Goal: Use online tool/utility: Utilize a website feature to perform a specific function

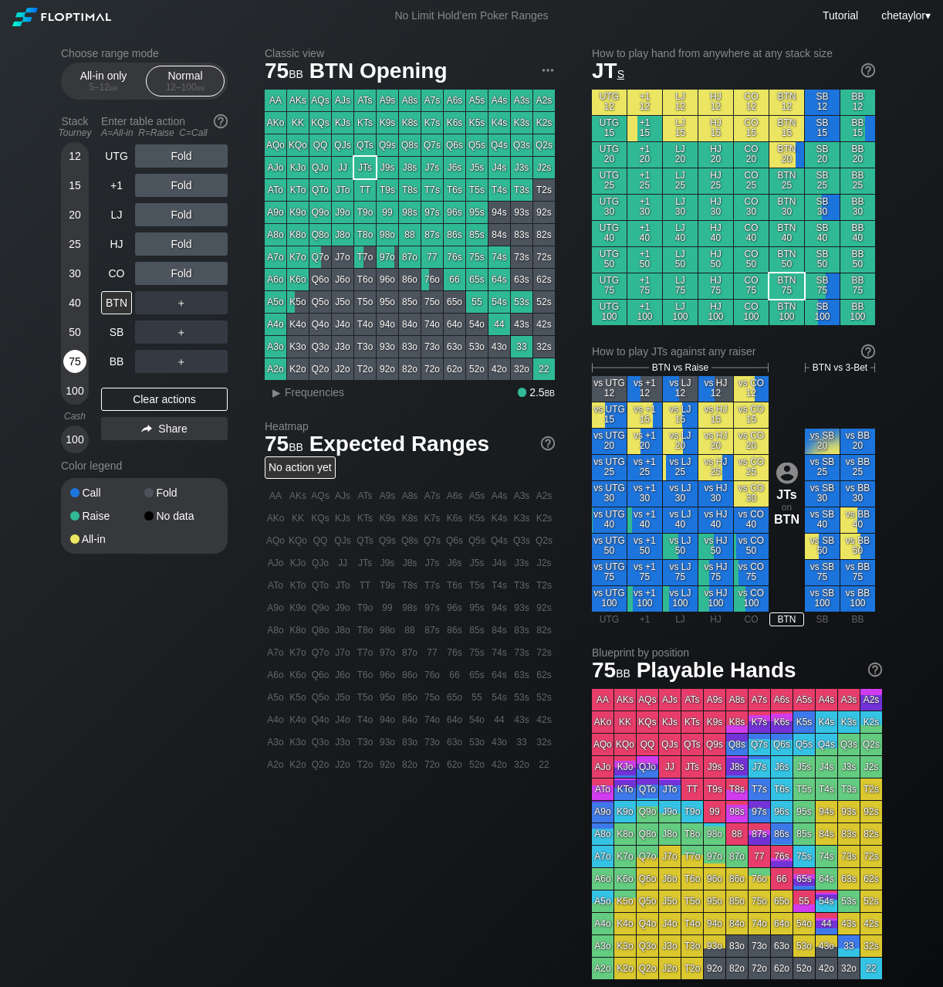
click at [75, 354] on div "75" at bounding box center [74, 361] width 23 height 23
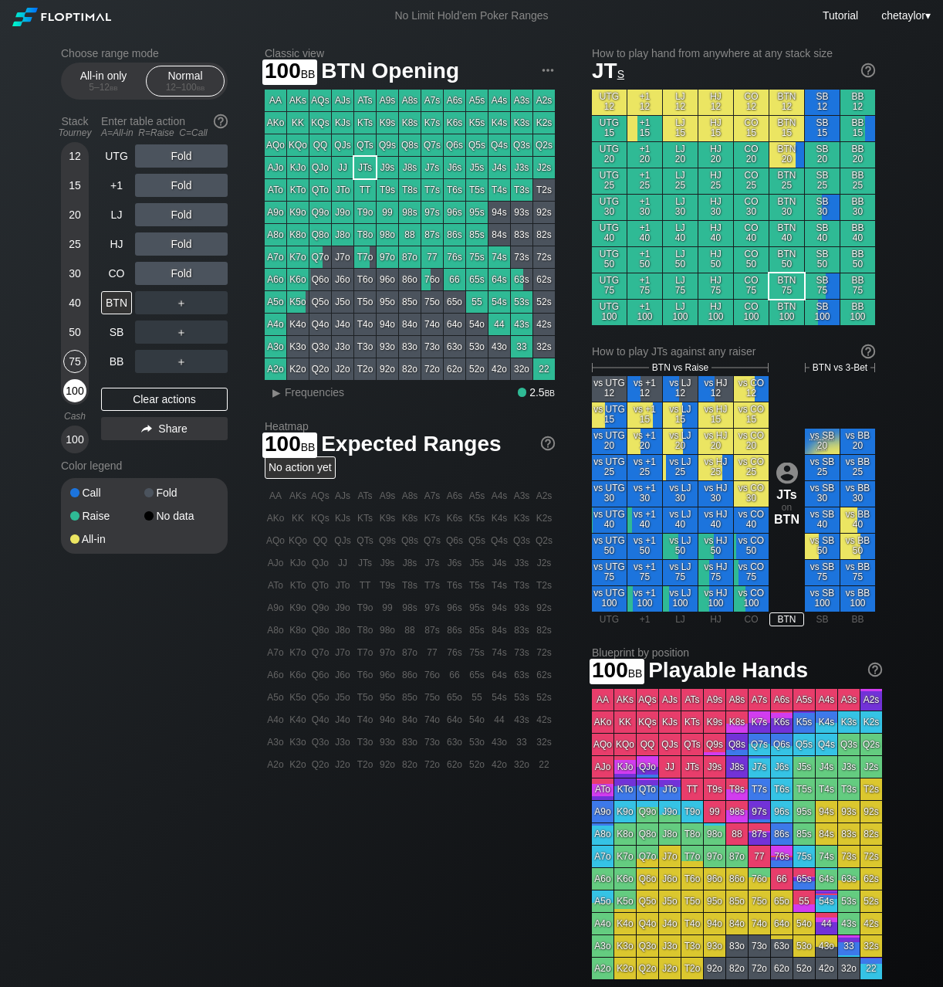
click at [76, 391] on div "100" at bounding box center [74, 390] width 23 height 23
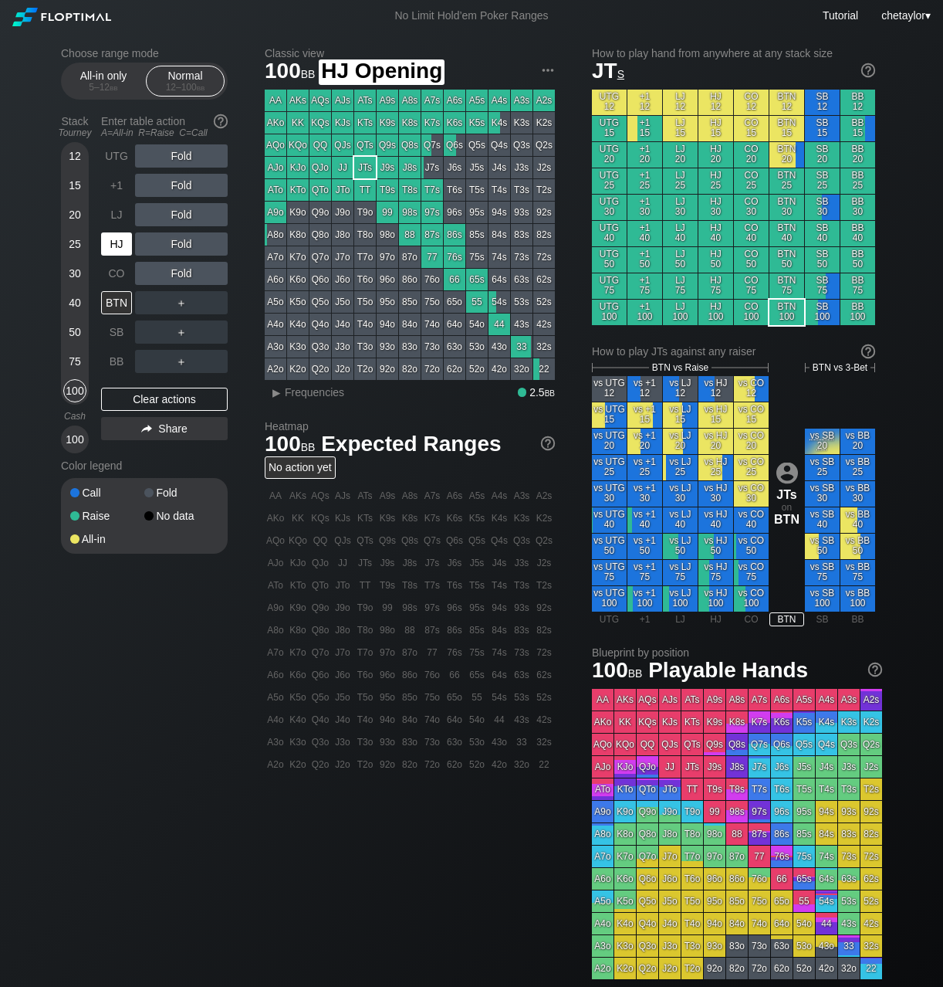
click at [124, 245] on div "HJ" at bounding box center [116, 243] width 31 height 23
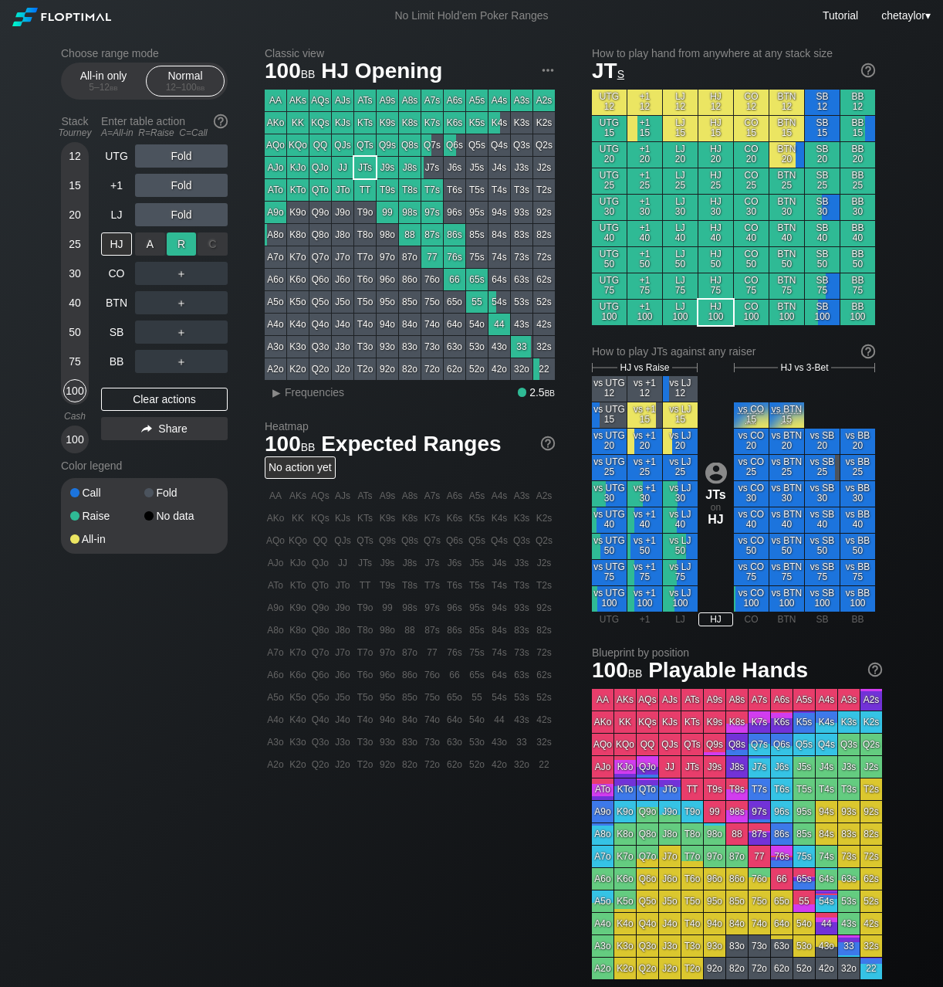
click at [184, 244] on div "R ✕" at bounding box center [182, 243] width 30 height 23
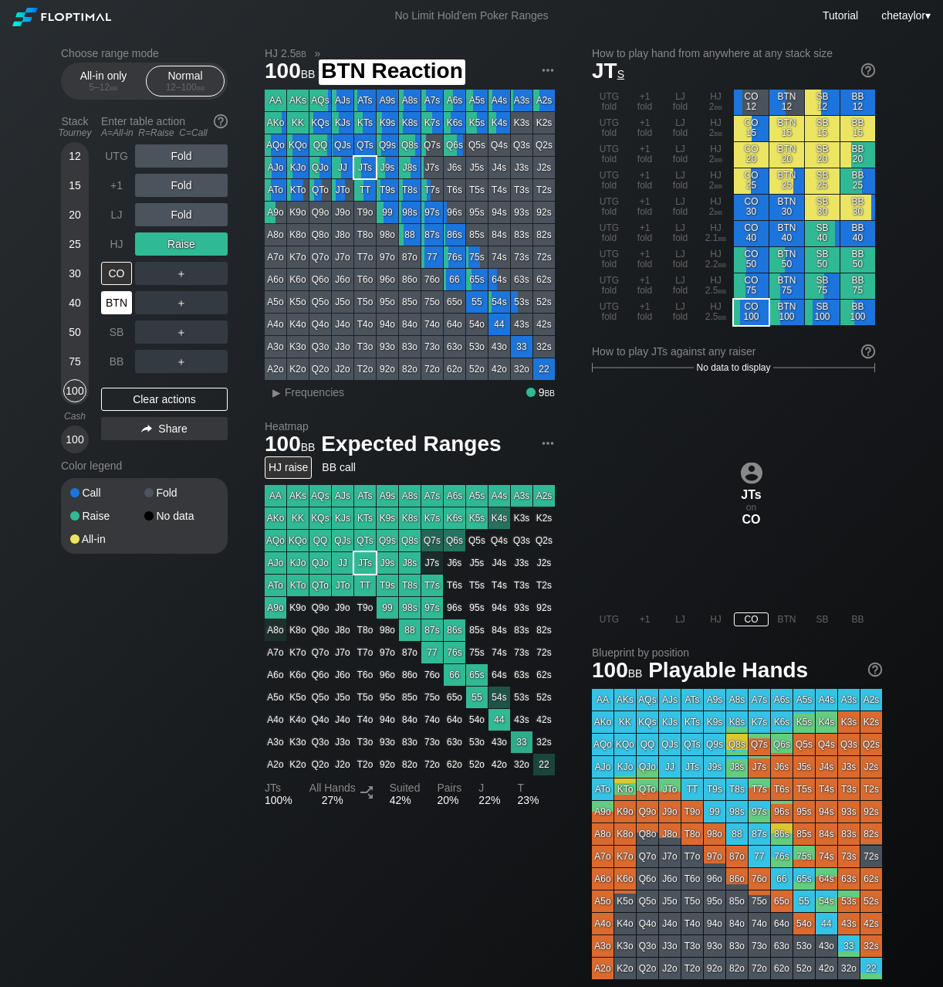
click at [122, 300] on div "BTN" at bounding box center [116, 302] width 31 height 23
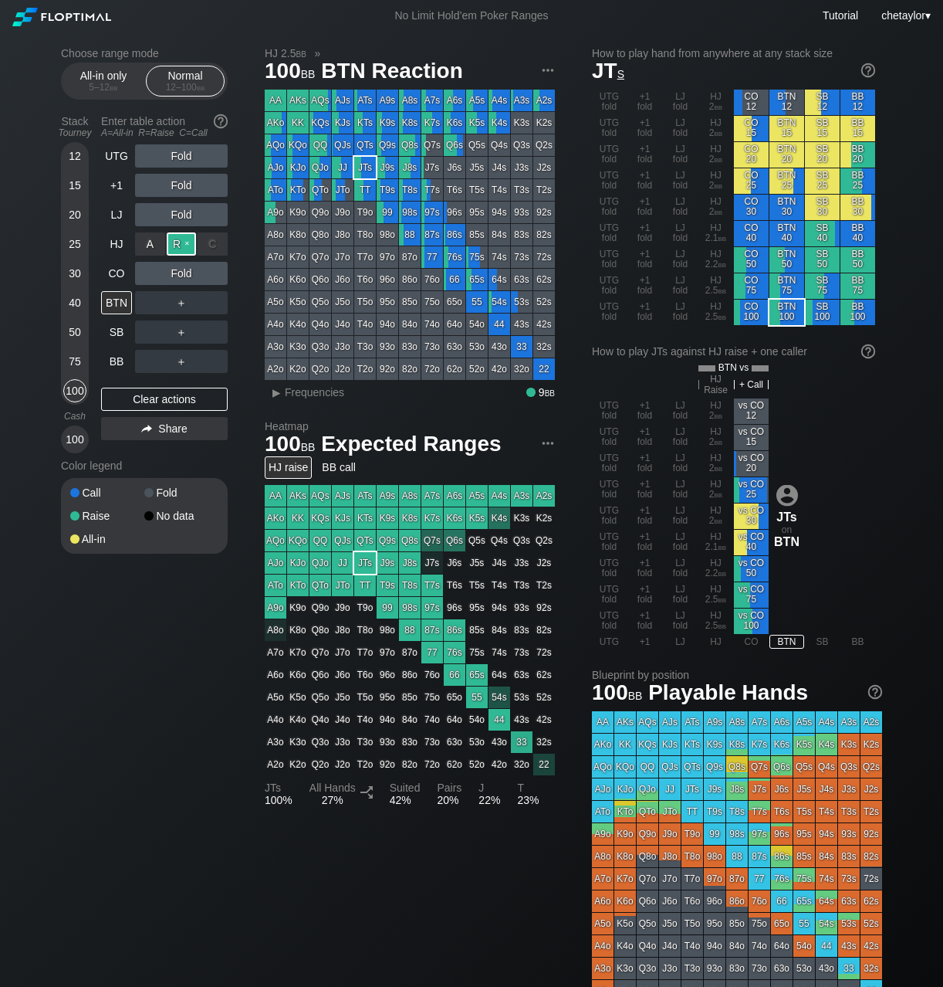
click at [184, 242] on div "R ✕" at bounding box center [182, 243] width 30 height 23
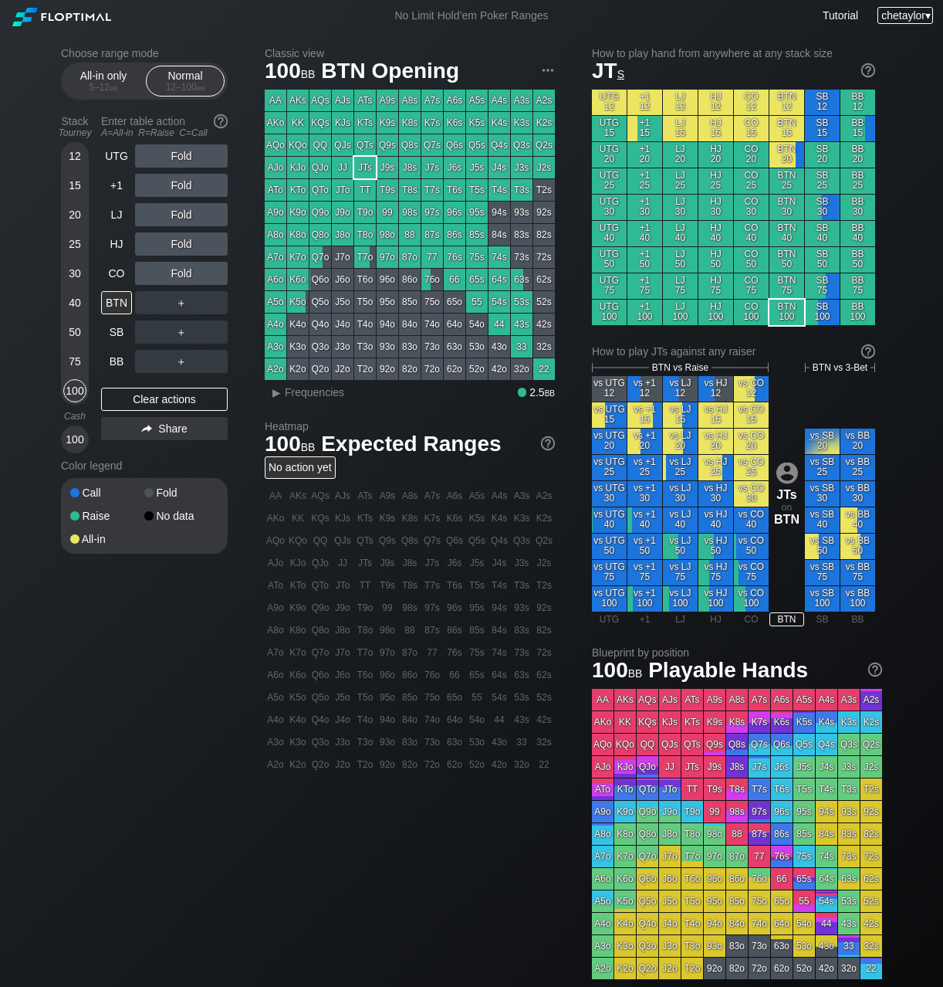
click at [910, 15] on span "chetaylor" at bounding box center [904, 15] width 44 height 12
click at [883, 38] on div "My account" at bounding box center [890, 35] width 80 height 22
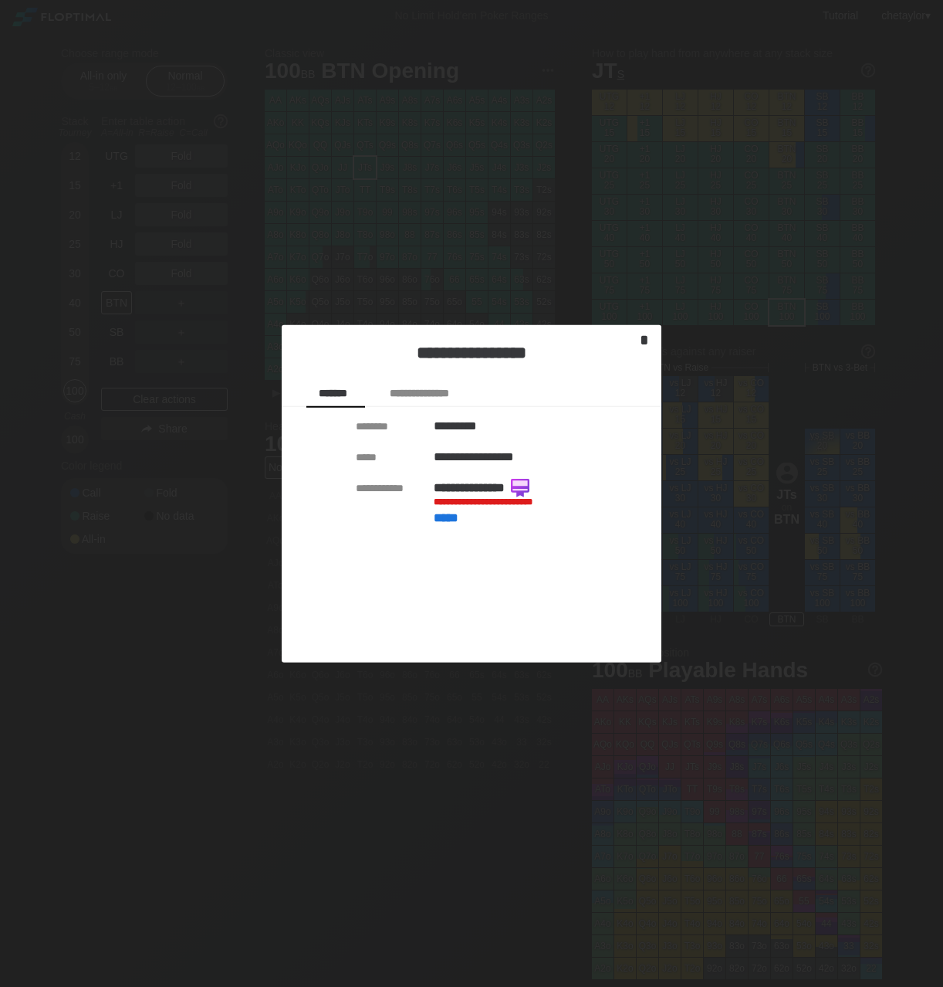
click at [642, 344] on div "*" at bounding box center [645, 340] width 22 height 18
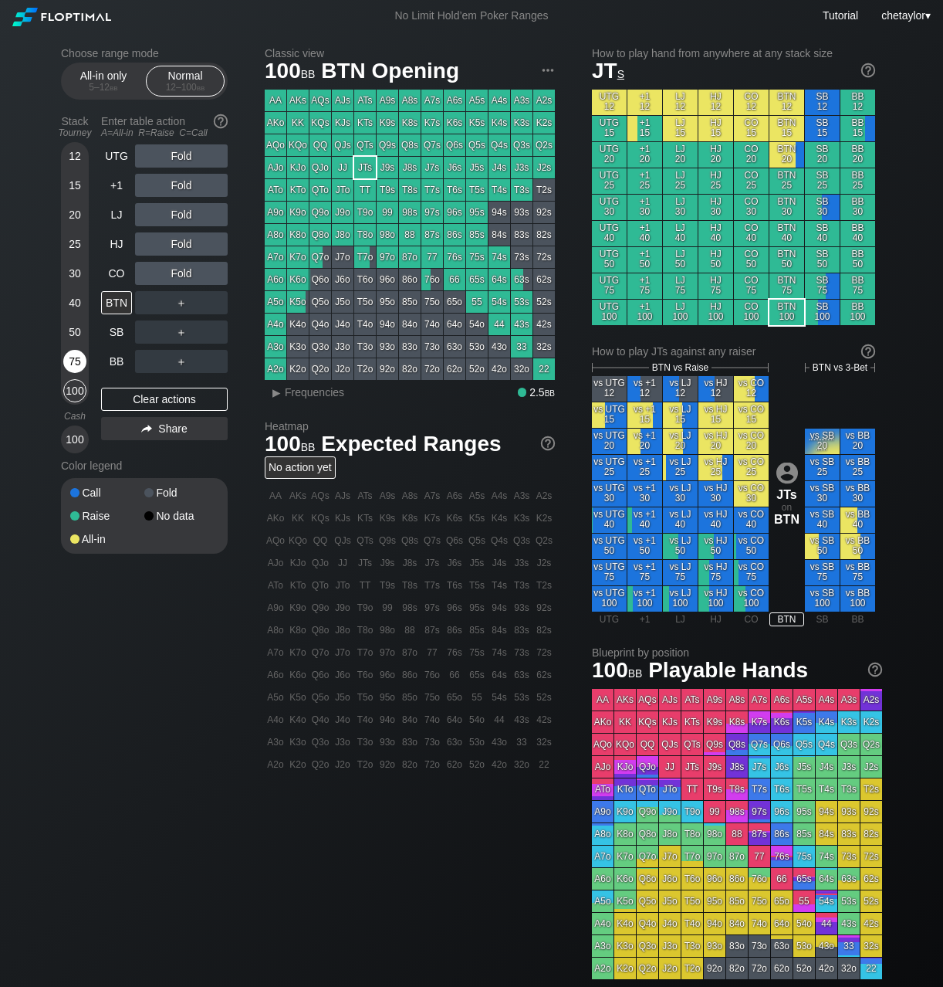
click at [80, 364] on div "75" at bounding box center [74, 361] width 23 height 23
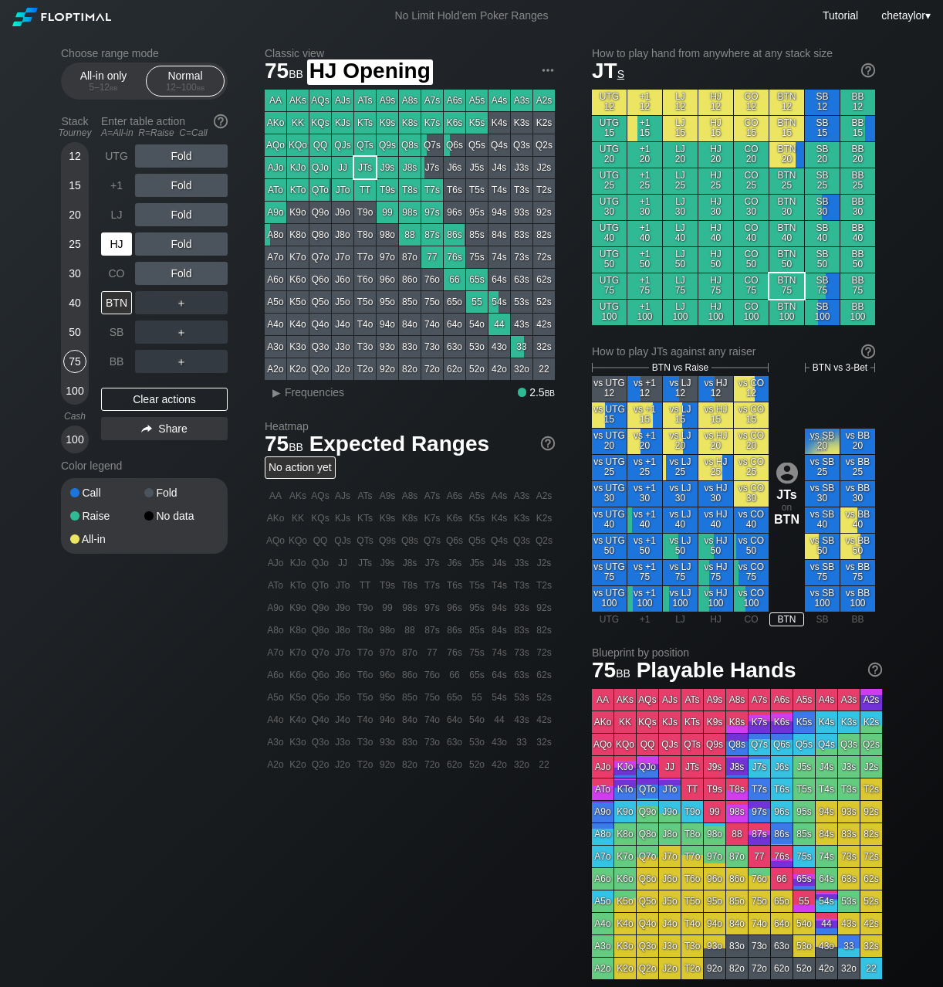
click at [121, 243] on div "HJ" at bounding box center [116, 243] width 31 height 23
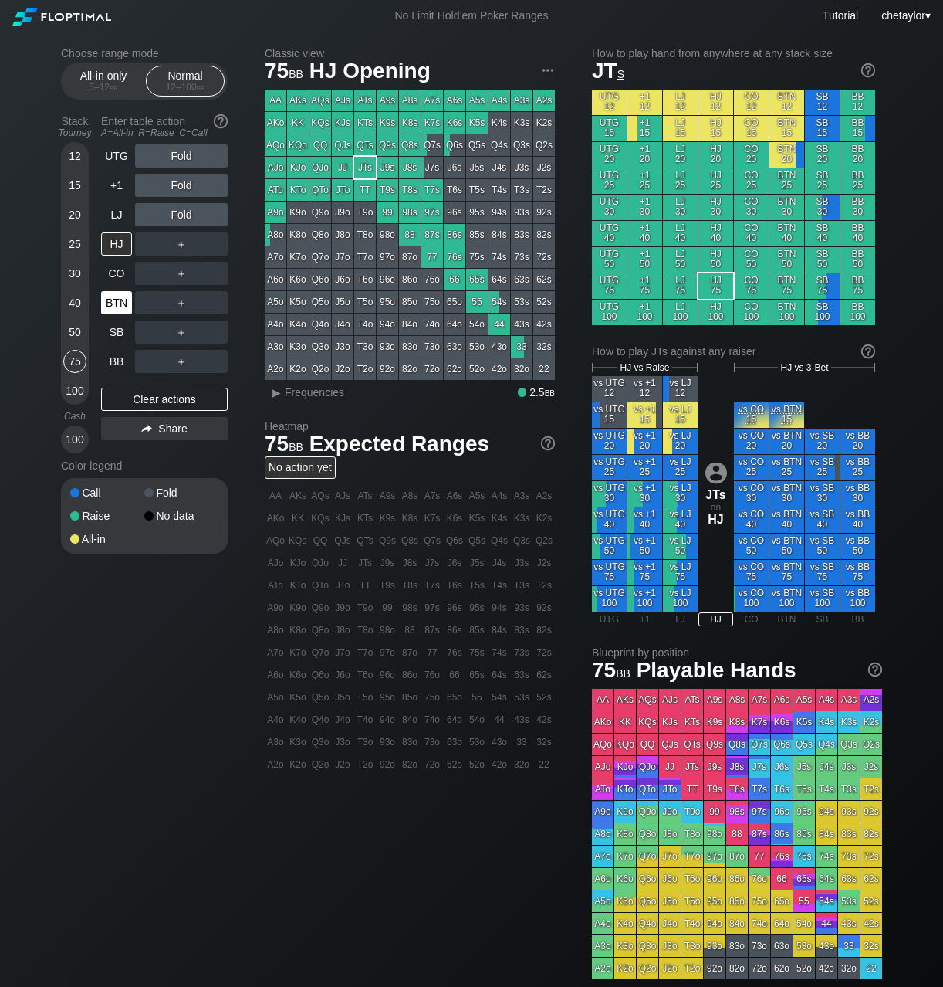
click at [116, 302] on div "BTN" at bounding box center [116, 302] width 31 height 23
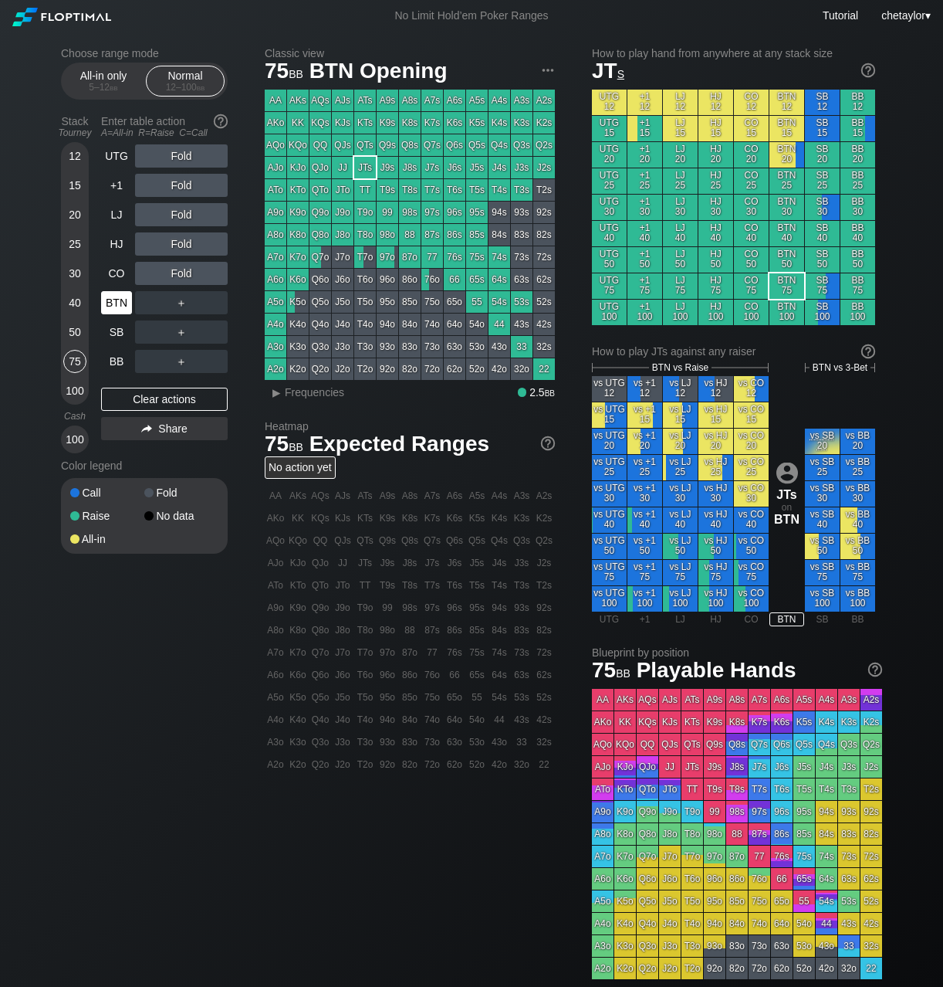
click at [116, 302] on div "BTN" at bounding box center [116, 302] width 31 height 23
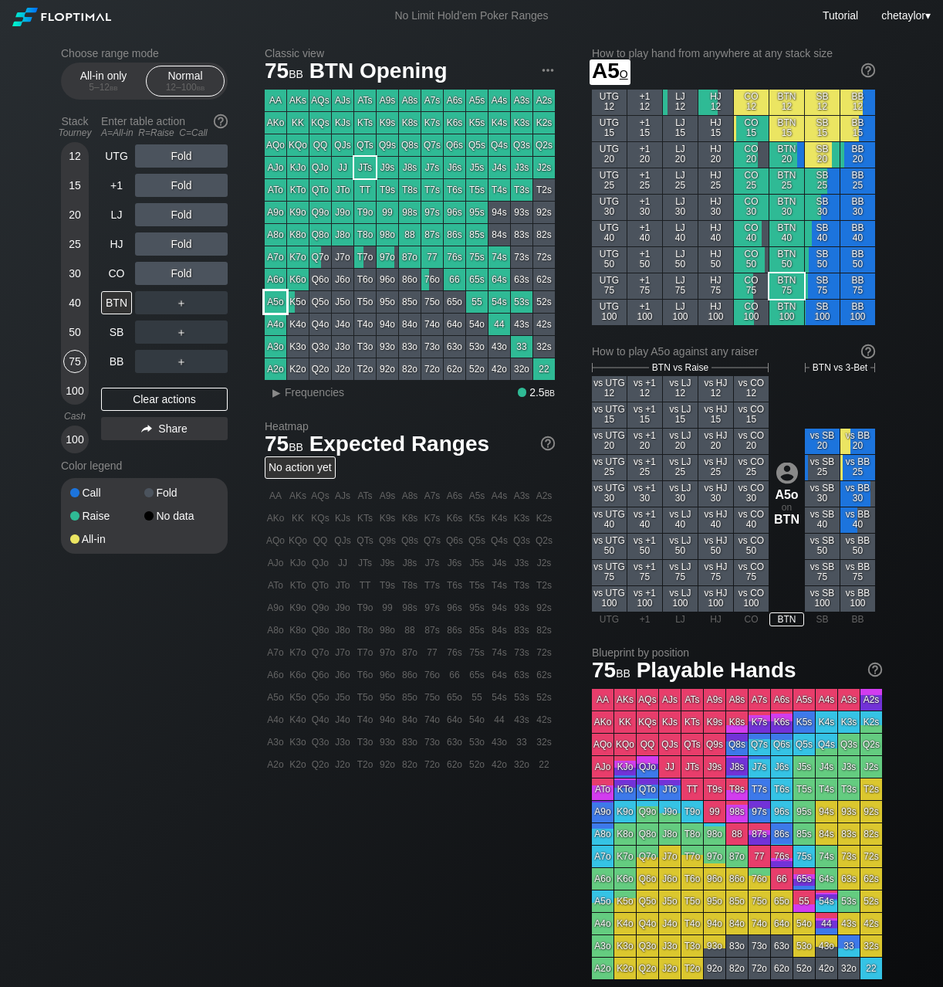
click at [278, 303] on div "A5o" at bounding box center [276, 302] width 22 height 22
click at [279, 393] on div "▸" at bounding box center [276, 392] width 20 height 19
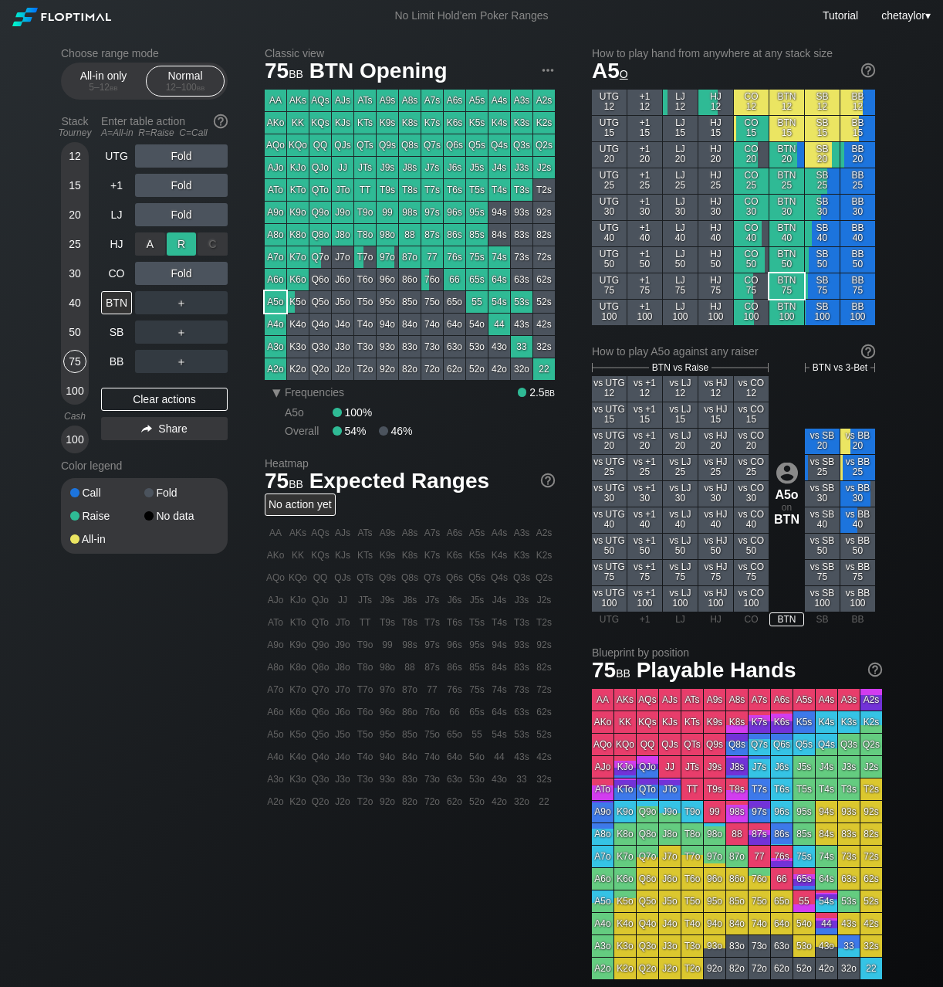
click at [183, 242] on div "R ✕" at bounding box center [182, 243] width 30 height 23
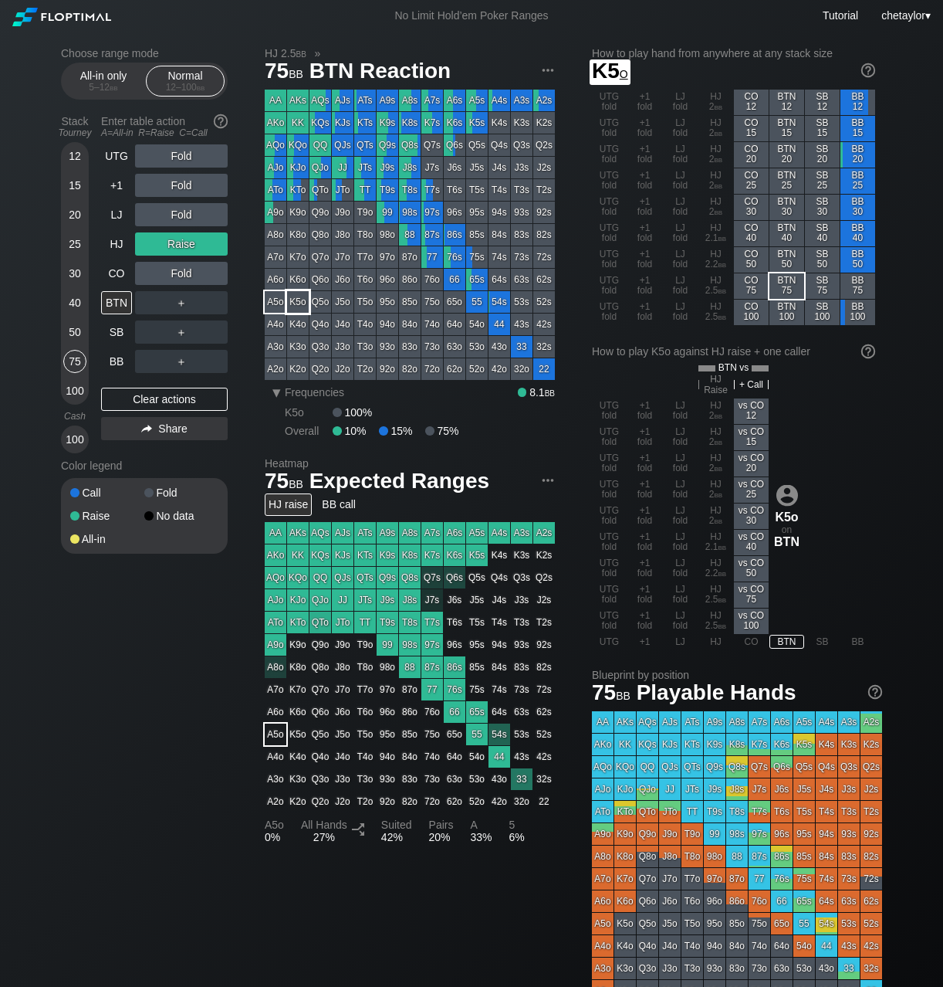
click at [309, 294] on div "AA AKs AQs AJs ATs A9s A8s A7s A6s A5s A4s A3s A2s AKo KK KQs KJs KTs K9s K8s K…" at bounding box center [410, 235] width 290 height 290
click at [275, 300] on div "A5o" at bounding box center [276, 302] width 22 height 22
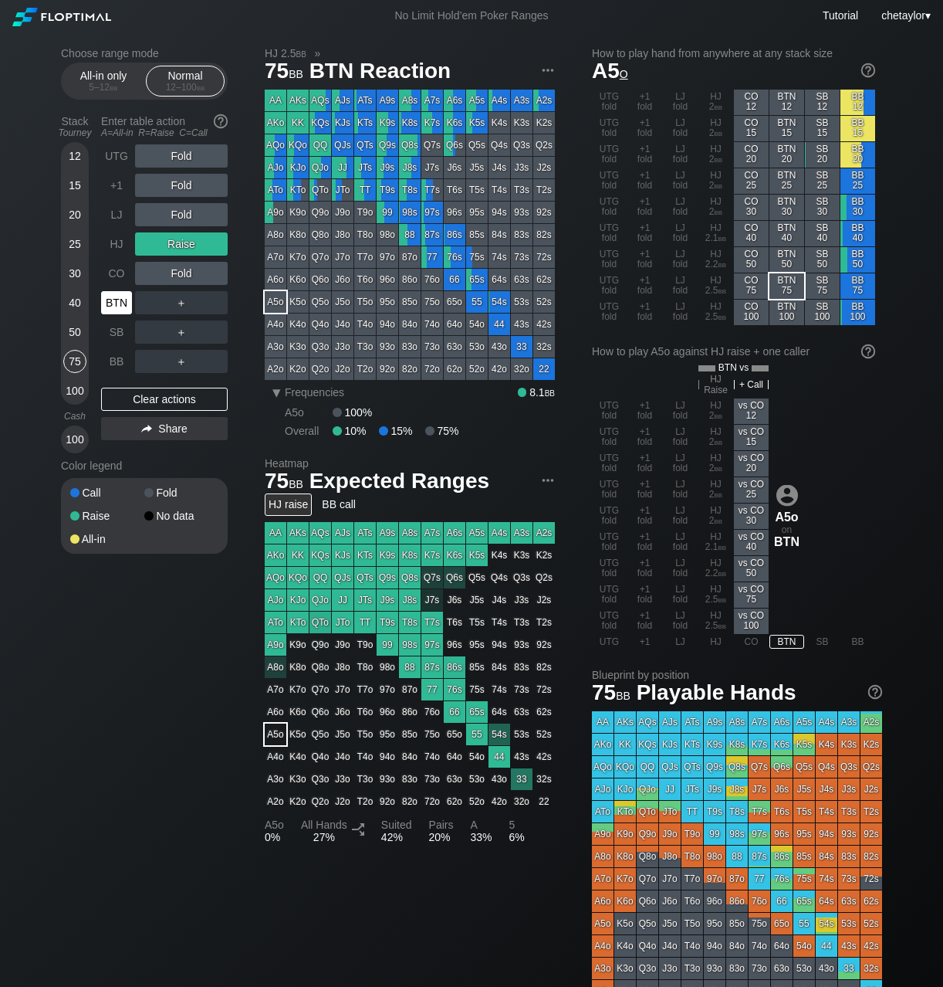
click at [108, 305] on div "BTN" at bounding box center [116, 302] width 31 height 23
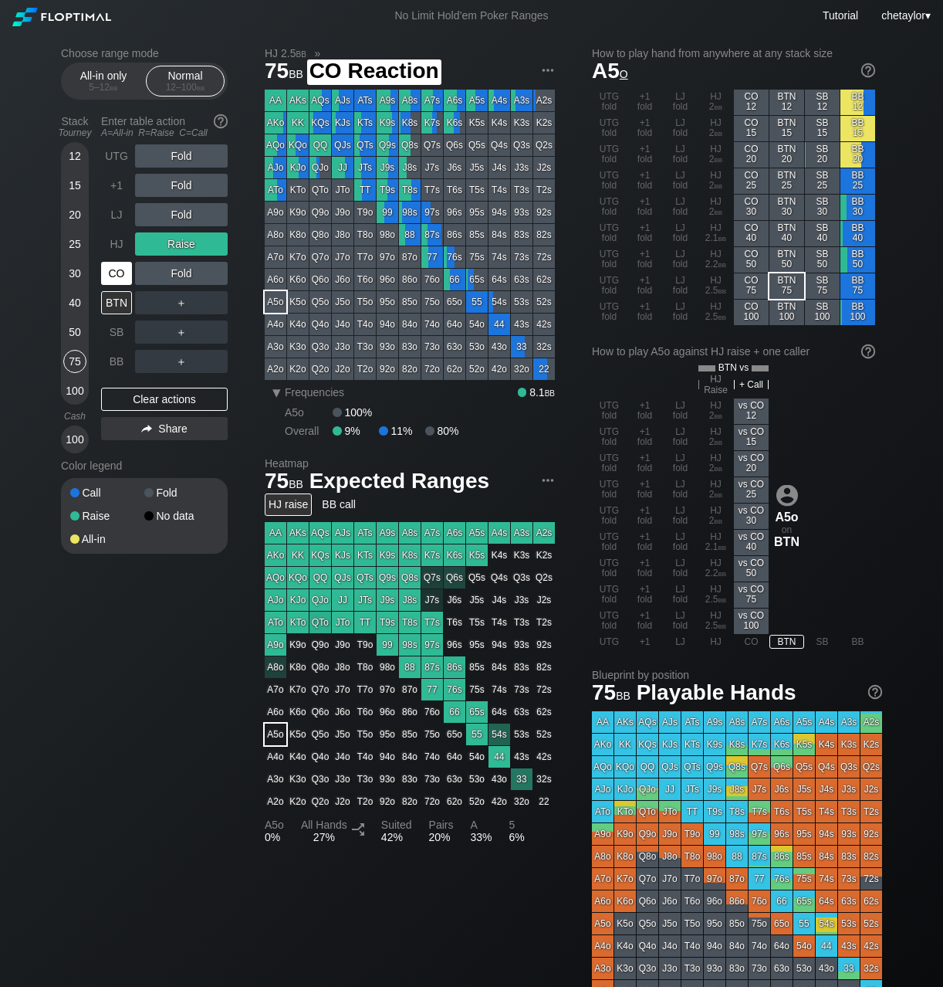
click at [107, 276] on div "CO" at bounding box center [116, 273] width 31 height 23
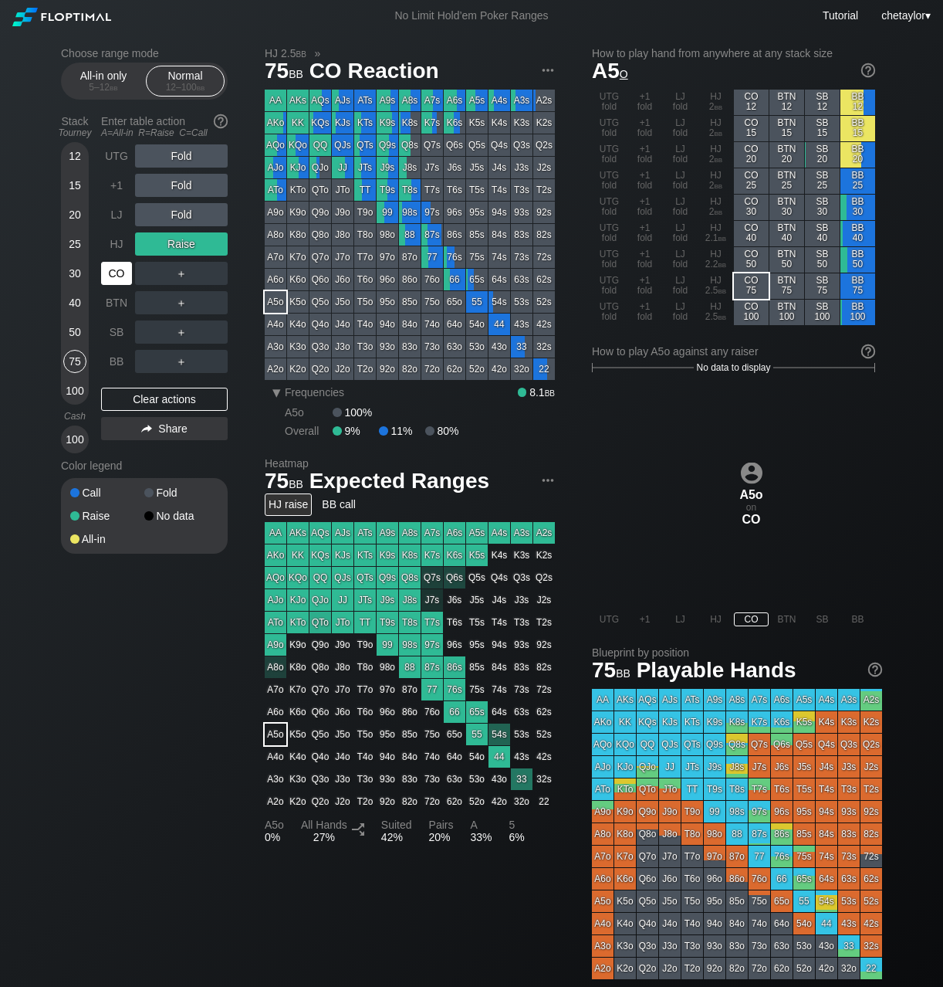
click at [107, 276] on div "CO" at bounding box center [116, 273] width 31 height 23
click at [141, 396] on div "Clear actions" at bounding box center [164, 399] width 127 height 23
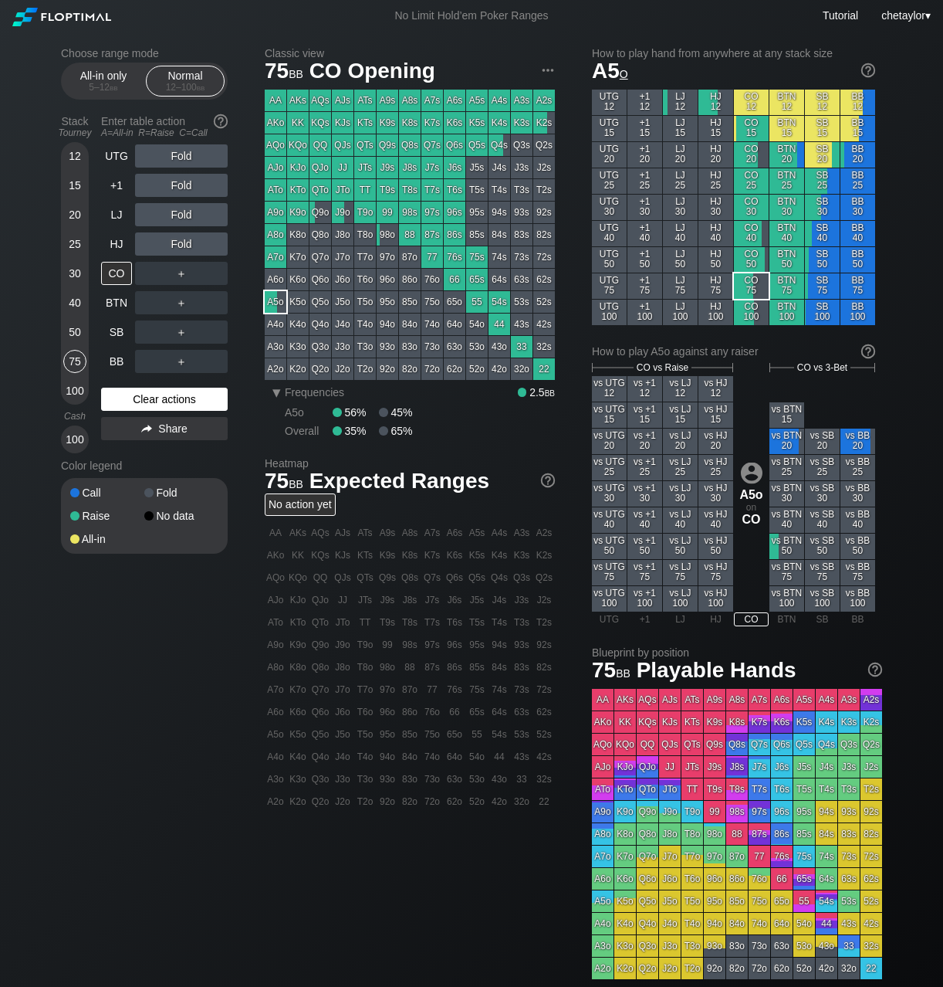
click at [141, 396] on div "Clear actions" at bounding box center [164, 399] width 127 height 23
click at [323, 369] on div "Q2o" at bounding box center [321, 369] width 22 height 22
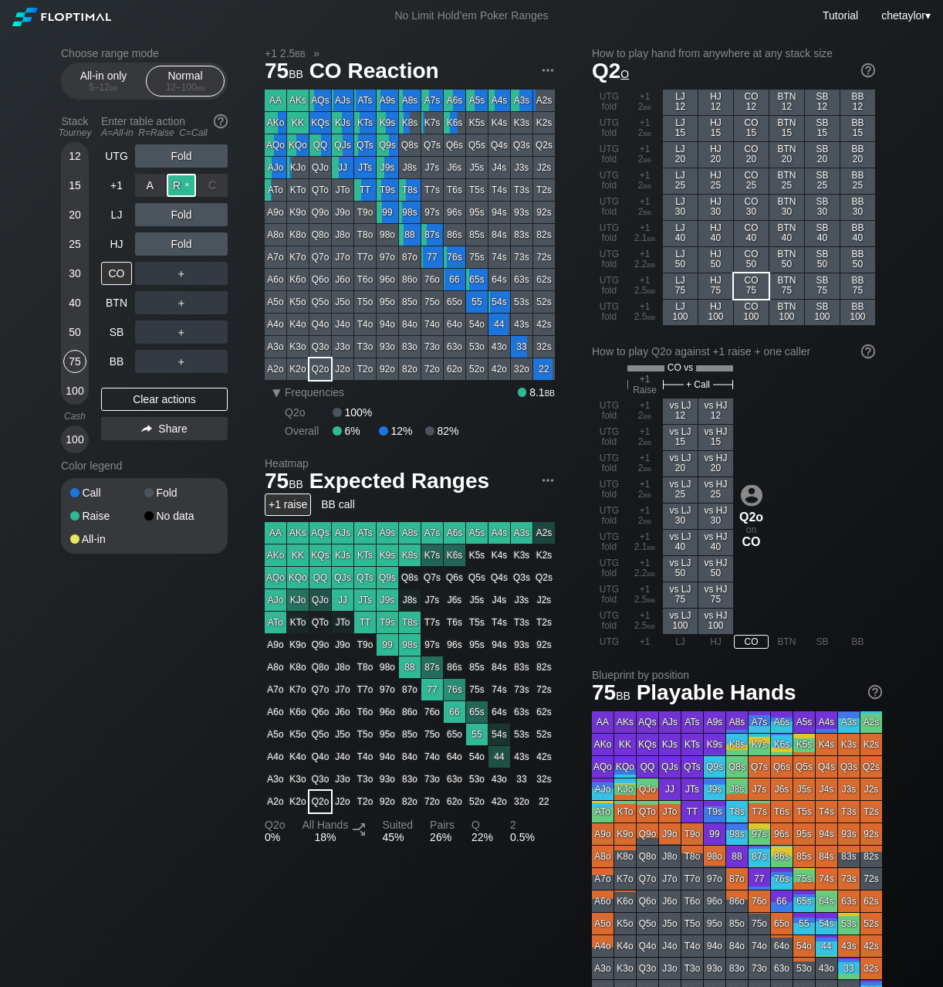
click at [184, 182] on div "R ✕" at bounding box center [182, 185] width 30 height 23
click at [212, 245] on div "C ✕" at bounding box center [213, 243] width 30 height 23
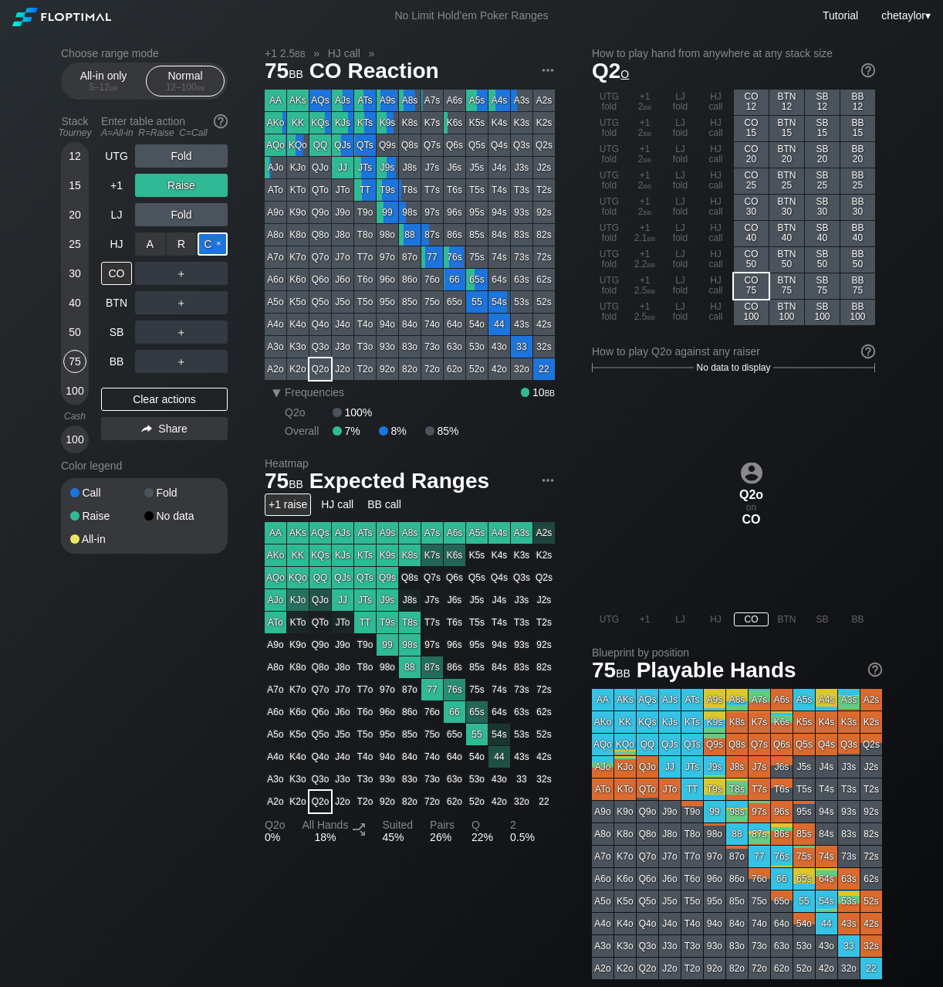
click at [222, 242] on div "C ✕" at bounding box center [213, 243] width 30 height 23
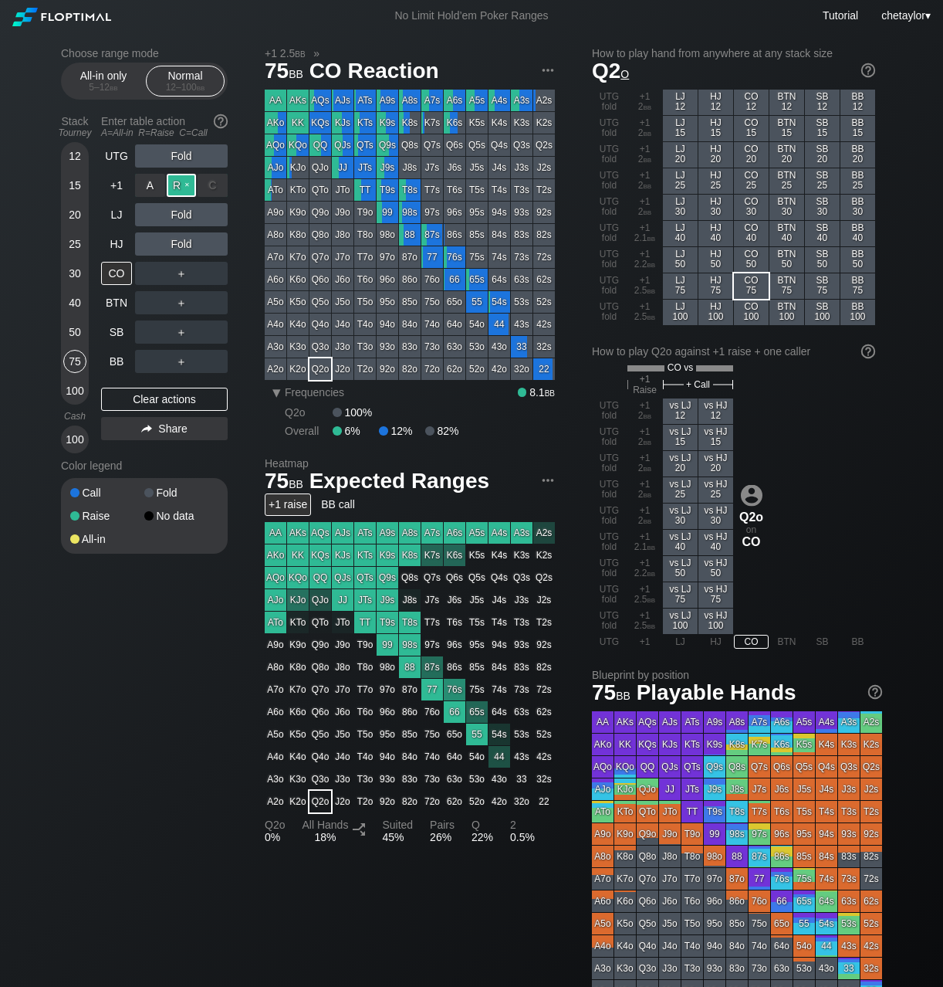
click at [188, 181] on div "R ✕" at bounding box center [182, 185] width 30 height 23
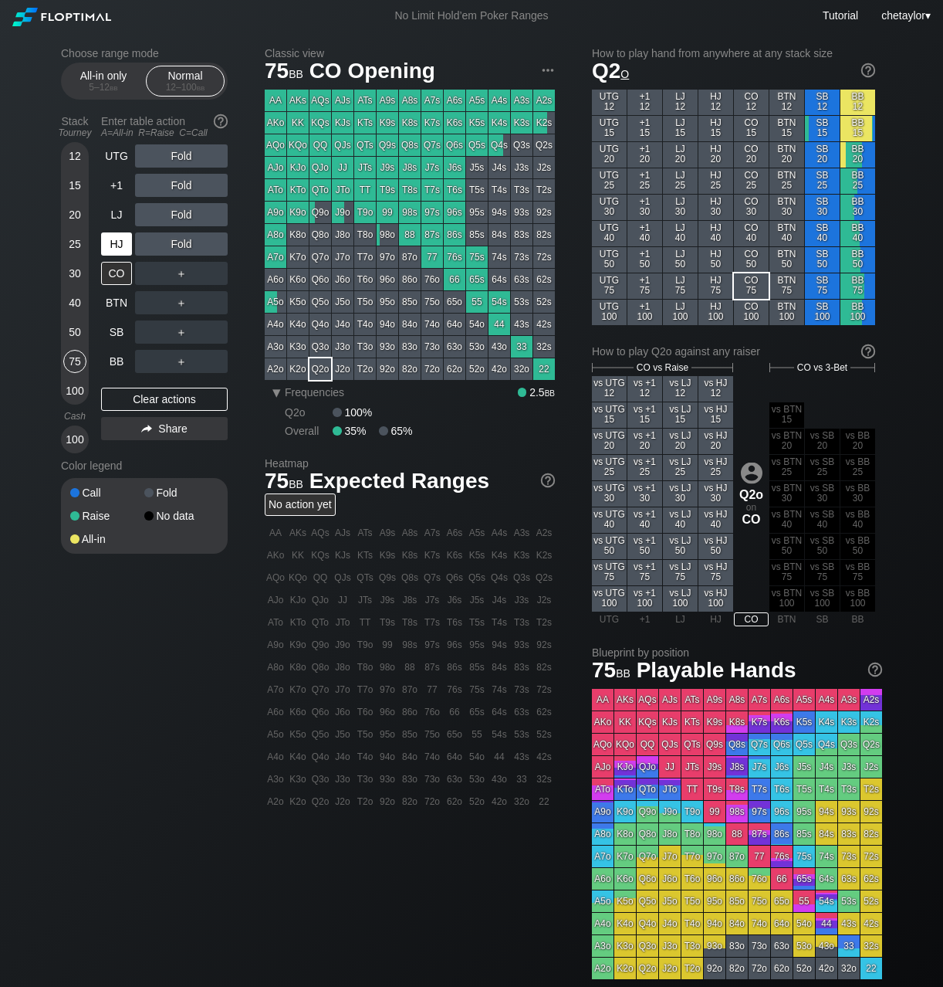
click at [121, 246] on div "HJ" at bounding box center [116, 243] width 31 height 23
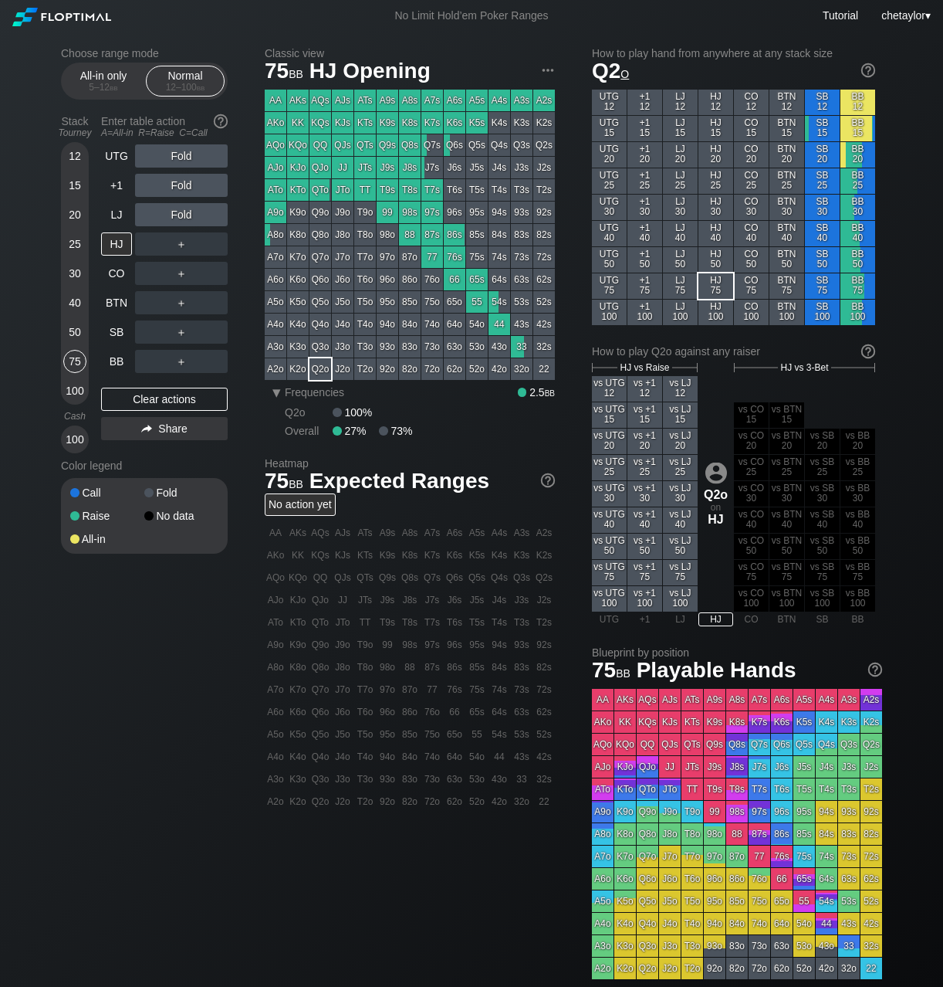
click at [456, 254] on div "76s" at bounding box center [455, 257] width 22 height 22
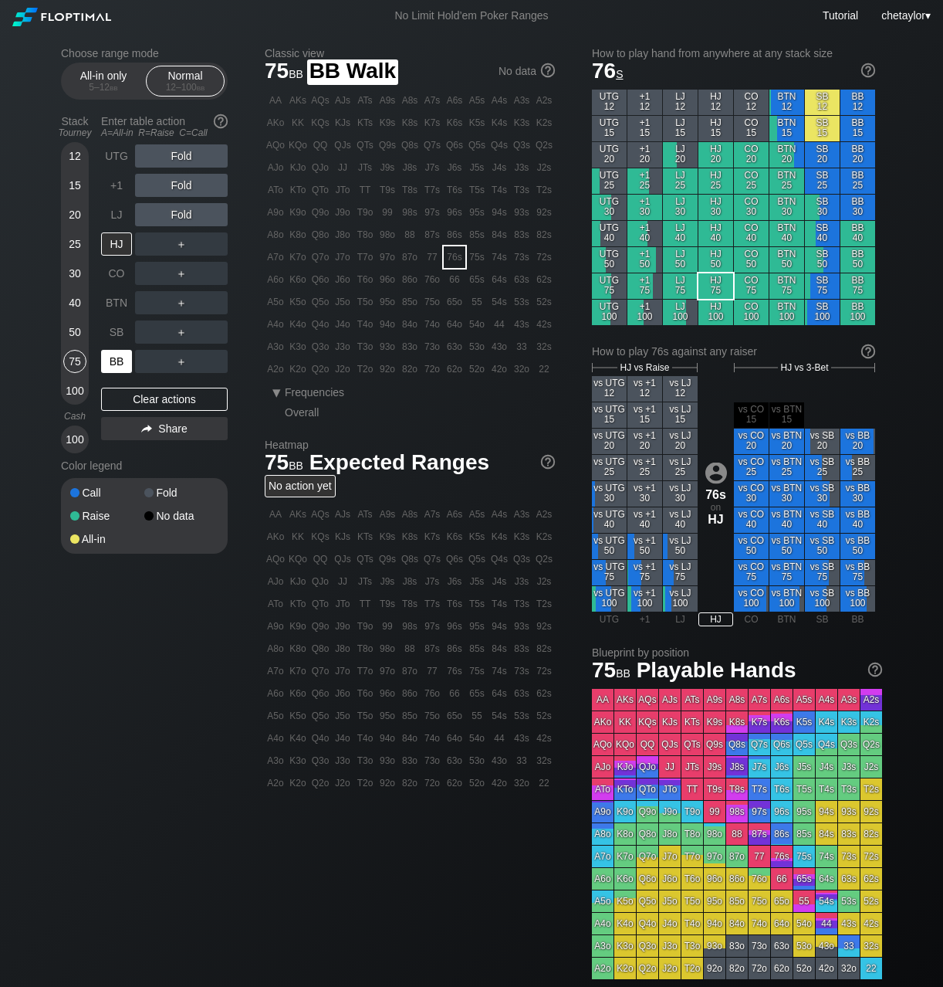
click at [114, 367] on div "BB" at bounding box center [116, 361] width 31 height 23
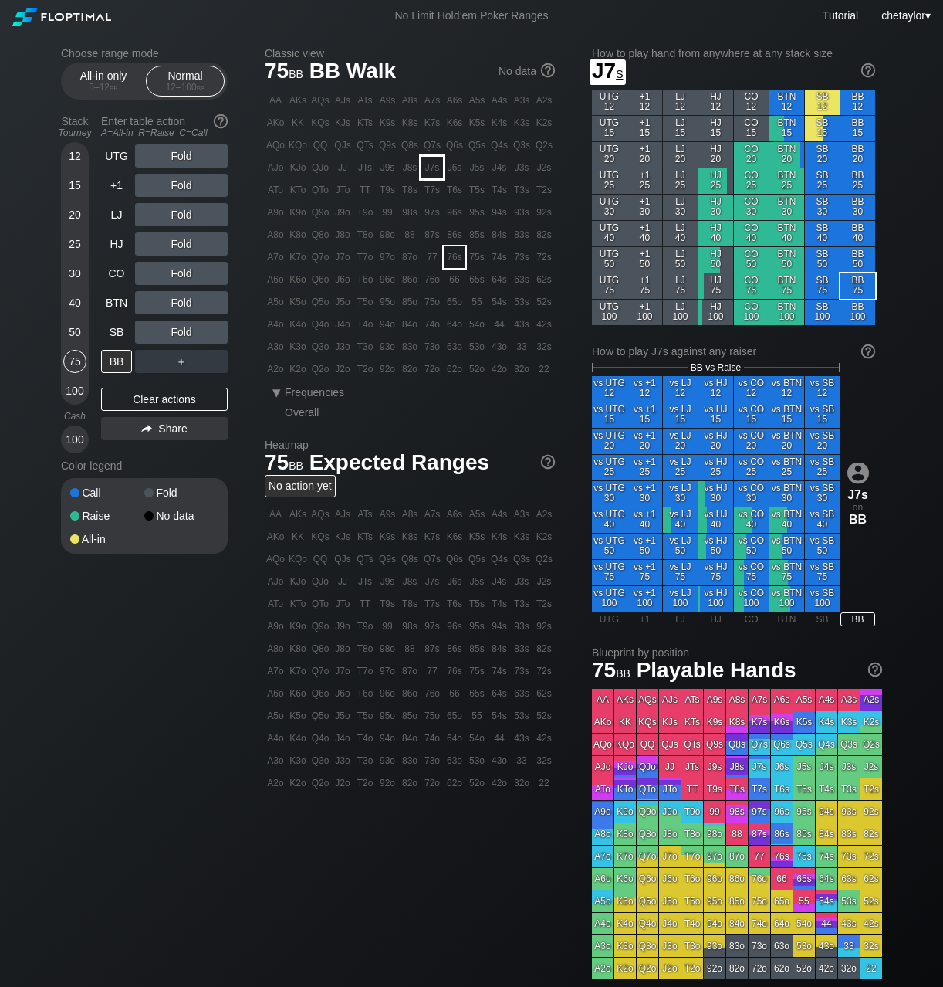
click at [433, 172] on div "J7s" at bounding box center [432, 168] width 22 height 22
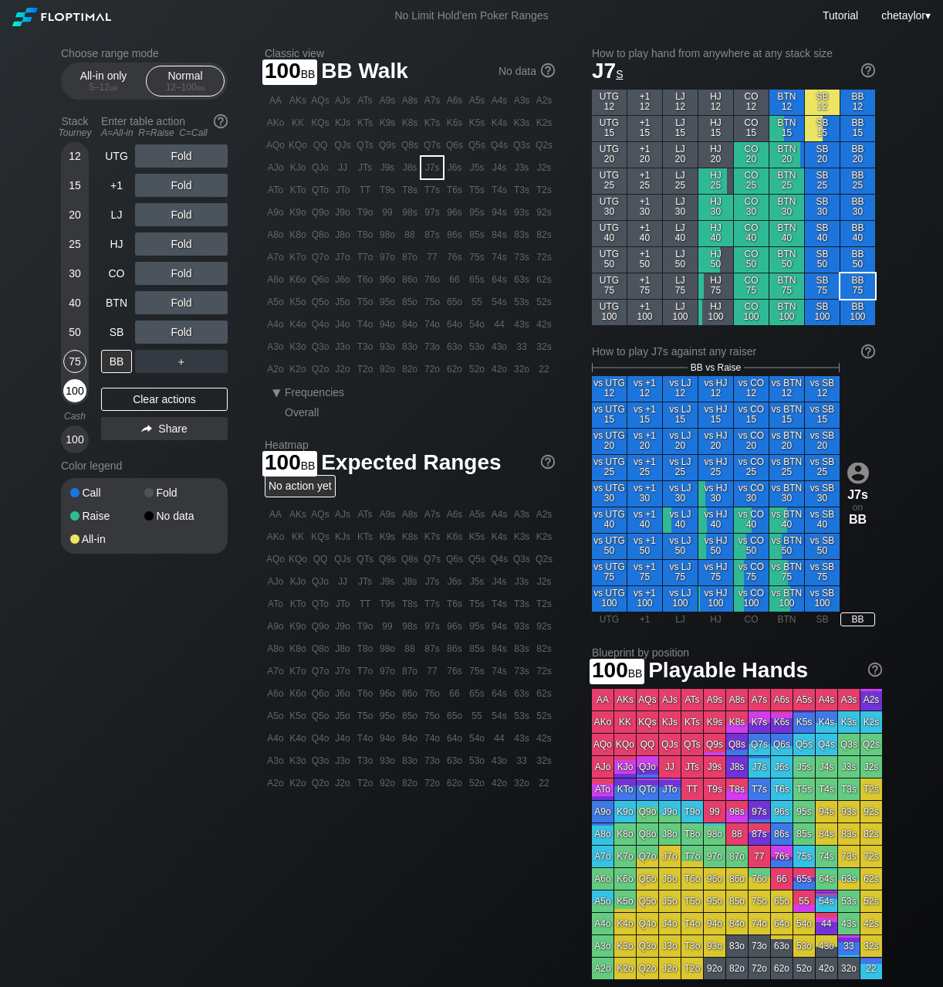
click at [81, 392] on div "100" at bounding box center [74, 390] width 23 height 23
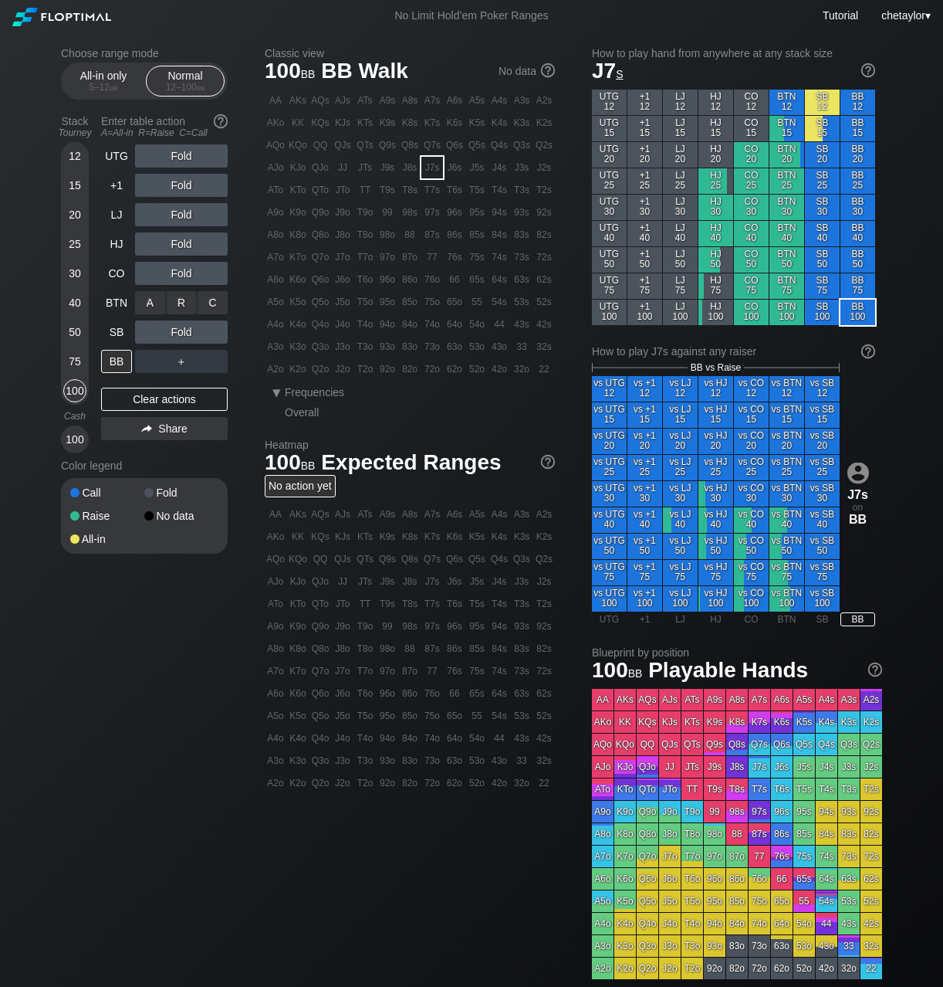
click at [181, 304] on div "R ✕" at bounding box center [182, 302] width 30 height 23
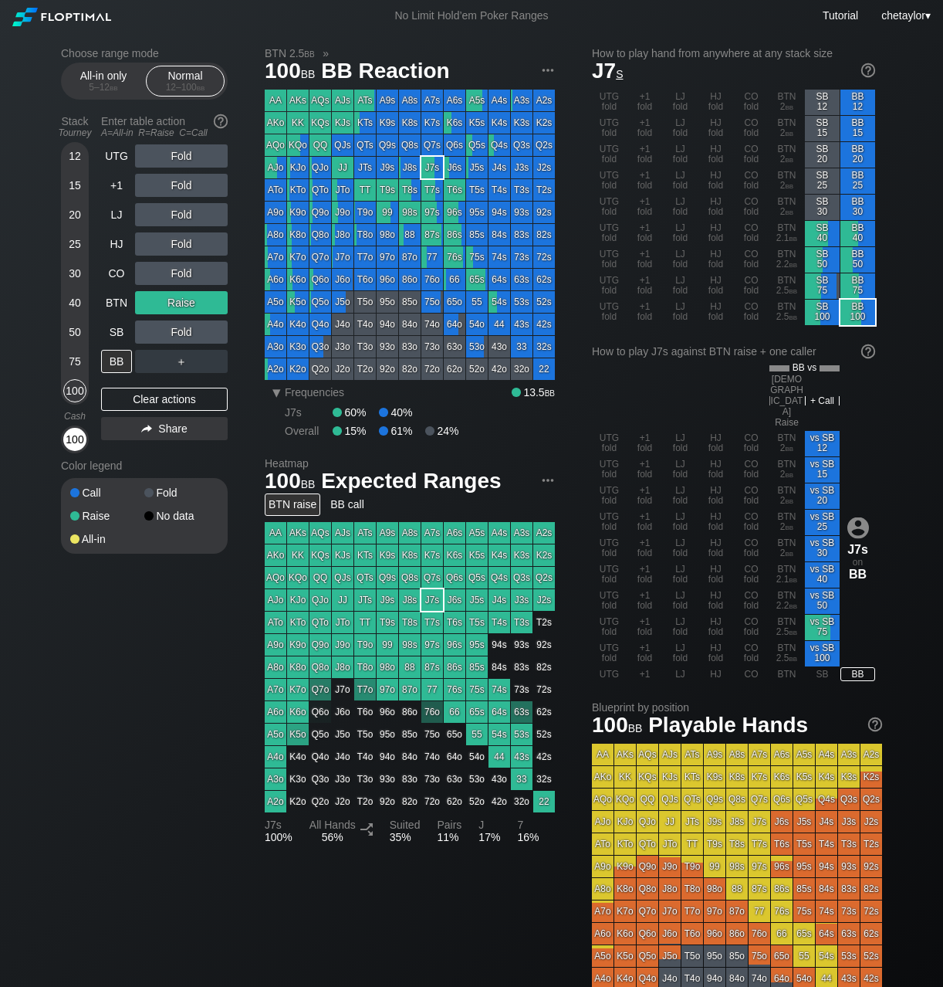
click at [85, 434] on div "100" at bounding box center [74, 439] width 23 height 23
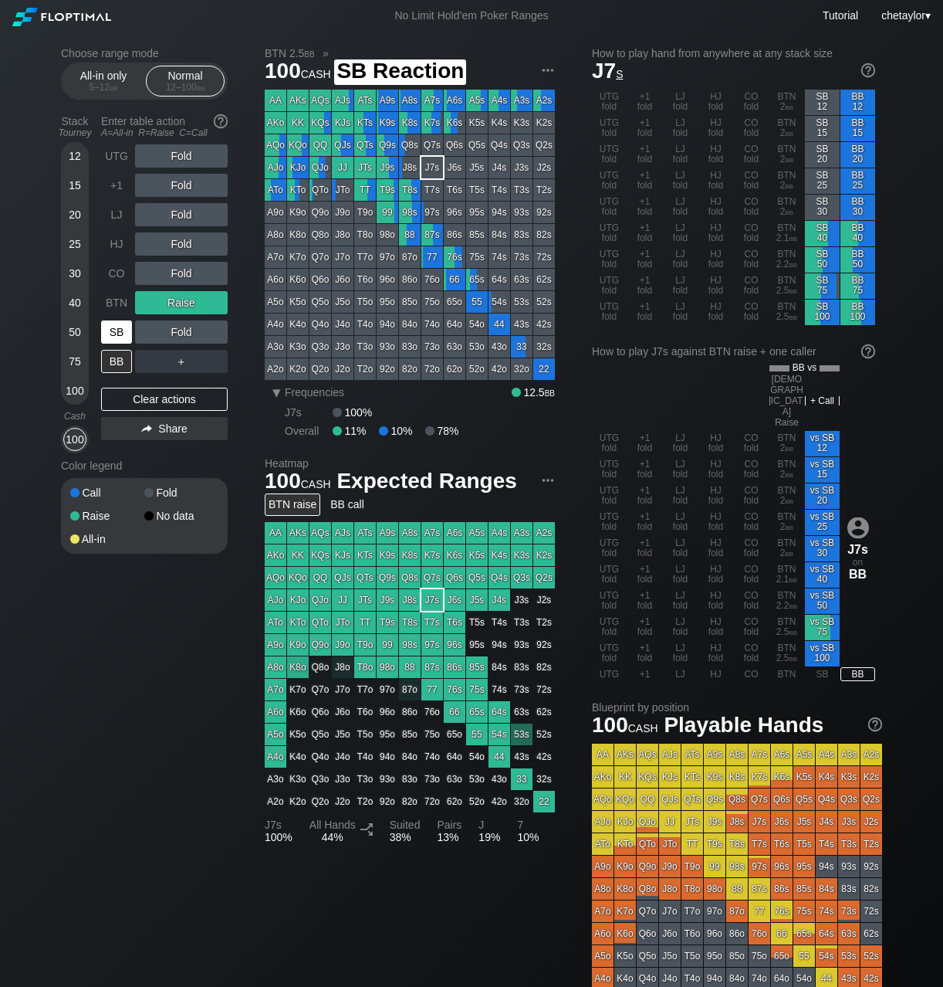
click at [116, 330] on div "SB" at bounding box center [116, 331] width 31 height 23
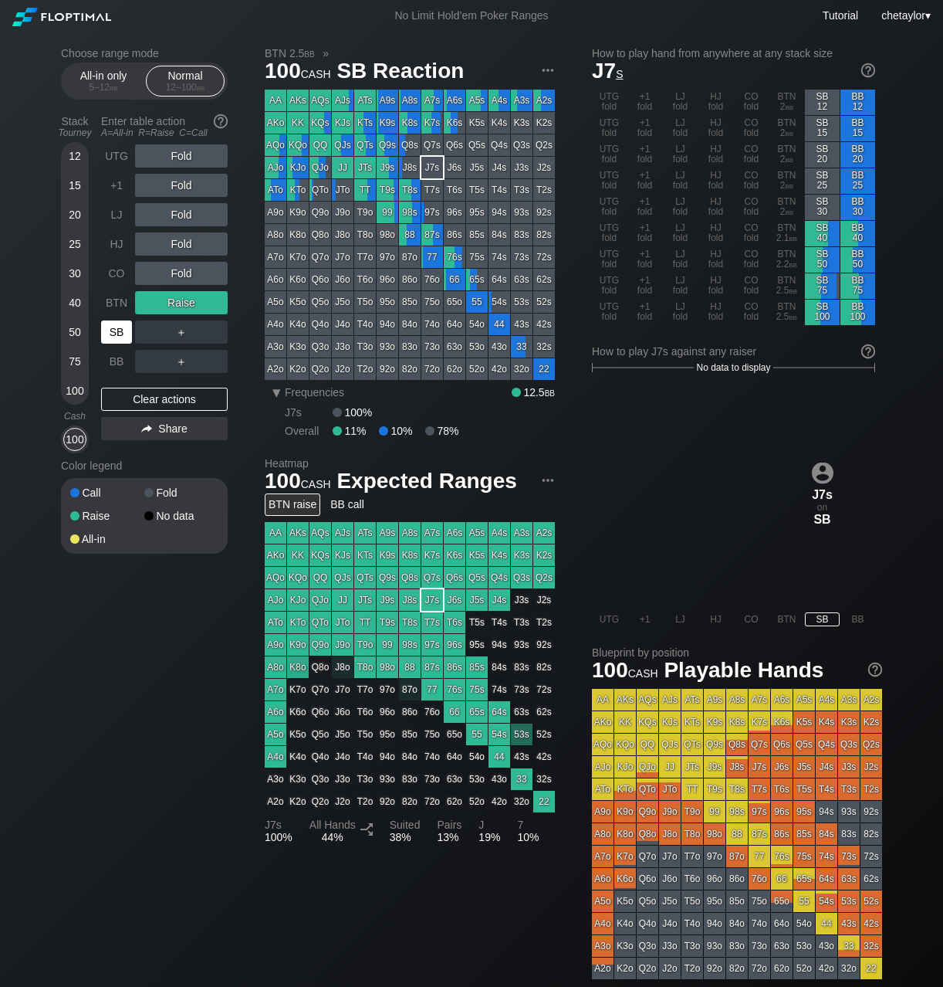
click at [116, 330] on div "SB" at bounding box center [116, 331] width 31 height 23
click at [140, 408] on div "Clear actions" at bounding box center [164, 399] width 127 height 23
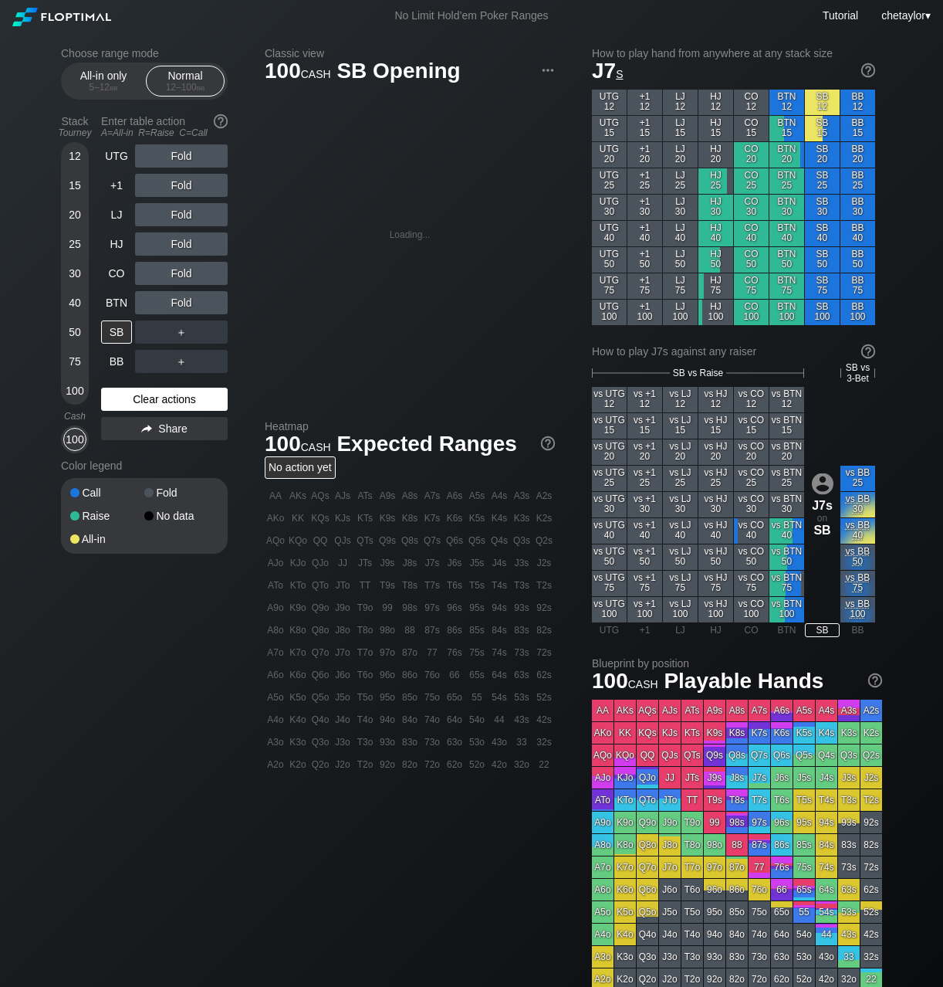
click at [140, 408] on div "Clear actions" at bounding box center [164, 399] width 127 height 23
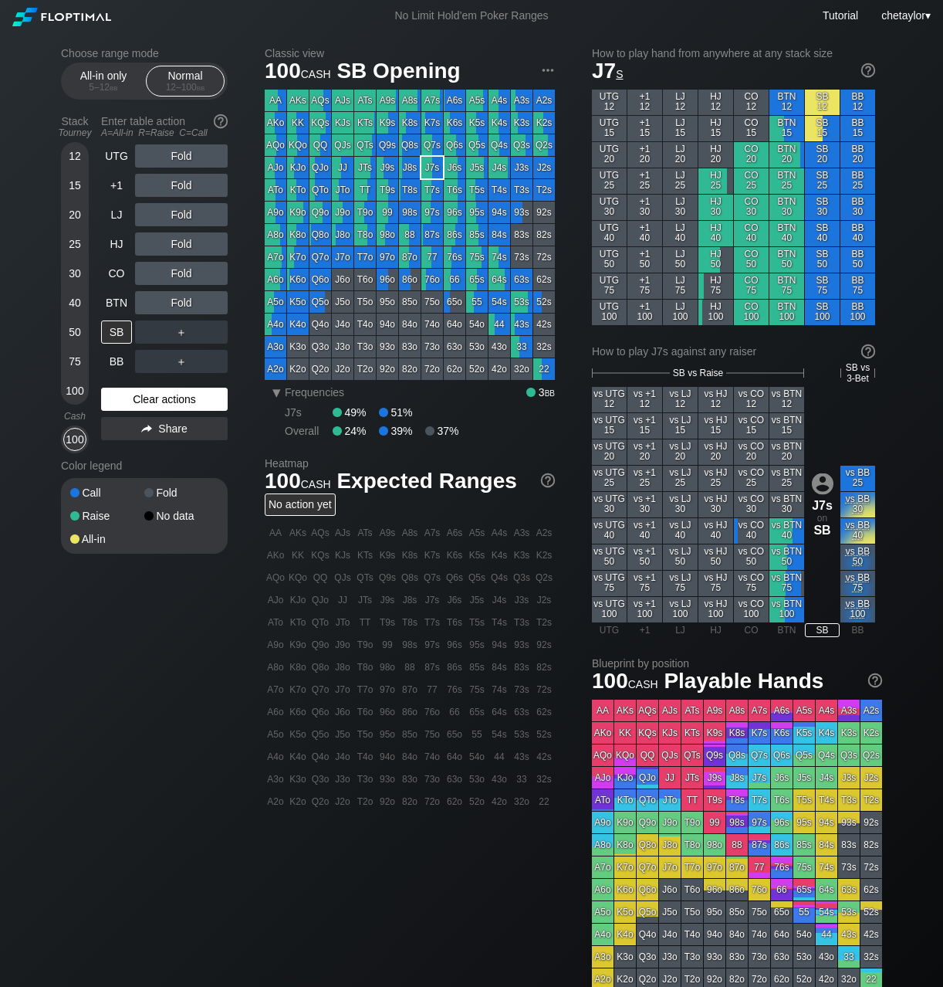
click at [148, 400] on div "Clear actions" at bounding box center [164, 399] width 127 height 23
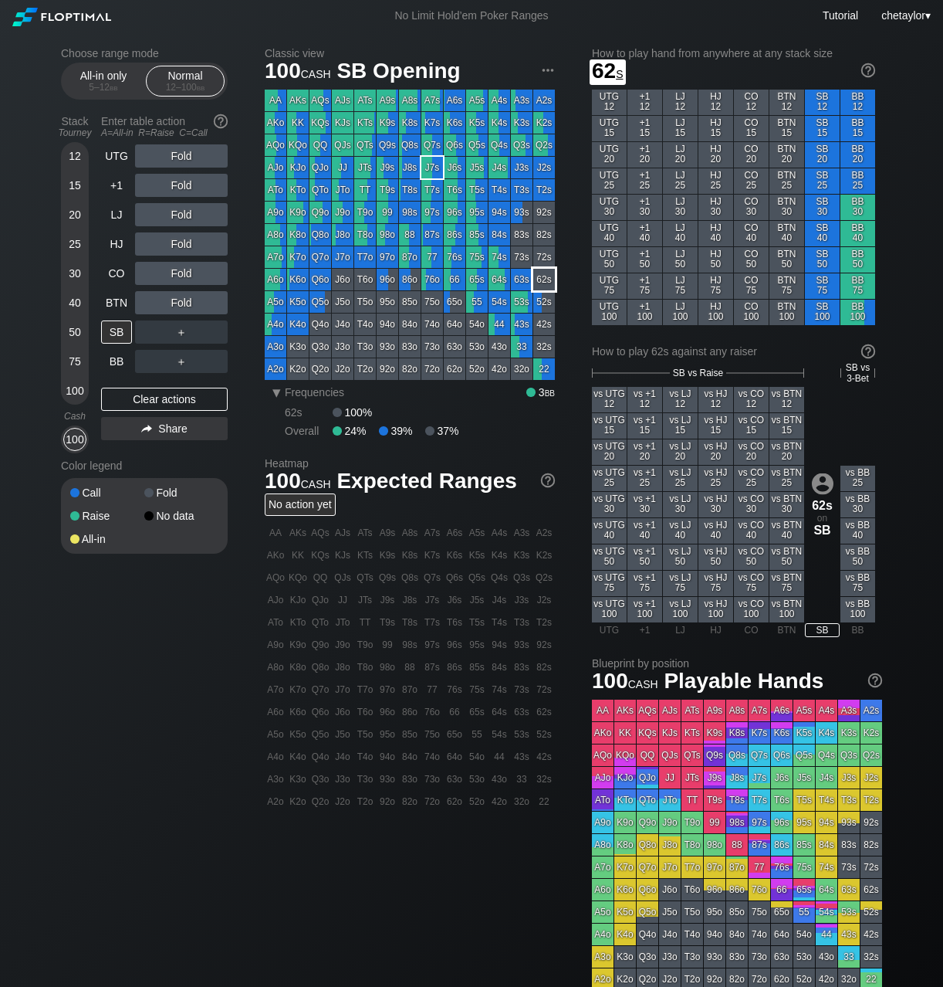
click at [547, 277] on div "62s" at bounding box center [544, 280] width 22 height 22
click at [191, 271] on div "R ✕" at bounding box center [182, 273] width 30 height 23
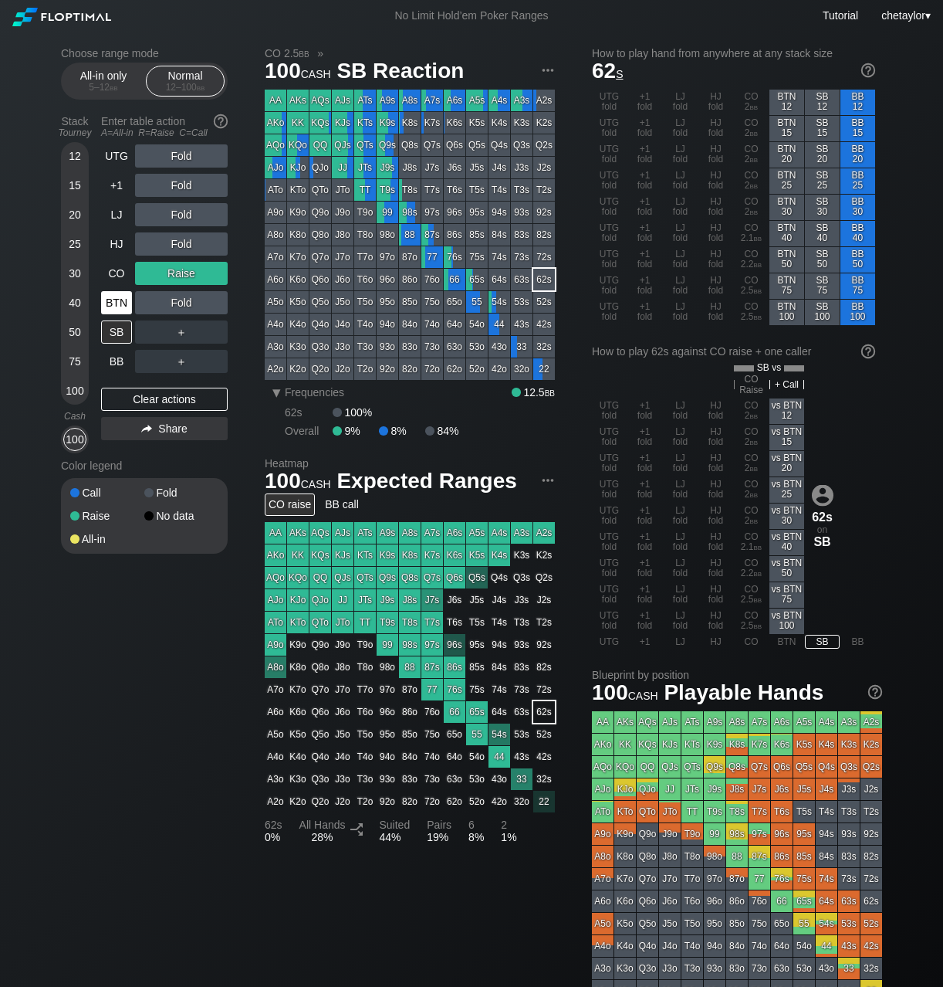
click at [127, 302] on div "BTN" at bounding box center [116, 302] width 31 height 23
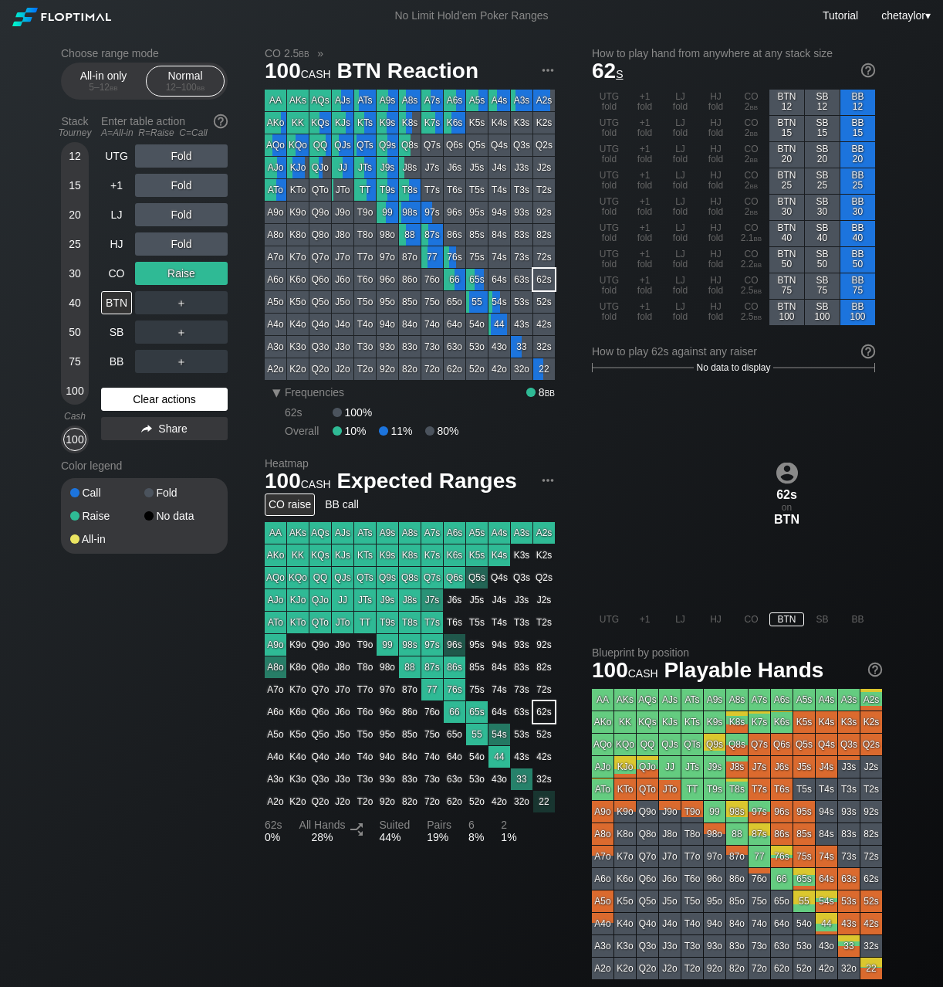
click at [132, 398] on div "Clear actions" at bounding box center [164, 399] width 127 height 23
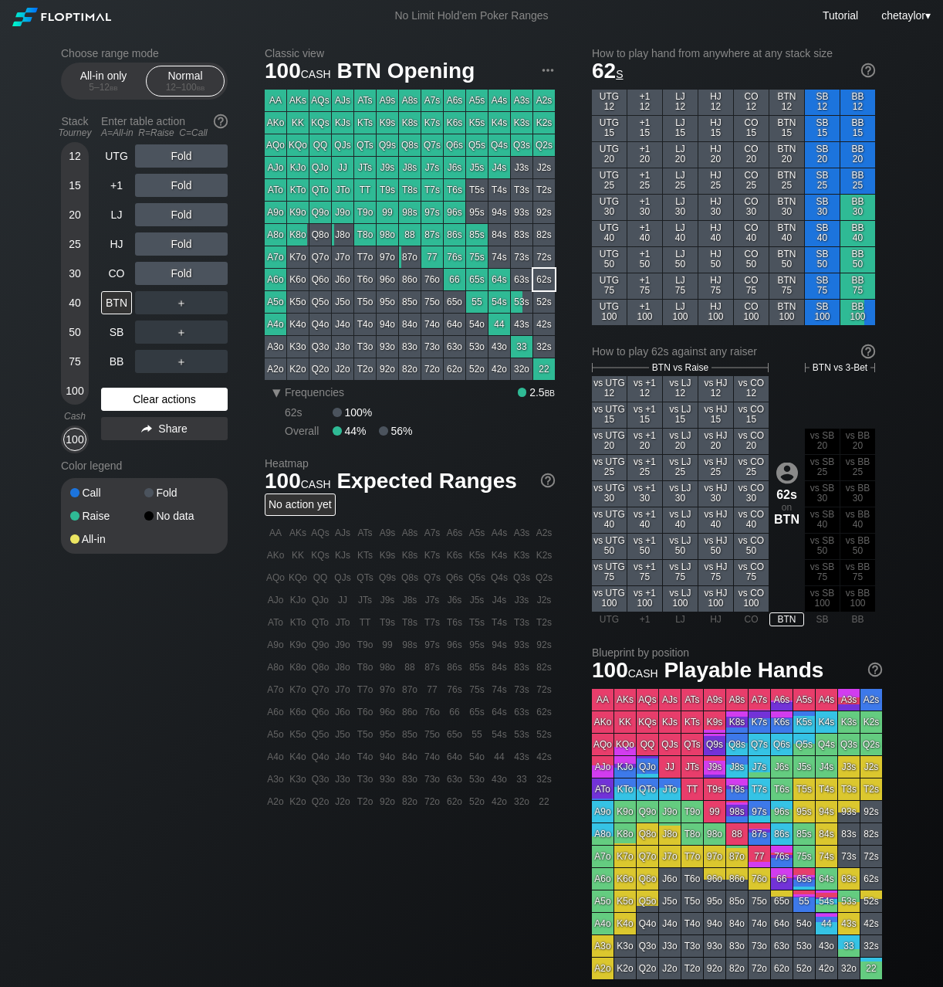
click at [132, 398] on div "Clear actions" at bounding box center [164, 399] width 127 height 23
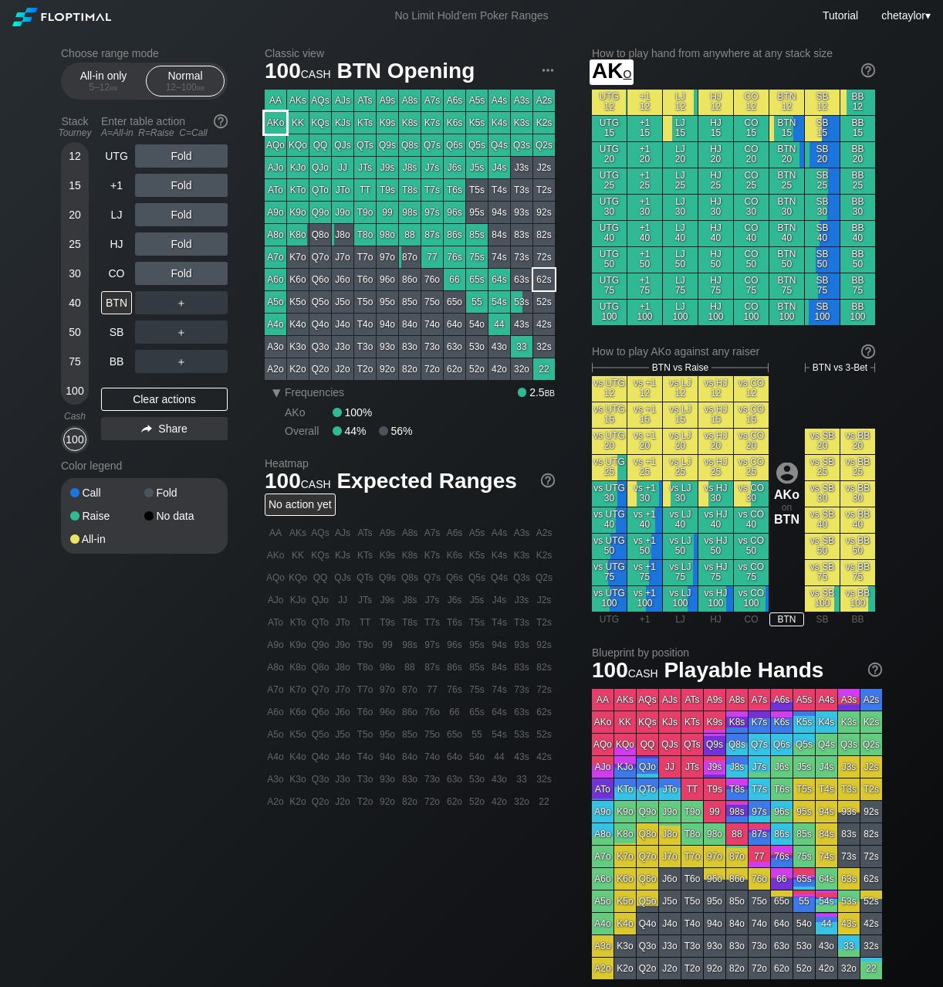
click at [277, 120] on div "AKo" at bounding box center [276, 123] width 22 height 22
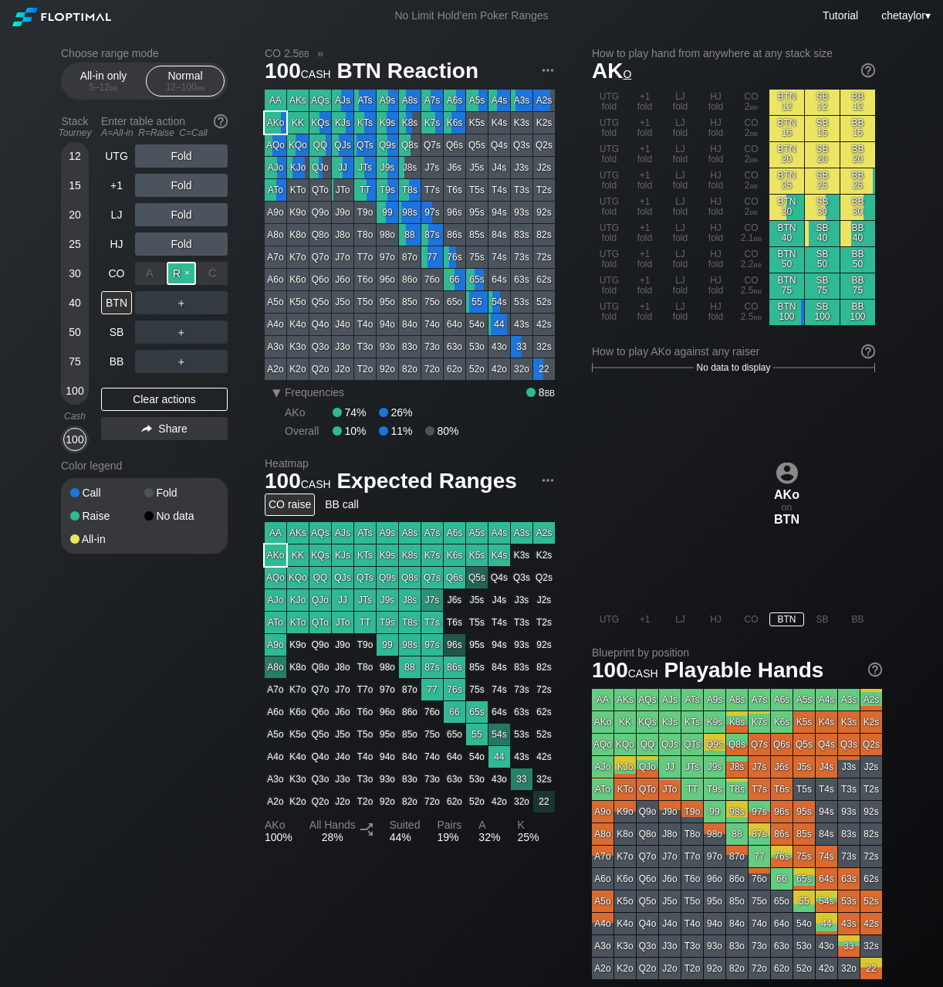
click at [185, 273] on div "R ✕" at bounding box center [182, 273] width 30 height 23
click at [120, 276] on div "CO" at bounding box center [116, 273] width 31 height 23
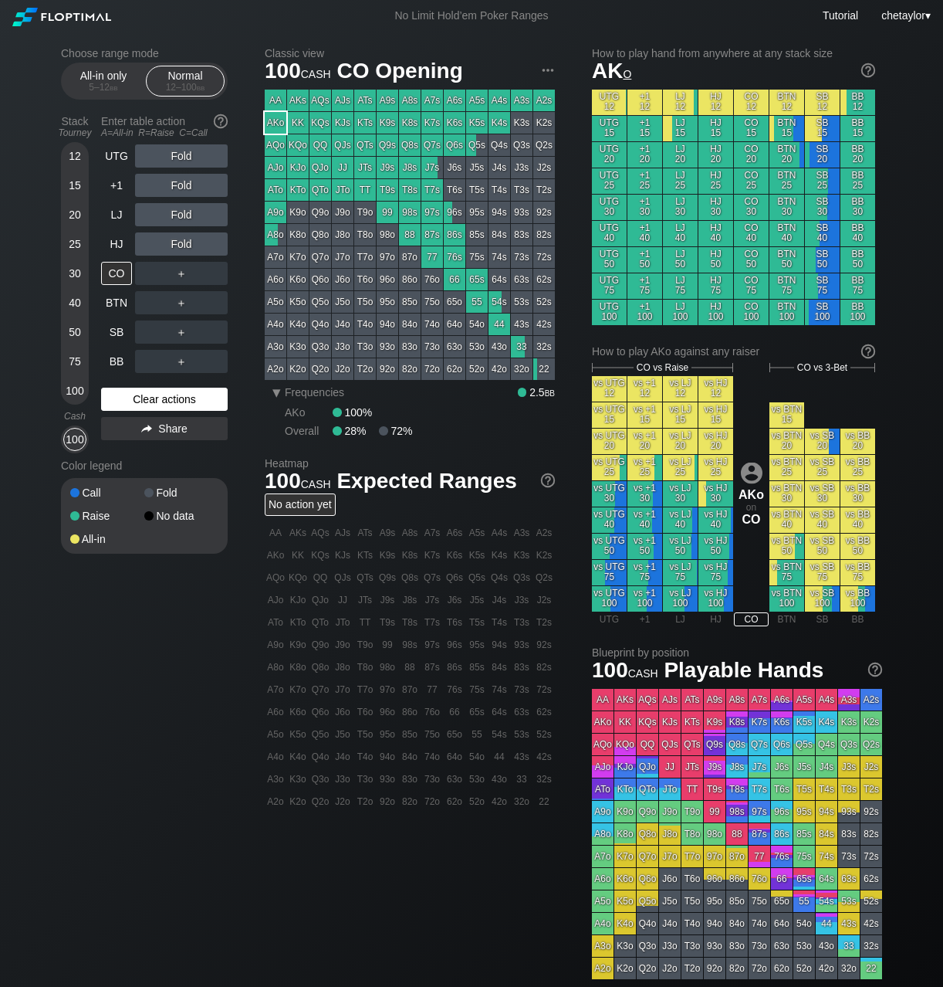
click at [136, 398] on div "Clear actions" at bounding box center [164, 399] width 127 height 23
click at [432, 102] on div "A7s" at bounding box center [432, 101] width 22 height 22
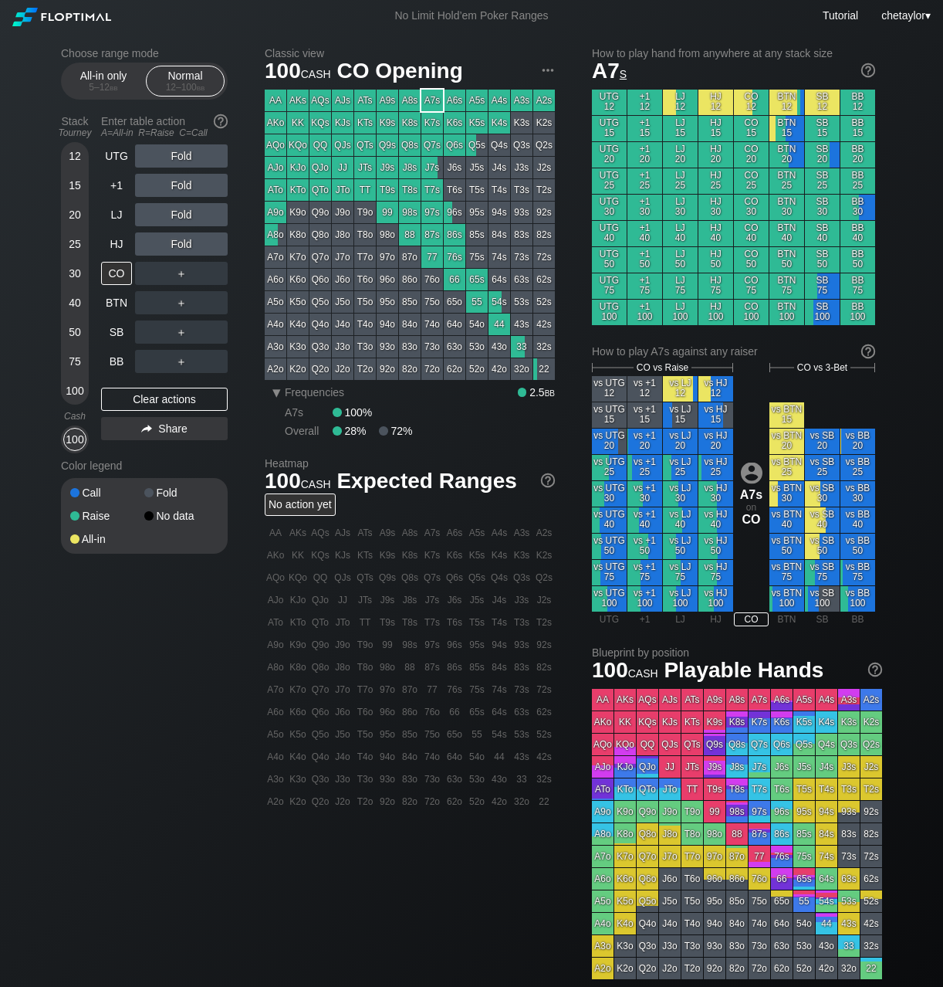
click at [432, 102] on div "A7s" at bounding box center [432, 101] width 22 height 22
click at [181, 272] on div "R ✕" at bounding box center [182, 273] width 30 height 23
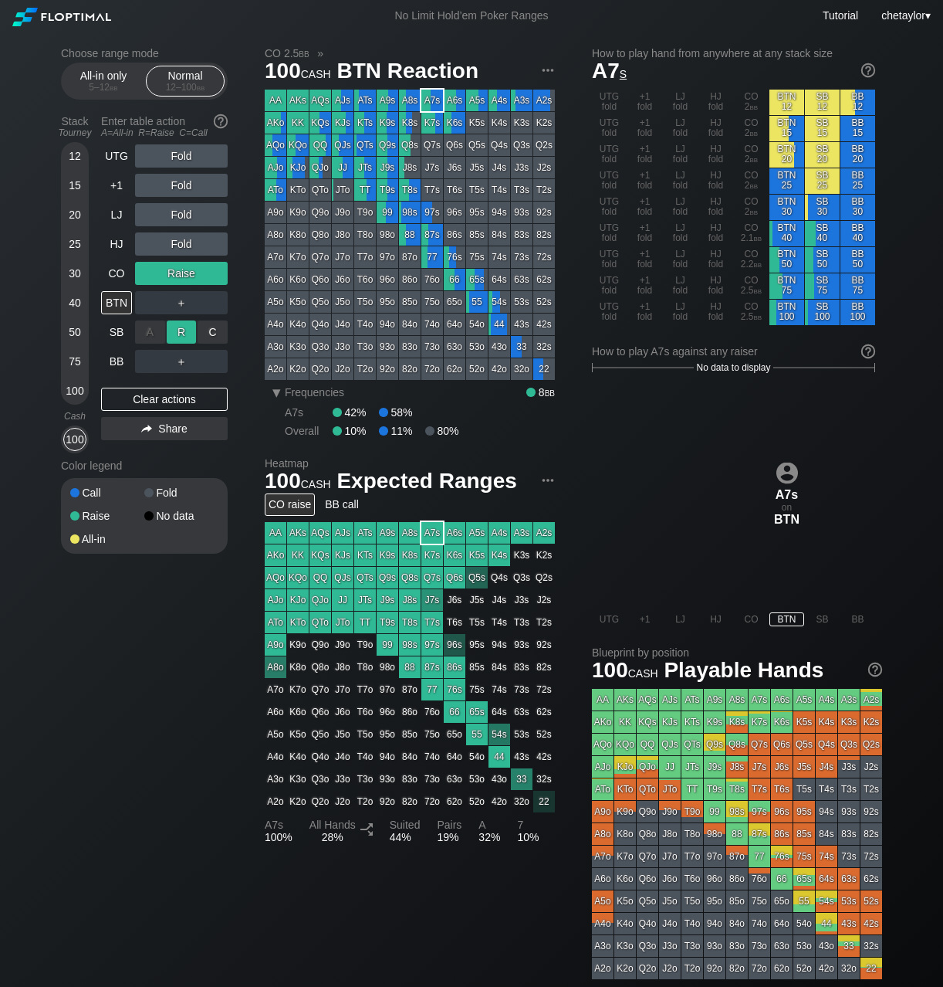
click at [184, 330] on div "R ✕" at bounding box center [182, 331] width 30 height 23
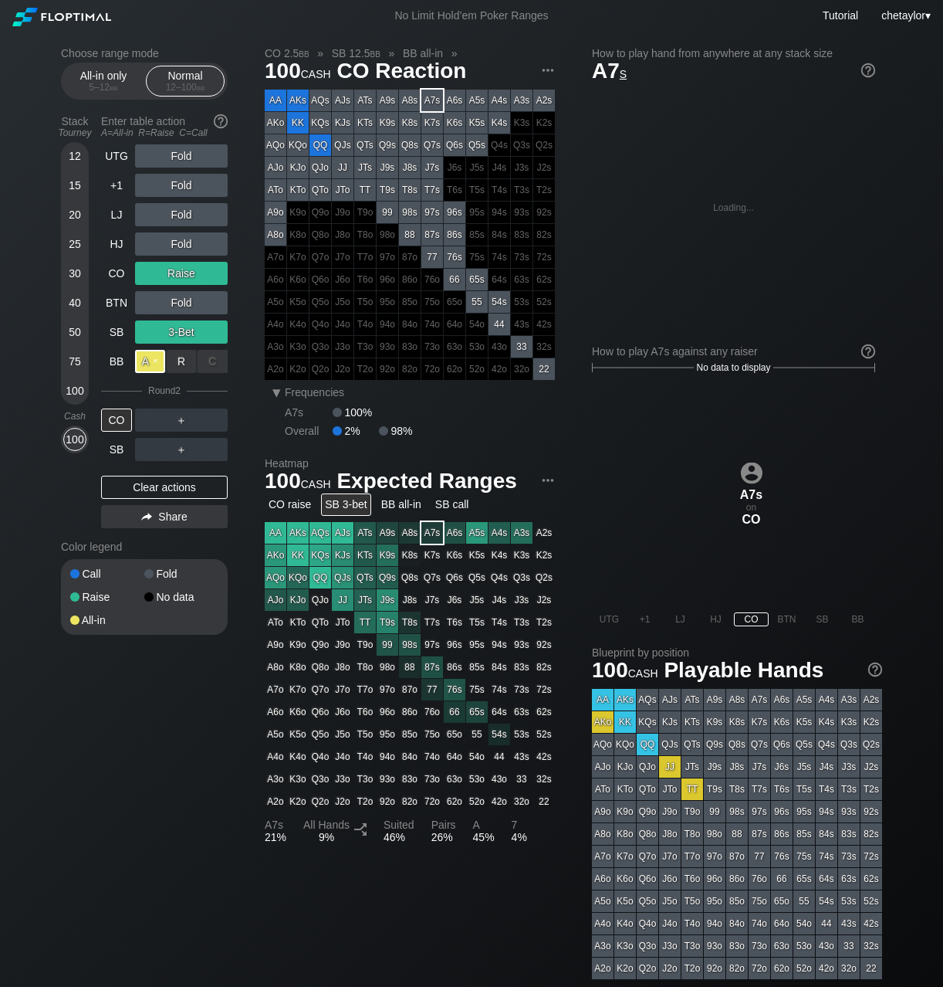
click at [155, 361] on div "A ✕" at bounding box center [150, 361] width 30 height 23
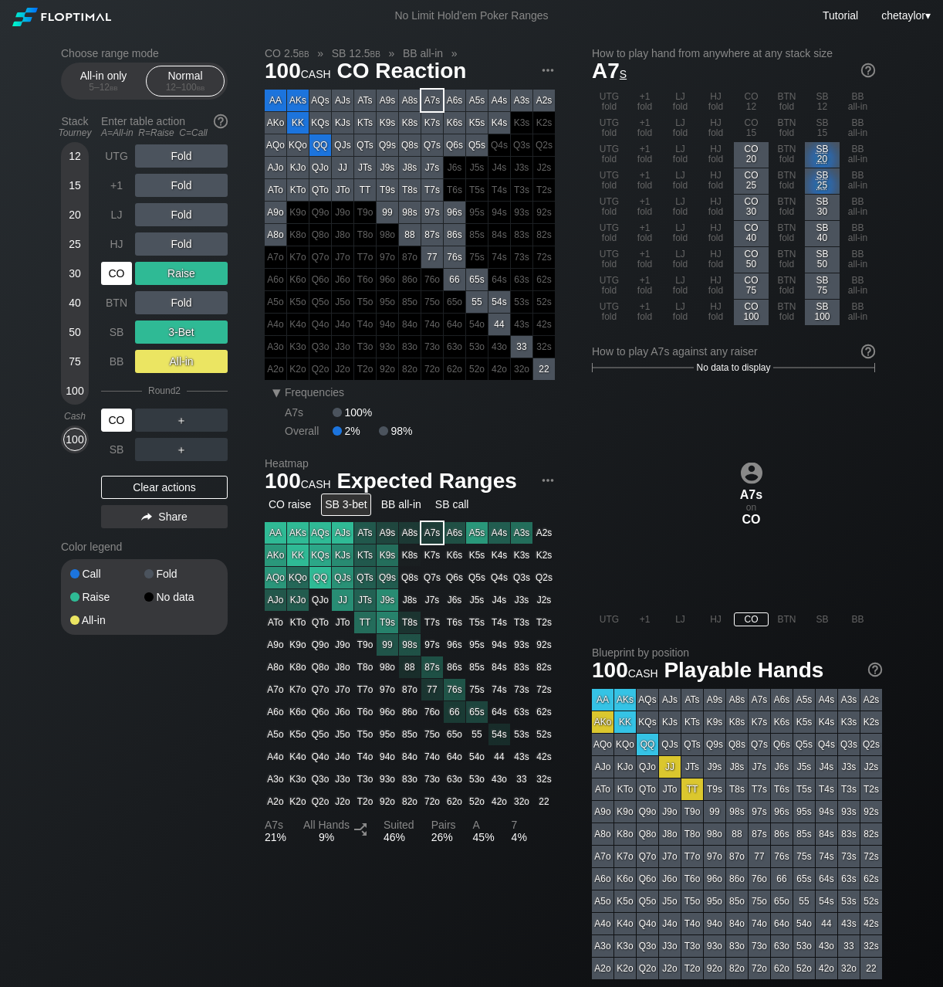
click at [120, 416] on div "CO" at bounding box center [116, 419] width 31 height 23
click at [113, 363] on div "BB" at bounding box center [116, 361] width 31 height 23
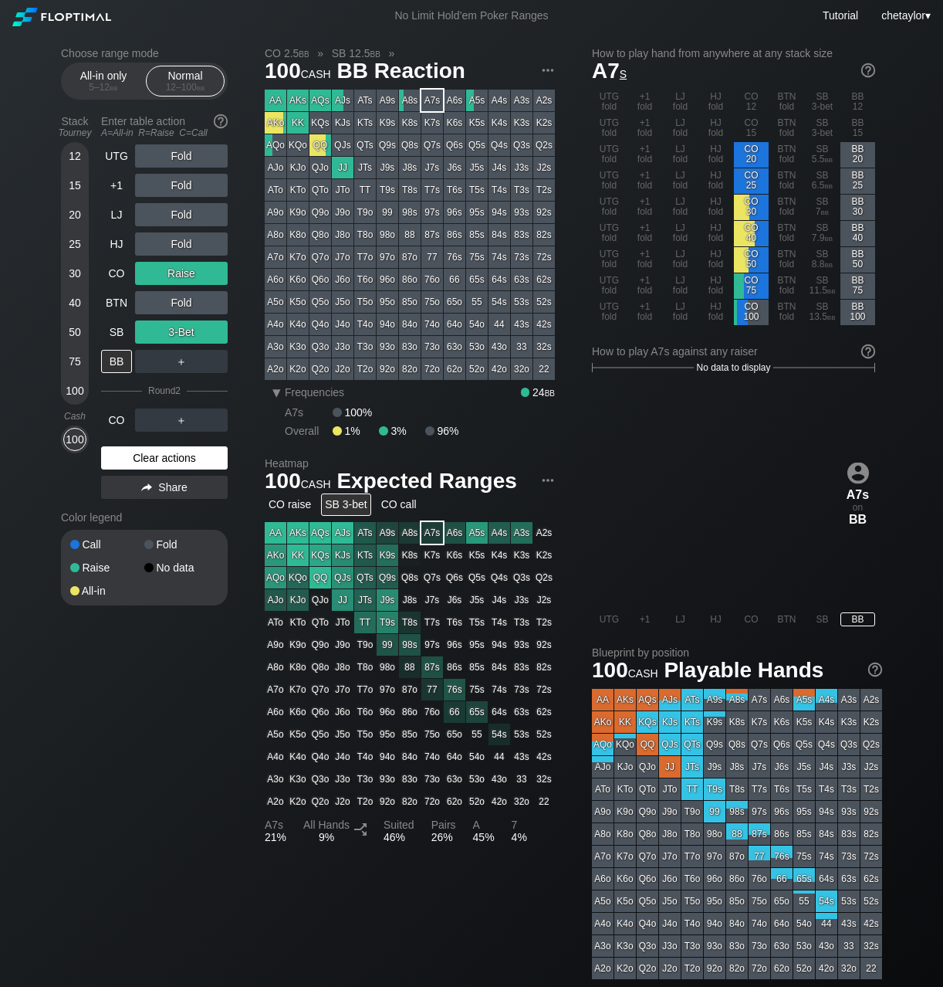
click at [134, 452] on div "Clear actions" at bounding box center [164, 457] width 127 height 23
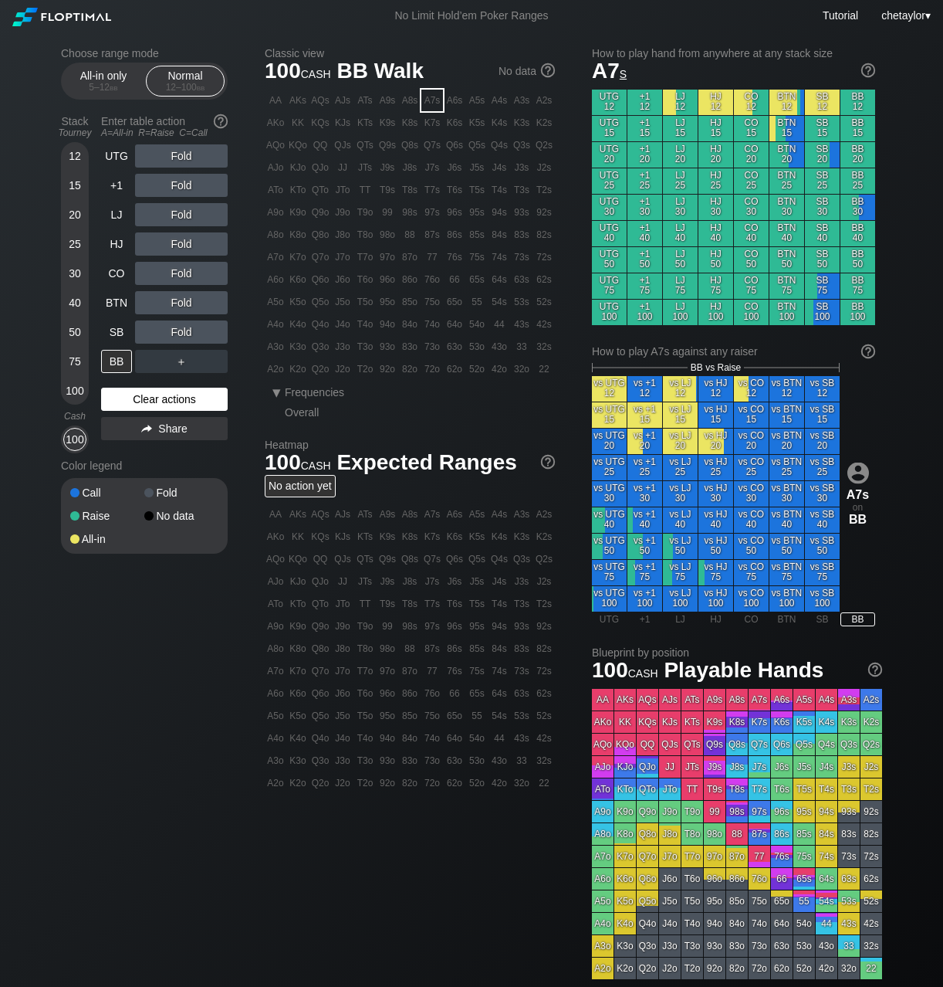
click at [134, 452] on div "UTG Fold +1 Fold LJ Fold HJ Fold CO Fold BTN Fold SB Fold BB ＋ Clear actions Sh…" at bounding box center [164, 298] width 127 height 309
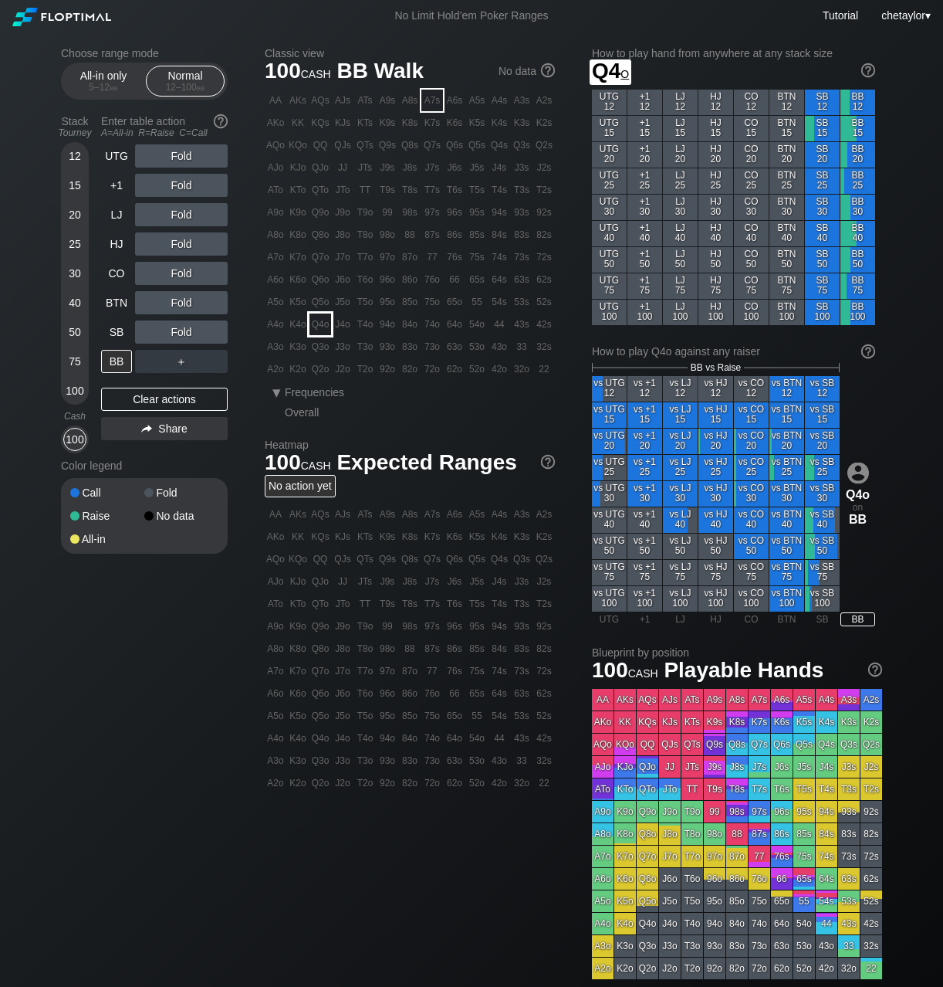
click at [309, 327] on div "AA AKs AQs AJs ATs A9s A8s A7s A6s A5s A4s A3s A2s AKo KK KQs KJs KTs K9s K8s K…" at bounding box center [410, 235] width 290 height 290
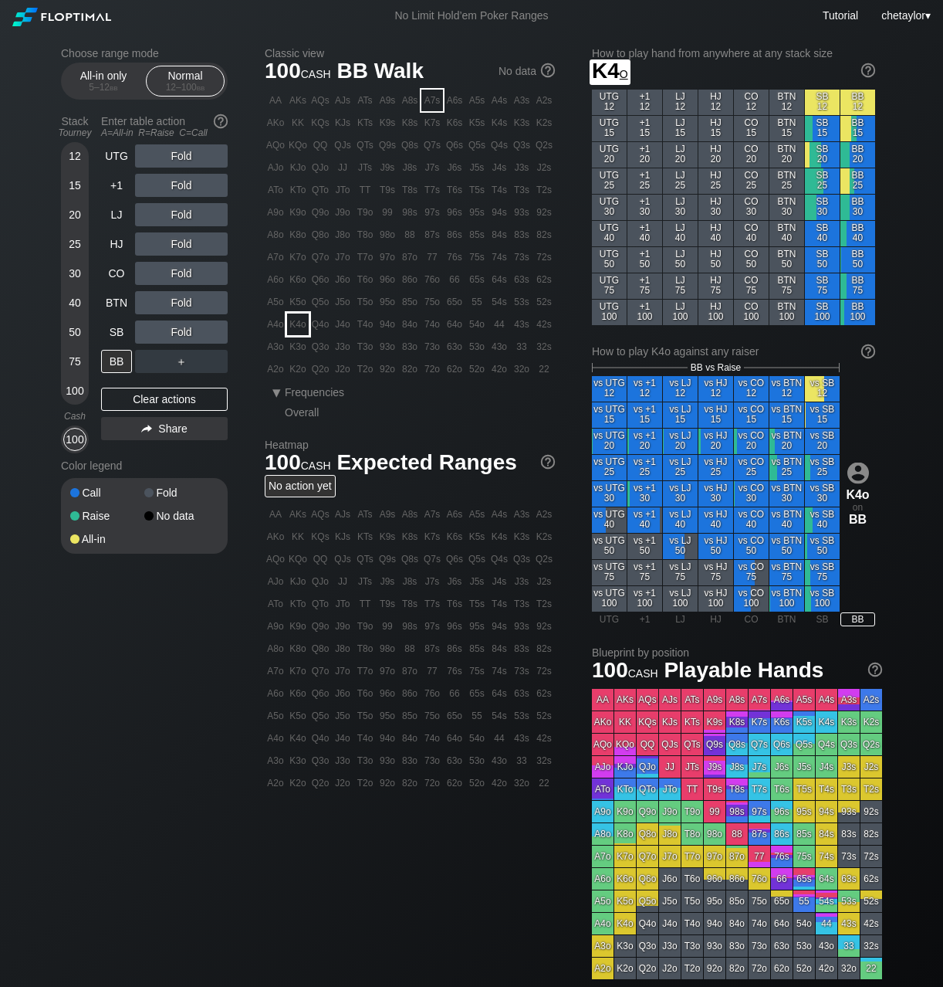
click at [296, 326] on div "K4o" at bounding box center [298, 324] width 22 height 22
click at [222, 331] on div "C ✕" at bounding box center [213, 331] width 30 height 23
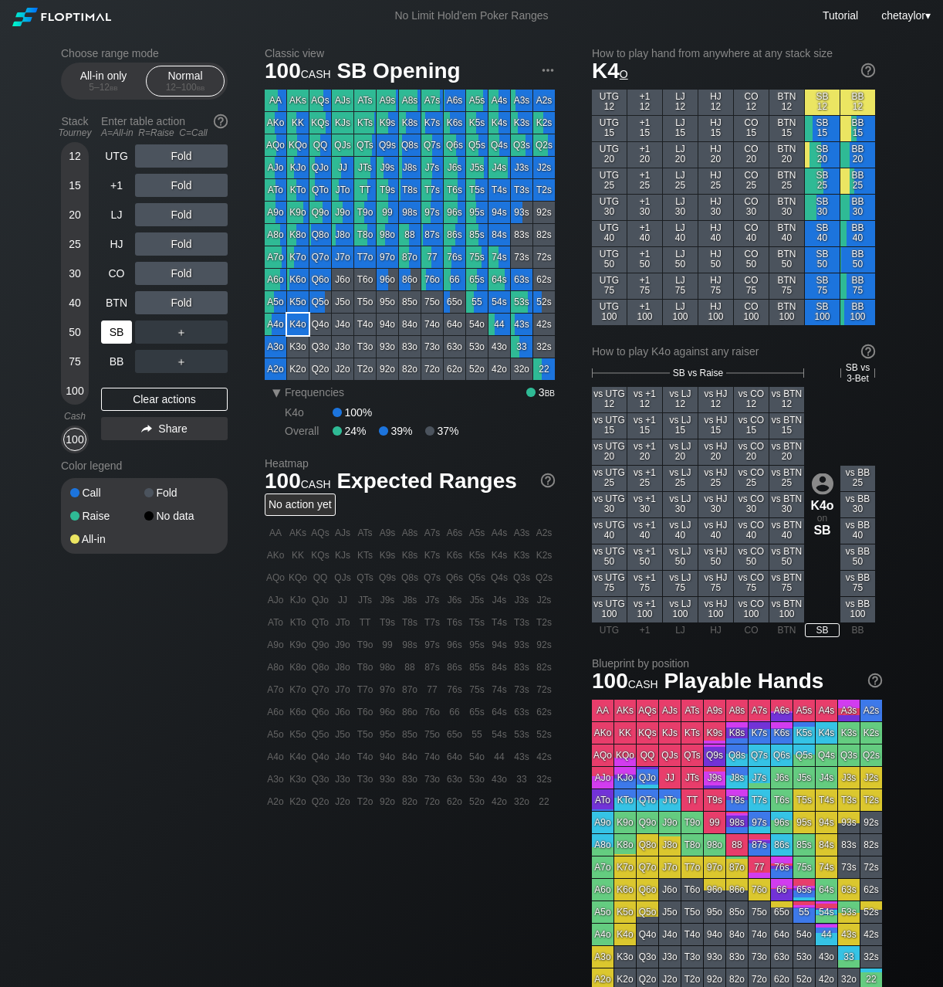
click at [112, 327] on div "SB" at bounding box center [116, 331] width 31 height 23
click at [157, 397] on div "Clear actions" at bounding box center [164, 399] width 127 height 23
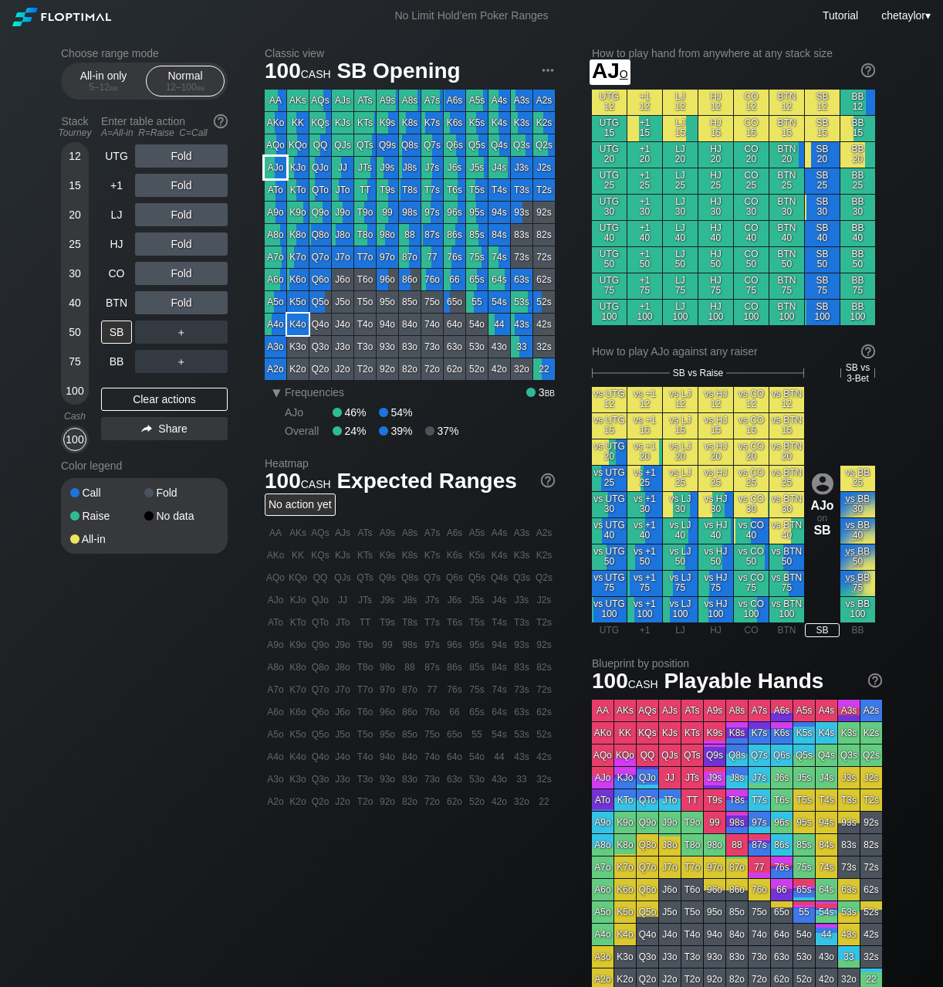
click at [276, 167] on div "AJo" at bounding box center [276, 168] width 22 height 22
click at [75, 384] on div "100" at bounding box center [74, 390] width 23 height 23
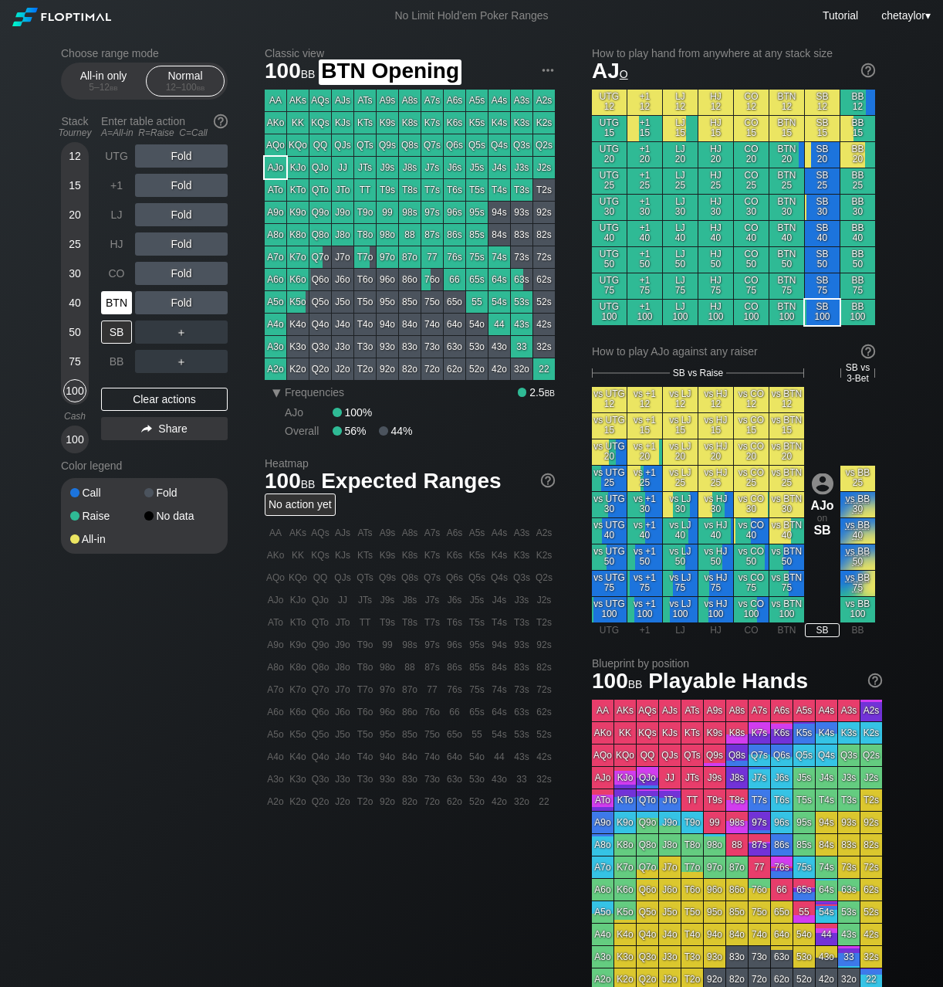
click at [115, 304] on div "BTN" at bounding box center [116, 302] width 31 height 23
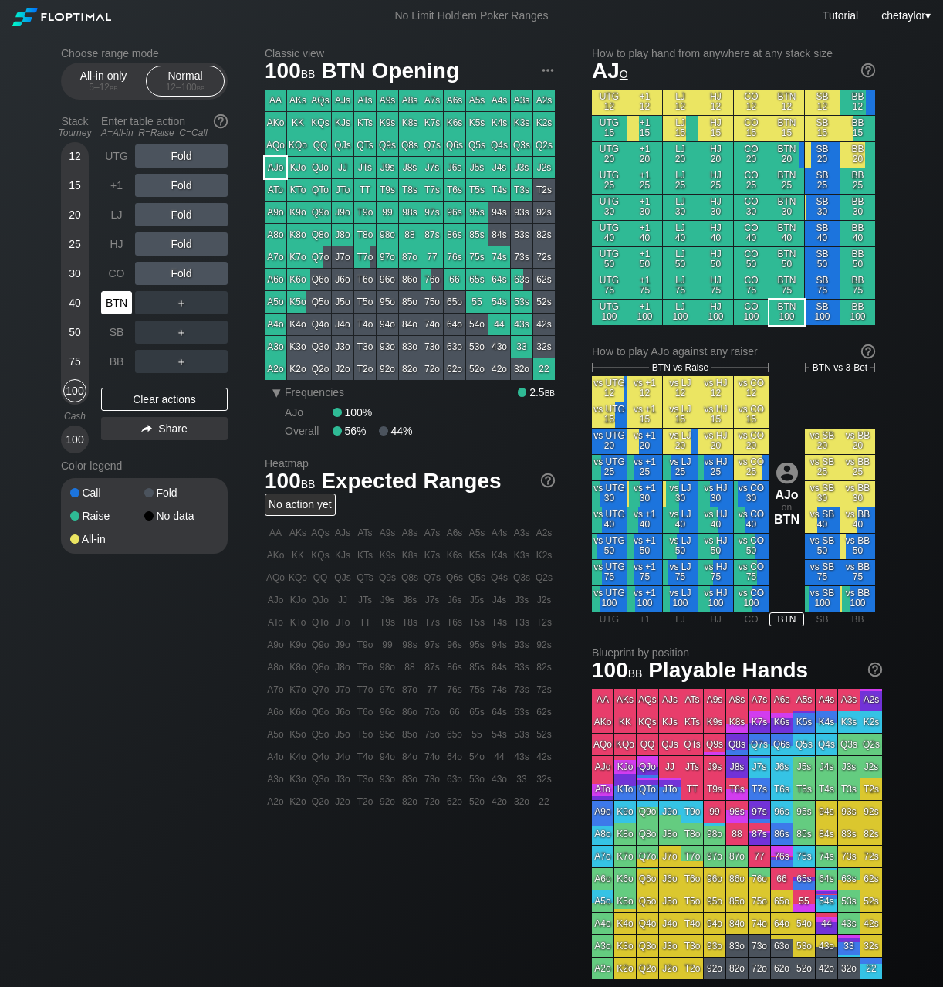
click at [115, 304] on div "BTN" at bounding box center [116, 302] width 31 height 23
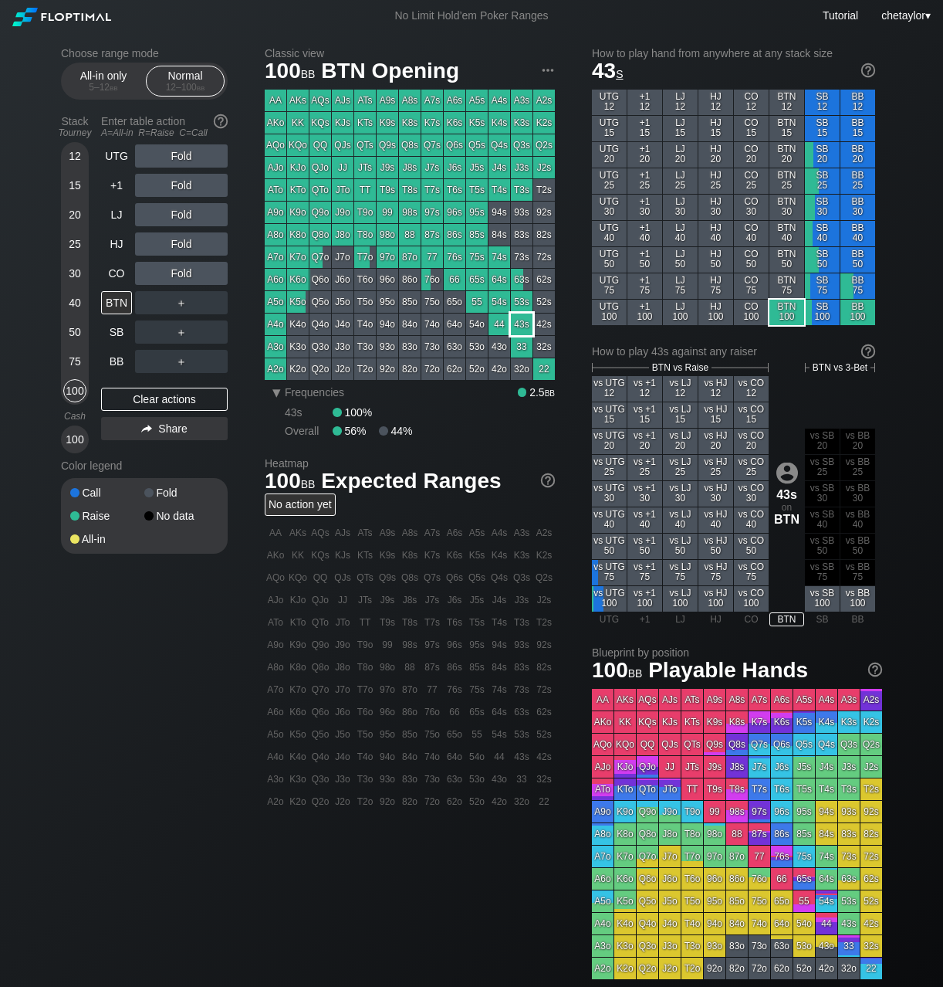
click at [526, 321] on div "43s" at bounding box center [522, 324] width 22 height 22
click at [120, 273] on div "CO" at bounding box center [116, 273] width 31 height 23
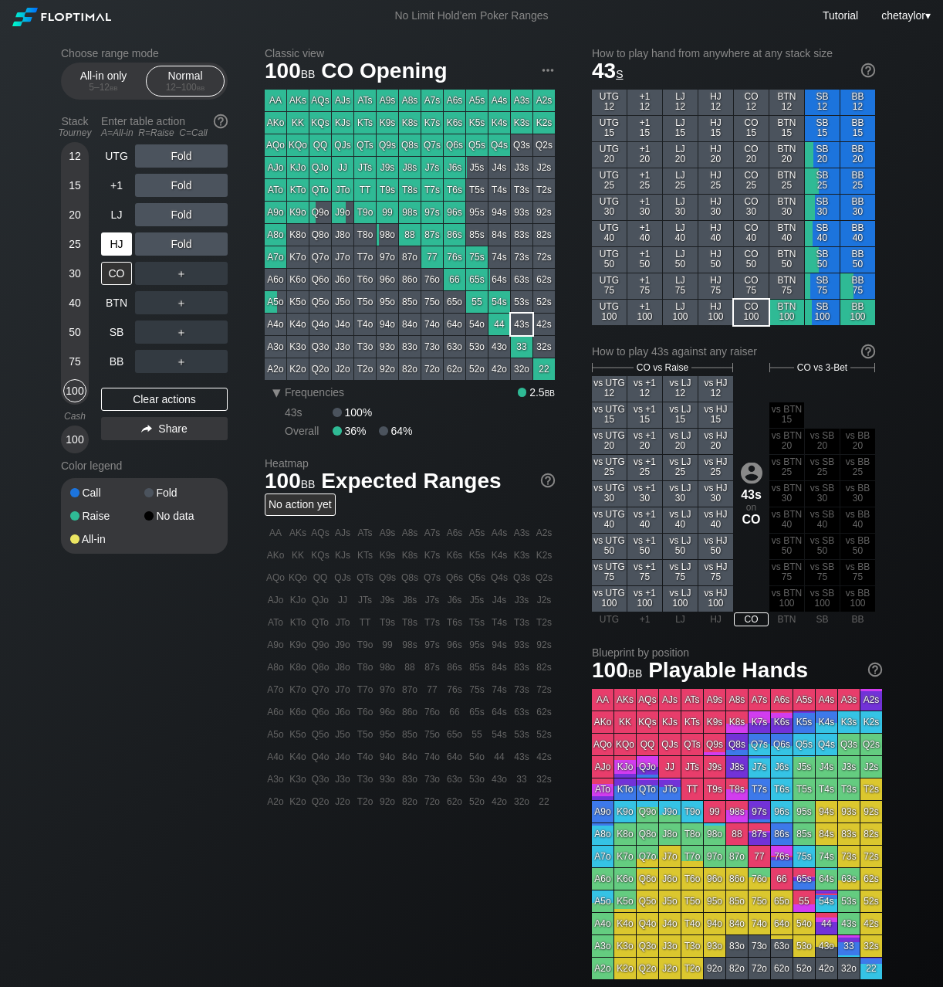
click at [117, 240] on div "HJ" at bounding box center [116, 243] width 31 height 23
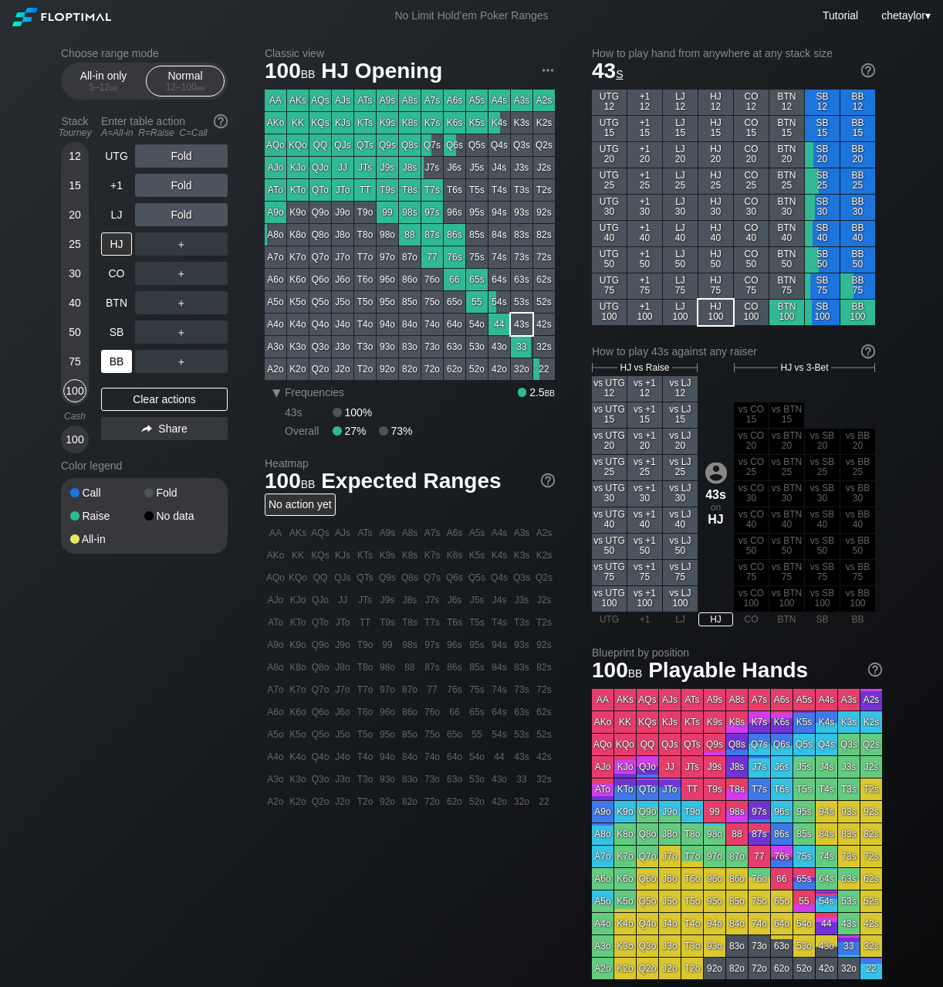
click at [118, 363] on div "BB" at bounding box center [116, 361] width 31 height 23
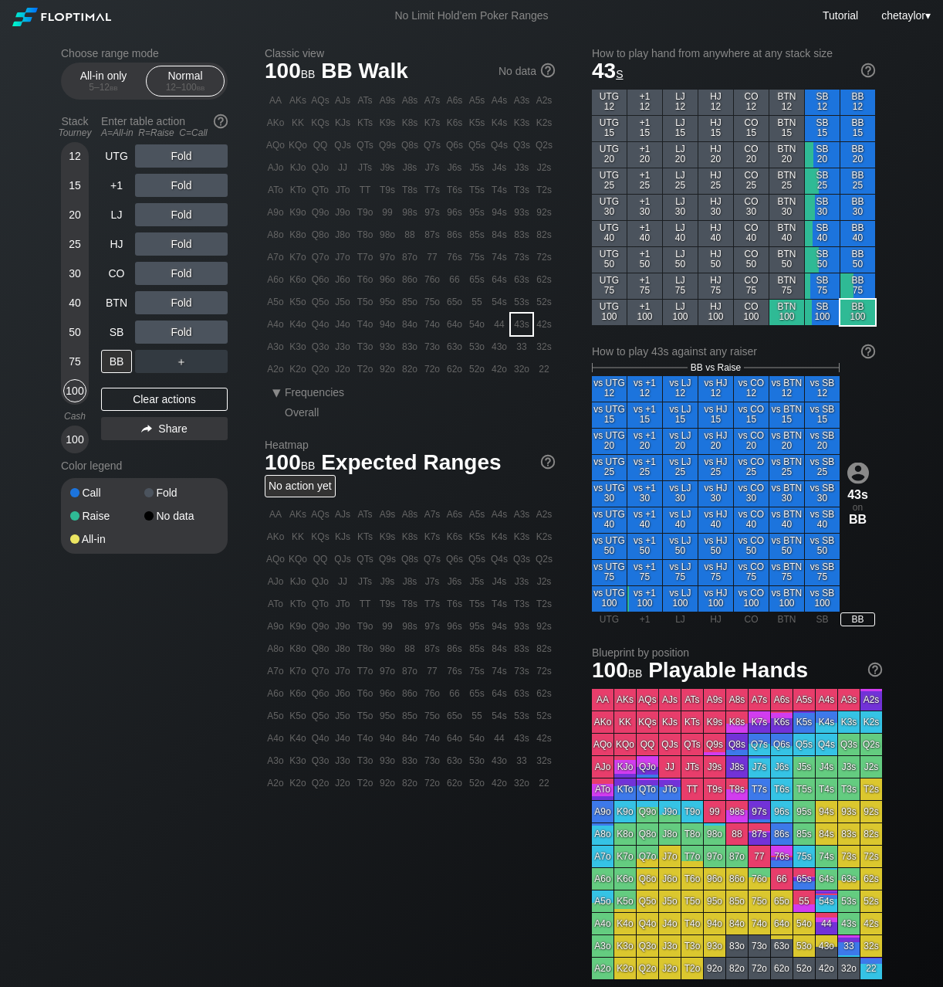
click at [479, 212] on div "95s" at bounding box center [477, 212] width 22 height 22
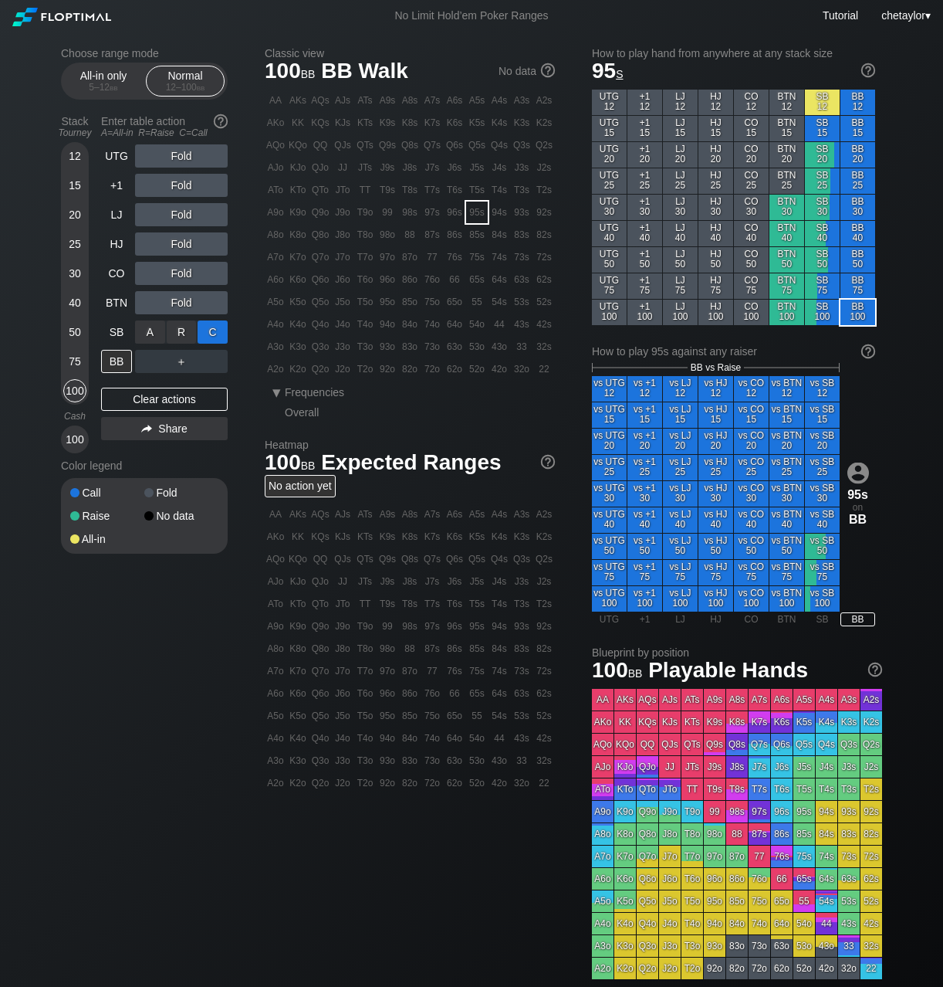
click at [207, 330] on div "C ✕" at bounding box center [213, 331] width 30 height 23
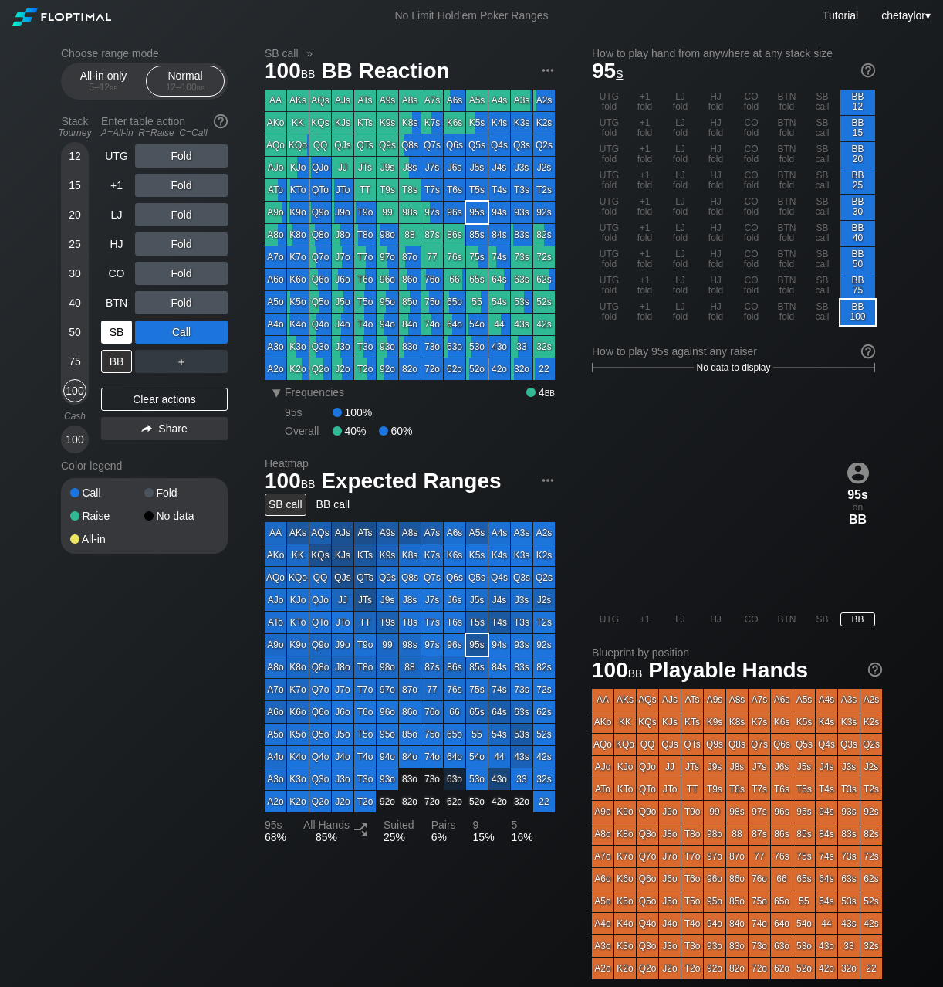
click at [123, 329] on div "SB" at bounding box center [116, 331] width 31 height 23
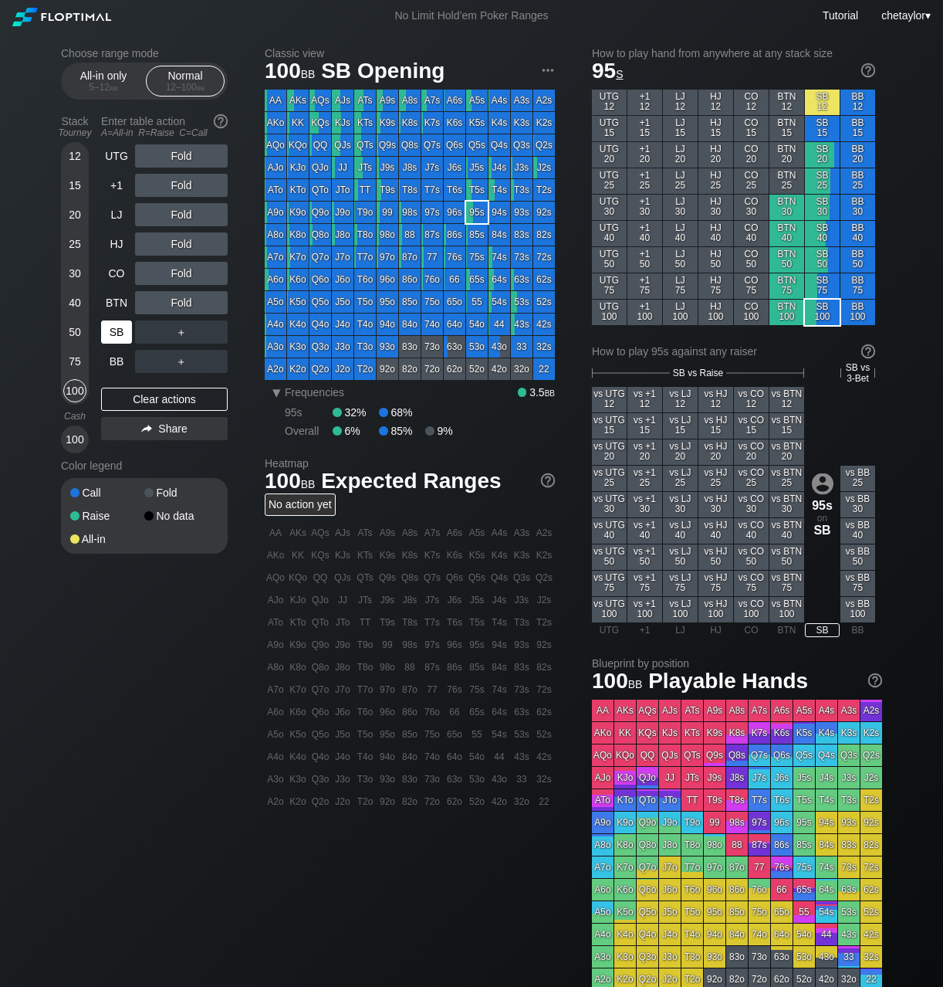
click at [123, 329] on div "SB" at bounding box center [116, 331] width 31 height 23
click at [156, 398] on div "Clear actions" at bounding box center [164, 399] width 127 height 23
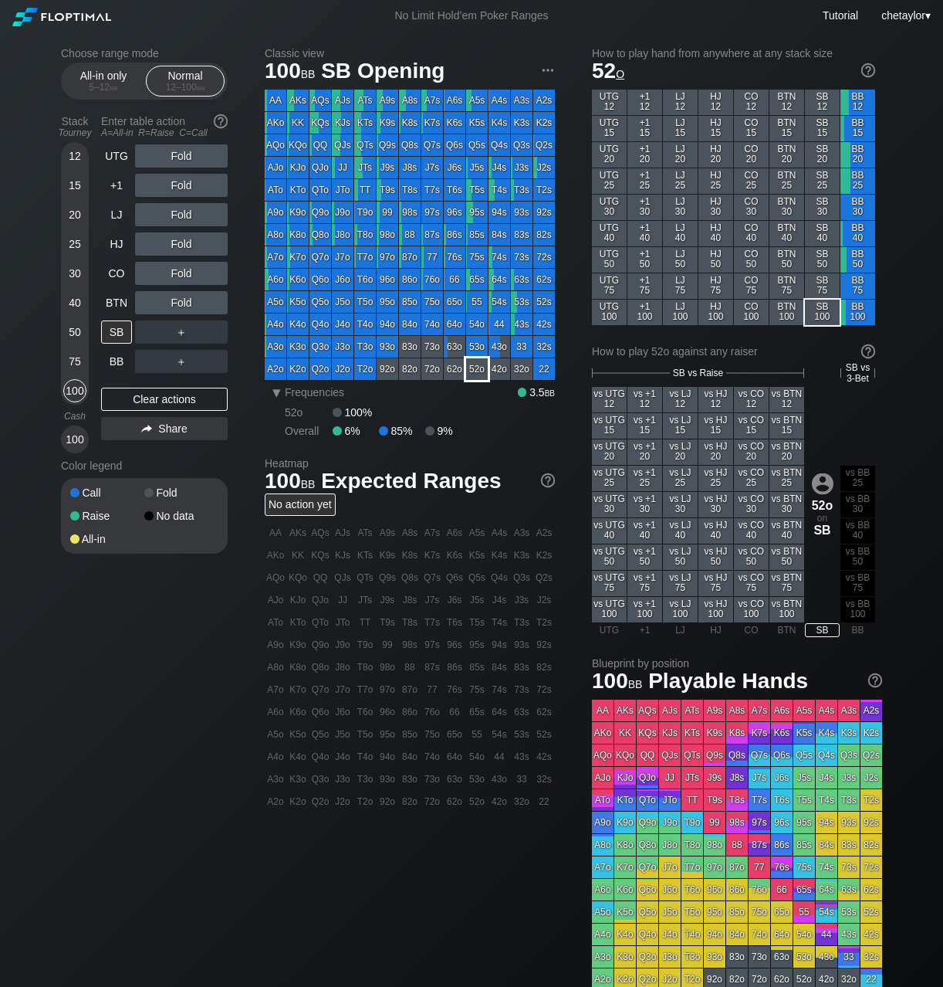
click at [477, 370] on div "52o" at bounding box center [477, 369] width 22 height 22
click at [187, 302] on div "R ✕" at bounding box center [182, 302] width 30 height 23
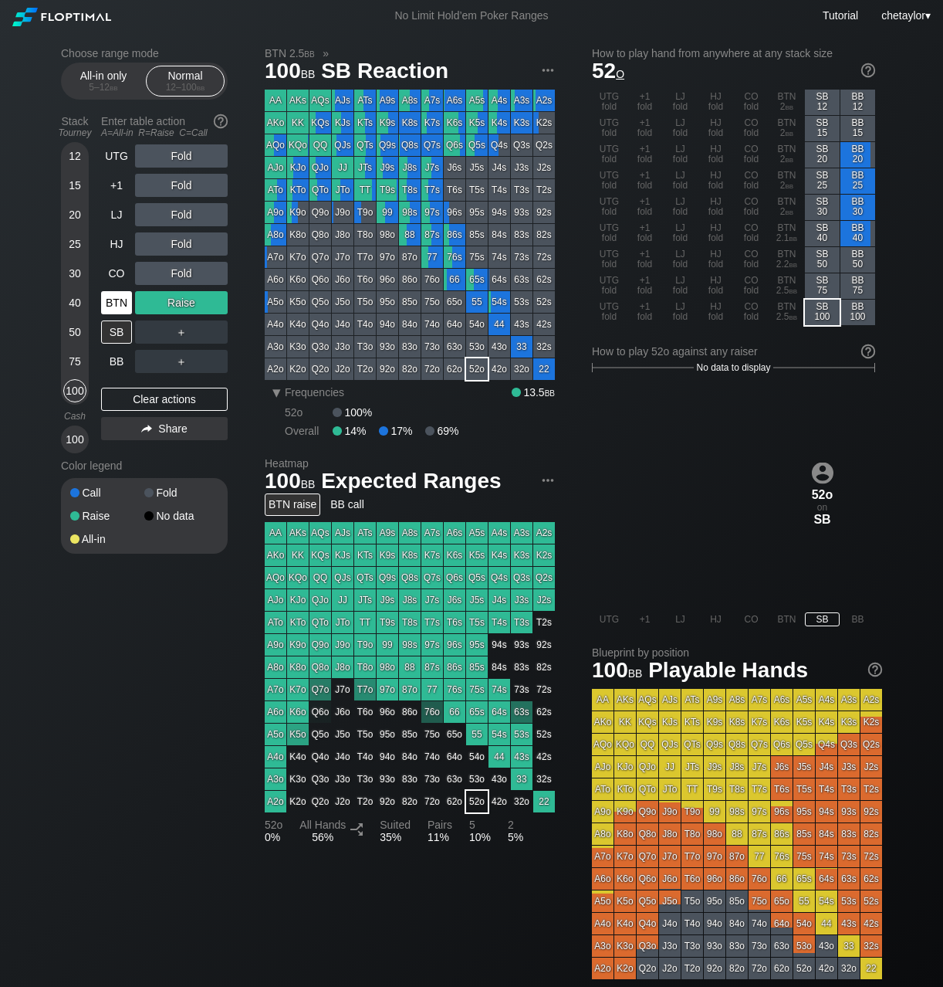
click at [121, 295] on div "BTN" at bounding box center [116, 302] width 31 height 23
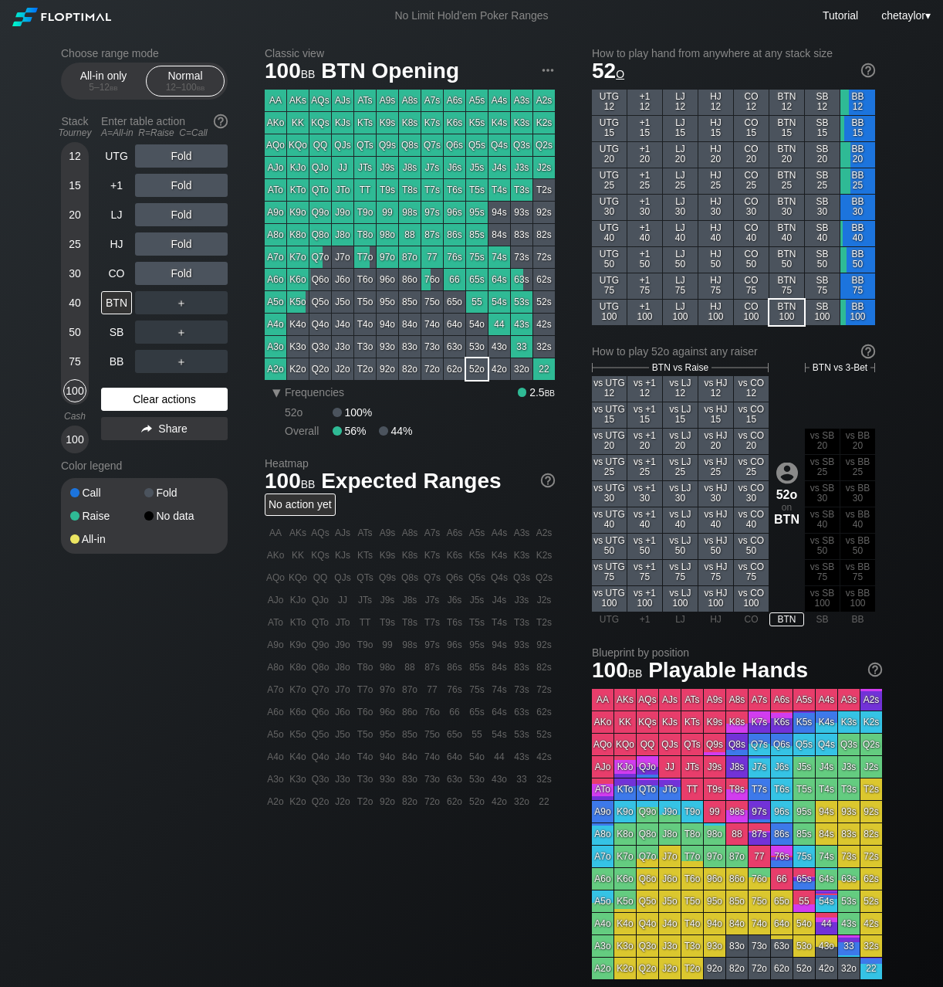
click at [122, 400] on div "Clear actions" at bounding box center [164, 399] width 127 height 23
click at [431, 350] on div "73o" at bounding box center [432, 347] width 22 height 22
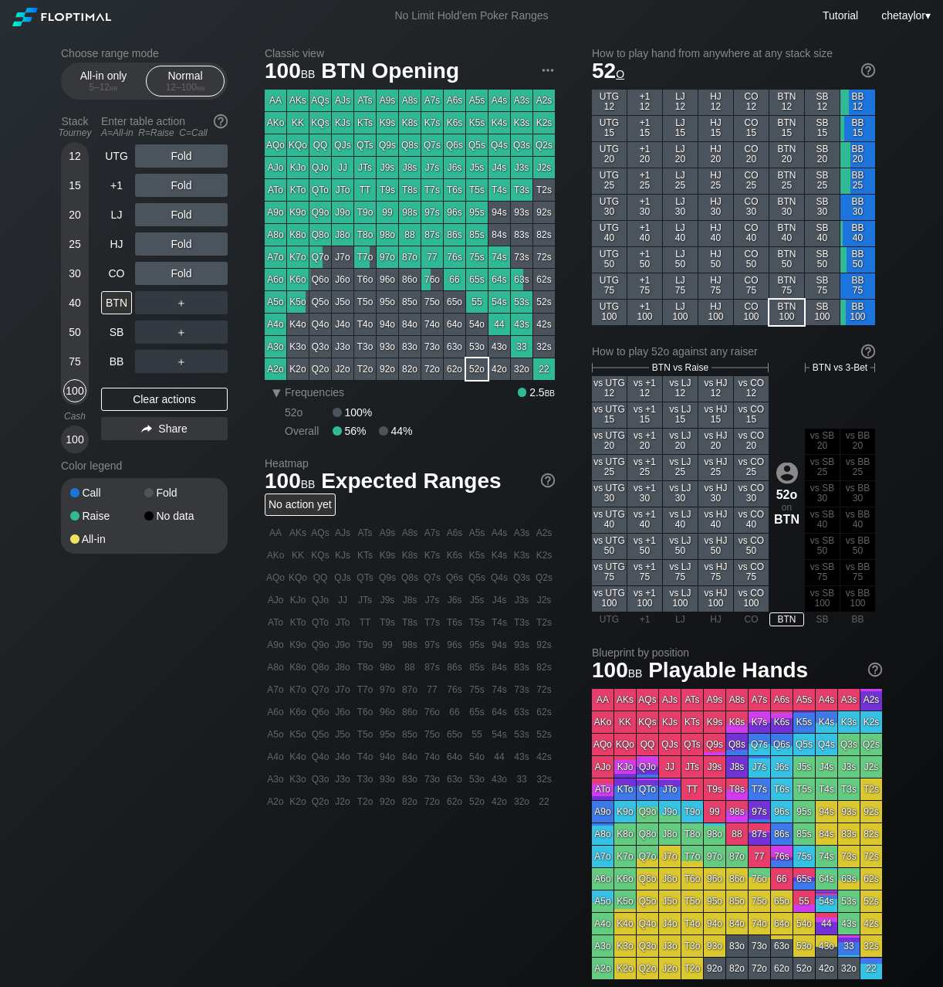
click at [431, 350] on div "73o" at bounding box center [432, 347] width 22 height 22
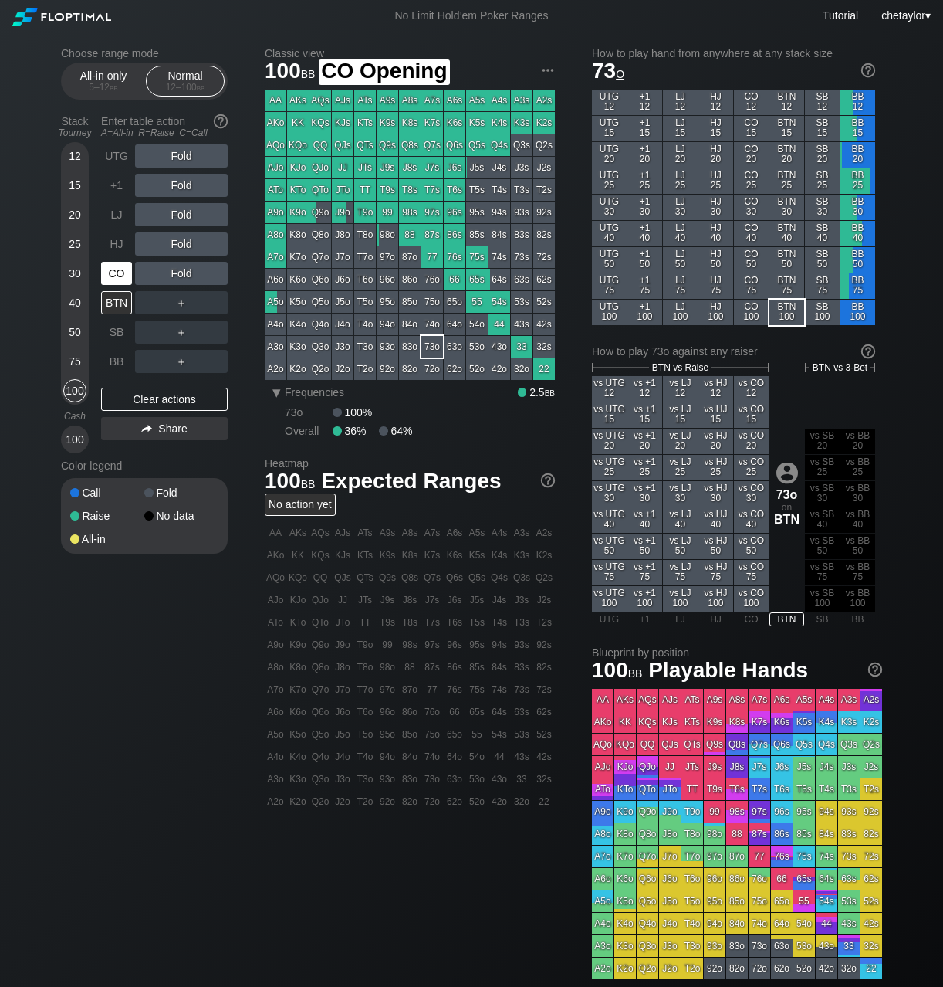
click at [116, 276] on div "CO" at bounding box center [116, 273] width 31 height 23
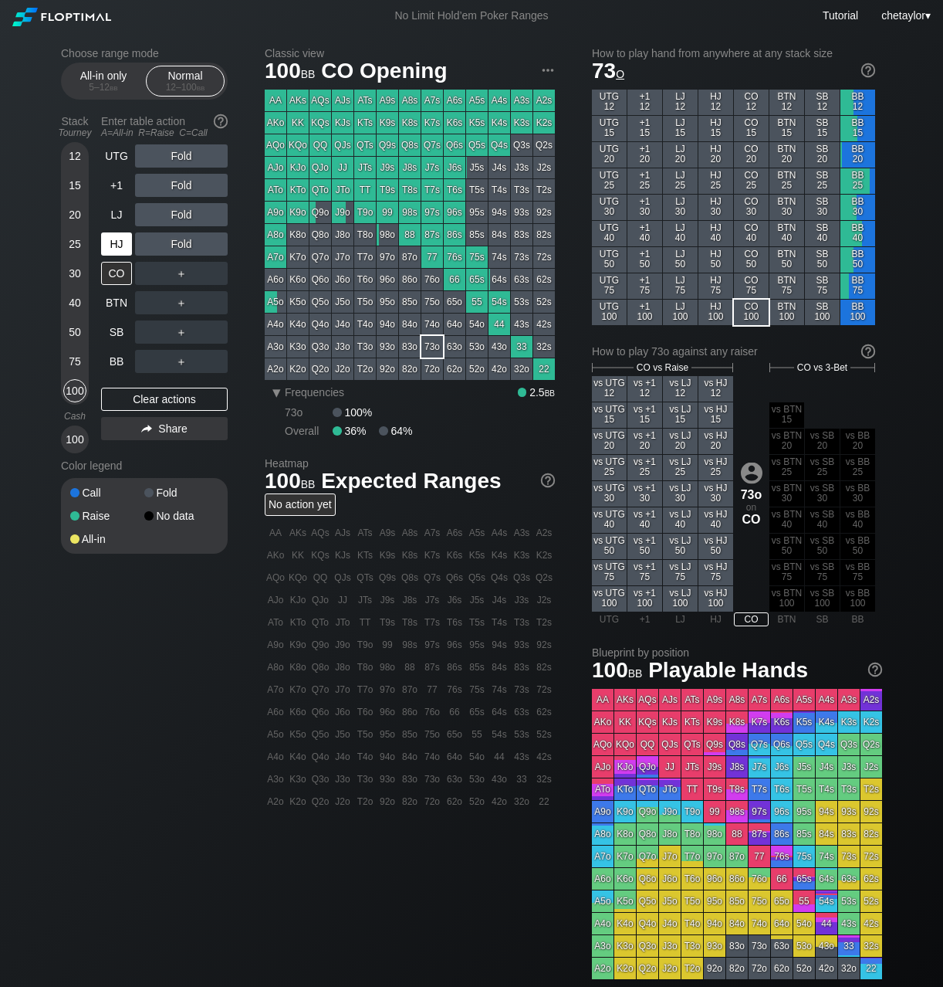
click at [120, 245] on div "HJ" at bounding box center [116, 243] width 31 height 23
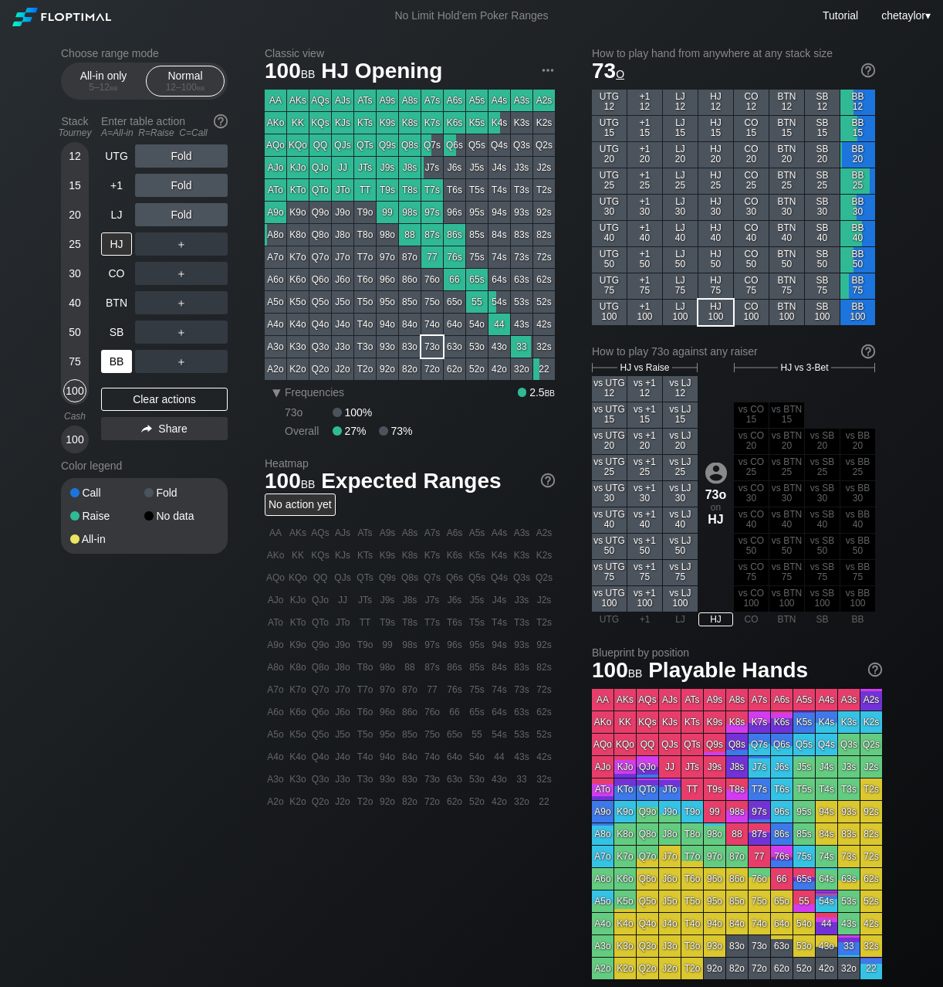
click at [115, 358] on div "BB" at bounding box center [116, 361] width 31 height 23
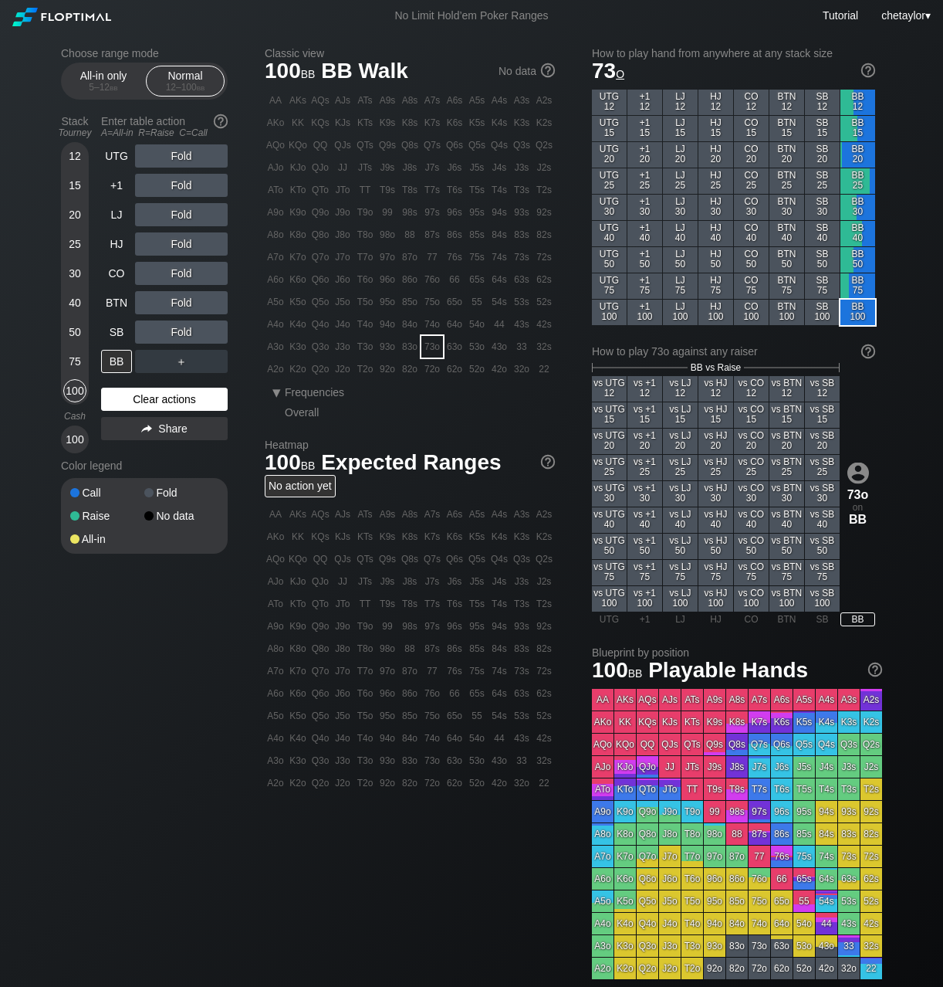
click at [135, 402] on div "Clear actions" at bounding box center [164, 399] width 127 height 23
click at [523, 120] on div "K3s" at bounding box center [522, 123] width 22 height 22
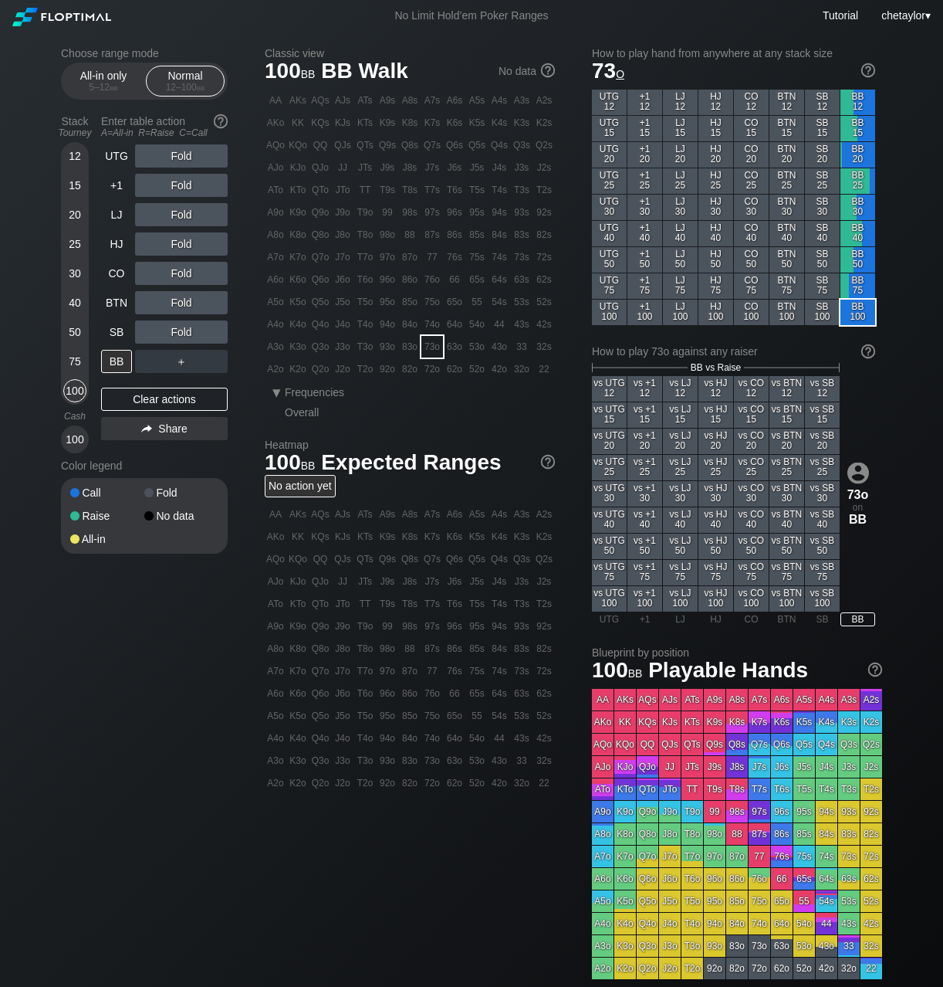
click at [523, 120] on div "K3s" at bounding box center [522, 123] width 22 height 22
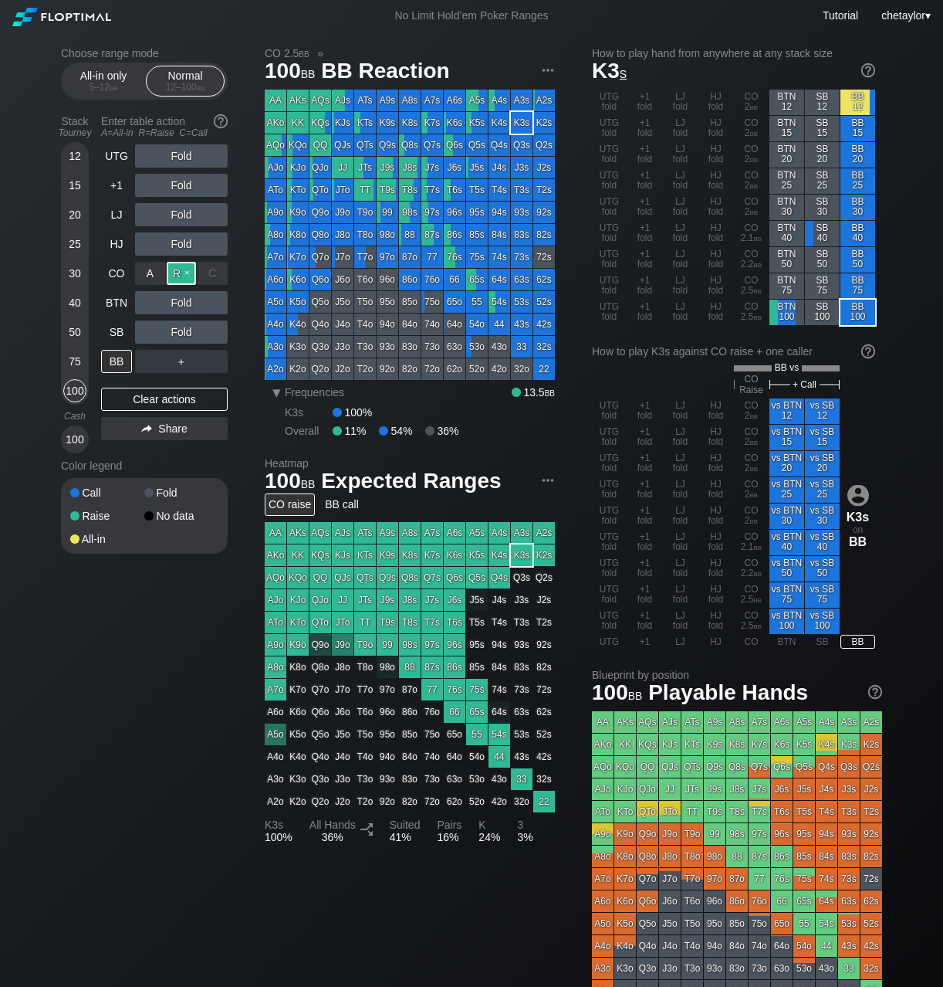
click at [181, 272] on div "R ✕" at bounding box center [182, 273] width 30 height 23
click at [117, 330] on div "SB" at bounding box center [116, 331] width 31 height 23
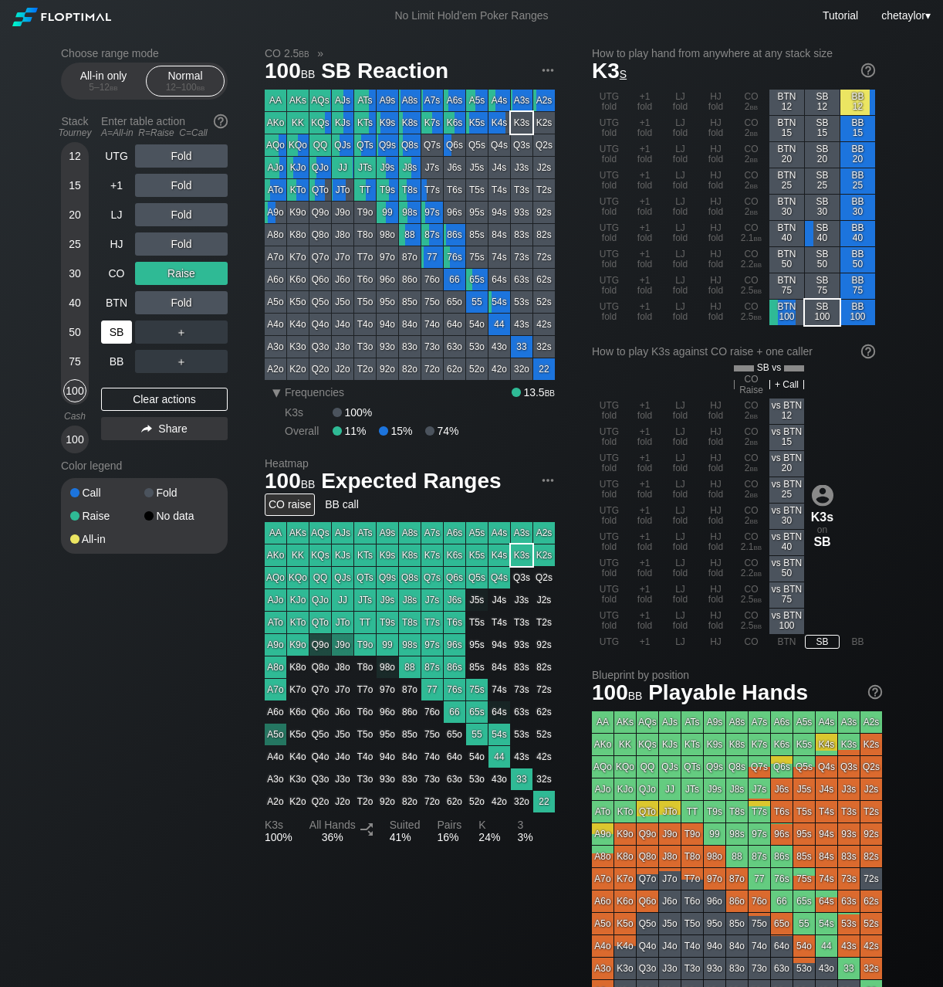
click at [117, 330] on div "SB" at bounding box center [116, 331] width 31 height 23
click at [175, 394] on div "Clear actions" at bounding box center [164, 399] width 127 height 23
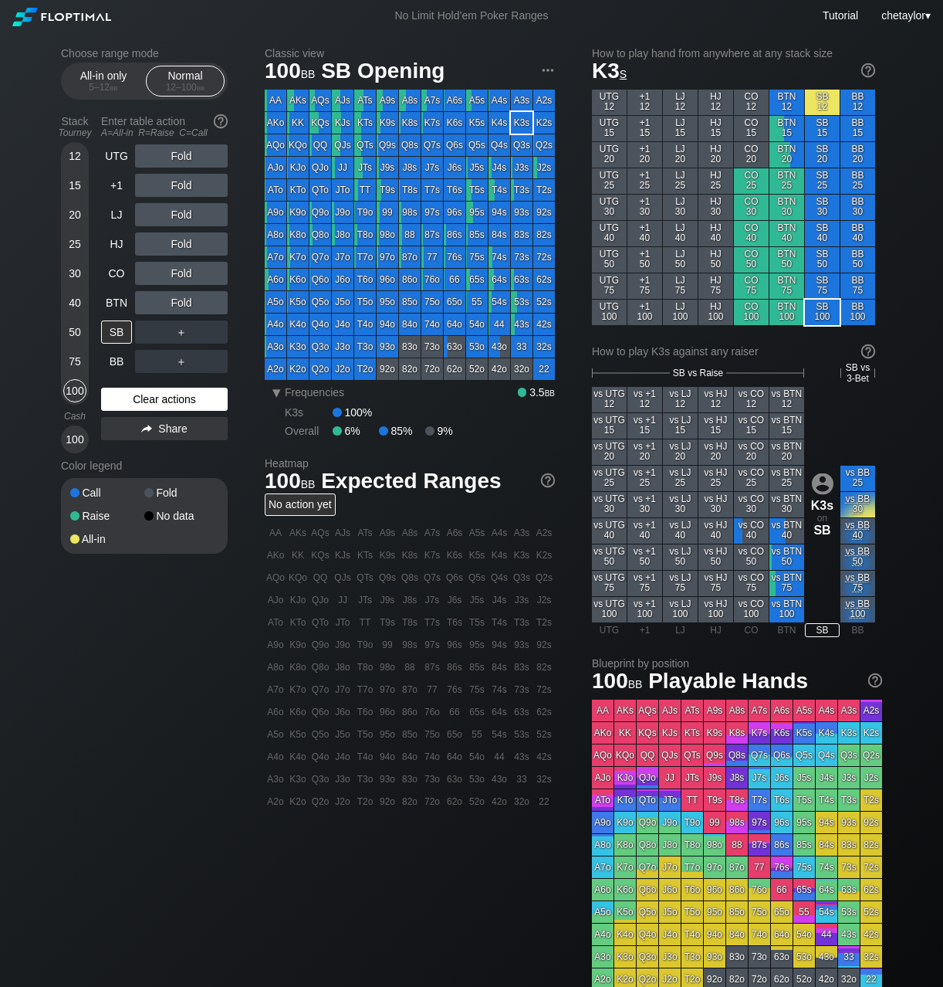
click at [175, 394] on div "Clear actions" at bounding box center [164, 399] width 127 height 23
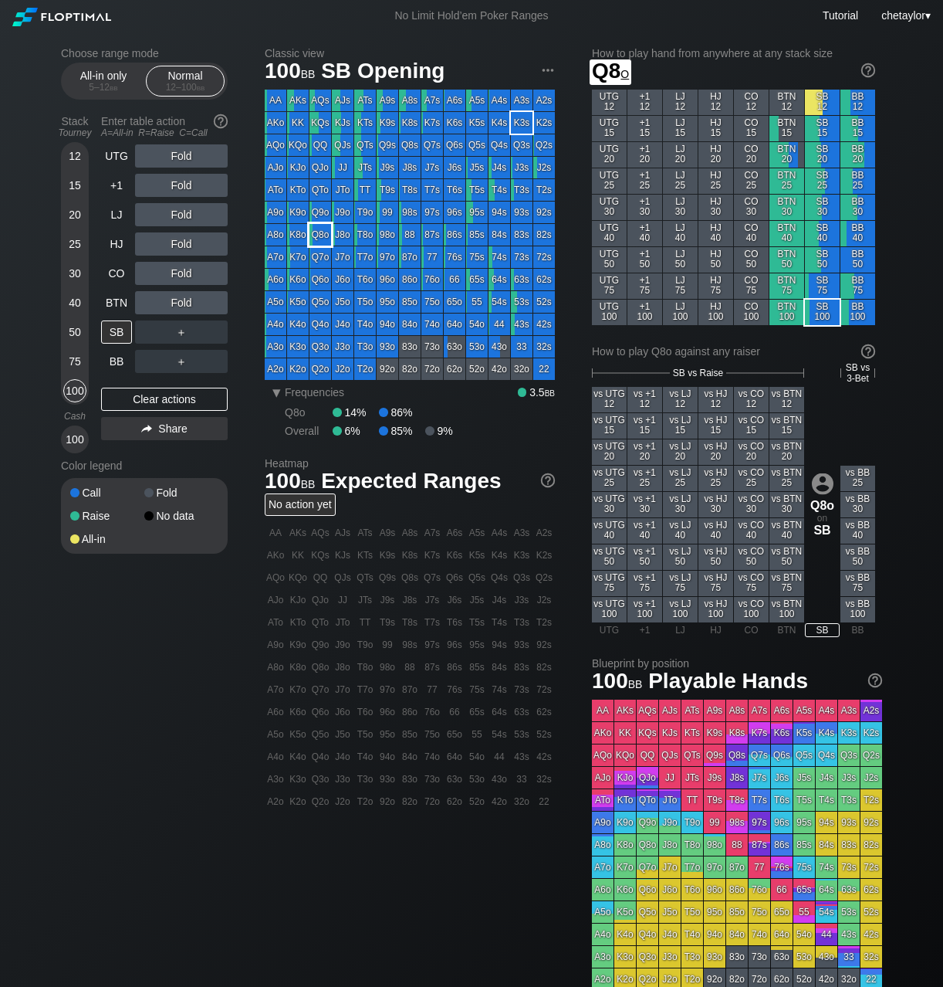
click at [322, 227] on div "Q8o" at bounding box center [321, 235] width 22 height 22
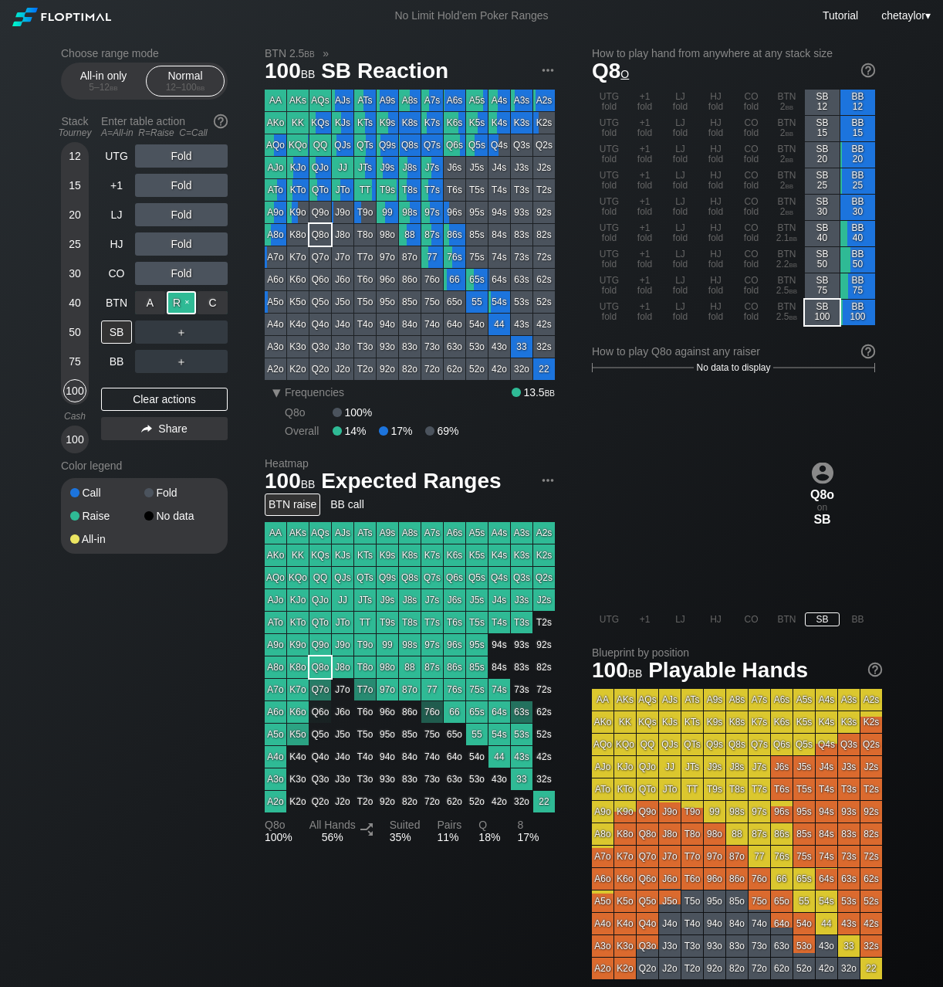
click at [181, 306] on div "R ✕" at bounding box center [182, 302] width 30 height 23
click at [110, 300] on div "BTN" at bounding box center [116, 302] width 31 height 23
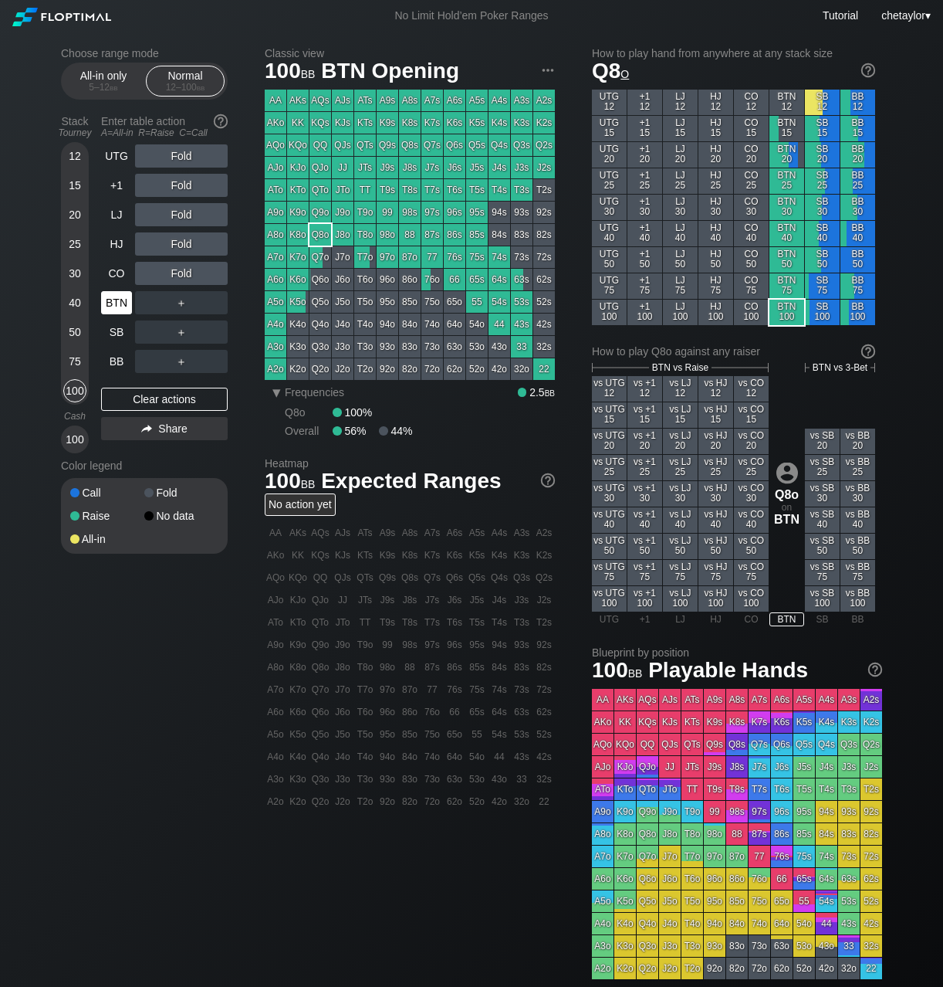
click at [110, 300] on div "BTN" at bounding box center [116, 302] width 31 height 23
click at [130, 406] on div "Clear actions" at bounding box center [164, 399] width 127 height 23
click at [140, 398] on div "Clear actions" at bounding box center [164, 399] width 127 height 23
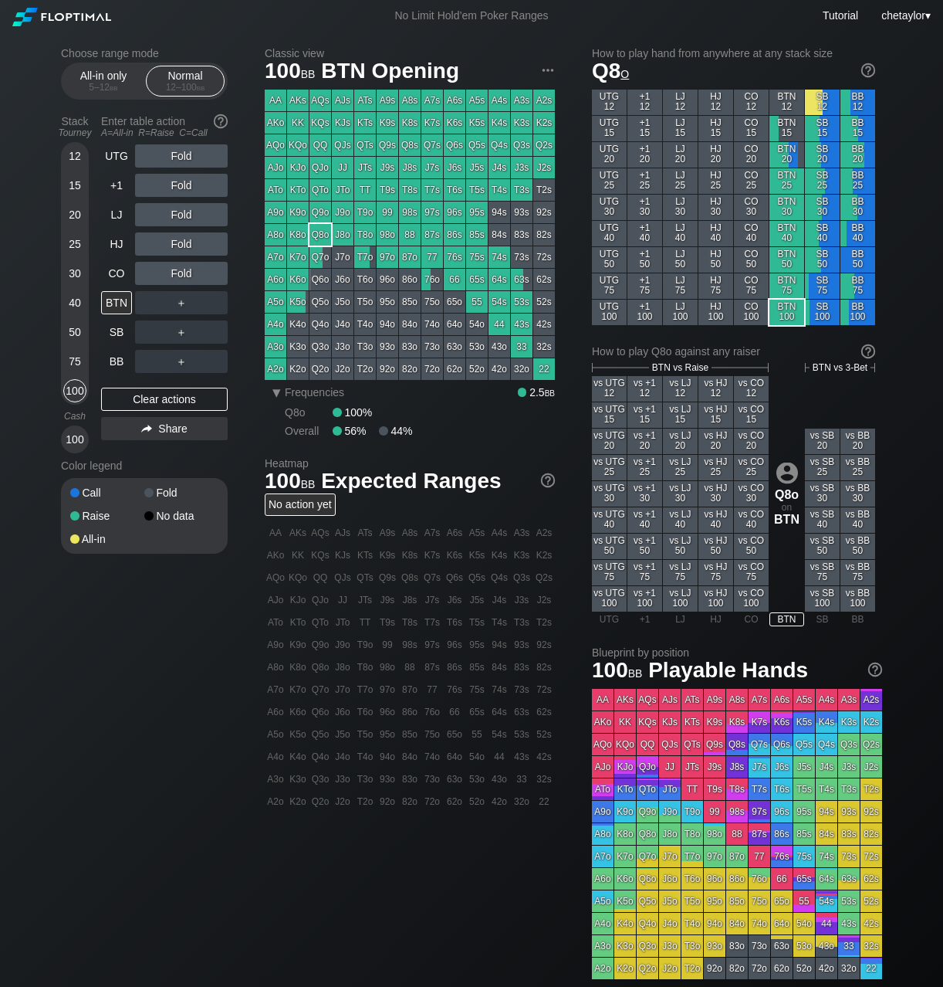
click at [344, 191] on div "JTo" at bounding box center [343, 190] width 22 height 22
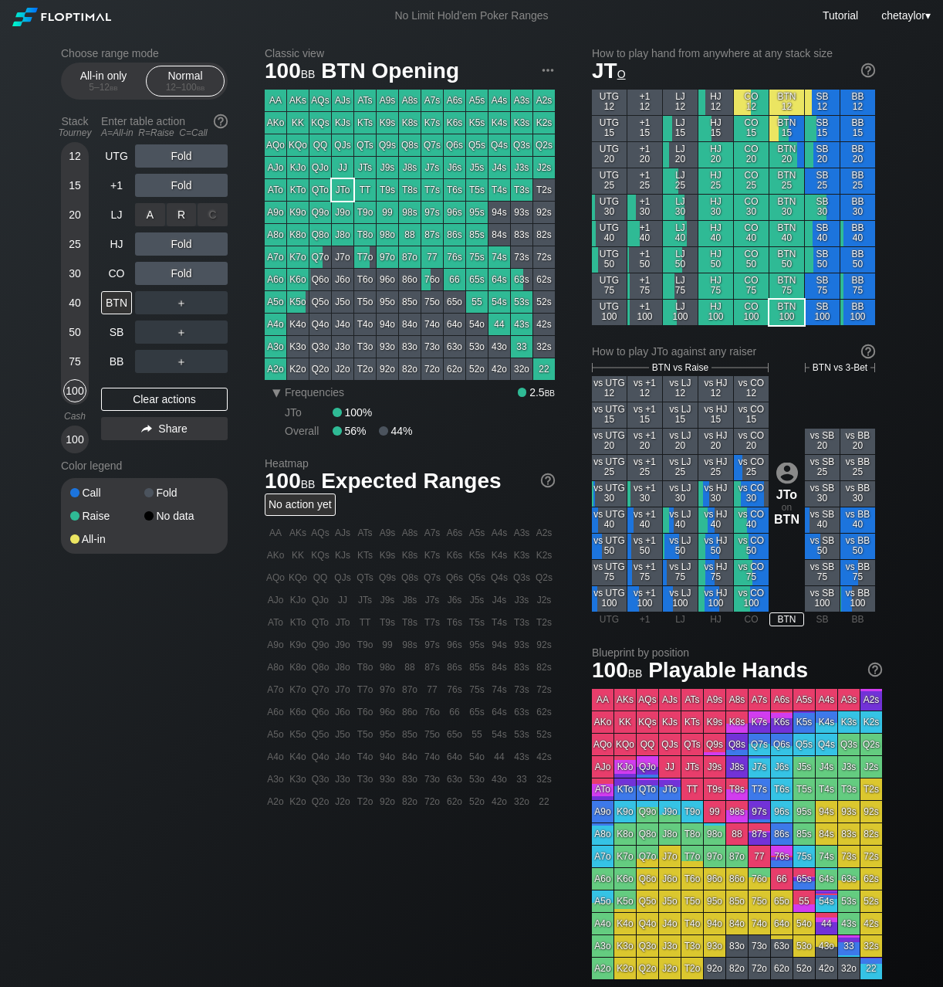
click at [184, 213] on div "R ✕" at bounding box center [182, 214] width 30 height 23
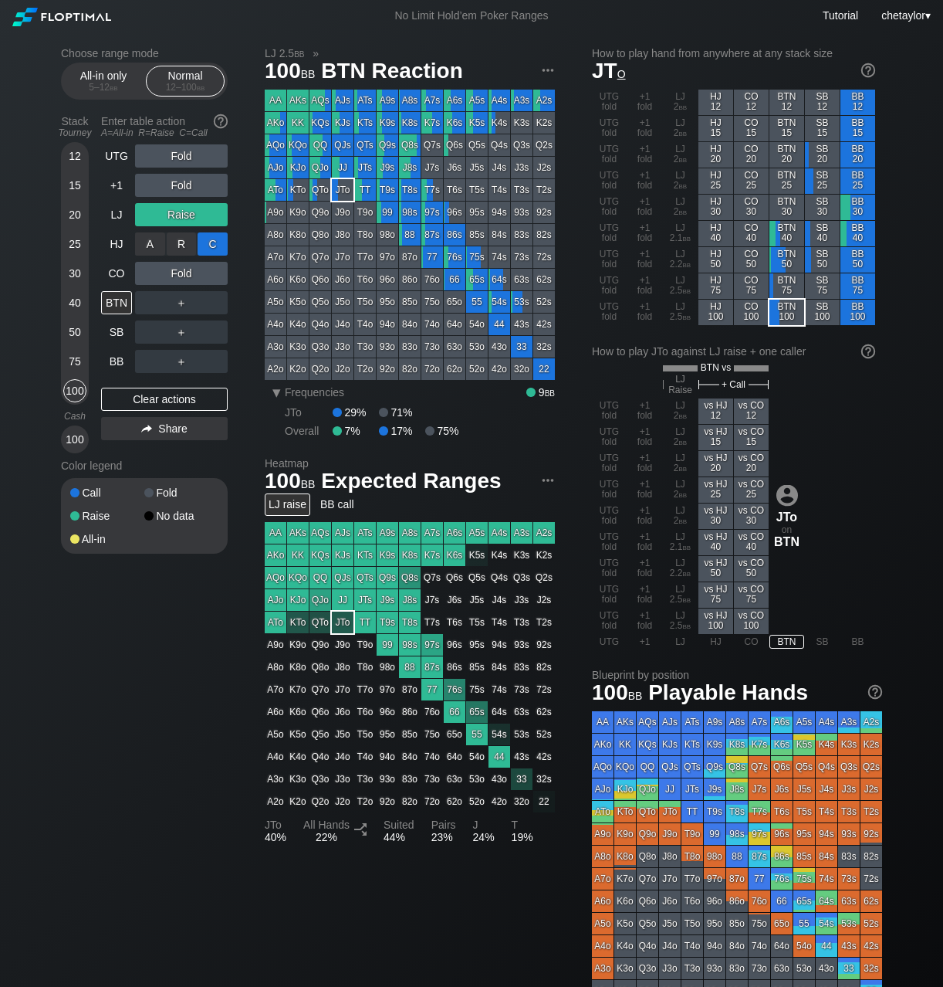
click at [216, 242] on div "C ✕" at bounding box center [213, 243] width 30 height 23
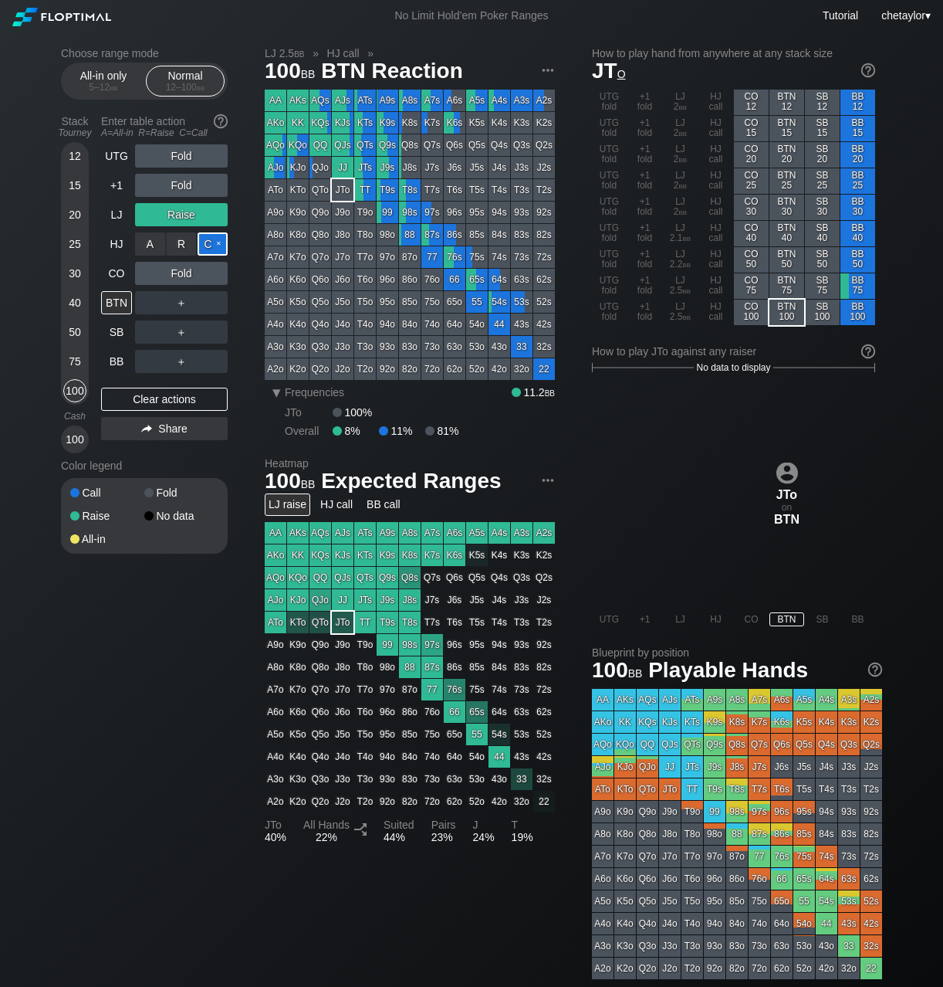
click at [216, 242] on div "C ✕" at bounding box center [213, 243] width 30 height 23
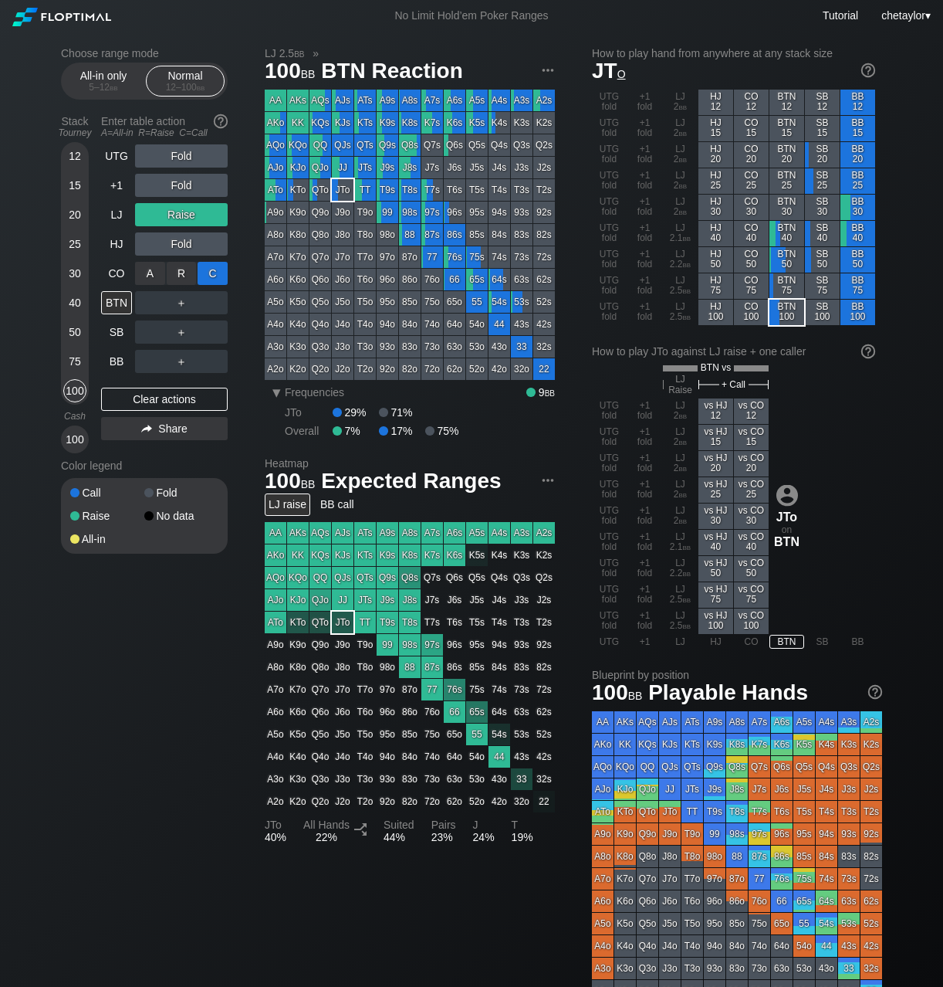
click at [214, 269] on div "C ✕" at bounding box center [213, 273] width 30 height 23
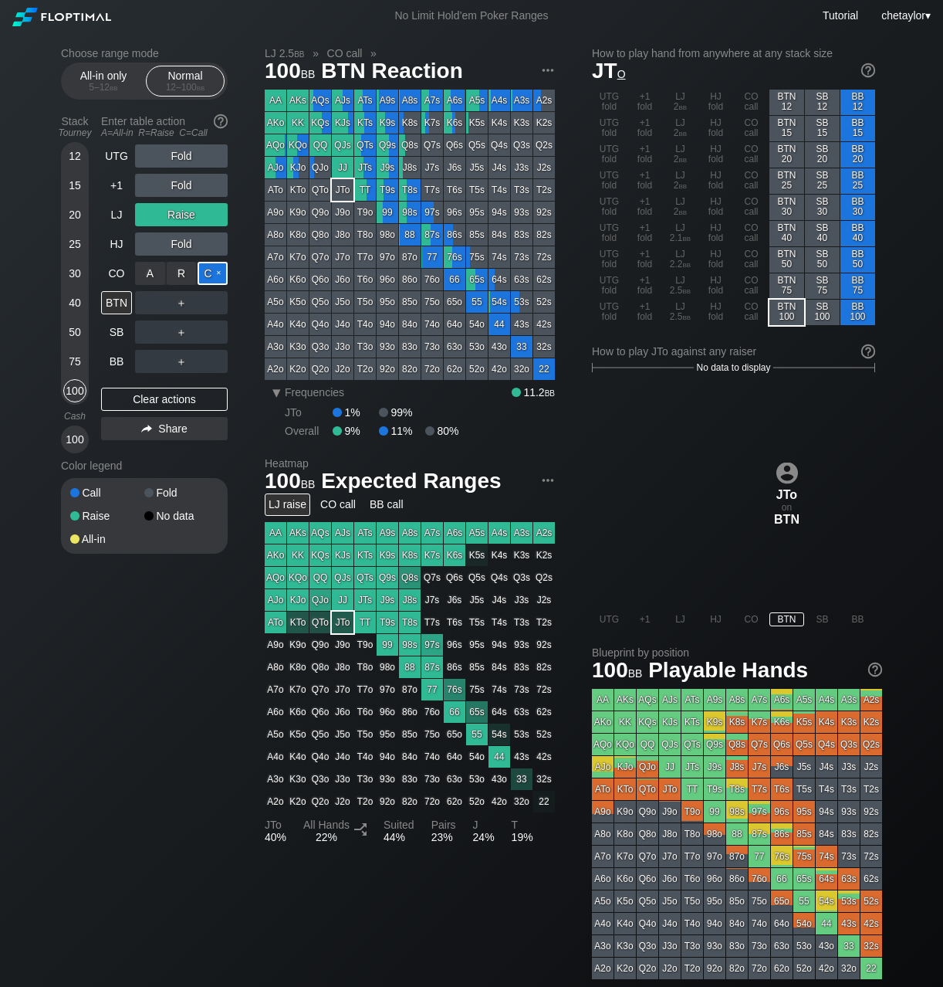
click at [214, 269] on div "C ✕" at bounding box center [213, 273] width 30 height 23
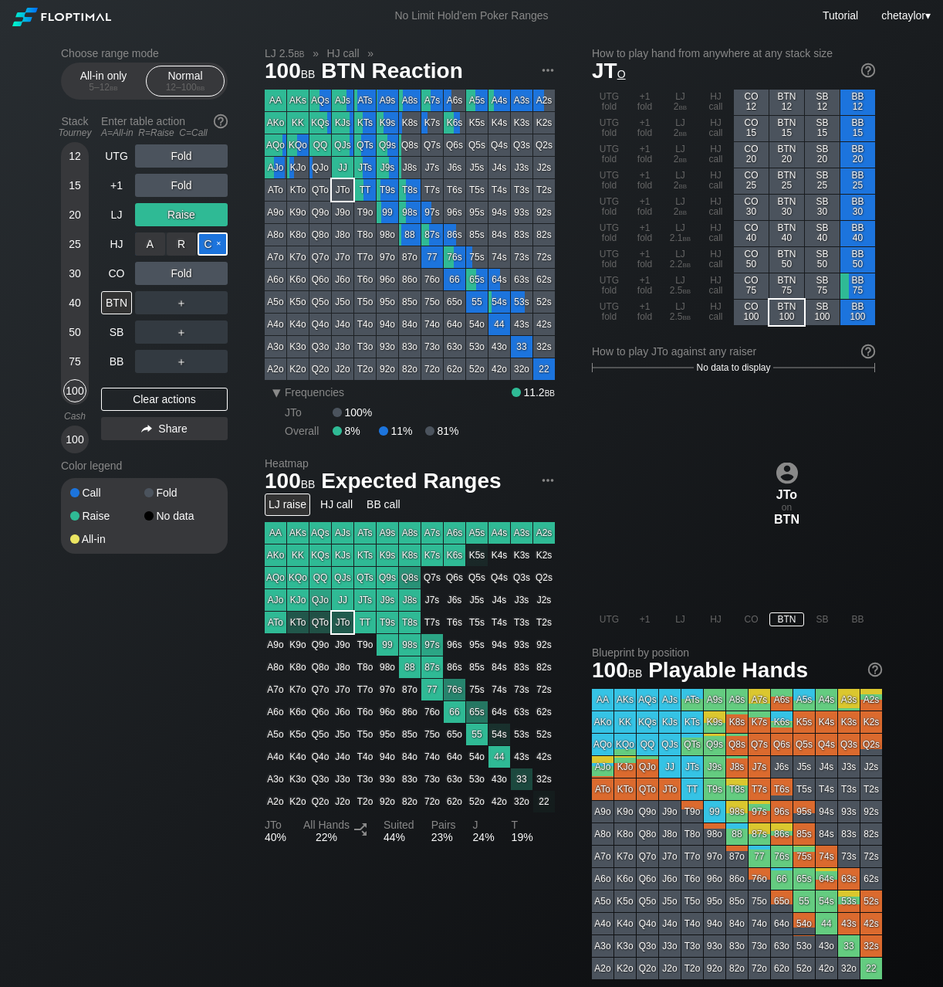
click at [218, 240] on div "C ✕" at bounding box center [213, 243] width 30 height 23
click at [217, 272] on div "C ✕" at bounding box center [213, 273] width 30 height 23
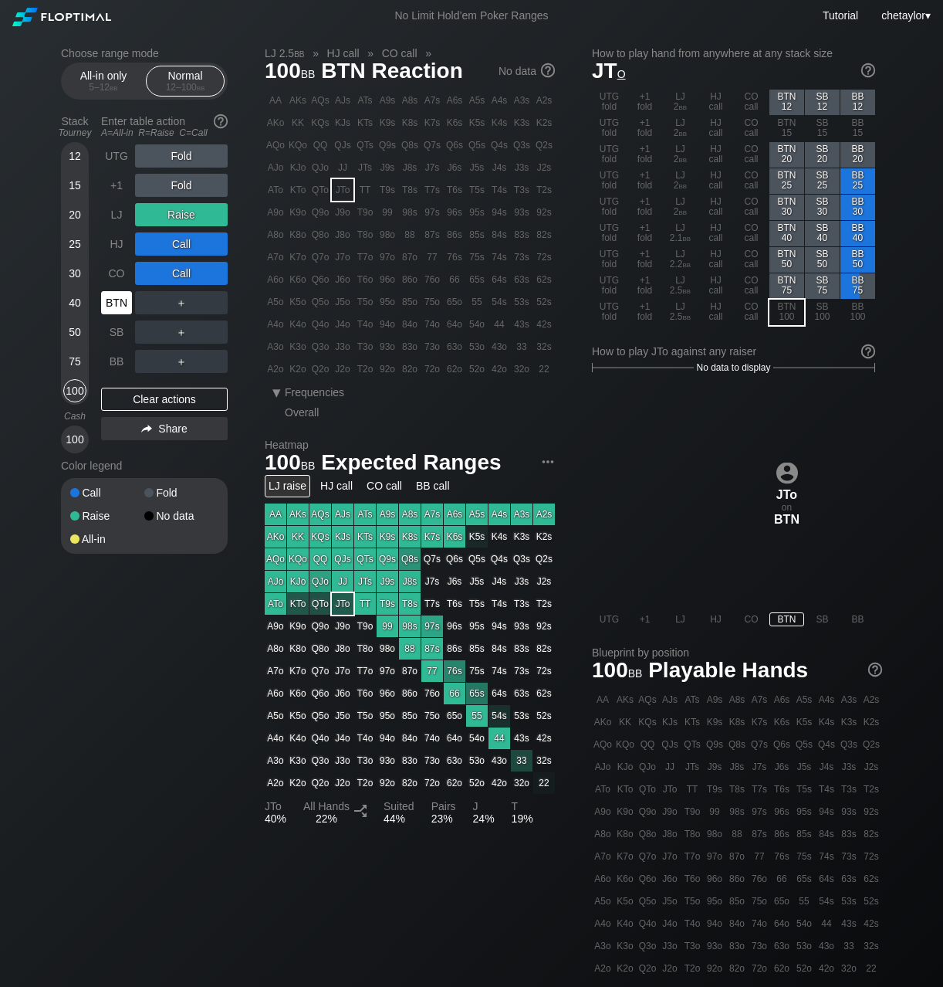
click at [119, 299] on div "BTN" at bounding box center [116, 302] width 31 height 23
click at [222, 239] on div "C ✕" at bounding box center [213, 243] width 30 height 23
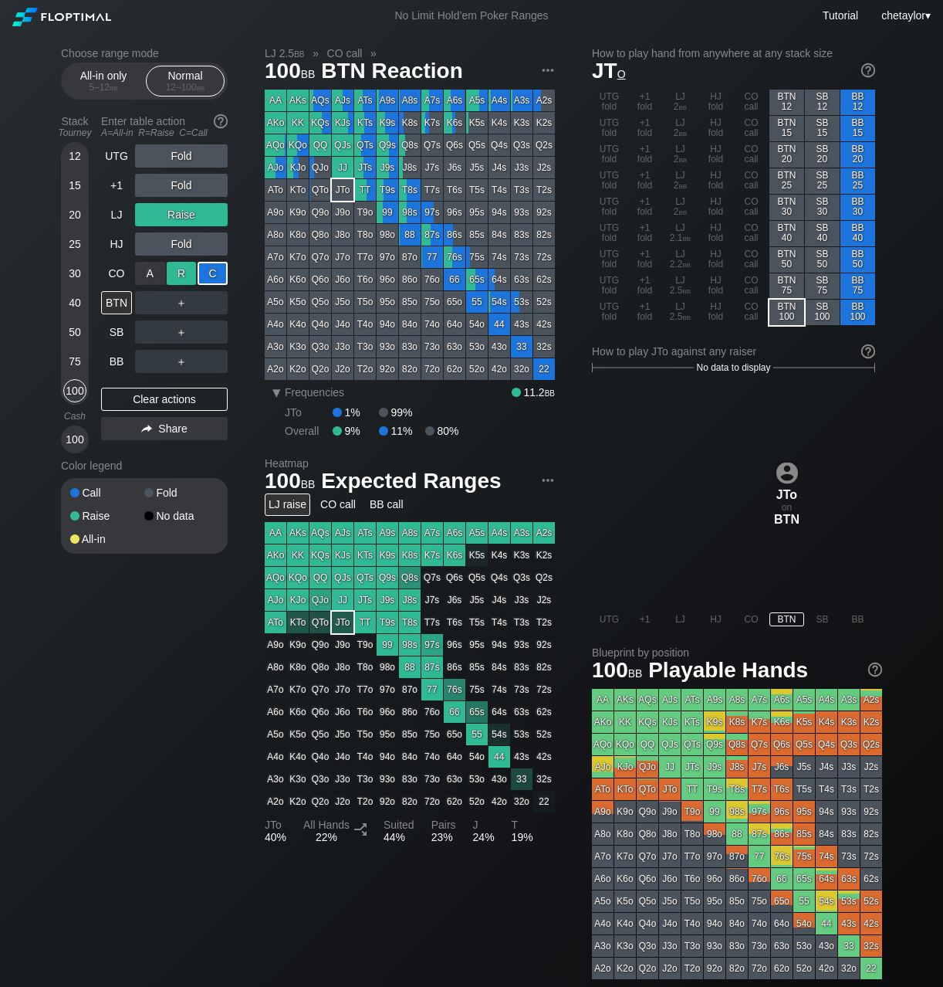
click at [186, 270] on div "R ✕" at bounding box center [182, 273] width 30 height 23
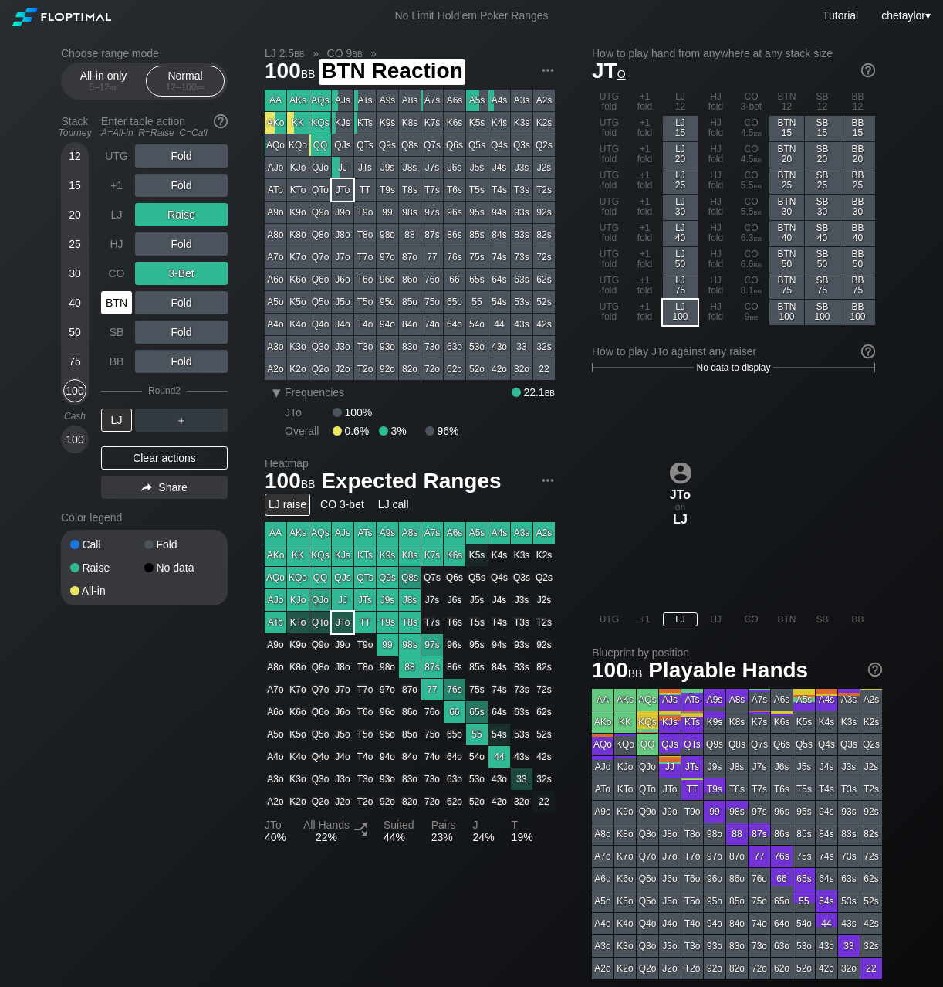
click at [123, 299] on div "BTN" at bounding box center [116, 302] width 31 height 23
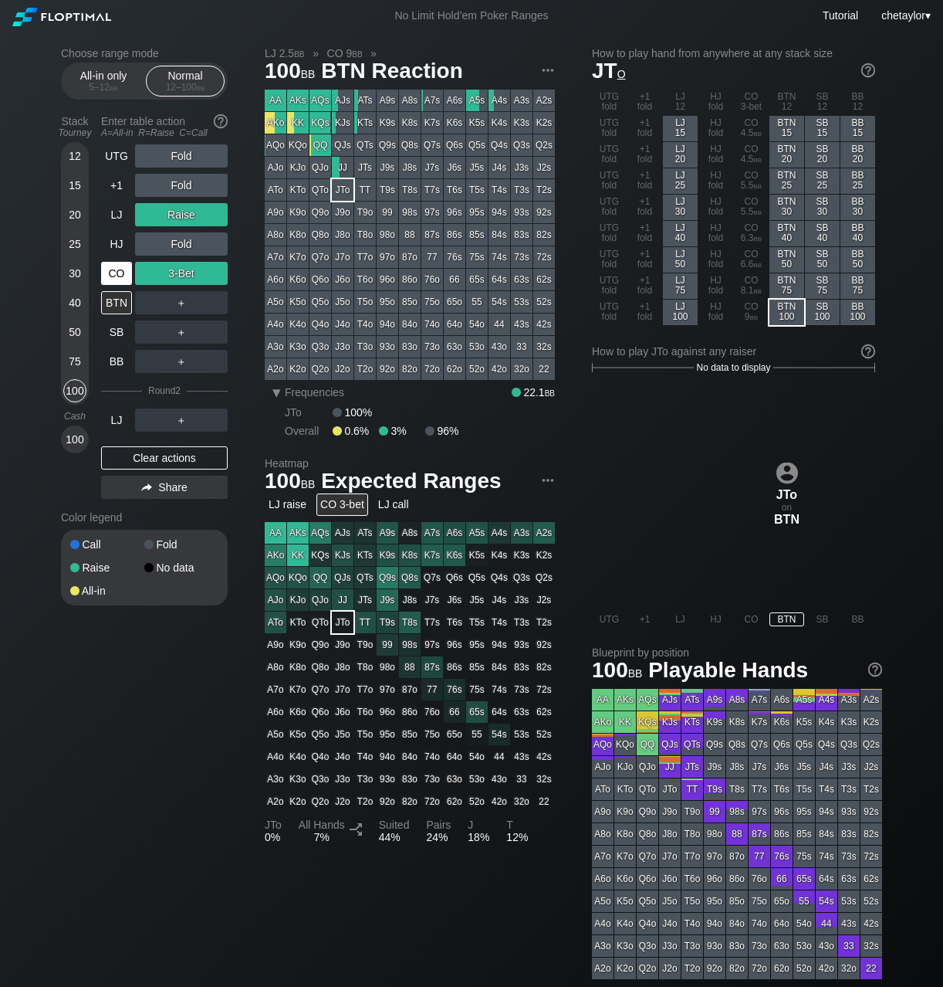
click at [119, 278] on div "CO" at bounding box center [116, 273] width 31 height 23
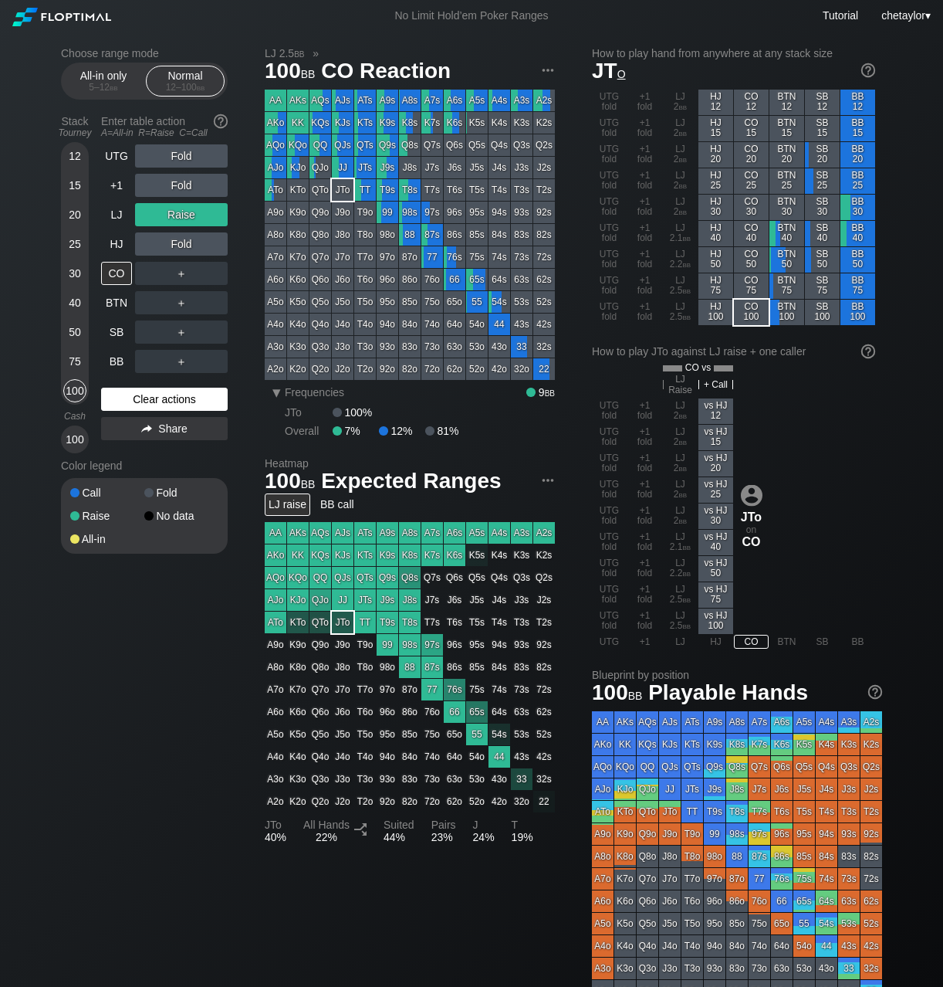
click at [155, 397] on div "Clear actions" at bounding box center [164, 399] width 127 height 23
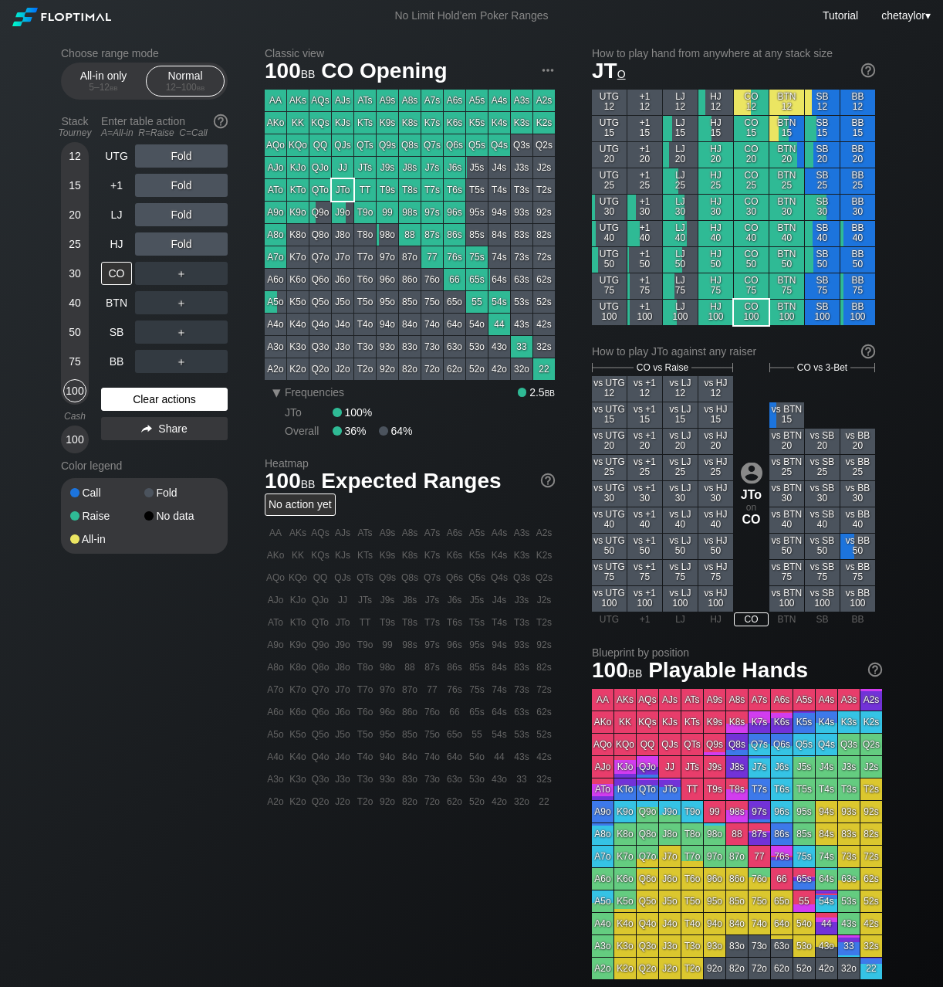
click at [155, 397] on div "Clear actions" at bounding box center [164, 399] width 127 height 23
click at [405, 162] on div "J8s" at bounding box center [410, 168] width 22 height 22
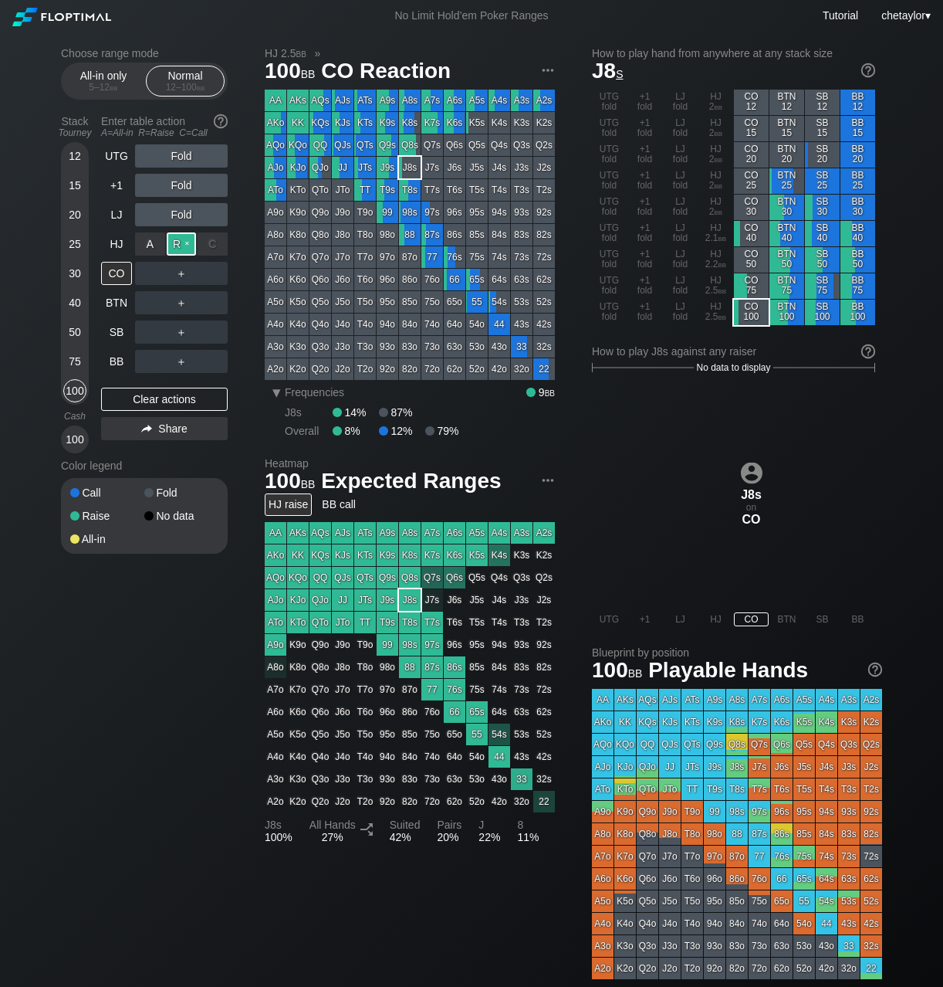
click at [187, 242] on div "R ✕" at bounding box center [182, 243] width 30 height 23
click at [122, 244] on div "HJ" at bounding box center [116, 243] width 31 height 23
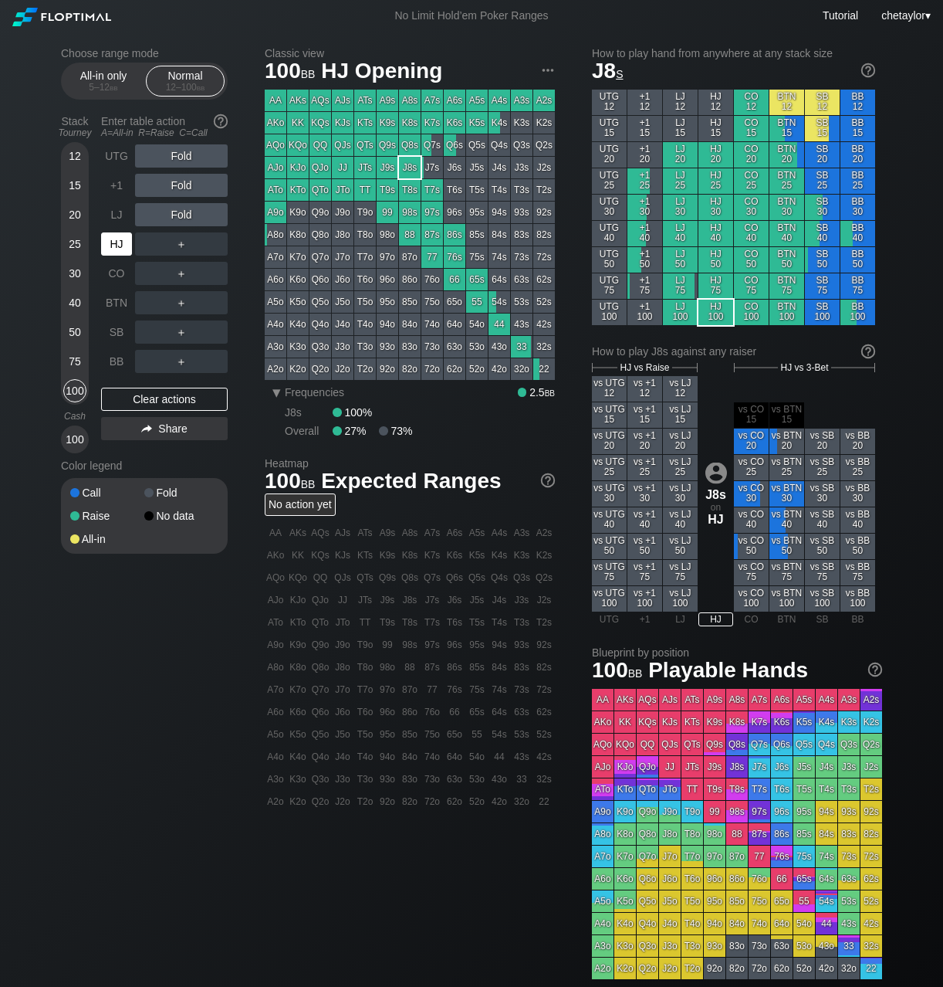
click at [122, 244] on div "HJ" at bounding box center [116, 243] width 31 height 23
click at [147, 398] on div "Clear actions" at bounding box center [164, 399] width 127 height 23
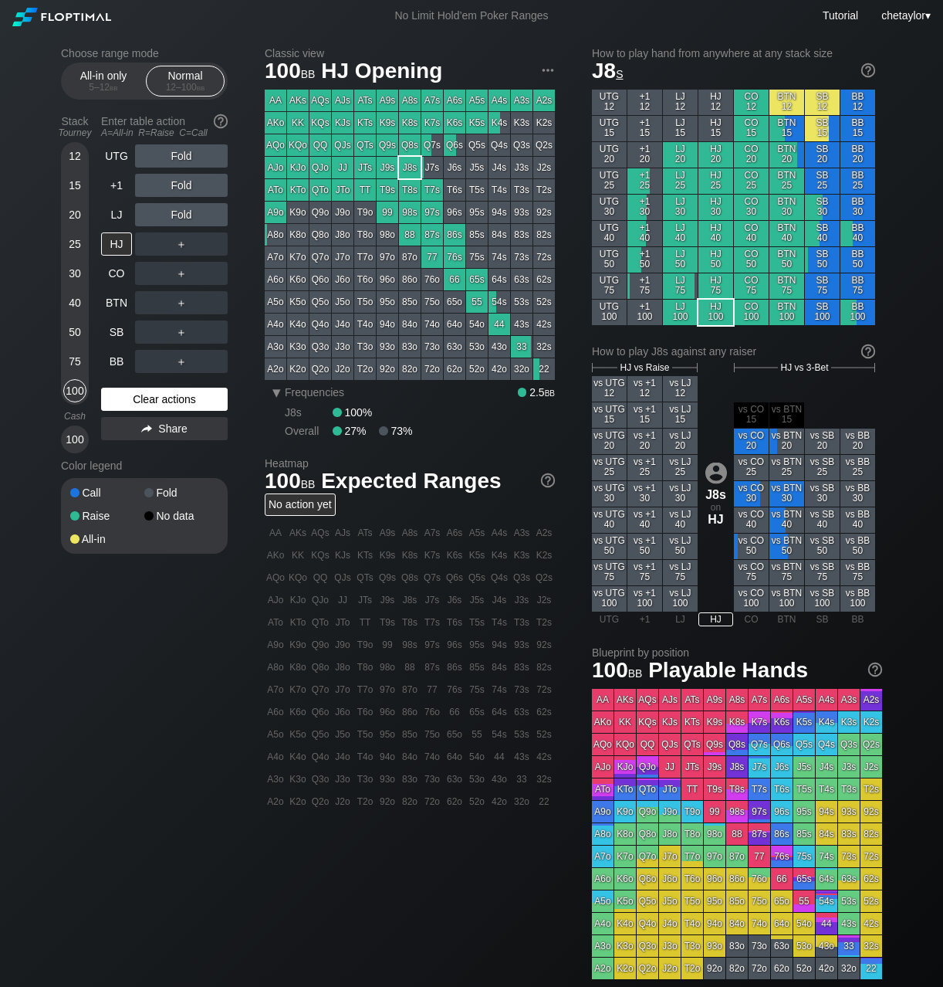
click at [147, 398] on div "Clear actions" at bounding box center [164, 399] width 127 height 23
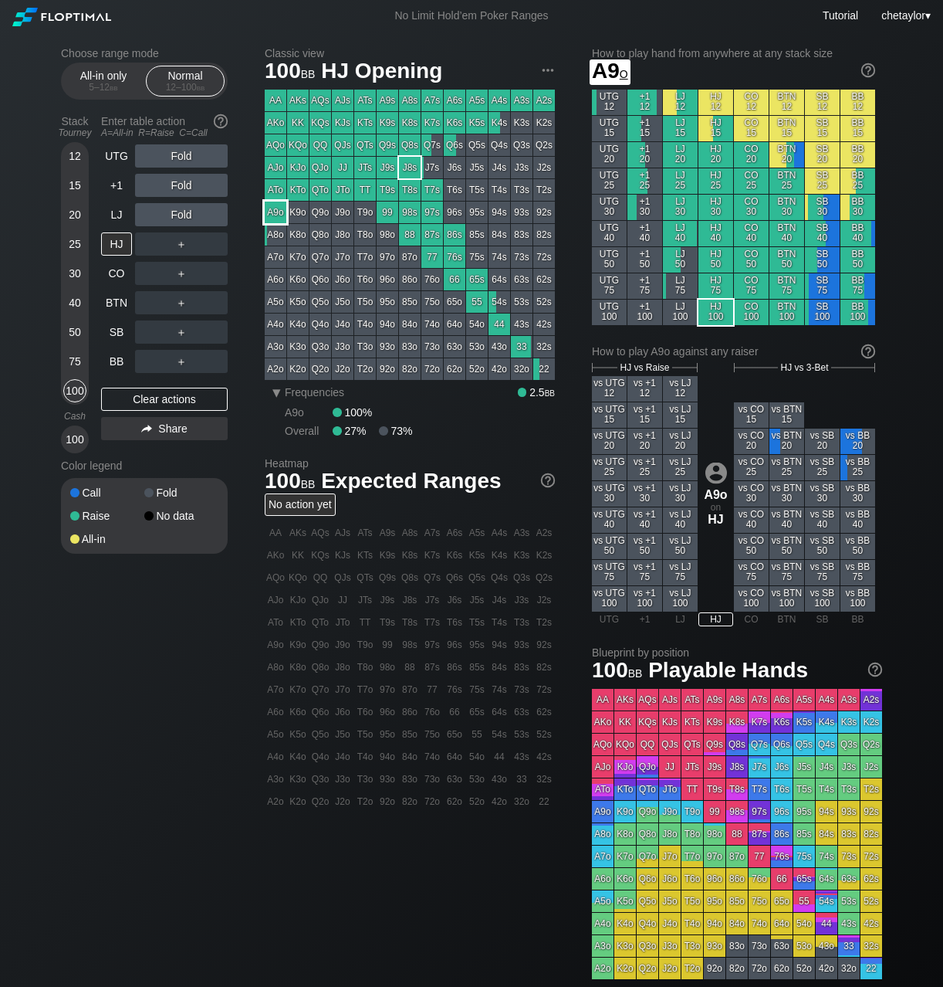
click at [279, 215] on div "A9o" at bounding box center [276, 212] width 22 height 22
click at [117, 364] on div "BB" at bounding box center [116, 361] width 31 height 23
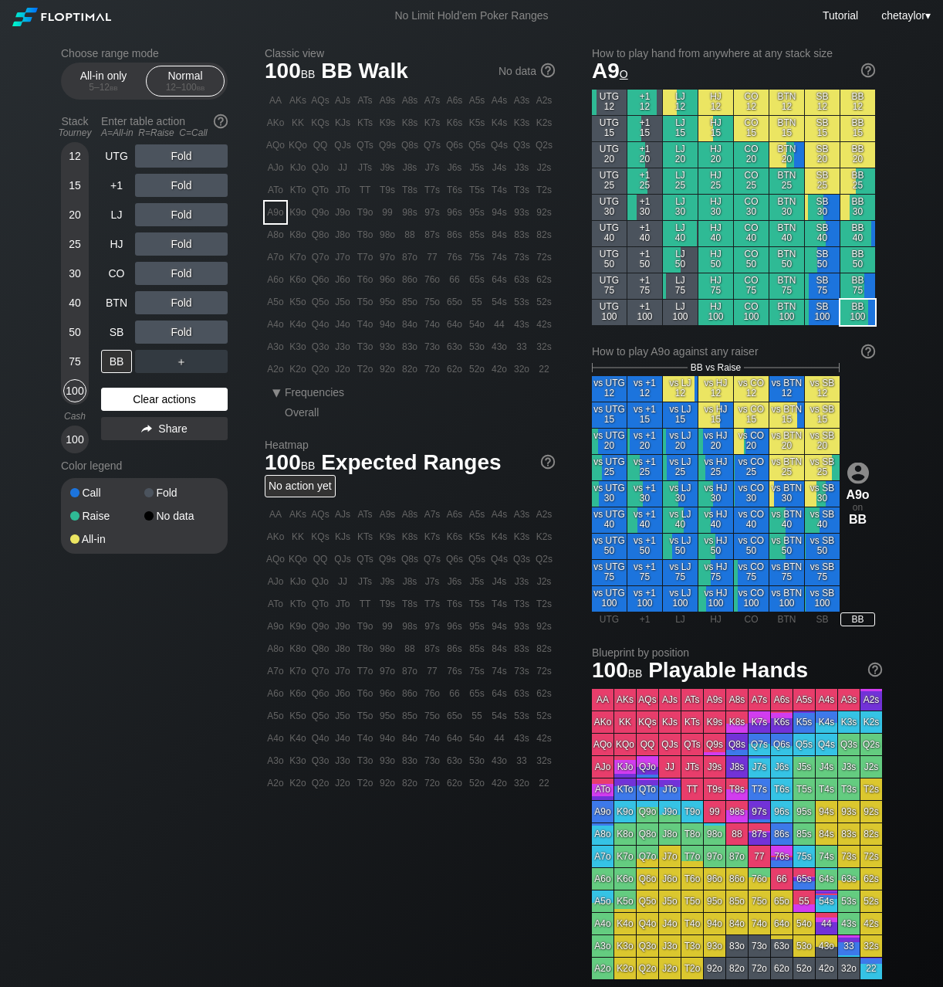
click at [152, 398] on div "Clear actions" at bounding box center [164, 399] width 127 height 23
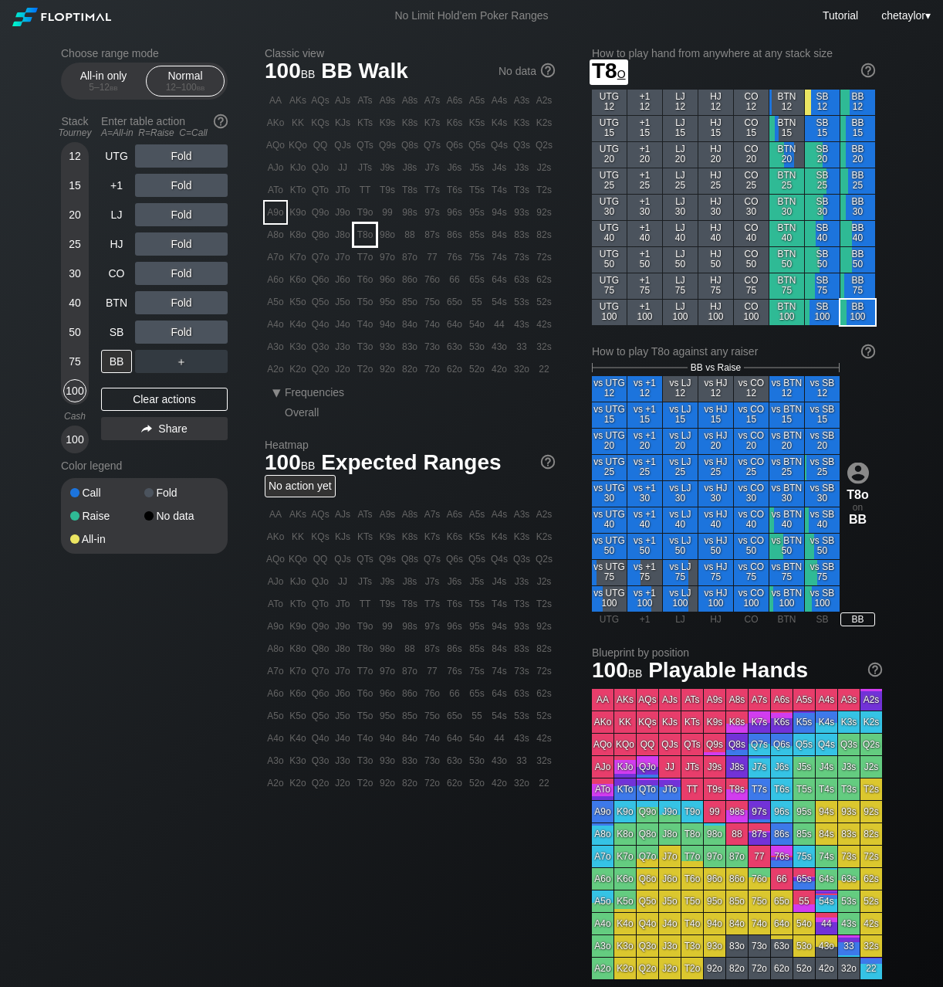
click at [365, 234] on div "T8o" at bounding box center [365, 235] width 22 height 22
click at [187, 276] on div "R ✕" at bounding box center [182, 273] width 30 height 23
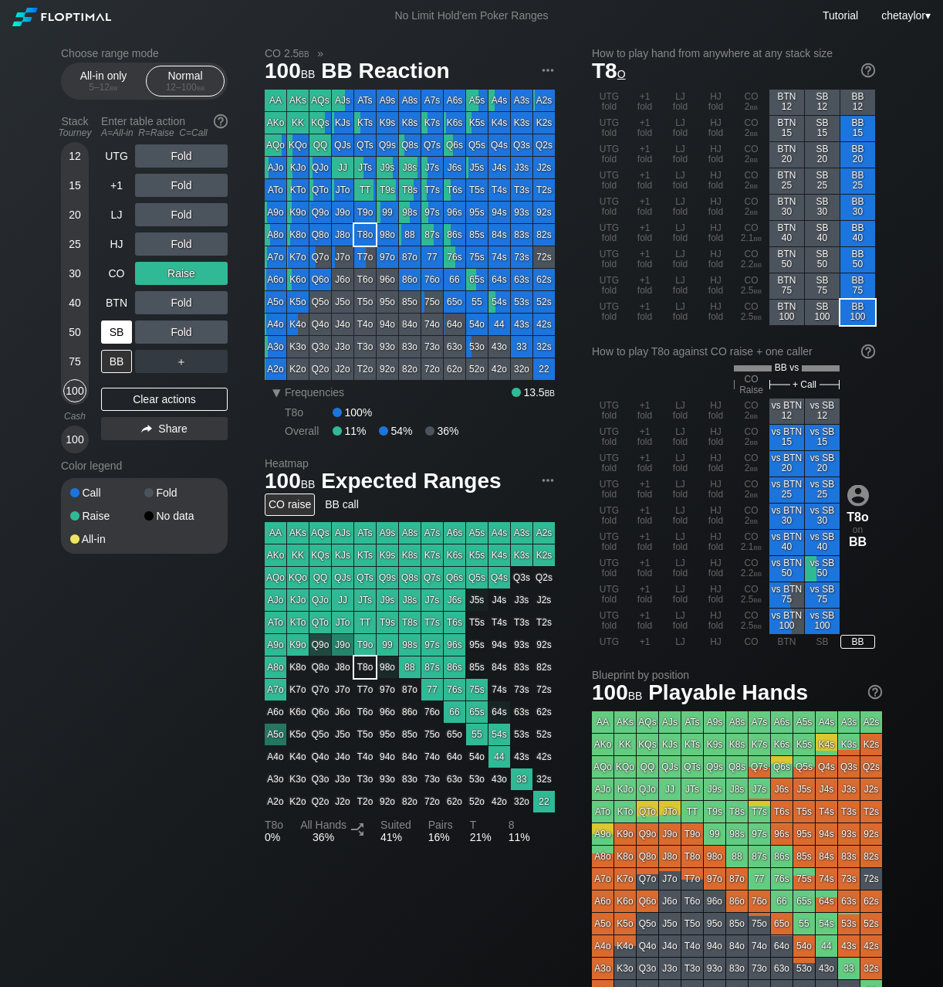
click at [121, 331] on div "SB" at bounding box center [116, 331] width 31 height 23
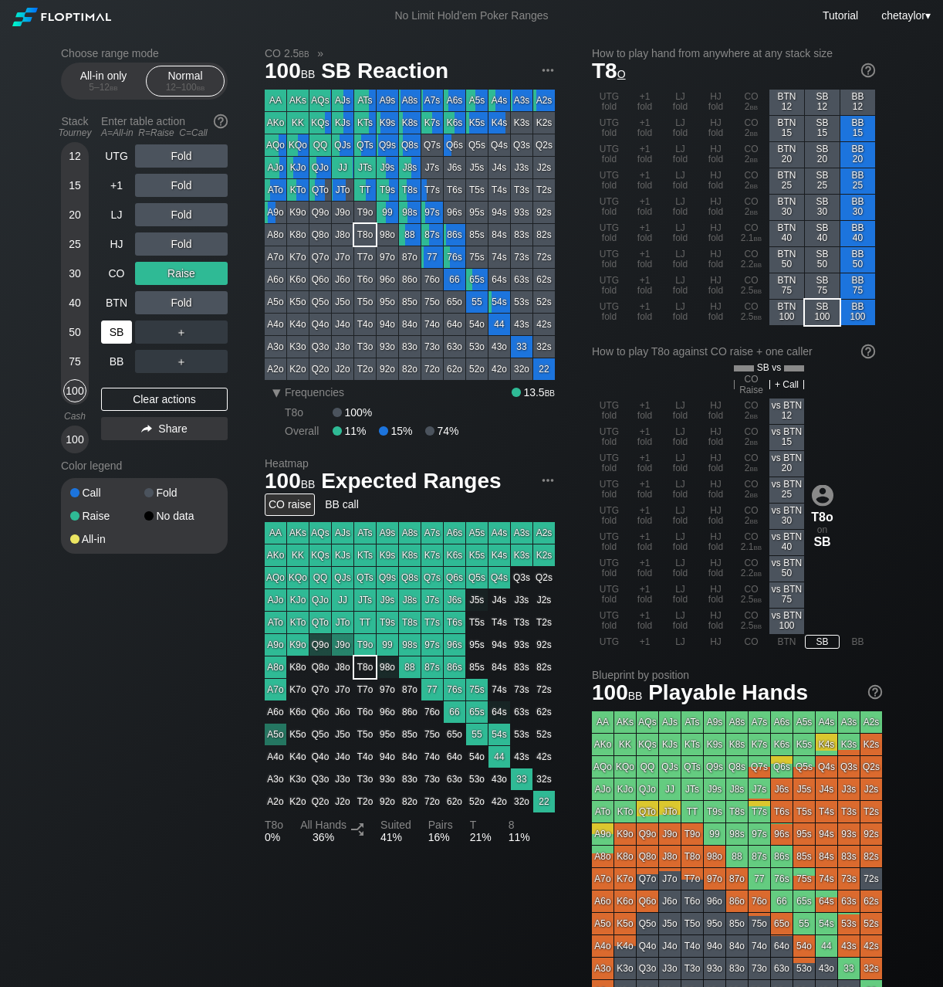
click at [121, 331] on div "SB" at bounding box center [116, 331] width 31 height 23
click at [144, 399] on div "Clear actions" at bounding box center [164, 399] width 127 height 23
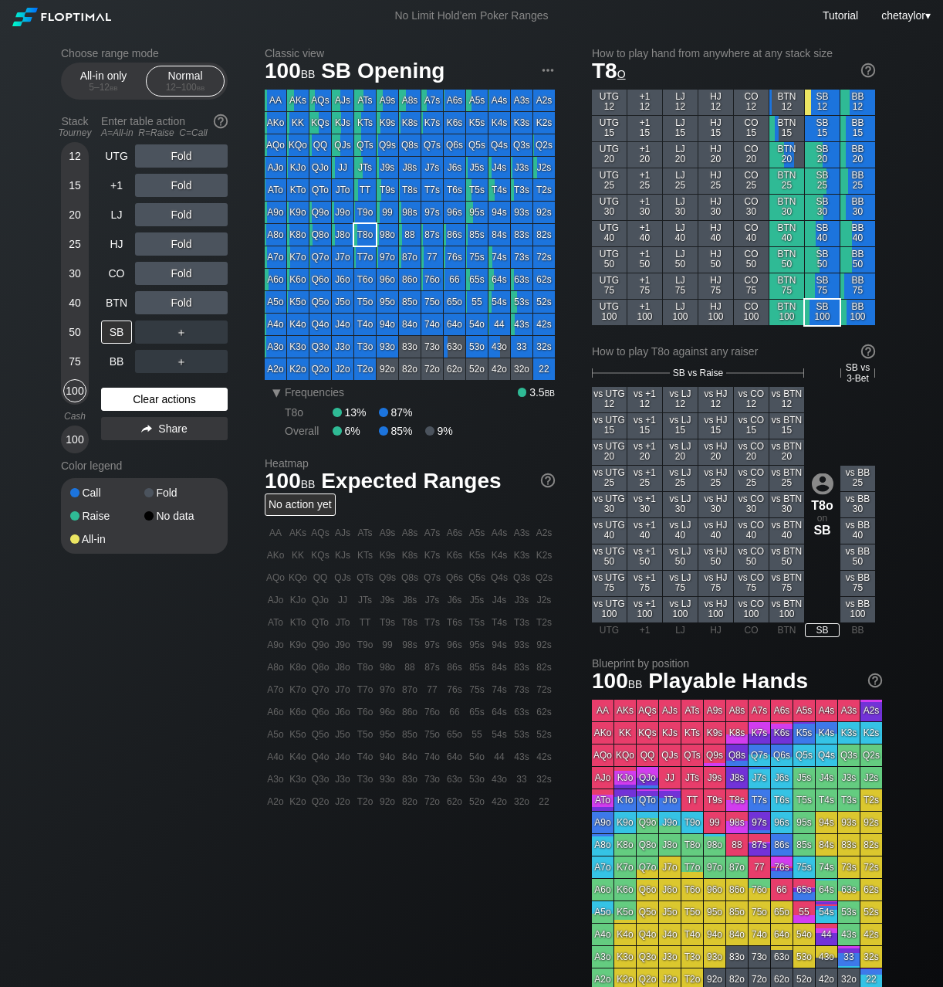
click at [144, 399] on div "Clear actions" at bounding box center [164, 399] width 127 height 23
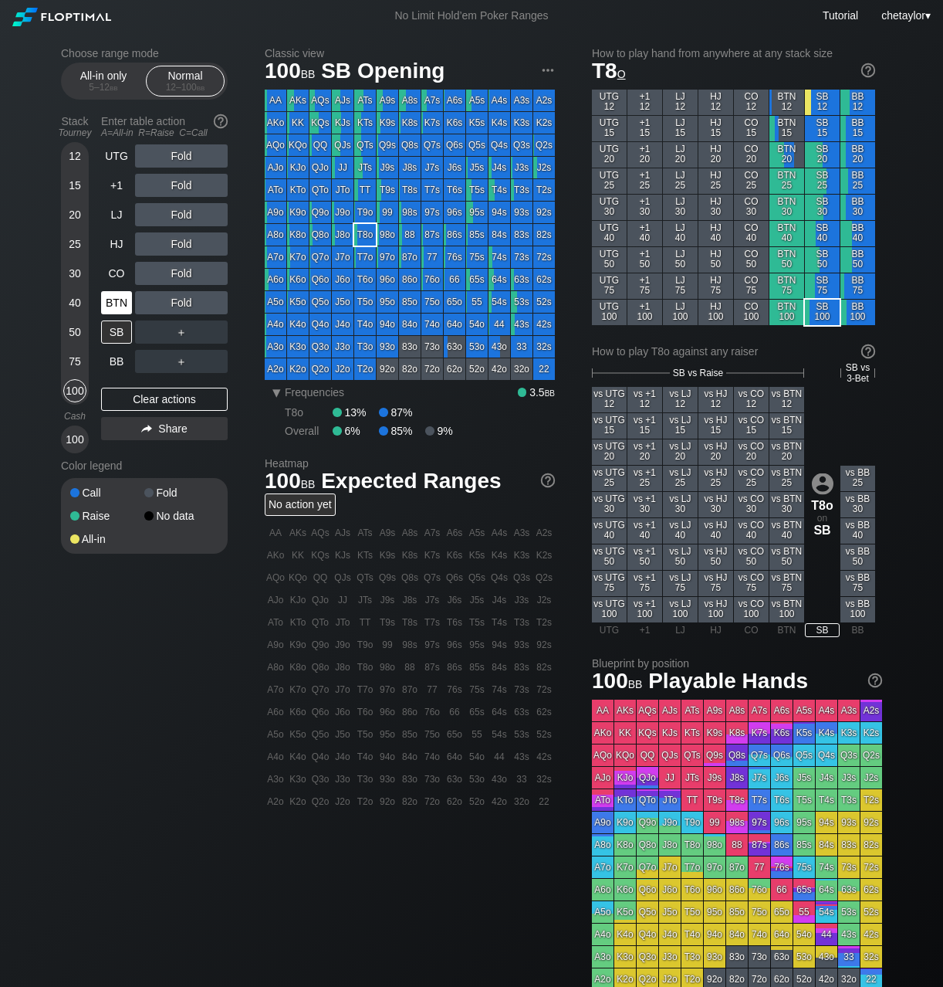
click at [113, 306] on div "BTN" at bounding box center [116, 302] width 31 height 23
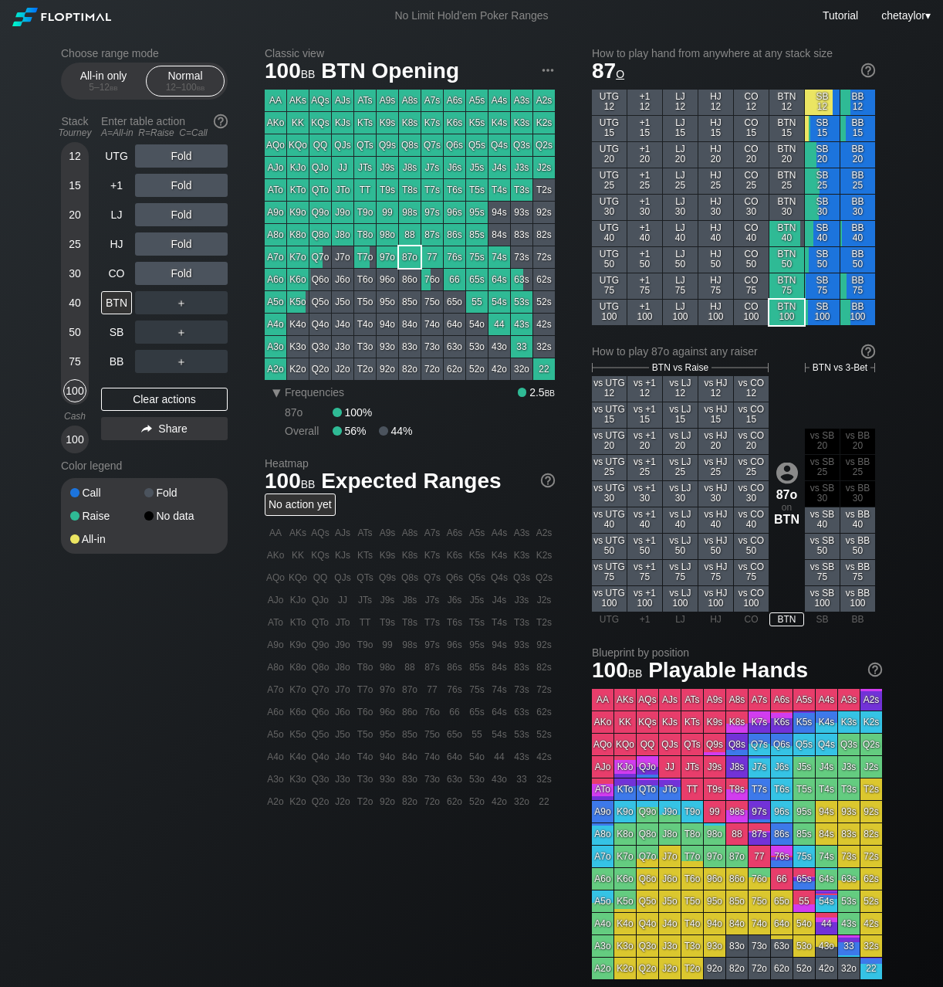
click at [406, 259] on div "87o" at bounding box center [410, 257] width 22 height 22
click at [415, 259] on div "87o" at bounding box center [410, 257] width 22 height 22
click at [181, 272] on div "R ✕" at bounding box center [182, 273] width 30 height 23
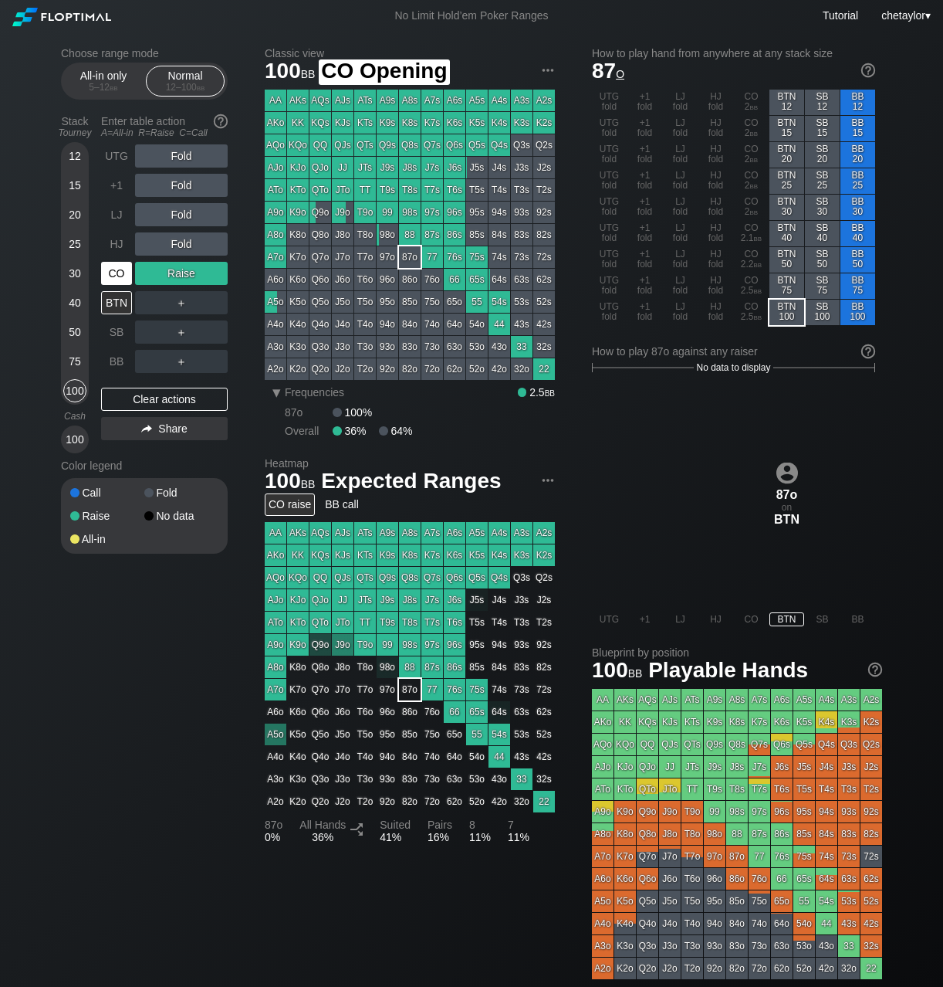
click at [113, 273] on div "CO" at bounding box center [116, 273] width 31 height 23
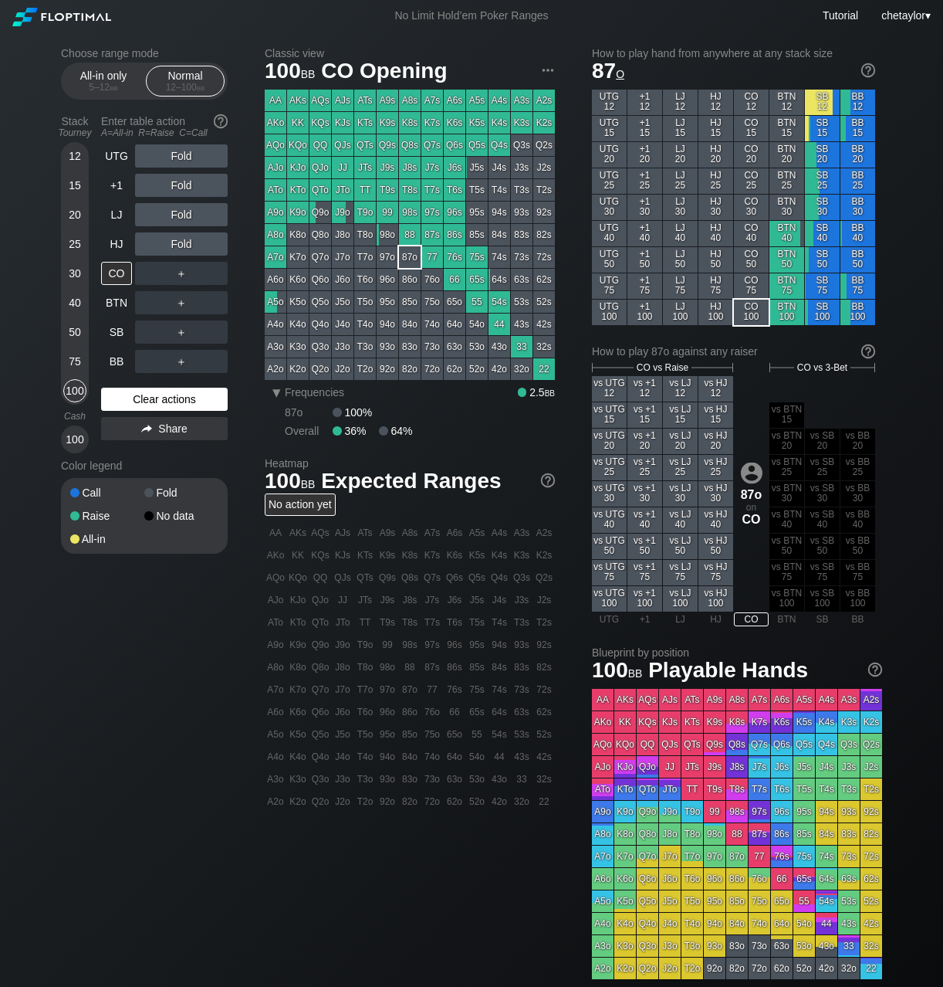
click at [146, 398] on div "Clear actions" at bounding box center [164, 399] width 127 height 23
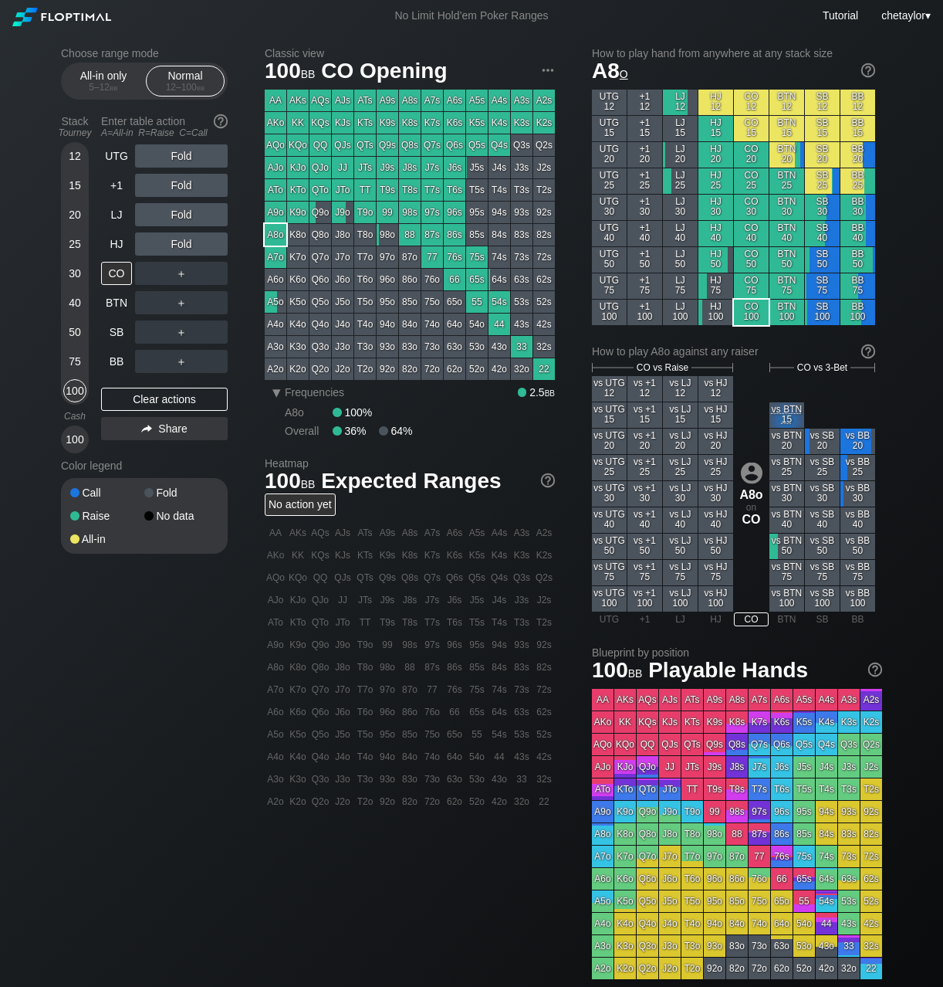
click at [272, 233] on div "A8o" at bounding box center [276, 235] width 22 height 22
click at [117, 244] on div "HJ" at bounding box center [116, 243] width 31 height 23
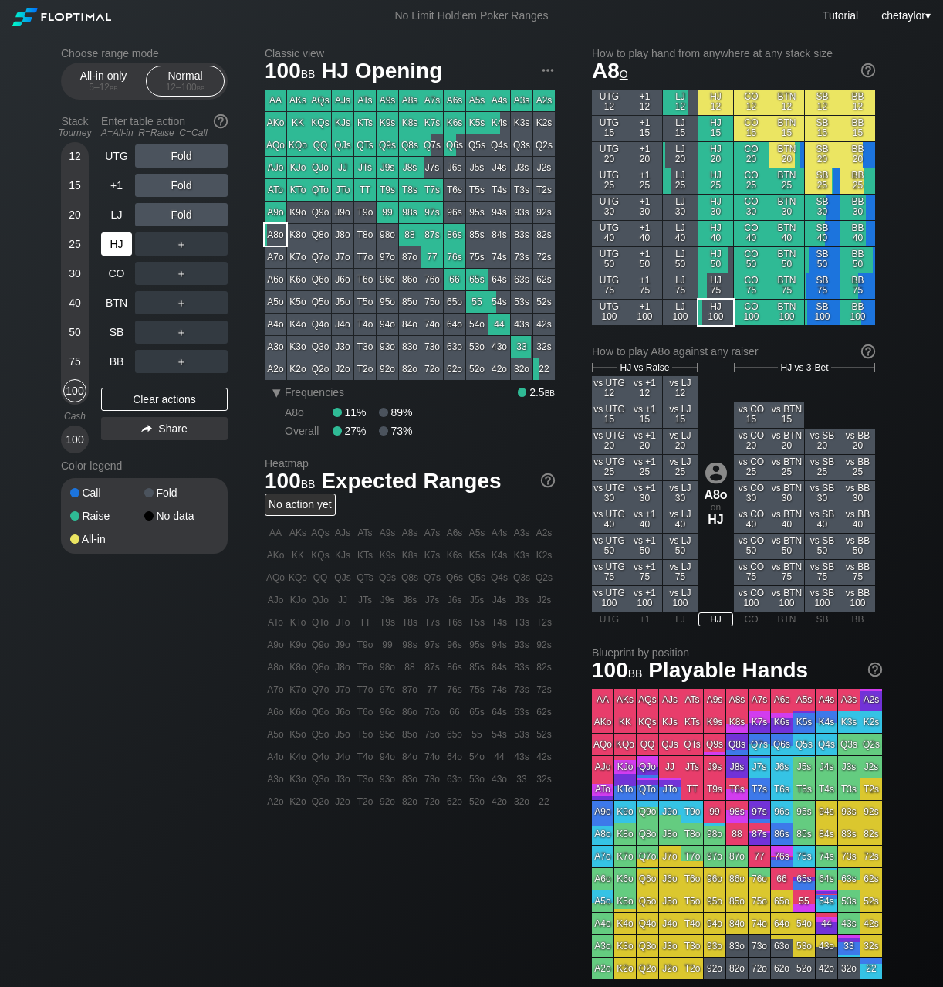
click at [117, 244] on div "HJ" at bounding box center [116, 243] width 31 height 23
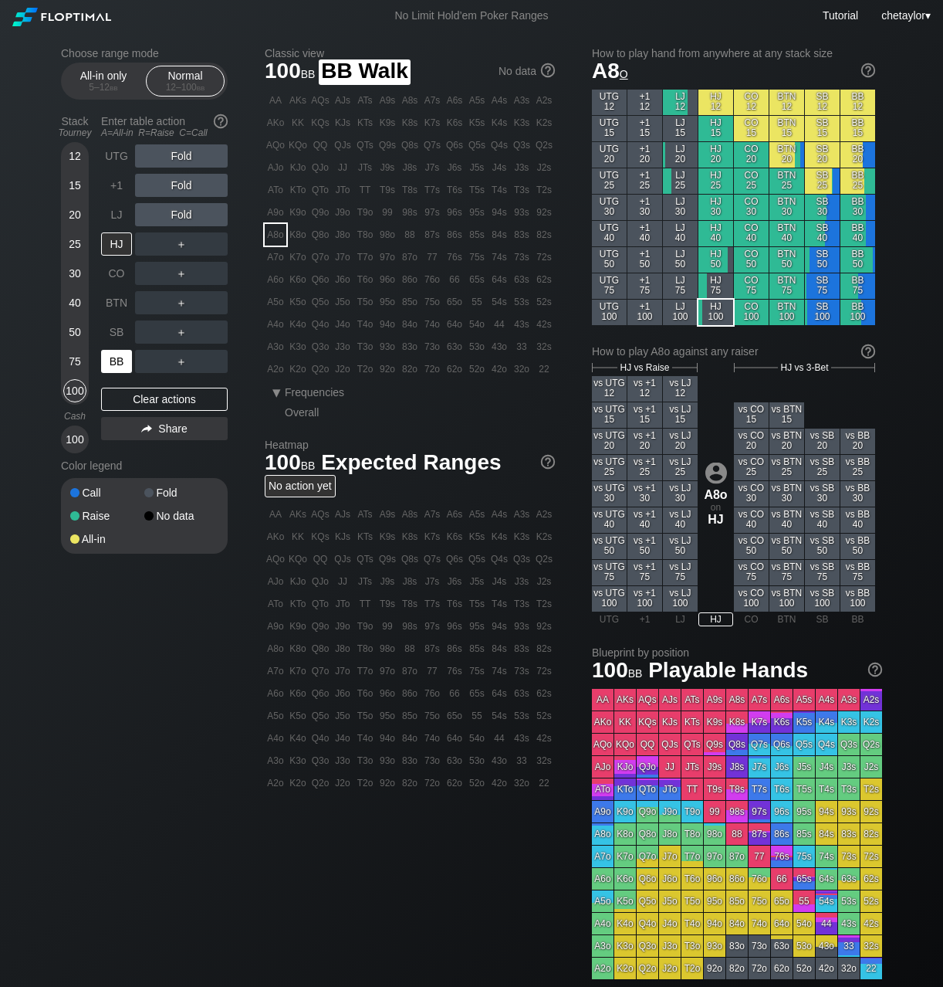
click at [122, 361] on div "BB" at bounding box center [116, 361] width 31 height 23
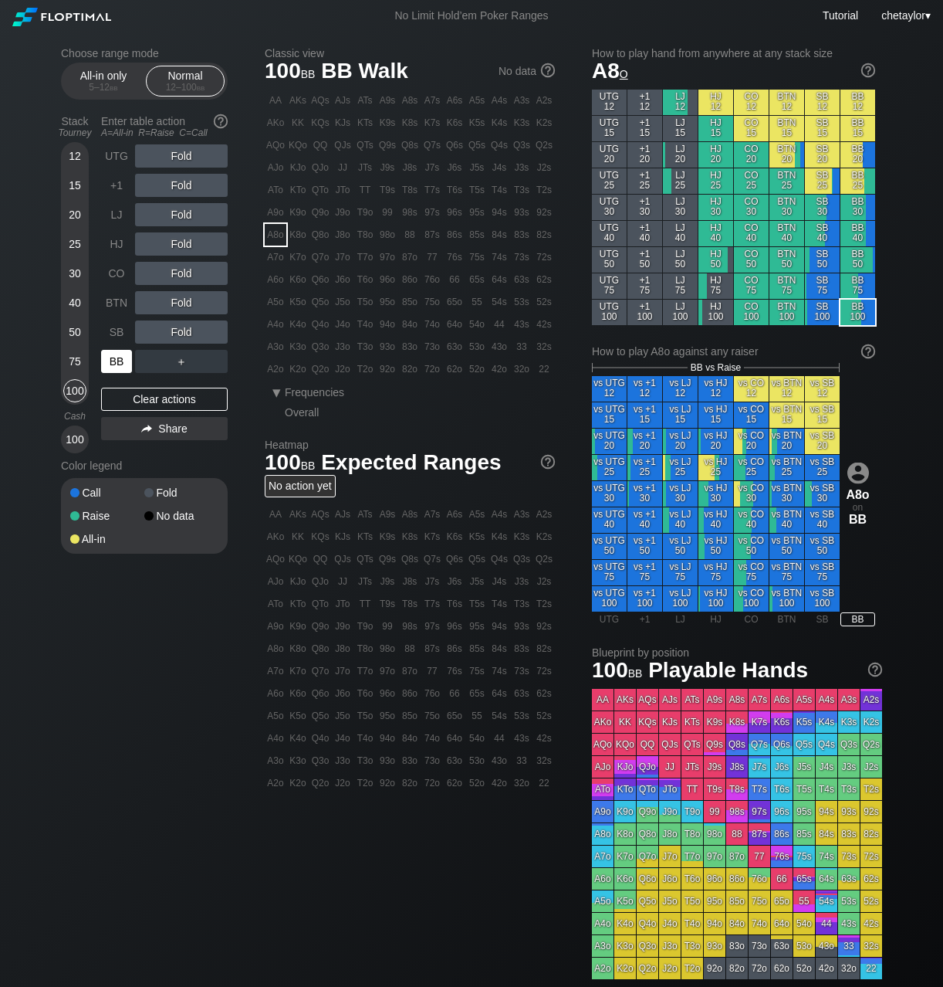
click at [122, 361] on div "BB" at bounding box center [116, 361] width 31 height 23
click at [131, 398] on div "Clear actions" at bounding box center [164, 399] width 127 height 23
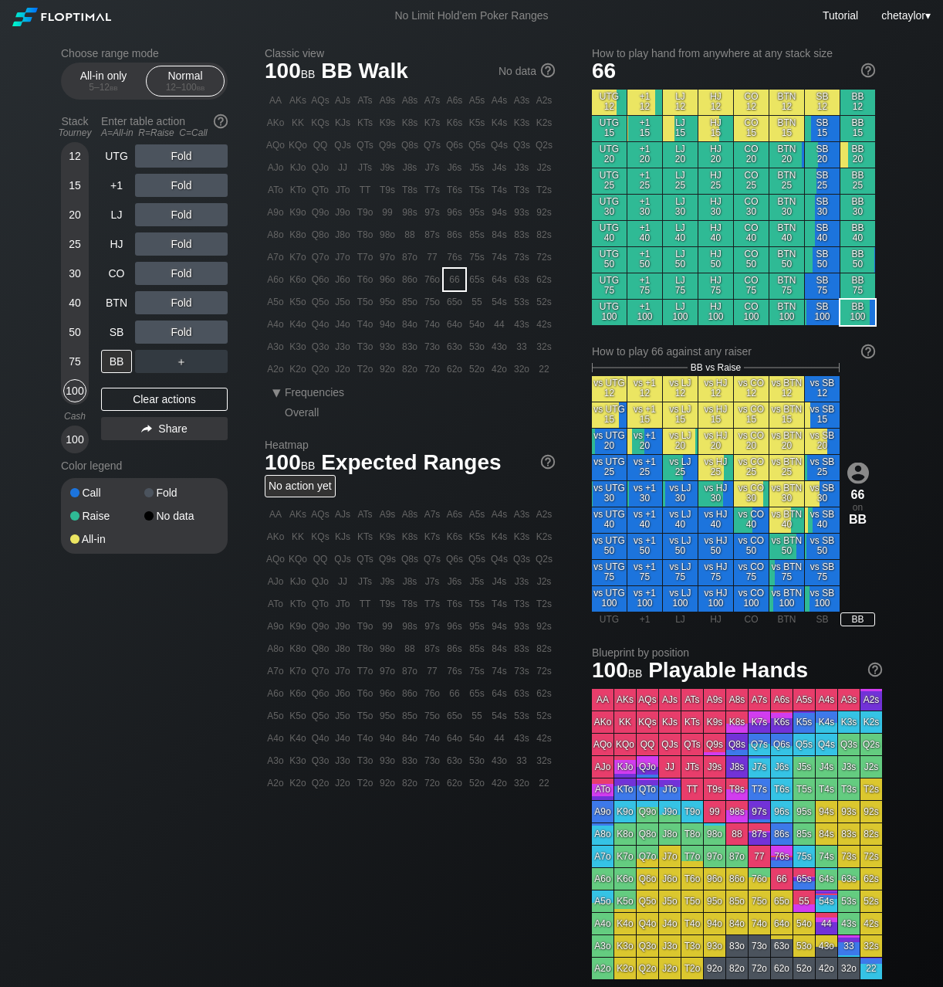
click at [453, 282] on div "66" at bounding box center [455, 280] width 22 height 22
click at [189, 239] on div "R ✕" at bounding box center [182, 243] width 30 height 23
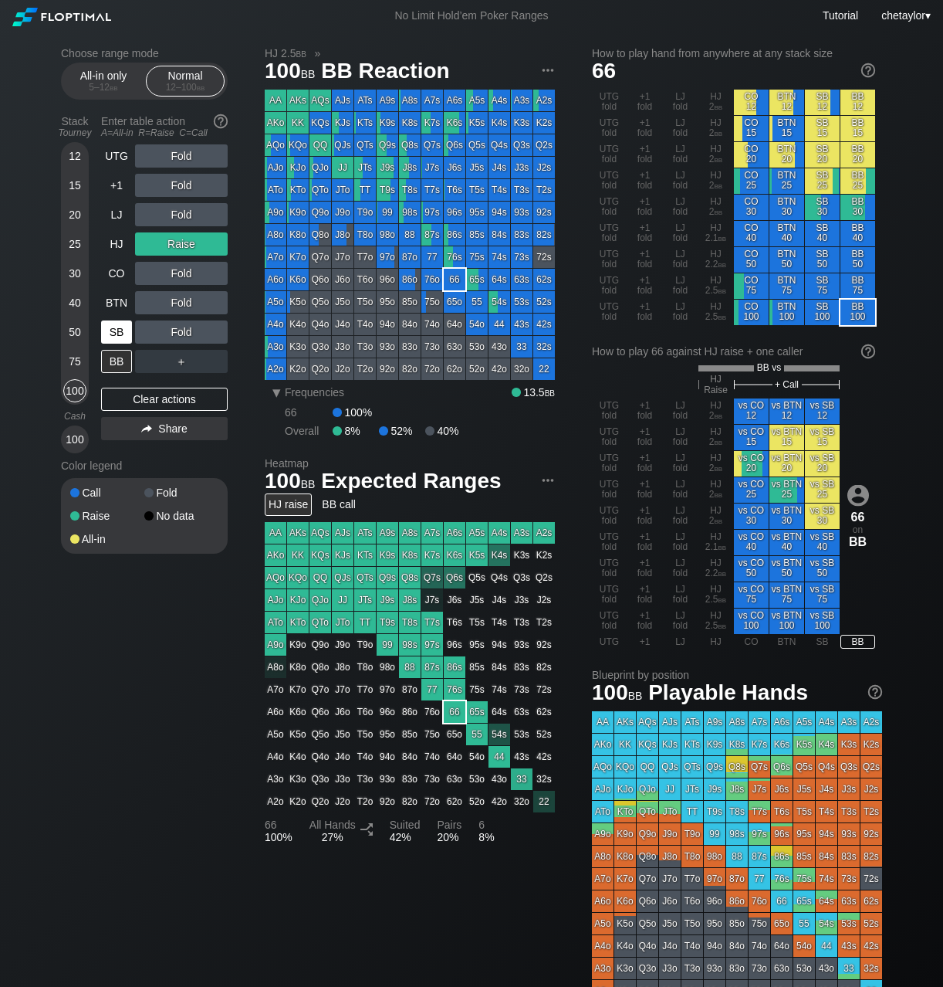
click at [117, 333] on div "SB" at bounding box center [116, 331] width 31 height 23
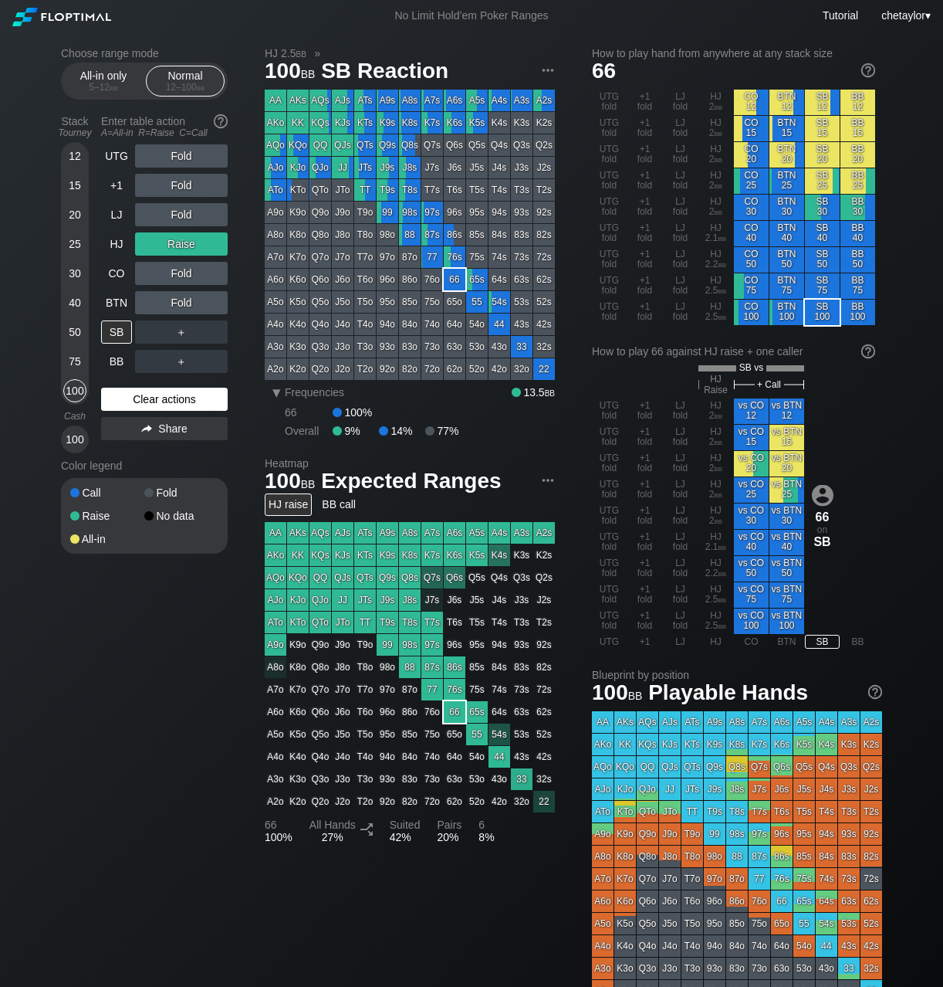
click at [137, 403] on div "Clear actions" at bounding box center [164, 399] width 127 height 23
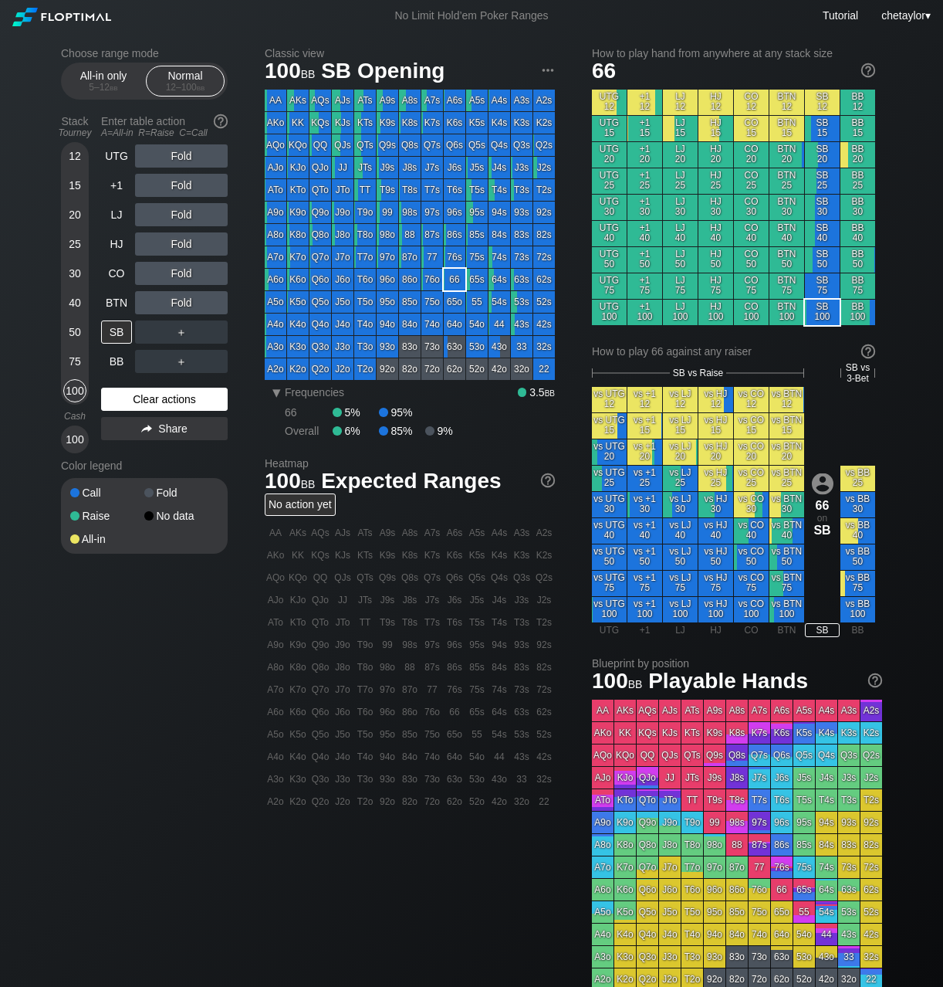
click at [137, 403] on div "Clear actions" at bounding box center [164, 399] width 127 height 23
click at [300, 369] on div "K2o" at bounding box center [298, 369] width 22 height 22
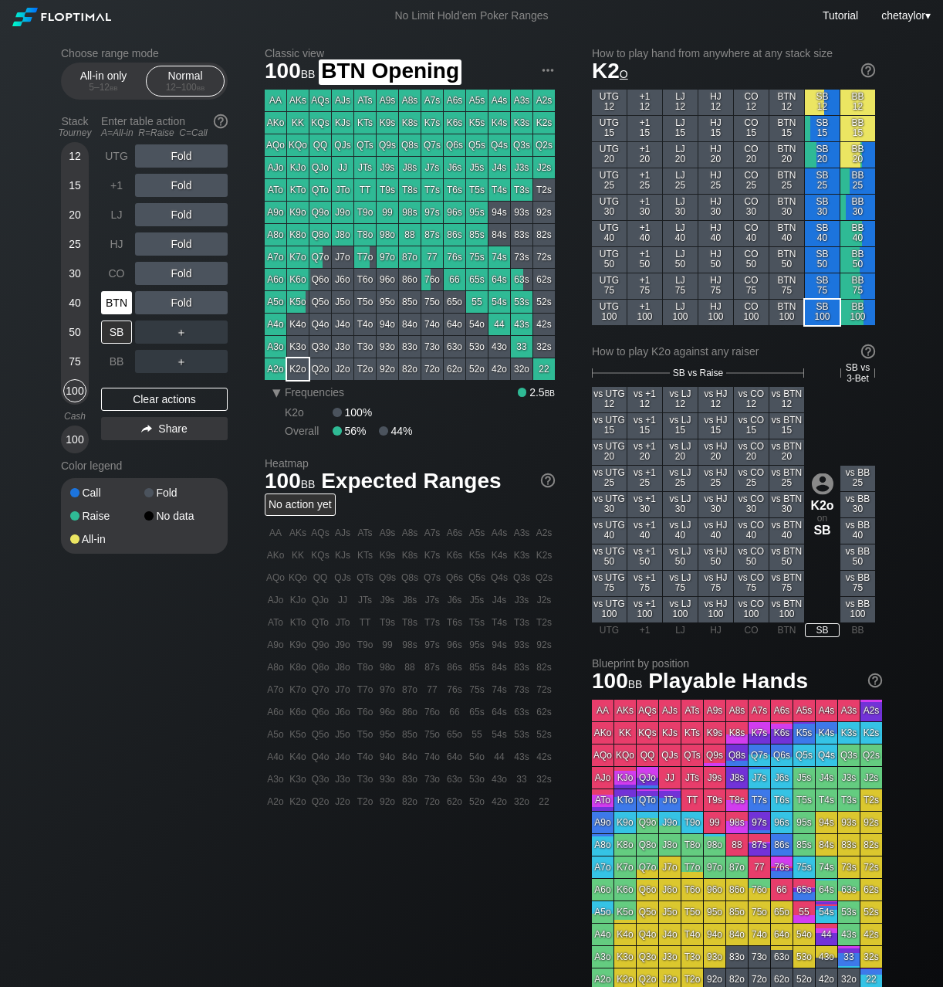
click at [120, 297] on div "BTN" at bounding box center [116, 302] width 31 height 23
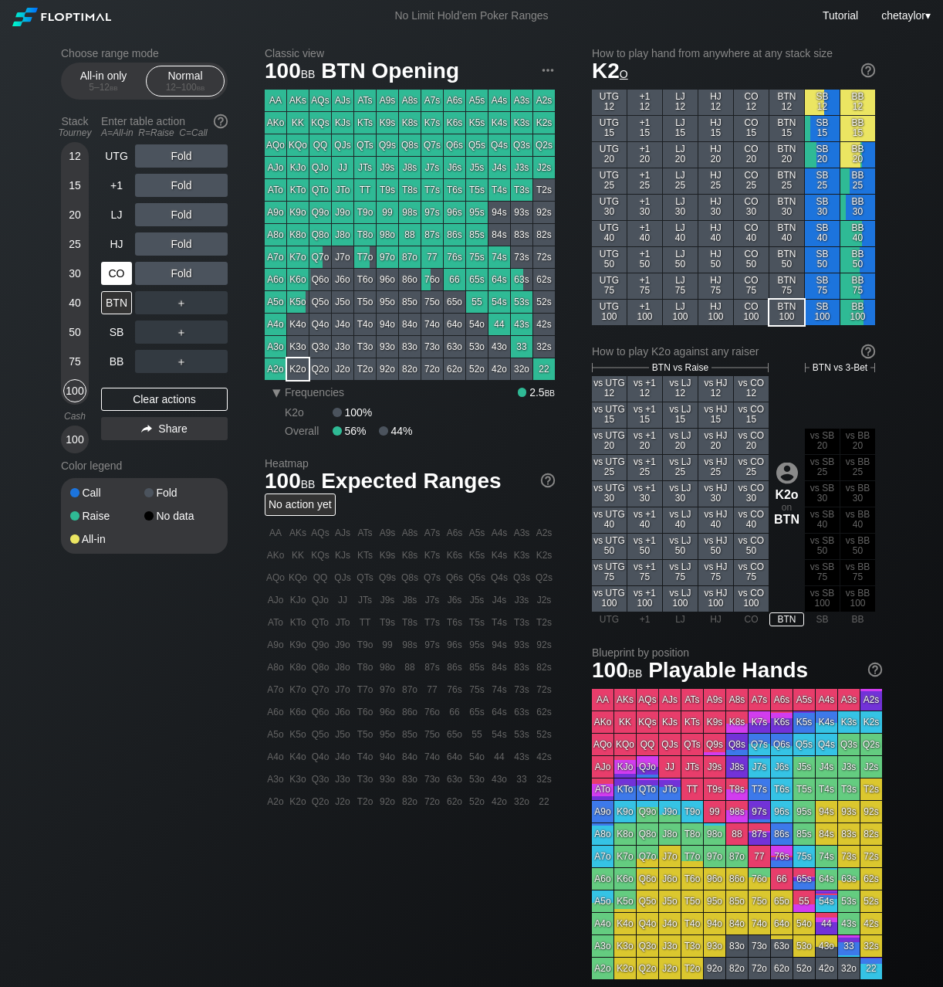
click at [116, 272] on div "CO" at bounding box center [116, 273] width 31 height 23
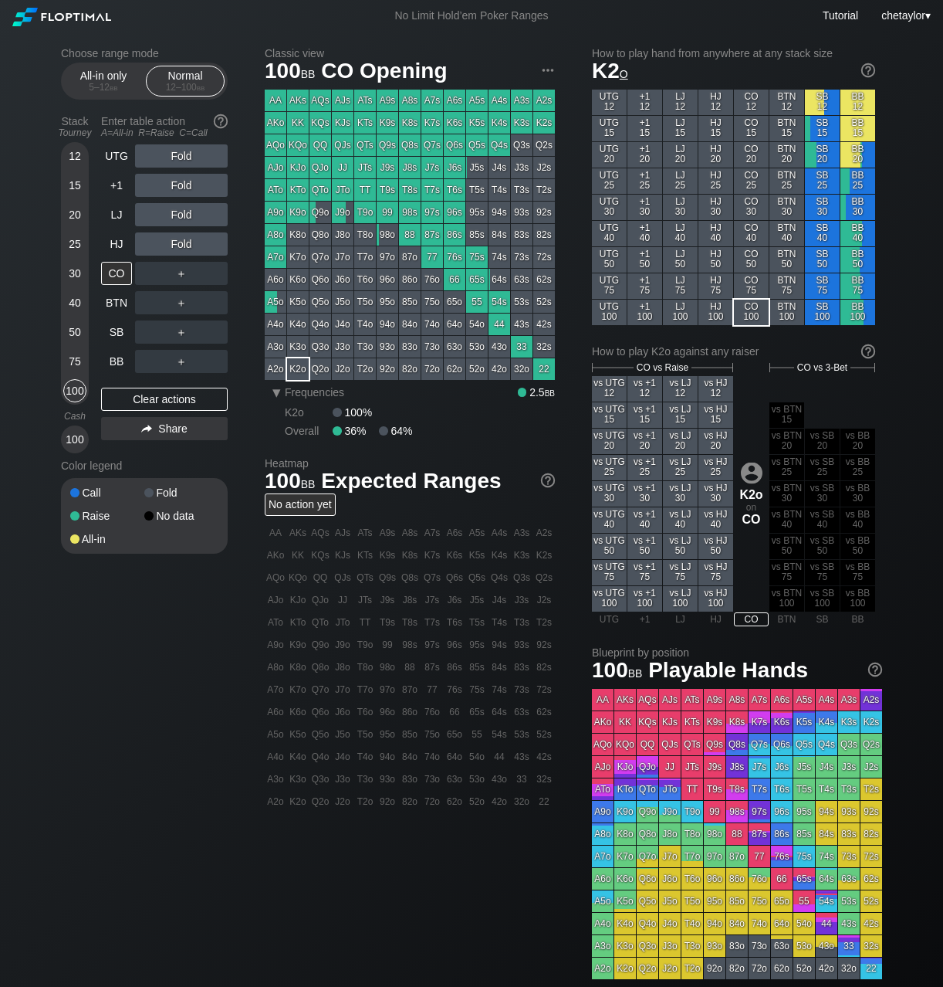
click at [449, 258] on div "76s" at bounding box center [455, 257] width 22 height 22
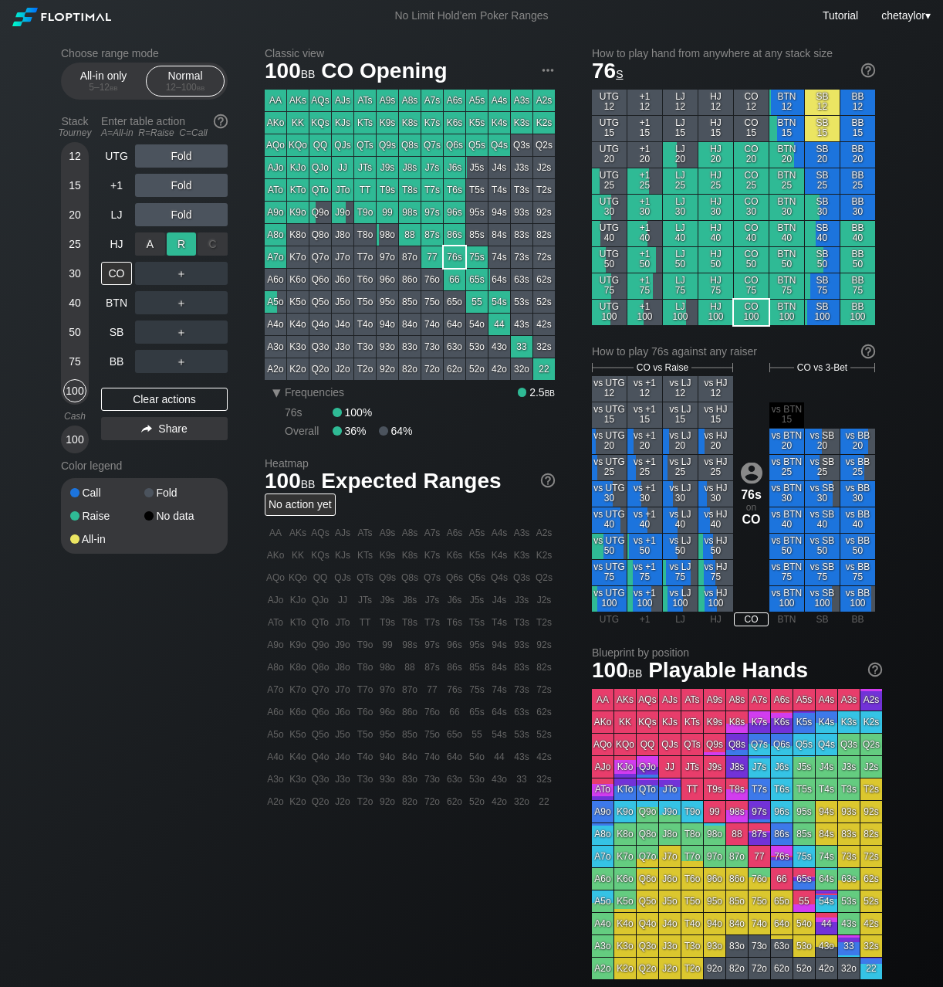
click at [181, 240] on div "R ✕" at bounding box center [182, 243] width 30 height 23
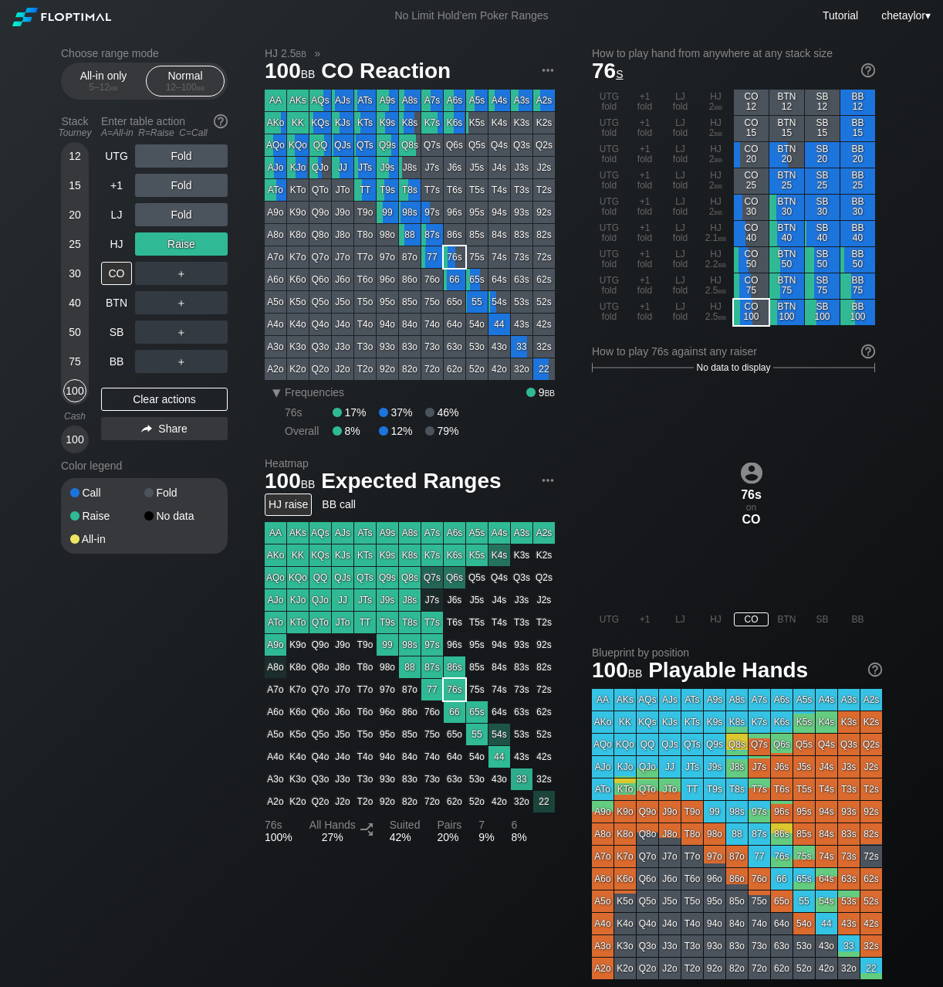
click at [73, 358] on div "75" at bounding box center [74, 361] width 23 height 23
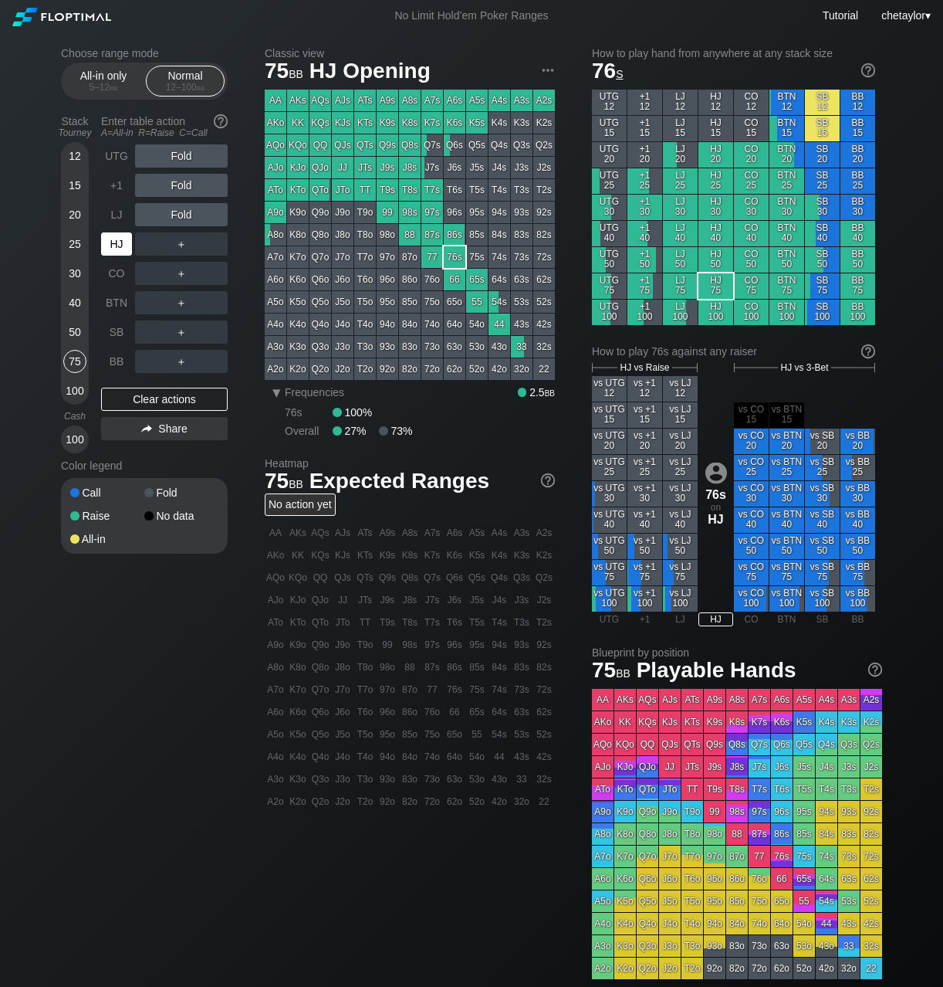
click at [119, 249] on div "HJ" at bounding box center [116, 243] width 31 height 23
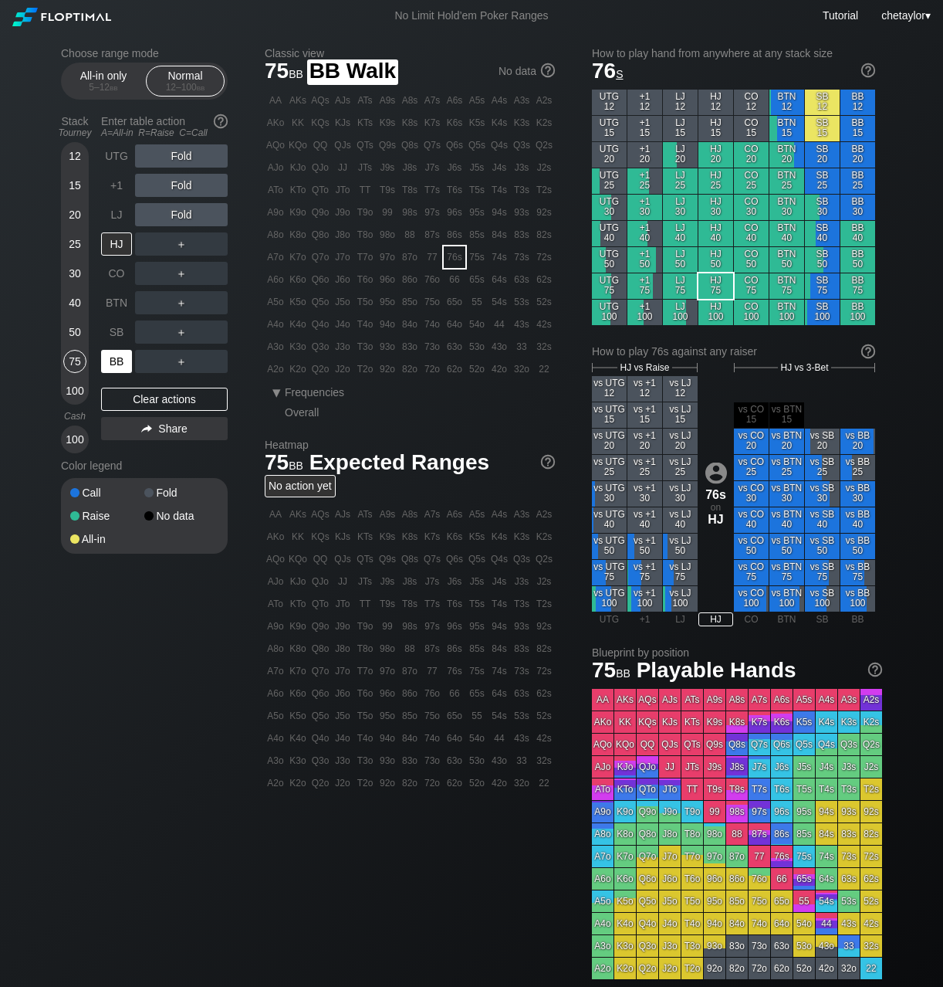
click at [117, 364] on div "BB" at bounding box center [116, 361] width 31 height 23
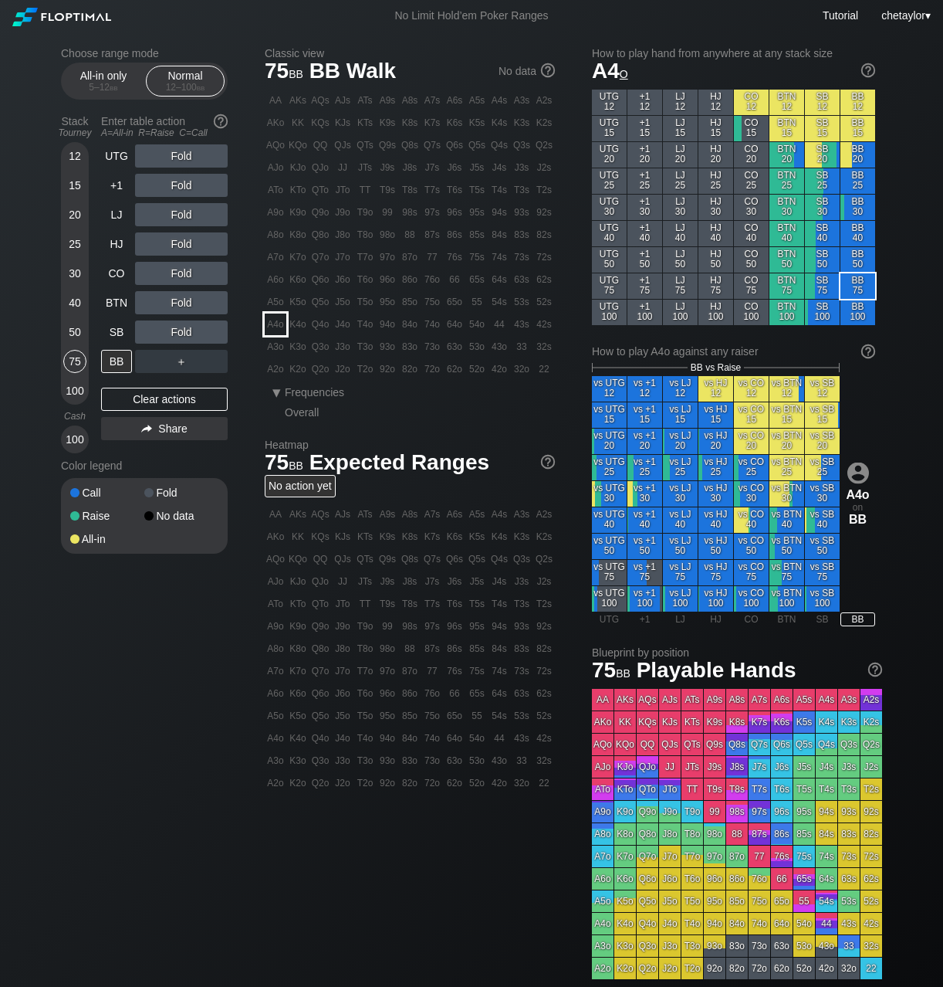
click at [278, 325] on div "A4o" at bounding box center [276, 324] width 22 height 22
click at [156, 403] on div "Clear actions" at bounding box center [164, 399] width 127 height 23
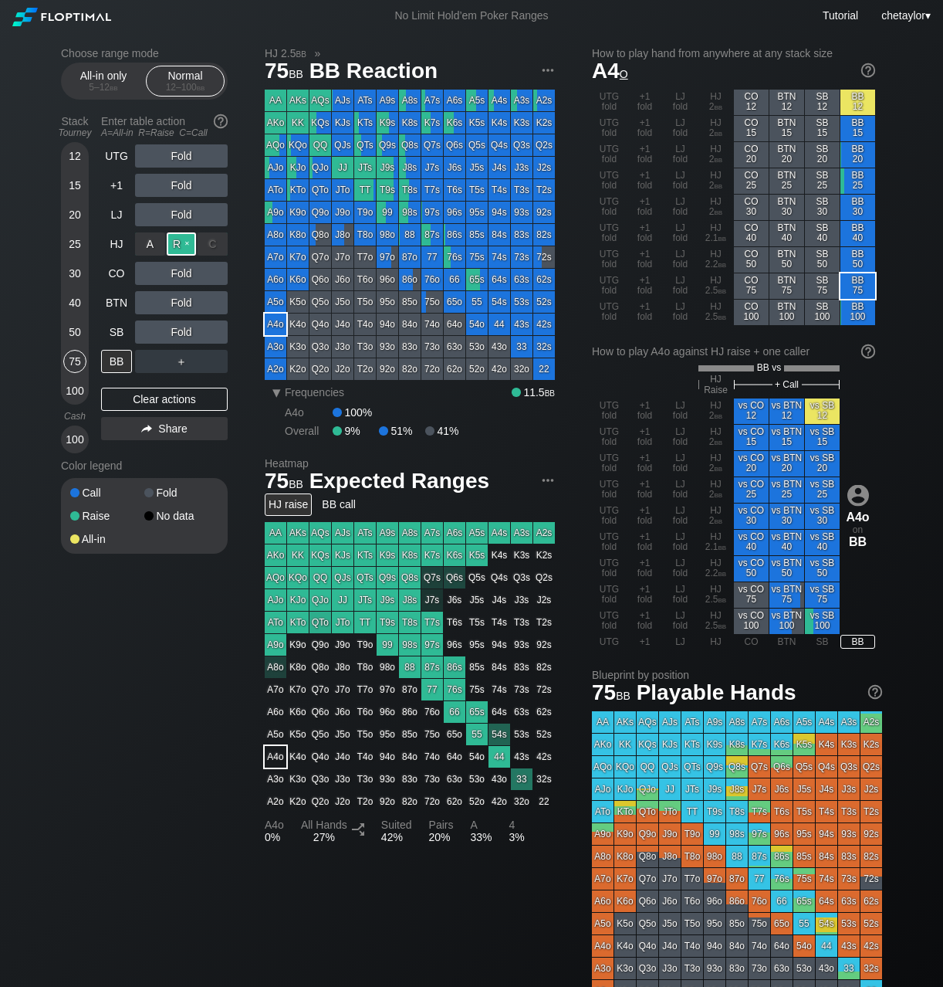
click at [183, 247] on div "R ✕" at bounding box center [182, 243] width 30 height 23
click at [184, 330] on div "R ✕" at bounding box center [182, 331] width 30 height 23
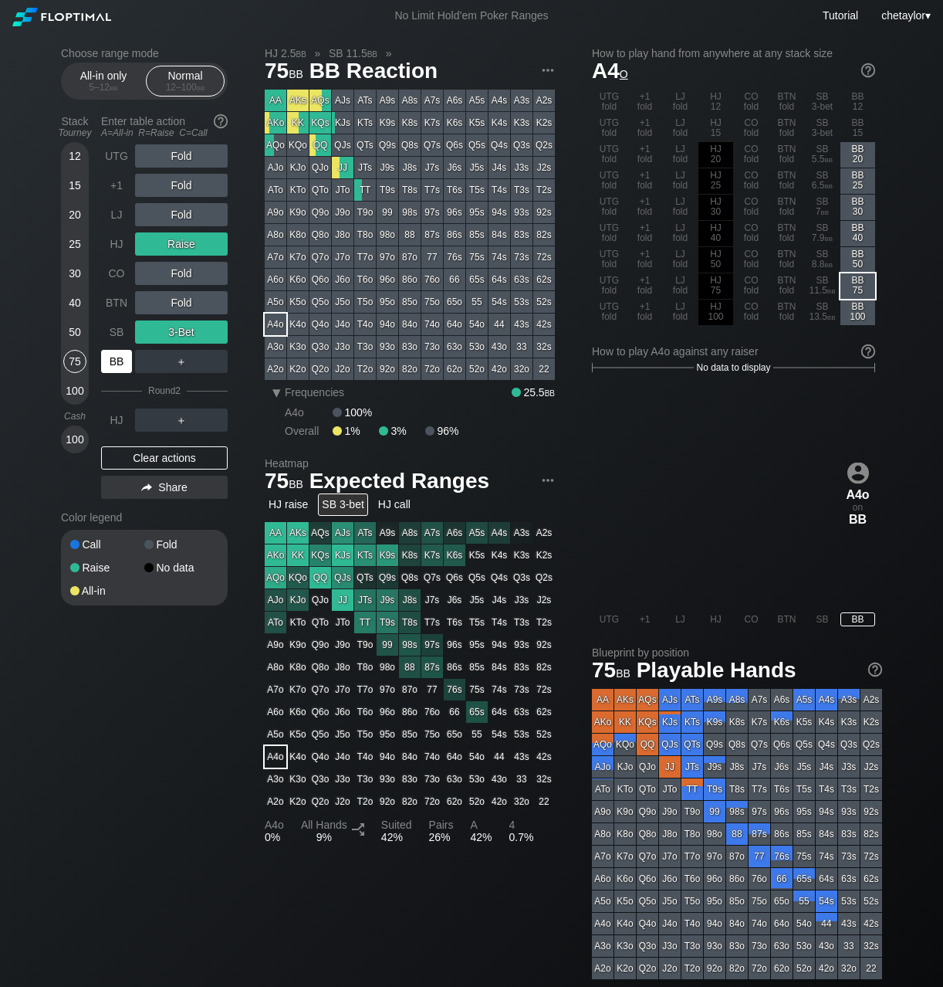
click at [118, 360] on div "BB" at bounding box center [116, 361] width 31 height 23
click at [120, 333] on div "SB" at bounding box center [116, 331] width 31 height 23
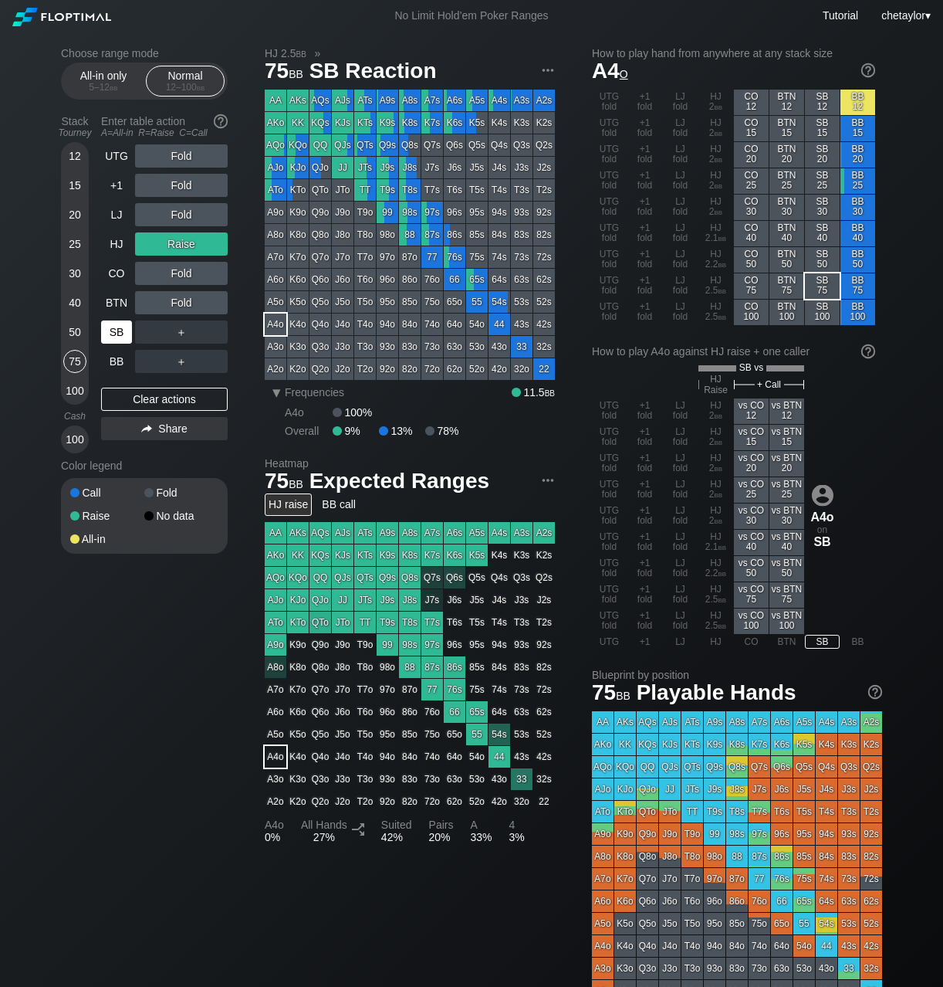
click at [120, 333] on div "SB" at bounding box center [116, 331] width 31 height 23
click at [133, 401] on div "Clear actions" at bounding box center [164, 399] width 127 height 23
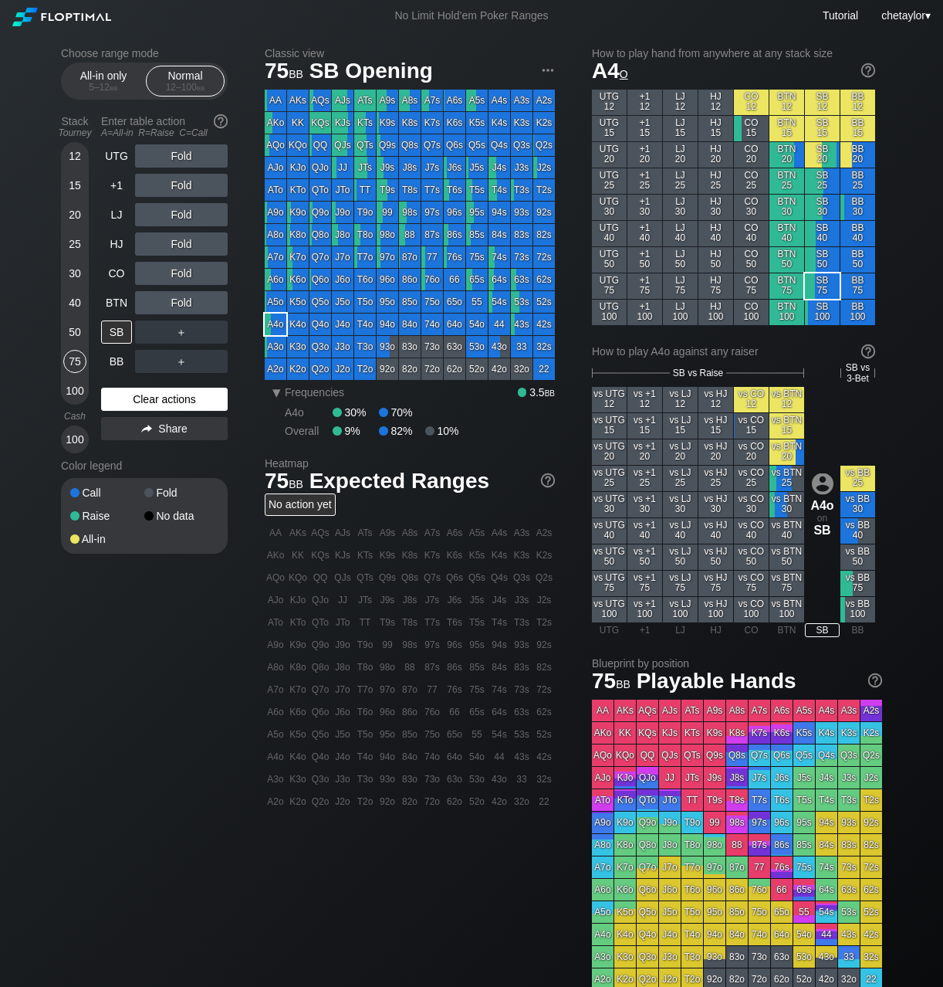
click at [133, 401] on div "Clear actions" at bounding box center [164, 399] width 127 height 23
click at [298, 343] on div "K3o" at bounding box center [298, 347] width 22 height 22
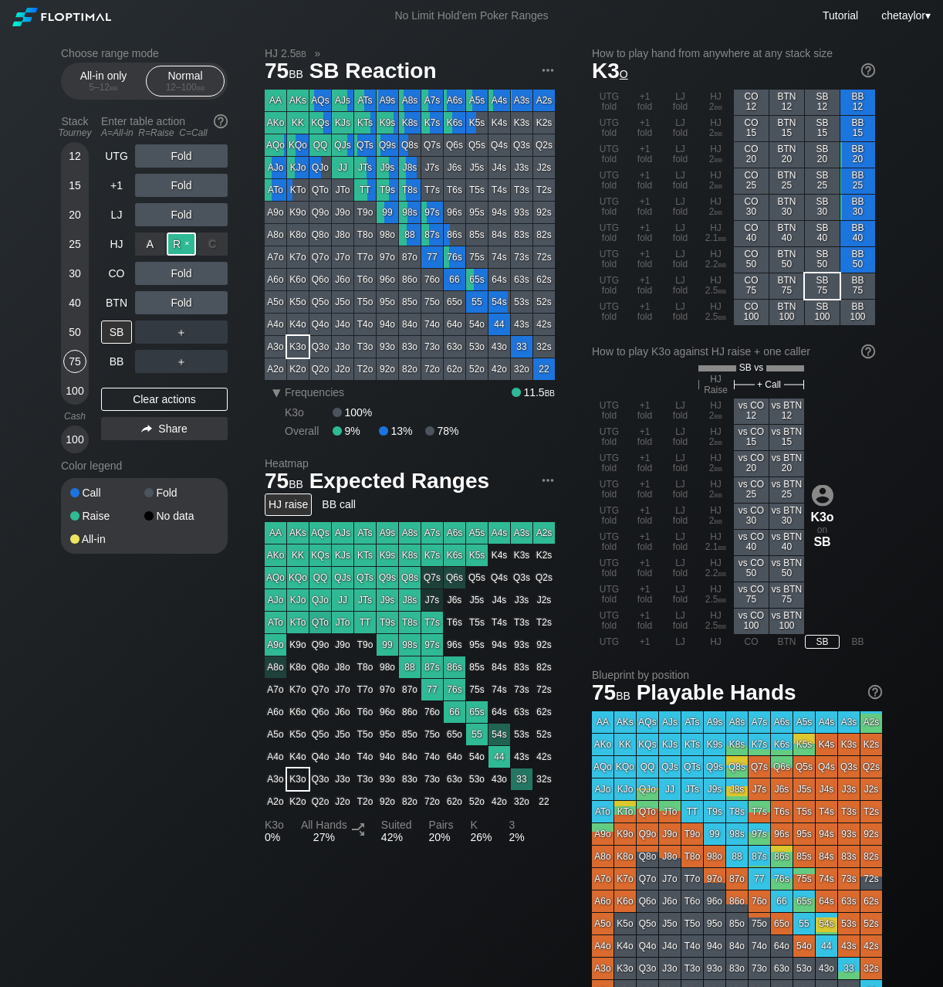
click at [177, 239] on div "R ✕" at bounding box center [182, 243] width 30 height 23
click at [123, 306] on div "BTN" at bounding box center [116, 302] width 31 height 23
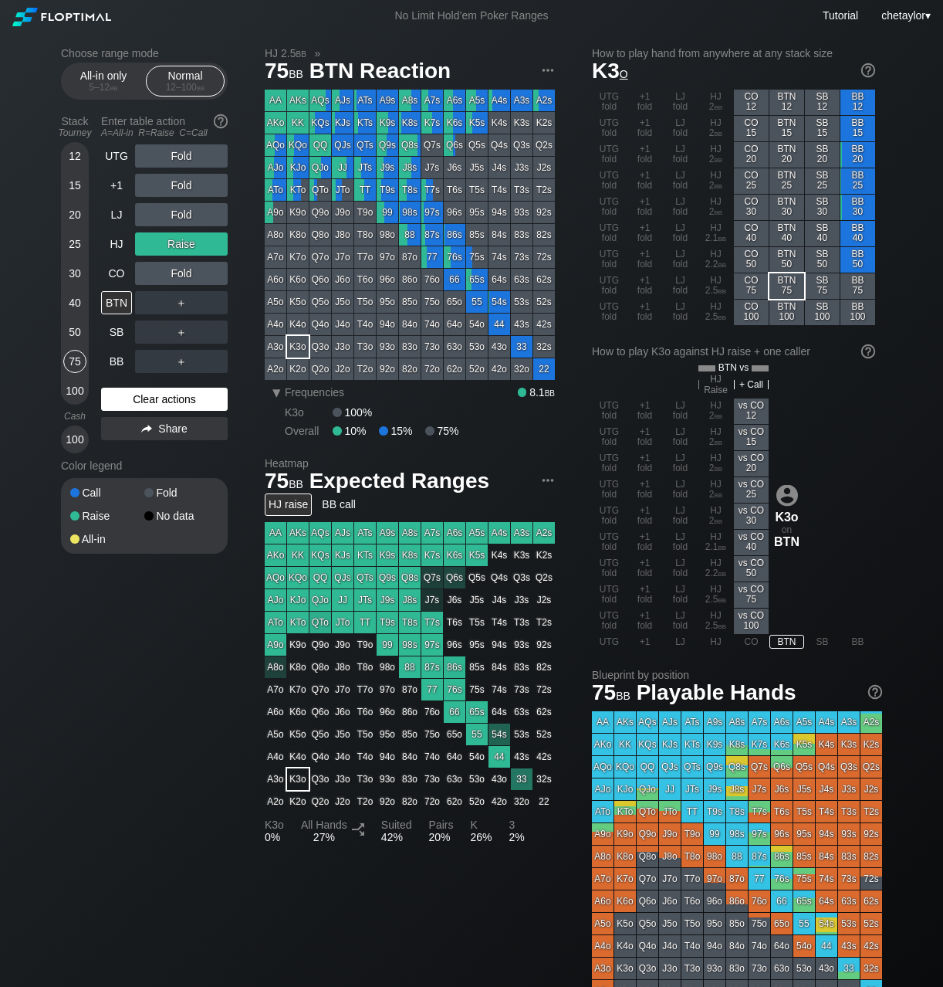
click at [137, 400] on div "Clear actions" at bounding box center [164, 399] width 127 height 23
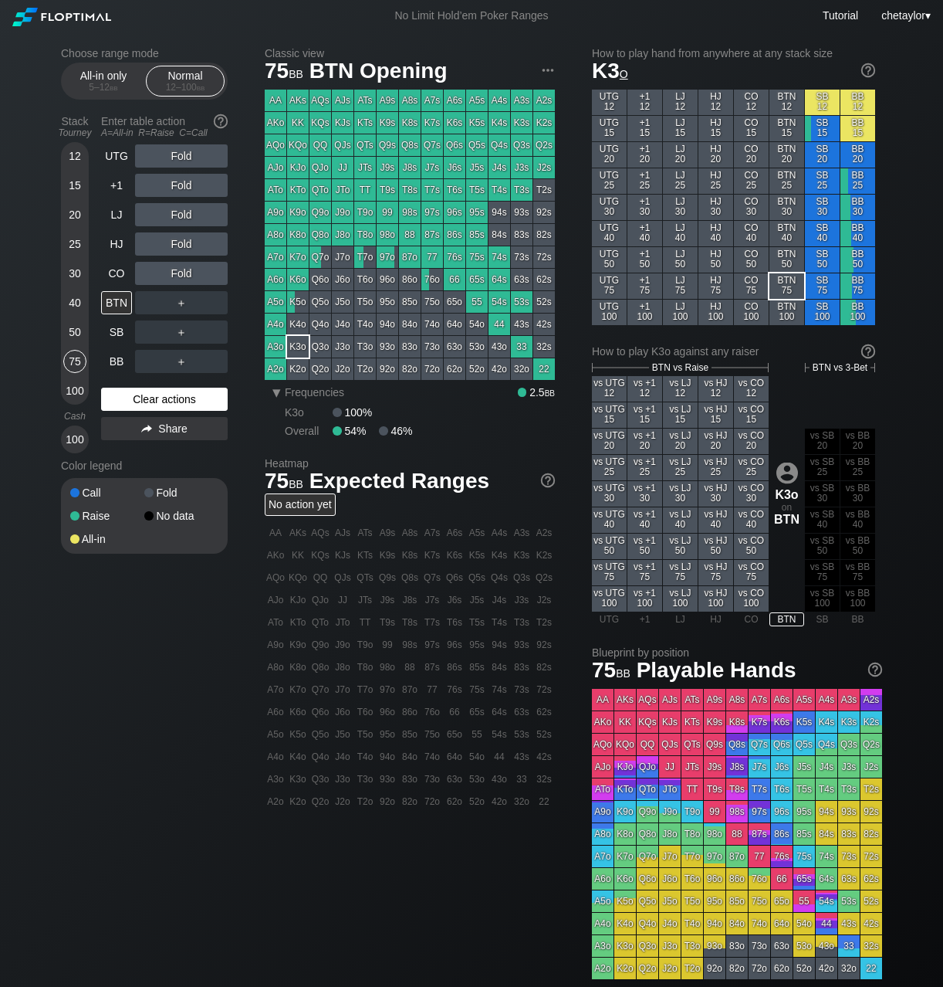
click at [137, 400] on div "Clear actions" at bounding box center [164, 399] width 127 height 23
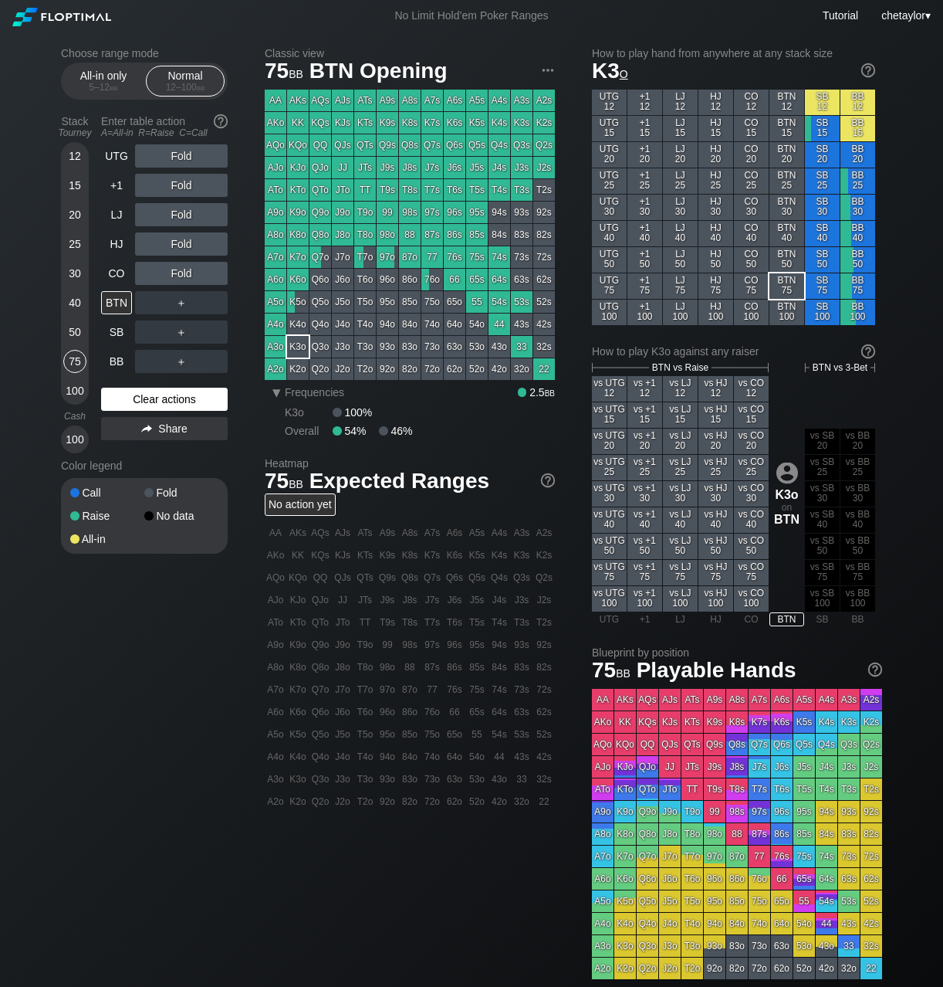
click at [137, 400] on div "Clear actions" at bounding box center [164, 399] width 127 height 23
click at [479, 163] on div "J5s" at bounding box center [477, 168] width 22 height 22
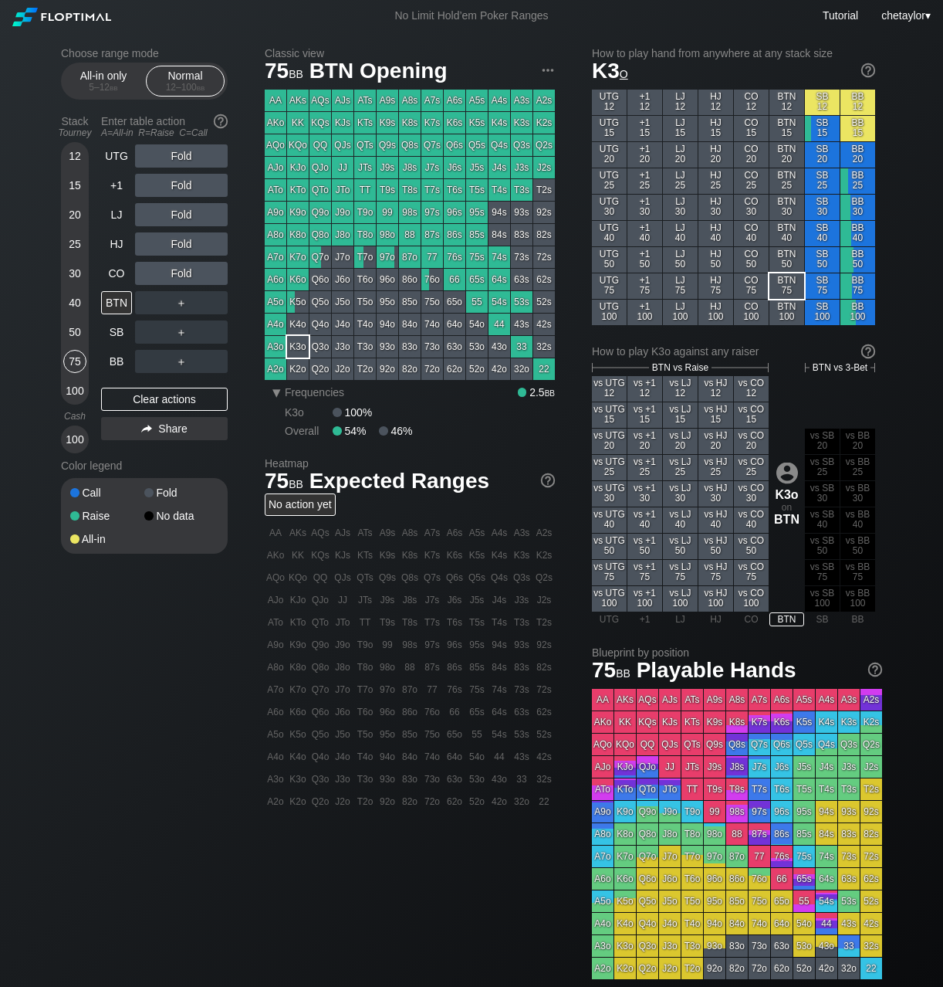
click at [479, 163] on div "J5s" at bounding box center [477, 168] width 22 height 22
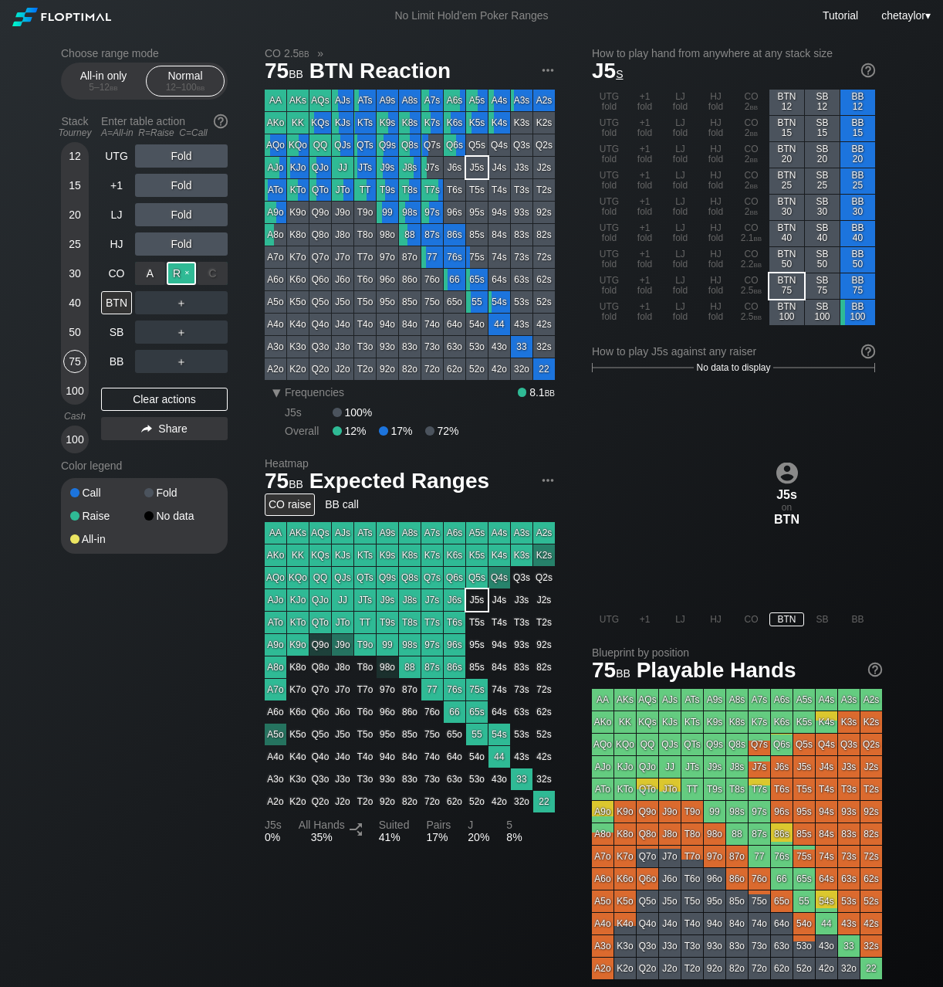
click at [178, 272] on div "R ✕" at bounding box center [182, 273] width 30 height 23
click at [124, 275] on div "CO" at bounding box center [116, 273] width 31 height 23
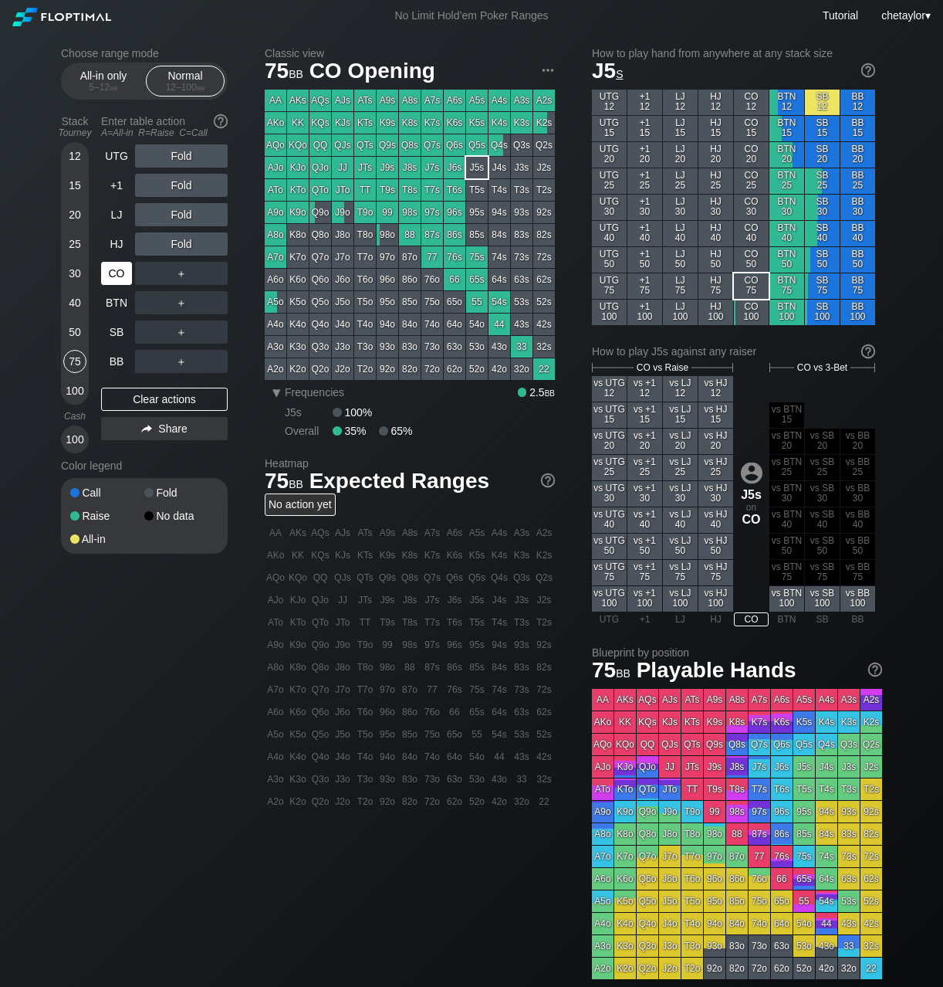
click at [124, 275] on div "CO" at bounding box center [116, 273] width 31 height 23
click at [143, 398] on div "Clear actions" at bounding box center [164, 399] width 127 height 23
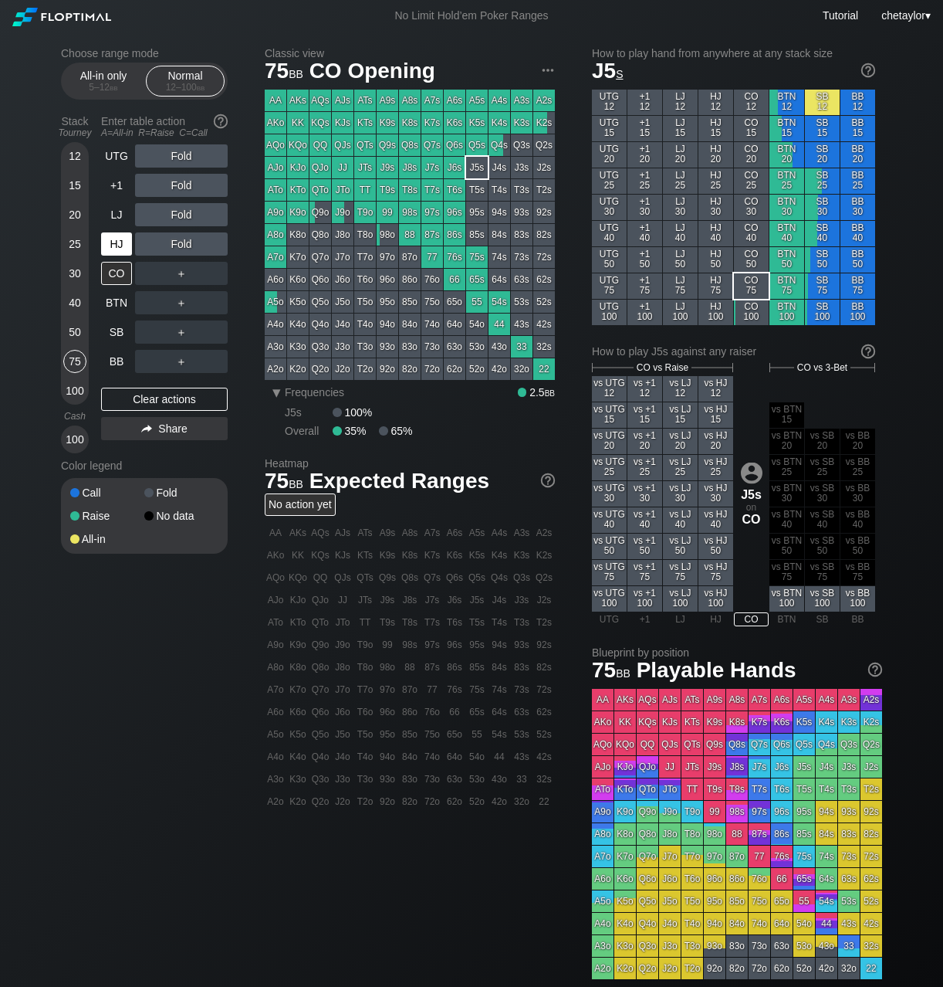
click at [121, 245] on div "HJ" at bounding box center [116, 243] width 31 height 23
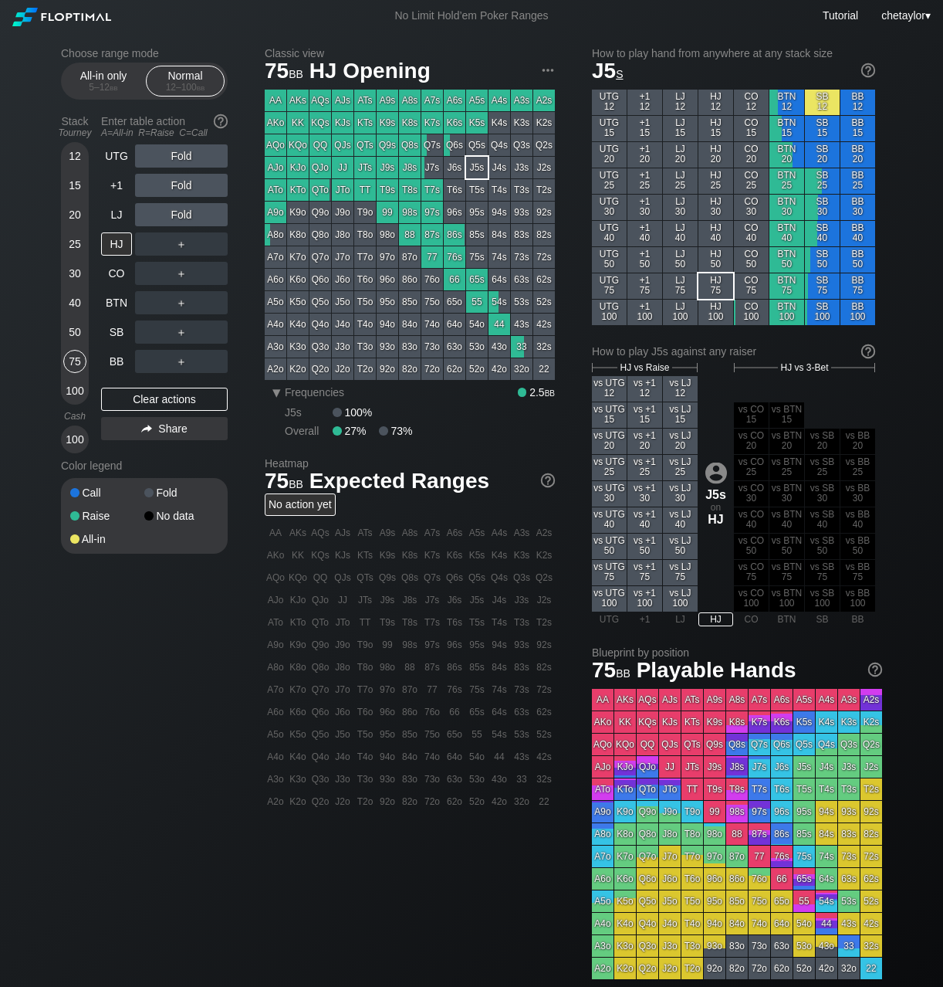
click at [454, 97] on div "A6s" at bounding box center [455, 101] width 22 height 22
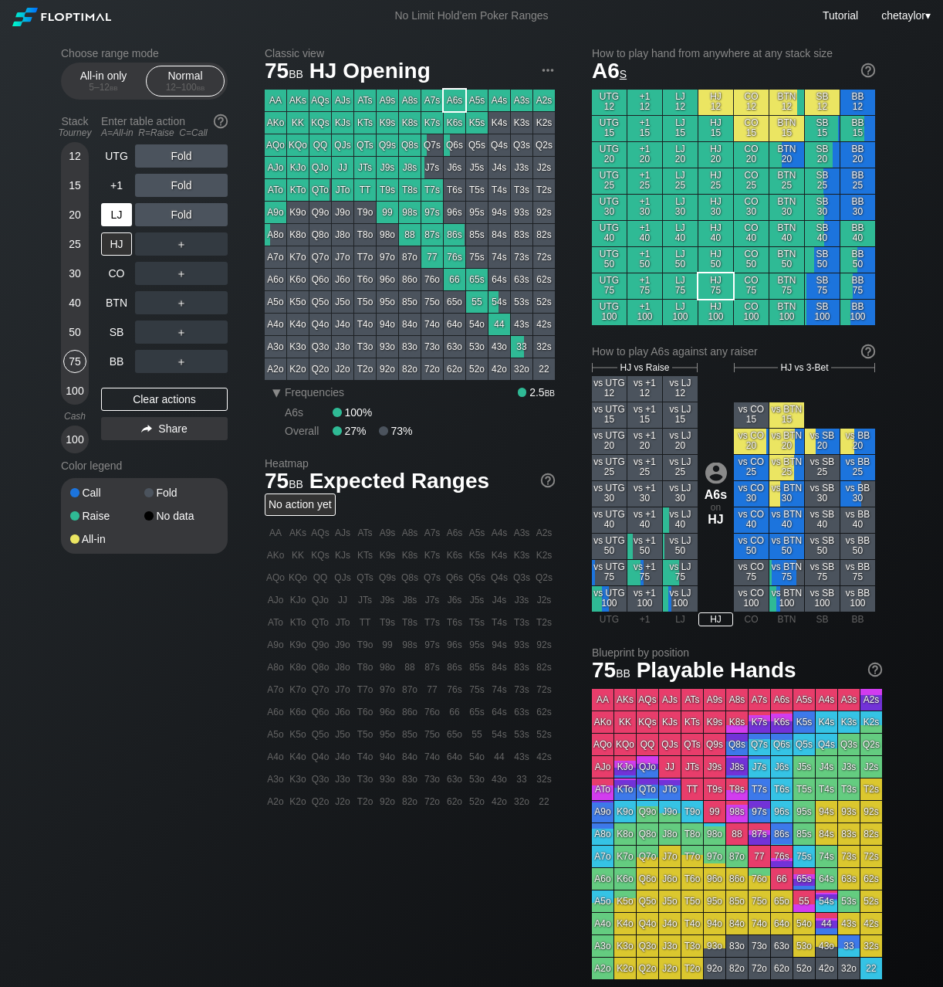
click at [115, 215] on div "LJ" at bounding box center [116, 214] width 31 height 23
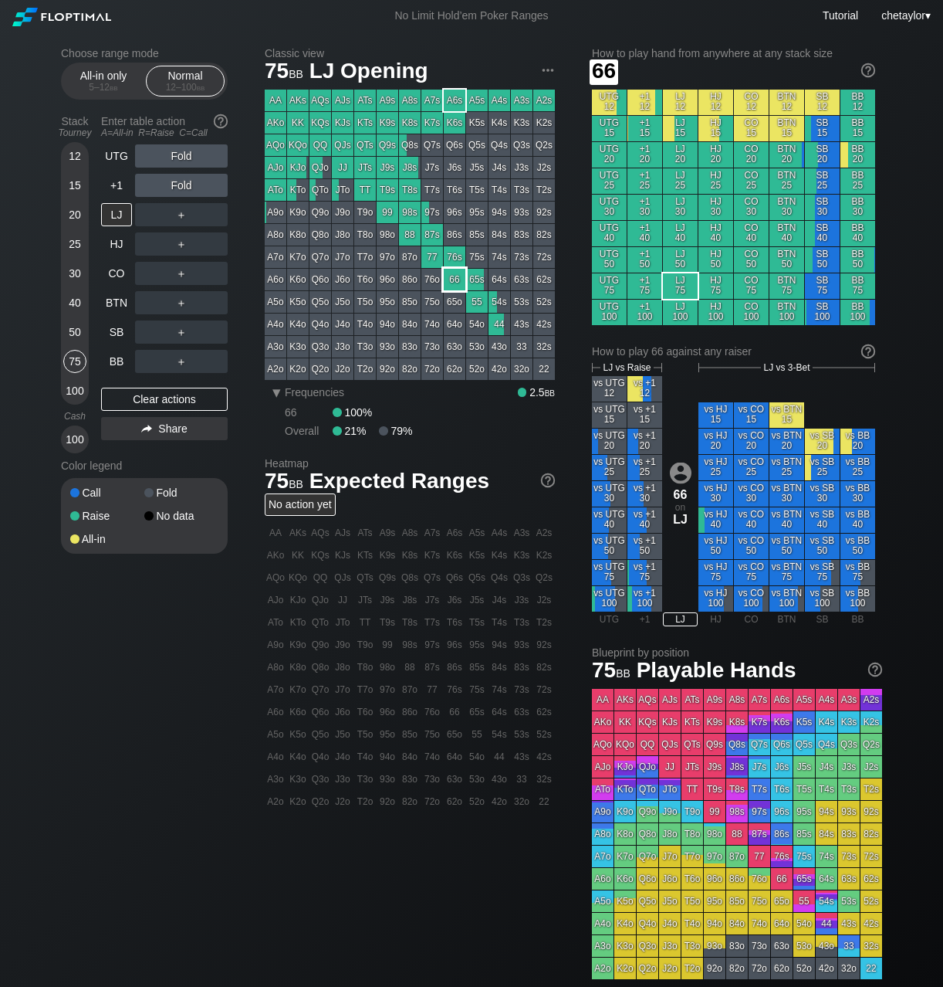
click at [454, 283] on div "66" at bounding box center [455, 280] width 22 height 22
click at [183, 156] on div "R ✕" at bounding box center [182, 155] width 30 height 23
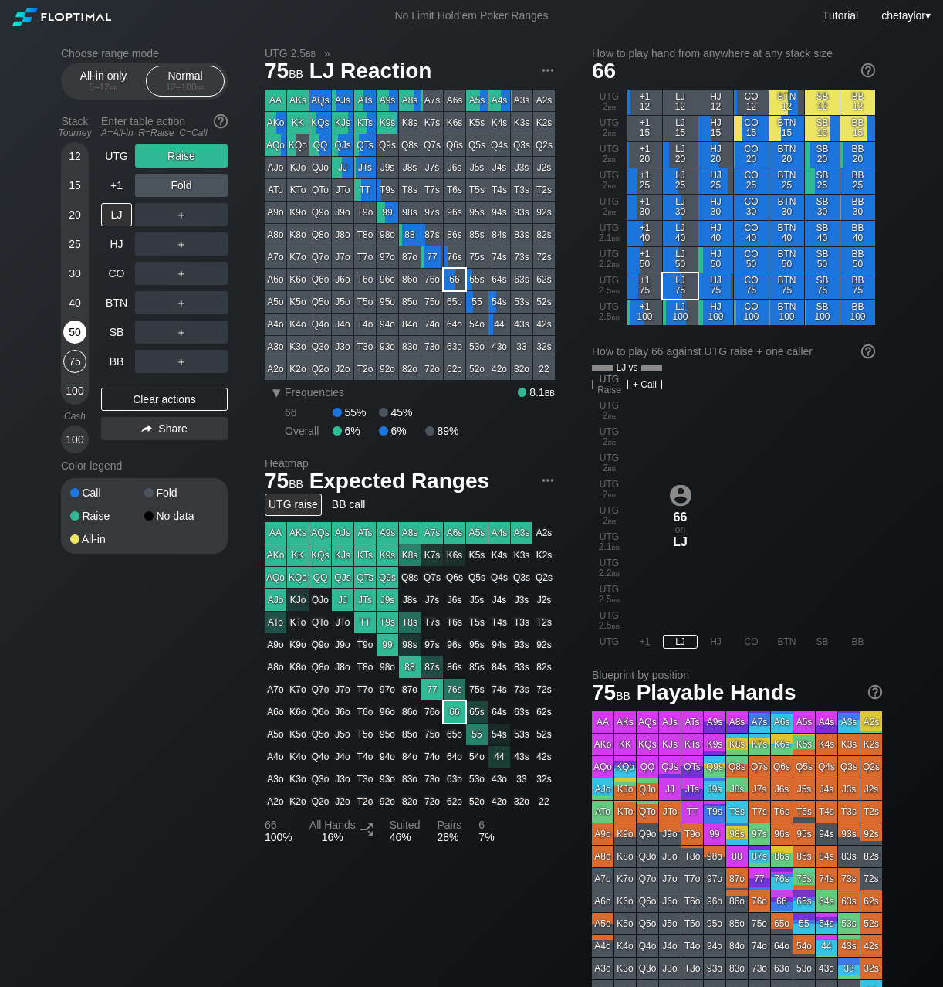
click at [70, 329] on div "50" at bounding box center [74, 331] width 23 height 23
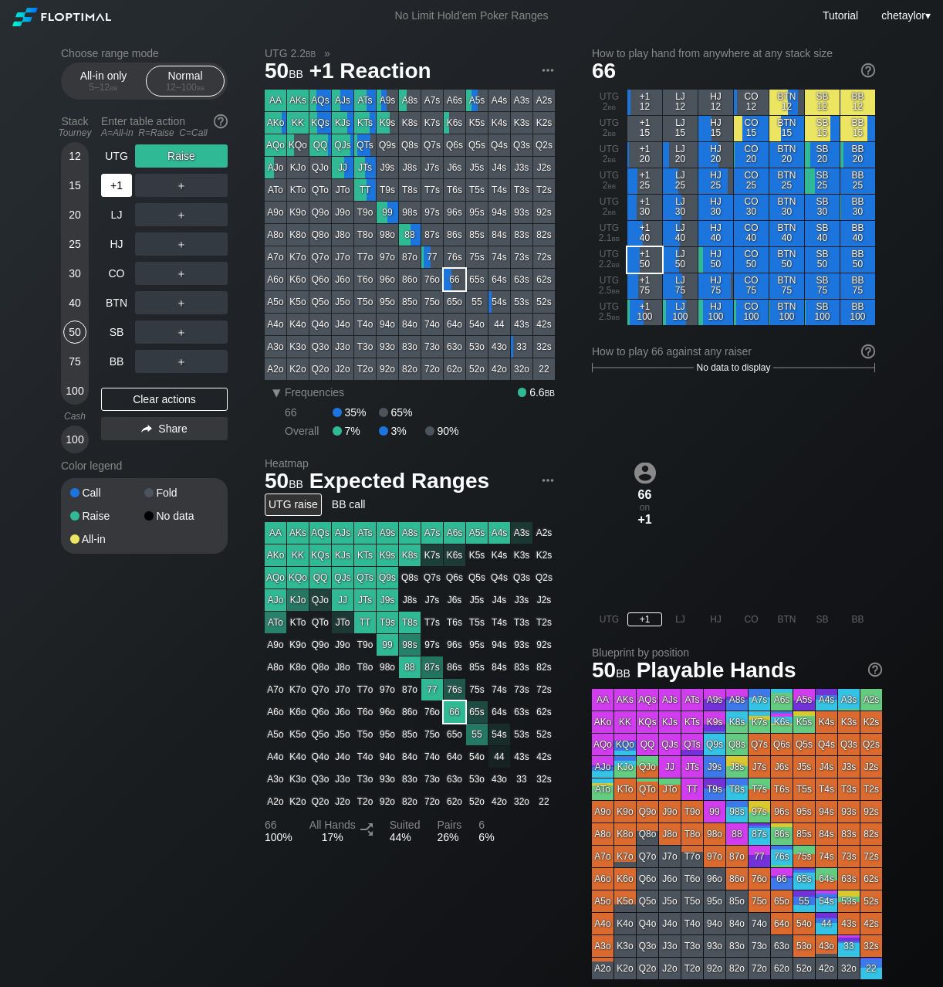
click at [121, 185] on div "+1" at bounding box center [116, 185] width 31 height 23
click at [181, 398] on div "Clear actions" at bounding box center [164, 399] width 127 height 23
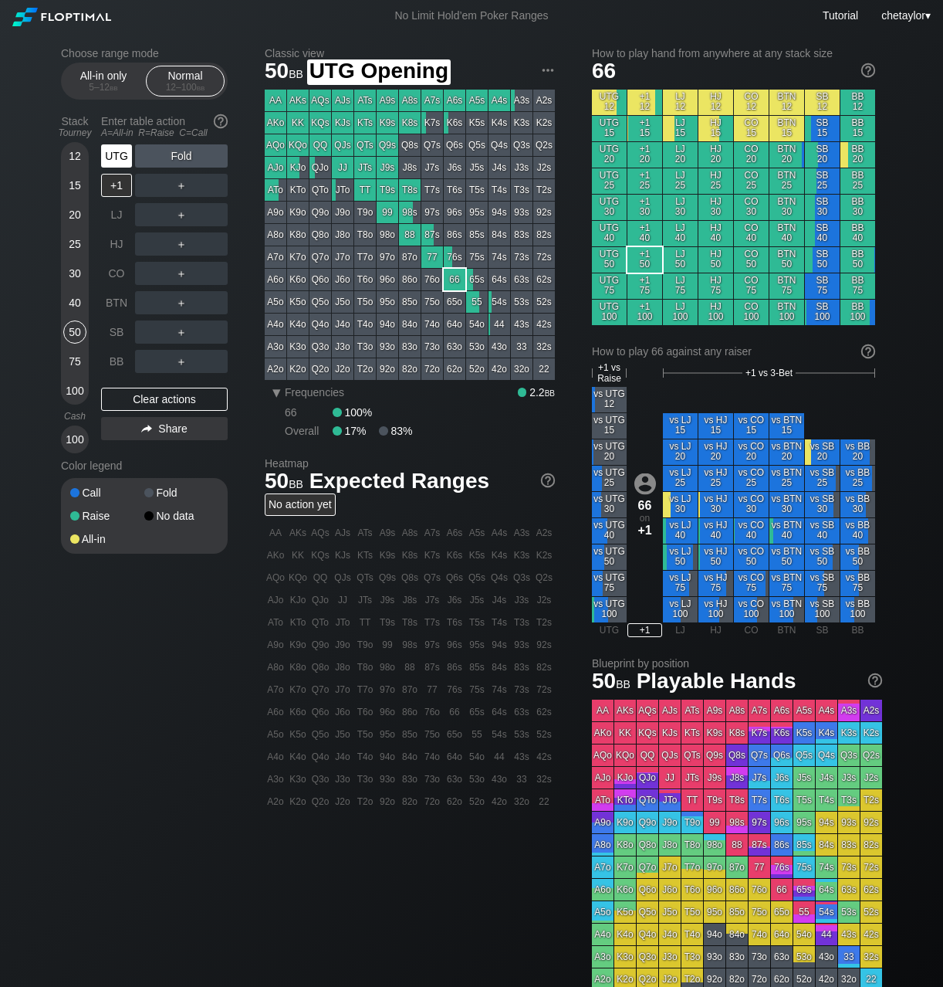
click at [119, 151] on div "UTG" at bounding box center [116, 155] width 31 height 23
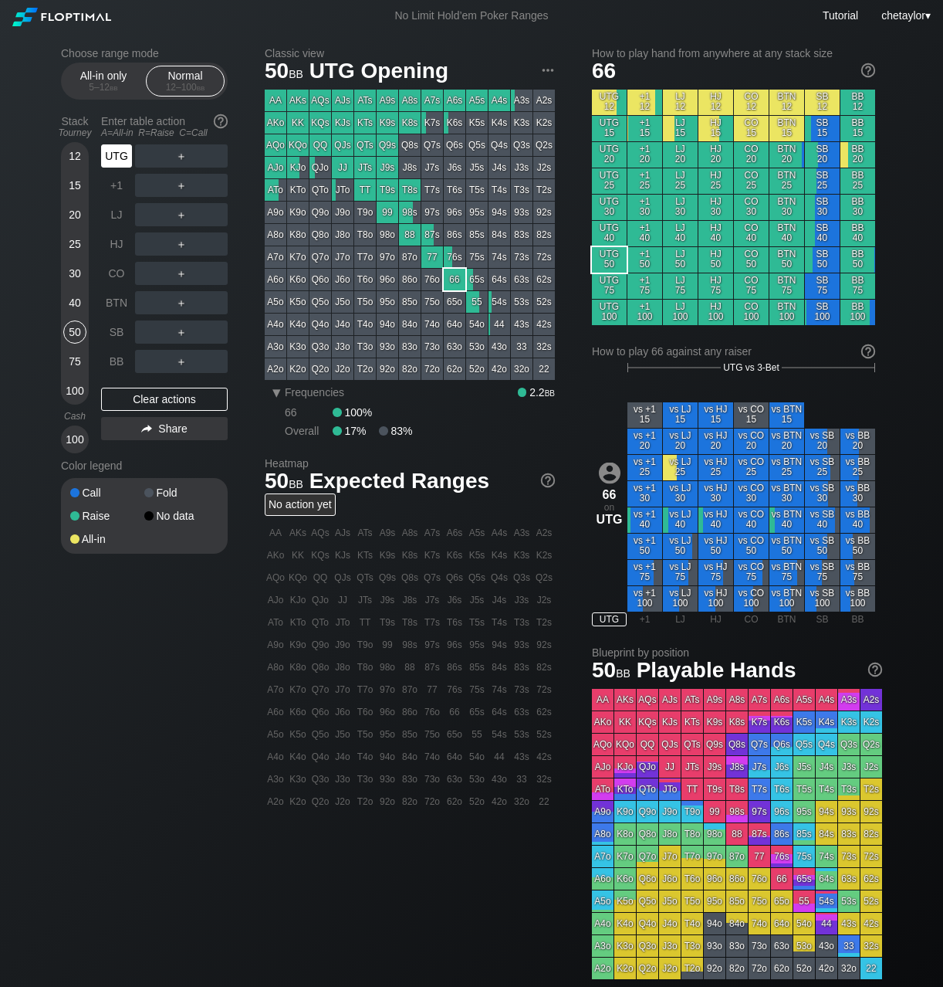
click at [119, 151] on div "UTG" at bounding box center [116, 155] width 31 height 23
click at [279, 120] on div "AKo" at bounding box center [276, 123] width 22 height 22
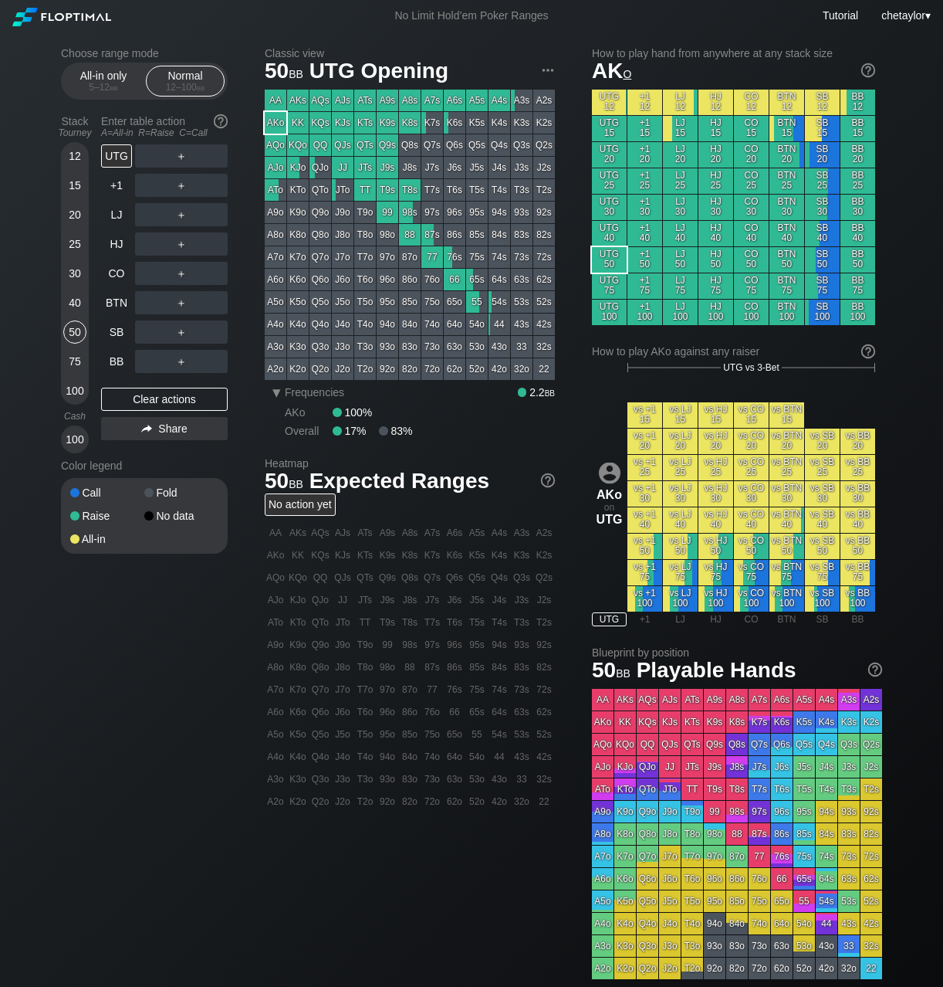
click at [280, 212] on div "A9o" at bounding box center [276, 212] width 22 height 22
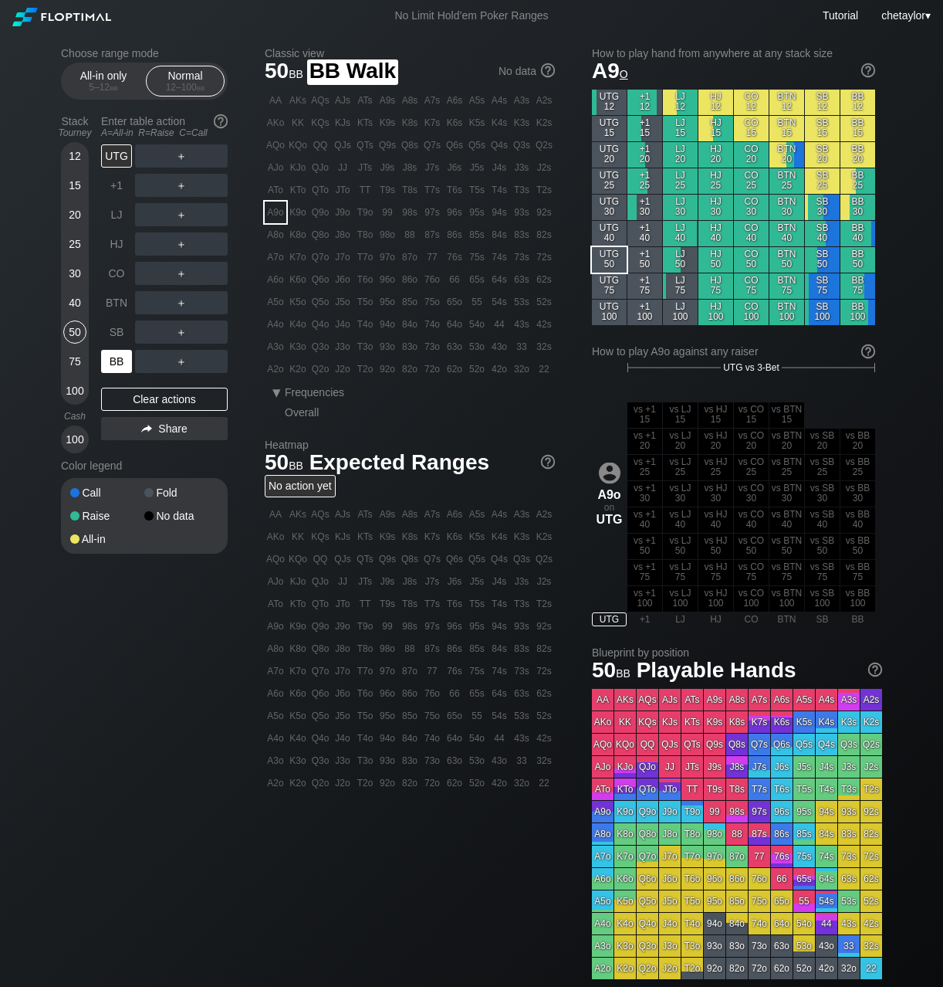
click at [109, 361] on div "BB" at bounding box center [116, 361] width 31 height 23
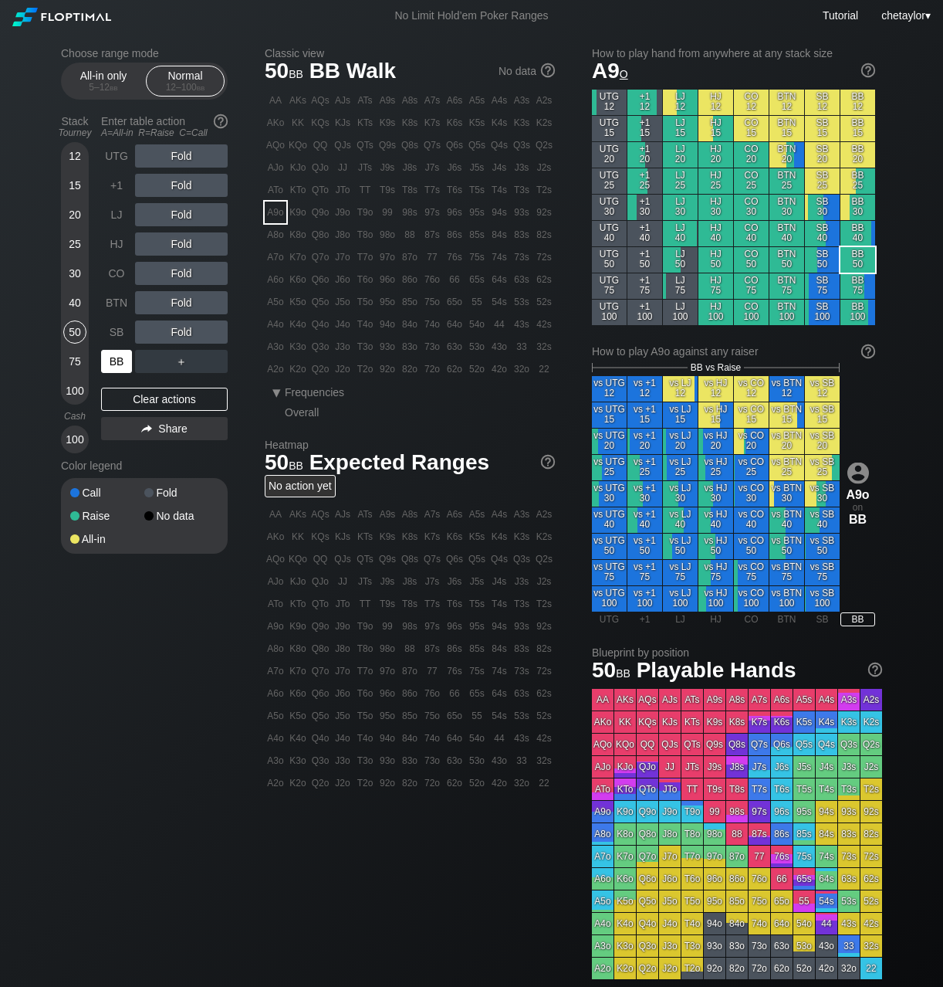
click at [109, 361] on div "BB" at bounding box center [116, 361] width 31 height 23
click at [140, 399] on div "Clear actions" at bounding box center [164, 399] width 127 height 23
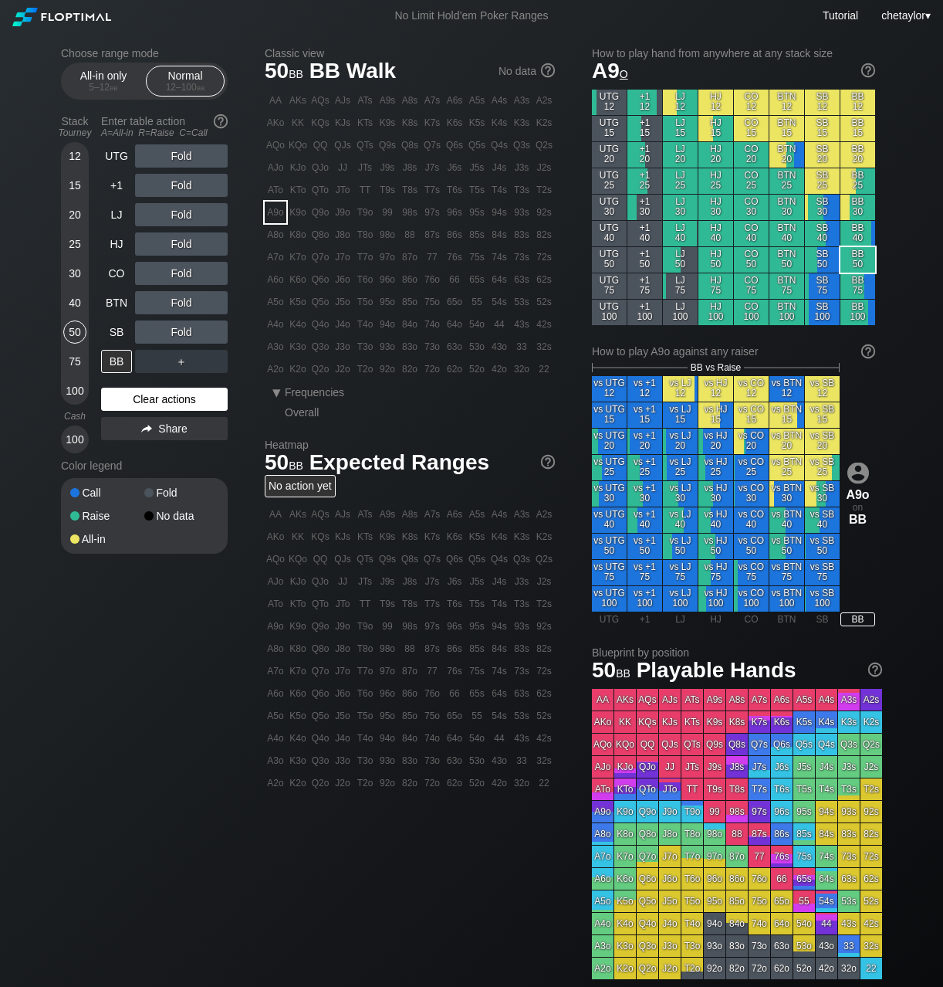
click at [140, 399] on div "Clear actions" at bounding box center [164, 399] width 127 height 23
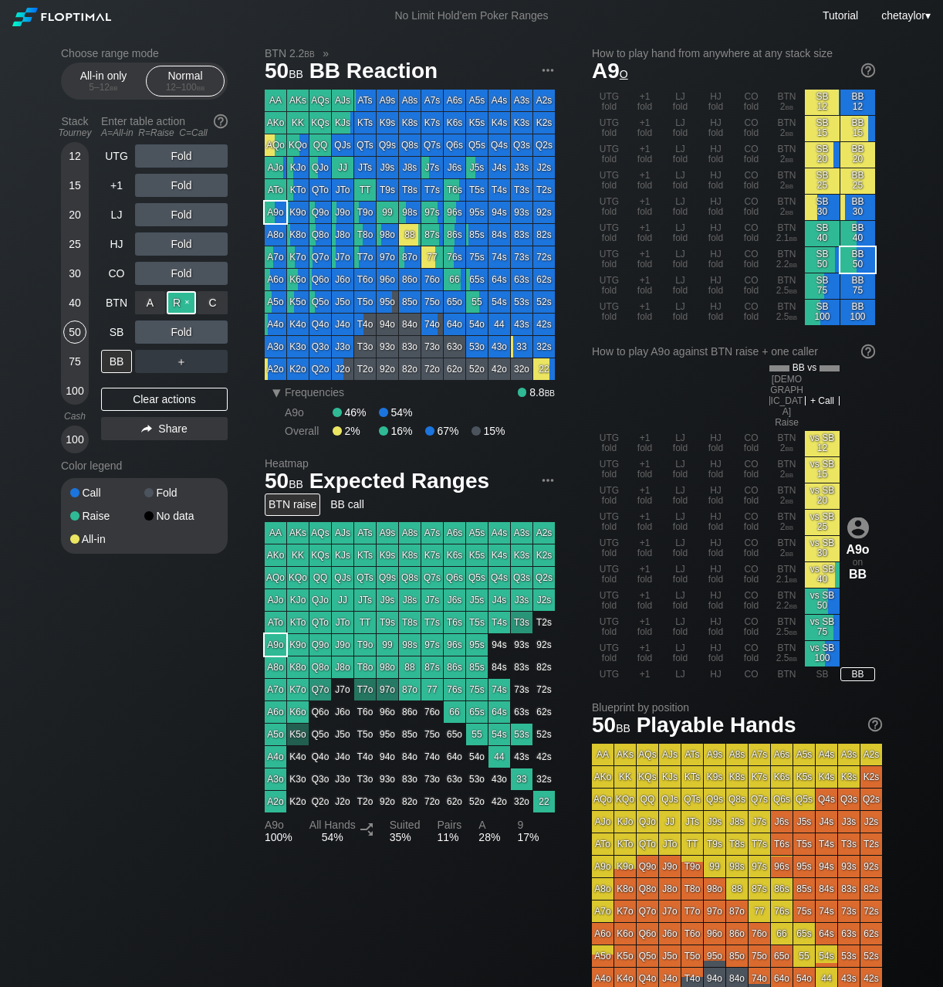
click at [183, 301] on div "R ✕" at bounding box center [182, 302] width 30 height 23
click at [113, 332] on div "SB" at bounding box center [116, 331] width 31 height 23
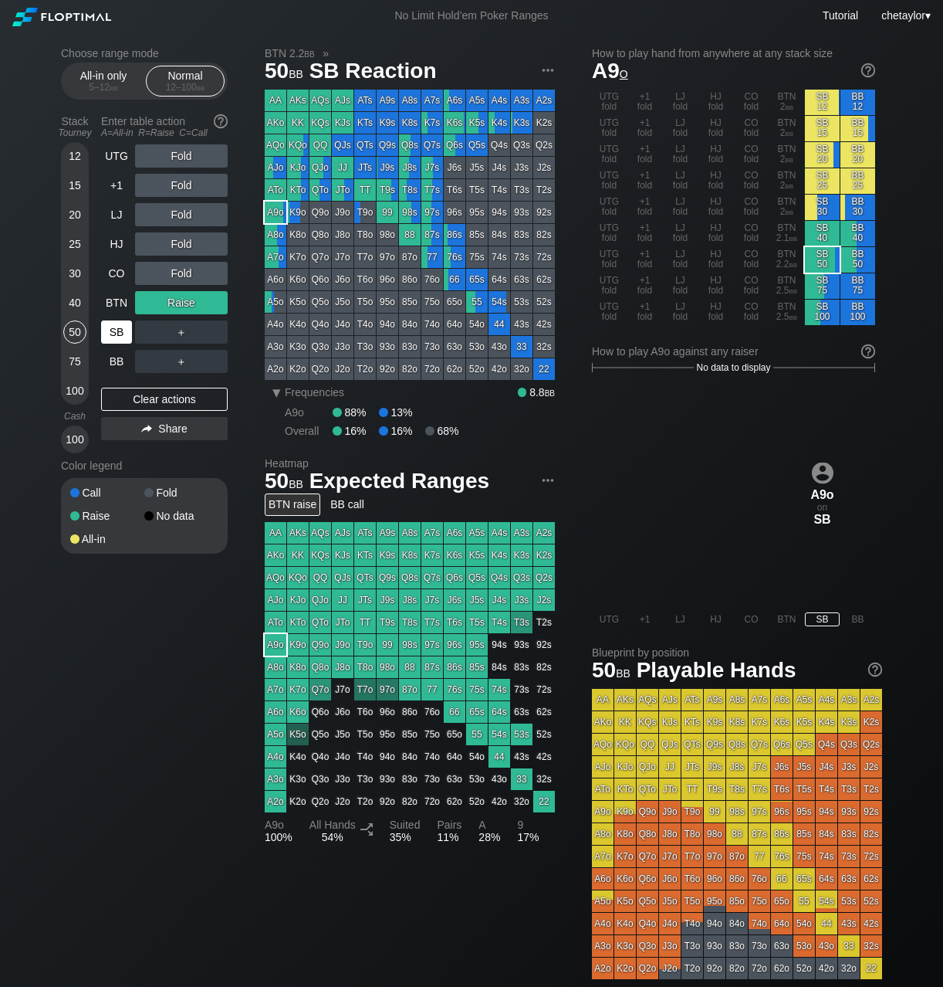
click at [113, 332] on div "SB" at bounding box center [116, 331] width 31 height 23
click at [155, 401] on div "Clear actions" at bounding box center [164, 399] width 127 height 23
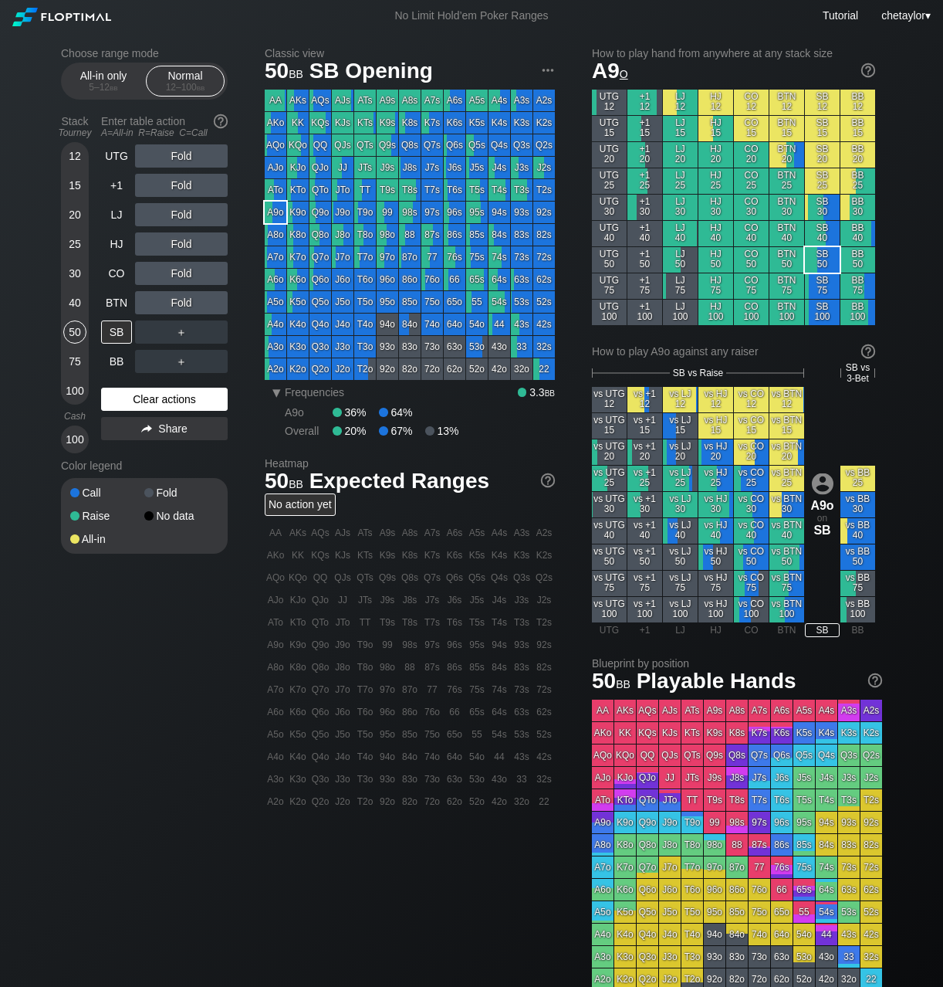
click at [155, 401] on div "Clear actions" at bounding box center [164, 399] width 127 height 23
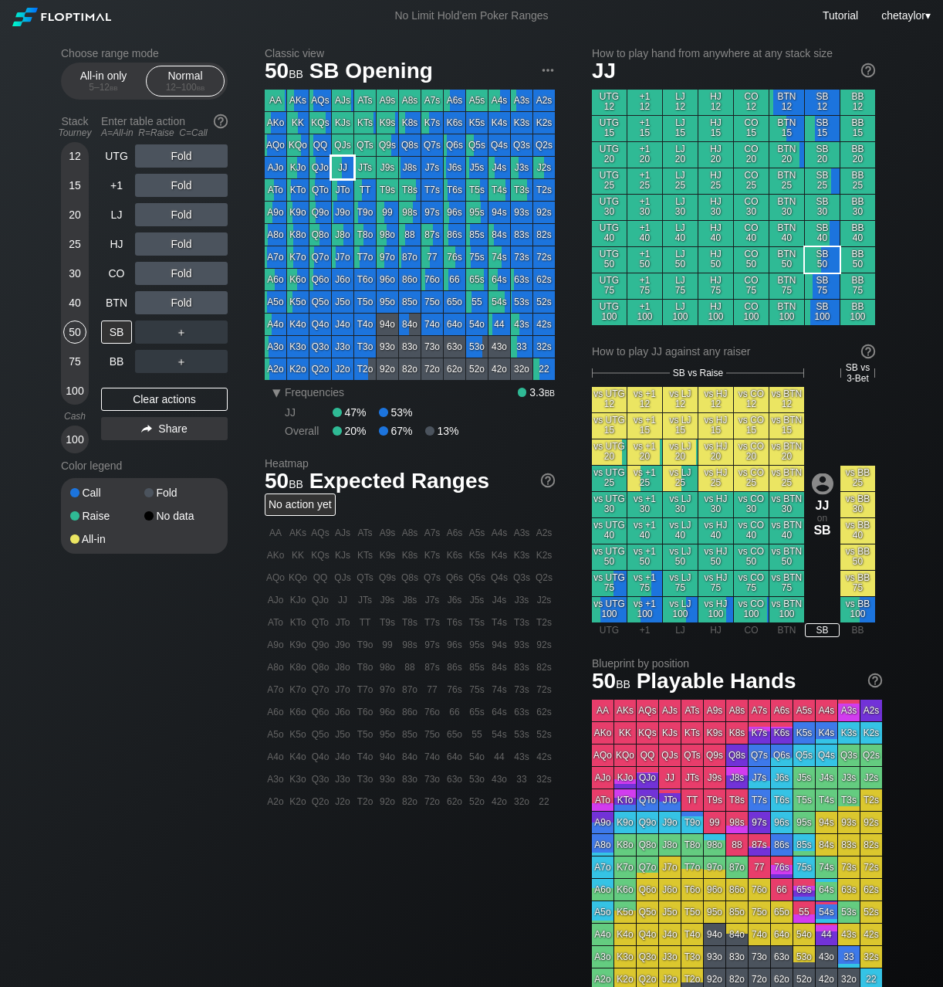
click at [343, 166] on div "JJ" at bounding box center [343, 168] width 22 height 22
click at [178, 299] on div "R ✕" at bounding box center [182, 302] width 30 height 23
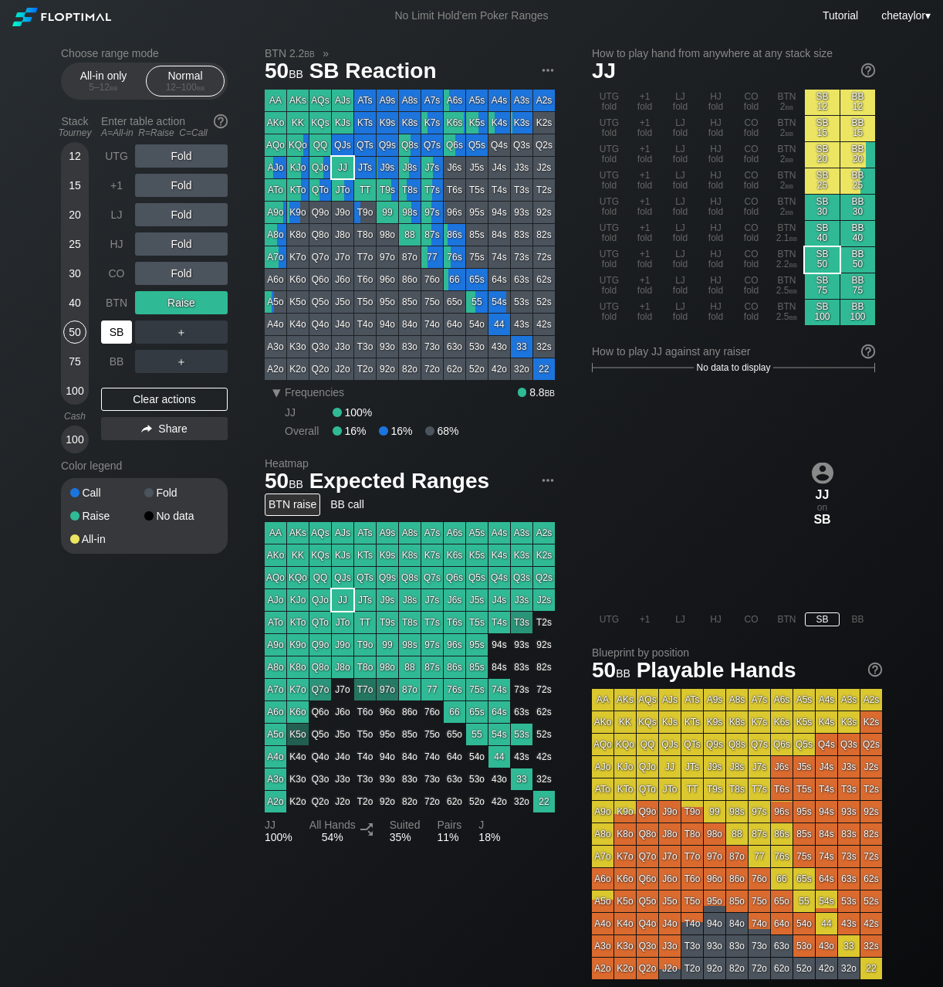
click at [117, 340] on div "SB" at bounding box center [116, 331] width 31 height 23
click at [116, 302] on div "BTN" at bounding box center [116, 302] width 31 height 23
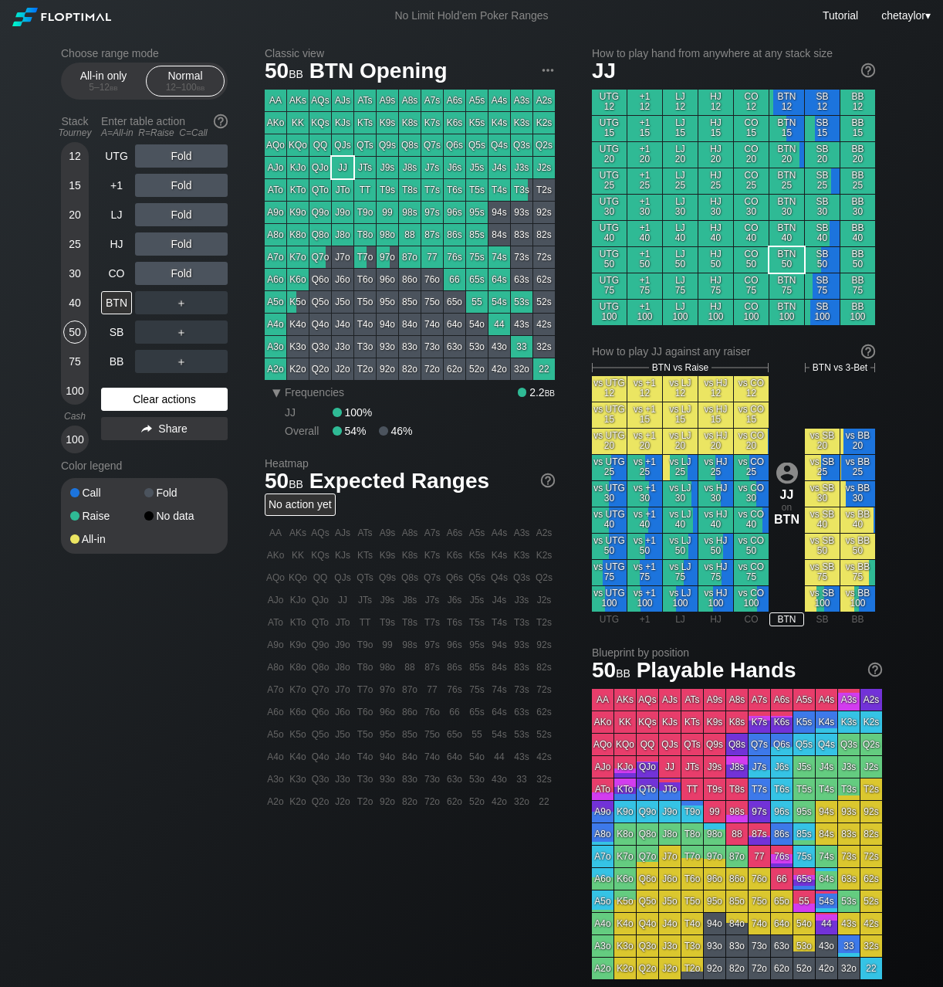
click at [151, 398] on div "Clear actions" at bounding box center [164, 399] width 127 height 23
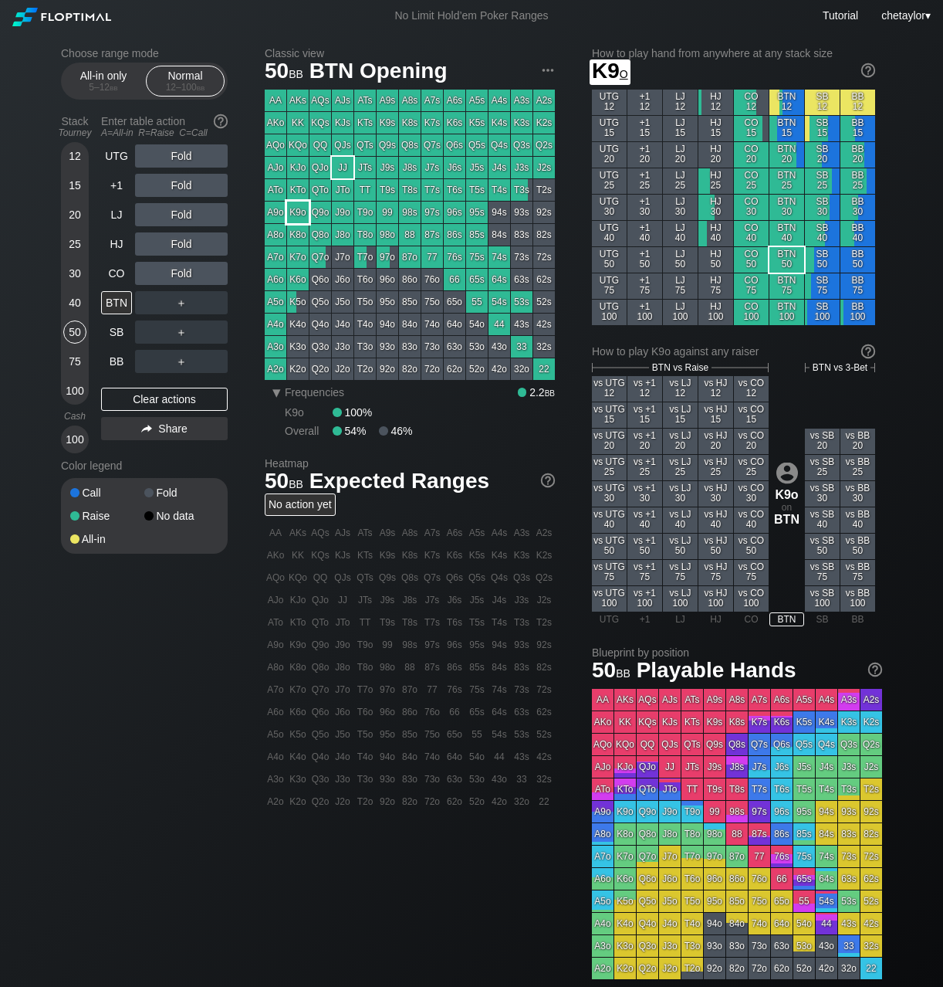
click at [305, 206] on div "K9o" at bounding box center [298, 212] width 22 height 22
click at [184, 214] on div "R ✕" at bounding box center [182, 214] width 30 height 23
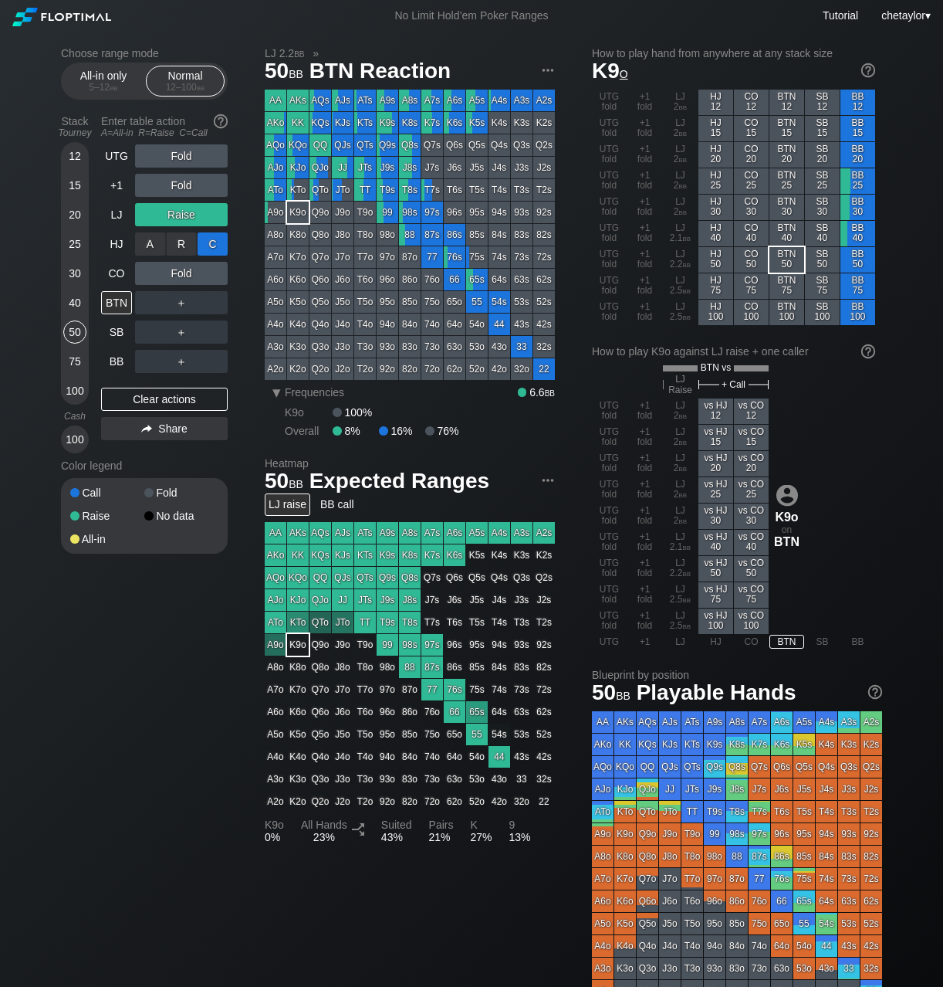
click at [214, 242] on div "C ✕" at bounding box center [213, 243] width 30 height 23
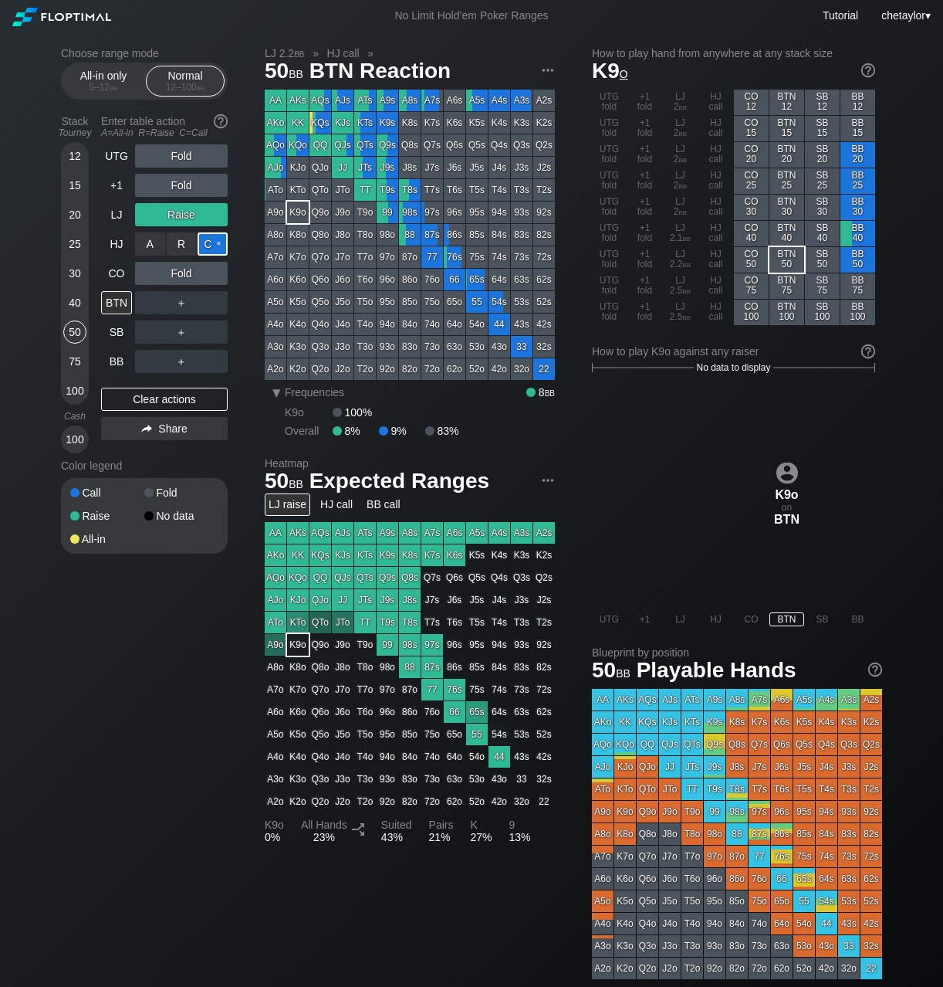
click at [214, 242] on div "C ✕" at bounding box center [213, 243] width 30 height 23
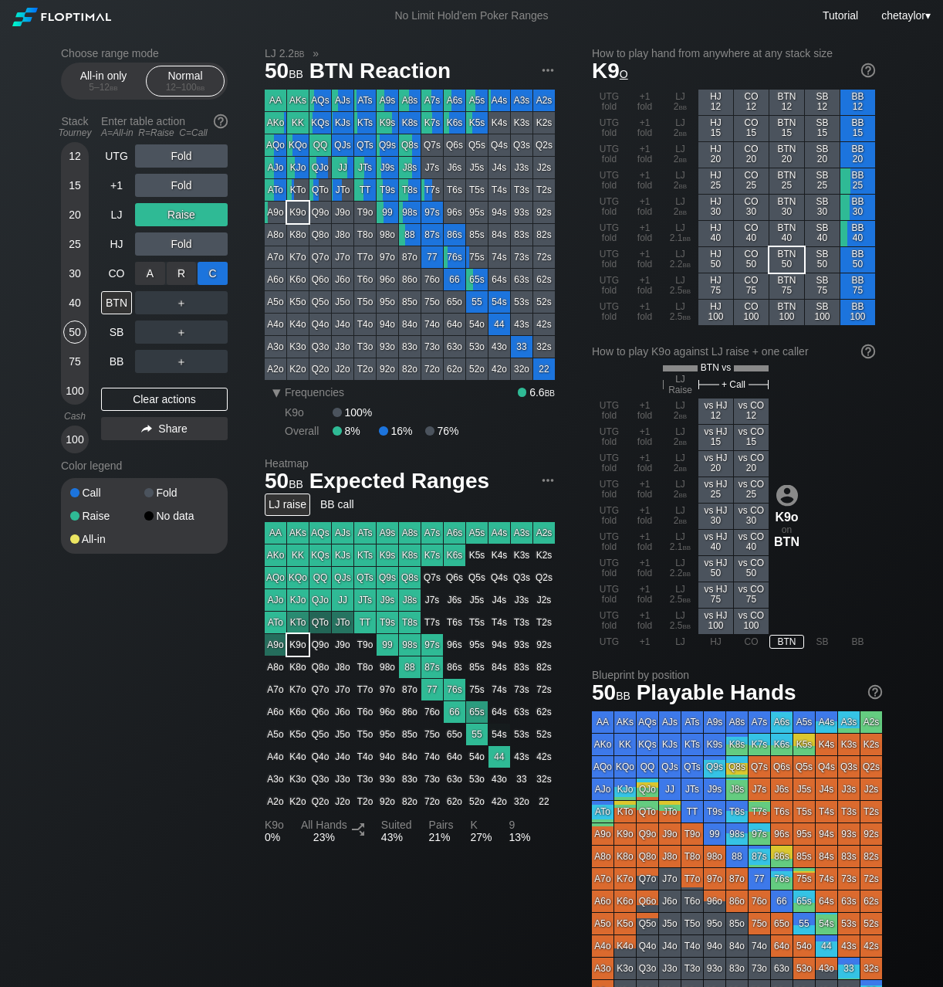
click at [215, 271] on div "C ✕" at bounding box center [213, 273] width 30 height 23
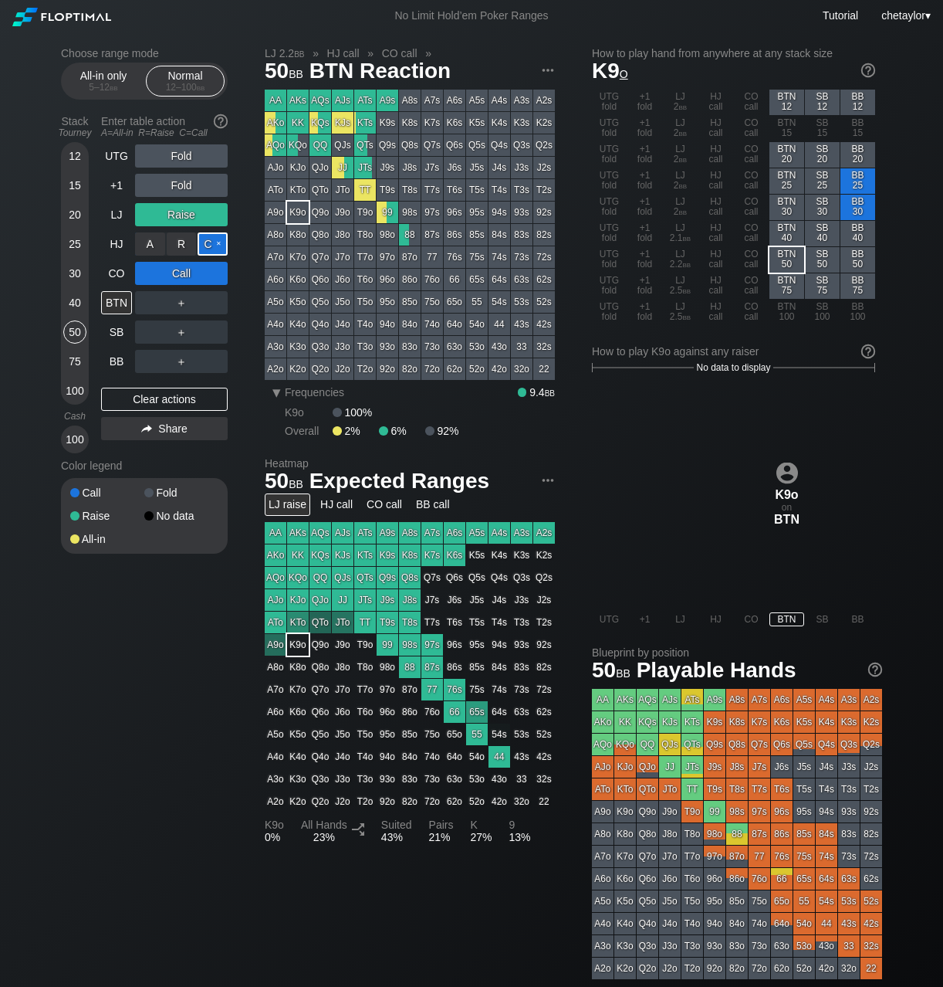
click at [216, 242] on div "C ✕" at bounding box center [213, 243] width 30 height 23
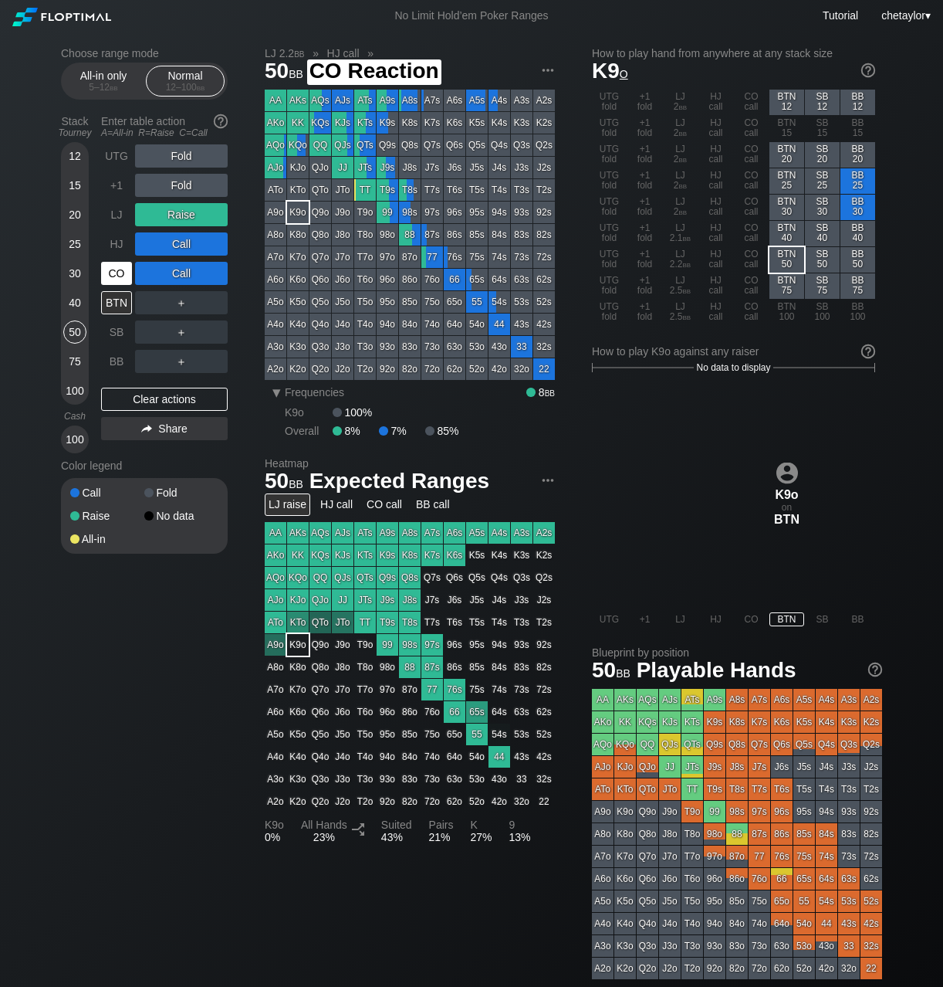
click at [113, 270] on div "CO" at bounding box center [116, 273] width 31 height 23
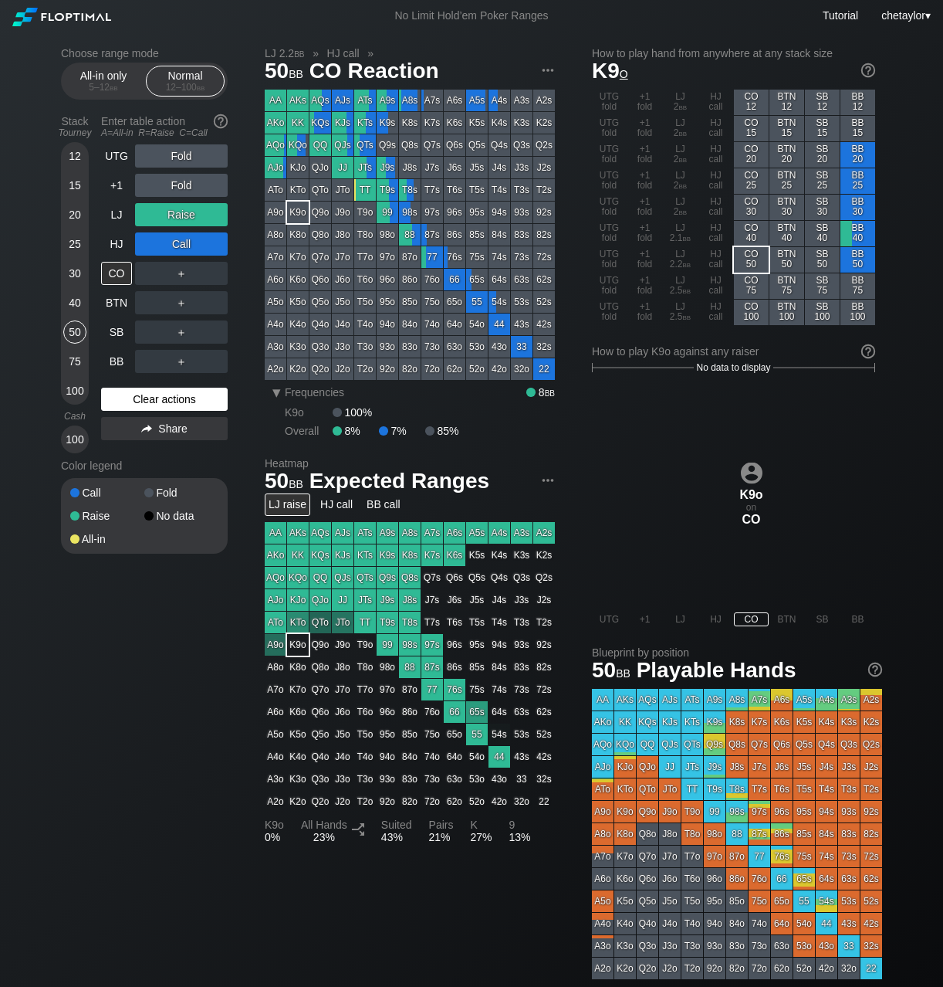
click at [120, 398] on div "Clear actions" at bounding box center [164, 399] width 127 height 23
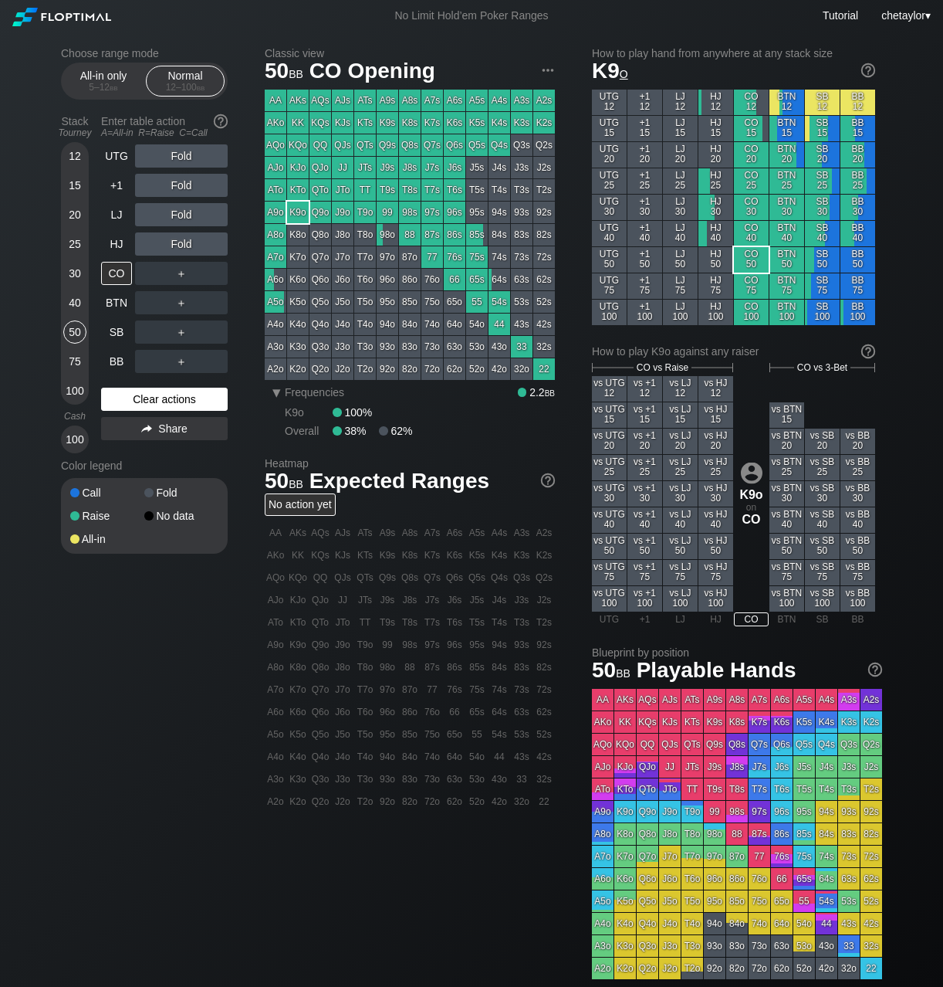
click at [120, 398] on div "Clear actions" at bounding box center [164, 399] width 127 height 23
click at [305, 165] on div "KJo" at bounding box center [298, 168] width 22 height 22
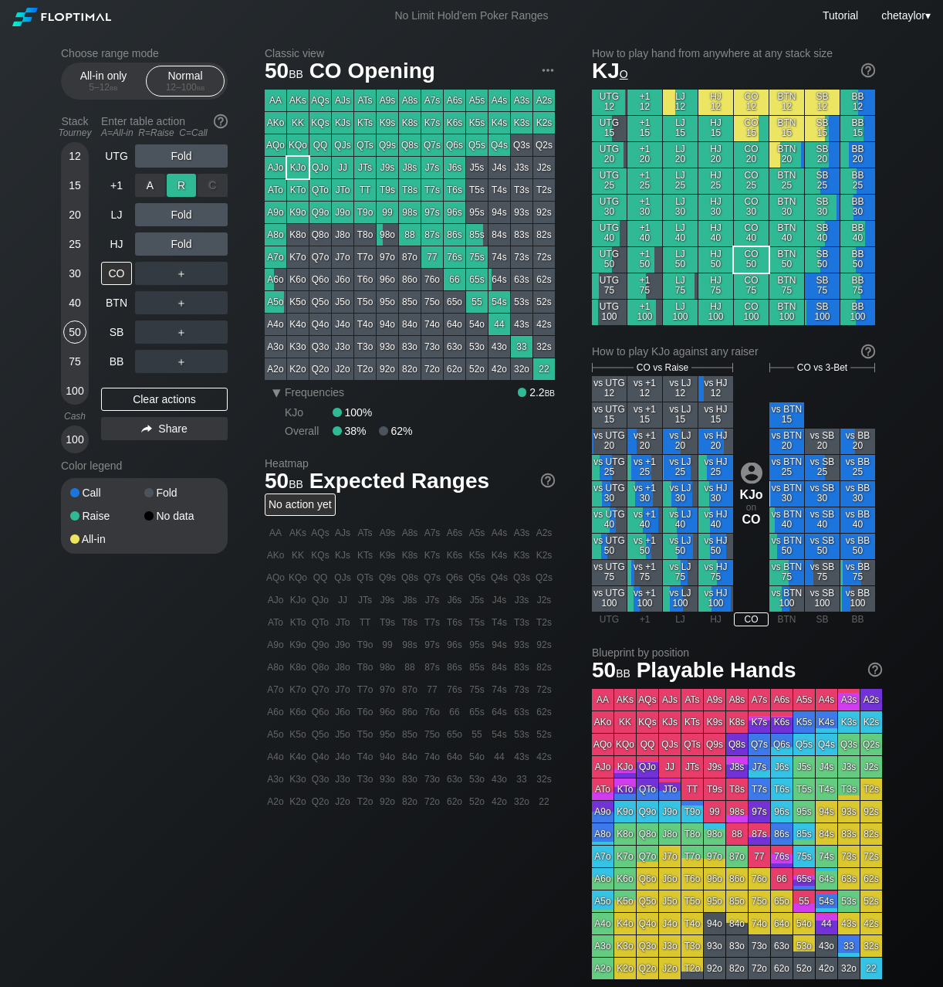
click at [188, 184] on div "R ✕" at bounding box center [182, 185] width 30 height 23
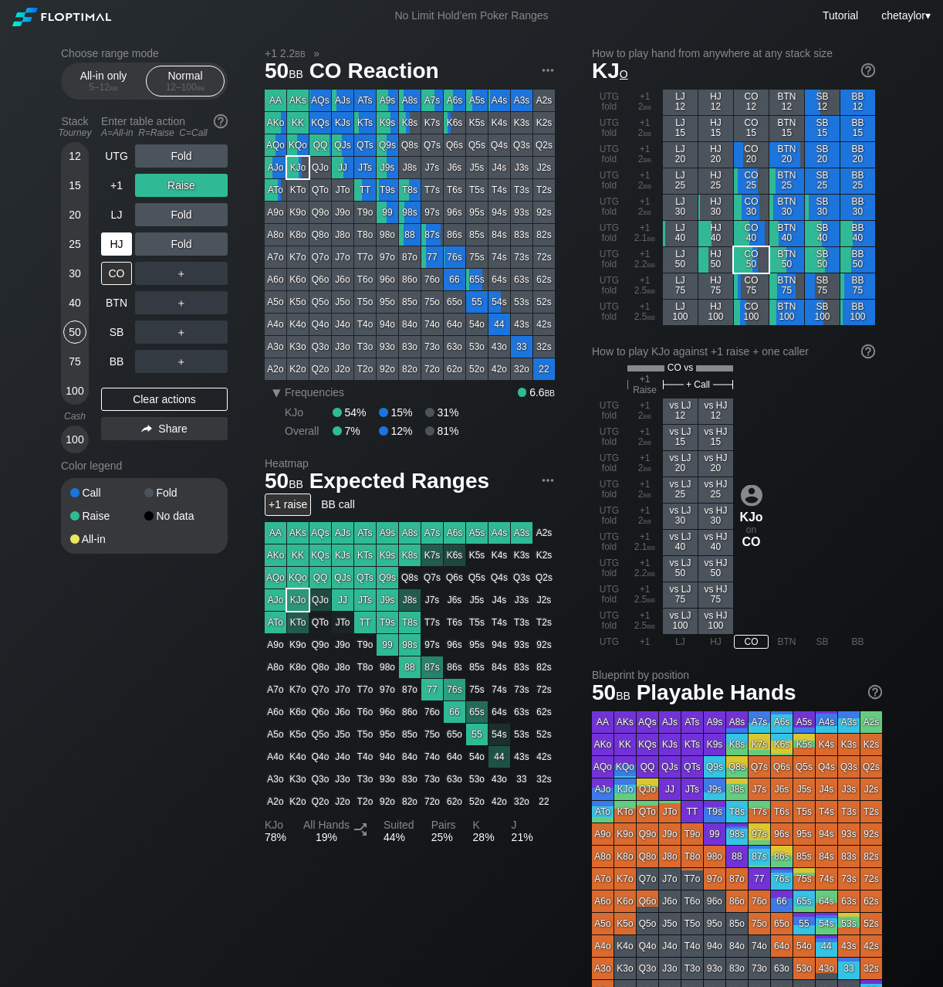
click at [113, 245] on div "HJ" at bounding box center [116, 243] width 31 height 23
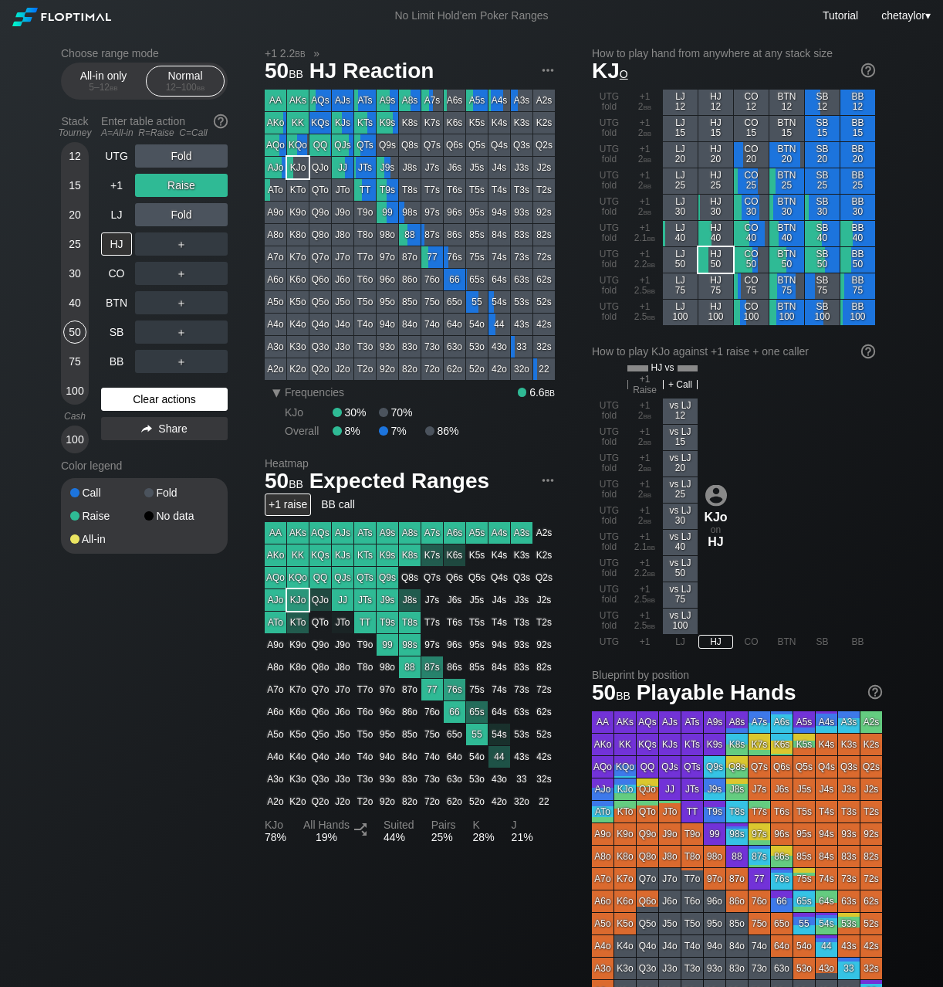
click at [154, 398] on div "Clear actions" at bounding box center [164, 399] width 127 height 23
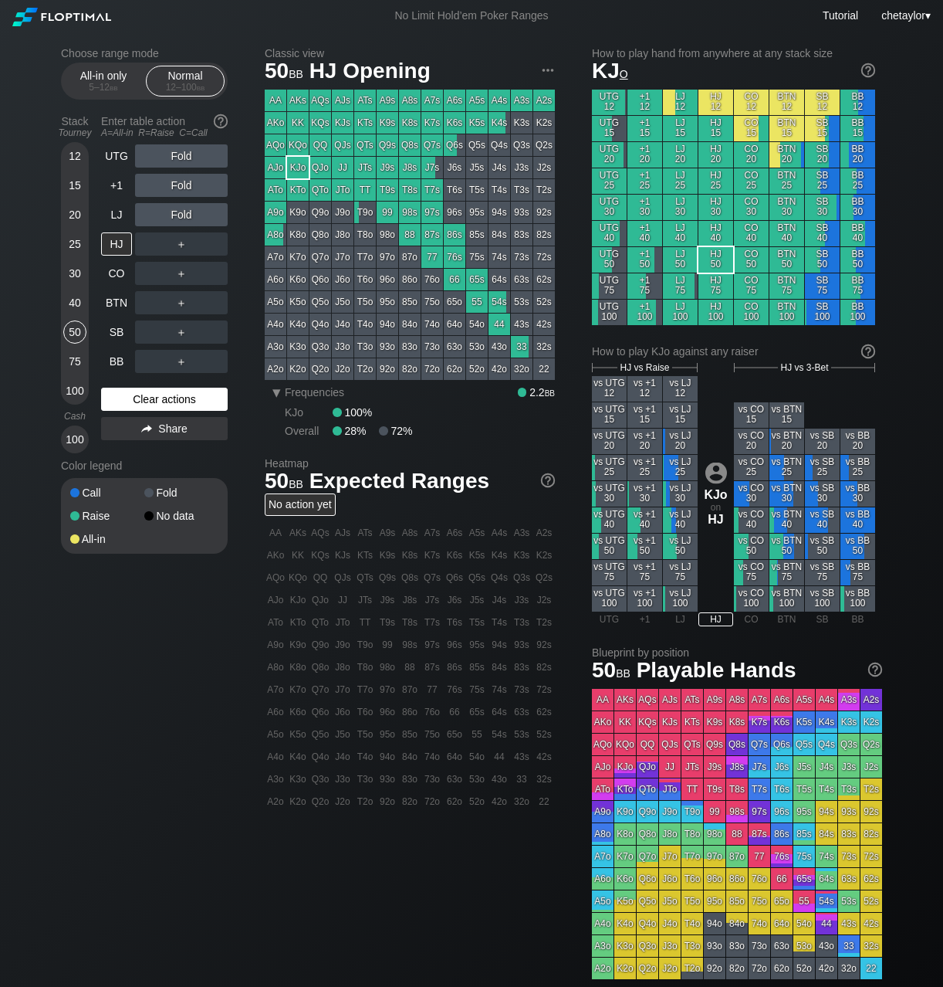
click at [154, 398] on div "Clear actions" at bounding box center [164, 399] width 127 height 23
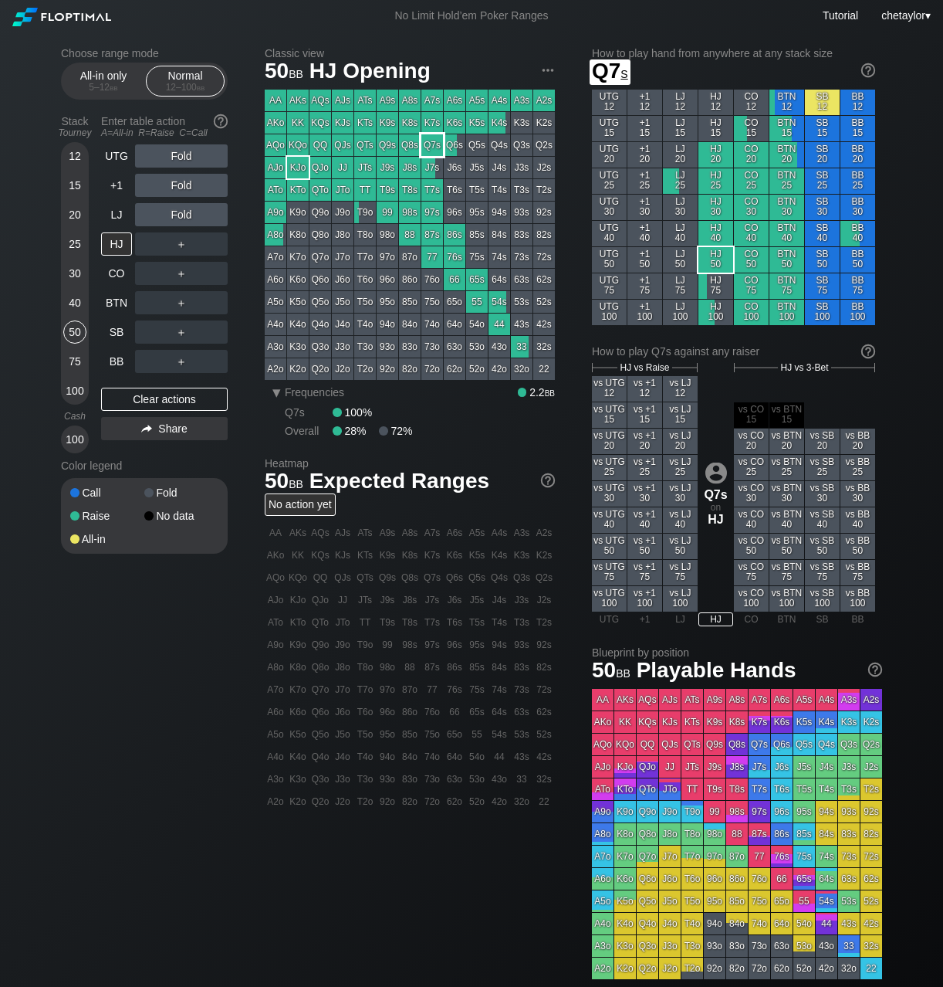
click at [432, 146] on div "Q7s" at bounding box center [432, 145] width 22 height 22
click at [114, 301] on div "BTN" at bounding box center [116, 302] width 31 height 23
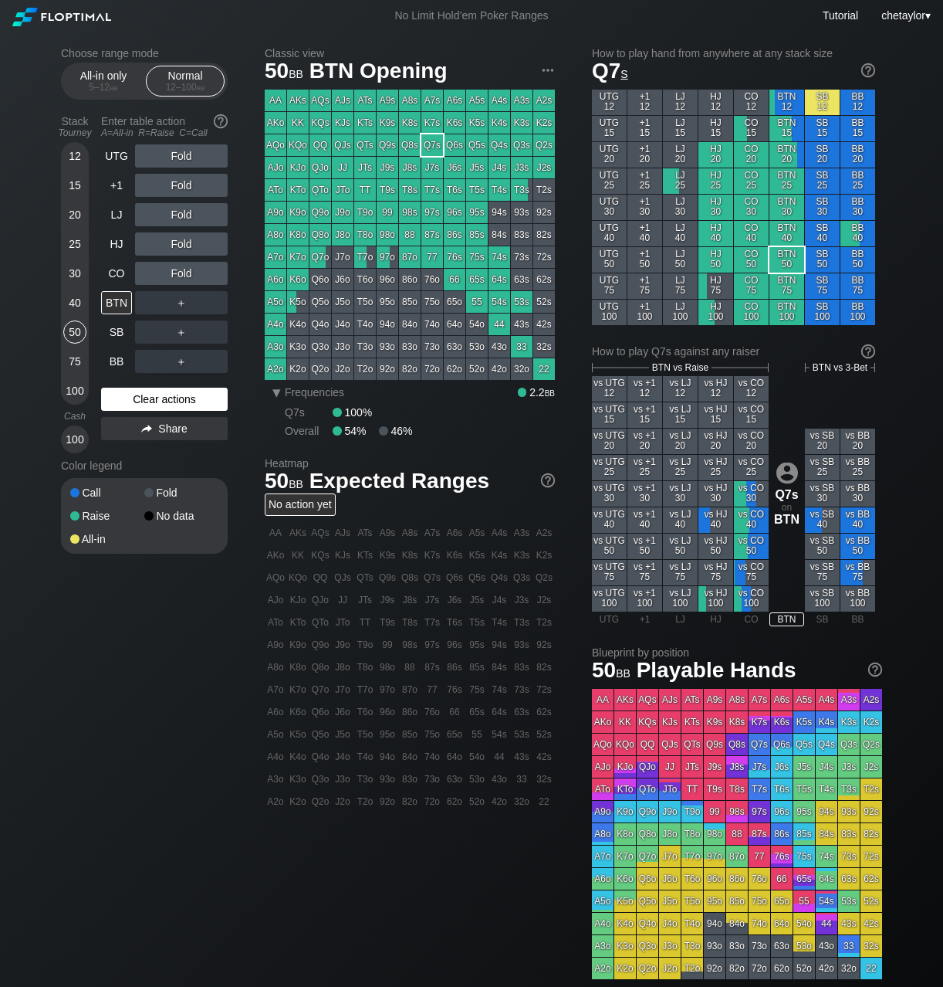
click at [143, 395] on div "Clear actions" at bounding box center [164, 399] width 127 height 23
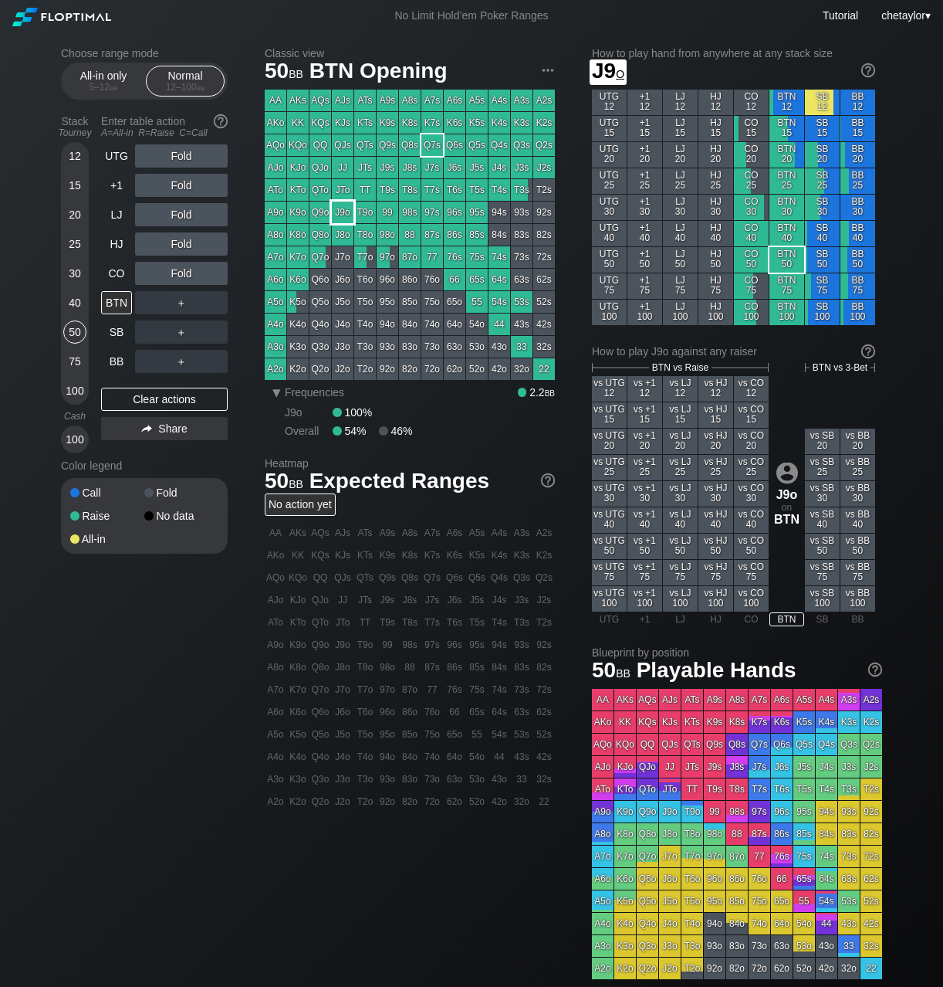
click at [346, 205] on div "J9o" at bounding box center [343, 212] width 22 height 22
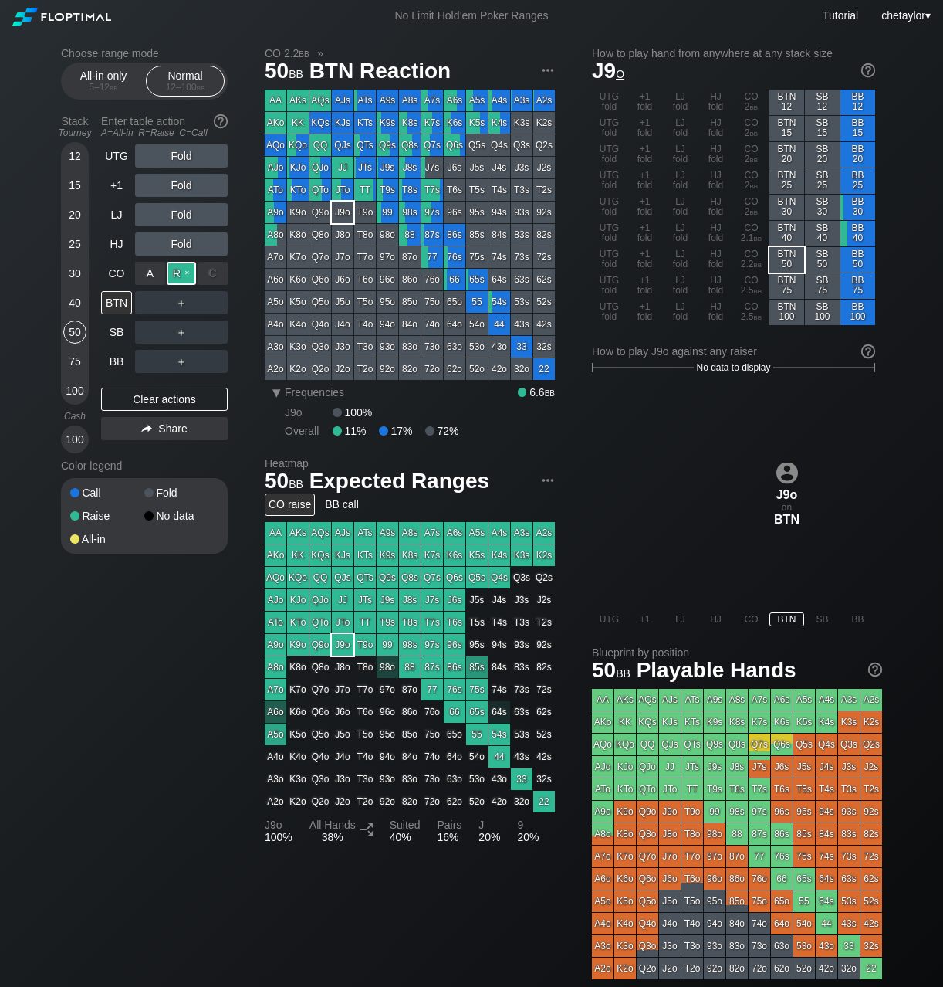
click at [187, 272] on div "R ✕" at bounding box center [182, 273] width 30 height 23
click at [110, 276] on div "CO" at bounding box center [116, 273] width 31 height 23
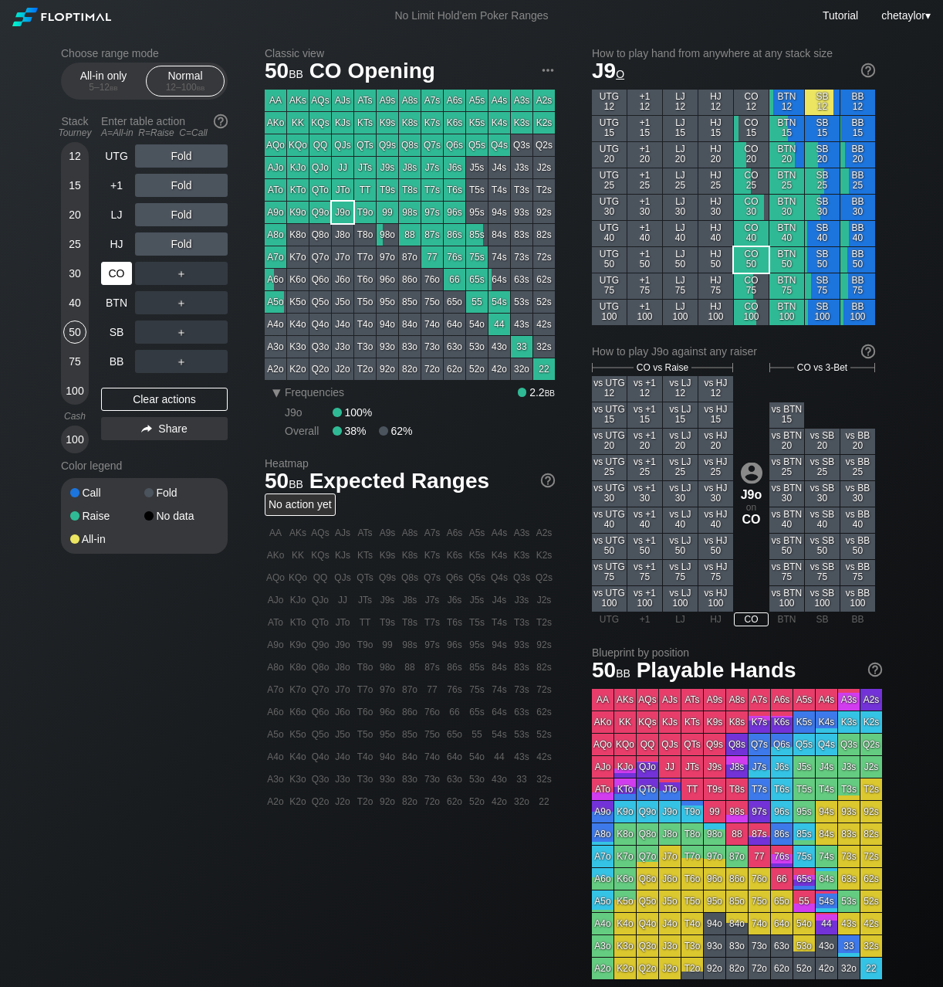
click at [110, 276] on div "CO" at bounding box center [116, 273] width 31 height 23
click at [140, 391] on div "Clear actions" at bounding box center [164, 399] width 127 height 23
click at [116, 363] on div "BB" at bounding box center [116, 361] width 31 height 23
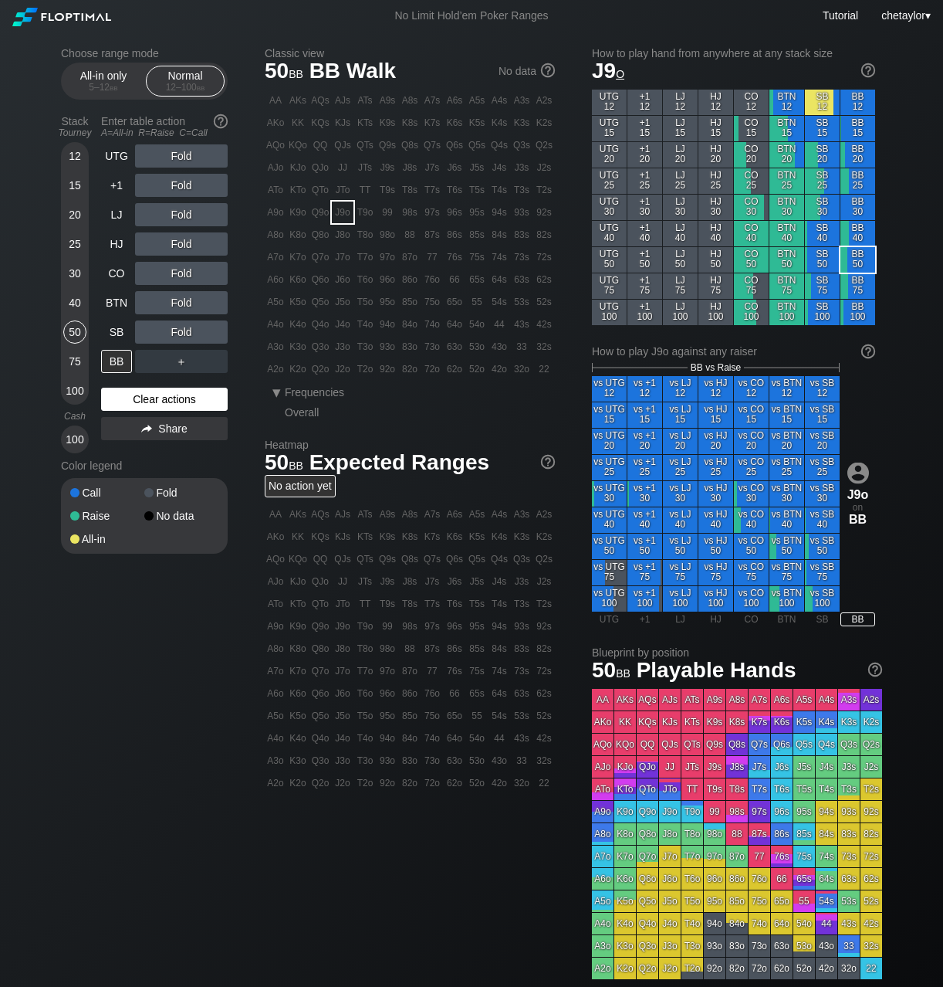
click at [140, 395] on div "Clear actions" at bounding box center [164, 399] width 127 height 23
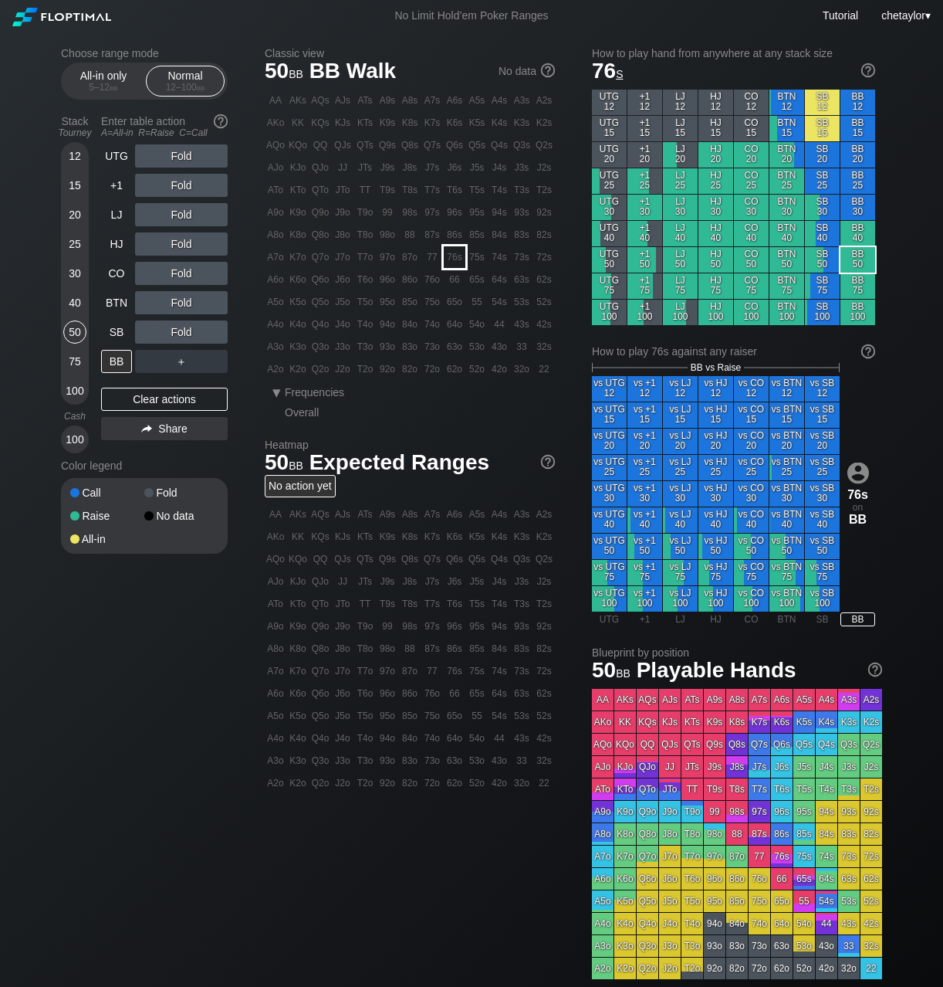
click at [459, 256] on div "76s" at bounding box center [455, 257] width 22 height 22
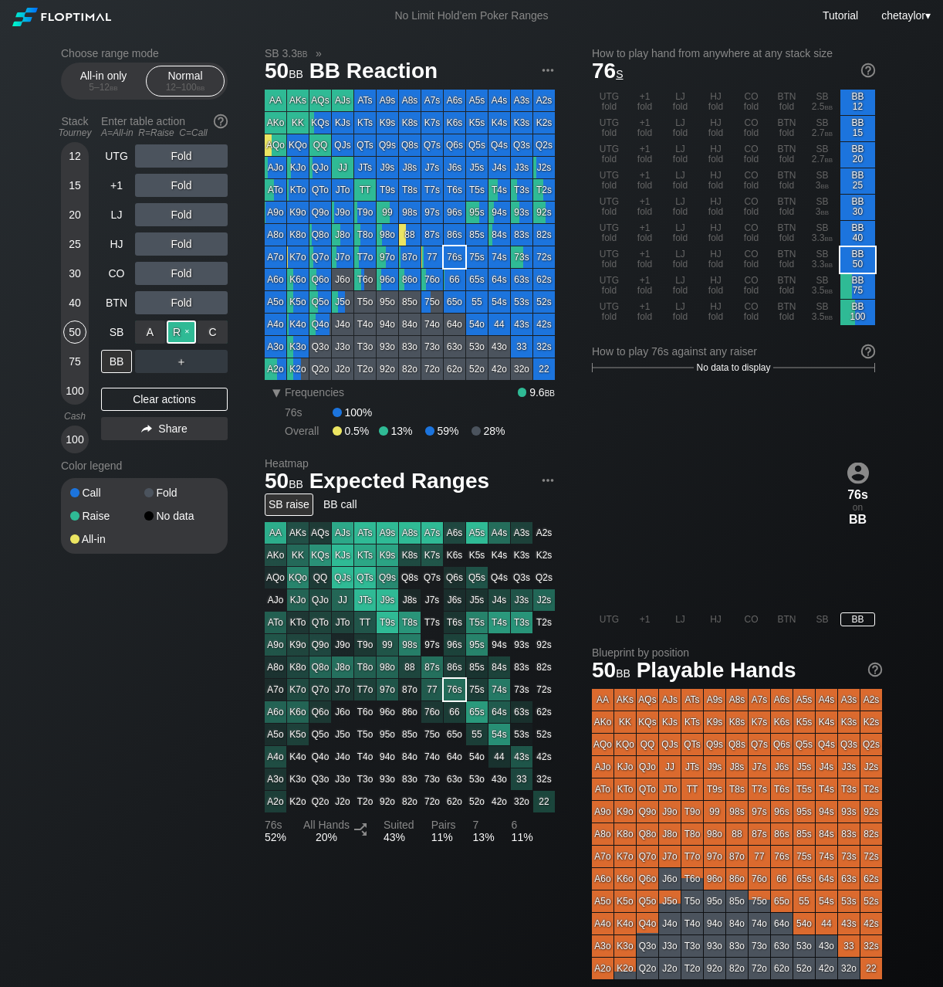
click at [185, 330] on div "R ✕" at bounding box center [182, 331] width 30 height 23
click at [103, 335] on div "SB" at bounding box center [116, 331] width 31 height 23
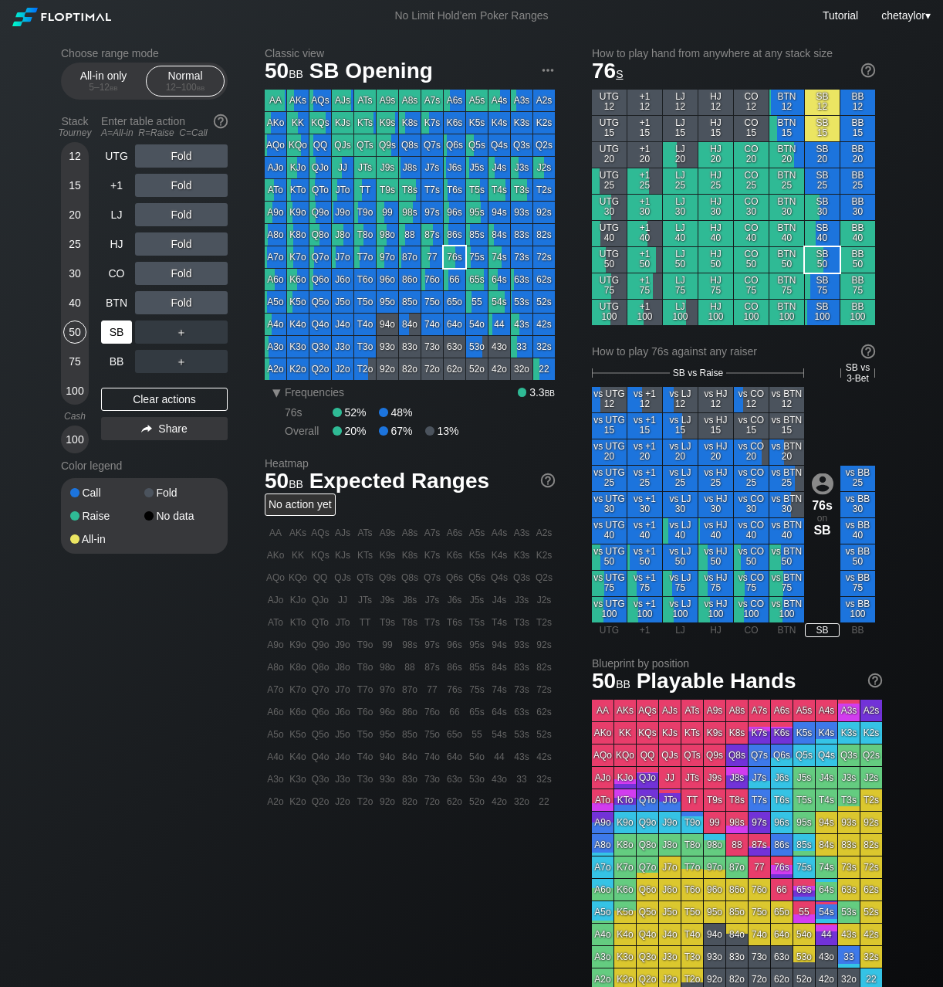
click at [103, 335] on div "SB" at bounding box center [116, 331] width 31 height 23
click at [144, 402] on div "Clear actions" at bounding box center [164, 399] width 127 height 23
click at [496, 101] on div "A4s" at bounding box center [500, 101] width 22 height 22
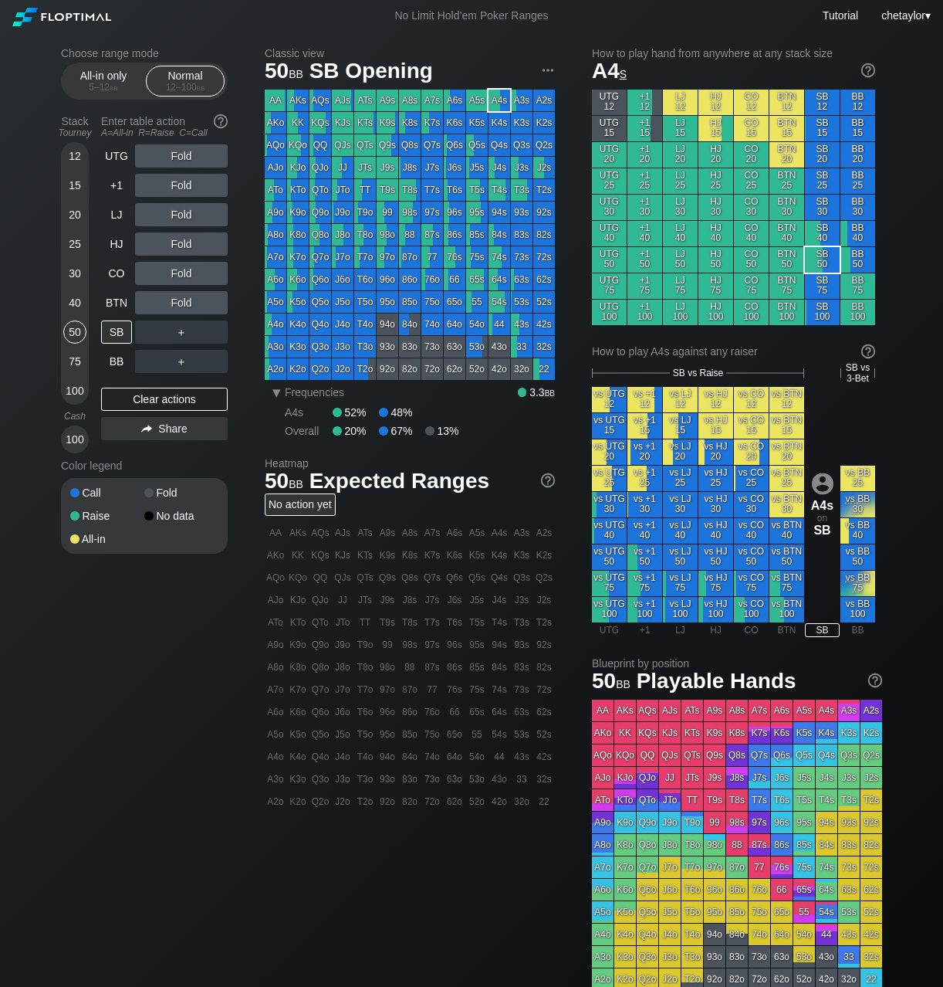
click at [496, 101] on div "A4s" at bounding box center [500, 101] width 22 height 22
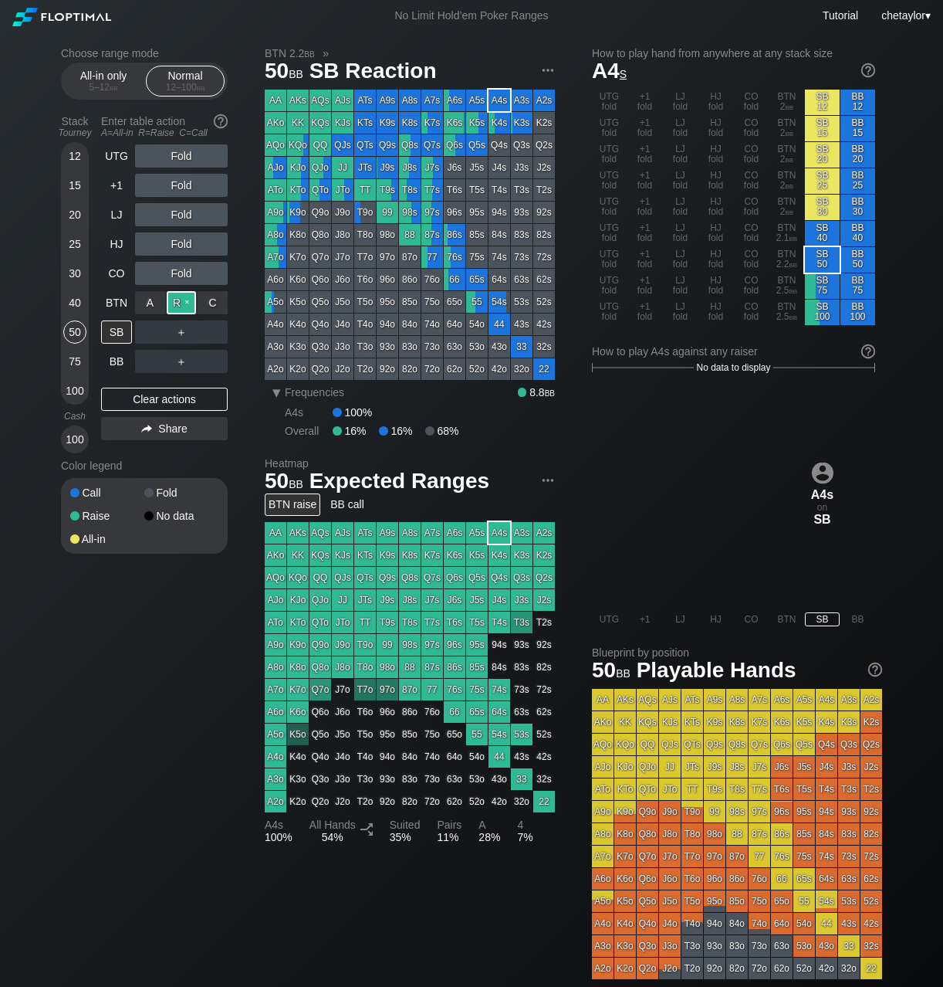
click at [188, 305] on div "R ✕" at bounding box center [182, 302] width 30 height 23
click at [124, 300] on div "BTN" at bounding box center [116, 302] width 31 height 23
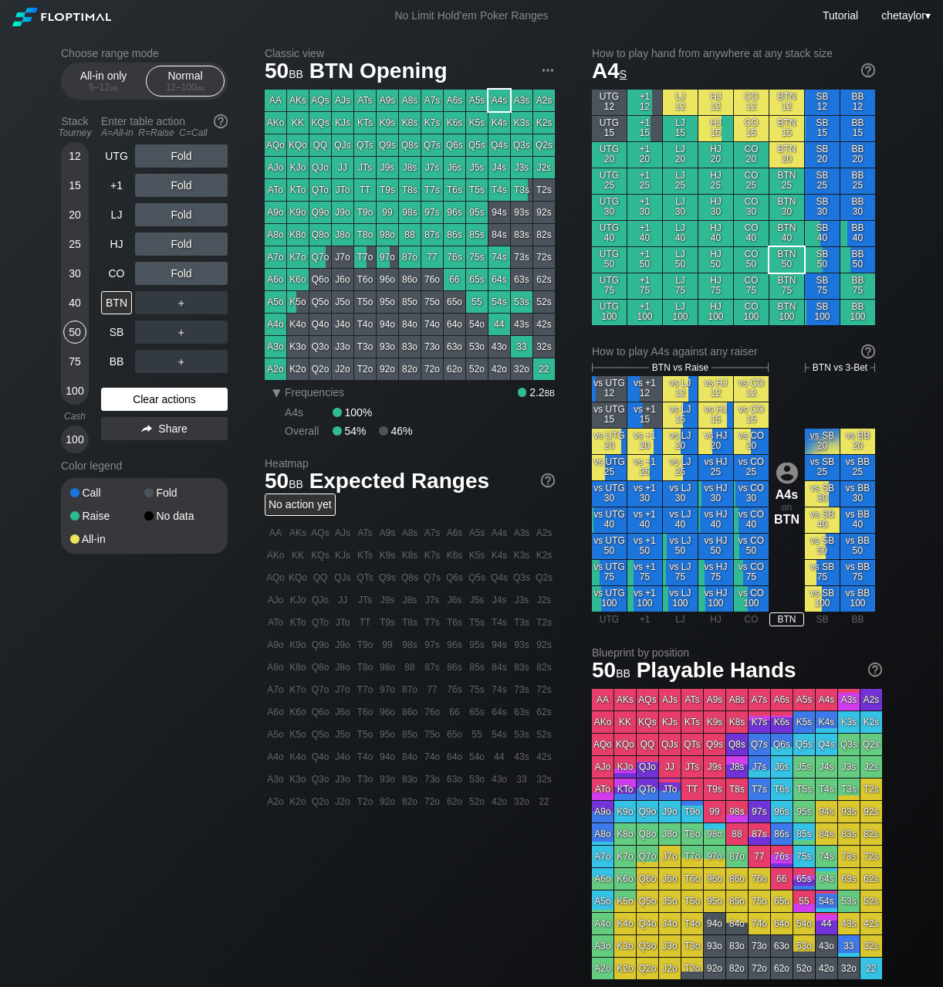
click at [153, 397] on div "Clear actions" at bounding box center [164, 399] width 127 height 23
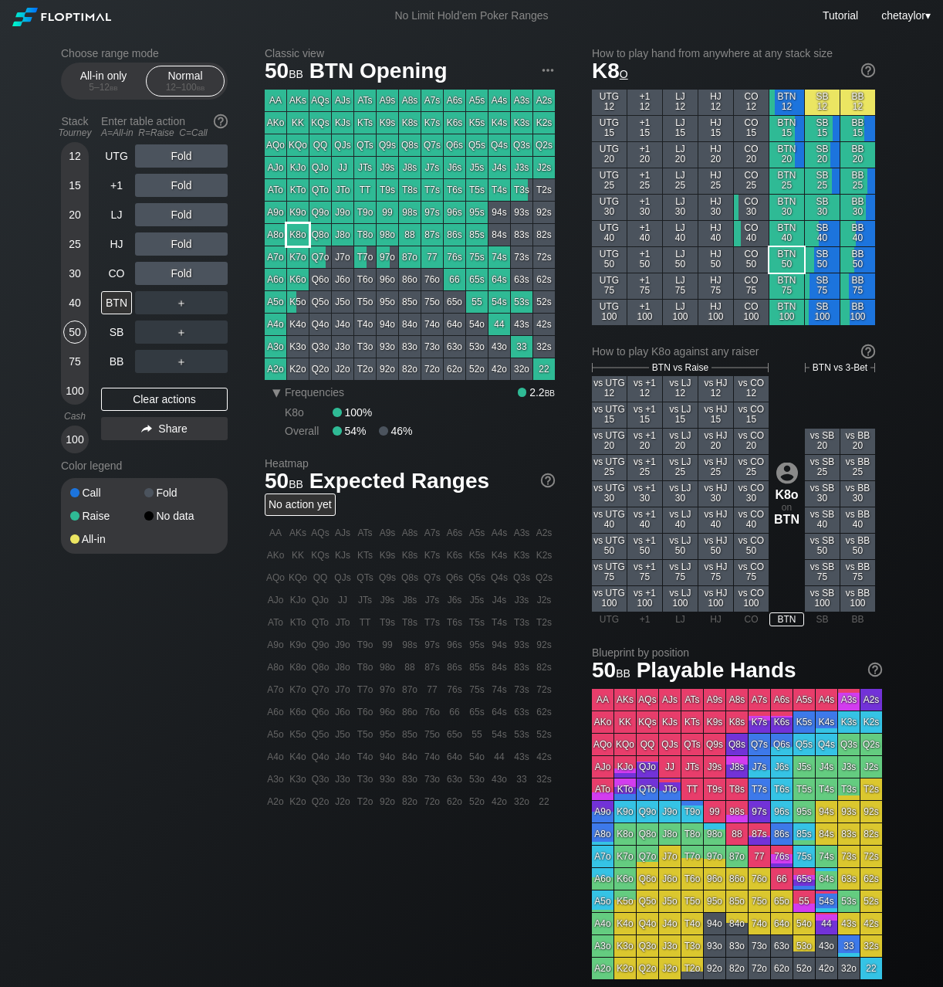
click at [290, 227] on div "K8o" at bounding box center [298, 235] width 22 height 22
click at [113, 272] on div "CO" at bounding box center [116, 273] width 31 height 23
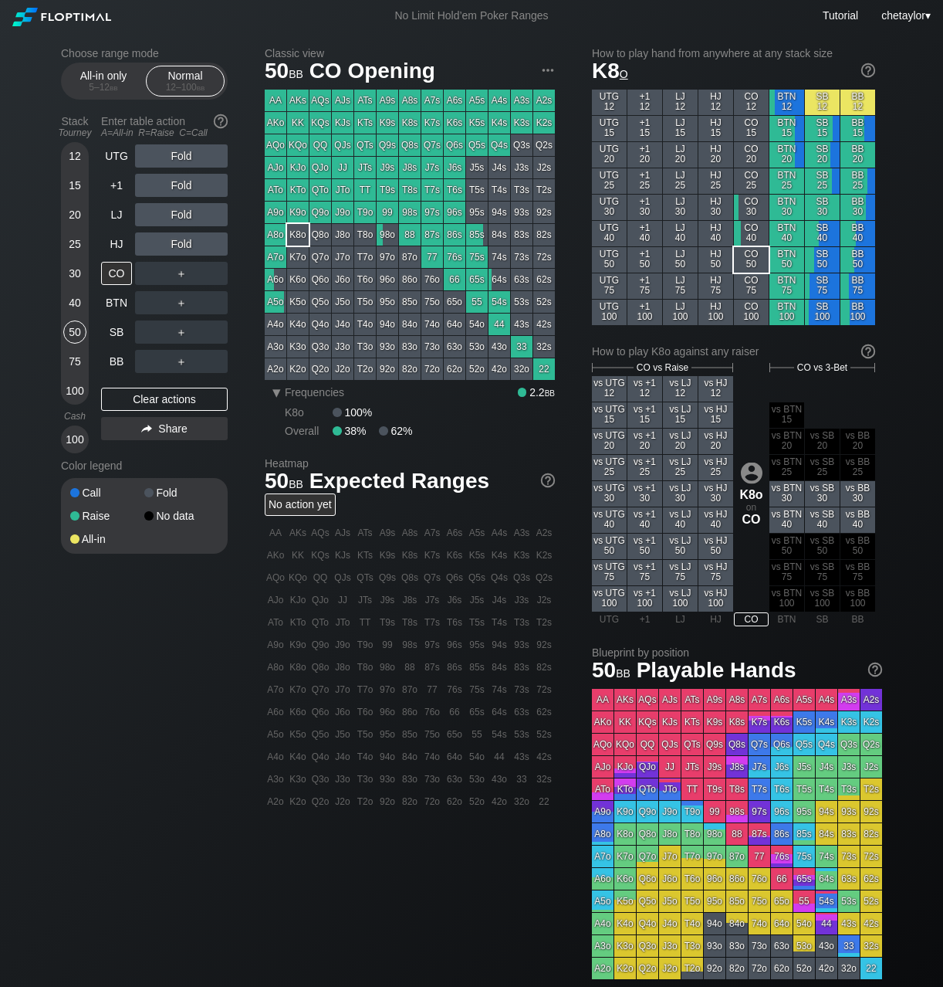
click at [276, 346] on div "A3o" at bounding box center [276, 347] width 22 height 22
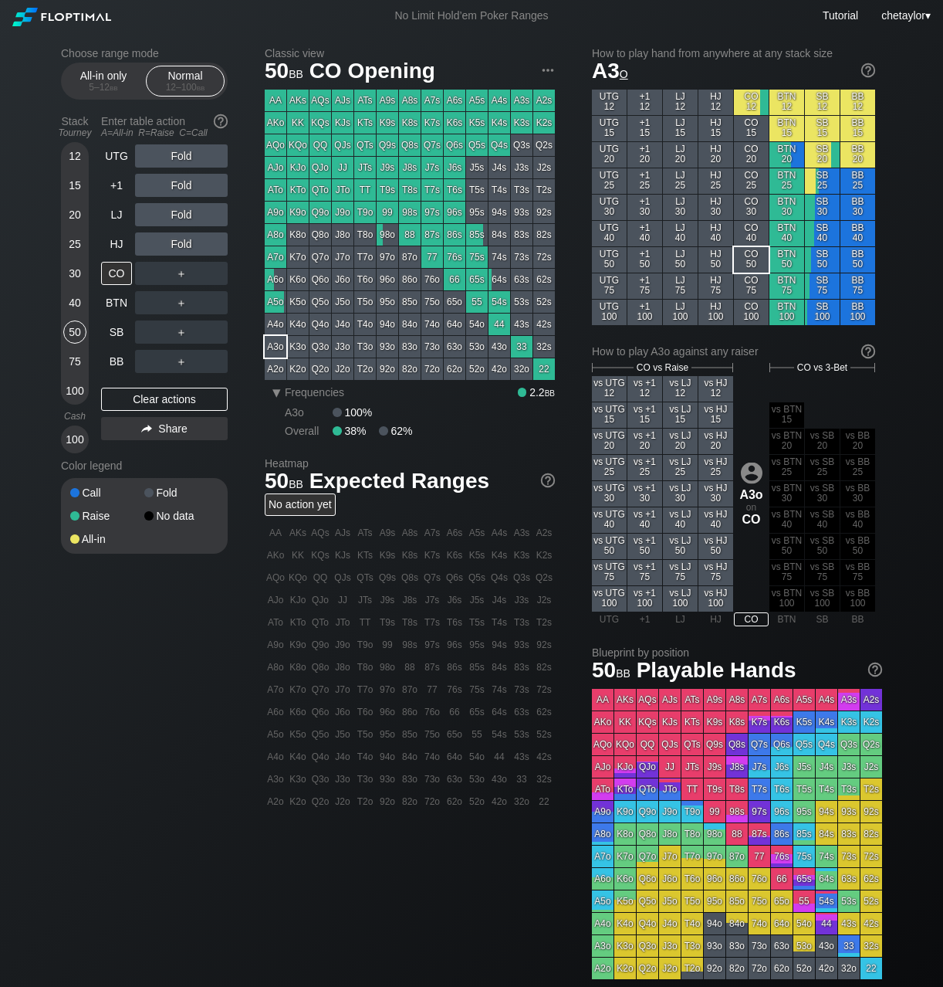
click at [276, 346] on div "A3o" at bounding box center [276, 347] width 22 height 22
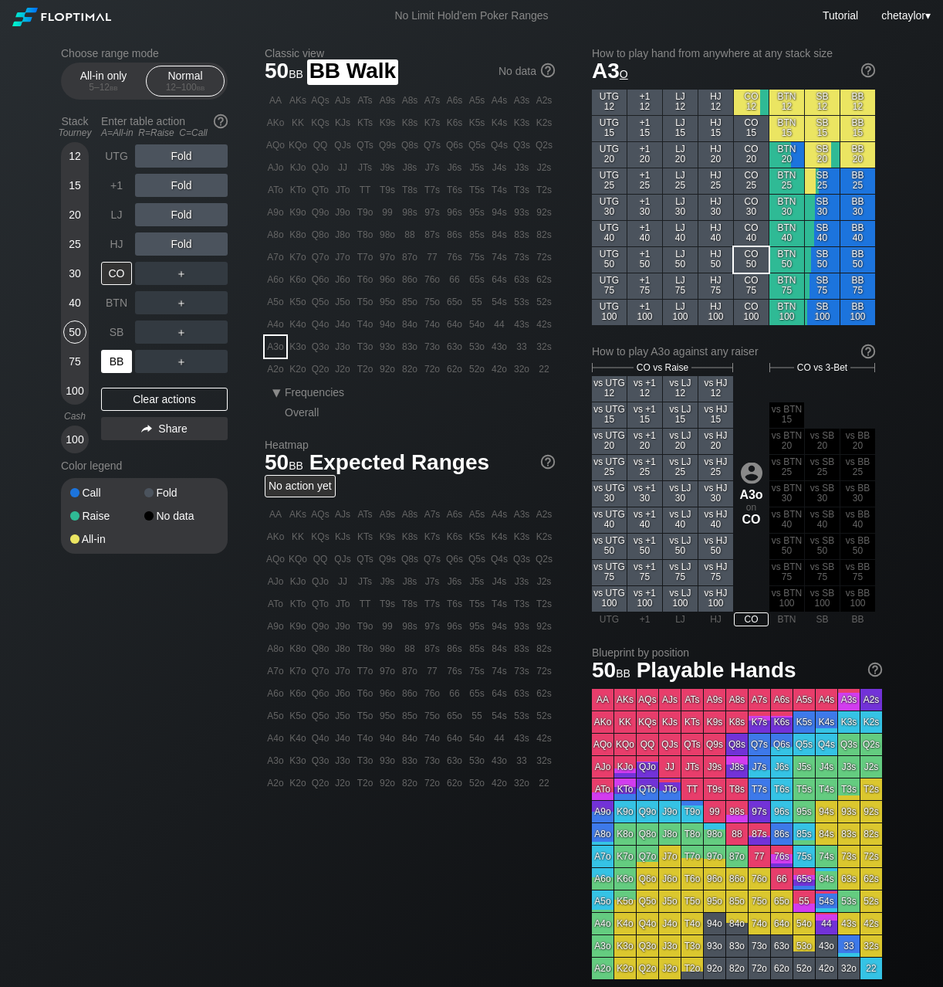
click at [119, 366] on div "BB" at bounding box center [116, 361] width 31 height 23
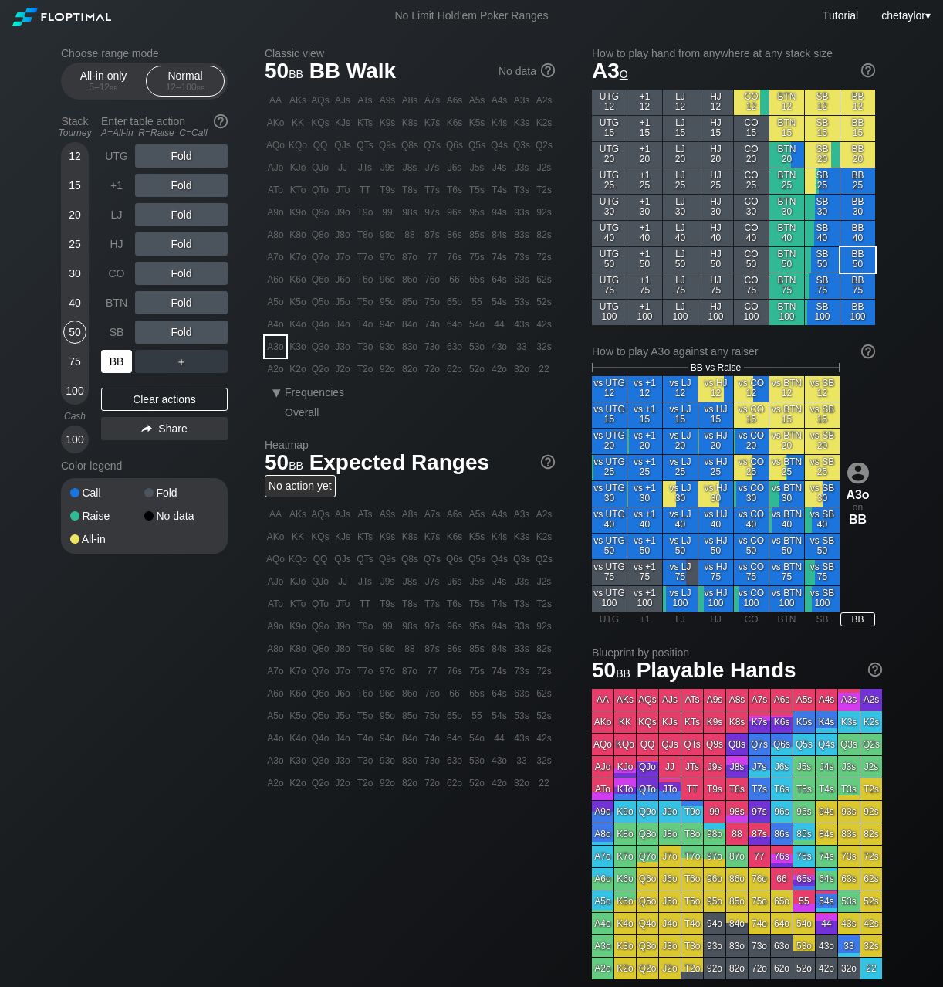
click at [119, 366] on div "BB" at bounding box center [116, 361] width 31 height 23
click at [158, 398] on div "Clear actions" at bounding box center [164, 399] width 127 height 23
click at [183, 303] on div "R ✕" at bounding box center [182, 302] width 30 height 23
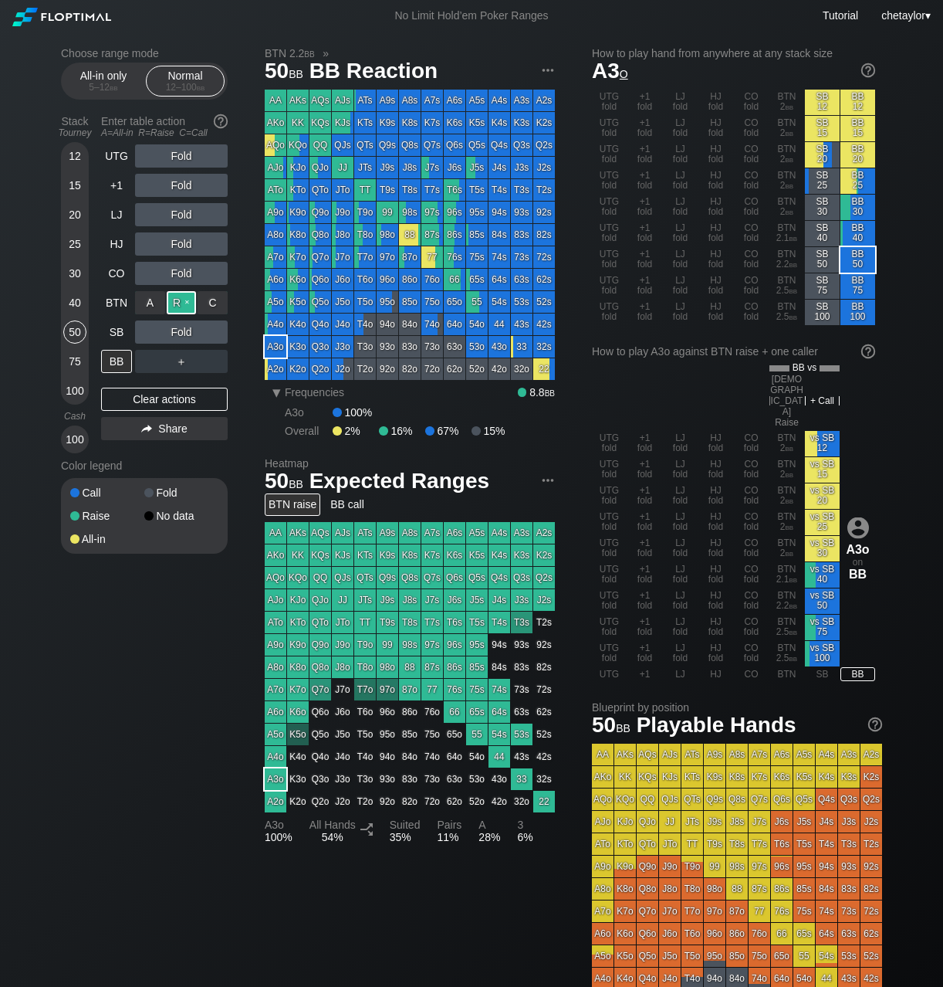
click at [190, 300] on div "R ✕" at bounding box center [182, 302] width 30 height 23
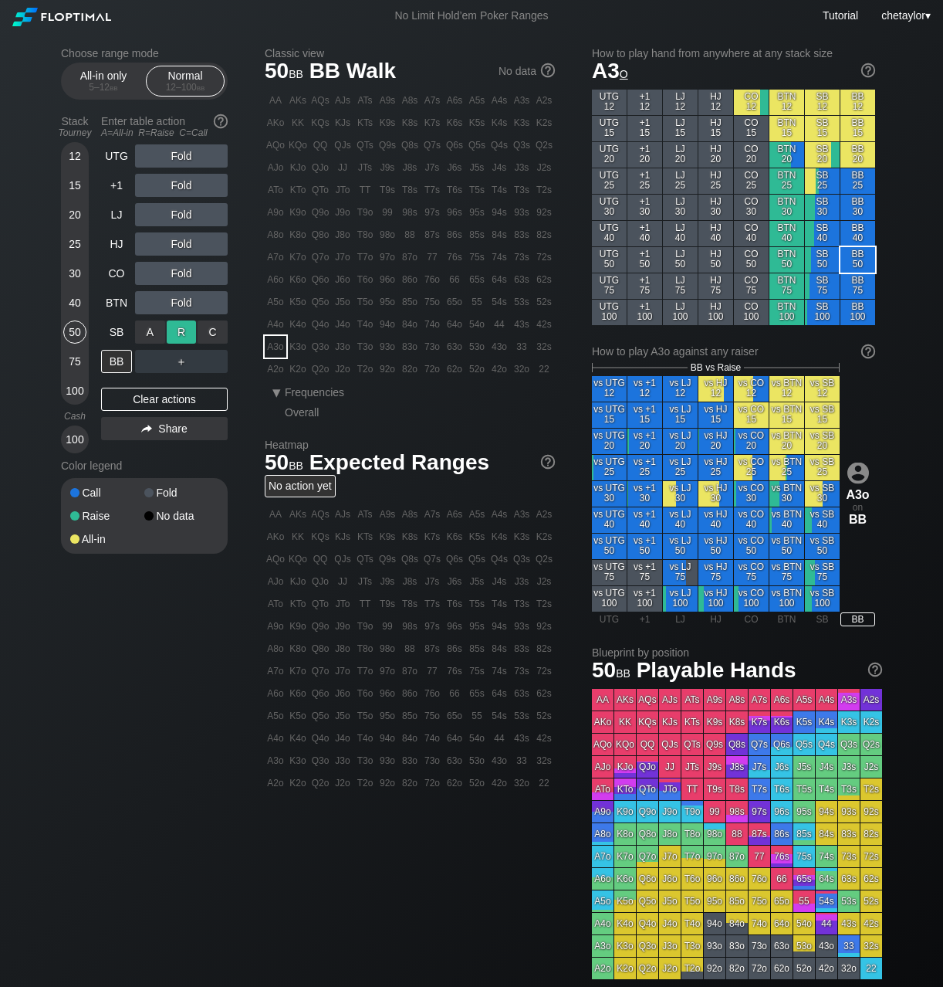
click at [187, 330] on div "R ✕" at bounding box center [182, 331] width 30 height 23
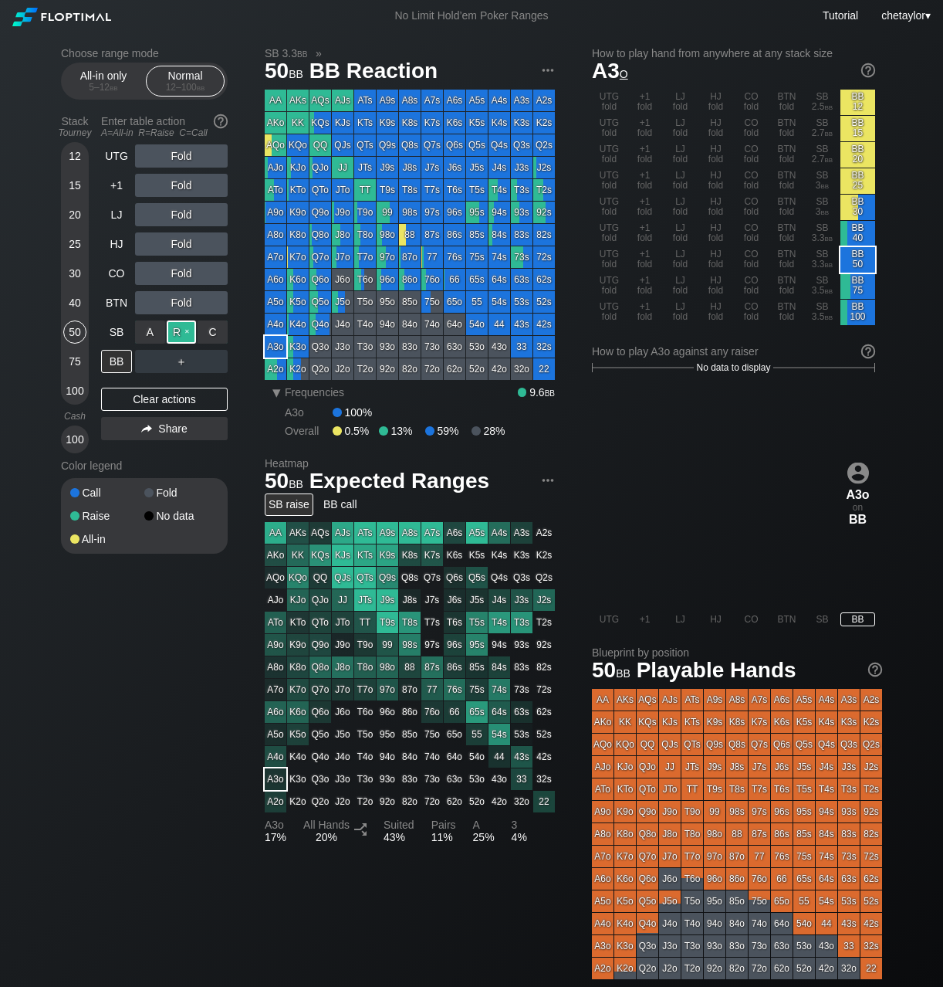
click at [186, 330] on div "R ✕" at bounding box center [182, 331] width 30 height 23
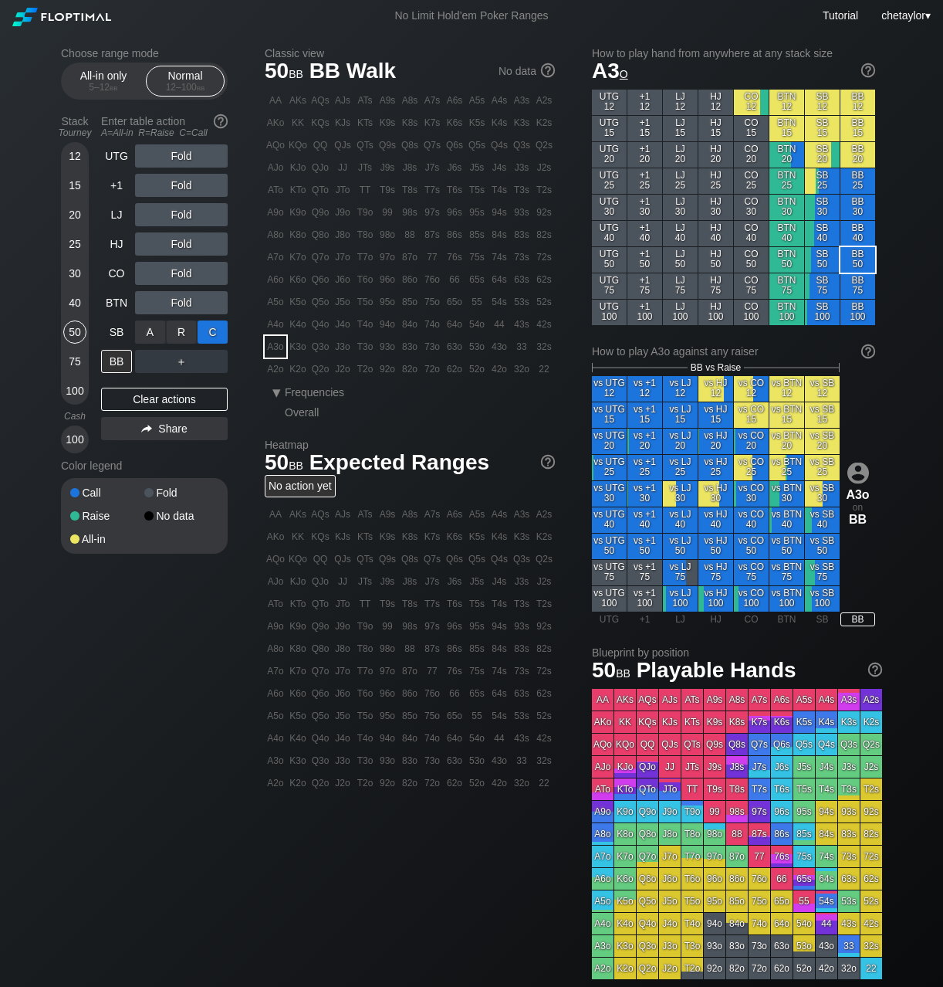
click at [211, 331] on div "C ✕" at bounding box center [213, 331] width 30 height 23
click at [119, 327] on div "SB" at bounding box center [116, 331] width 31 height 23
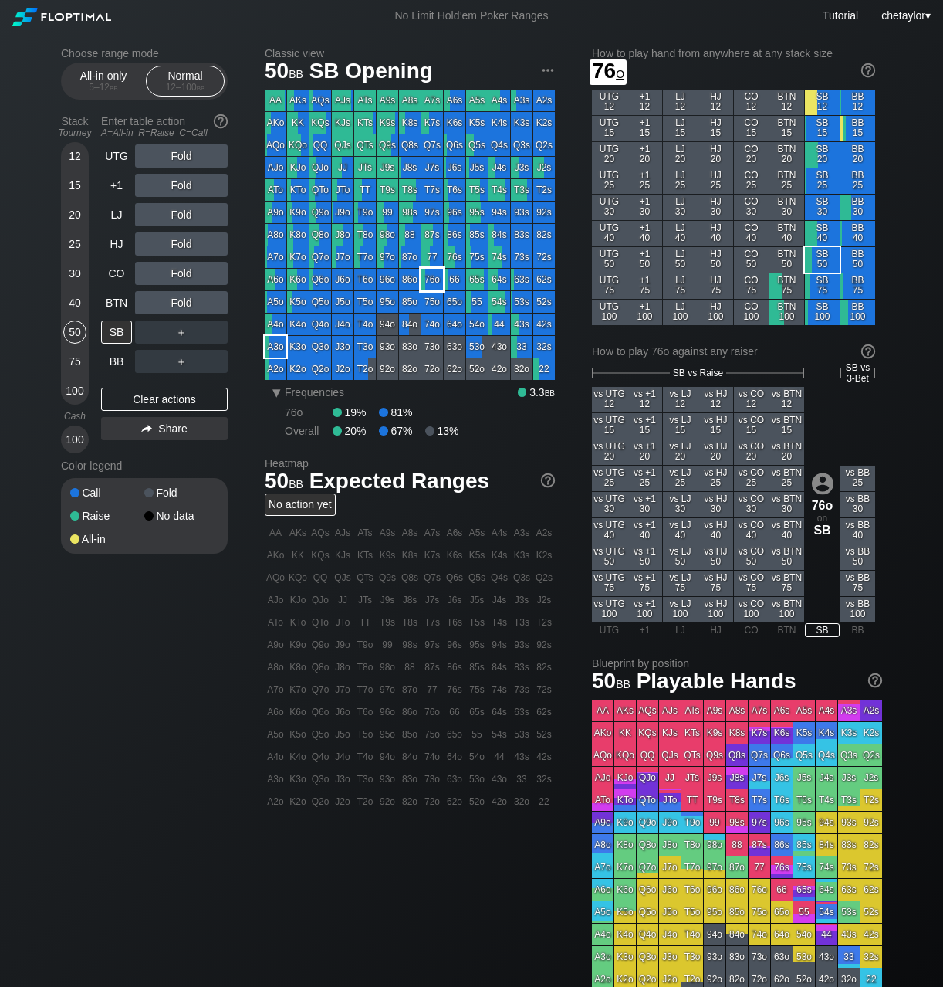
click at [437, 281] on div "76o" at bounding box center [432, 280] width 22 height 22
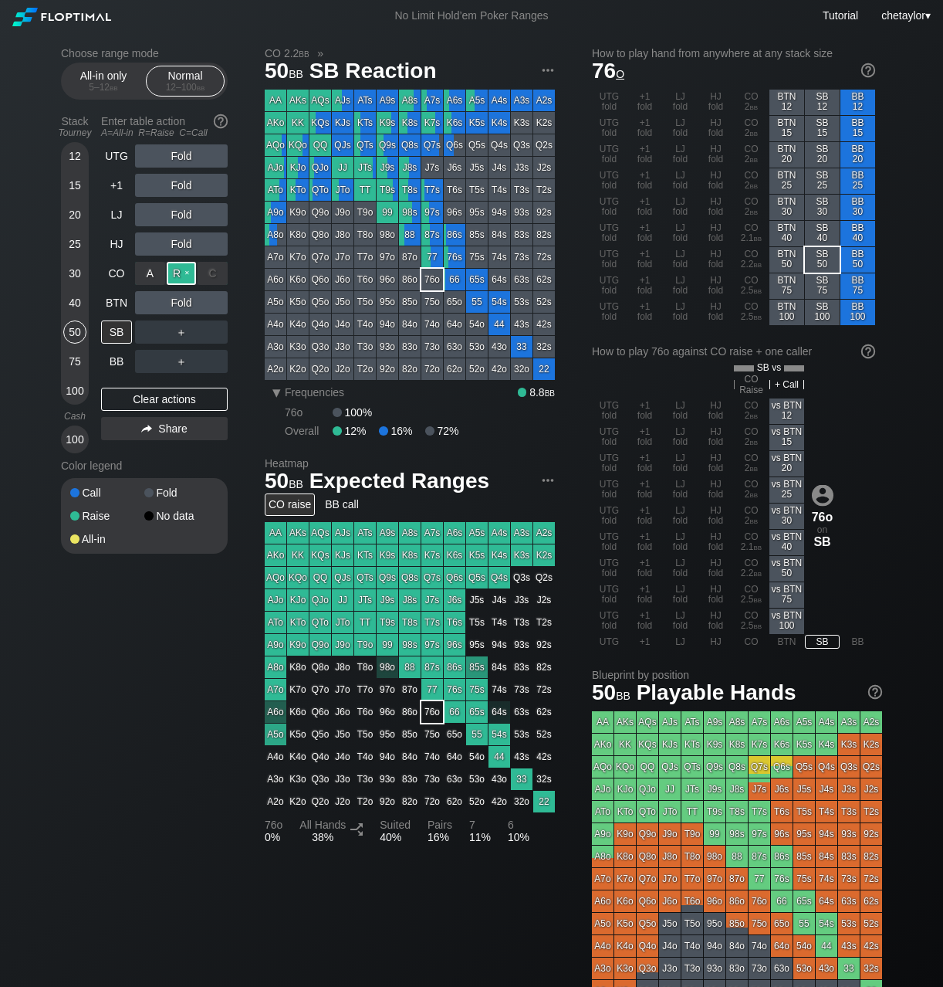
click at [175, 269] on div "R ✕" at bounding box center [182, 273] width 30 height 23
click at [117, 306] on div "BTN" at bounding box center [116, 302] width 31 height 23
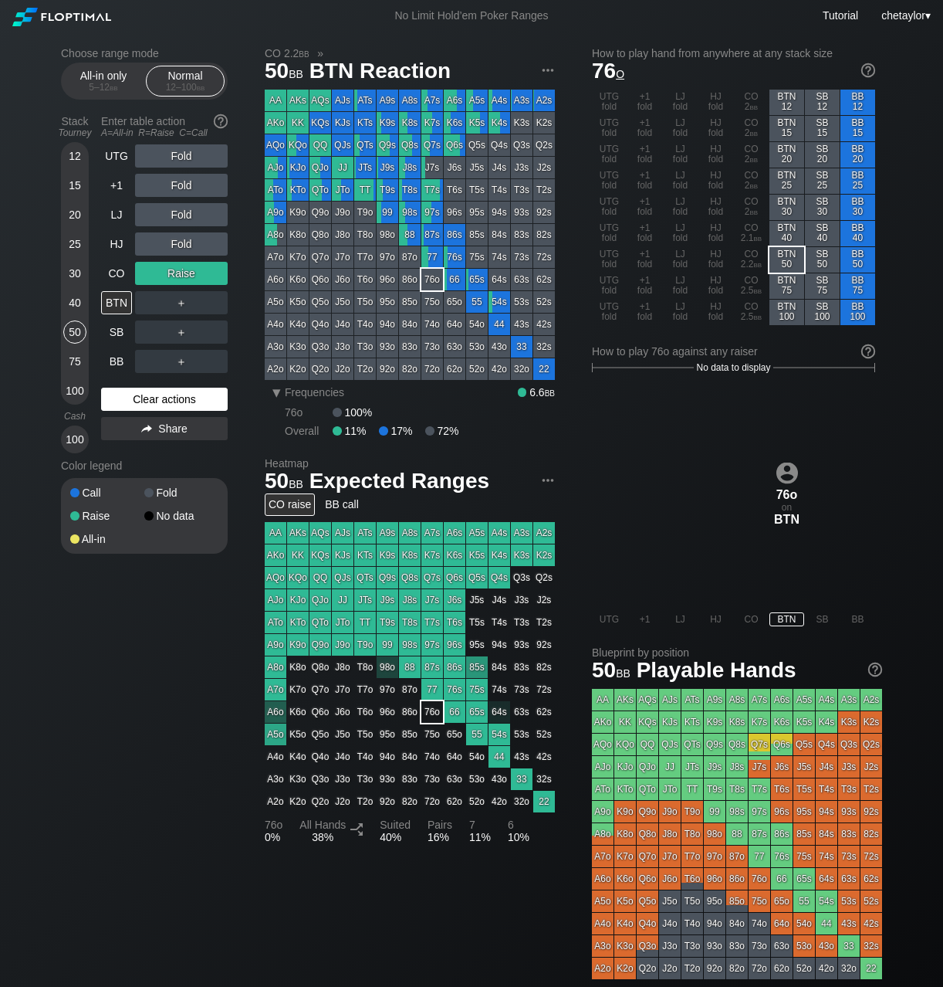
click at [143, 394] on div "Clear actions" at bounding box center [164, 399] width 127 height 23
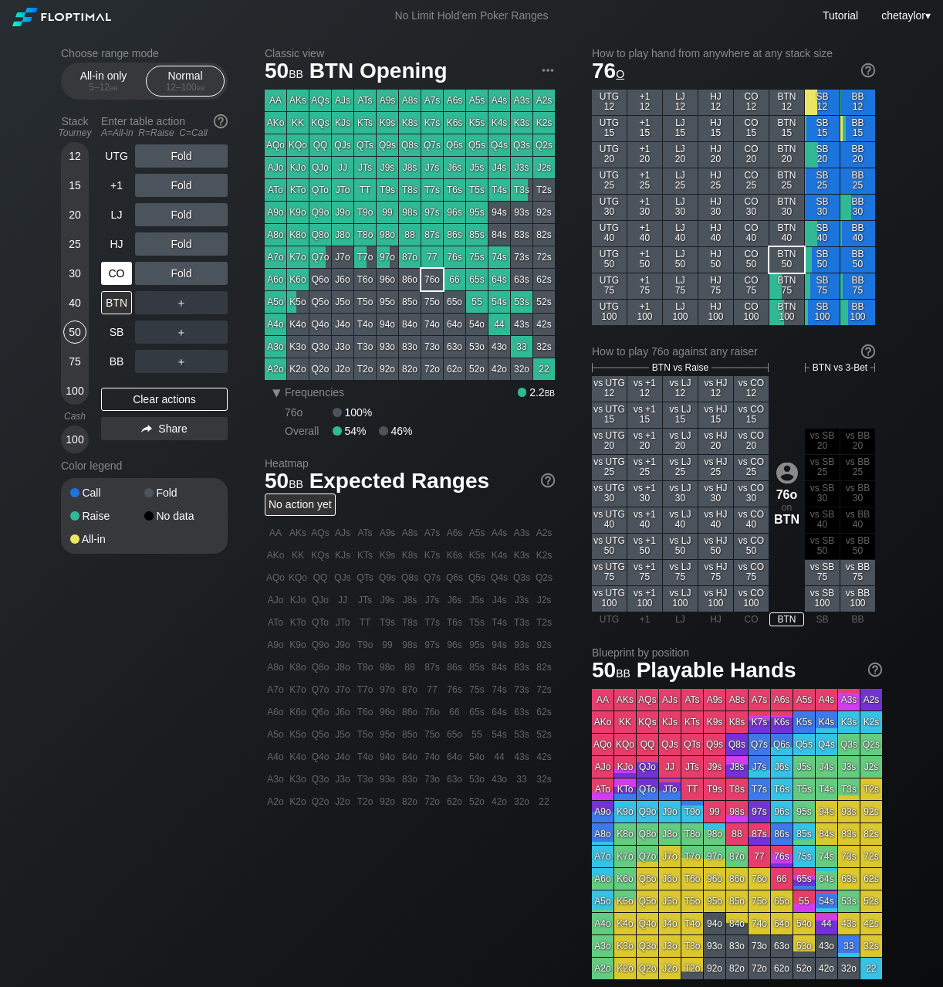
click at [111, 272] on div "CO" at bounding box center [116, 273] width 31 height 23
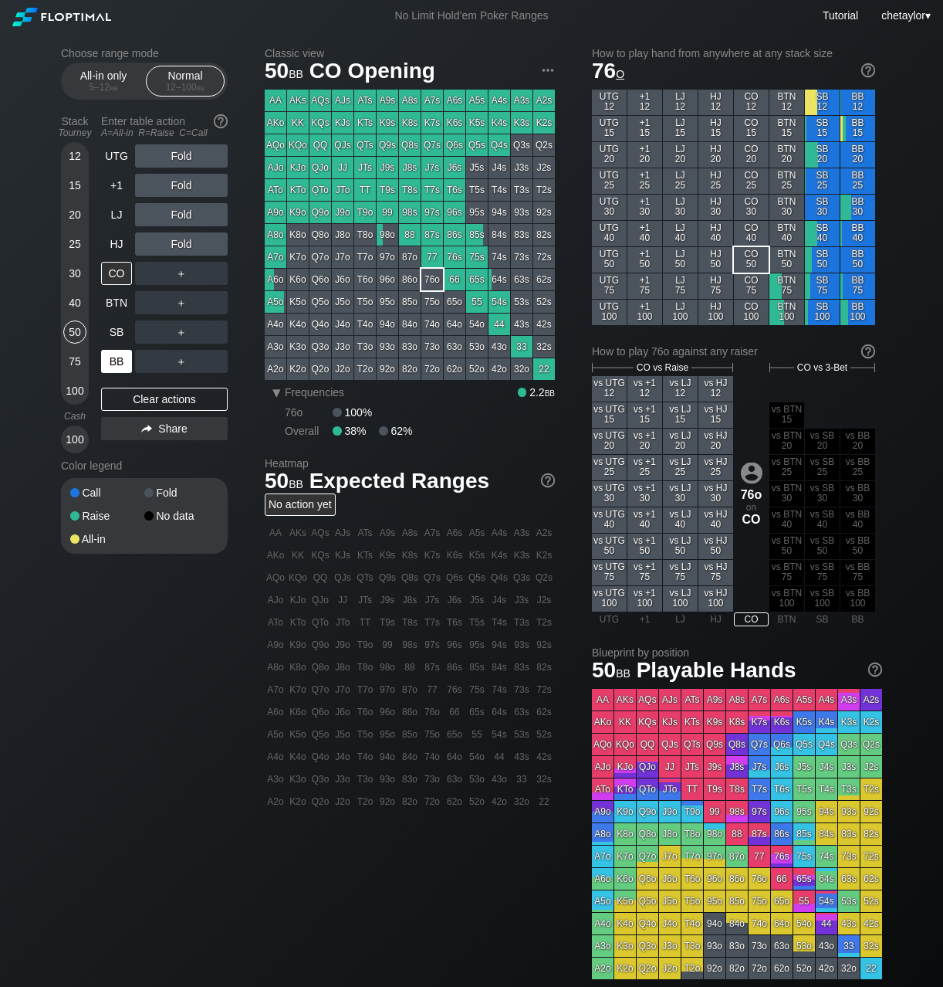
click at [107, 359] on div "BB" at bounding box center [116, 361] width 31 height 23
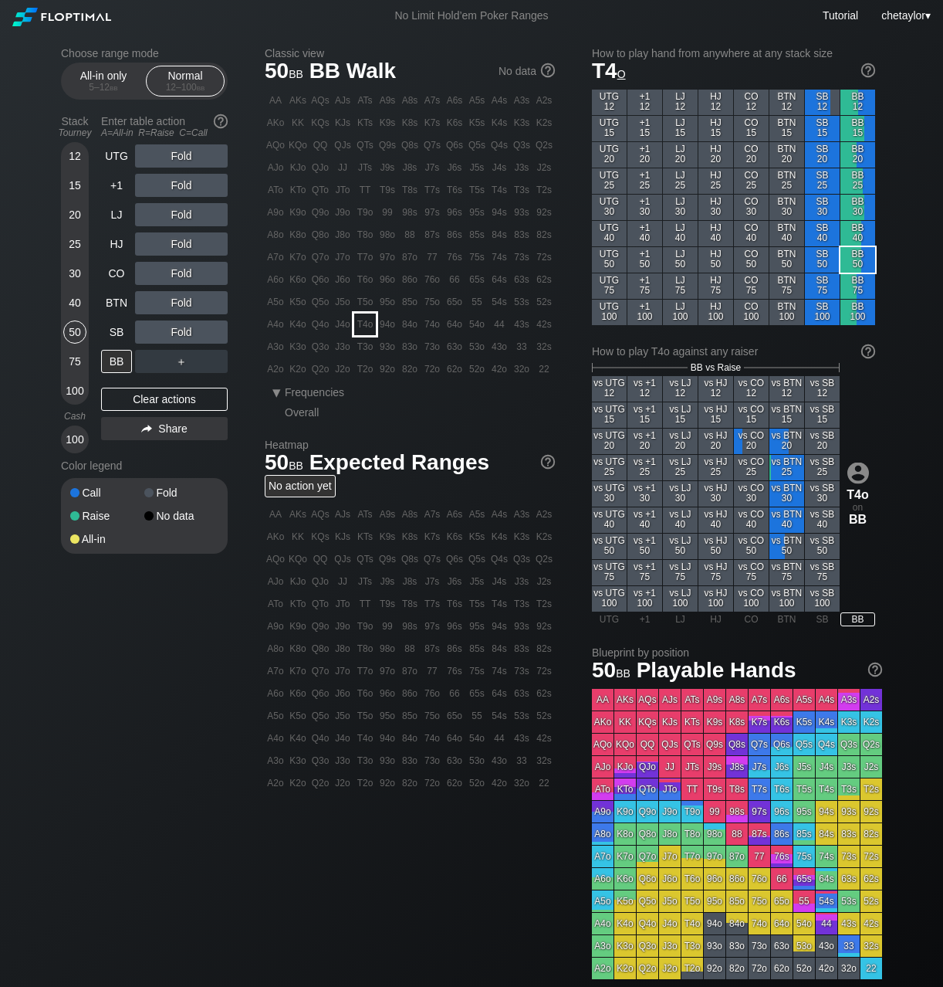
click at [368, 324] on div "T4o" at bounding box center [365, 324] width 22 height 22
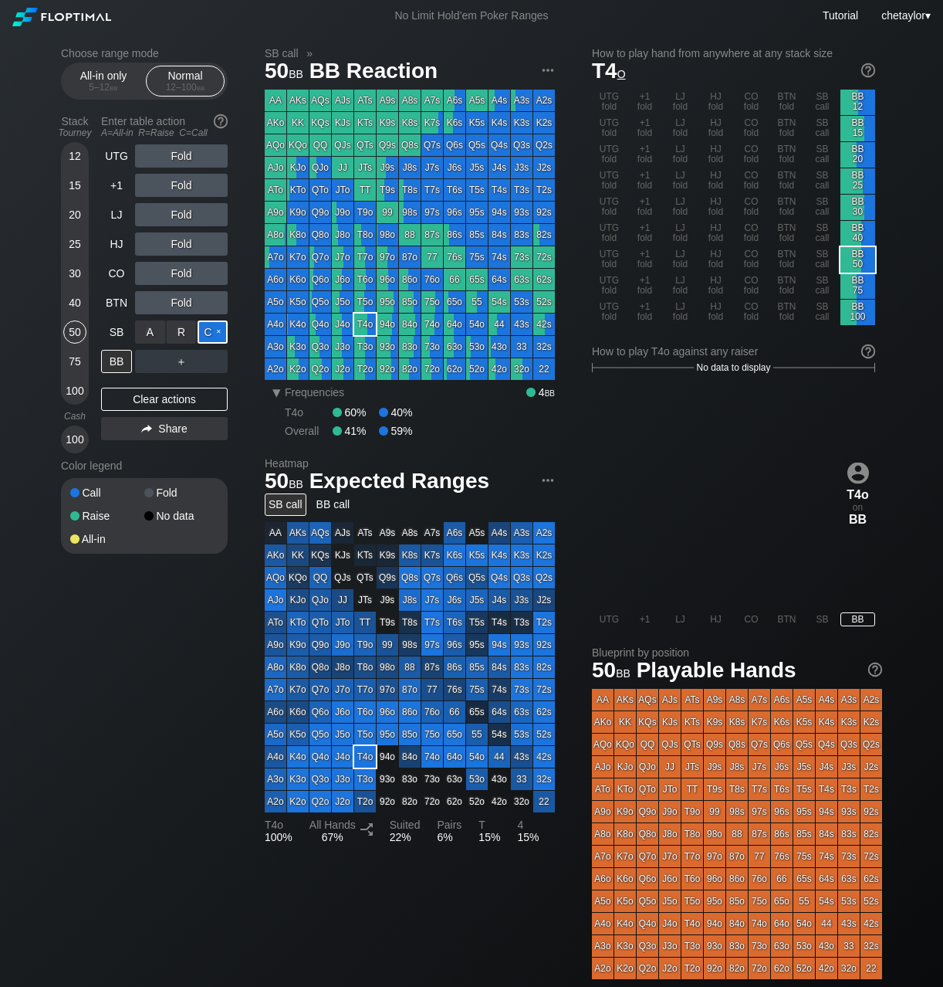
click at [220, 333] on div "C ✕" at bounding box center [213, 331] width 30 height 23
click at [114, 328] on div "SB" at bounding box center [116, 331] width 31 height 23
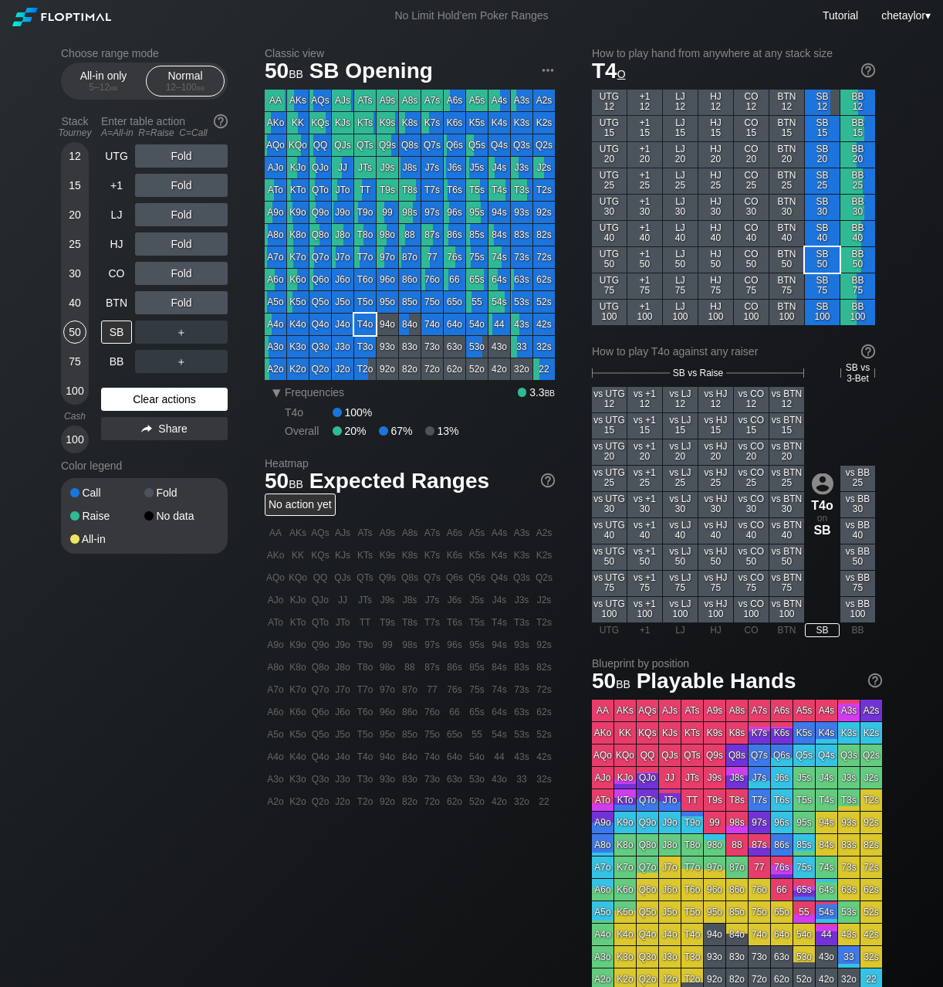
click at [148, 396] on div "Clear actions" at bounding box center [164, 399] width 127 height 23
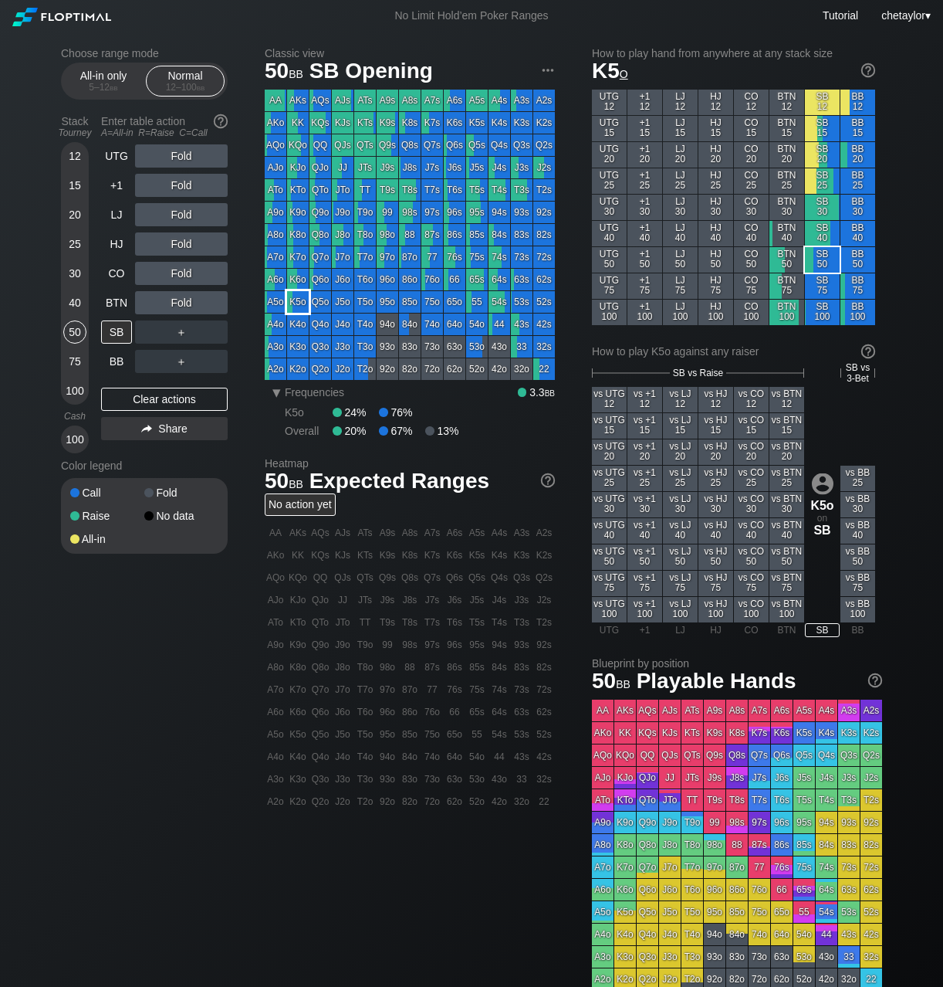
click at [300, 301] on div "K5o" at bounding box center [298, 302] width 22 height 22
click at [117, 306] on div "BTN" at bounding box center [116, 302] width 31 height 23
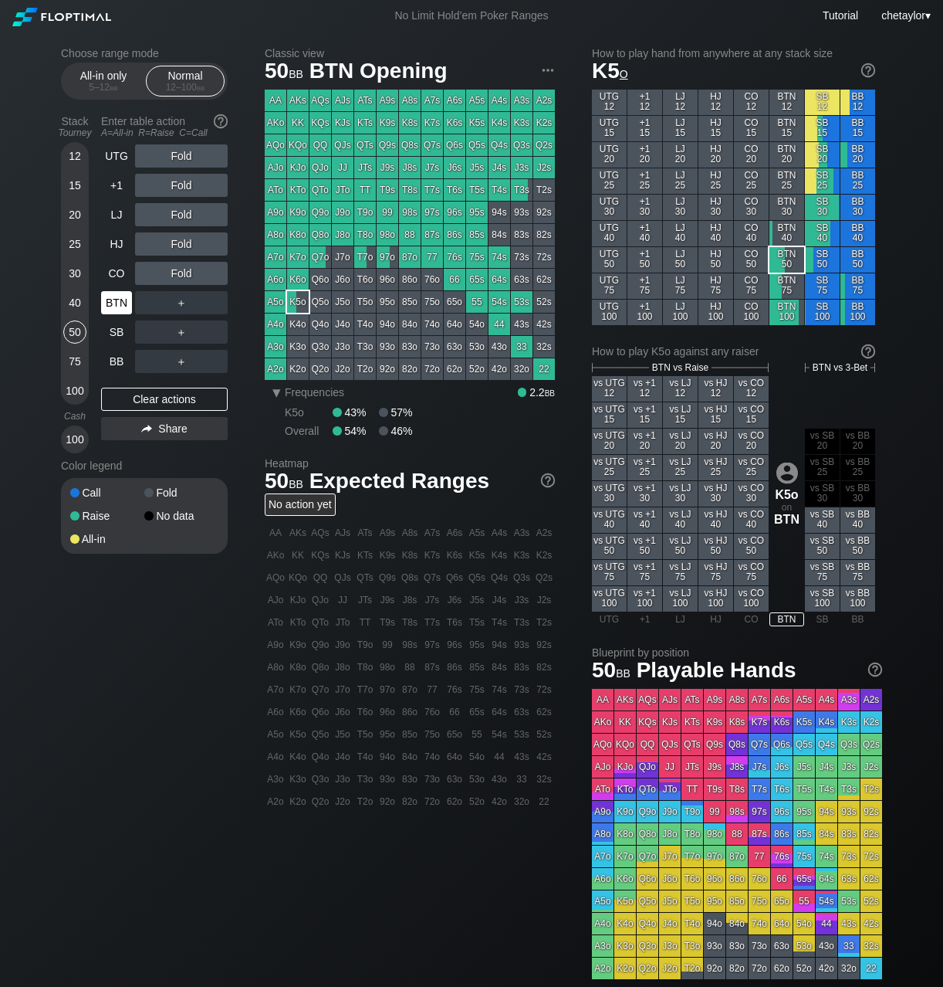
click at [117, 306] on div "BTN" at bounding box center [116, 302] width 31 height 23
click at [143, 395] on div "Clear actions" at bounding box center [164, 399] width 127 height 23
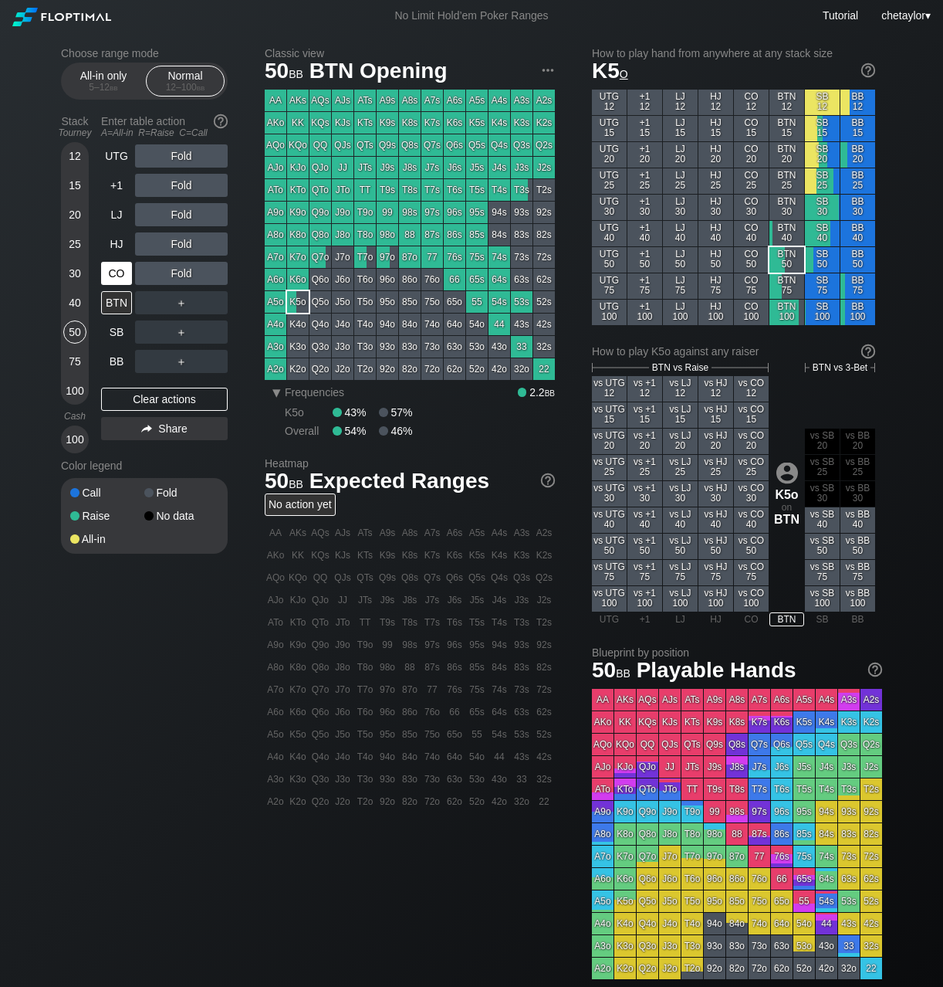
click at [121, 272] on div "CO" at bounding box center [116, 273] width 31 height 23
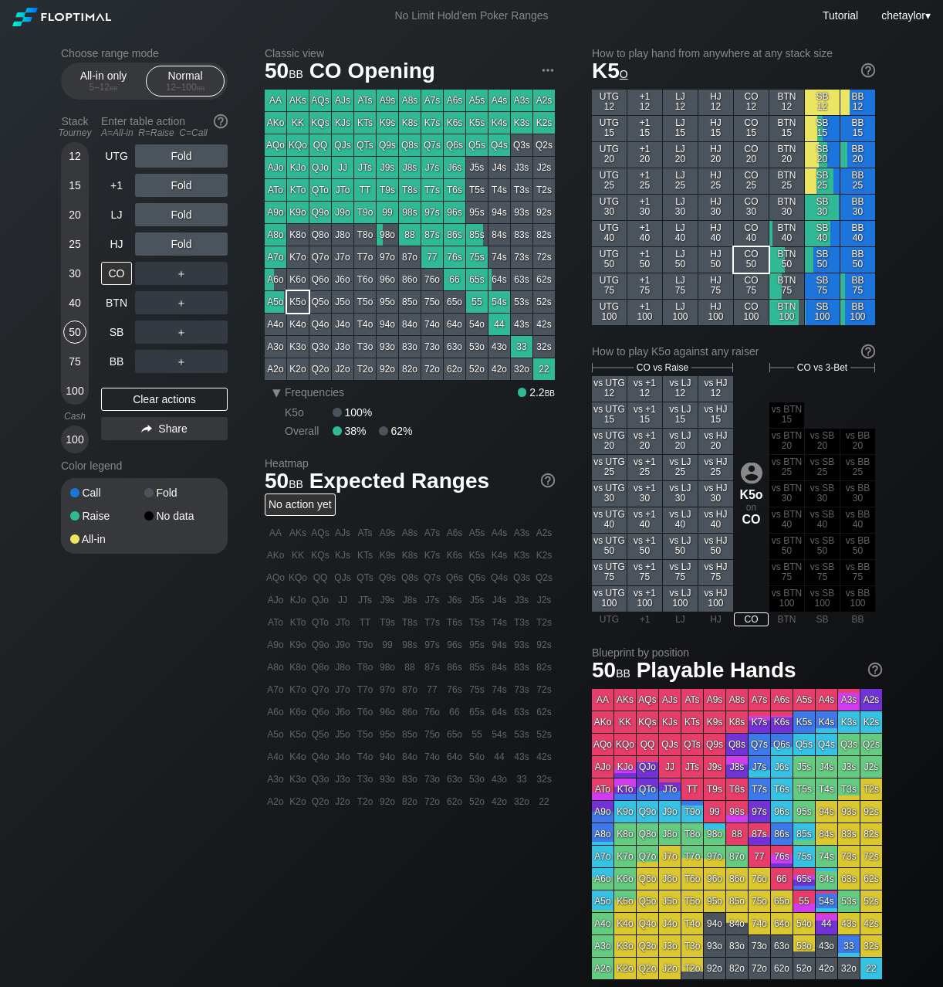
click at [544, 122] on div "K2s" at bounding box center [544, 123] width 22 height 22
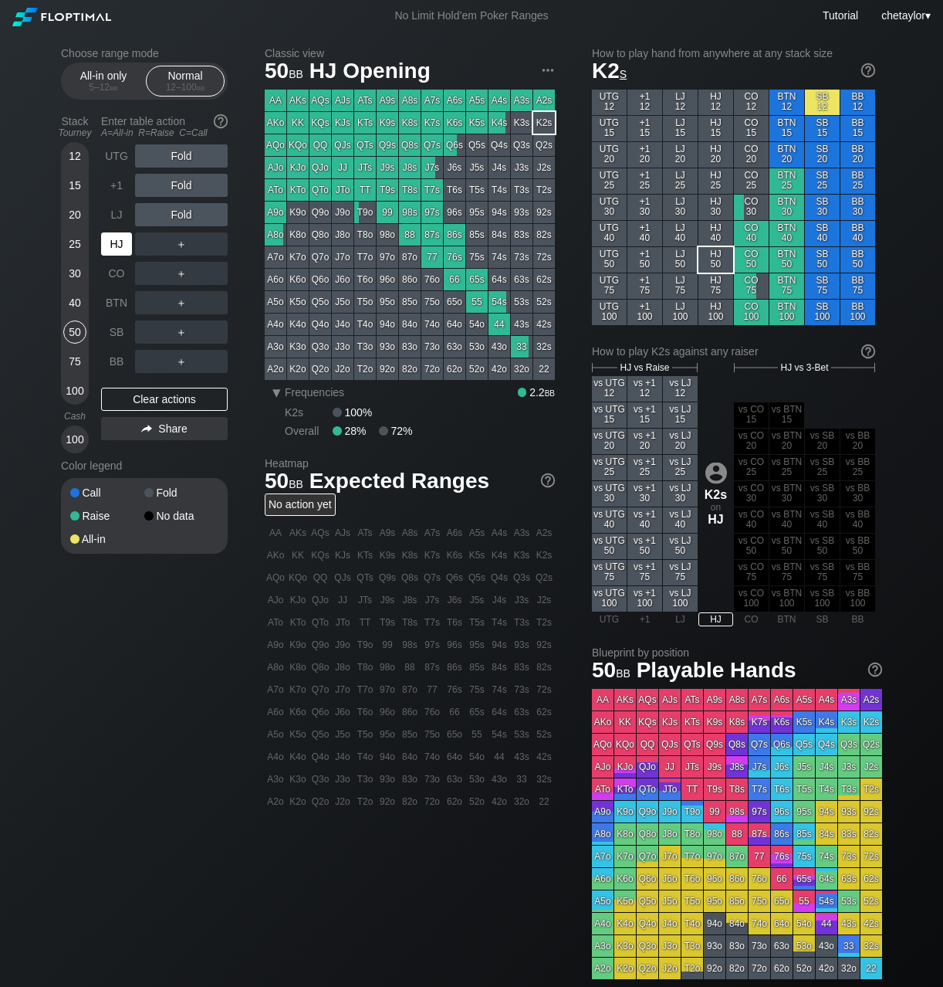
click at [122, 243] on div "HJ" at bounding box center [116, 243] width 31 height 23
click at [116, 215] on div "LJ" at bounding box center [116, 214] width 31 height 23
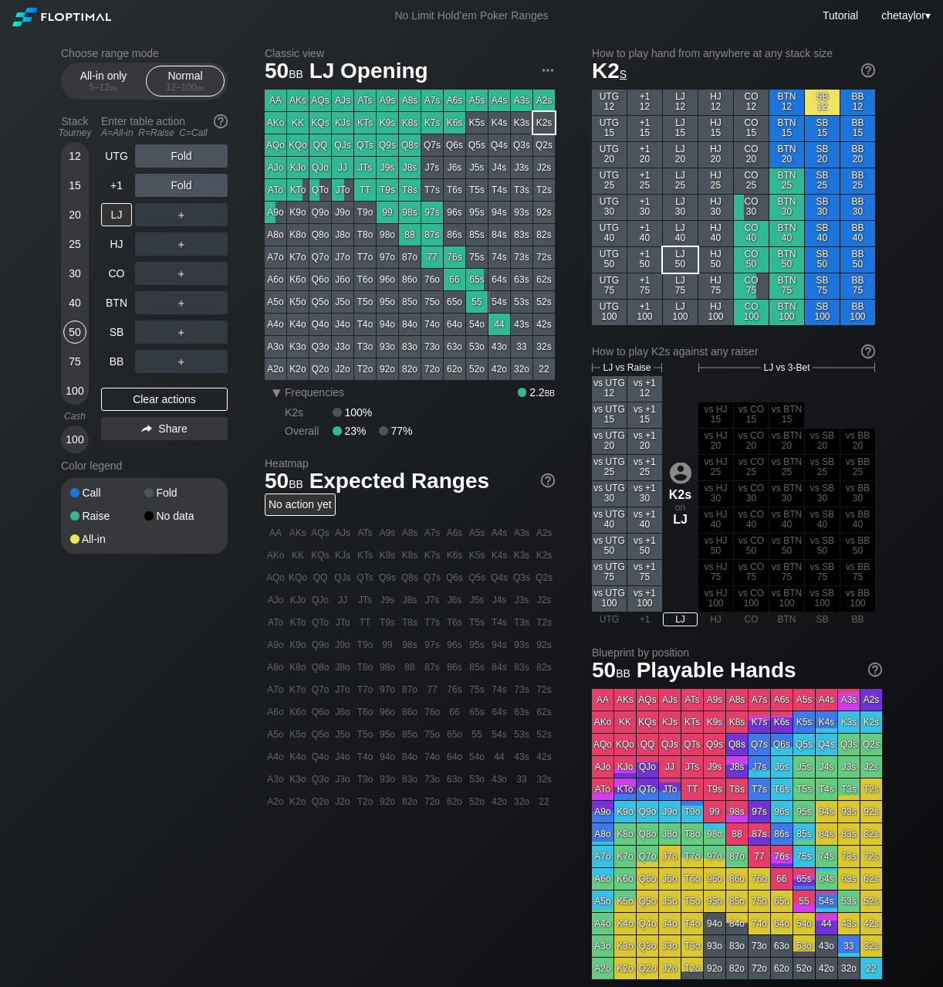
click at [388, 217] on div "99" at bounding box center [388, 212] width 22 height 22
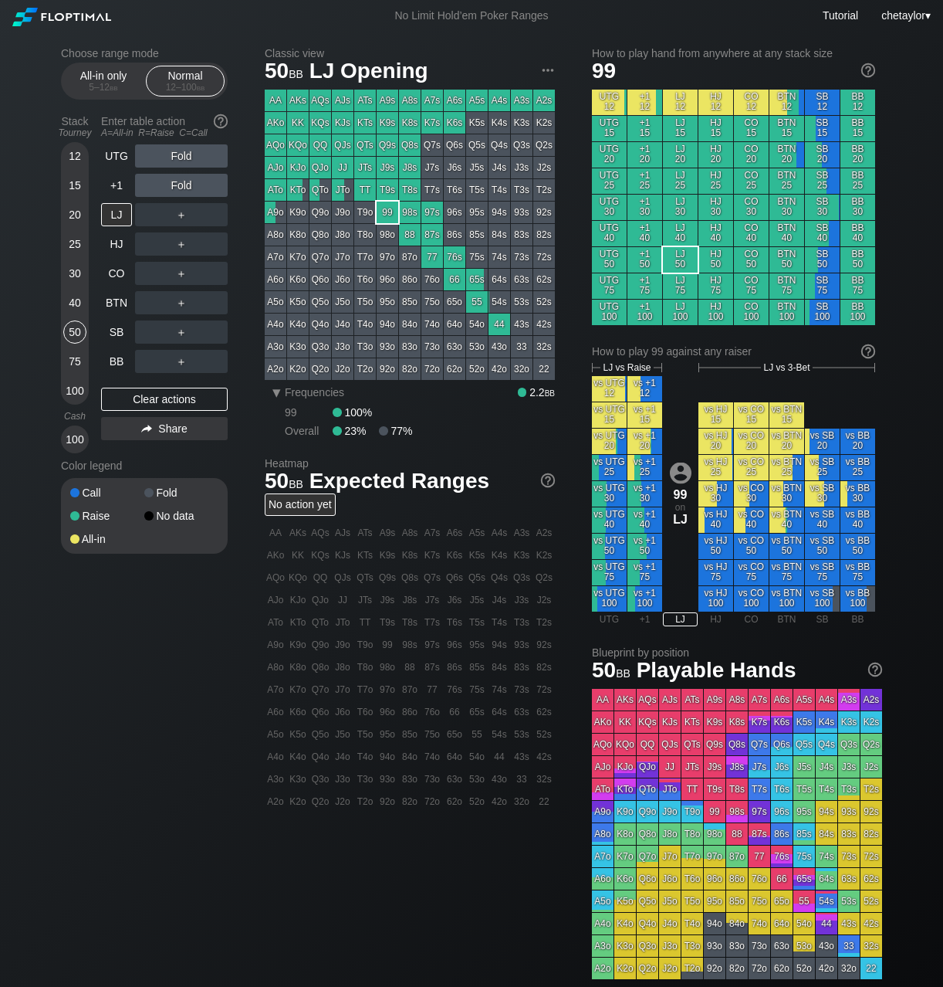
click at [388, 217] on div "99" at bounding box center [388, 212] width 22 height 22
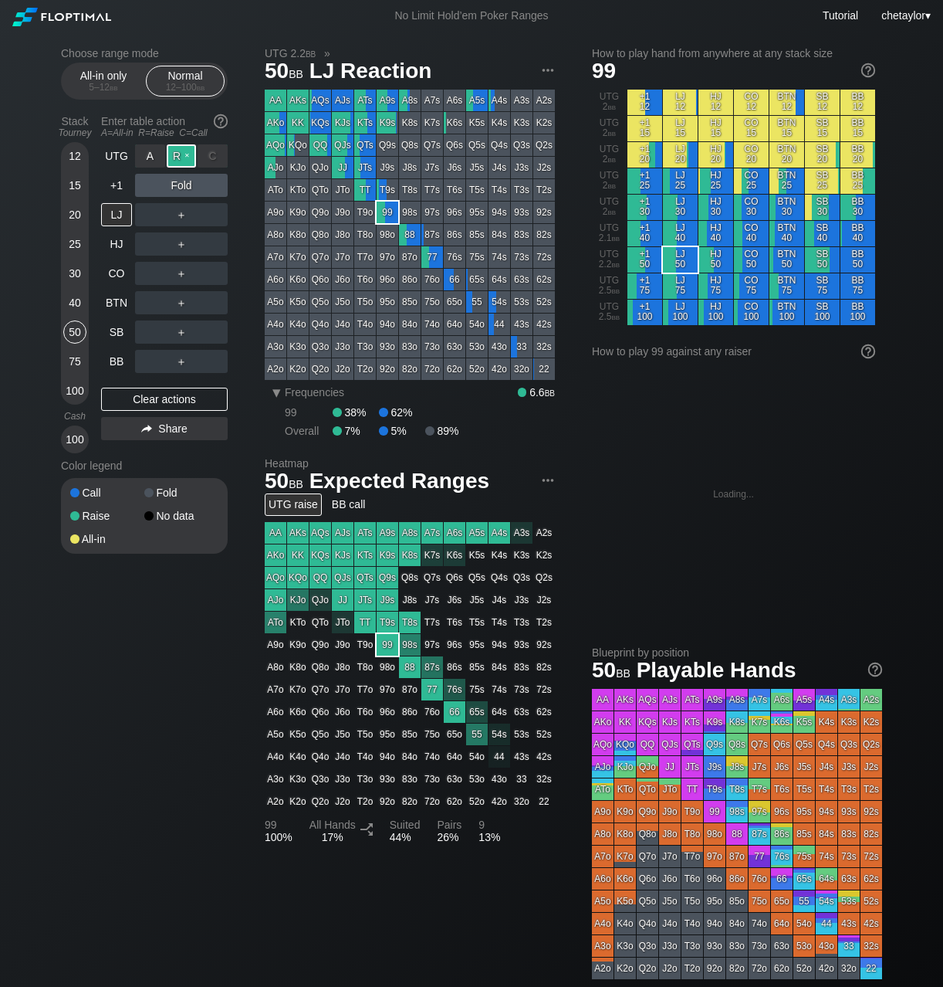
click at [188, 156] on div "R ✕" at bounding box center [182, 155] width 30 height 23
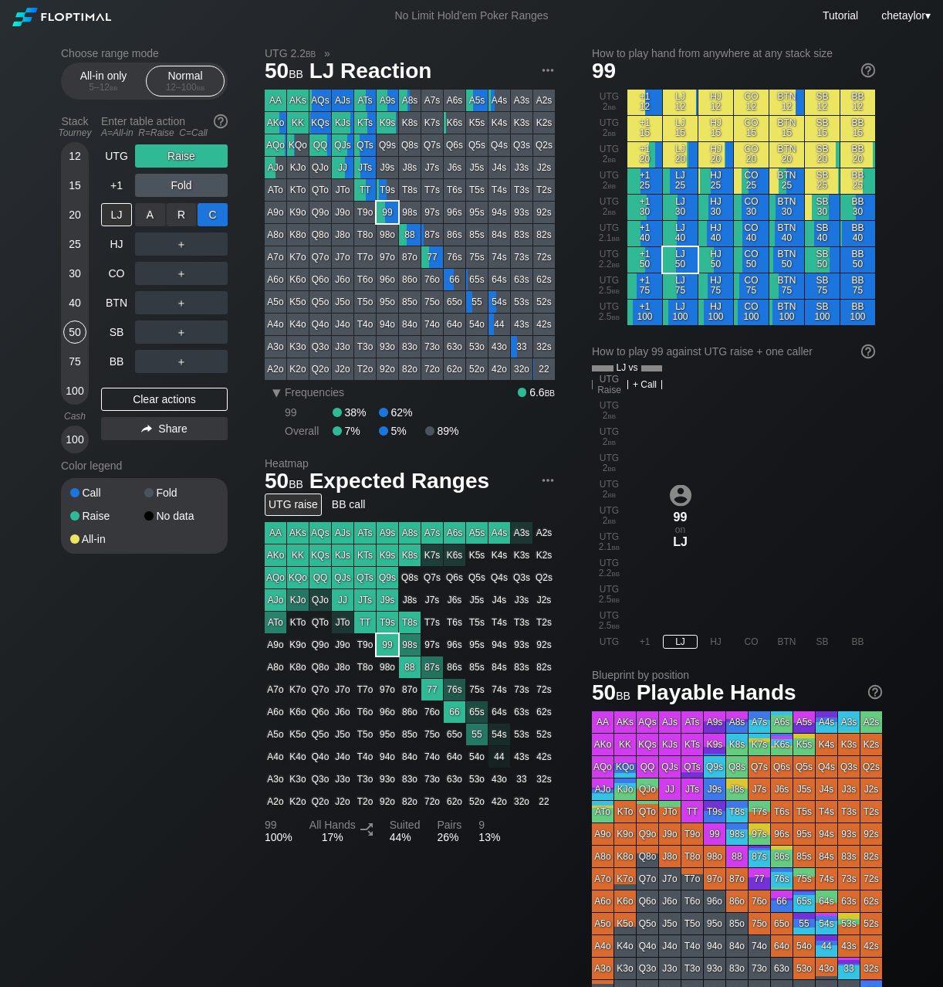
click at [211, 216] on div "C ✕" at bounding box center [213, 214] width 30 height 23
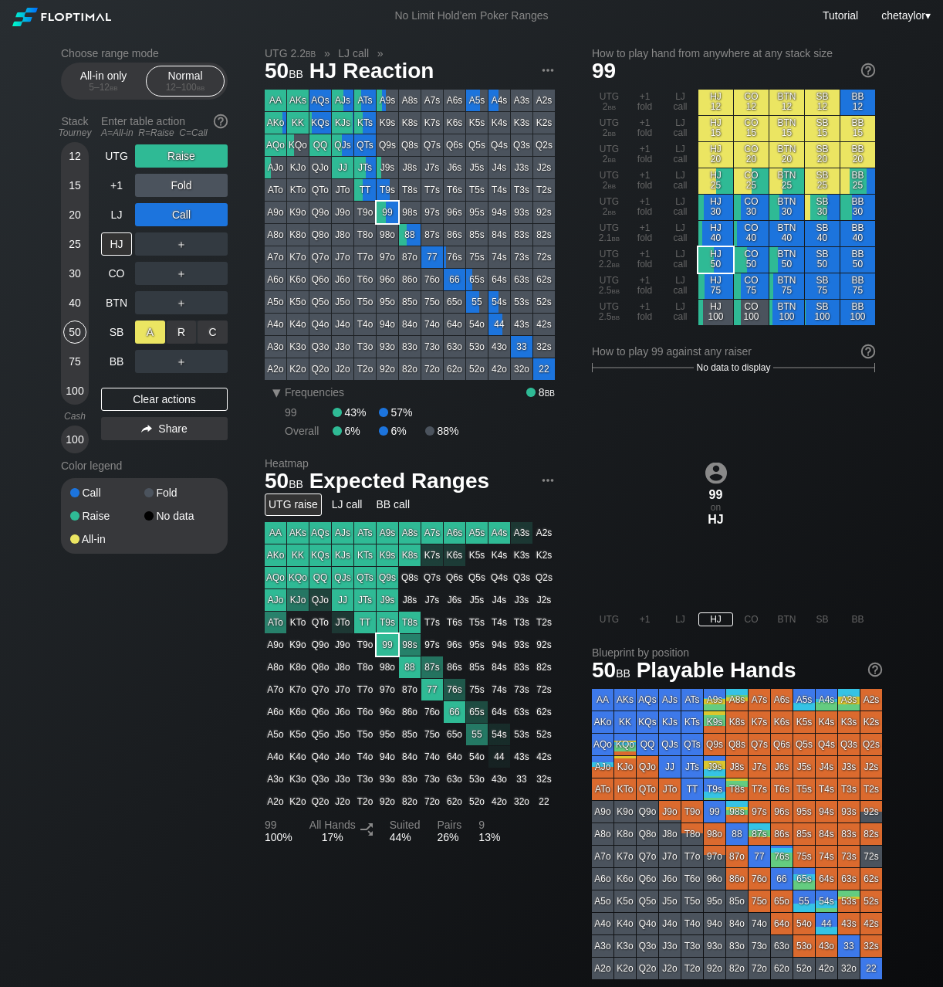
click at [149, 337] on div "A ✕" at bounding box center [150, 331] width 30 height 23
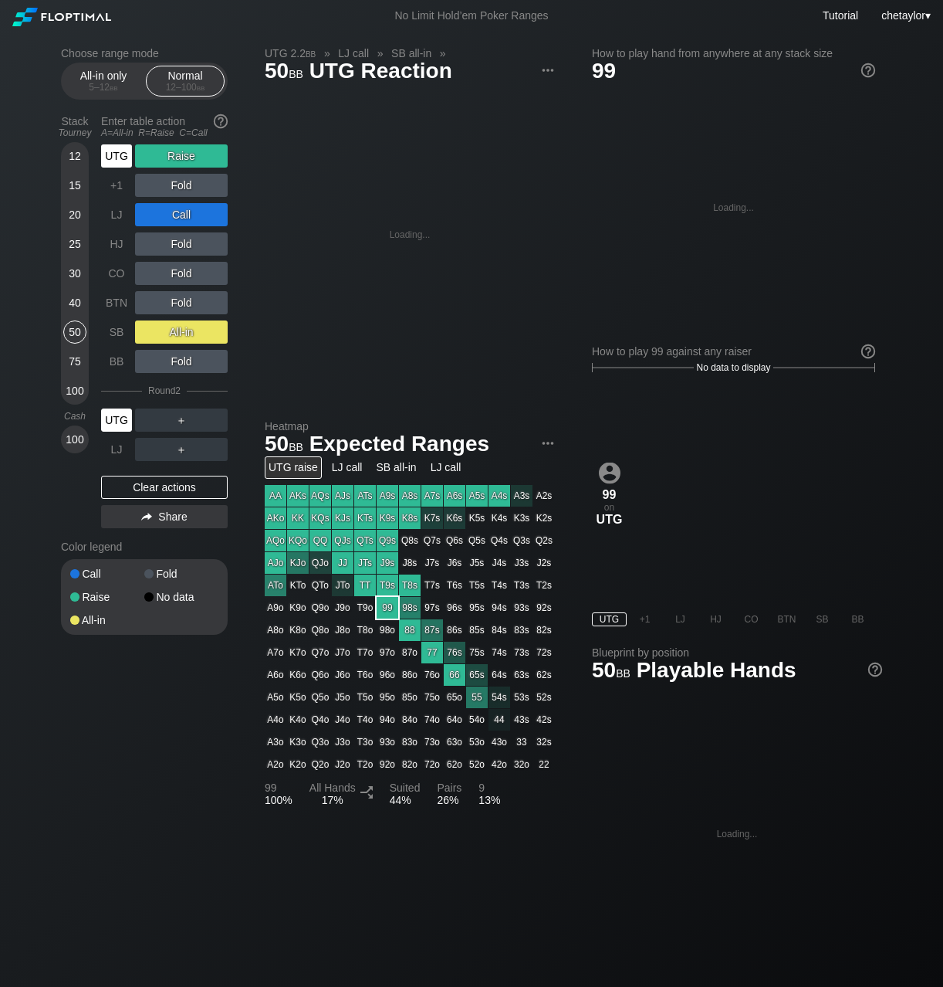
click at [115, 421] on div "UTG" at bounding box center [116, 419] width 31 height 23
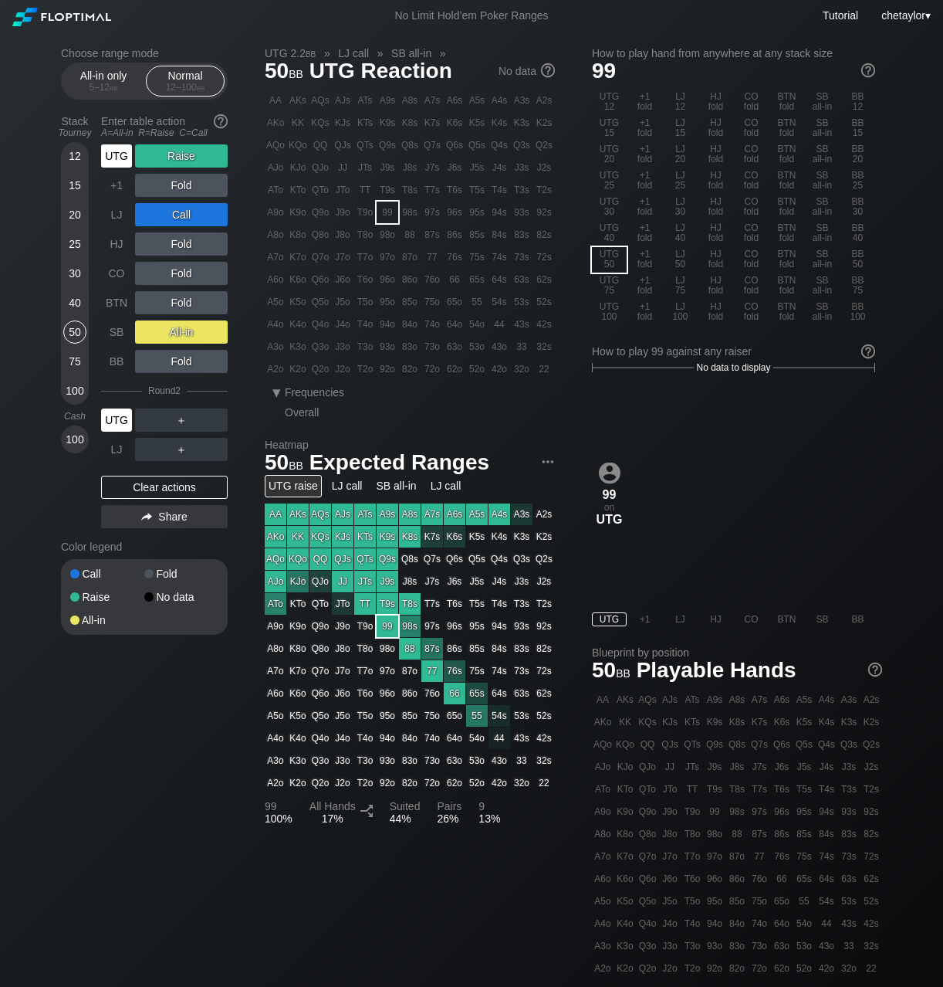
click at [115, 421] on div "UTG" at bounding box center [116, 419] width 31 height 23
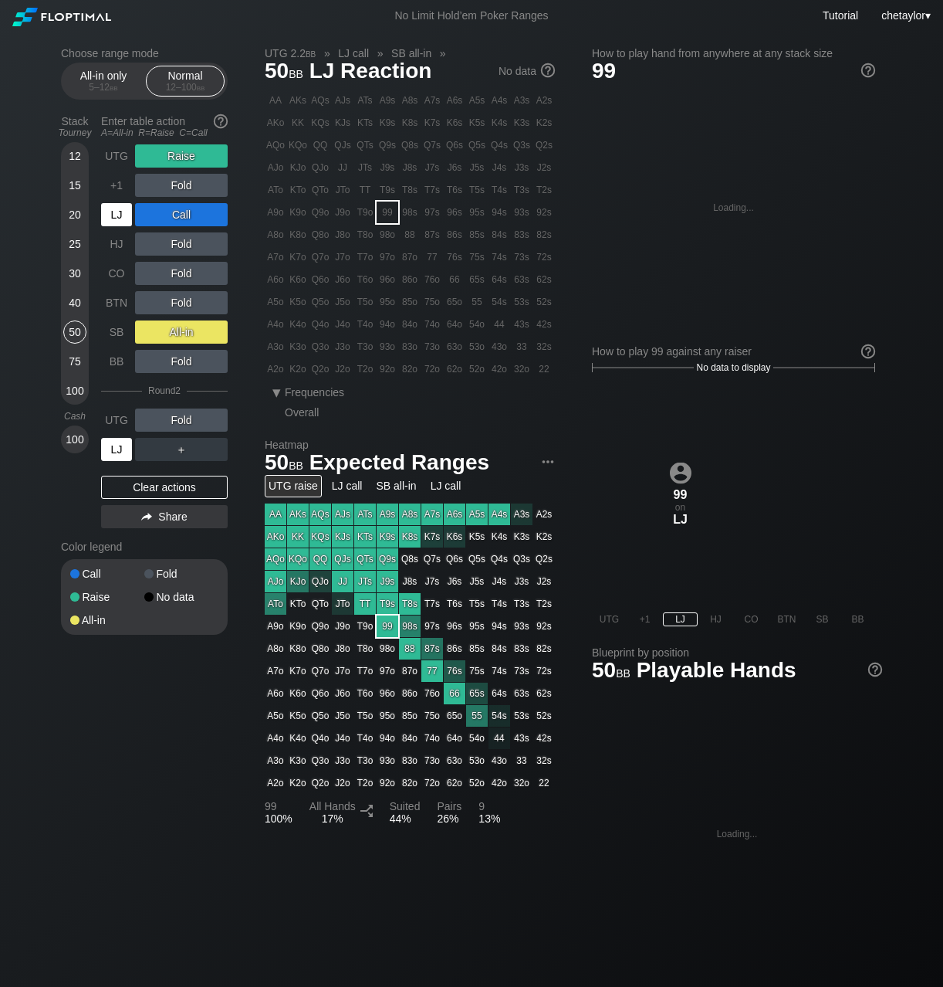
click at [112, 452] on div "LJ" at bounding box center [116, 449] width 31 height 23
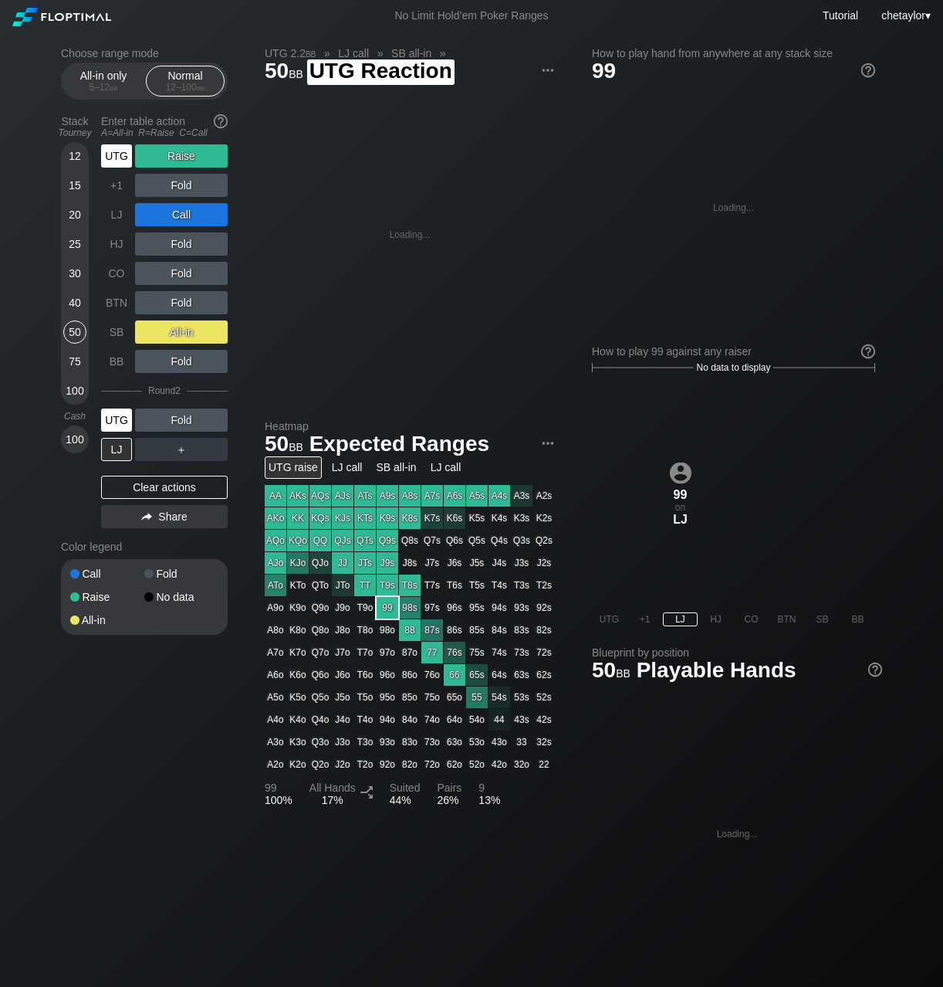
click at [120, 419] on div "UTG" at bounding box center [116, 419] width 31 height 23
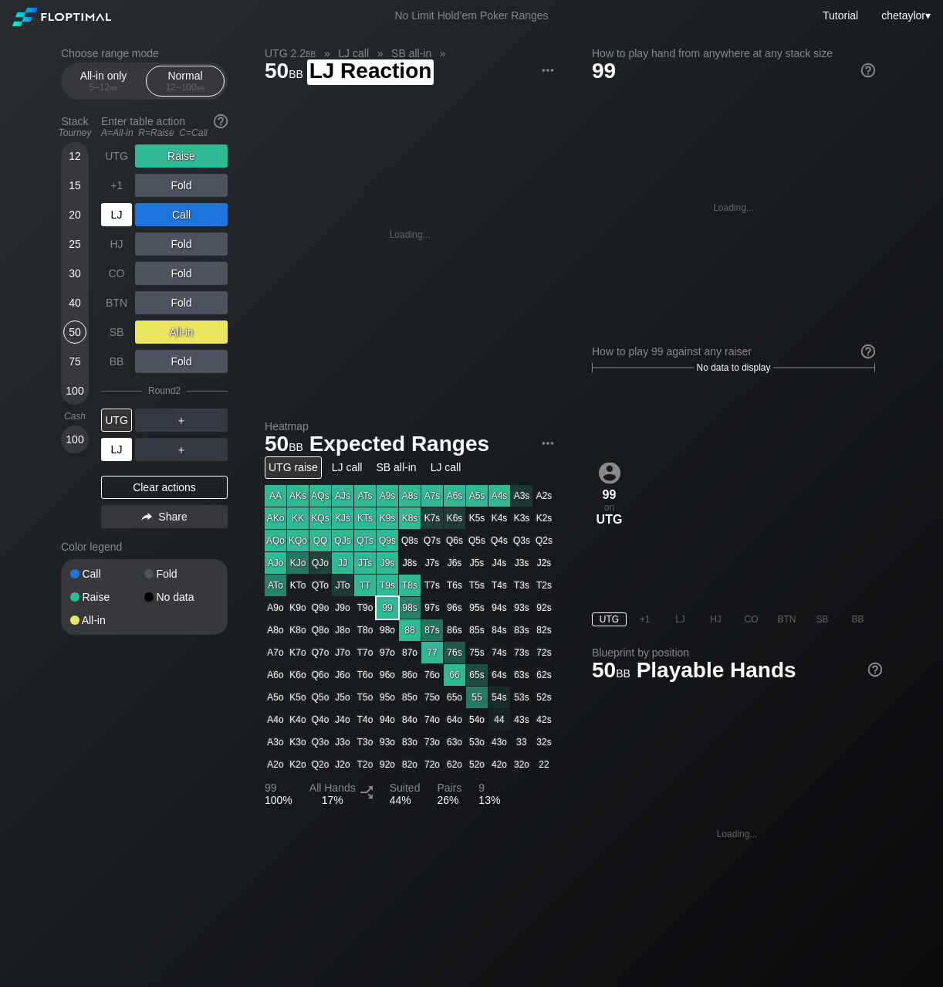
click at [117, 440] on div "LJ" at bounding box center [116, 449] width 31 height 23
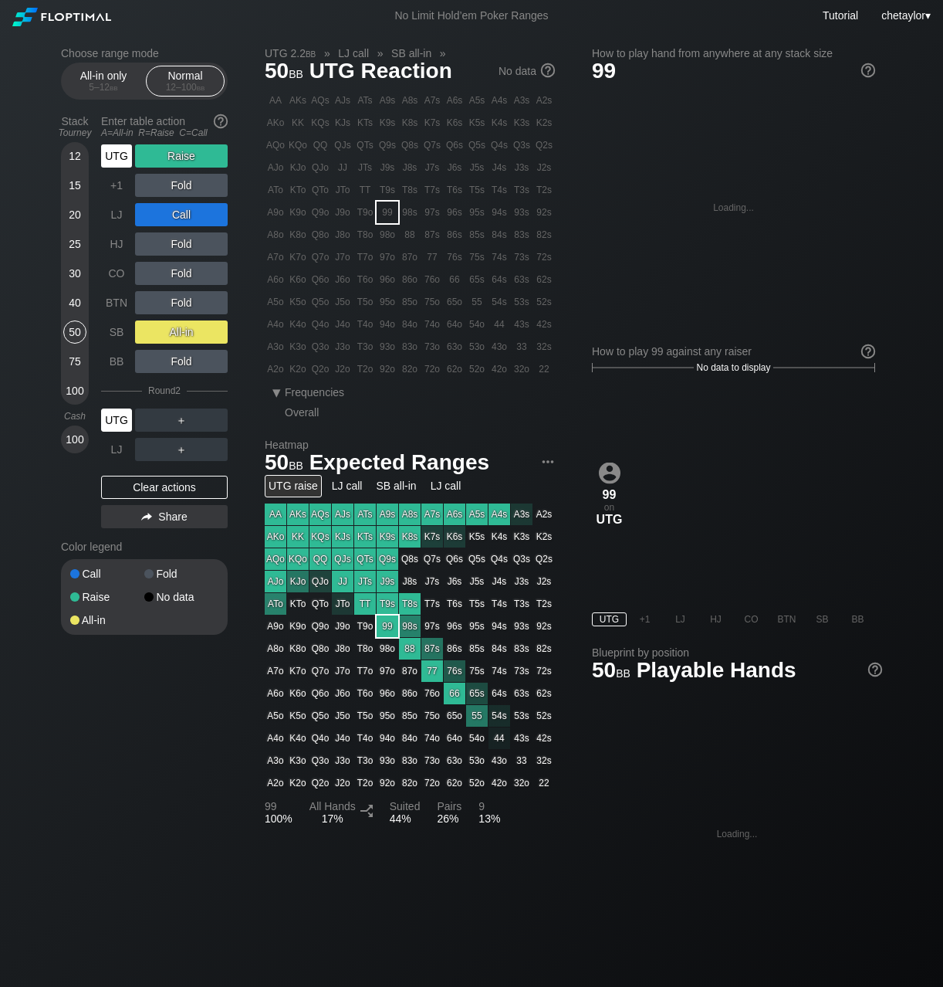
click at [118, 420] on div "UTG" at bounding box center [116, 419] width 31 height 23
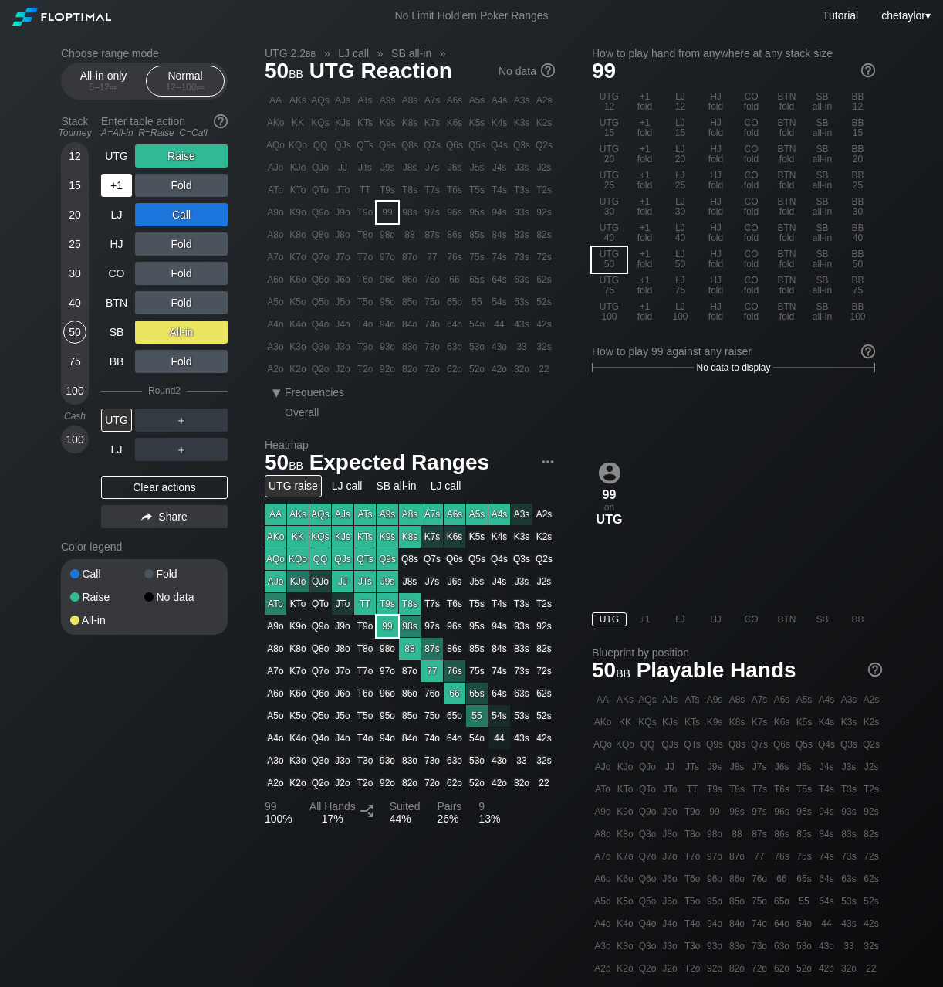
click at [117, 182] on div "+1" at bounding box center [116, 185] width 31 height 23
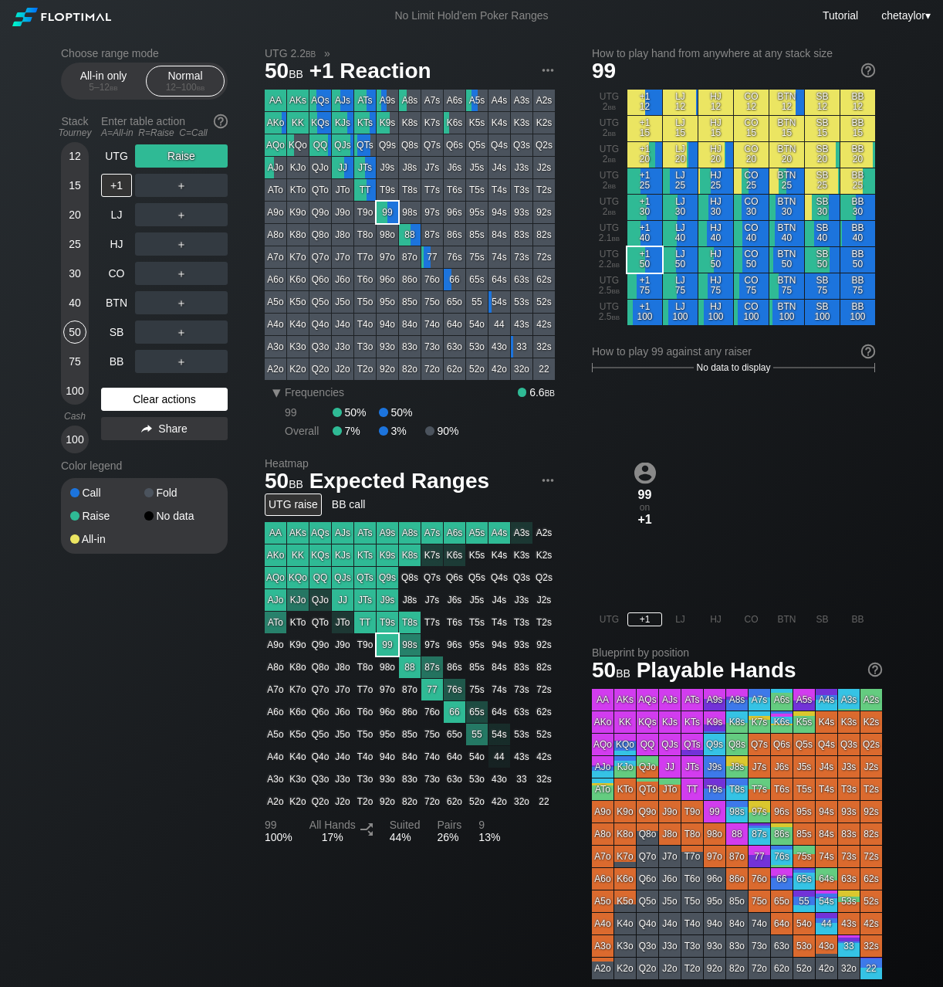
click at [140, 403] on div "Clear actions" at bounding box center [164, 399] width 127 height 23
click at [191, 157] on div "R ✕" at bounding box center [182, 155] width 30 height 23
click at [116, 153] on div "UTG" at bounding box center [116, 155] width 31 height 23
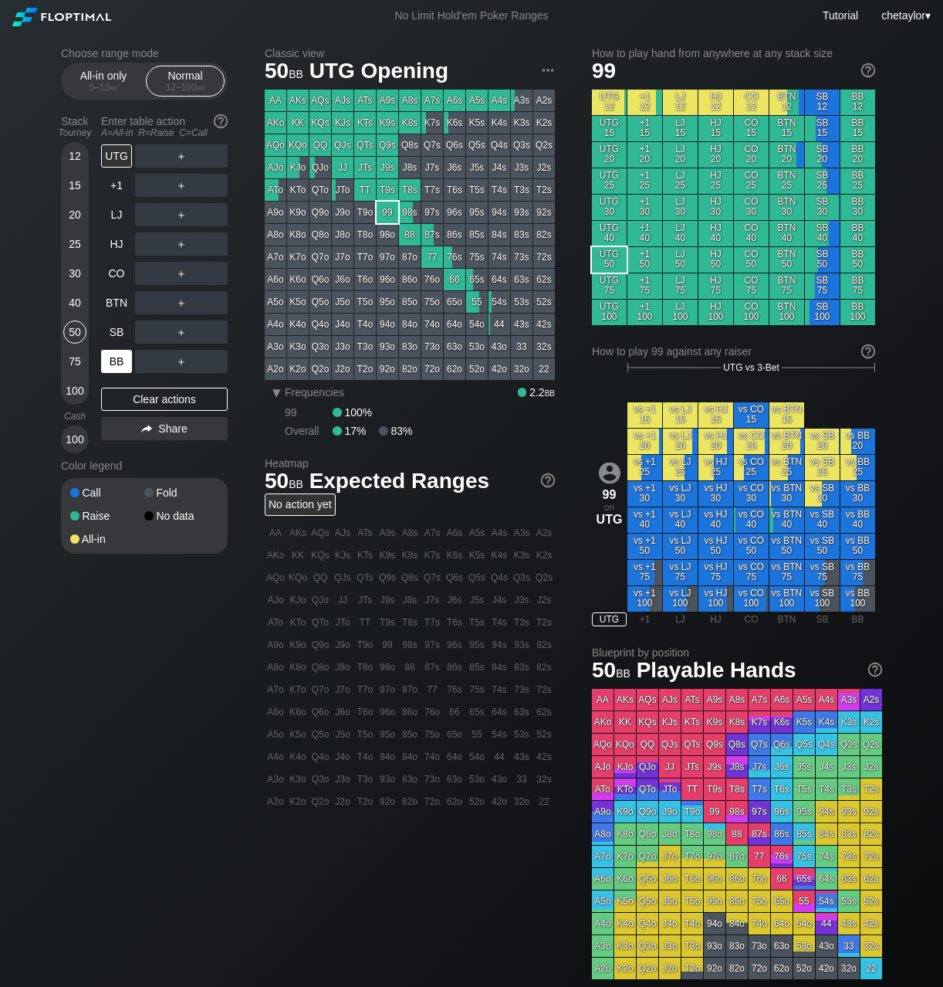
click at [110, 357] on div "BB" at bounding box center [116, 361] width 31 height 23
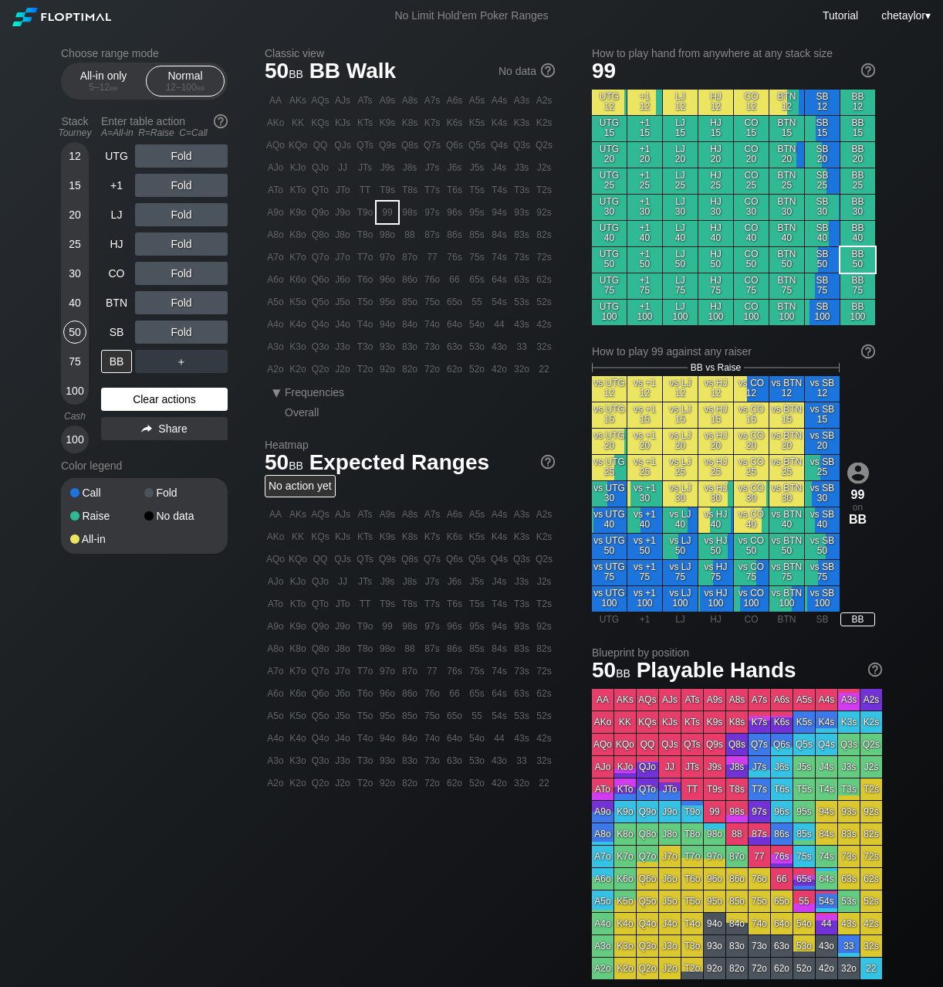
click at [141, 404] on div "Clear actions" at bounding box center [164, 399] width 127 height 23
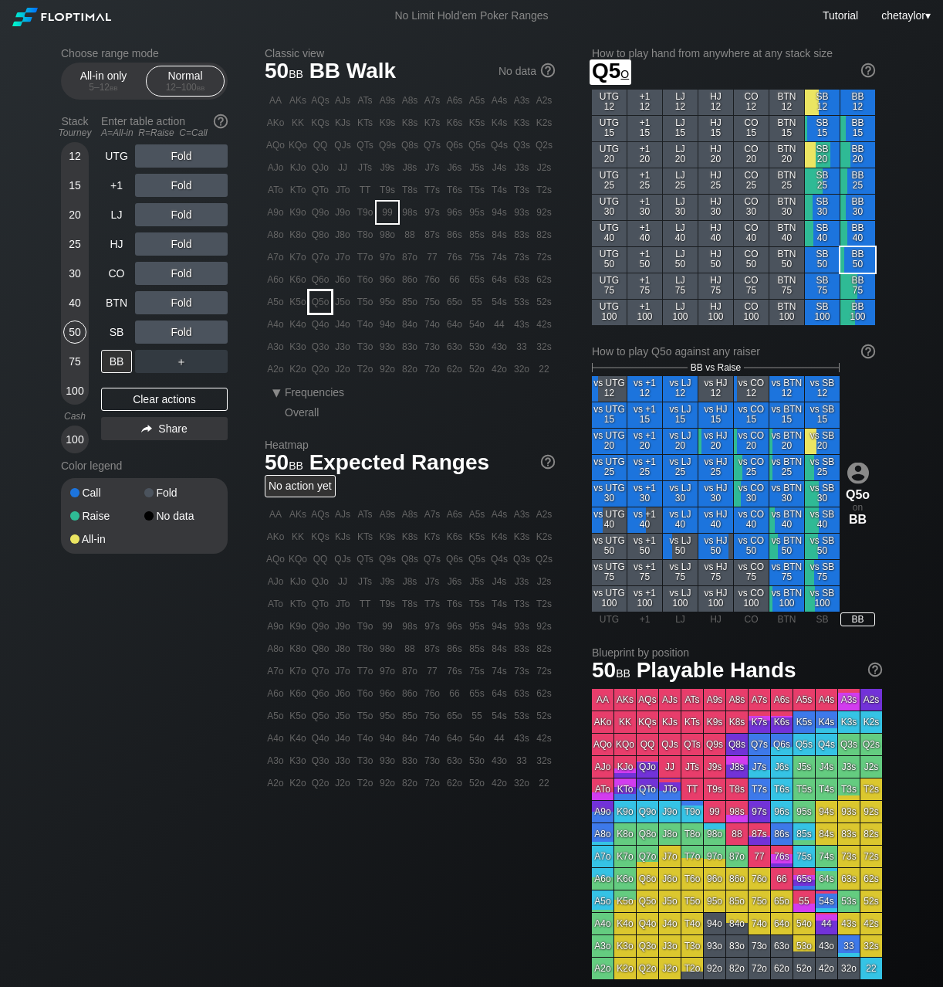
click at [324, 303] on div "Q5o" at bounding box center [321, 302] width 22 height 22
click at [186, 184] on div "R ✕" at bounding box center [182, 185] width 30 height 23
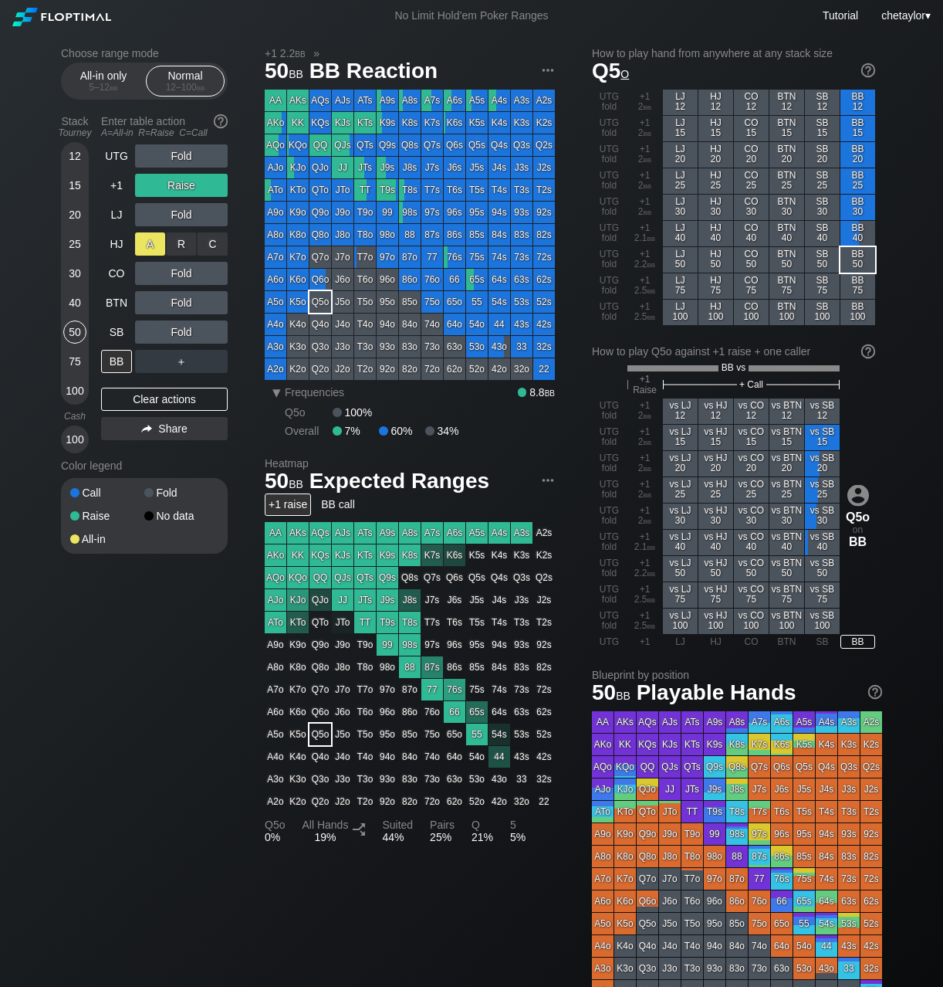
click at [159, 244] on div "A ✕" at bounding box center [150, 243] width 30 height 23
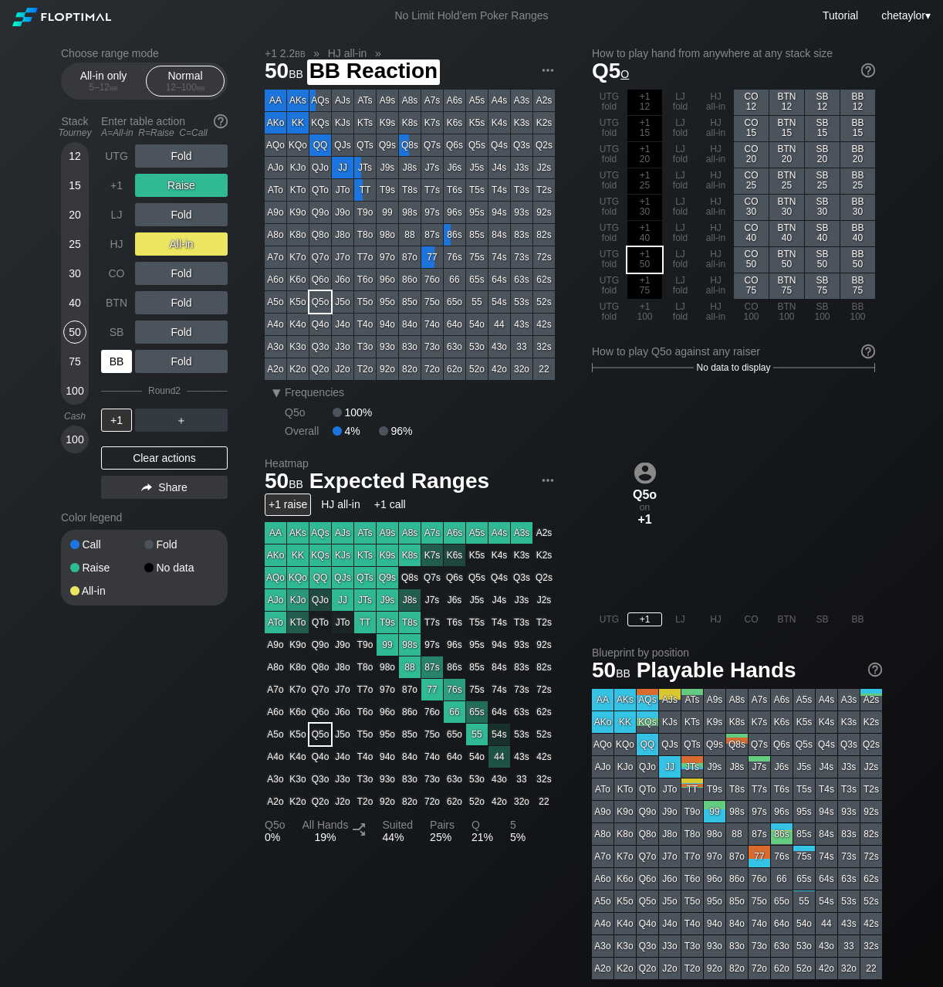
click at [123, 359] on div "BB" at bounding box center [116, 361] width 31 height 23
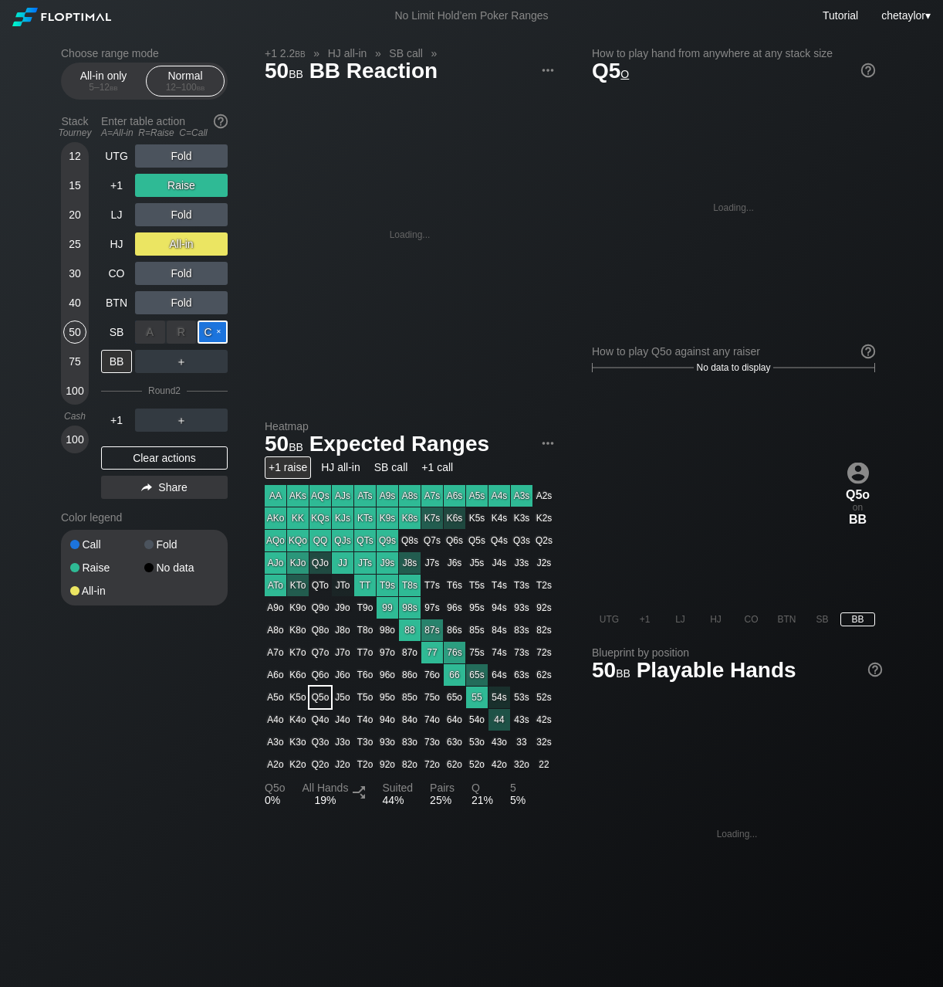
click at [216, 330] on div "C ✕" at bounding box center [213, 331] width 30 height 23
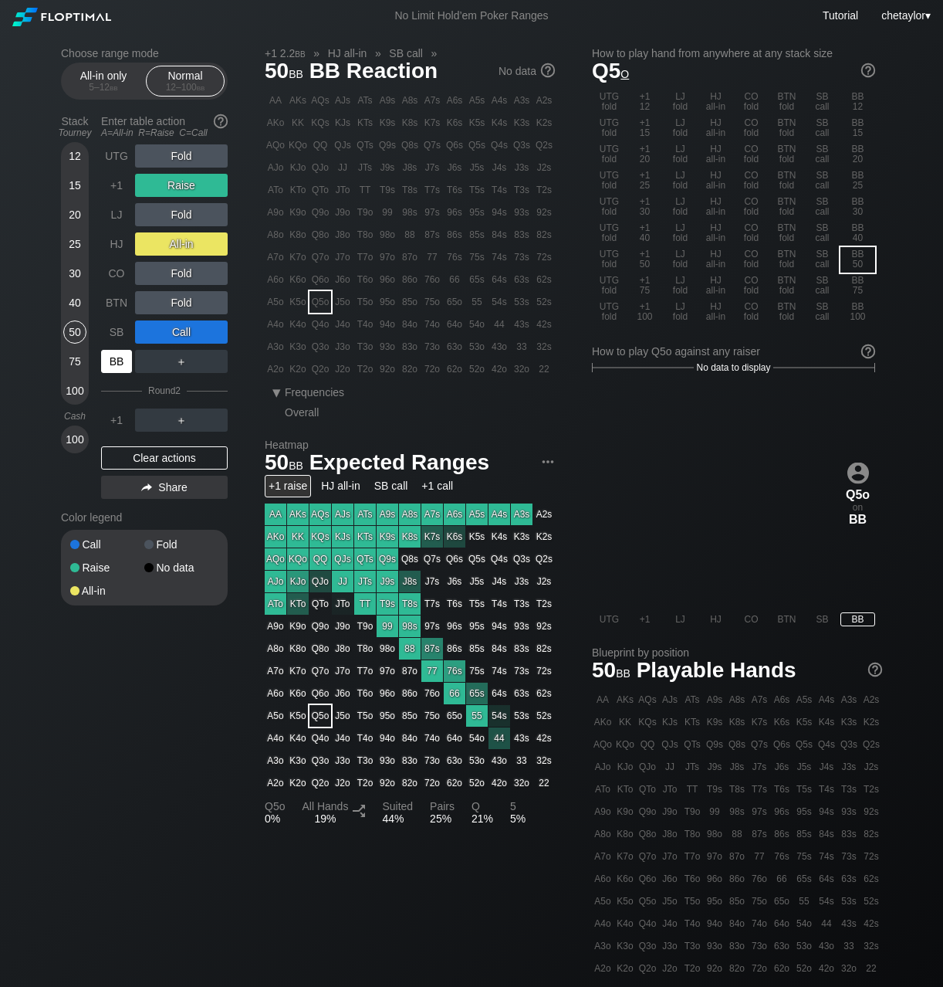
click at [127, 364] on div "BB" at bounding box center [116, 361] width 31 height 23
click at [126, 458] on div "Clear actions" at bounding box center [164, 457] width 127 height 23
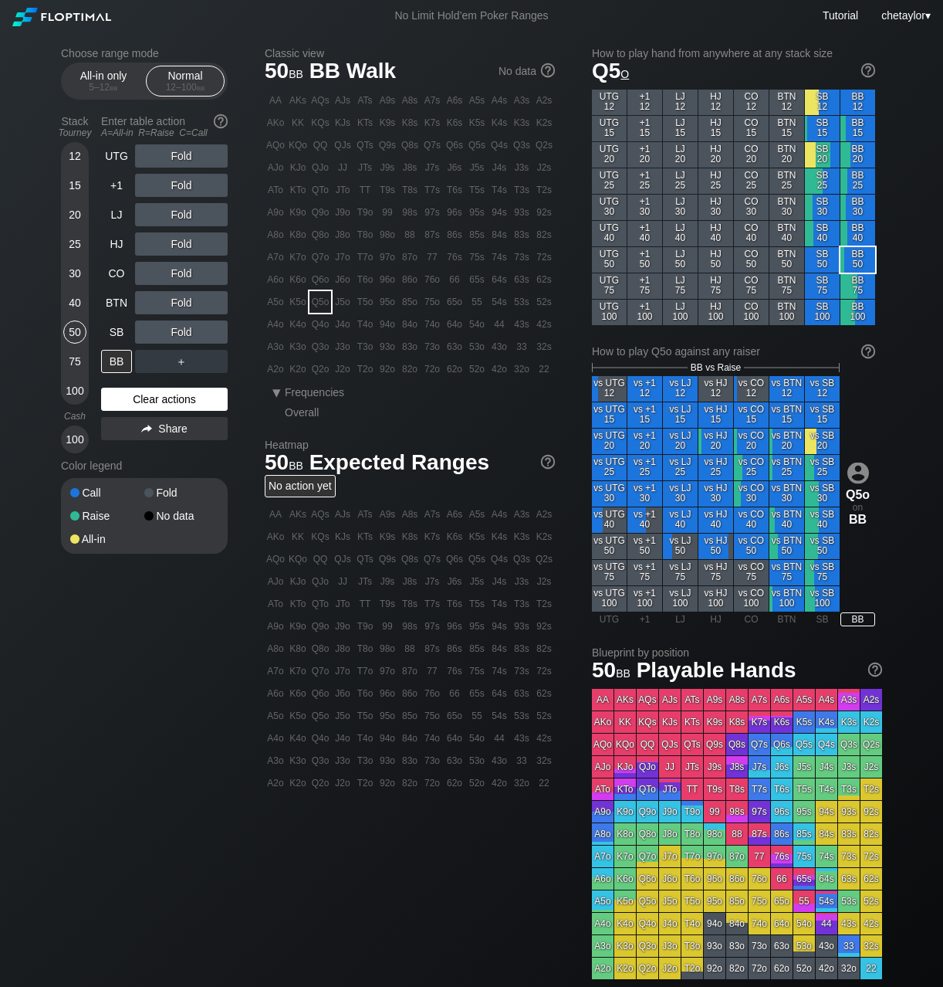
click at [126, 458] on div "Color legend" at bounding box center [144, 465] width 167 height 25
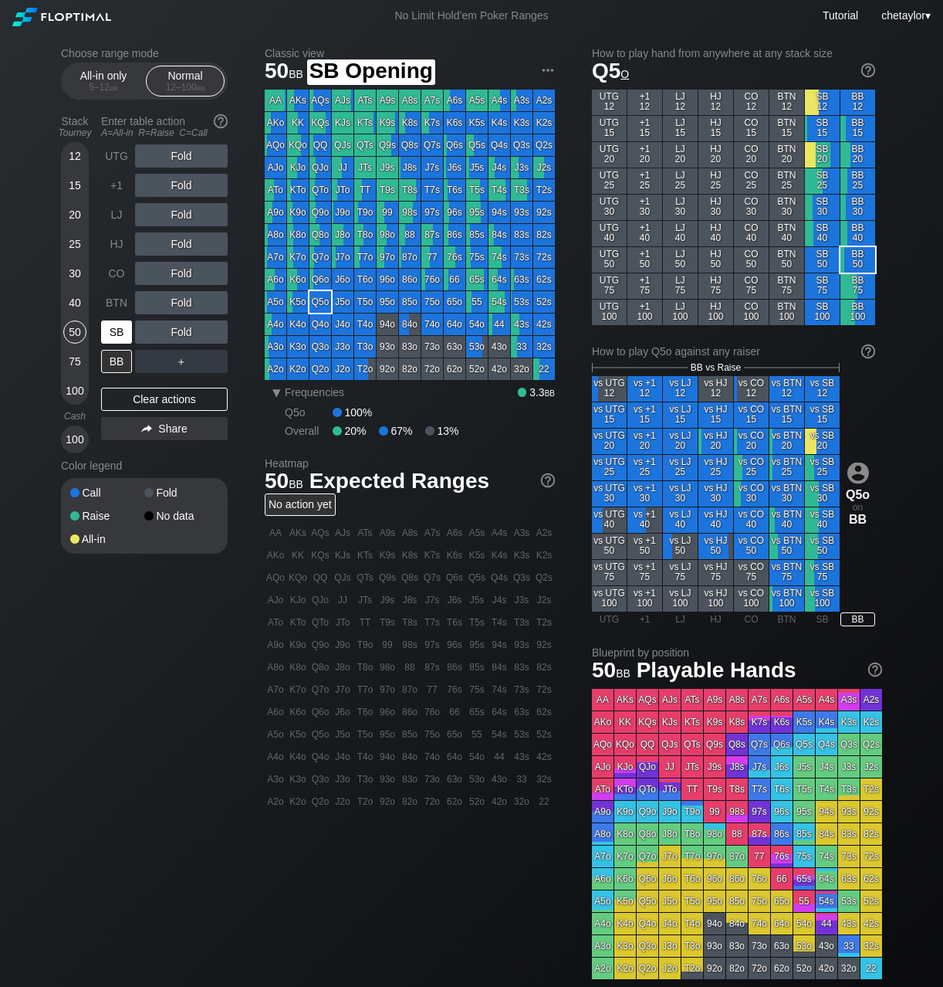
click at [117, 323] on div "SB" at bounding box center [116, 331] width 31 height 23
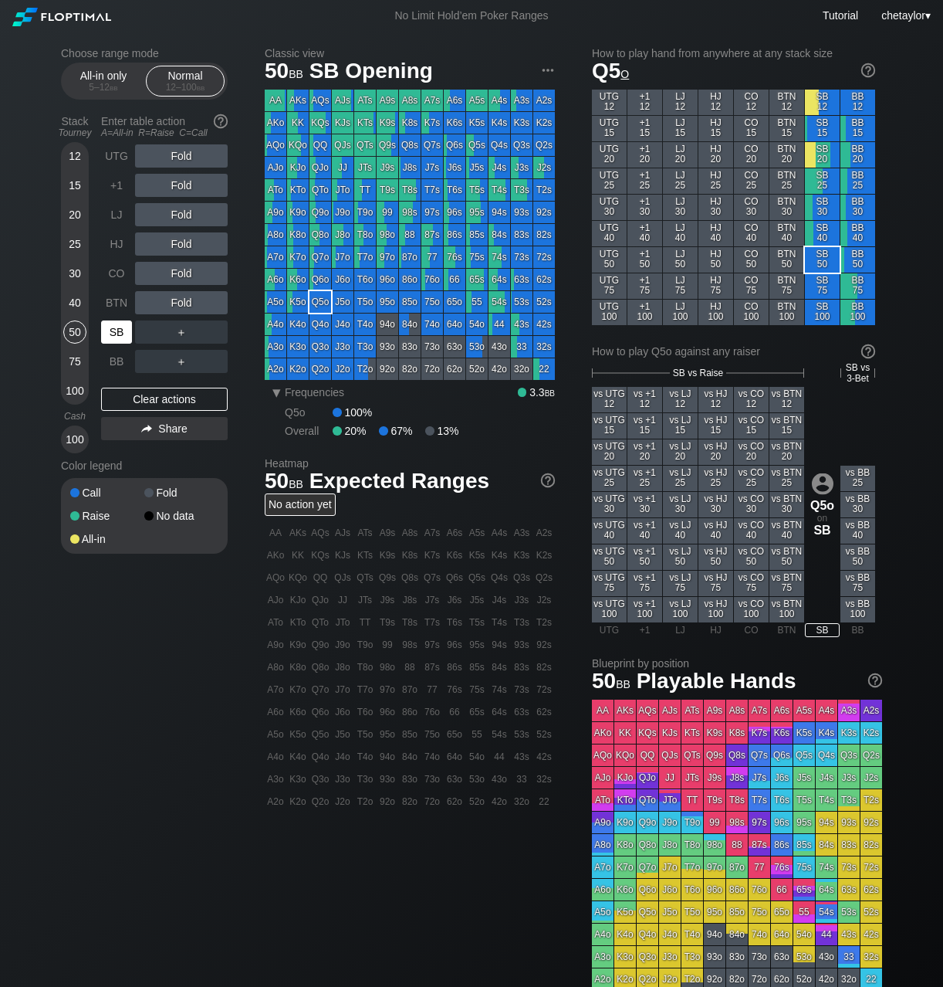
click at [117, 323] on div "SB" at bounding box center [116, 331] width 31 height 23
click at [364, 260] on div "T7o" at bounding box center [365, 257] width 22 height 22
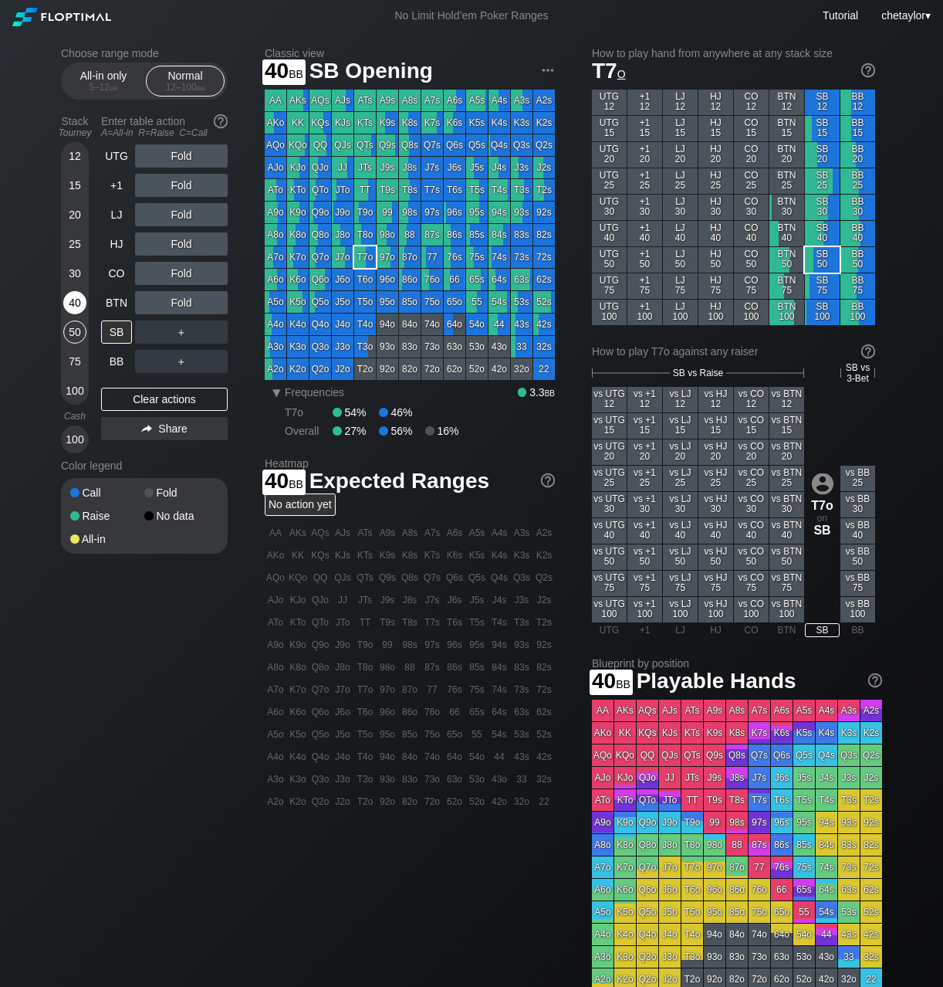
click at [73, 296] on div "40" at bounding box center [74, 302] width 23 height 23
click at [184, 302] on div "R ✕" at bounding box center [182, 302] width 30 height 23
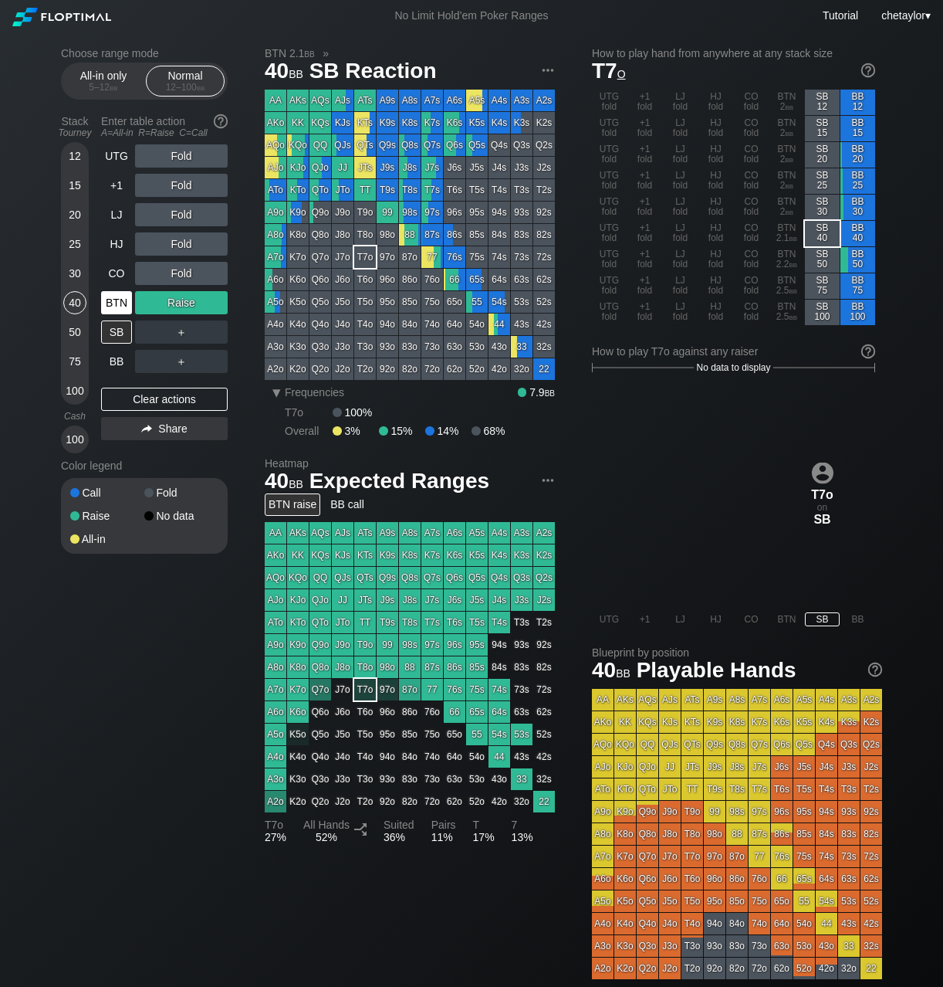
click at [117, 299] on div "BTN" at bounding box center [116, 302] width 31 height 23
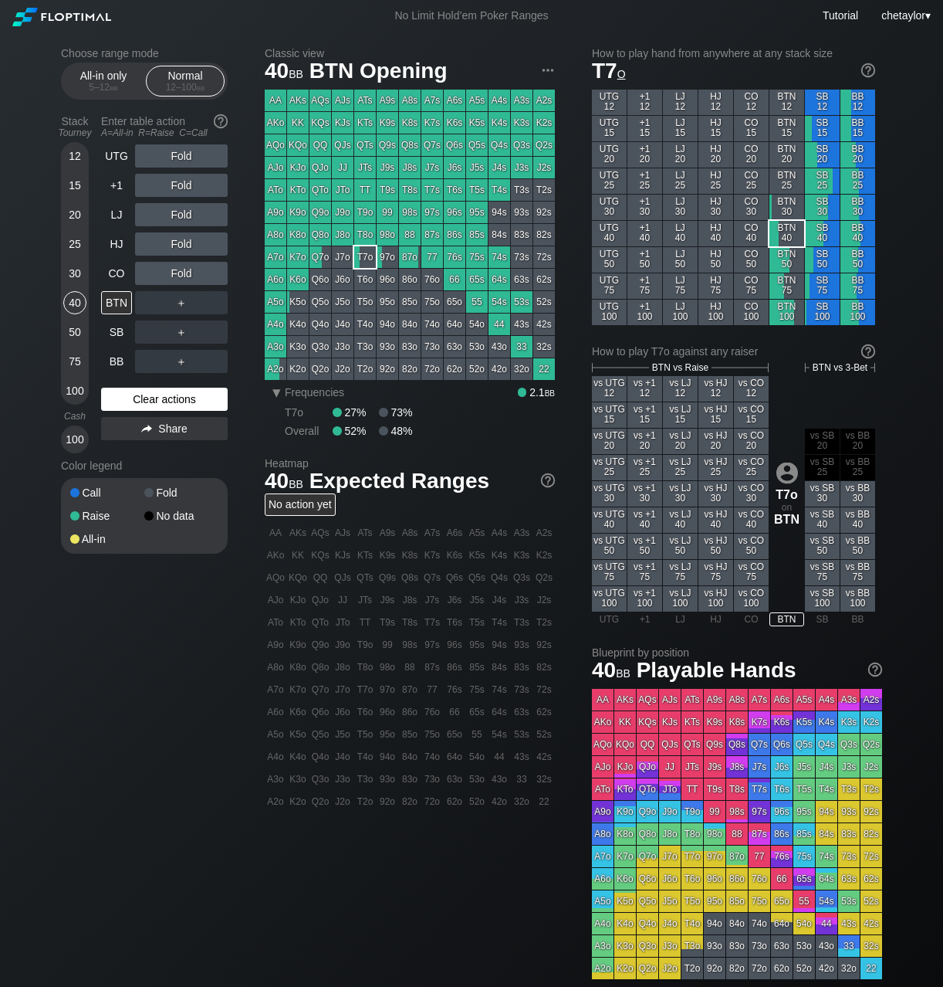
click at [143, 399] on div "Clear actions" at bounding box center [164, 399] width 127 height 23
click at [117, 272] on div "CO" at bounding box center [116, 273] width 31 height 23
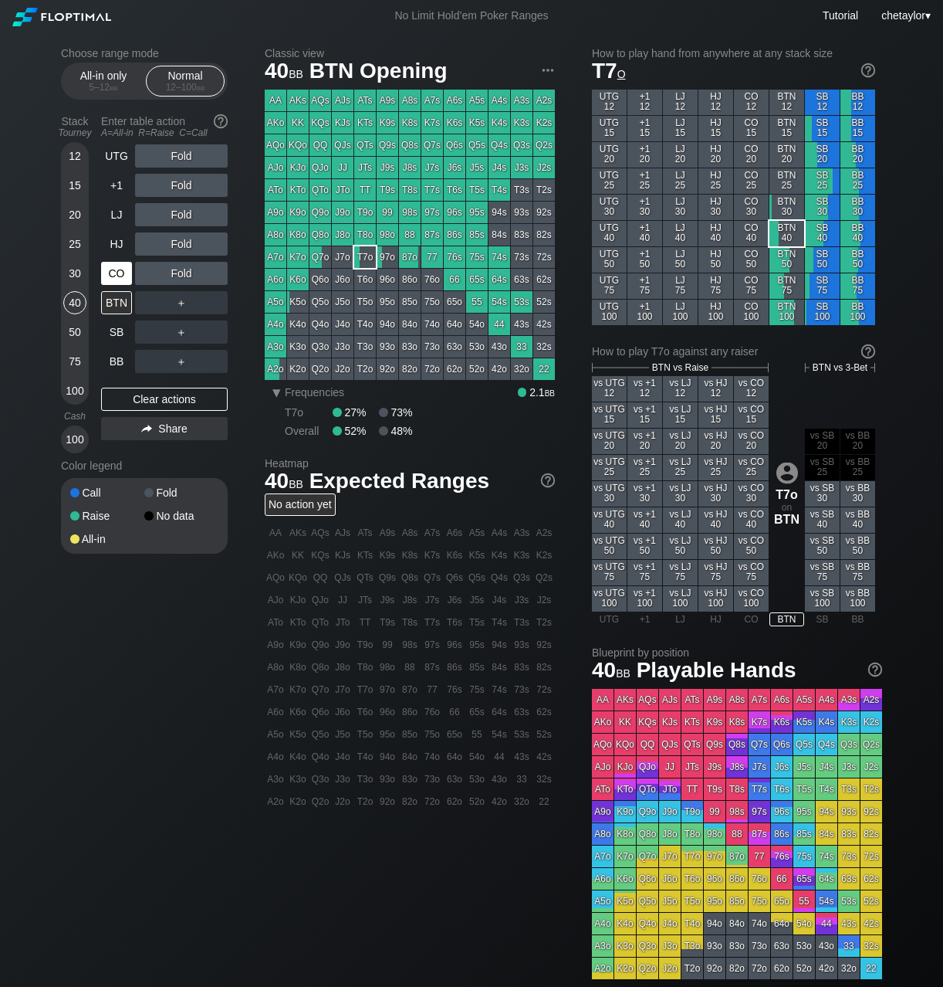
click at [117, 272] on div "CO" at bounding box center [116, 273] width 31 height 23
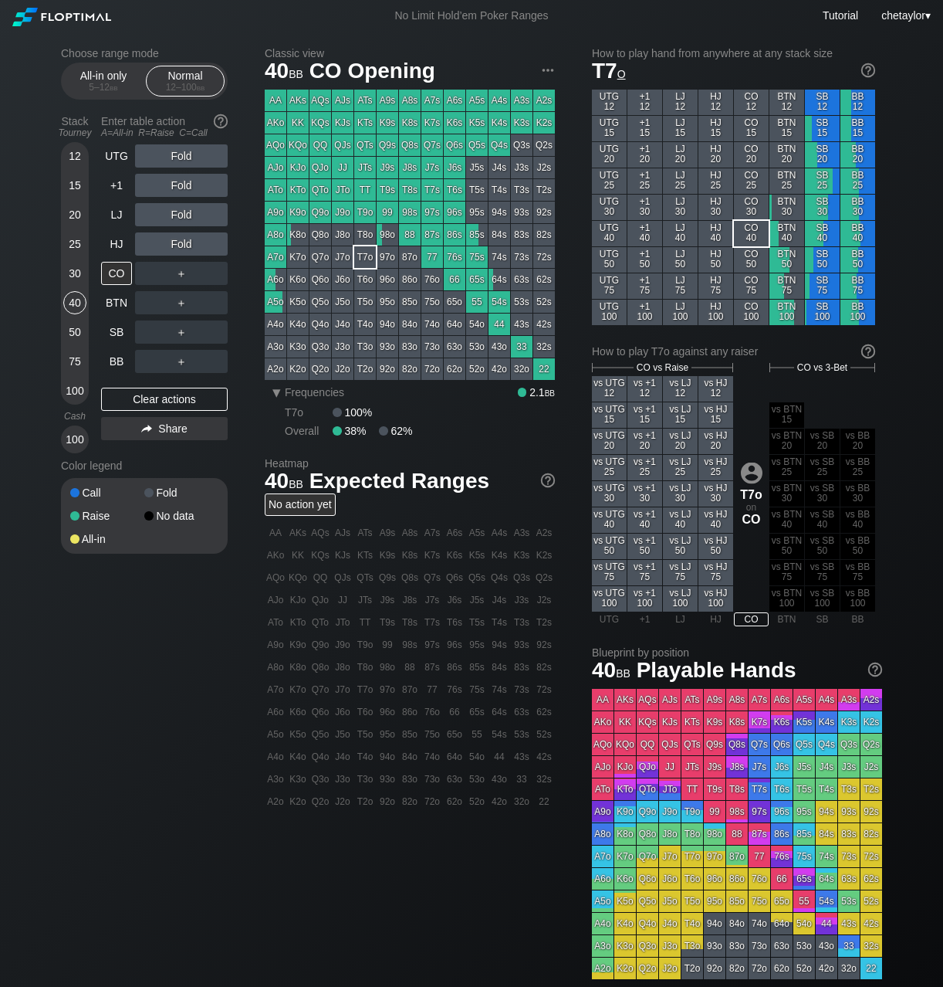
click at [434, 210] on div "97s" at bounding box center [432, 212] width 22 height 22
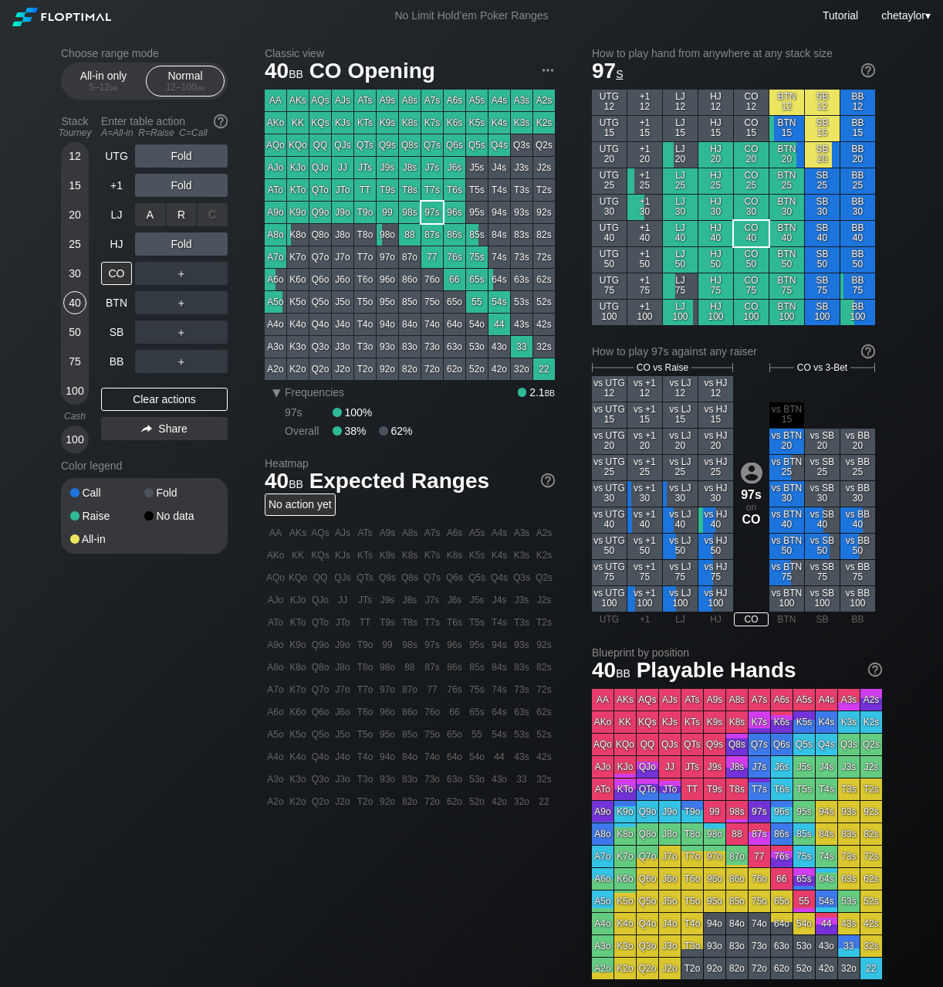
click at [185, 215] on div "R ✕" at bounding box center [182, 214] width 30 height 23
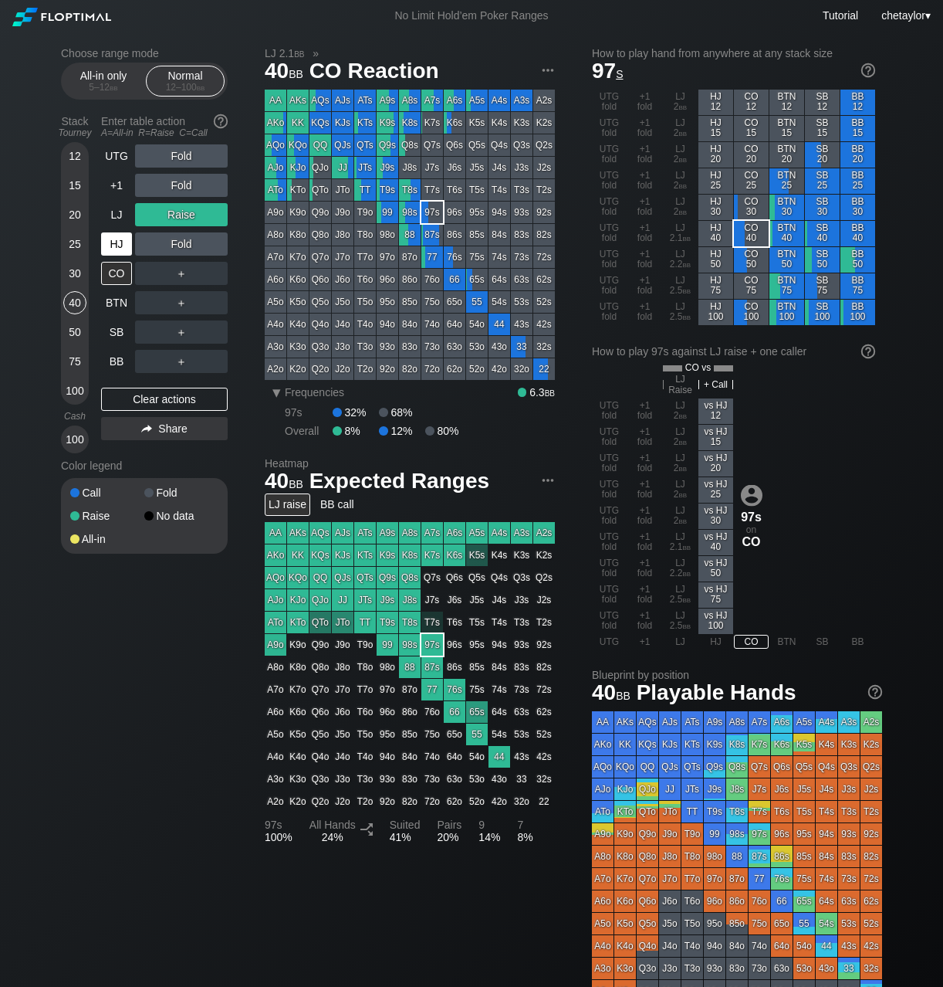
click at [117, 249] on div "HJ" at bounding box center [116, 243] width 31 height 23
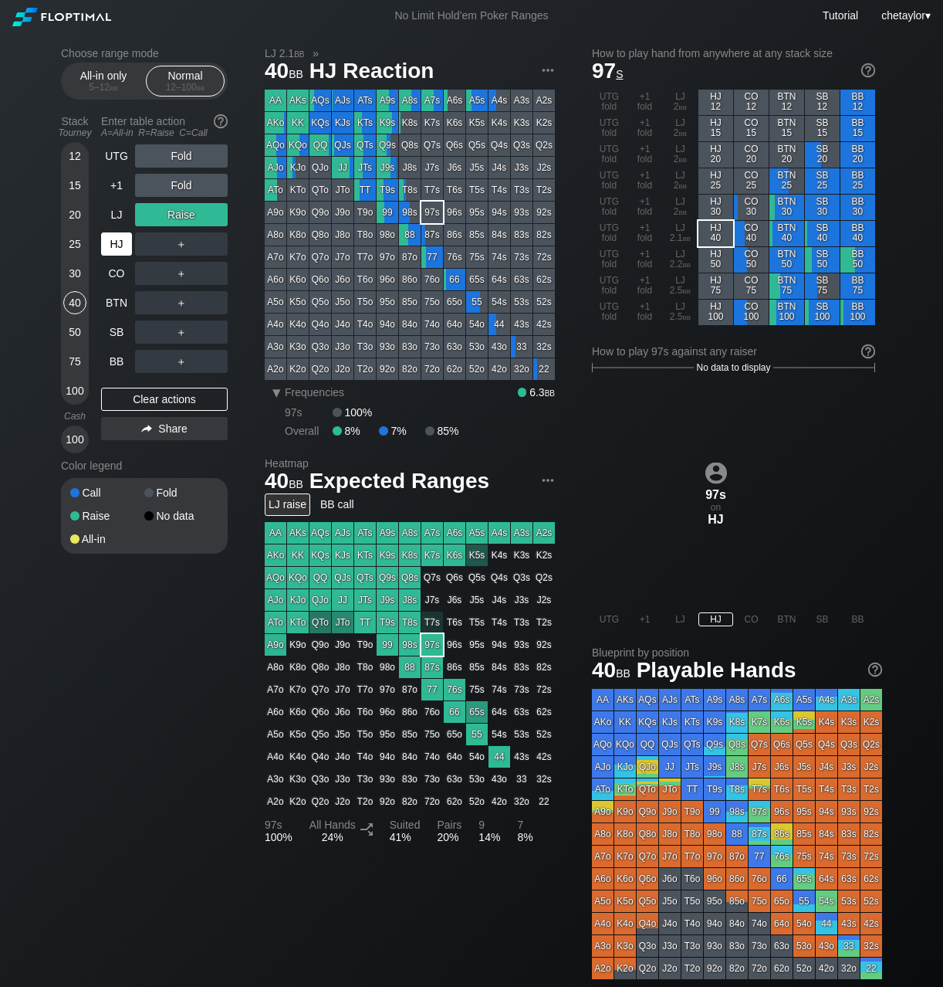
click at [117, 249] on div "HJ" at bounding box center [116, 243] width 31 height 23
click at [134, 405] on div "Clear actions" at bounding box center [164, 399] width 127 height 23
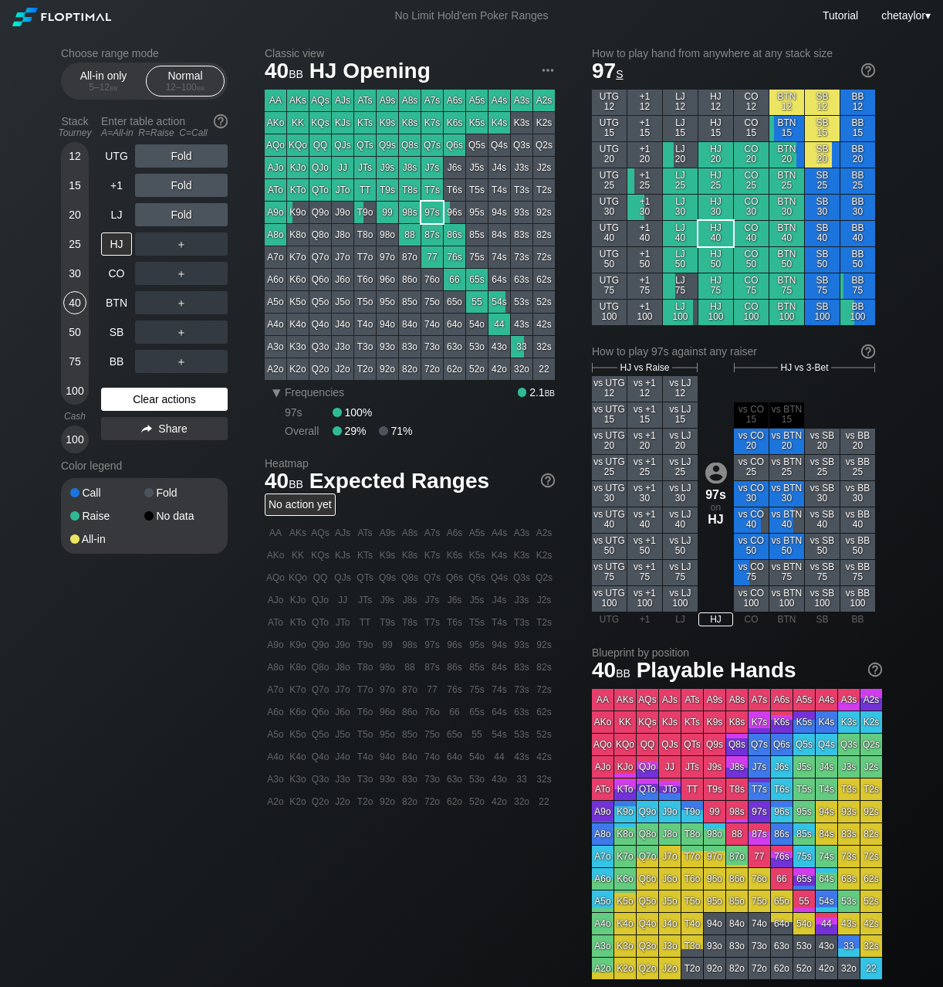
click at [134, 405] on div "Clear actions" at bounding box center [164, 399] width 127 height 23
click at [137, 399] on div "Clear actions" at bounding box center [164, 399] width 127 height 23
click at [501, 324] on div "44" at bounding box center [500, 324] width 22 height 22
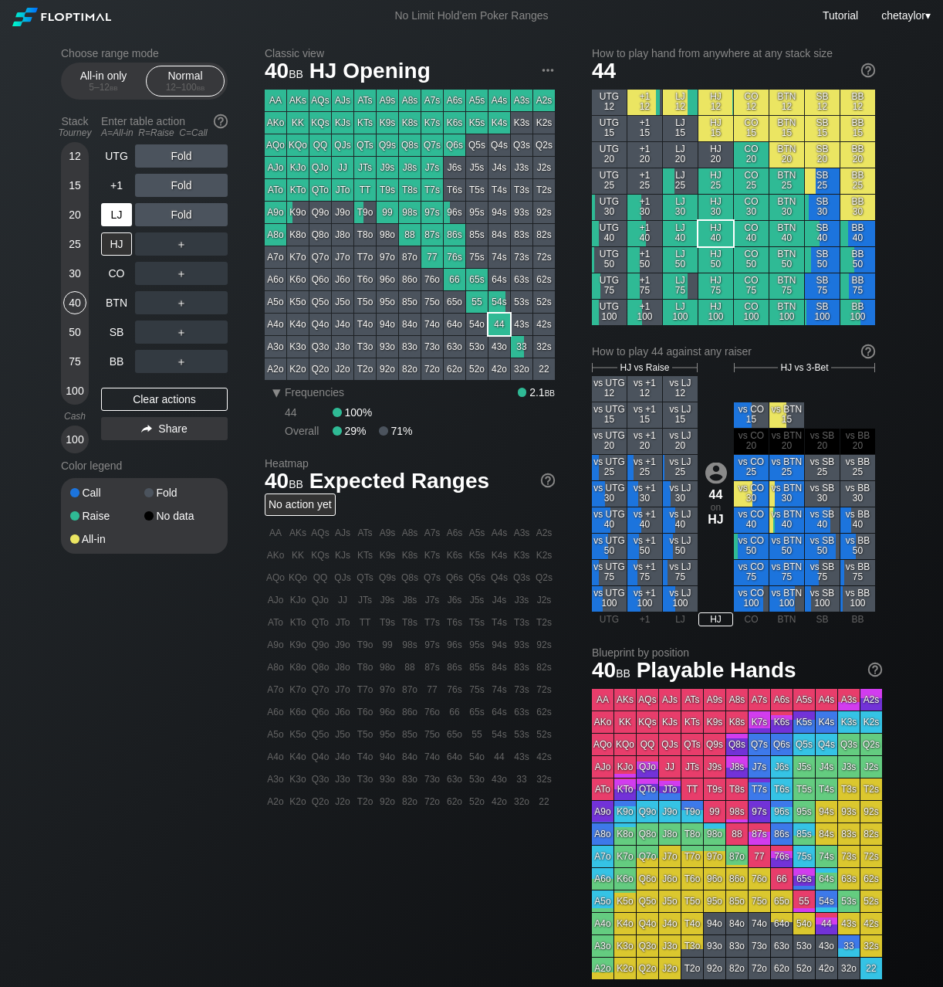
click at [124, 216] on div "LJ" at bounding box center [116, 214] width 31 height 23
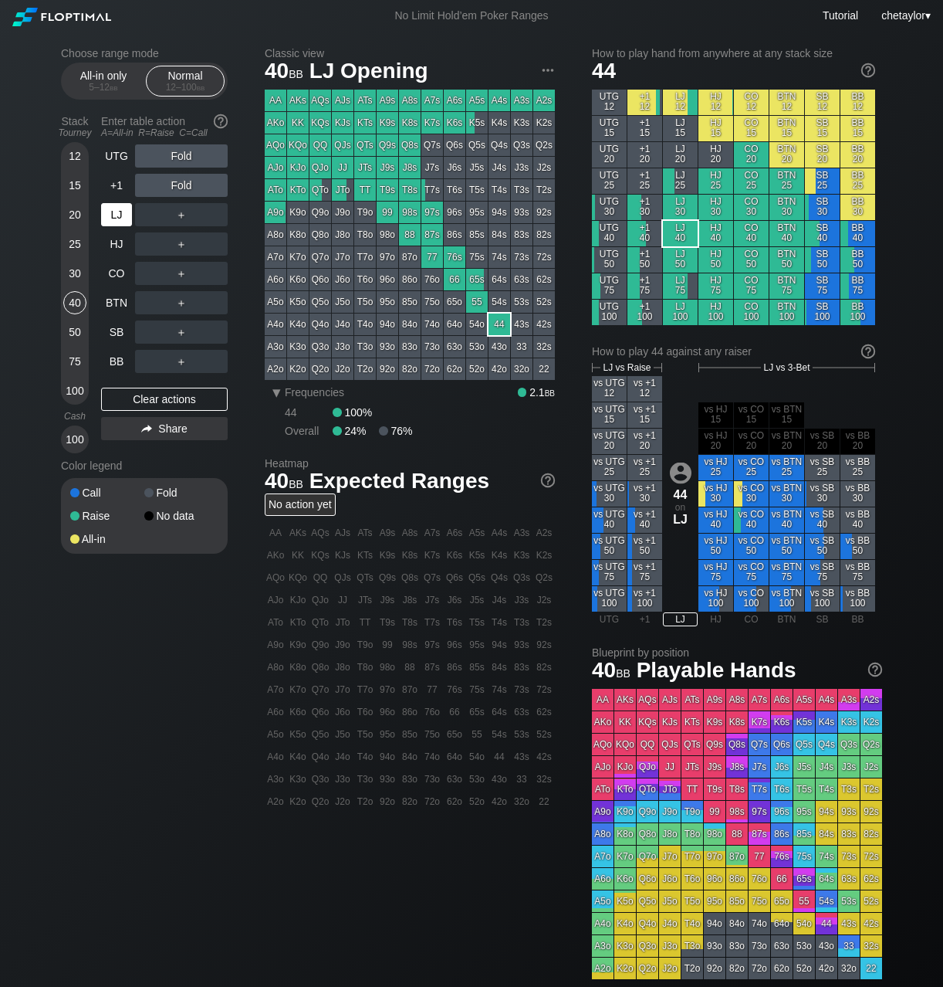
click at [124, 216] on div "LJ" at bounding box center [116, 214] width 31 height 23
click at [115, 188] on div "+1" at bounding box center [116, 185] width 31 height 23
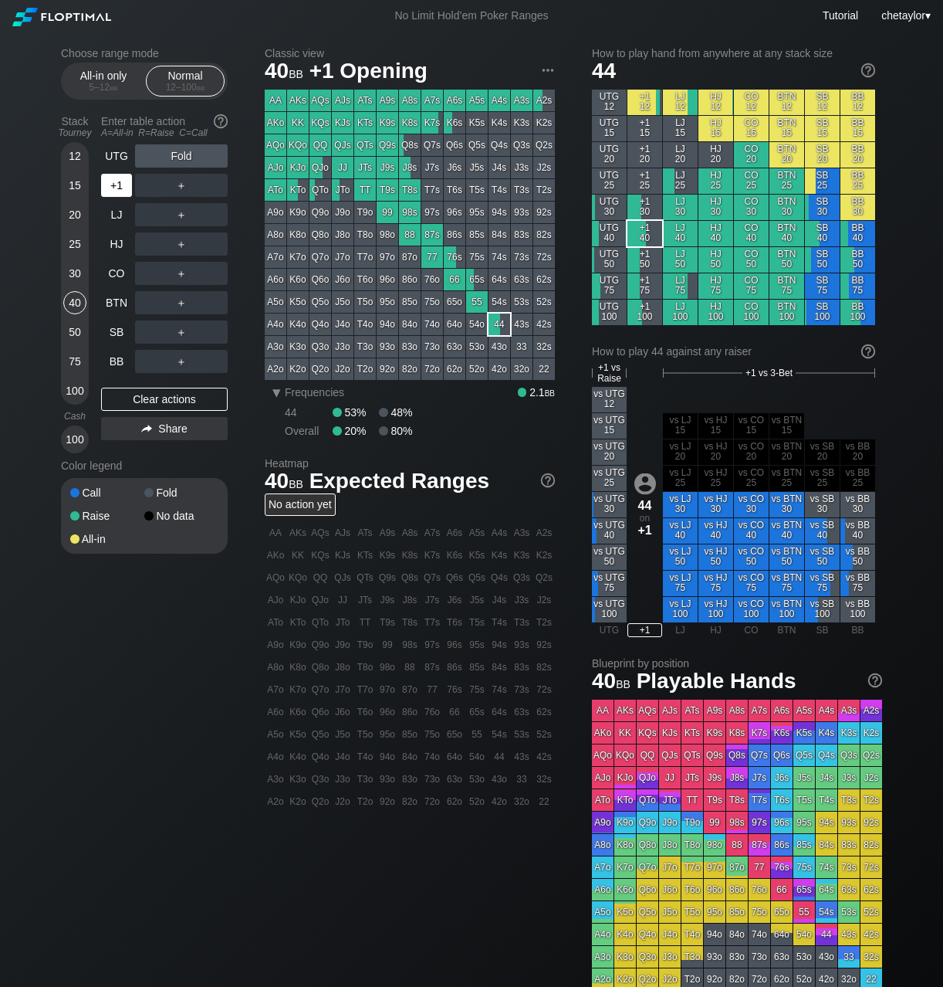
click at [115, 188] on div "+1" at bounding box center [116, 185] width 31 height 23
click at [120, 362] on div "BB" at bounding box center [116, 361] width 31 height 23
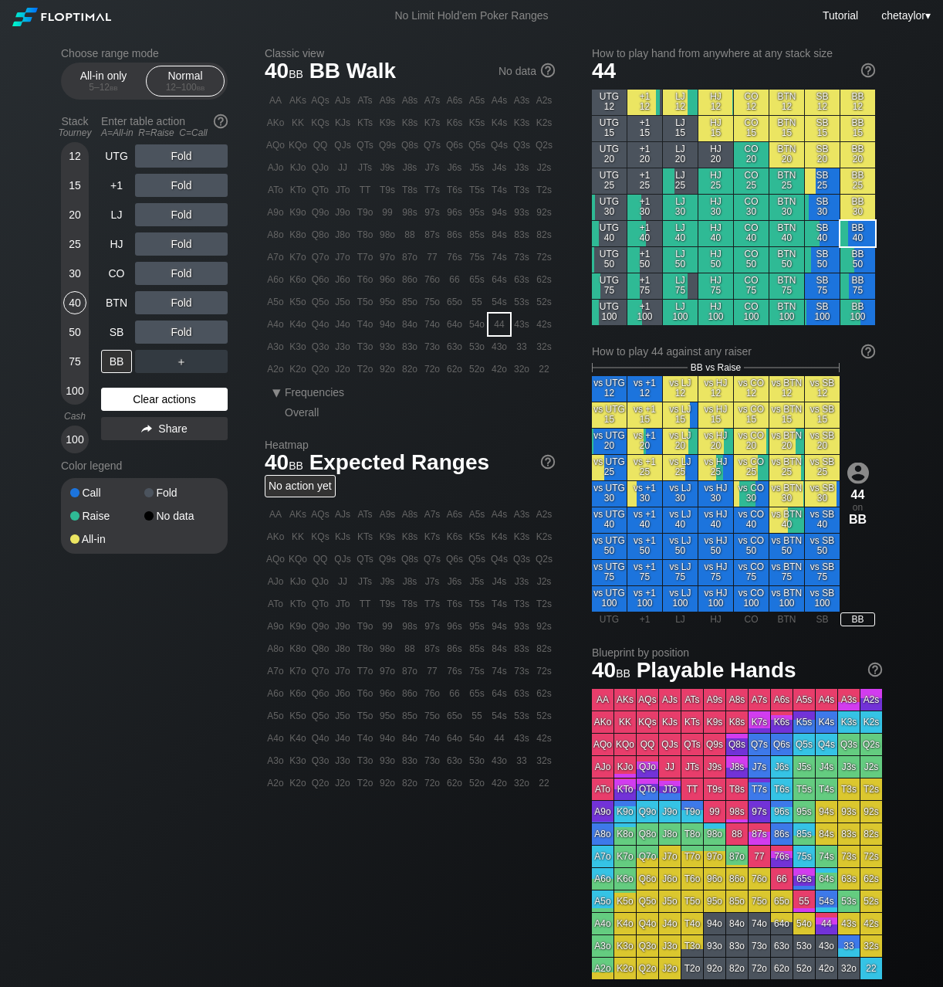
click at [140, 401] on div "Clear actions" at bounding box center [164, 399] width 127 height 23
click at [363, 123] on div "KTs" at bounding box center [365, 123] width 22 height 22
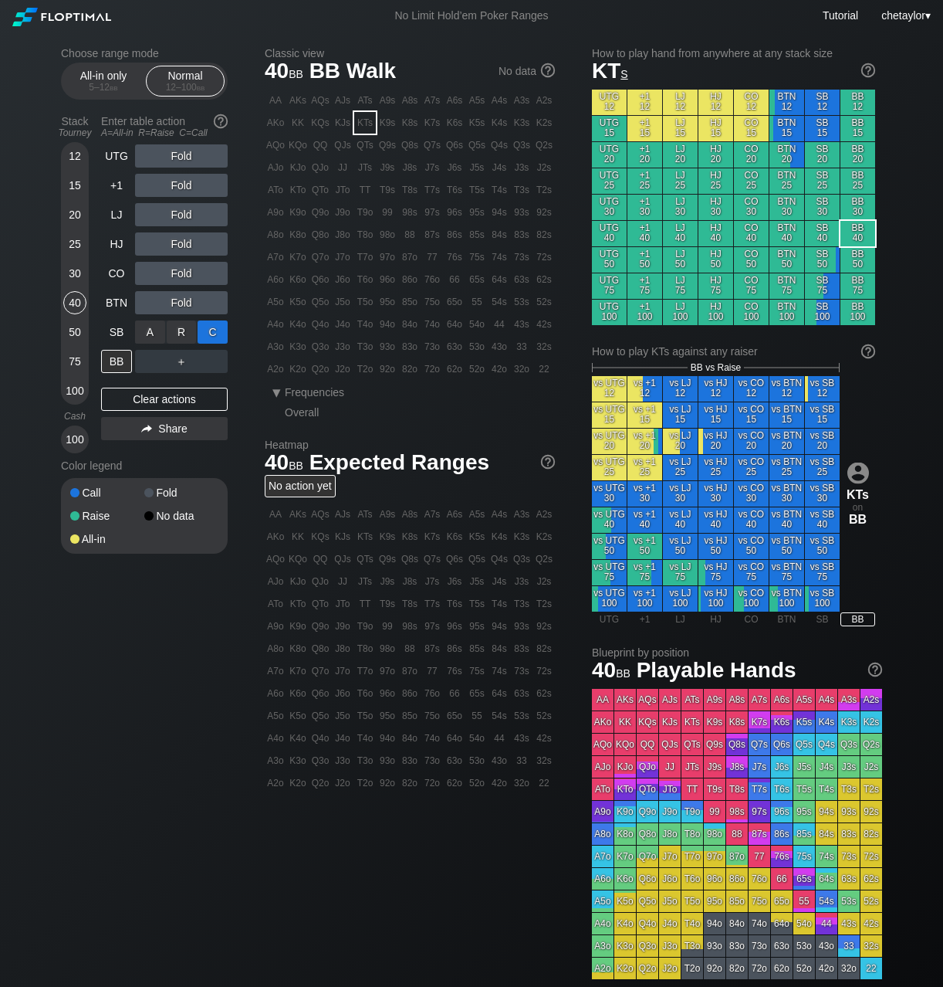
click at [214, 332] on div "C ✕" at bounding box center [213, 331] width 30 height 23
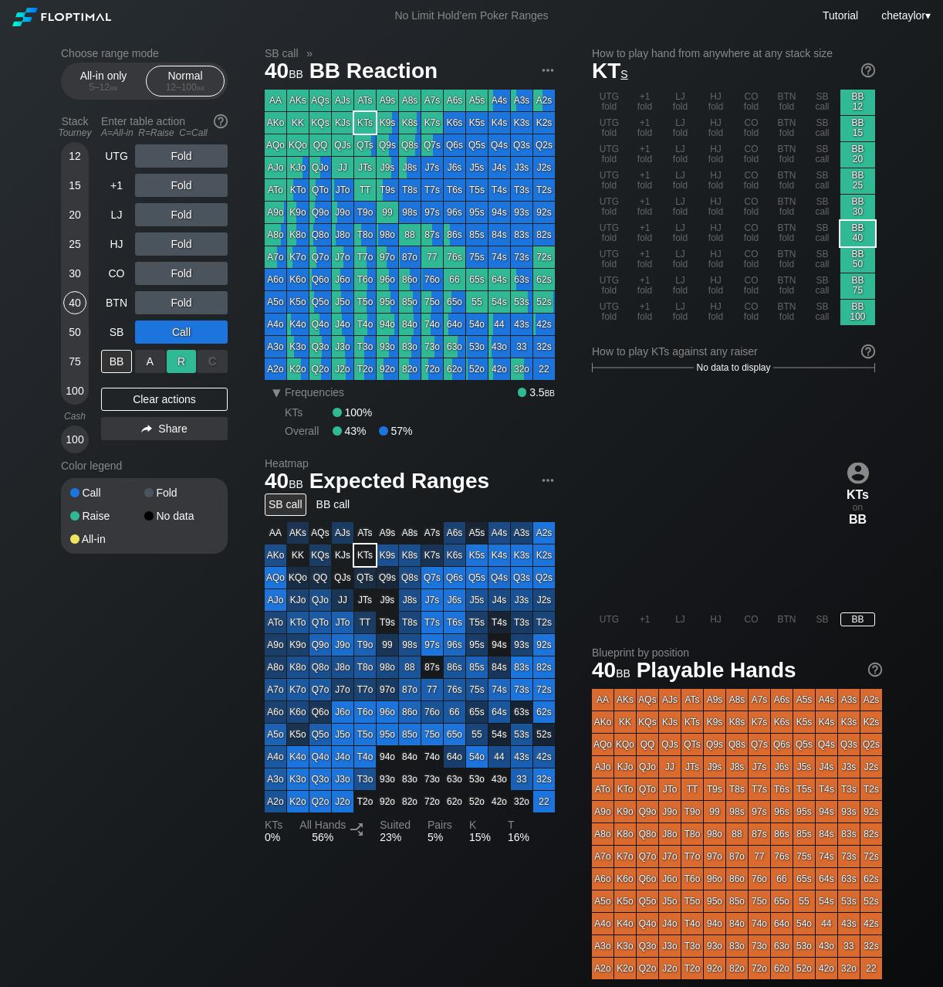
click at [185, 361] on div "R ✕" at bounding box center [182, 361] width 30 height 23
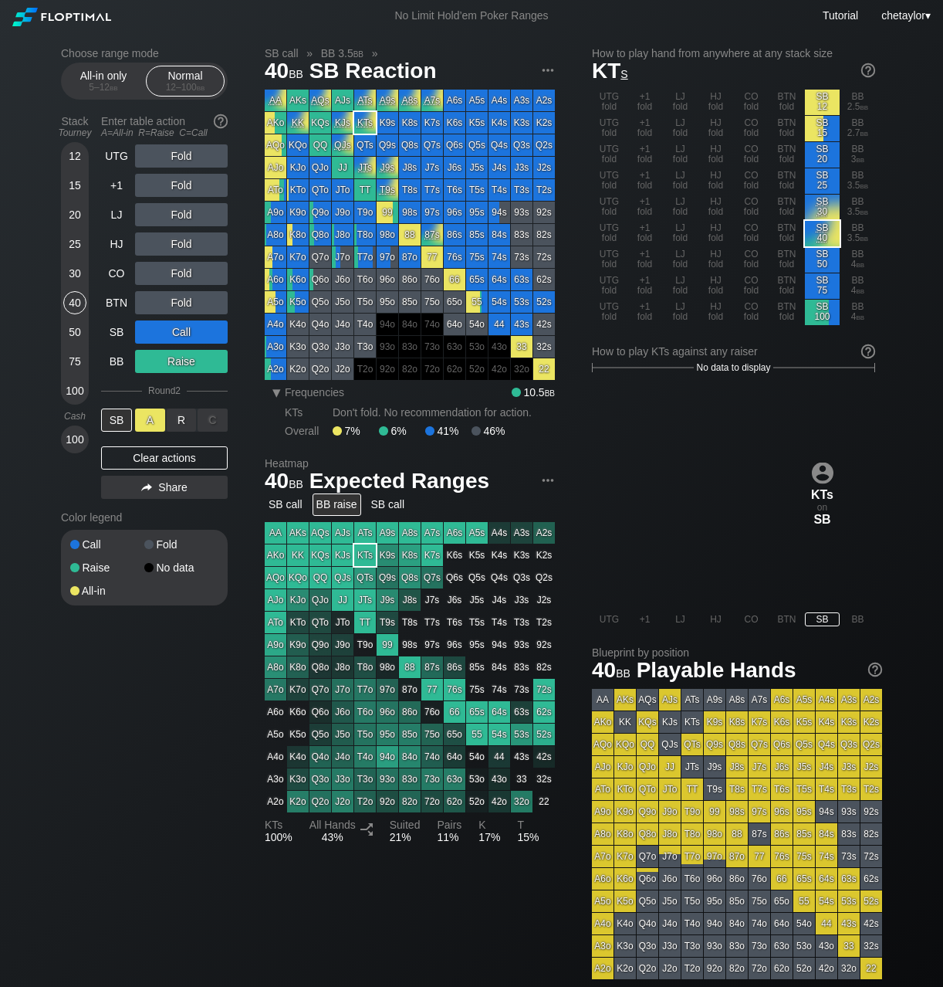
click at [145, 419] on div "A ✕" at bounding box center [150, 419] width 30 height 23
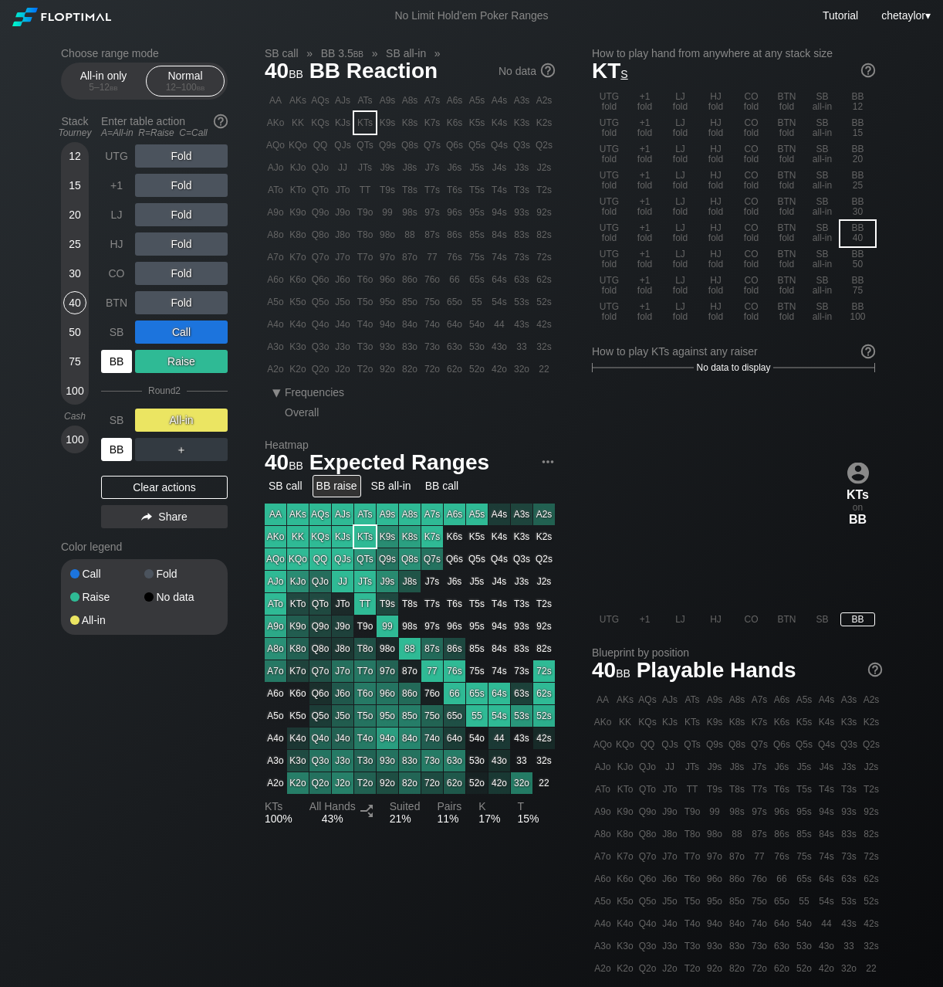
click at [117, 449] on div "BB" at bounding box center [116, 449] width 31 height 23
click at [73, 271] on div "30" at bounding box center [74, 273] width 23 height 23
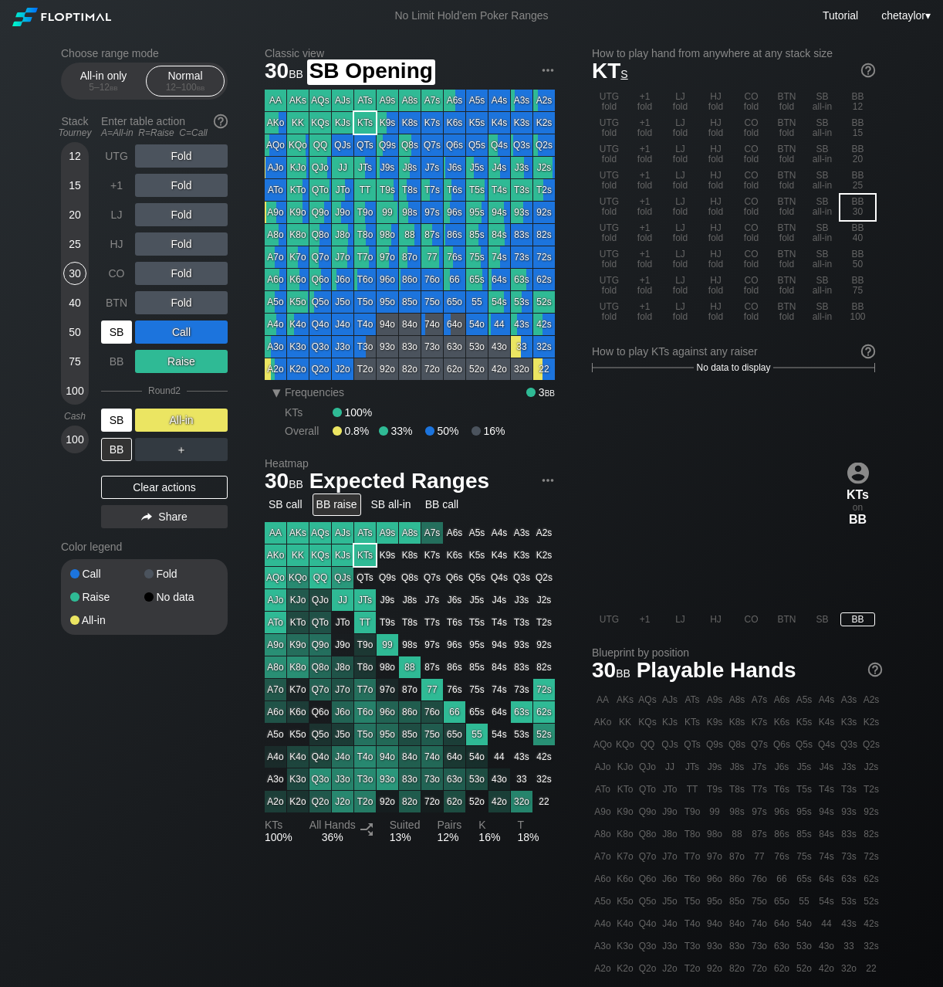
click at [112, 330] on div "SB" at bounding box center [116, 331] width 31 height 23
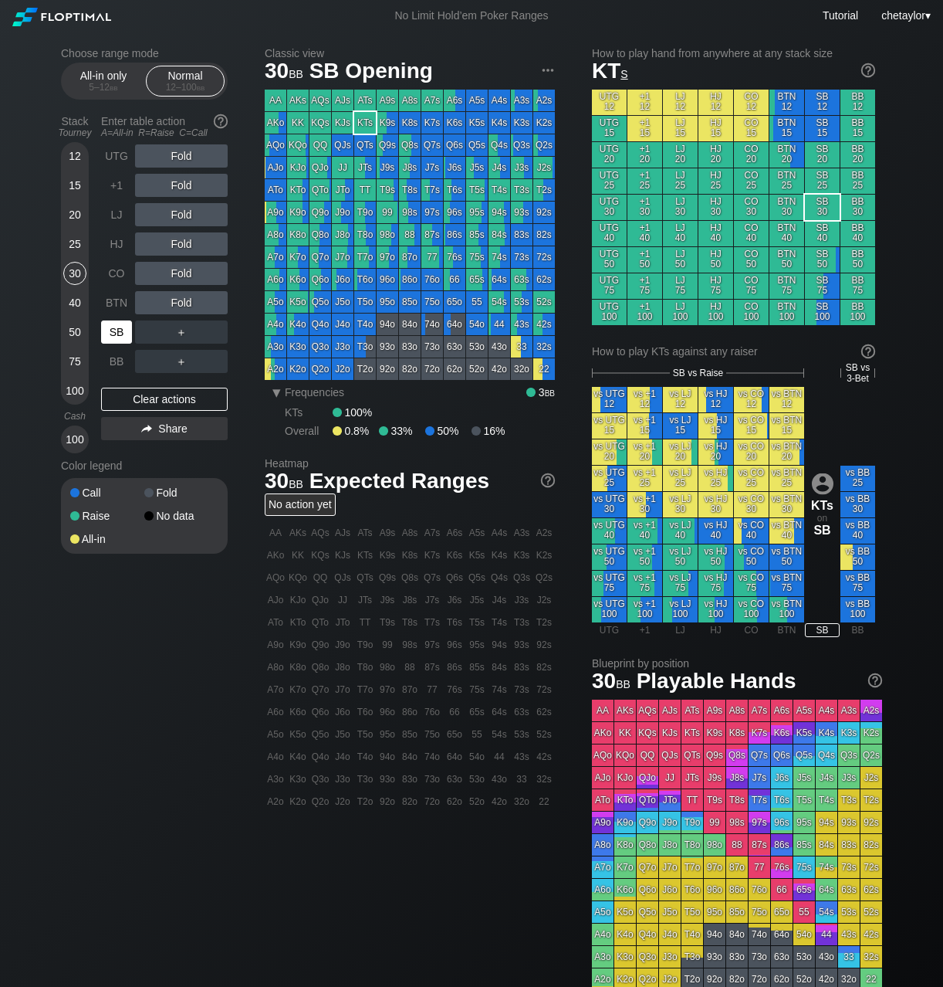
click at [112, 330] on div "SB" at bounding box center [116, 331] width 31 height 23
click at [147, 402] on div "Clear actions" at bounding box center [164, 399] width 127 height 23
click at [164, 396] on div "Clear actions" at bounding box center [164, 399] width 127 height 23
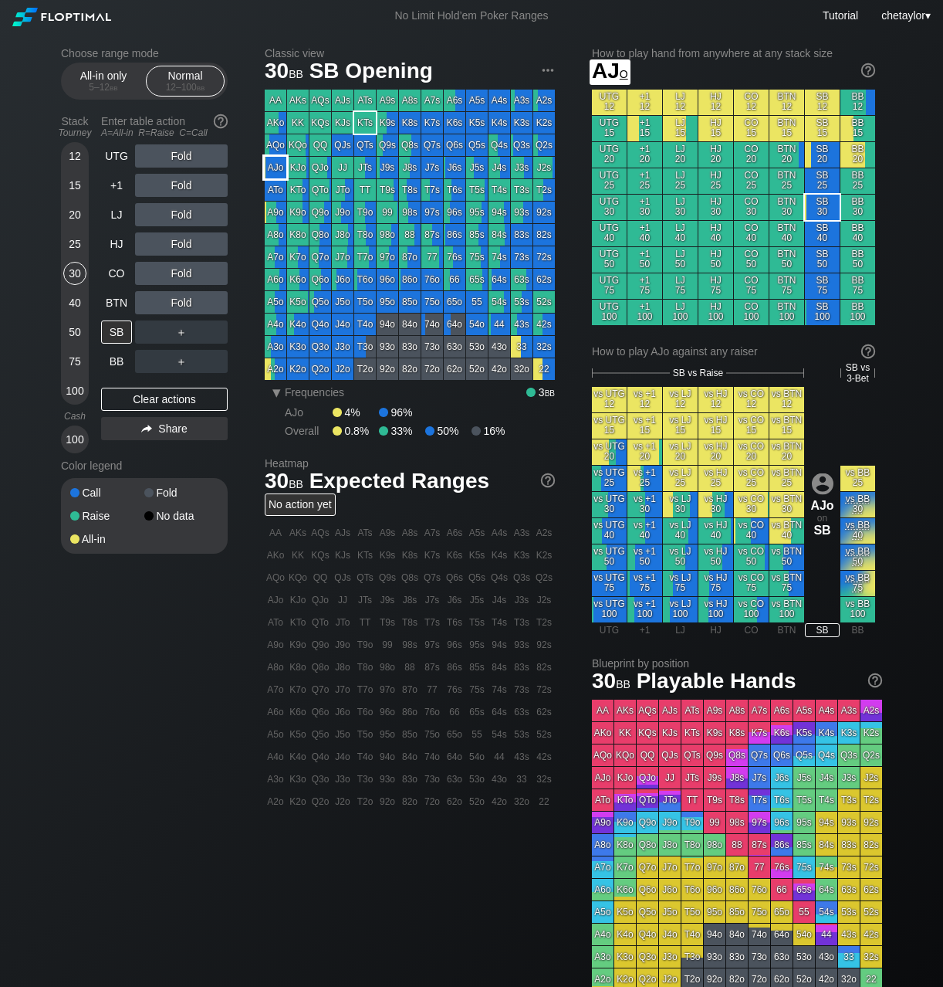
click at [278, 167] on div "AJo" at bounding box center [276, 168] width 22 height 22
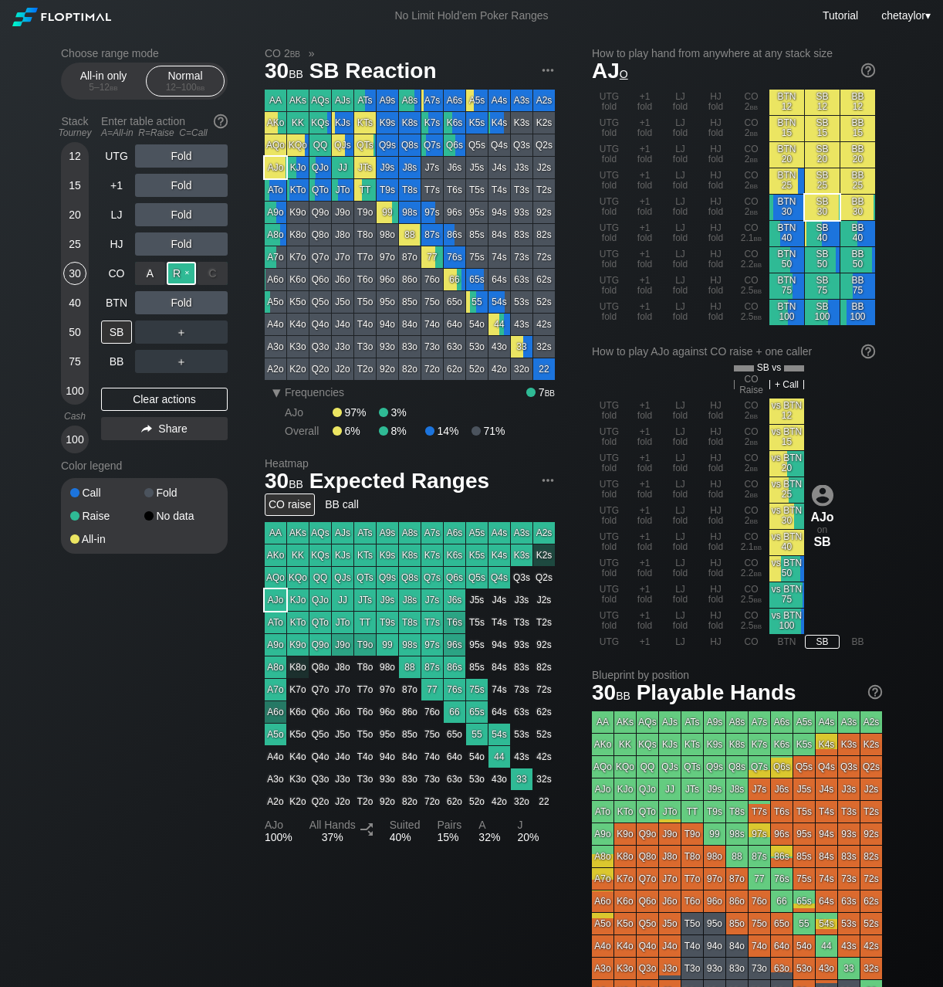
click at [181, 272] on div "R ✕" at bounding box center [182, 273] width 30 height 23
click at [73, 295] on div "40" at bounding box center [74, 302] width 23 height 23
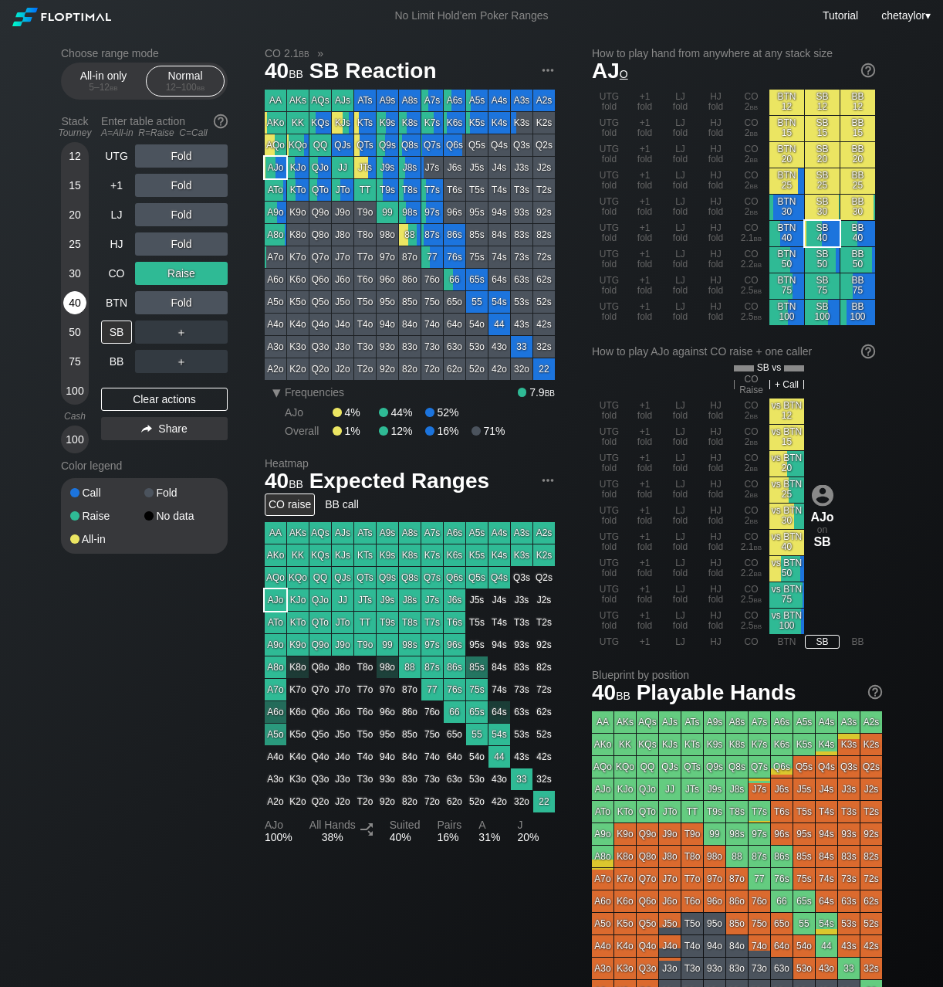
click at [73, 295] on div "40" at bounding box center [74, 302] width 23 height 23
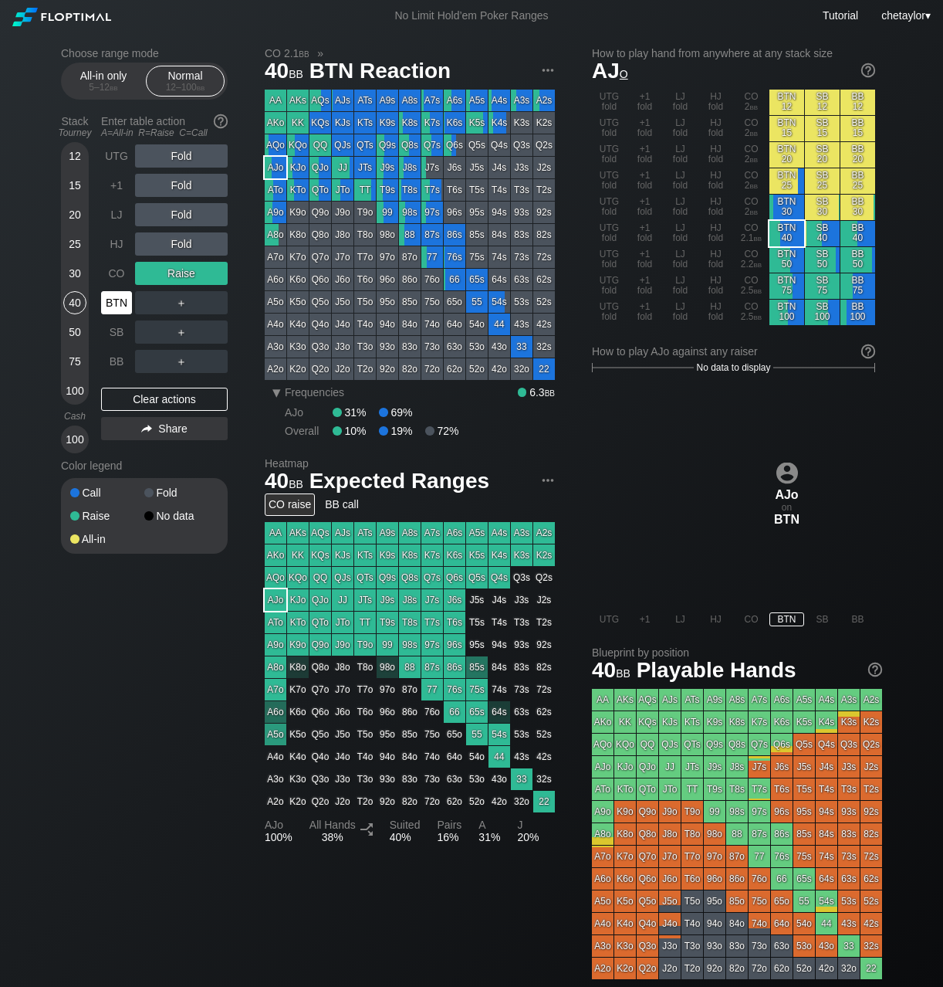
click at [120, 303] on div "BTN" at bounding box center [116, 302] width 31 height 23
click at [128, 398] on div "Clear actions" at bounding box center [164, 399] width 127 height 23
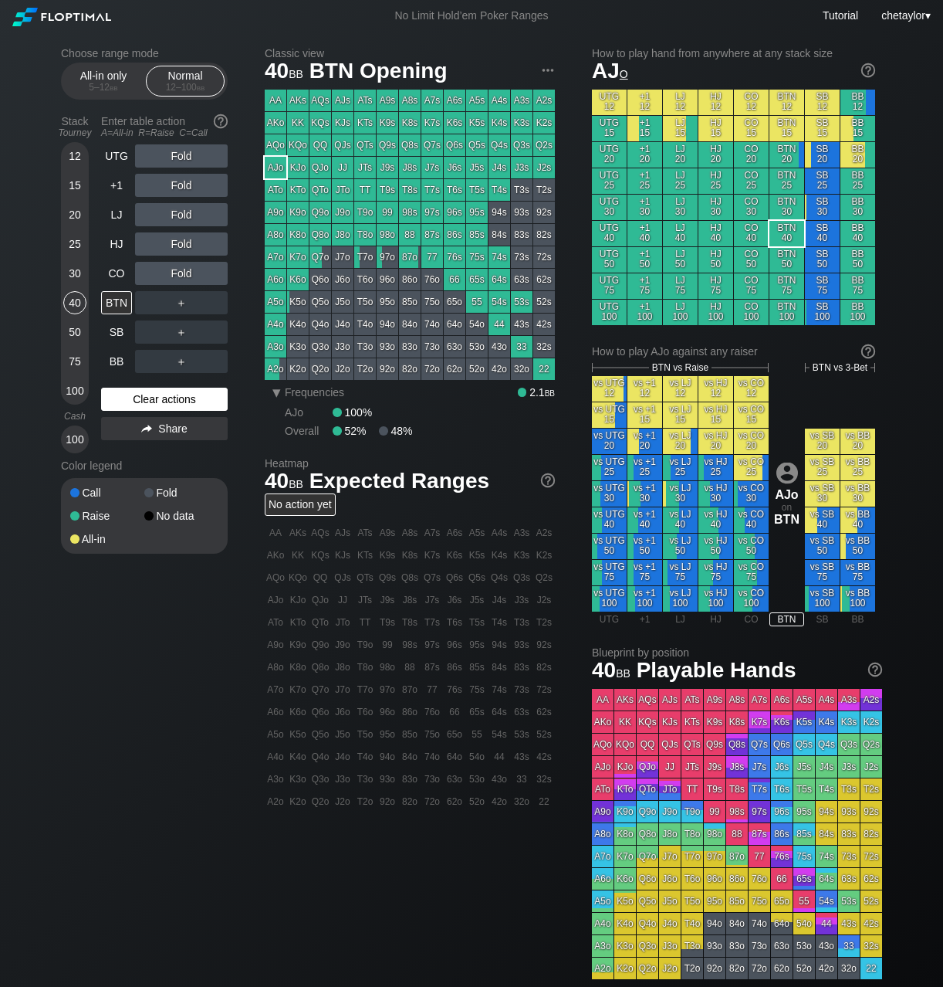
click at [128, 398] on div "Clear actions" at bounding box center [164, 399] width 127 height 23
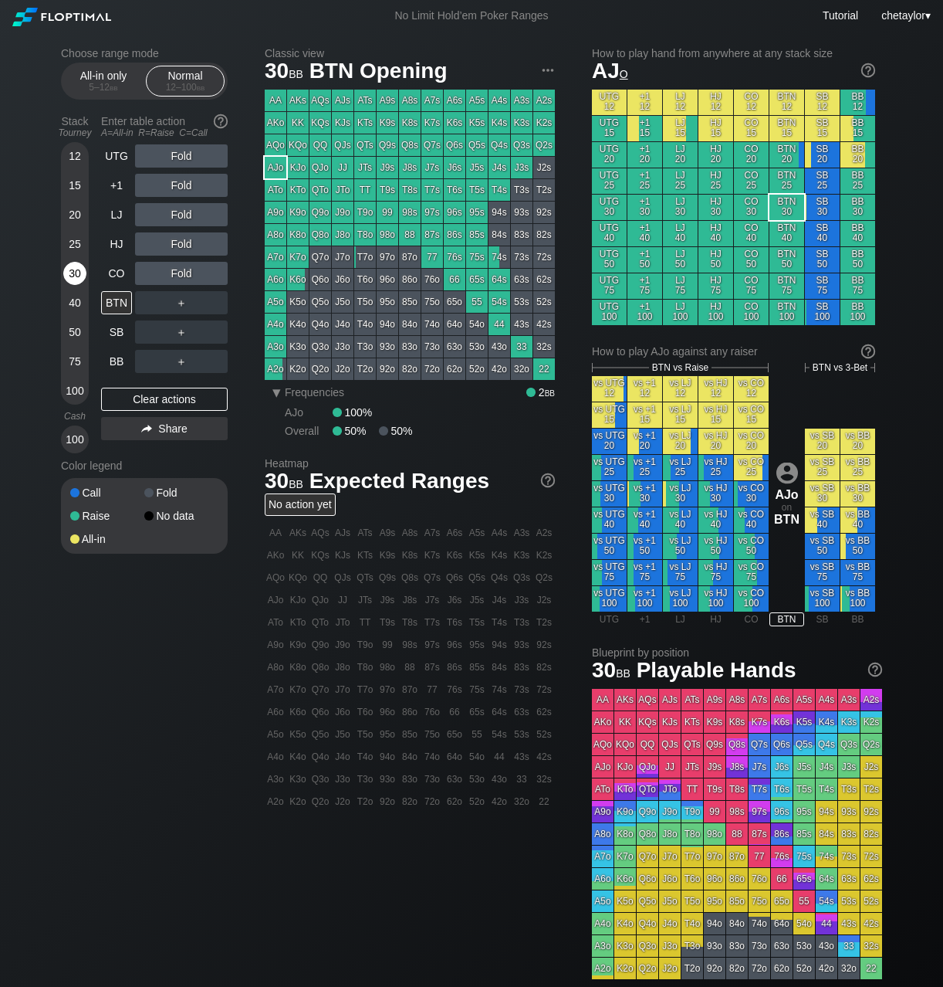
click at [73, 272] on div "30" at bounding box center [74, 273] width 23 height 23
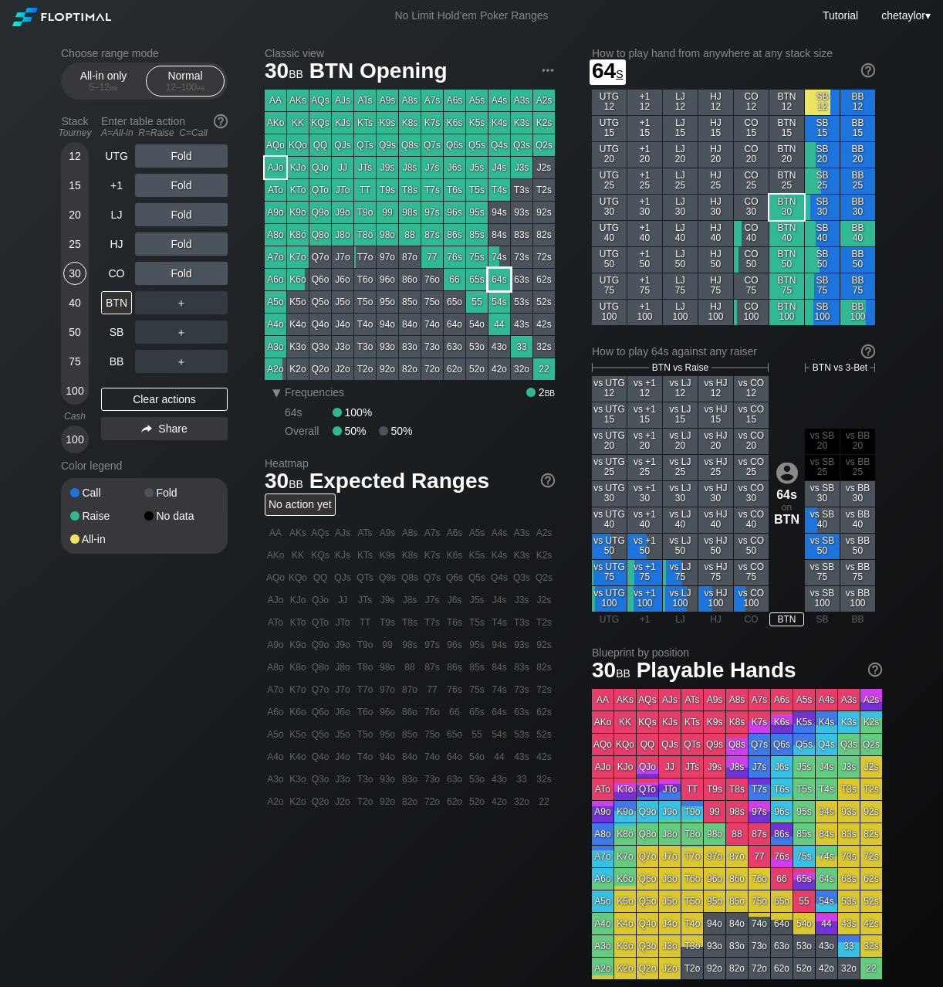
click at [503, 278] on div "64s" at bounding box center [500, 280] width 22 height 22
click at [183, 184] on div "R ✕" at bounding box center [182, 185] width 30 height 23
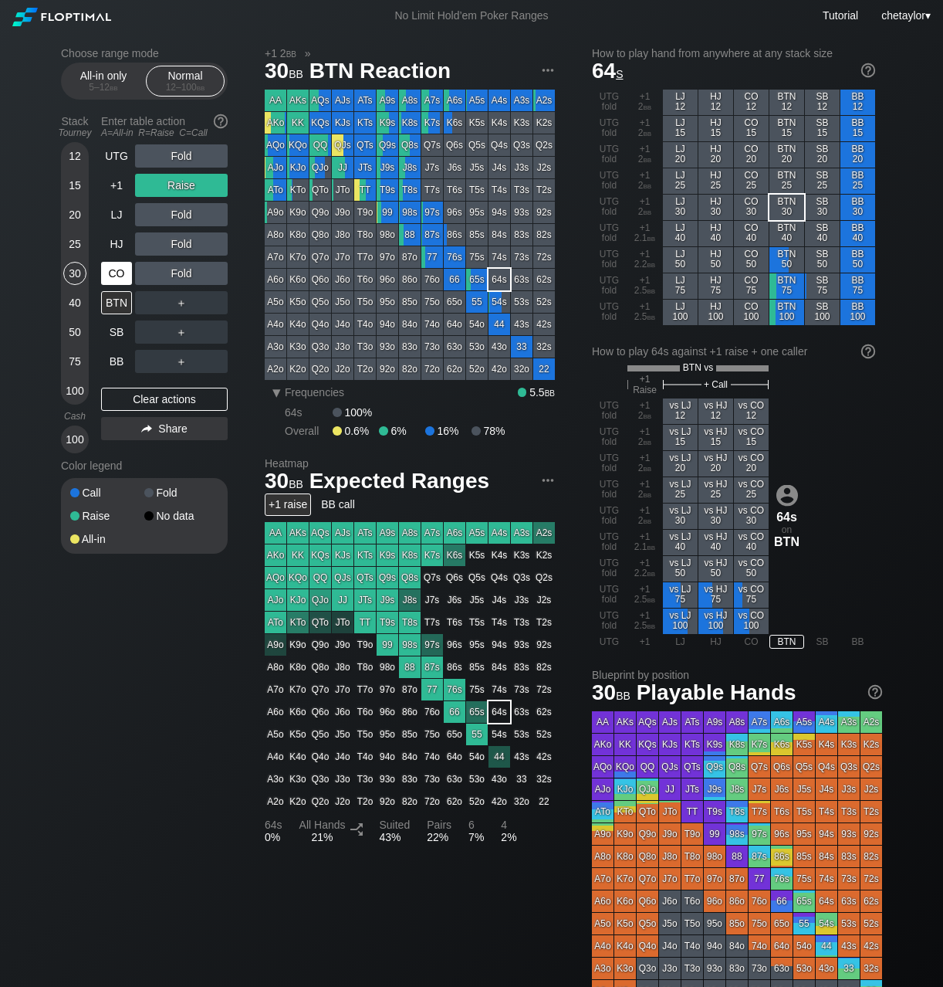
click at [116, 271] on div "CO" at bounding box center [116, 273] width 31 height 23
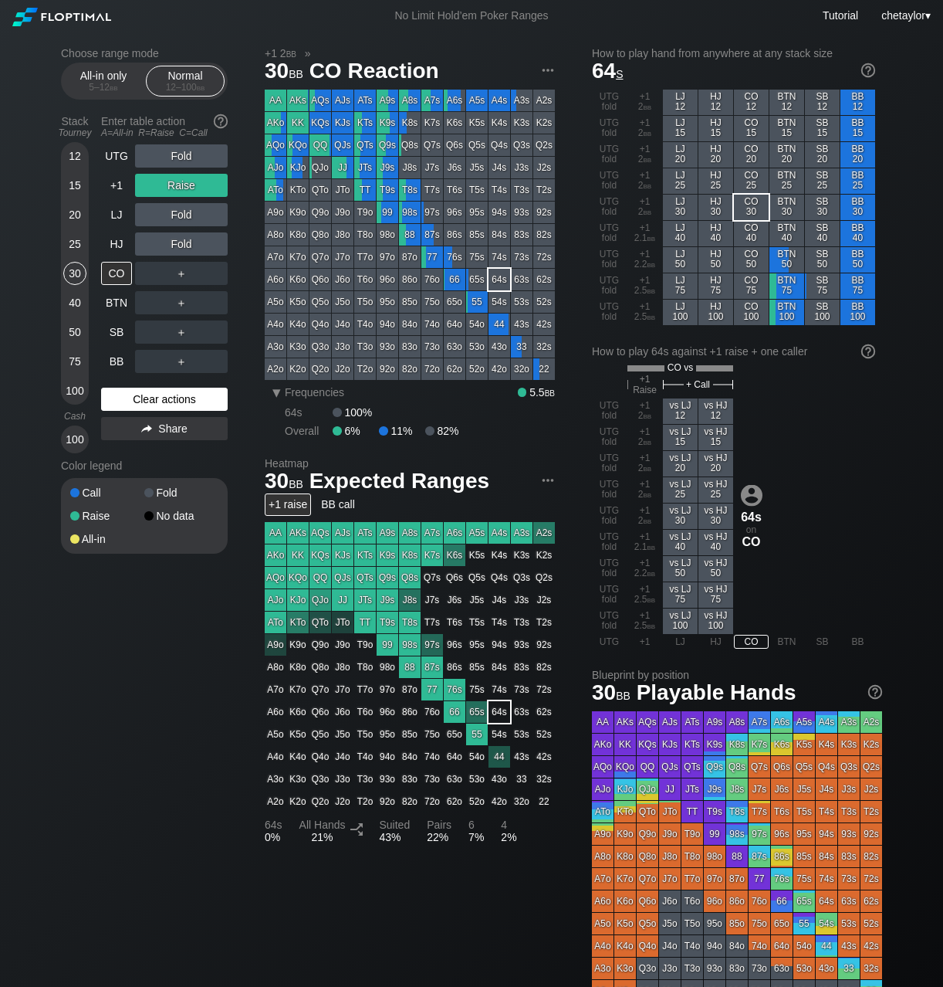
click at [130, 400] on div "Clear actions" at bounding box center [164, 399] width 127 height 23
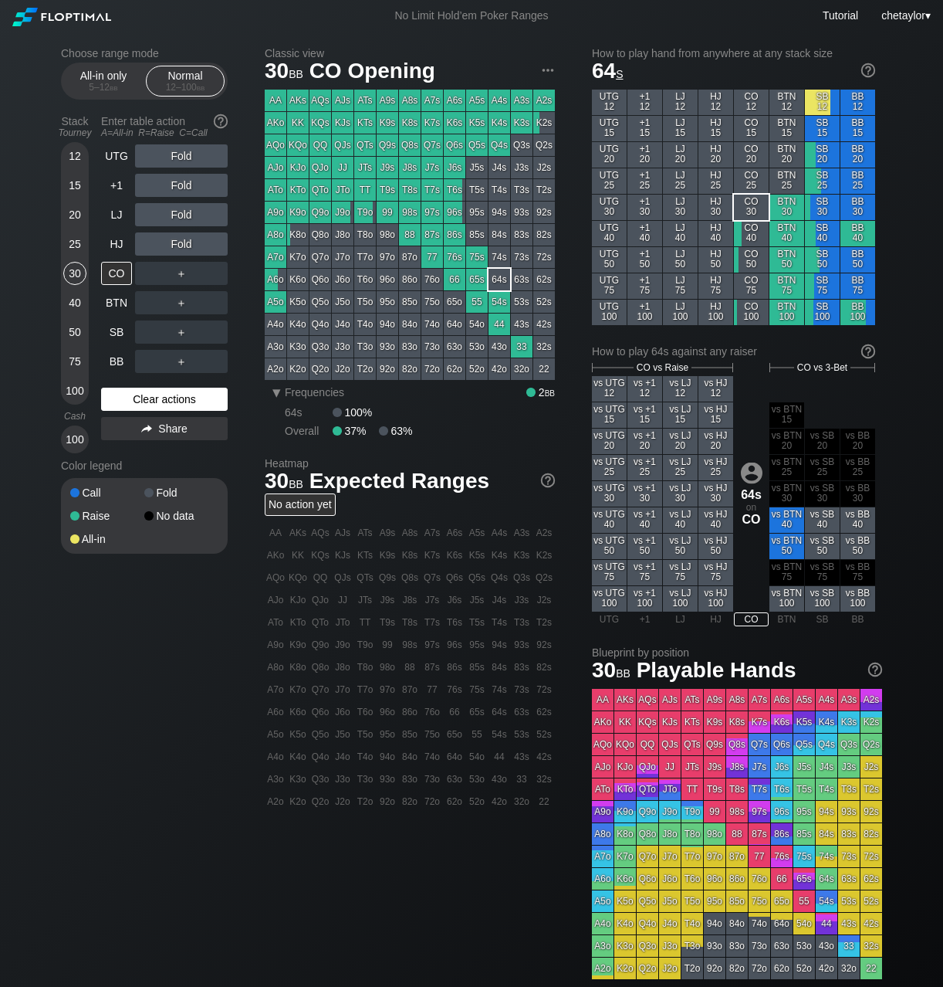
click at [130, 400] on div "Clear actions" at bounding box center [164, 399] width 127 height 23
click at [123, 242] on div "HJ" at bounding box center [116, 243] width 31 height 23
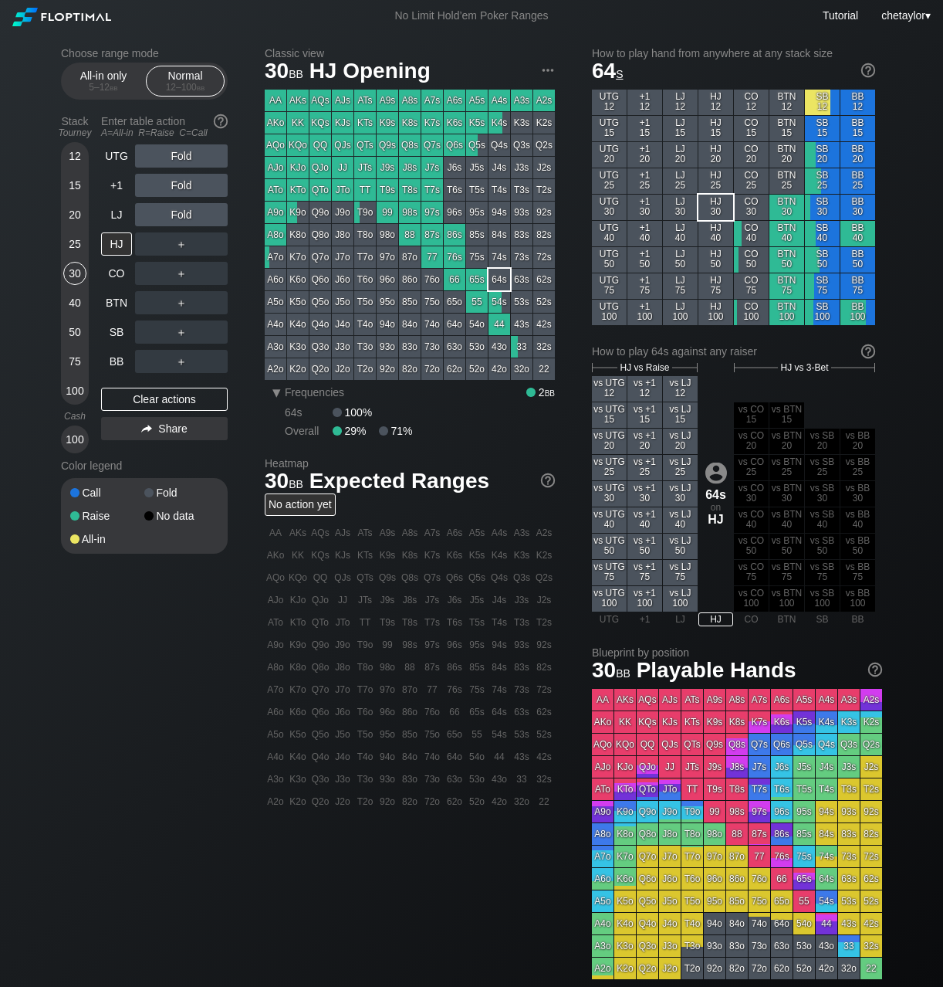
click at [300, 99] on div "AKs" at bounding box center [298, 101] width 22 height 22
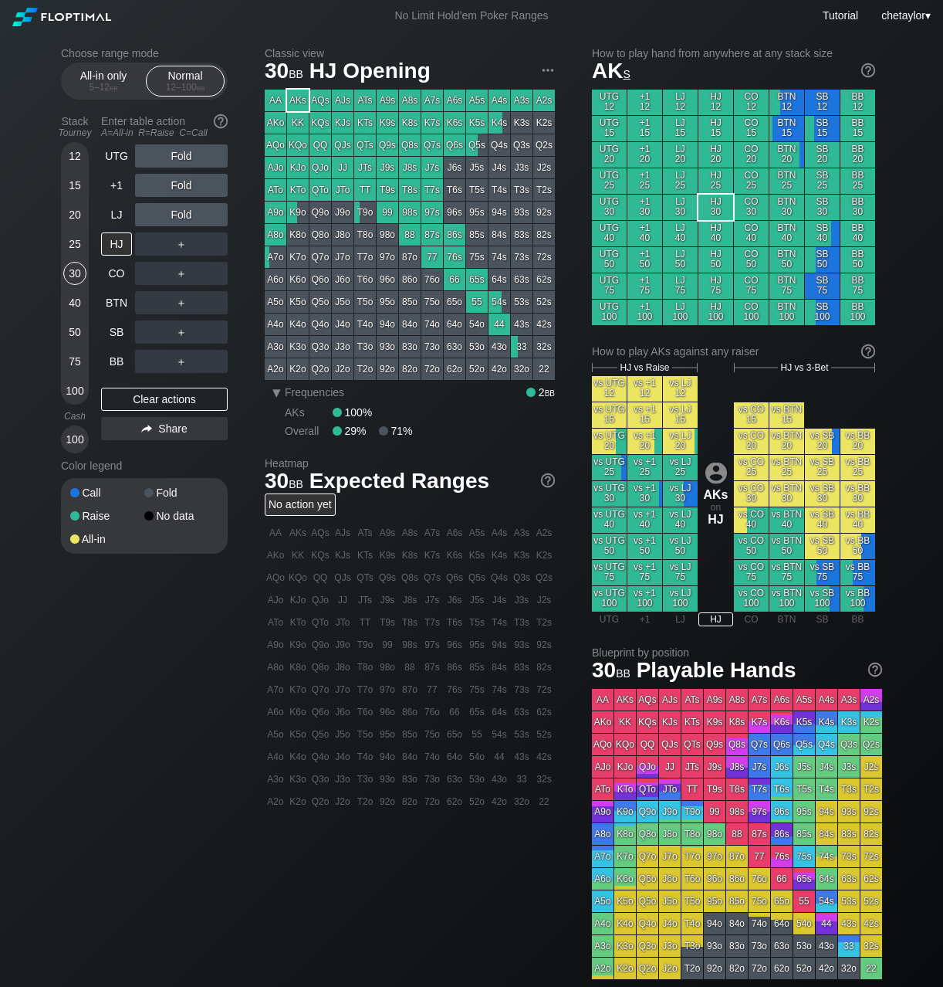
click at [300, 99] on div "AKs" at bounding box center [298, 101] width 22 height 22
click at [120, 212] on div "LJ" at bounding box center [116, 214] width 31 height 23
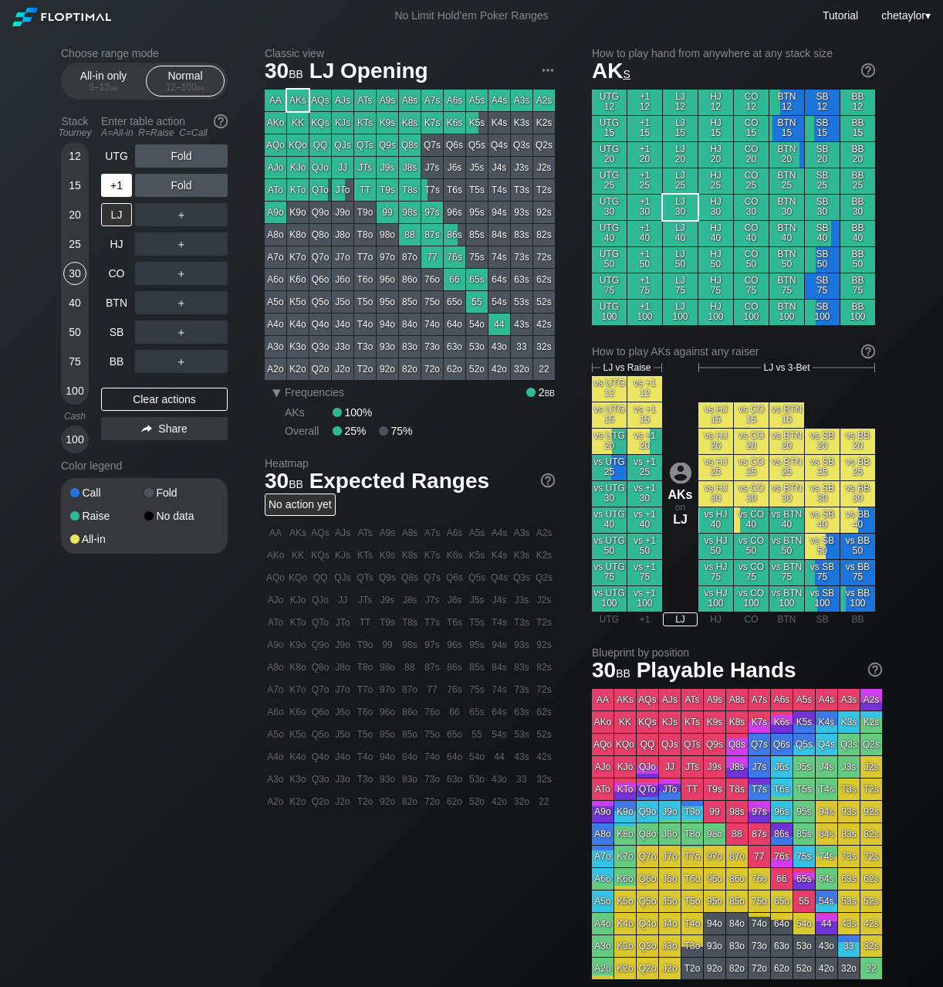
click at [119, 188] on div "+1" at bounding box center [116, 185] width 31 height 23
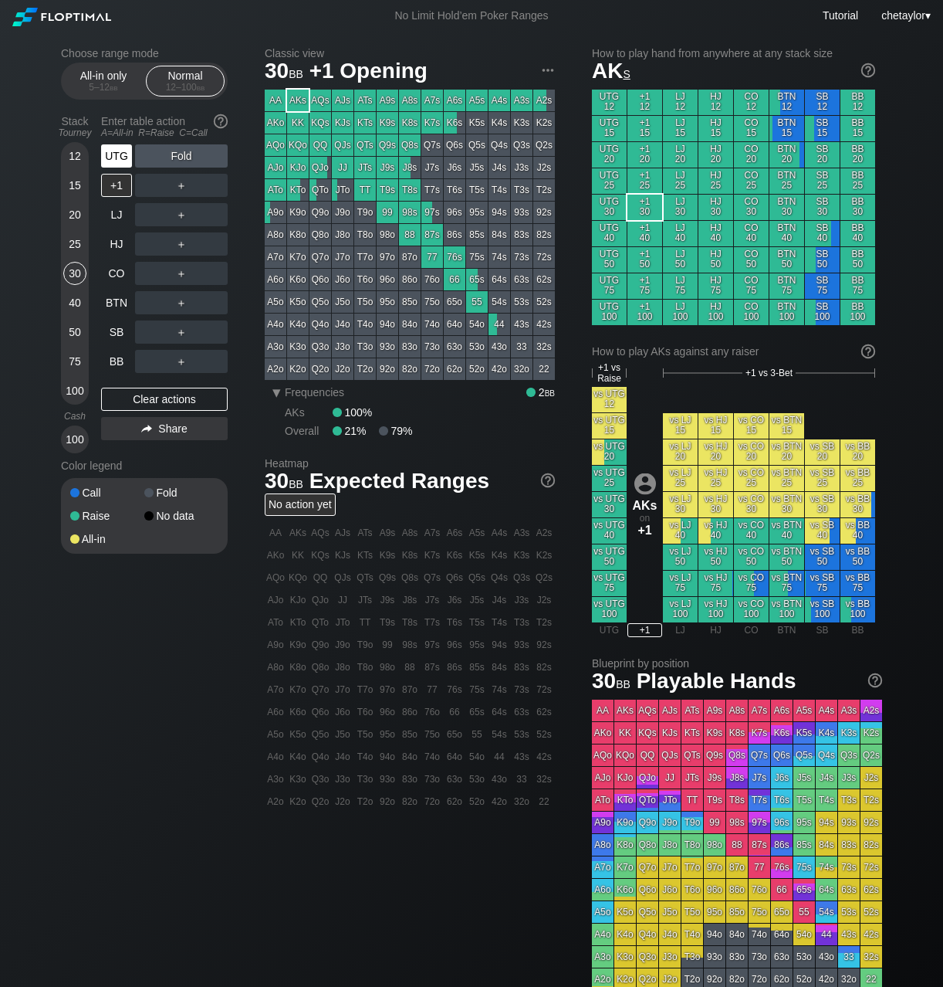
click at [120, 155] on div "UTG" at bounding box center [116, 155] width 31 height 23
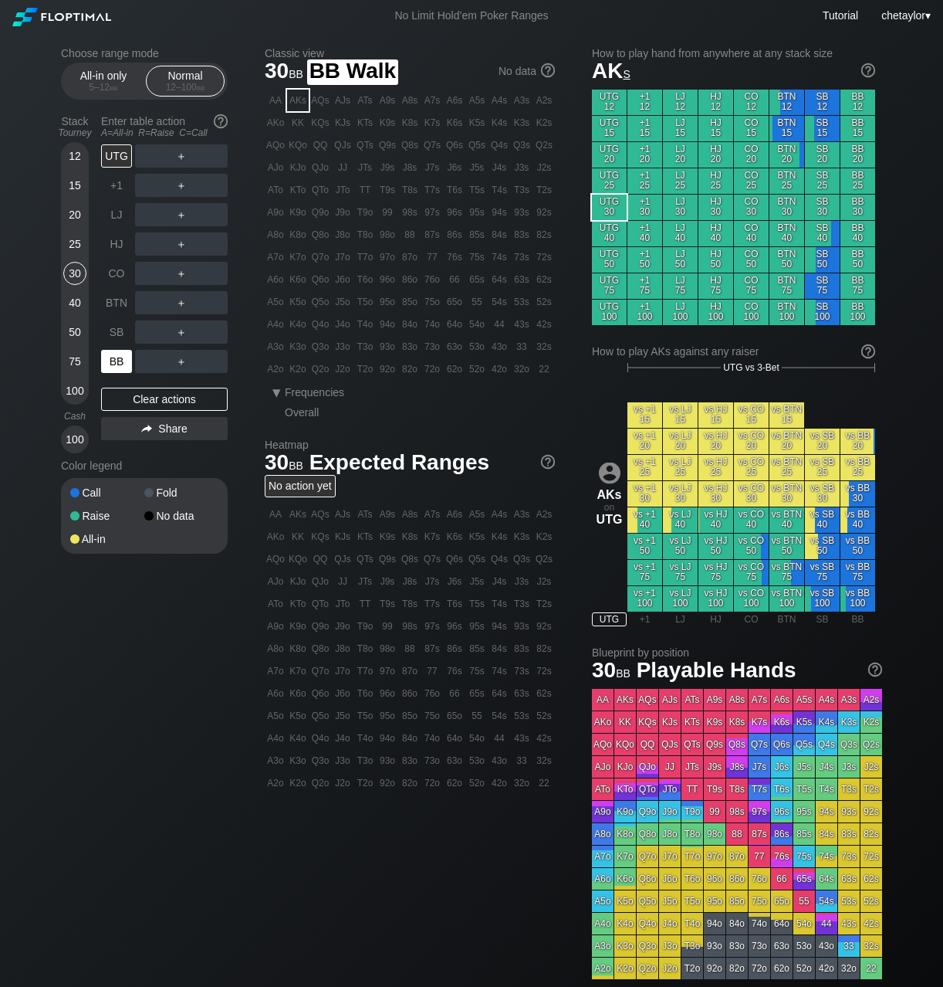
click at [109, 361] on div "BB" at bounding box center [116, 361] width 31 height 23
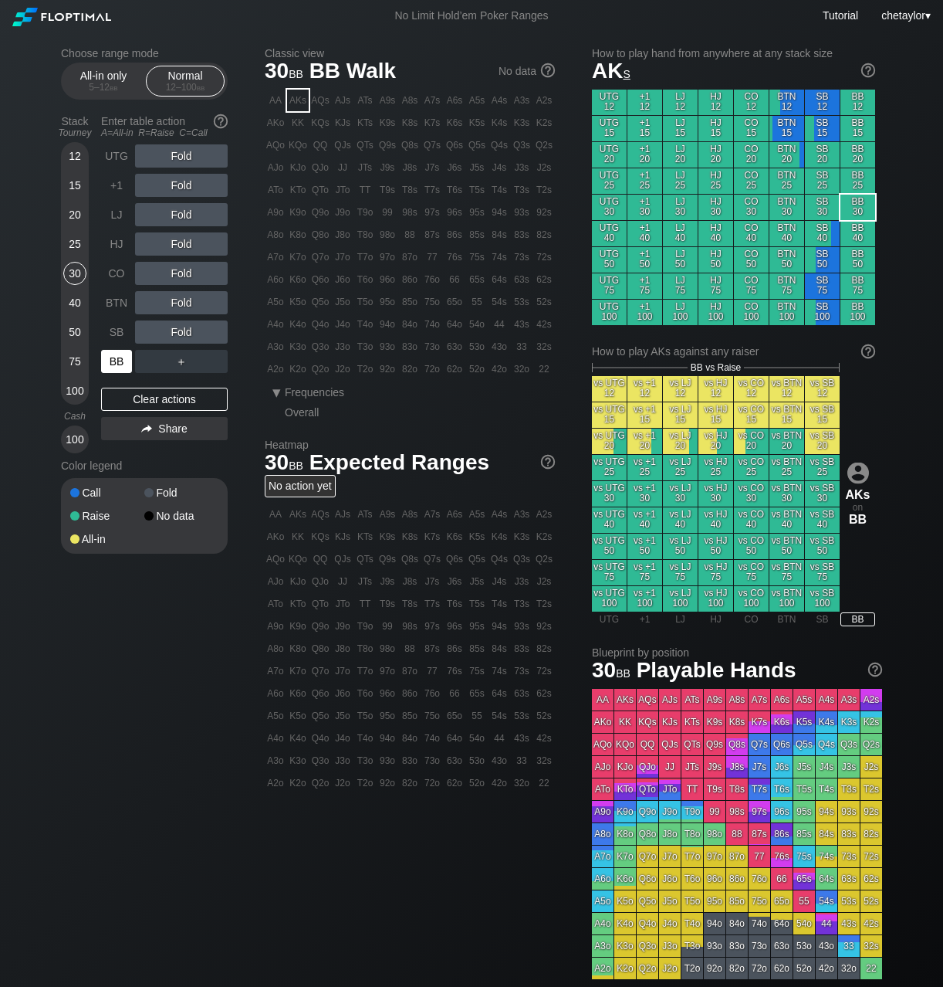
click at [109, 361] on div "BB" at bounding box center [116, 361] width 31 height 23
click at [127, 405] on div "Clear actions" at bounding box center [164, 399] width 127 height 23
click at [344, 190] on div "JTo" at bounding box center [343, 190] width 22 height 22
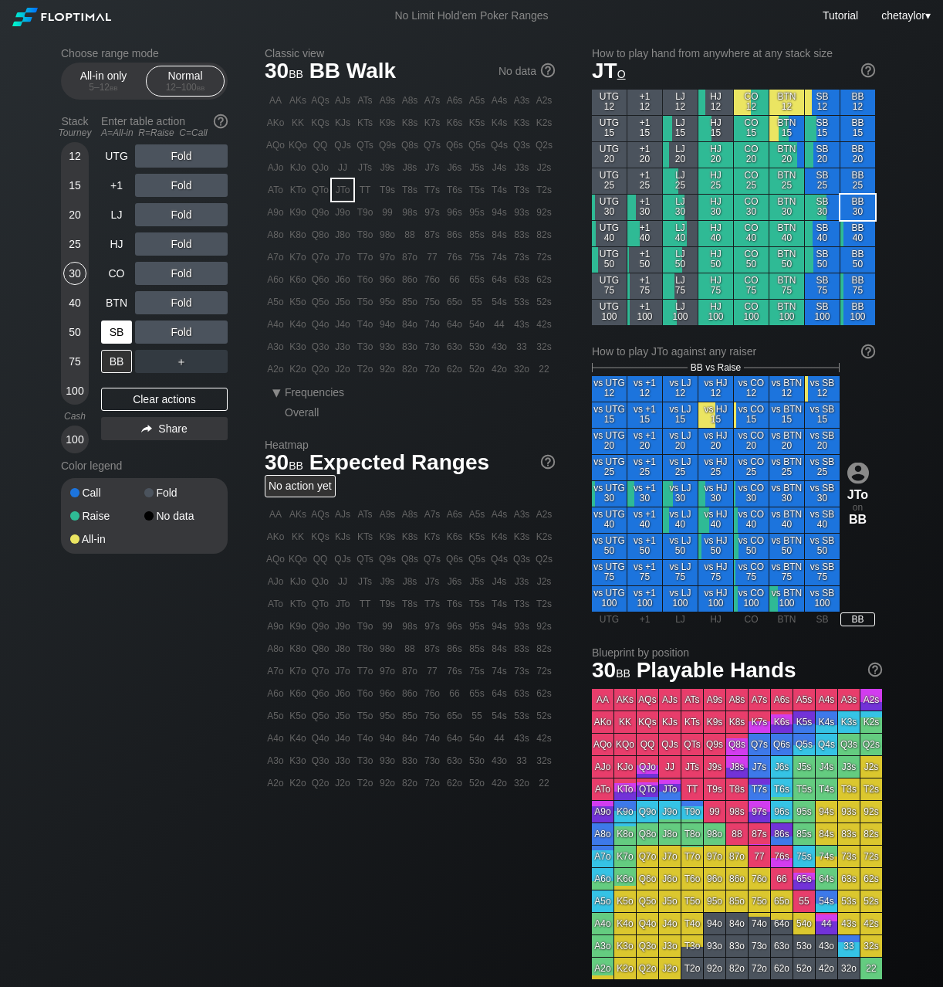
click at [117, 337] on div "SB" at bounding box center [116, 331] width 31 height 23
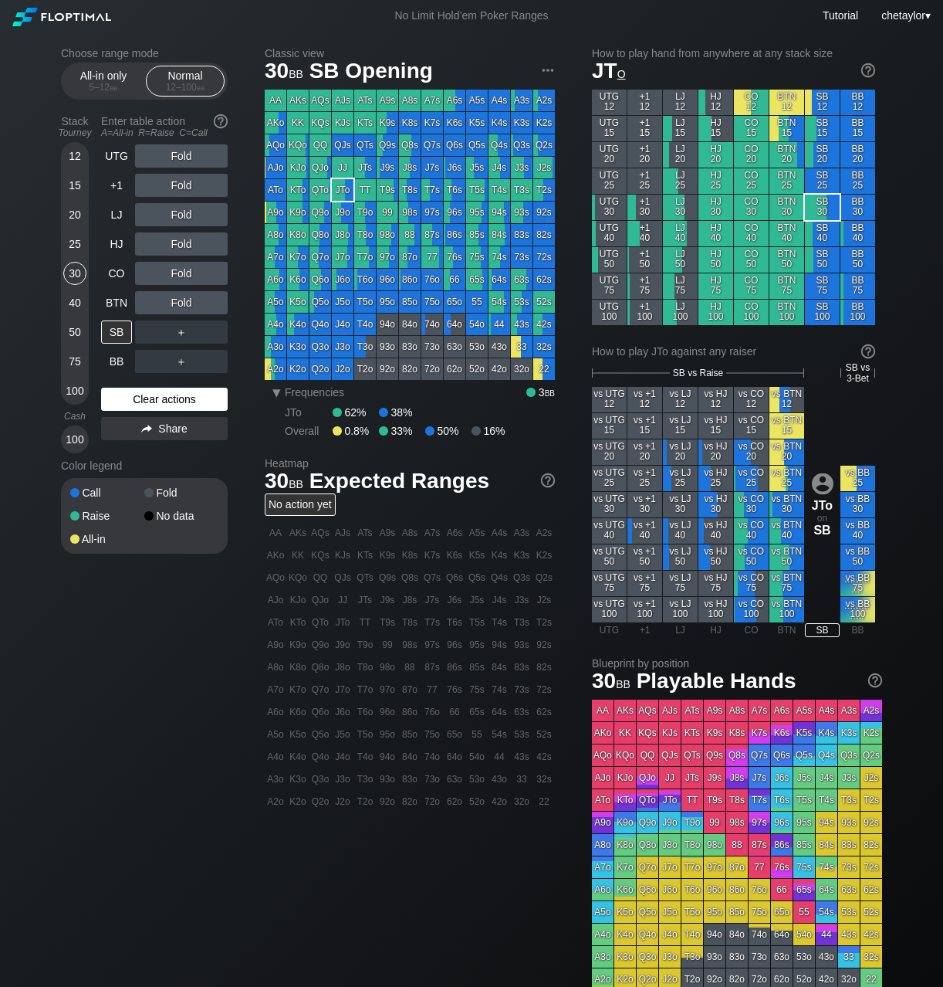
click at [156, 395] on div "Clear actions" at bounding box center [164, 399] width 127 height 23
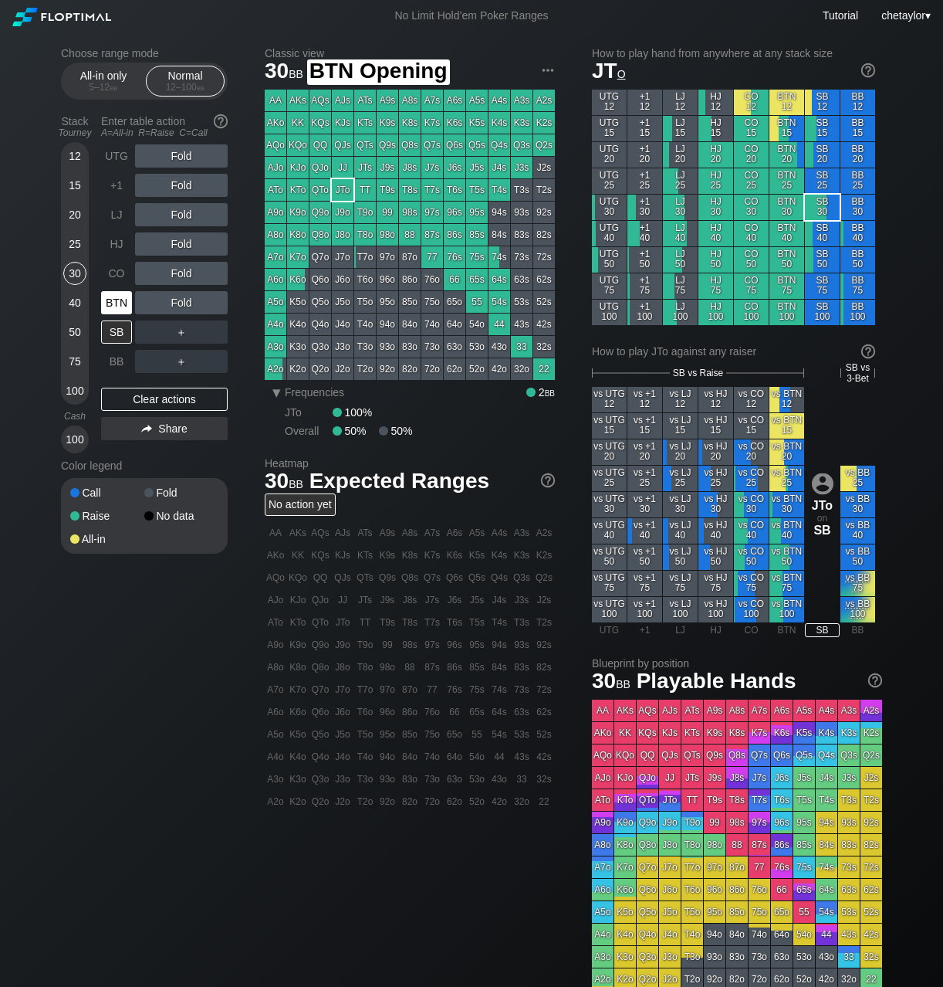
click at [103, 303] on div "BTN" at bounding box center [116, 302] width 31 height 23
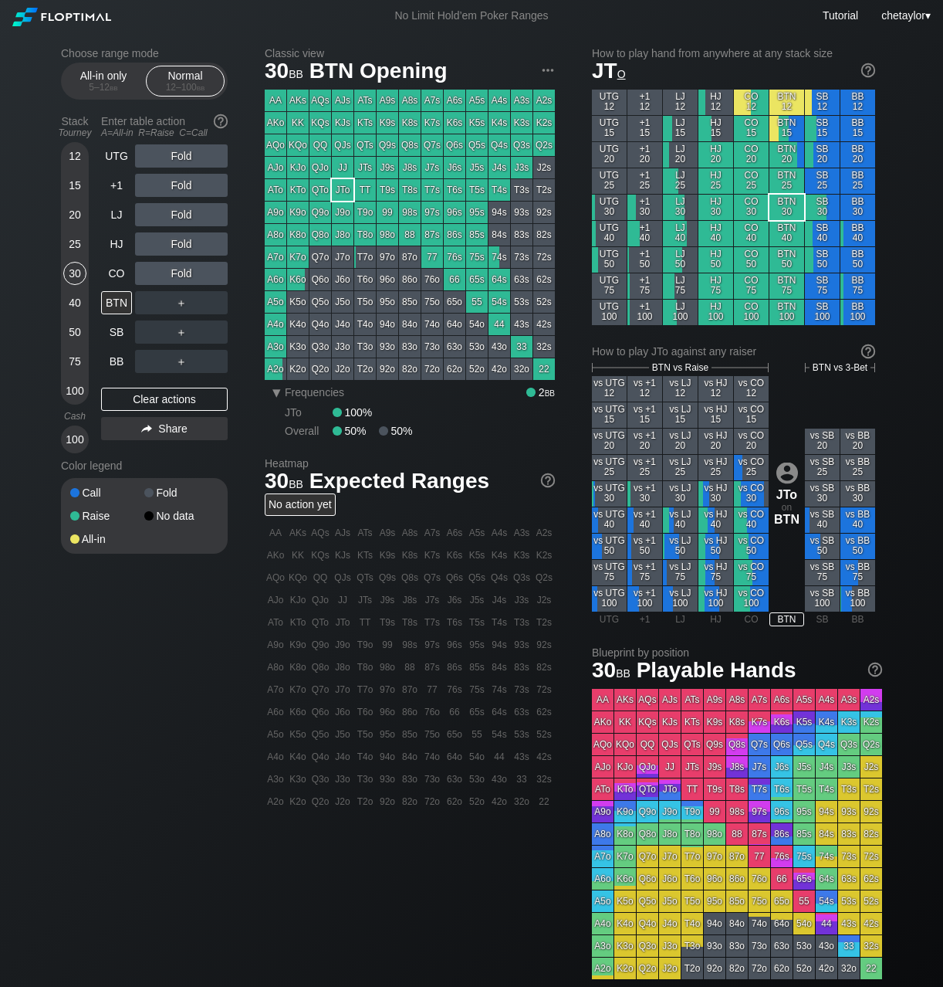
click at [490, 191] on div "T4s" at bounding box center [500, 190] width 22 height 22
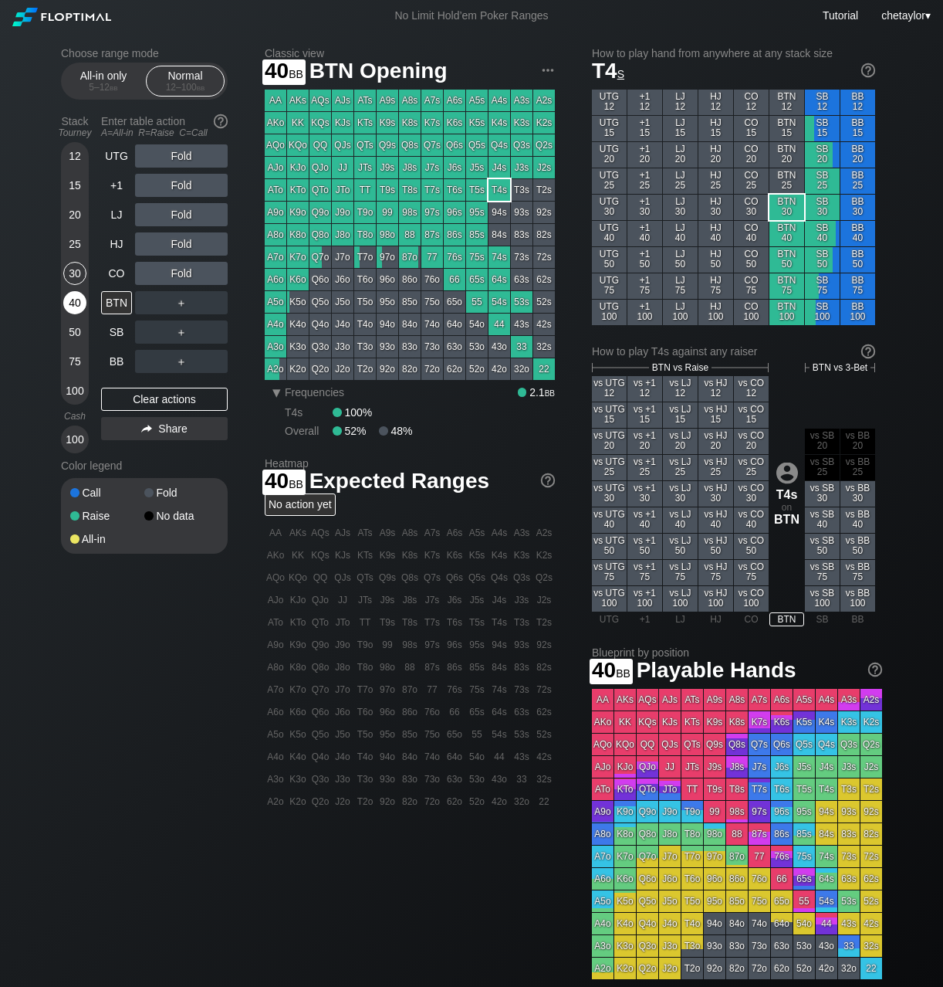
click at [74, 303] on div "40" at bounding box center [74, 302] width 23 height 23
click at [178, 214] on div "R ✕" at bounding box center [182, 214] width 30 height 23
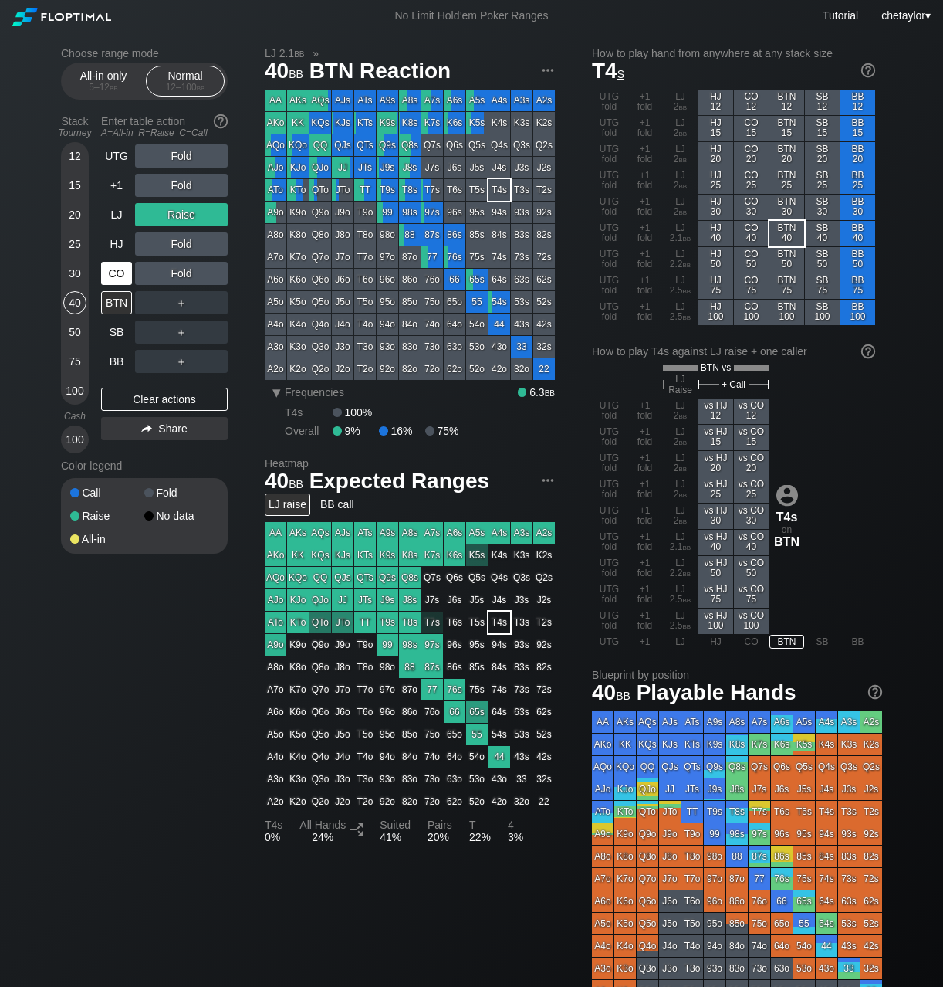
click at [113, 273] on div "CO" at bounding box center [116, 273] width 31 height 23
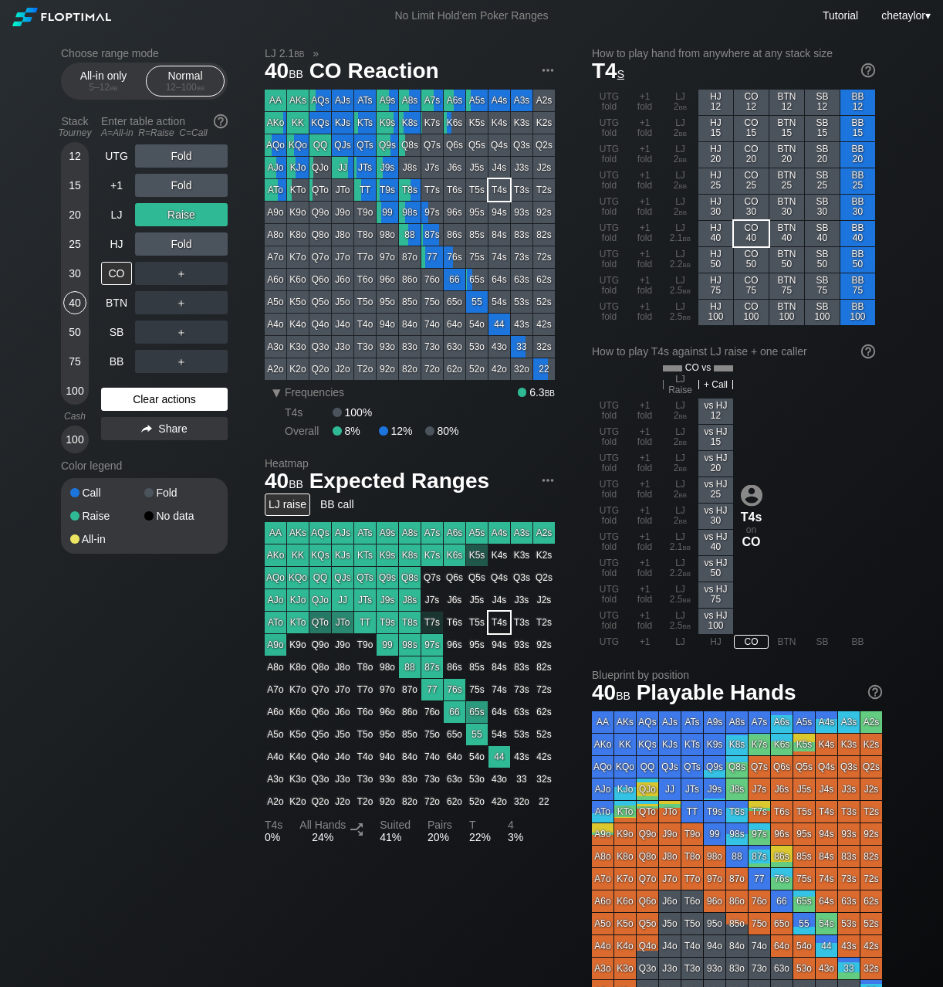
click at [130, 398] on div "Clear actions" at bounding box center [164, 399] width 127 height 23
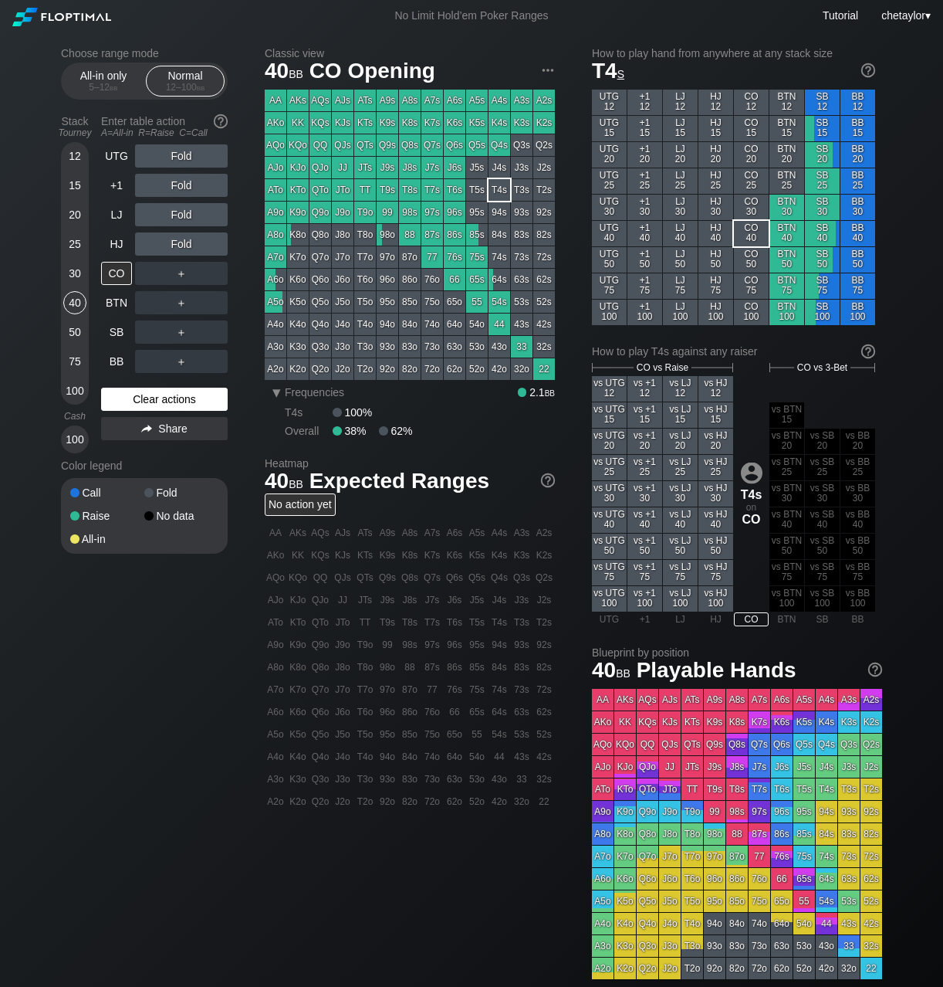
click at [130, 398] on div "Clear actions" at bounding box center [164, 399] width 127 height 23
click at [80, 161] on div "12" at bounding box center [74, 155] width 23 height 23
click at [77, 304] on div "40" at bounding box center [74, 302] width 23 height 23
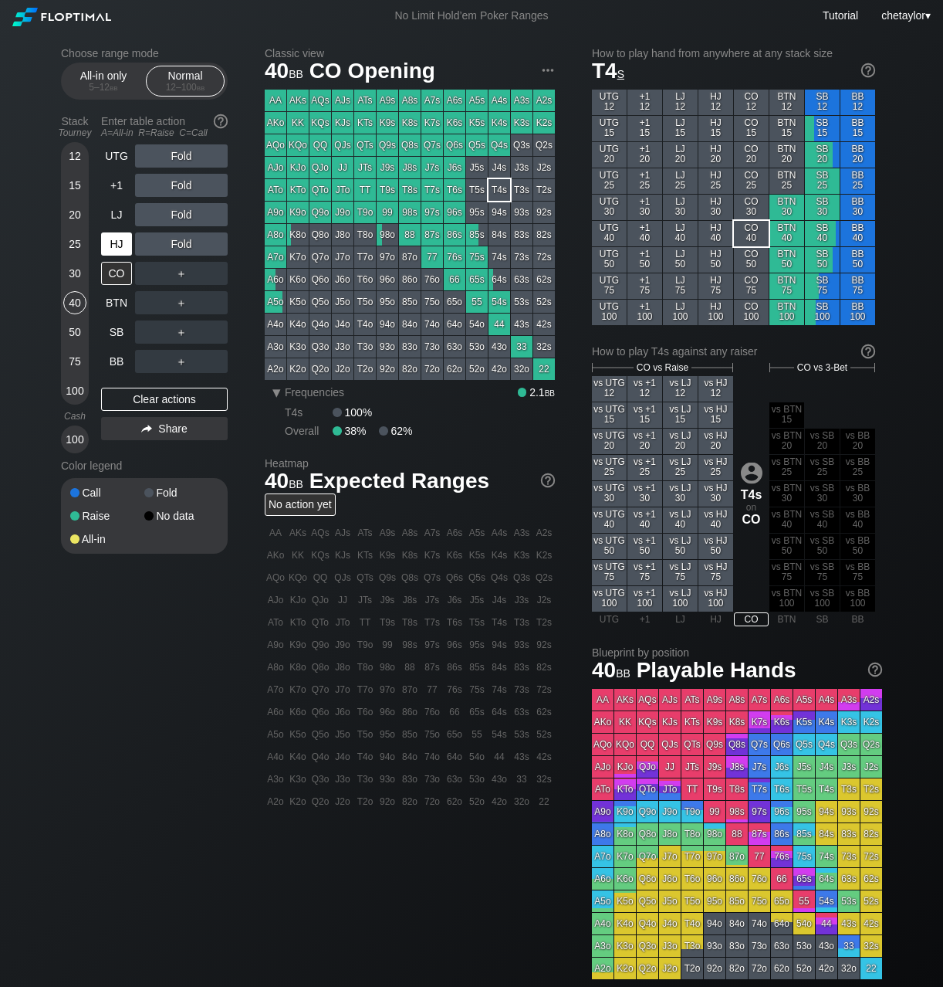
click at [114, 245] on div "HJ" at bounding box center [116, 243] width 31 height 23
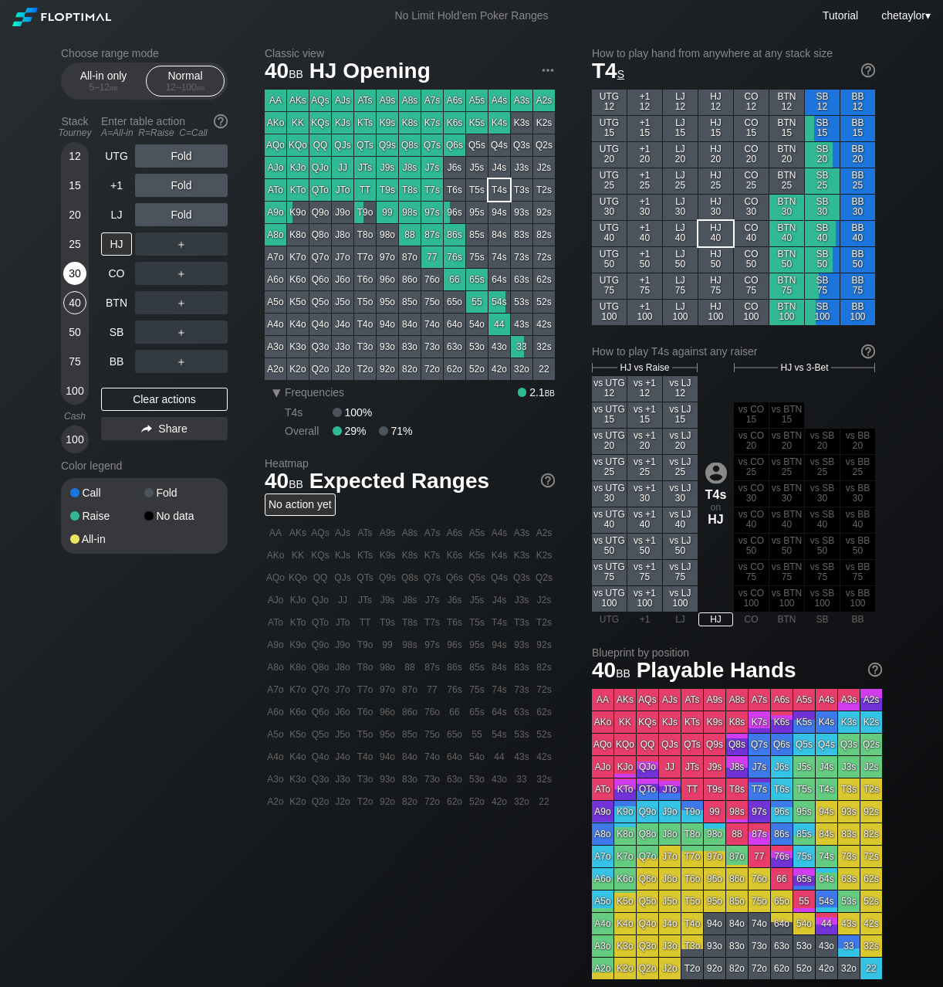
click at [80, 269] on div "30" at bounding box center [74, 273] width 23 height 23
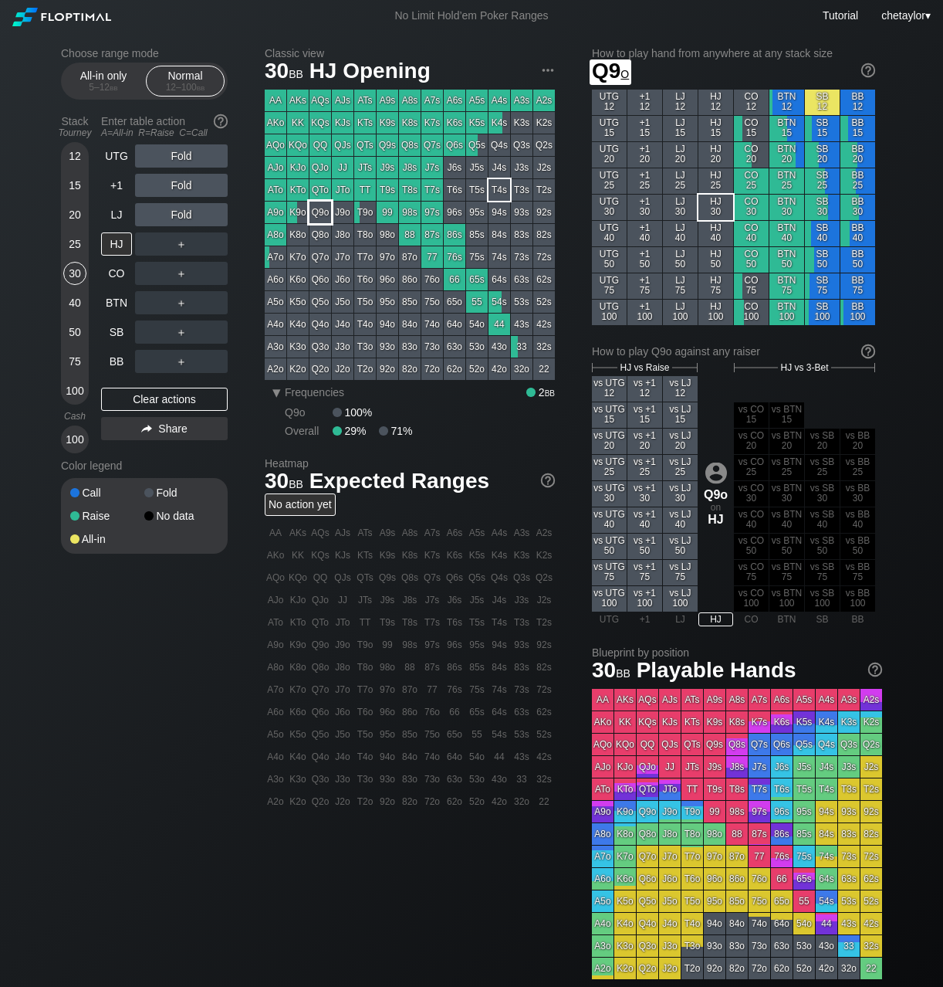
click at [323, 207] on div "Q9o" at bounding box center [321, 212] width 22 height 22
click at [120, 213] on div "LJ" at bounding box center [116, 214] width 31 height 23
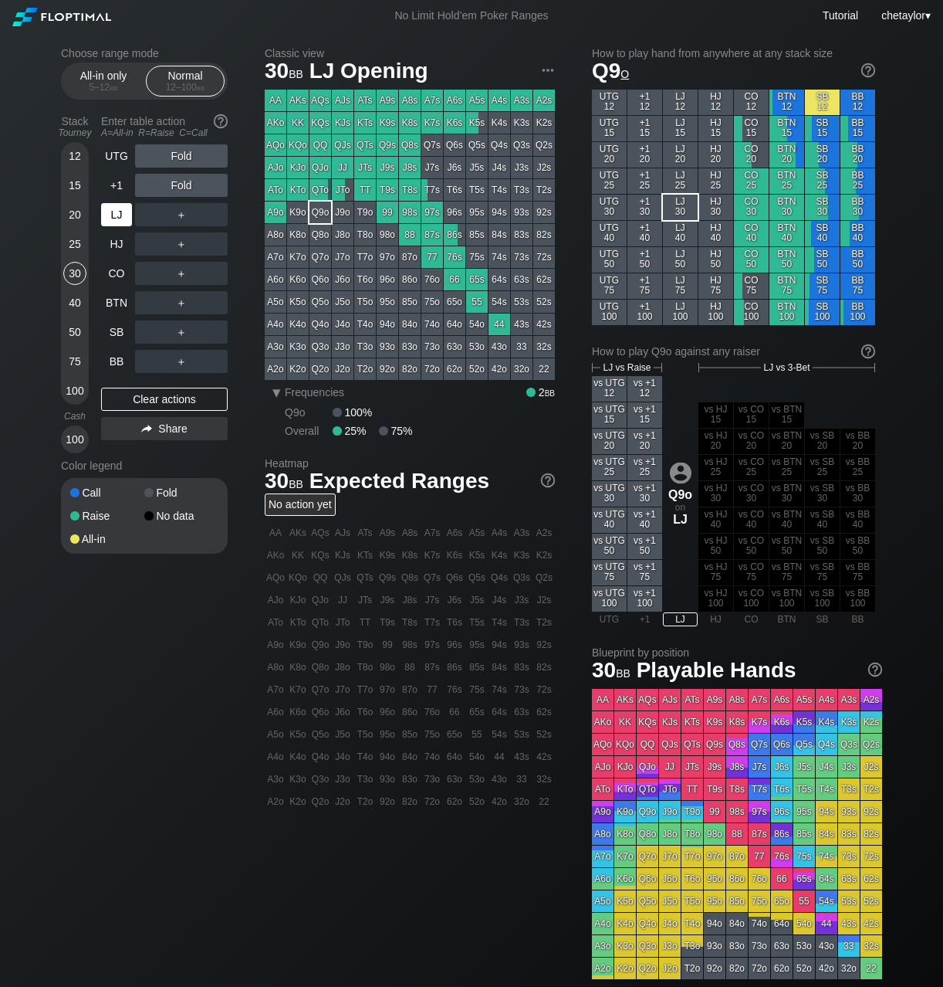
click at [120, 213] on div "LJ" at bounding box center [116, 214] width 31 height 23
click at [120, 185] on div "+1" at bounding box center [116, 185] width 31 height 23
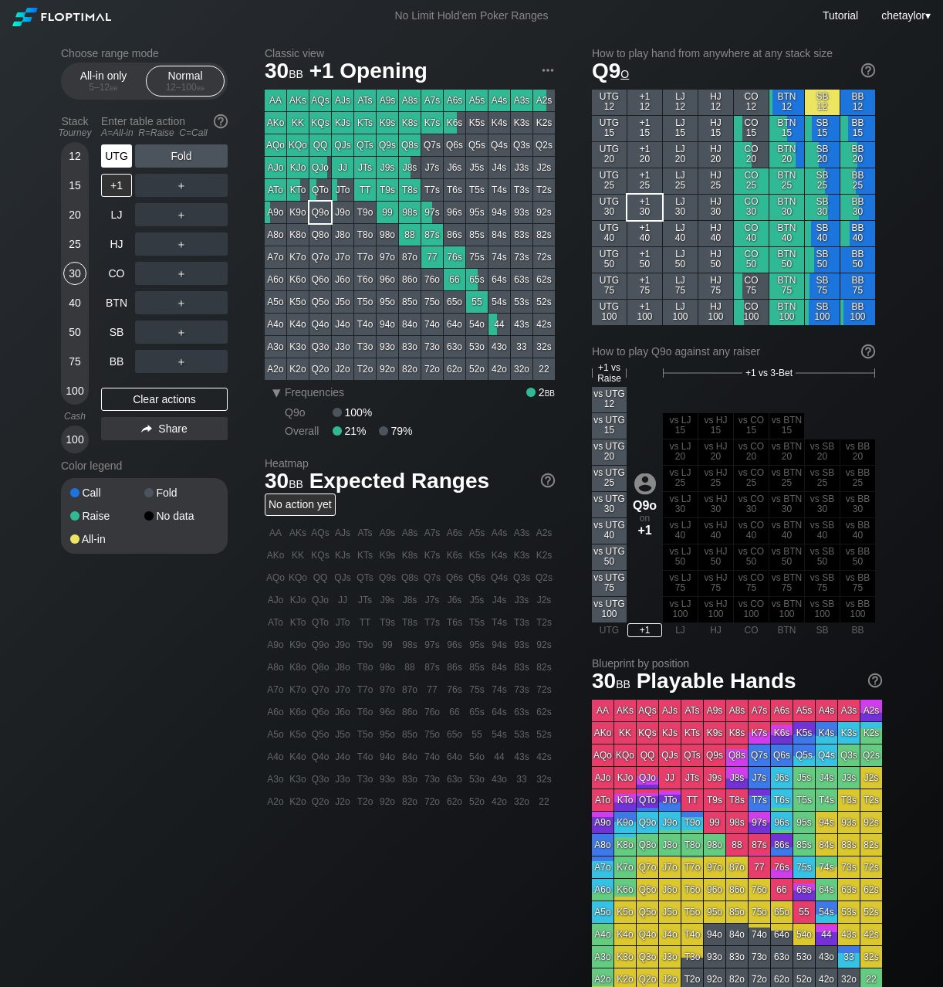
click at [114, 160] on div "UTG" at bounding box center [116, 155] width 31 height 23
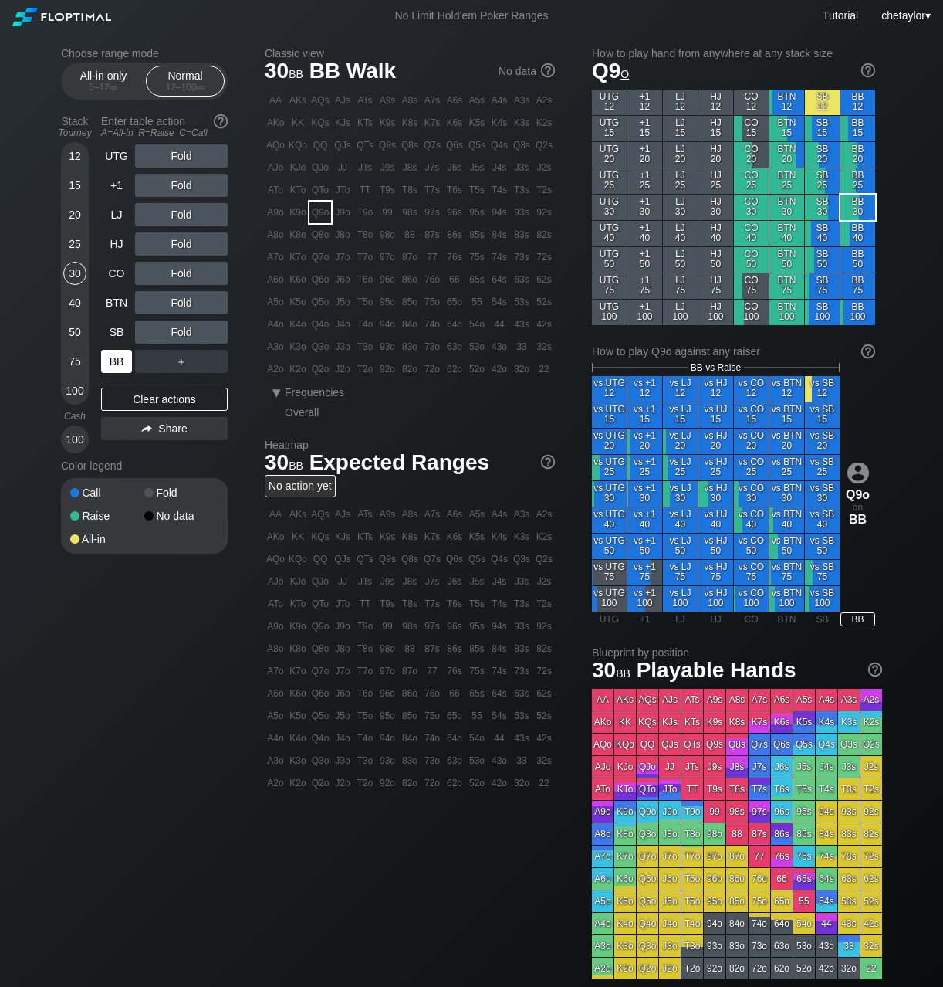
click at [120, 364] on div "BB" at bounding box center [116, 361] width 31 height 23
click at [128, 398] on div "Clear actions" at bounding box center [164, 399] width 127 height 23
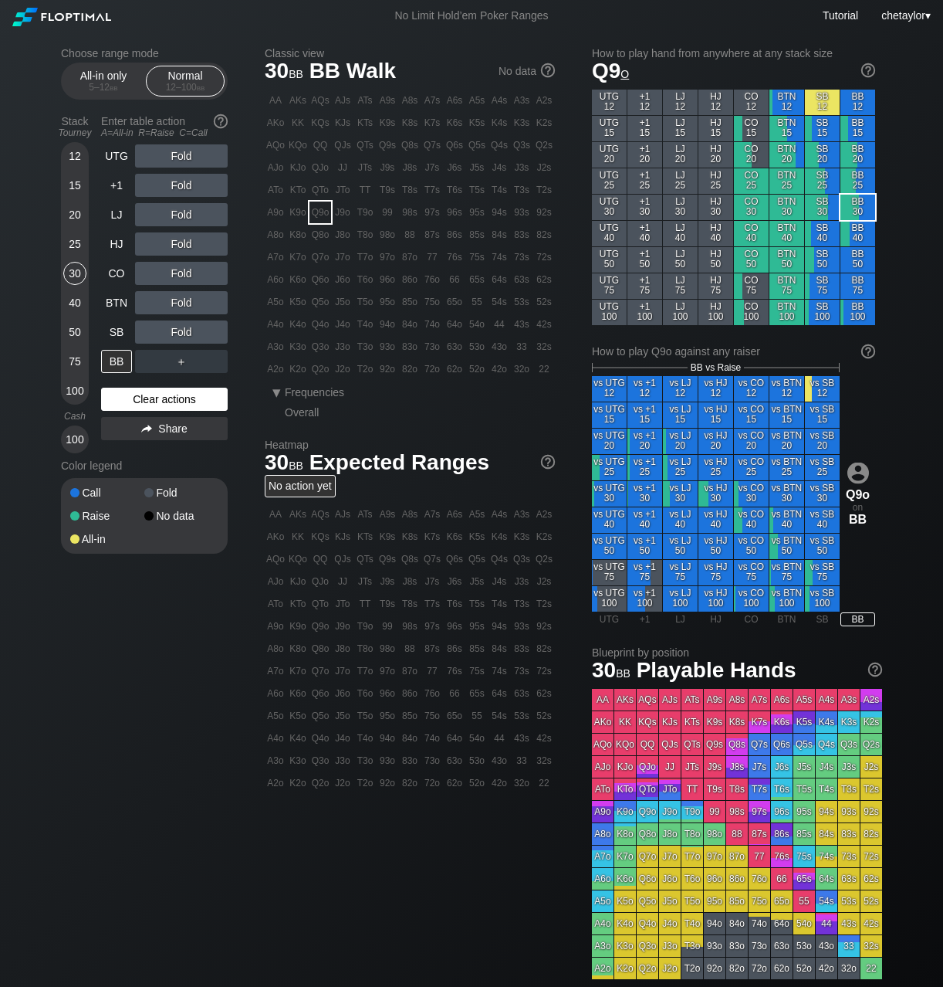
click at [128, 398] on div "Clear actions" at bounding box center [164, 399] width 127 height 23
click at [384, 371] on div "92o" at bounding box center [388, 369] width 22 height 22
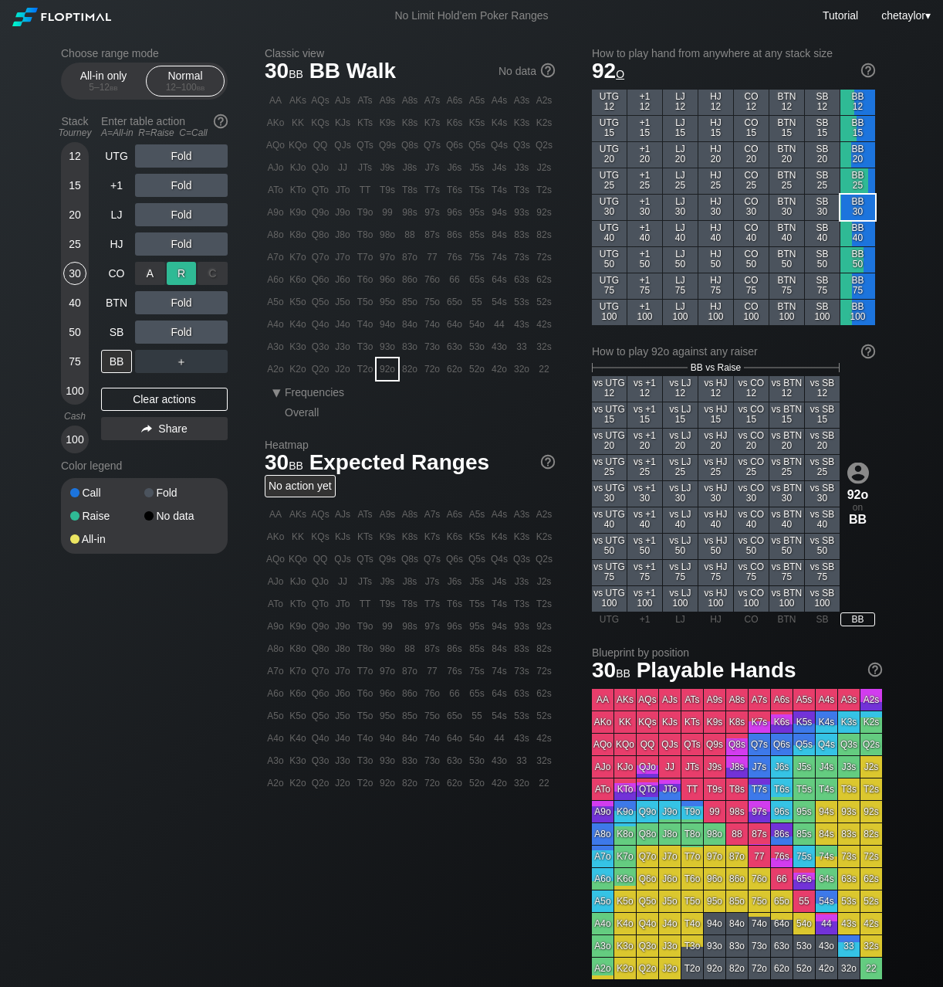
click at [183, 270] on div "R ✕" at bounding box center [182, 273] width 30 height 23
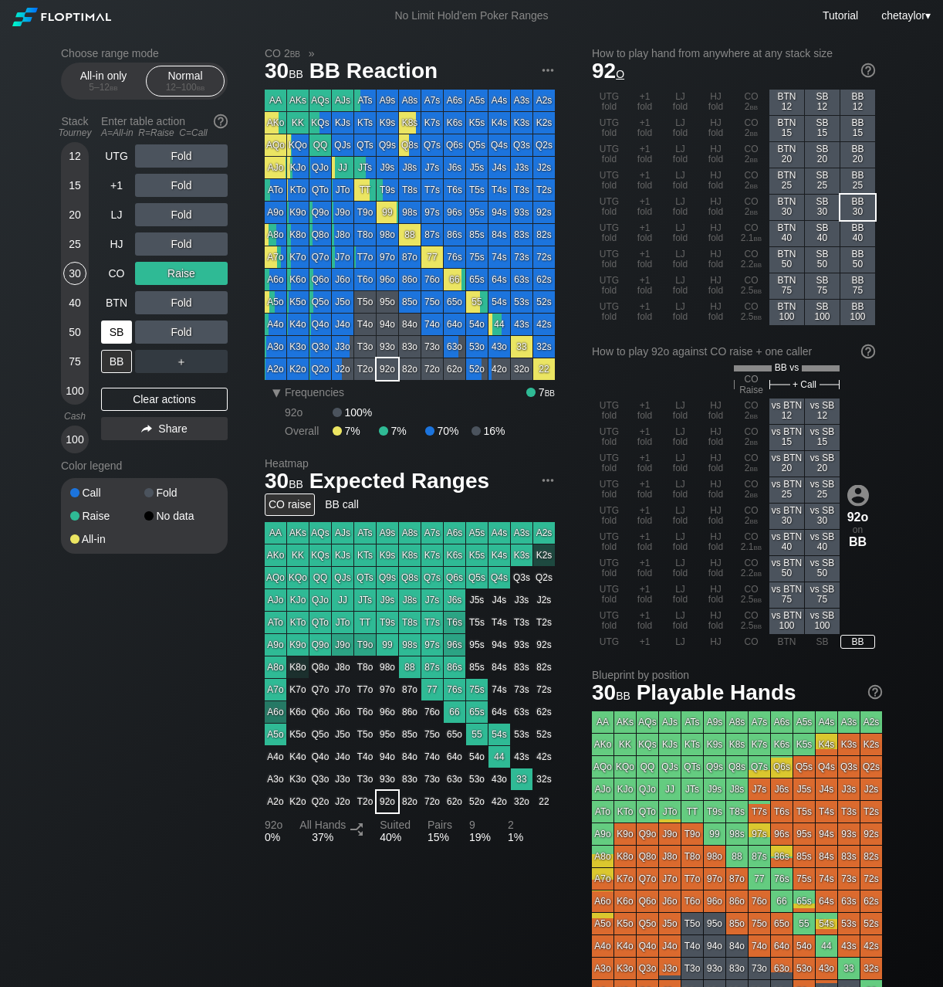
click at [111, 337] on div "SB" at bounding box center [116, 331] width 31 height 23
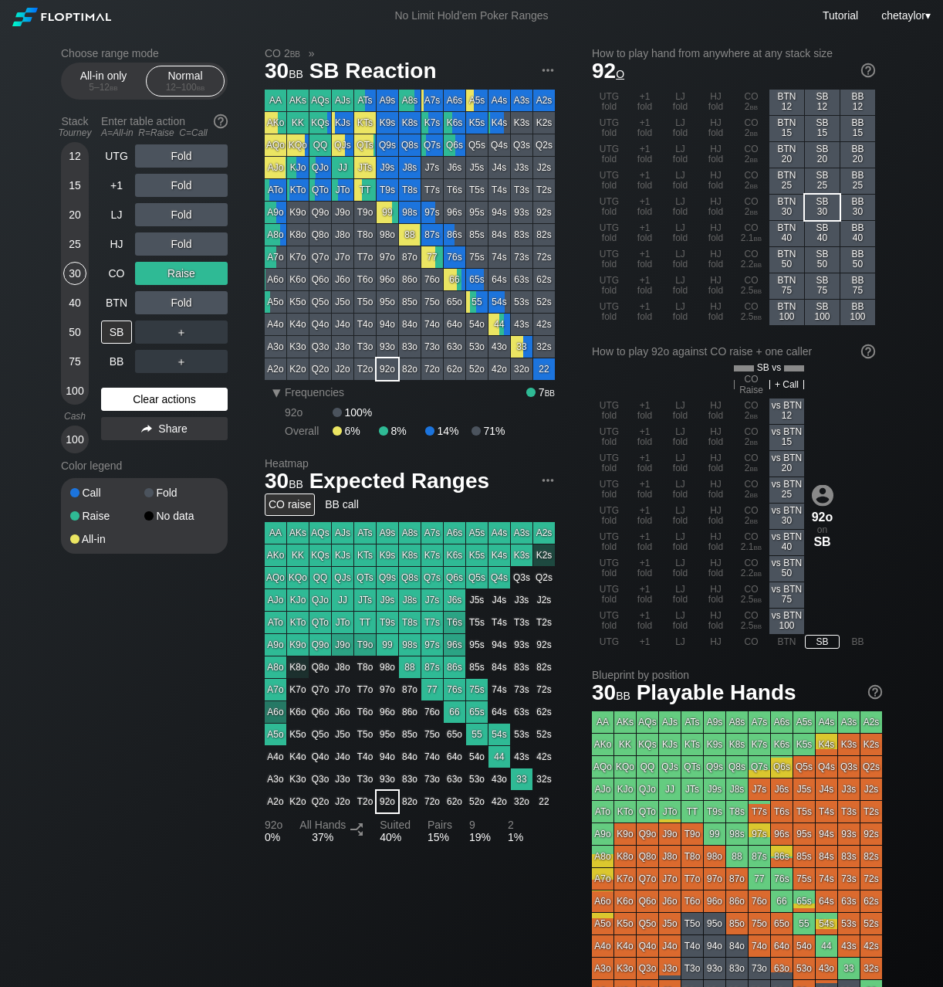
click at [115, 400] on div "Clear actions" at bounding box center [164, 399] width 127 height 23
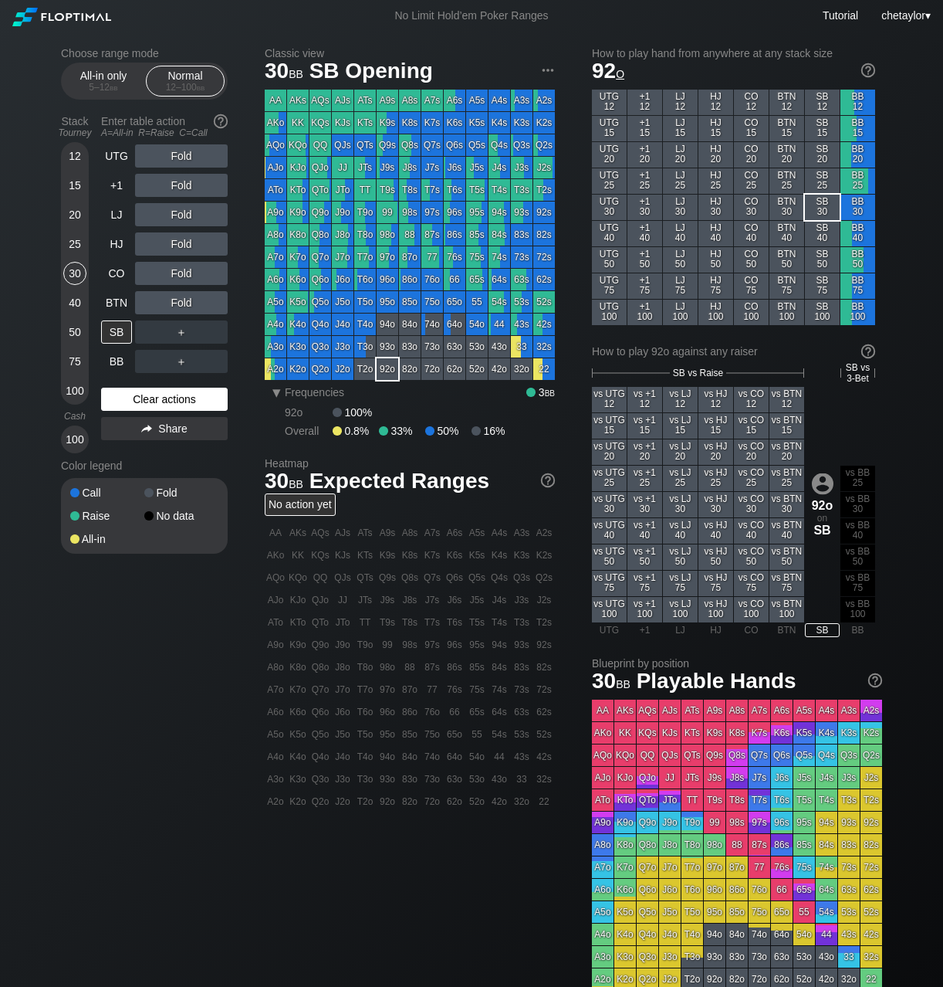
click at [115, 400] on div "Clear actions" at bounding box center [164, 399] width 127 height 23
click at [405, 326] on div "84o" at bounding box center [410, 324] width 22 height 22
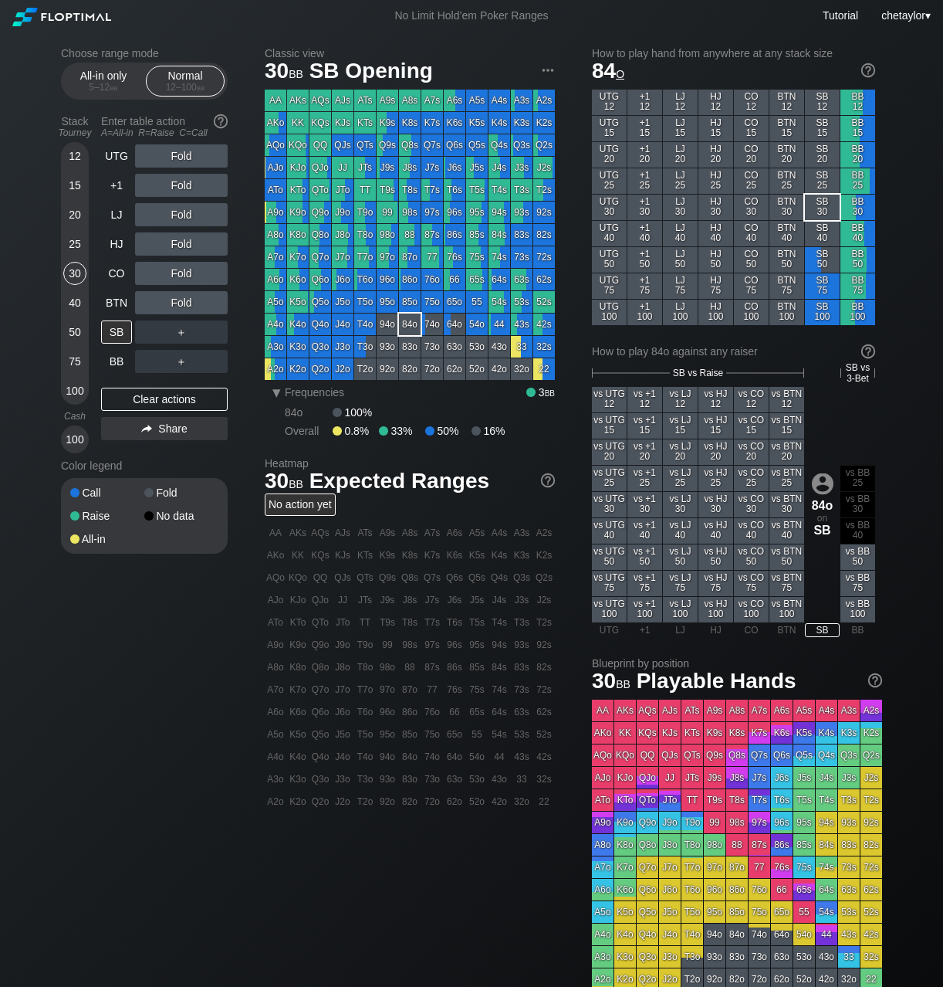
click at [405, 326] on div "84o" at bounding box center [410, 324] width 22 height 22
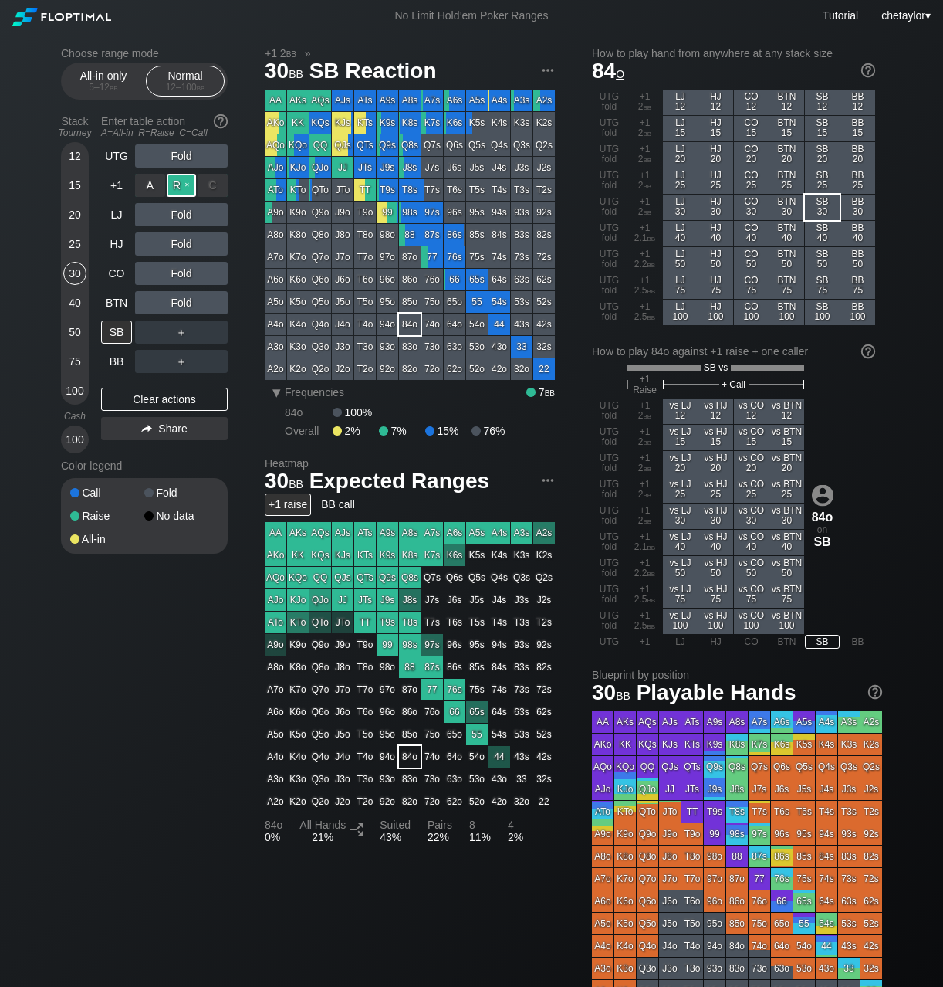
click at [194, 185] on div "R ✕" at bounding box center [182, 185] width 30 height 23
click at [116, 300] on div "BTN" at bounding box center [116, 302] width 31 height 23
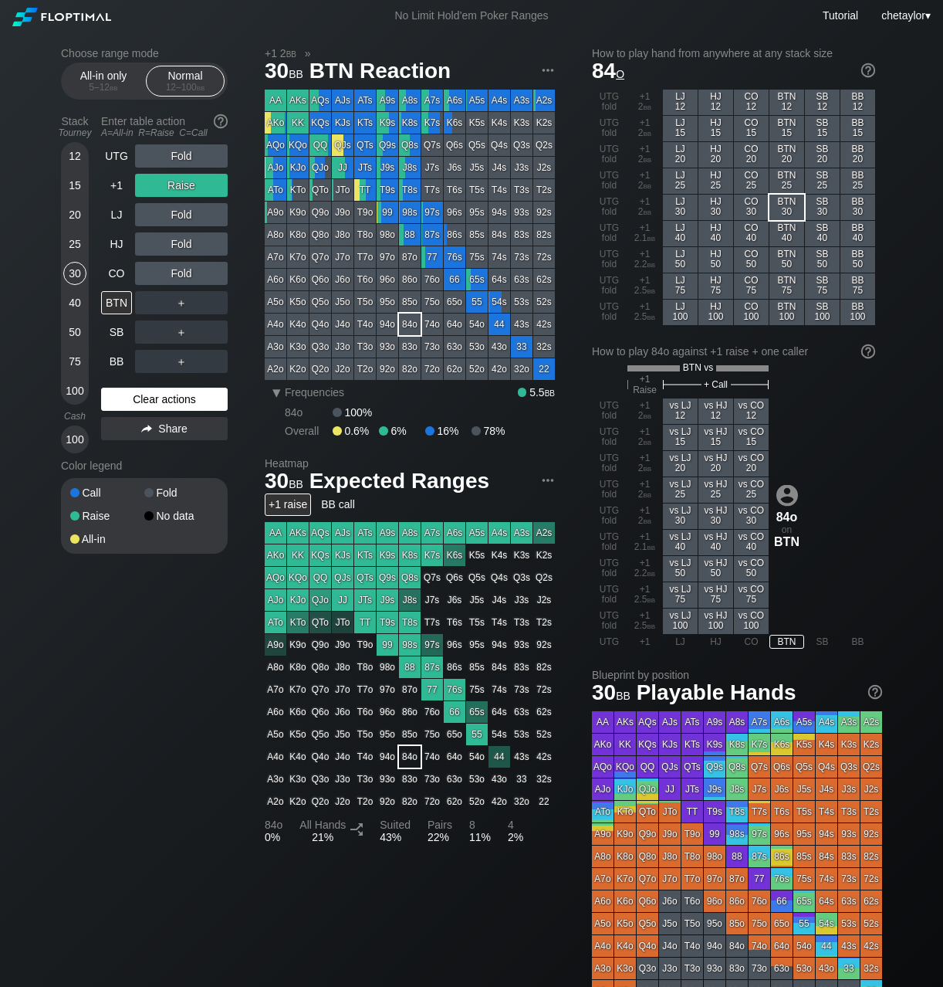
click at [117, 398] on div "Clear actions" at bounding box center [164, 399] width 127 height 23
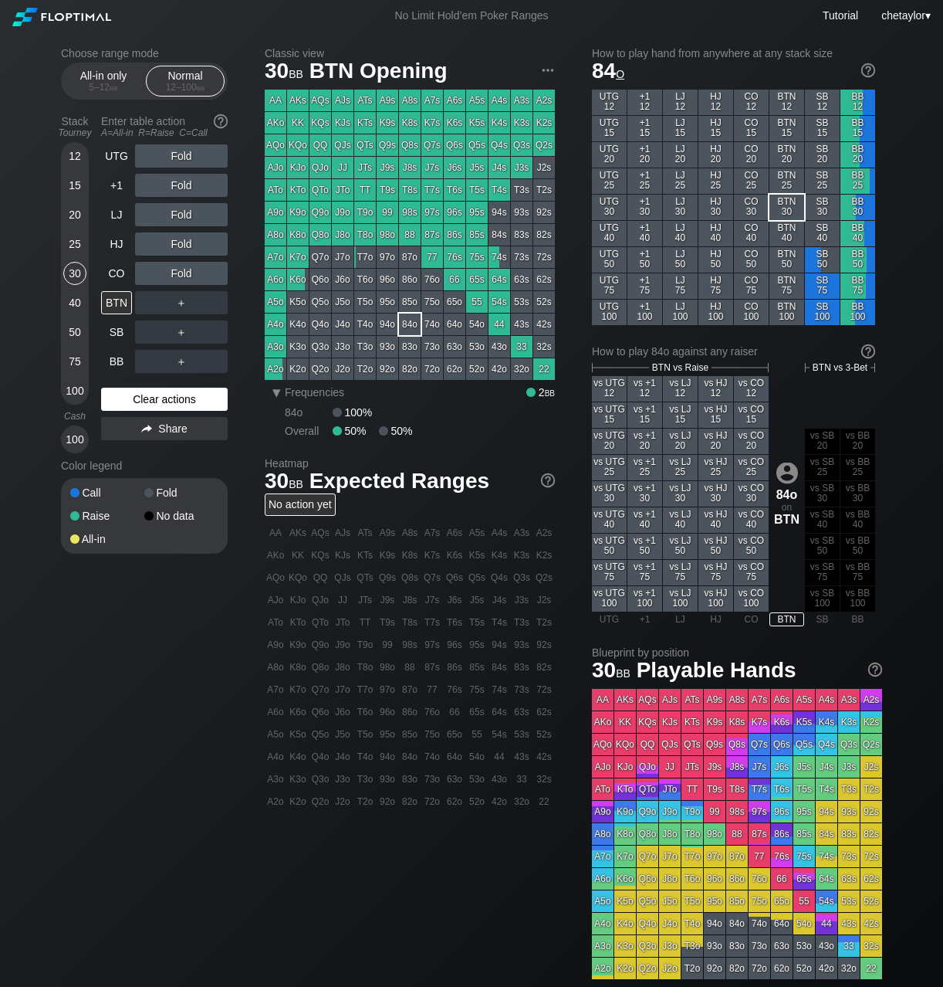
click at [117, 398] on div "Clear actions" at bounding box center [164, 399] width 127 height 23
click at [276, 345] on div "A3o" at bounding box center [276, 347] width 22 height 22
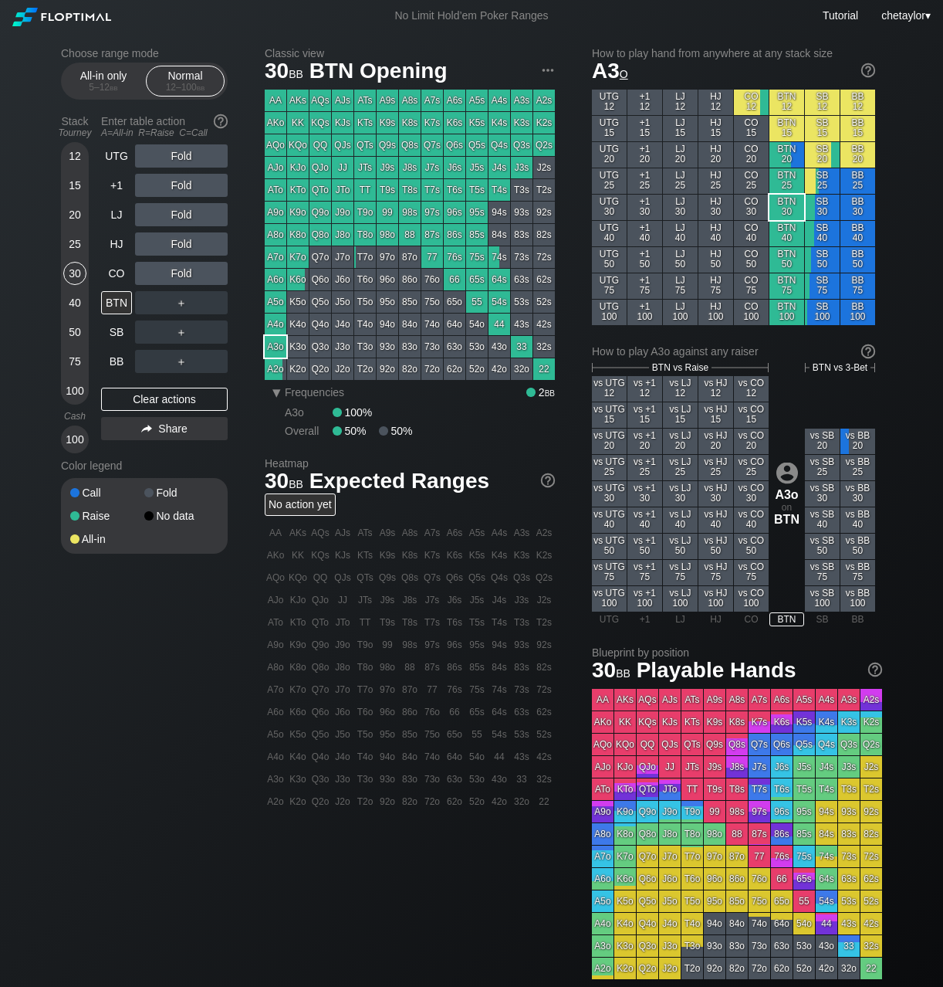
click at [81, 240] on div "25" at bounding box center [74, 243] width 23 height 23
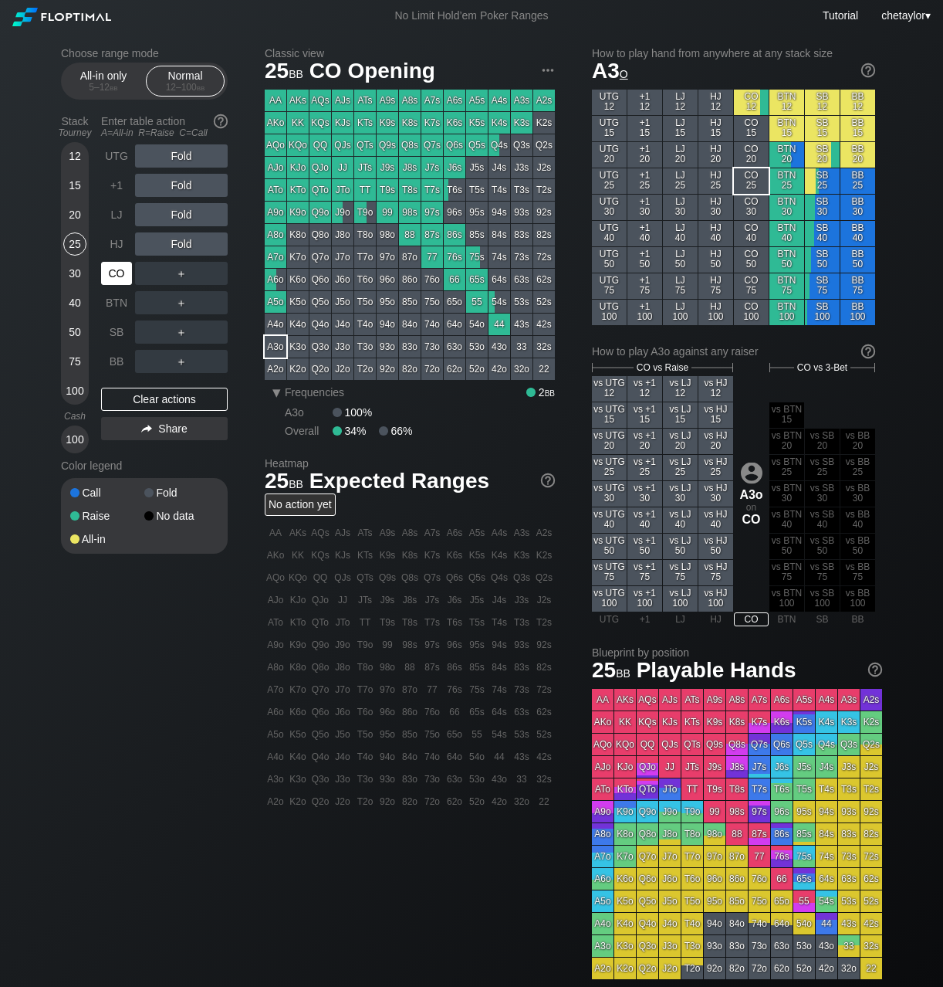
click at [125, 270] on div "CO" at bounding box center [116, 273] width 31 height 23
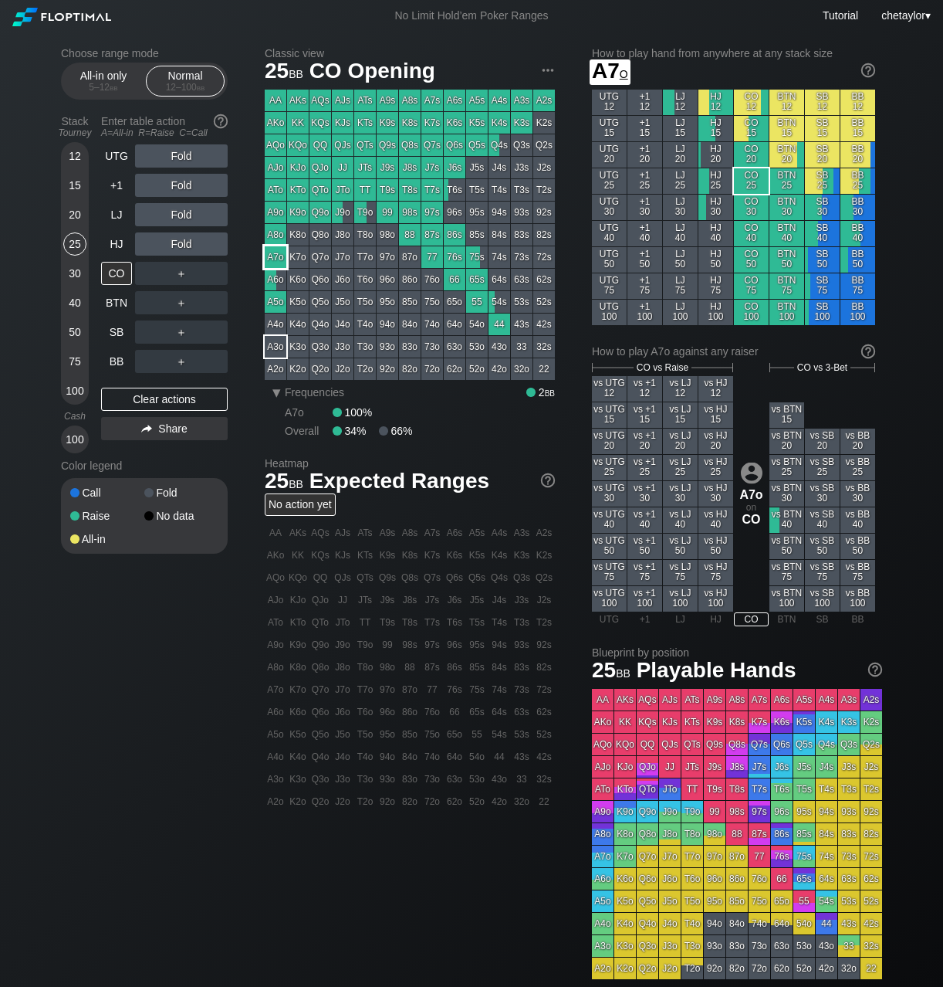
click at [279, 257] on div "A7o" at bounding box center [276, 257] width 22 height 22
click at [120, 242] on div "HJ" at bounding box center [116, 243] width 31 height 23
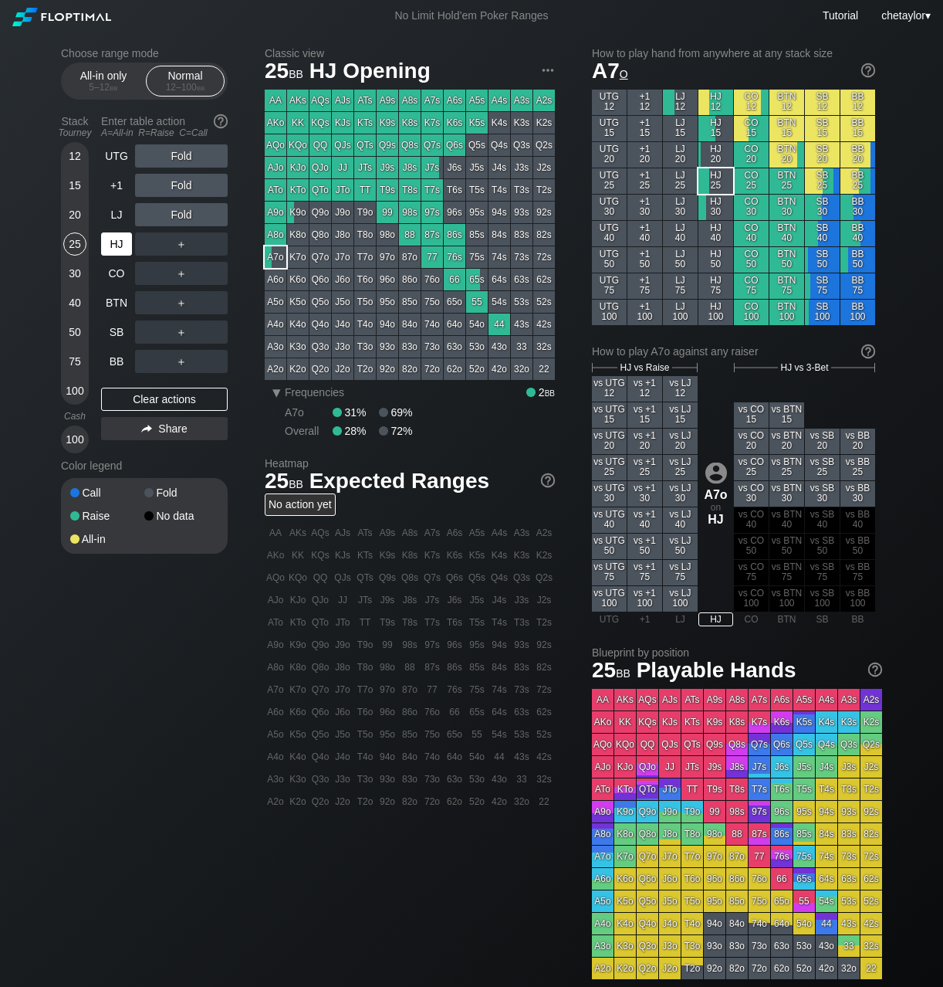
click at [120, 242] on div "HJ" at bounding box center [116, 243] width 31 height 23
click at [119, 215] on div "LJ" at bounding box center [116, 214] width 31 height 23
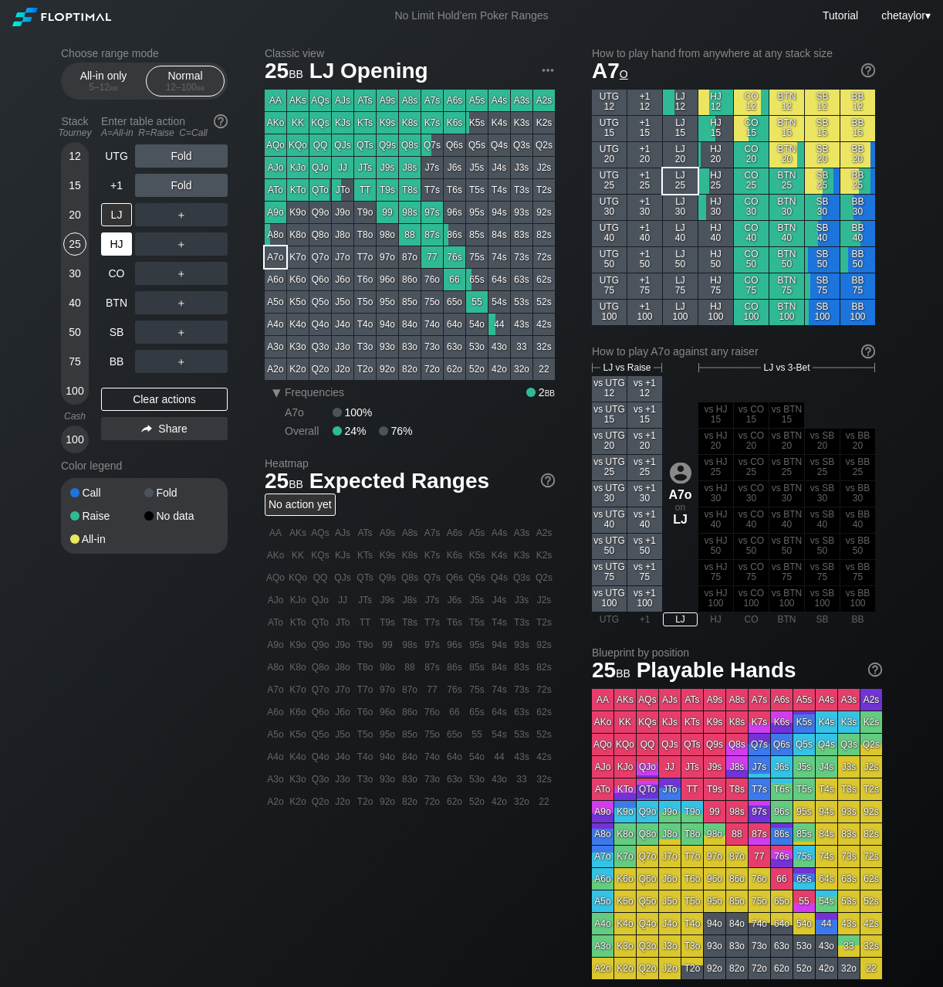
click at [114, 247] on div "HJ" at bounding box center [116, 243] width 31 height 23
click at [116, 219] on div "LJ" at bounding box center [116, 214] width 31 height 23
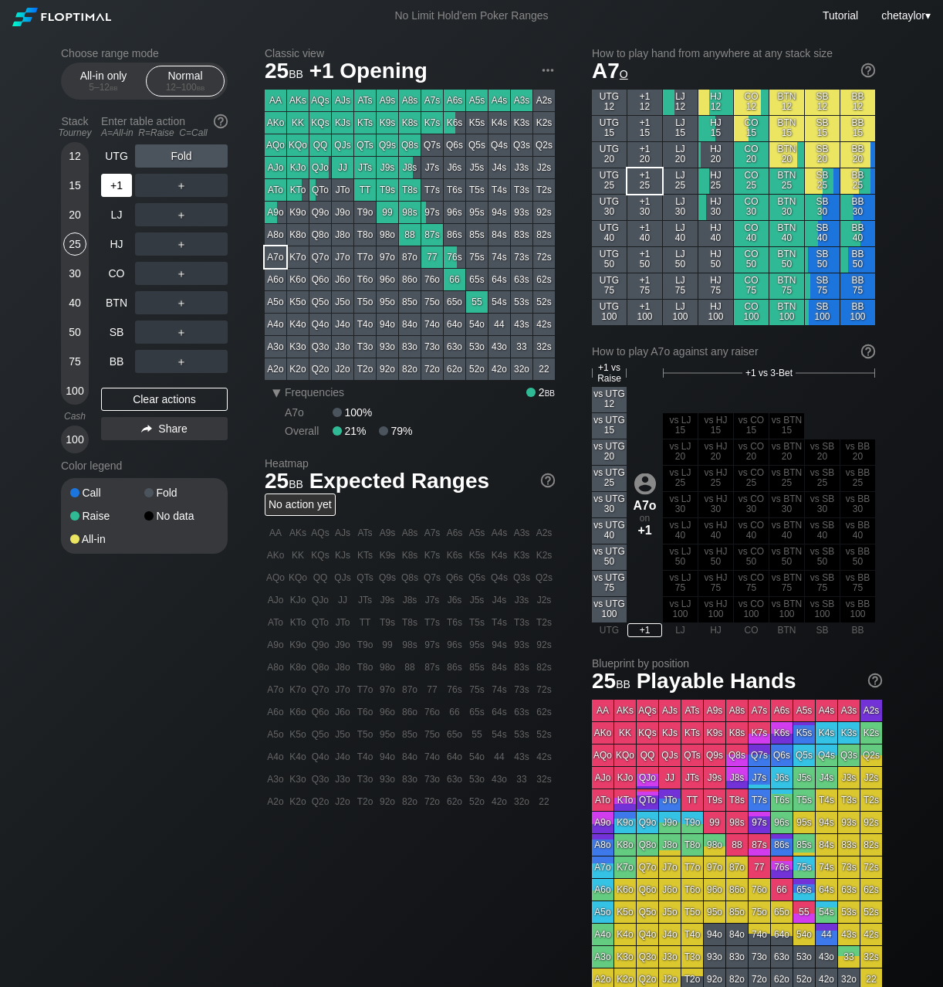
click at [114, 188] on div "+1" at bounding box center [116, 185] width 31 height 23
click at [318, 189] on div "QTo" at bounding box center [321, 190] width 22 height 22
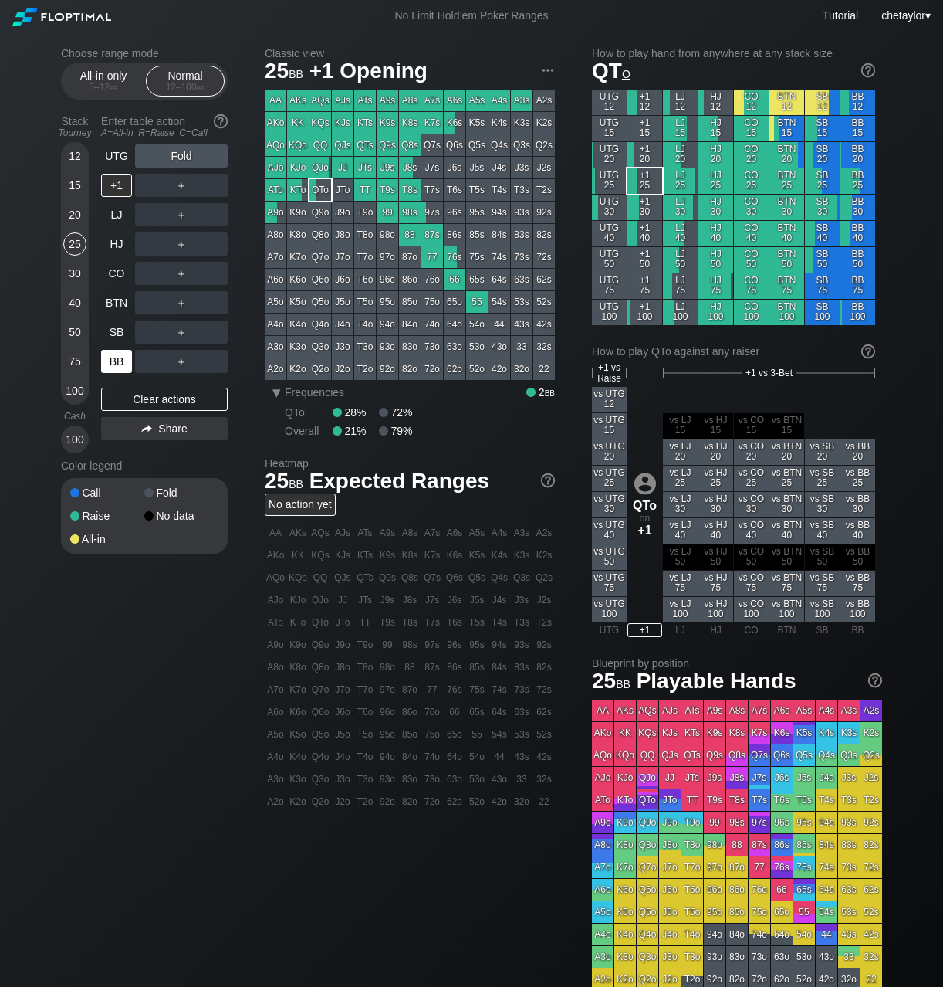
click at [120, 361] on div "BB" at bounding box center [116, 361] width 31 height 23
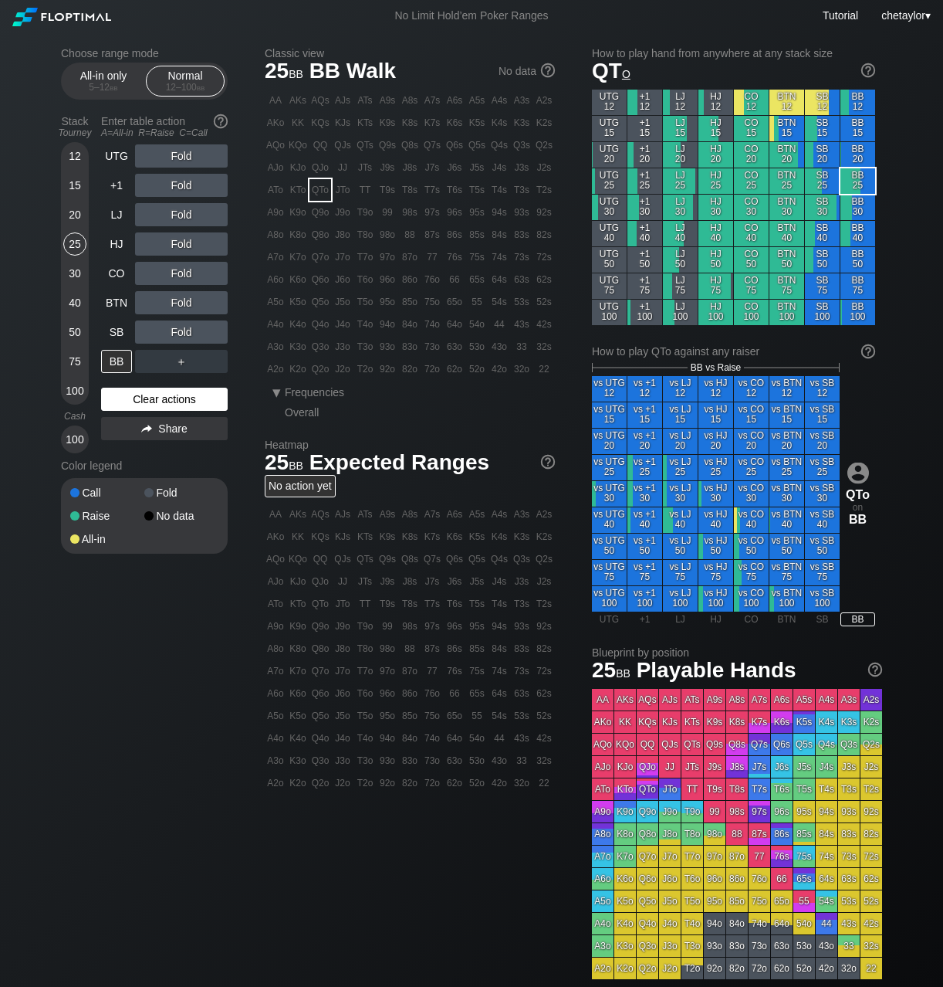
click at [139, 398] on div "Clear actions" at bounding box center [164, 399] width 127 height 23
click at [539, 101] on div "A2s" at bounding box center [544, 101] width 22 height 22
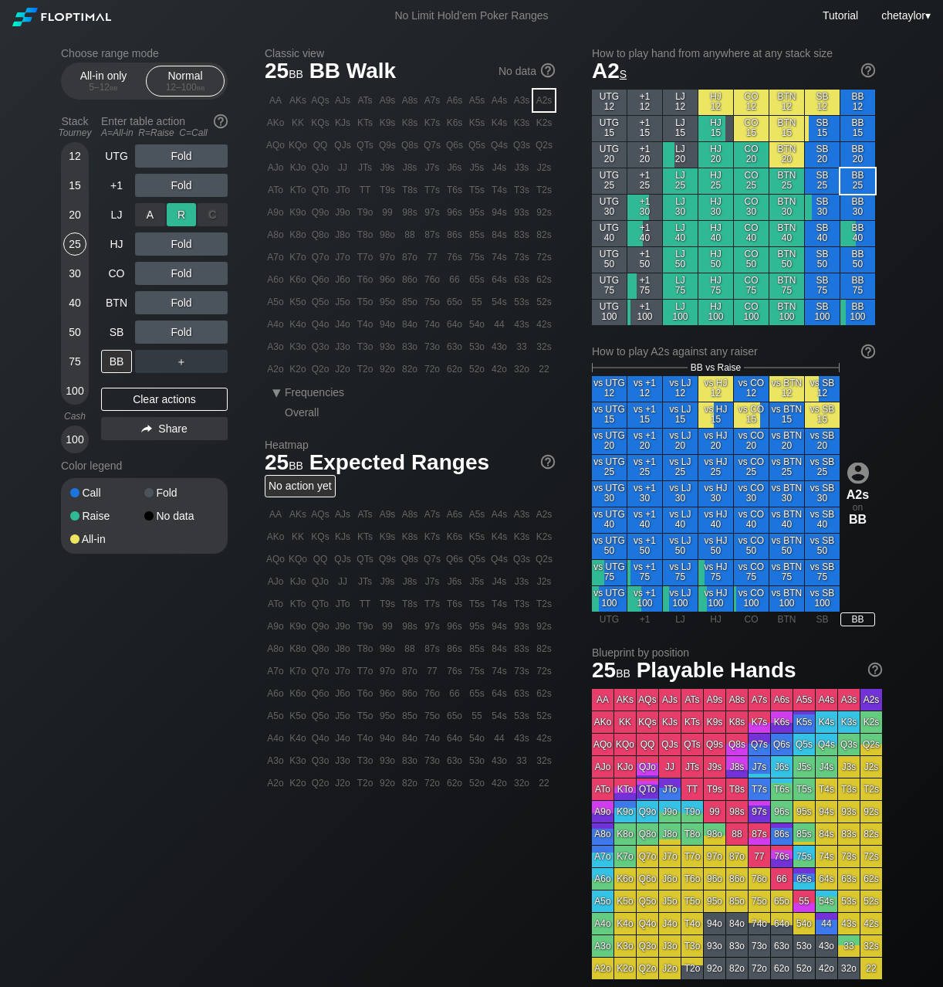
click at [184, 214] on div "R ✕" at bounding box center [182, 214] width 30 height 23
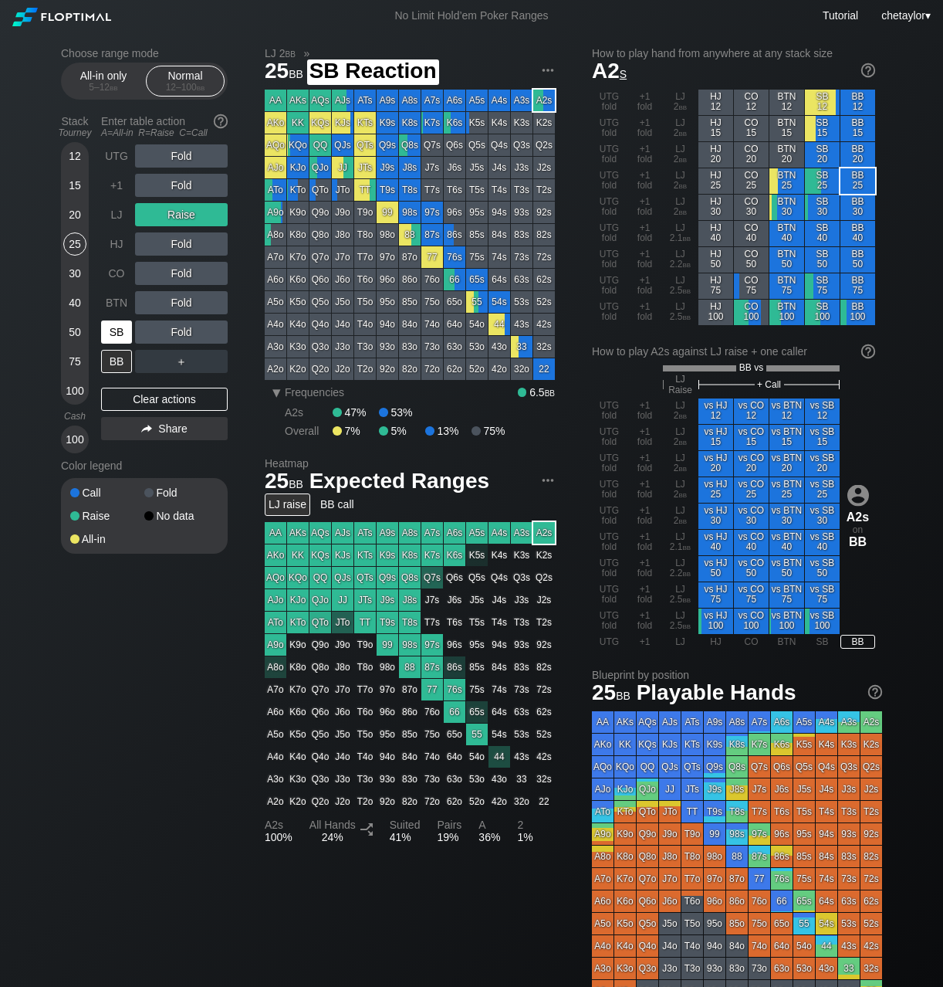
click at [115, 328] on div "SB" at bounding box center [116, 331] width 31 height 23
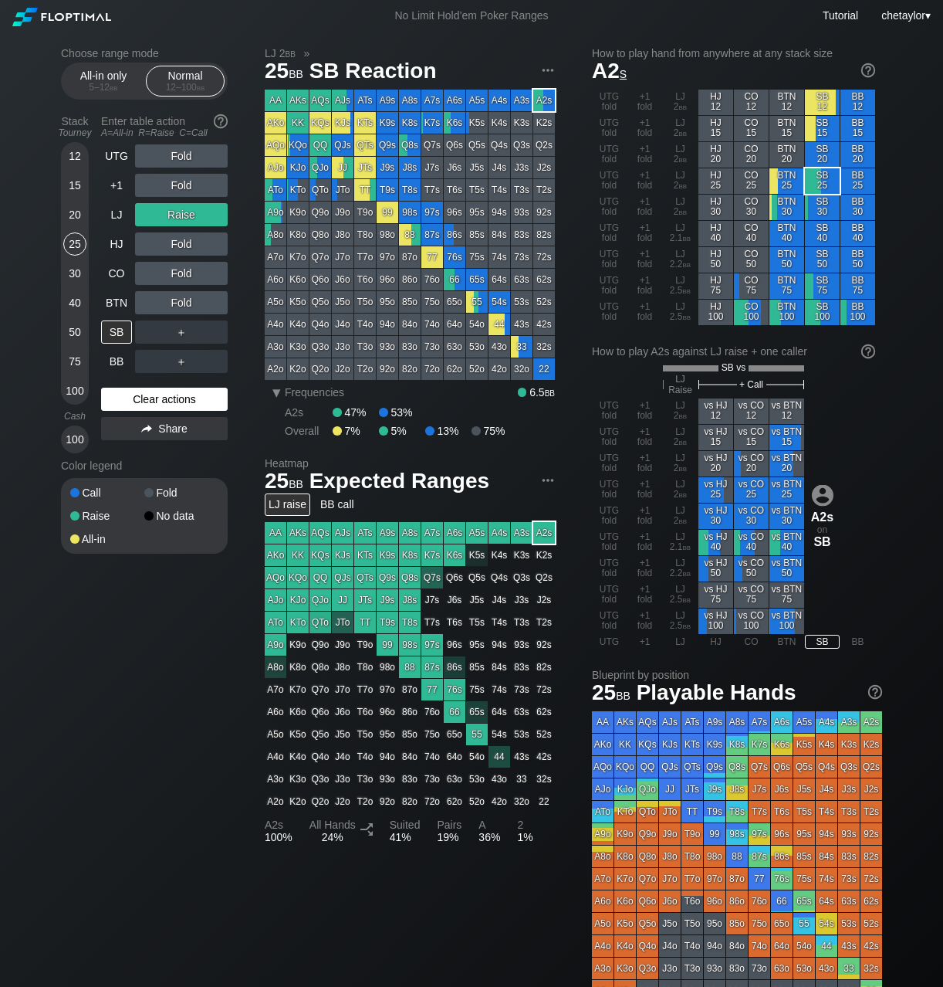
click at [134, 400] on div "Clear actions" at bounding box center [164, 399] width 127 height 23
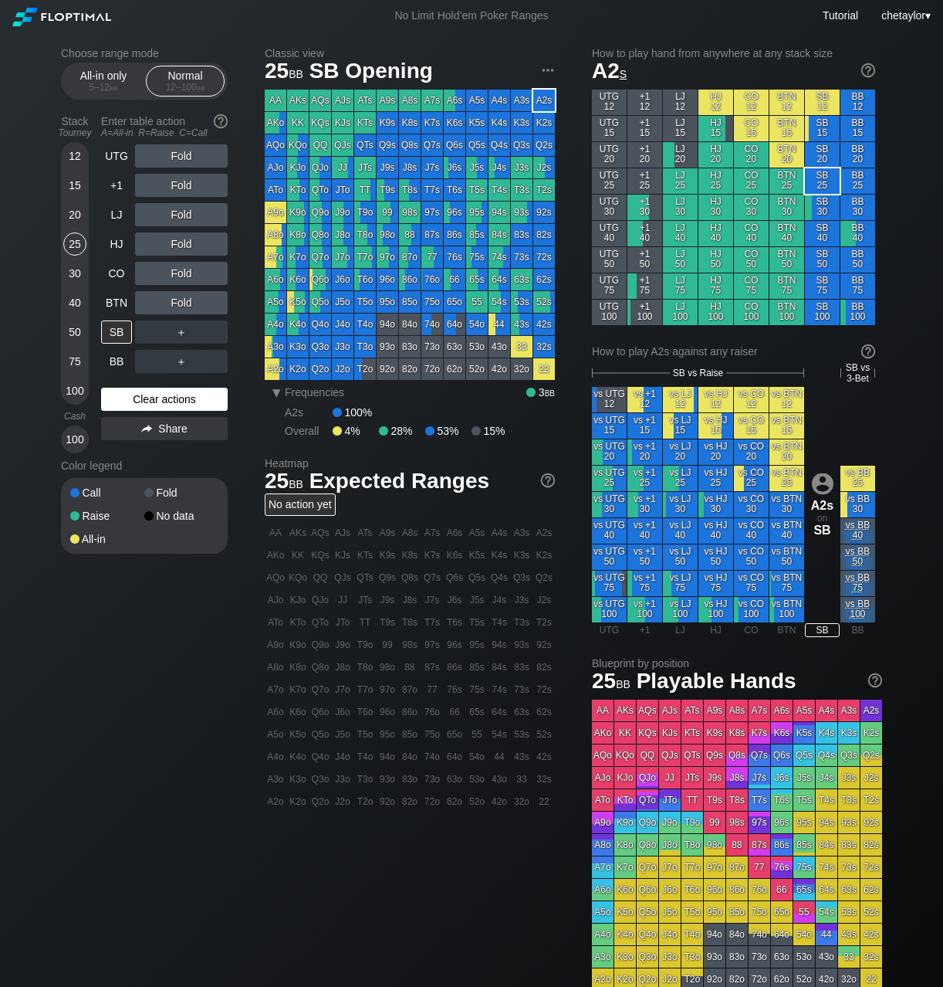
click at [134, 400] on div "Clear actions" at bounding box center [164, 399] width 127 height 23
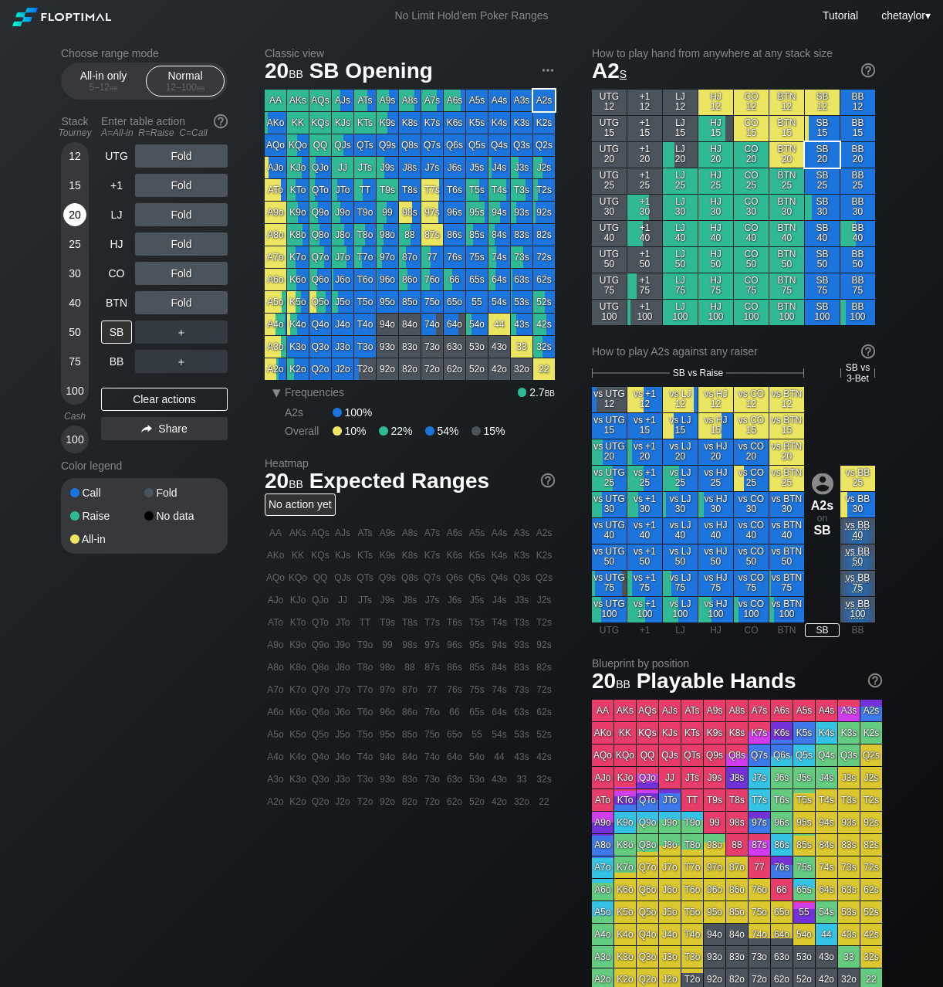
click at [70, 209] on div "20" at bounding box center [74, 214] width 23 height 23
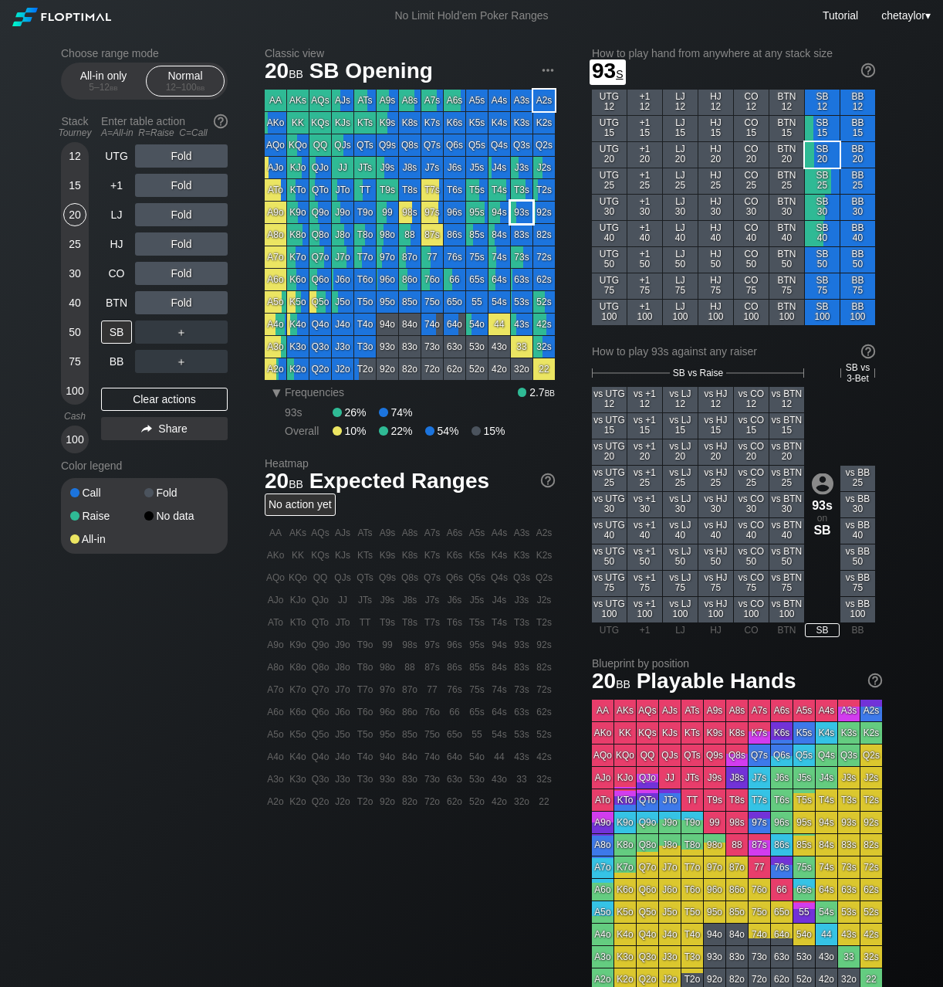
click at [523, 216] on div "93s" at bounding box center [522, 212] width 22 height 22
click at [184, 244] on div "R ✕" at bounding box center [182, 243] width 30 height 23
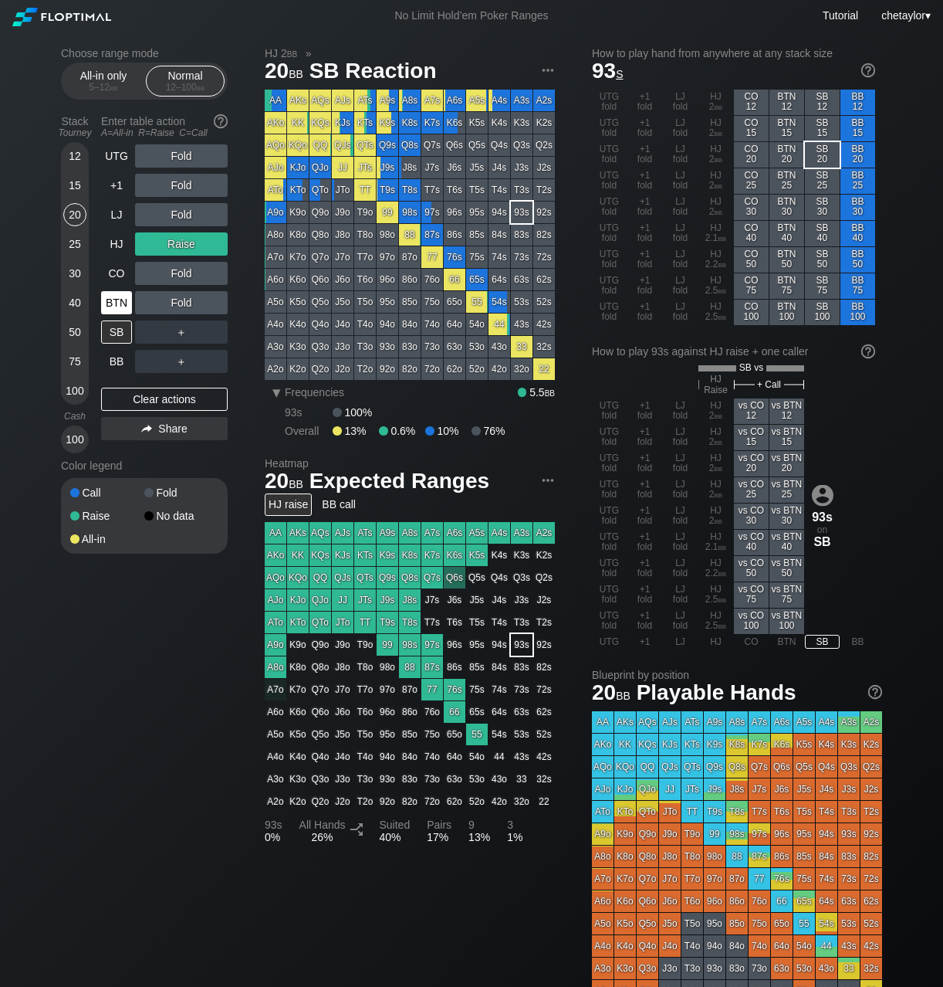
click at [106, 302] on div "BTN" at bounding box center [116, 302] width 31 height 23
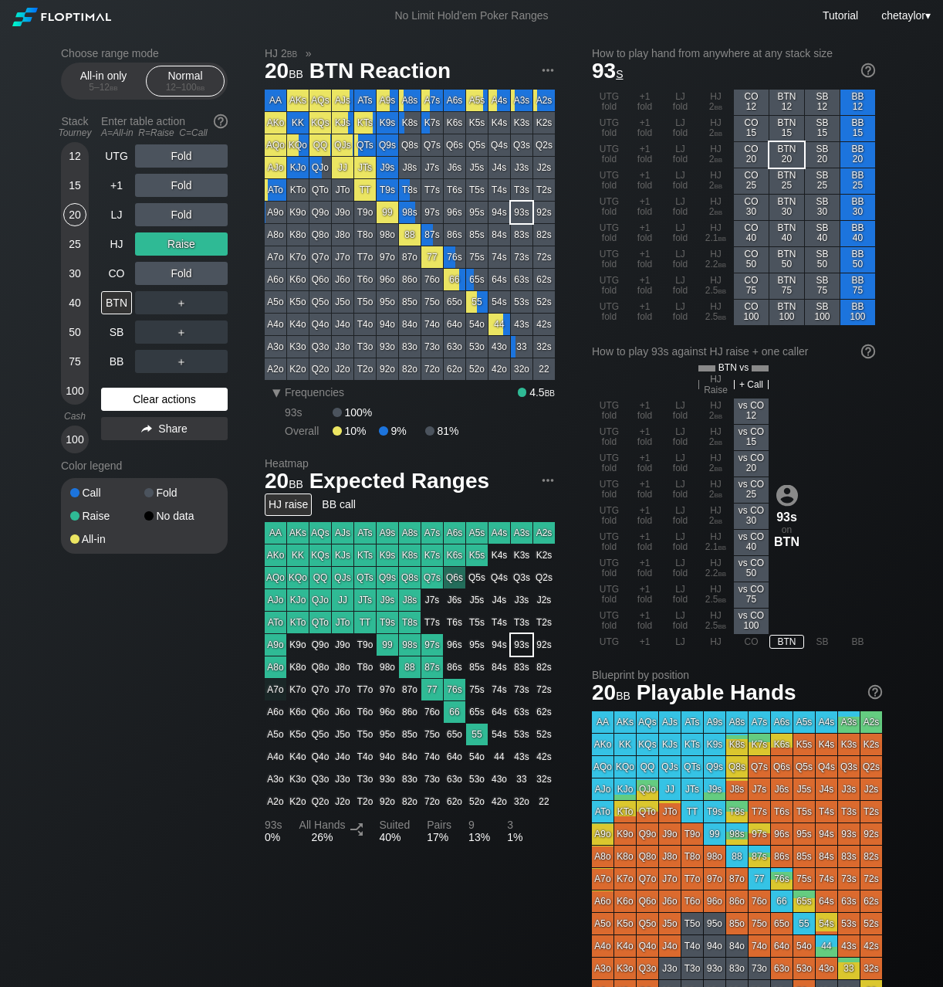
click at [124, 400] on div "Clear actions" at bounding box center [164, 399] width 127 height 23
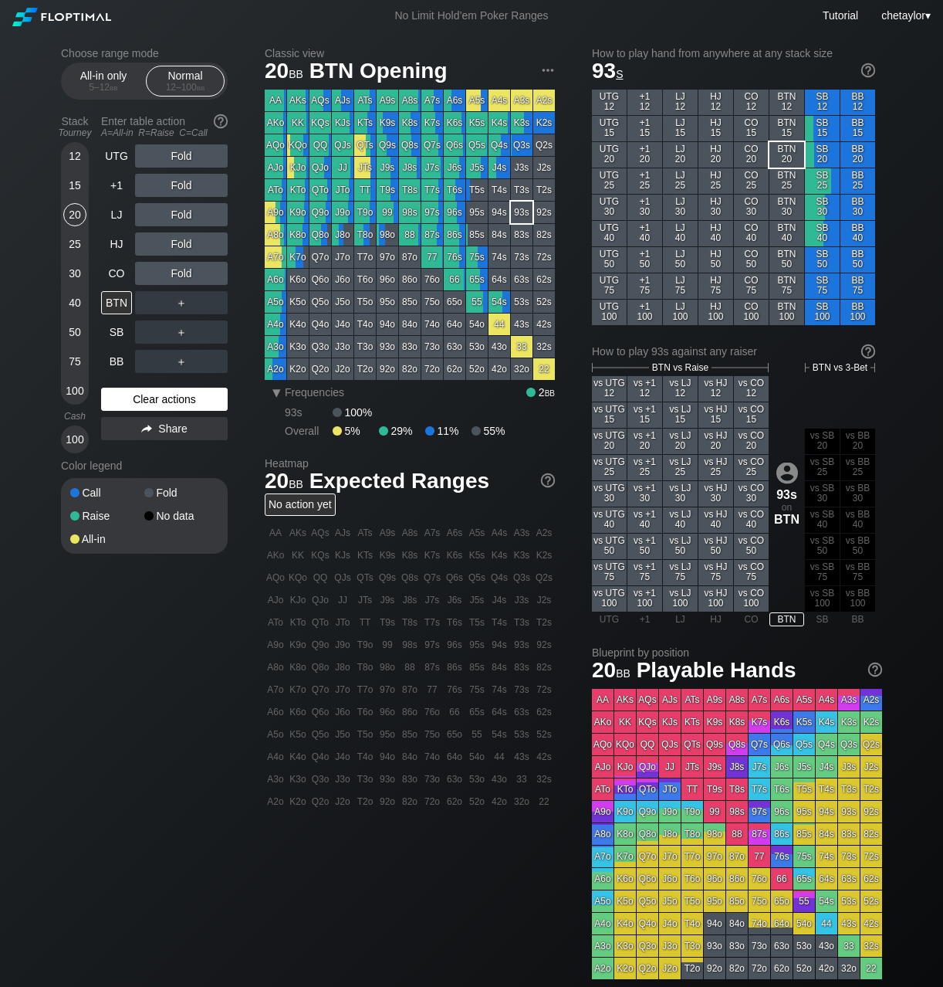
click at [124, 400] on div "Clear actions" at bounding box center [164, 399] width 127 height 23
click at [113, 268] on div "CO" at bounding box center [116, 273] width 31 height 23
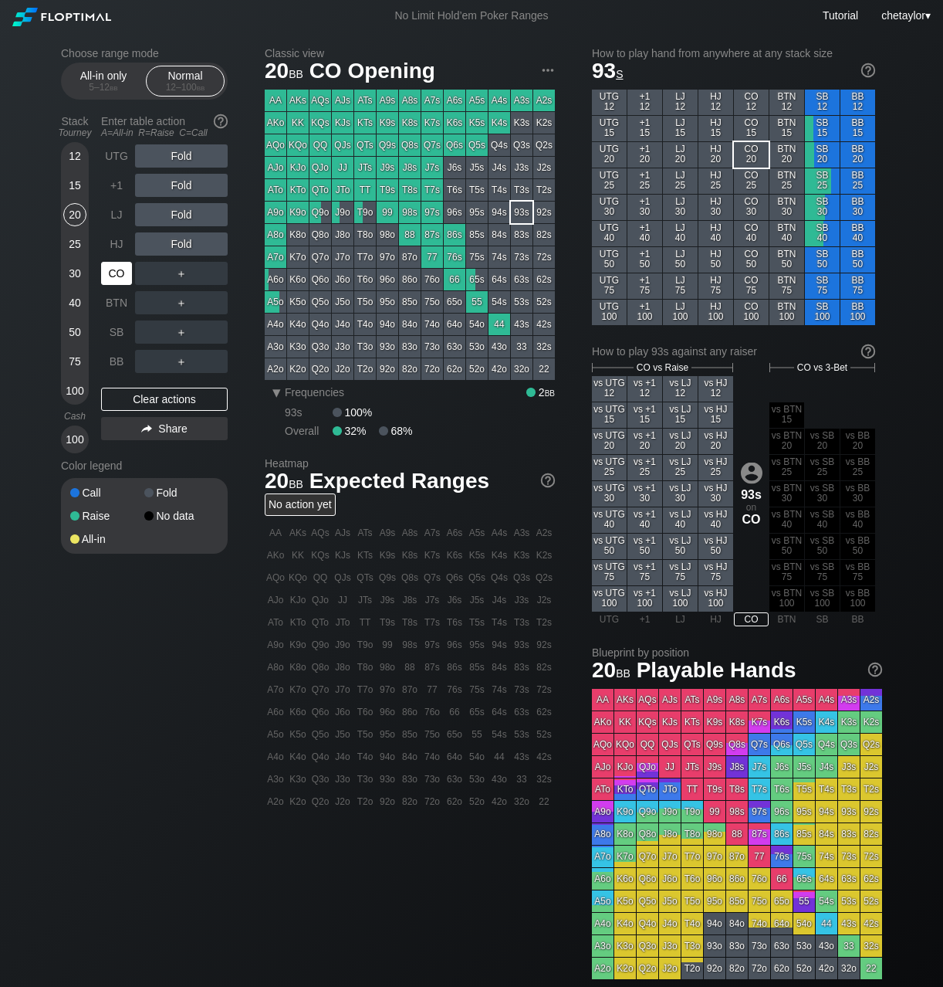
click at [113, 268] on div "CO" at bounding box center [116, 273] width 31 height 23
click at [125, 246] on div "HJ" at bounding box center [116, 243] width 31 height 23
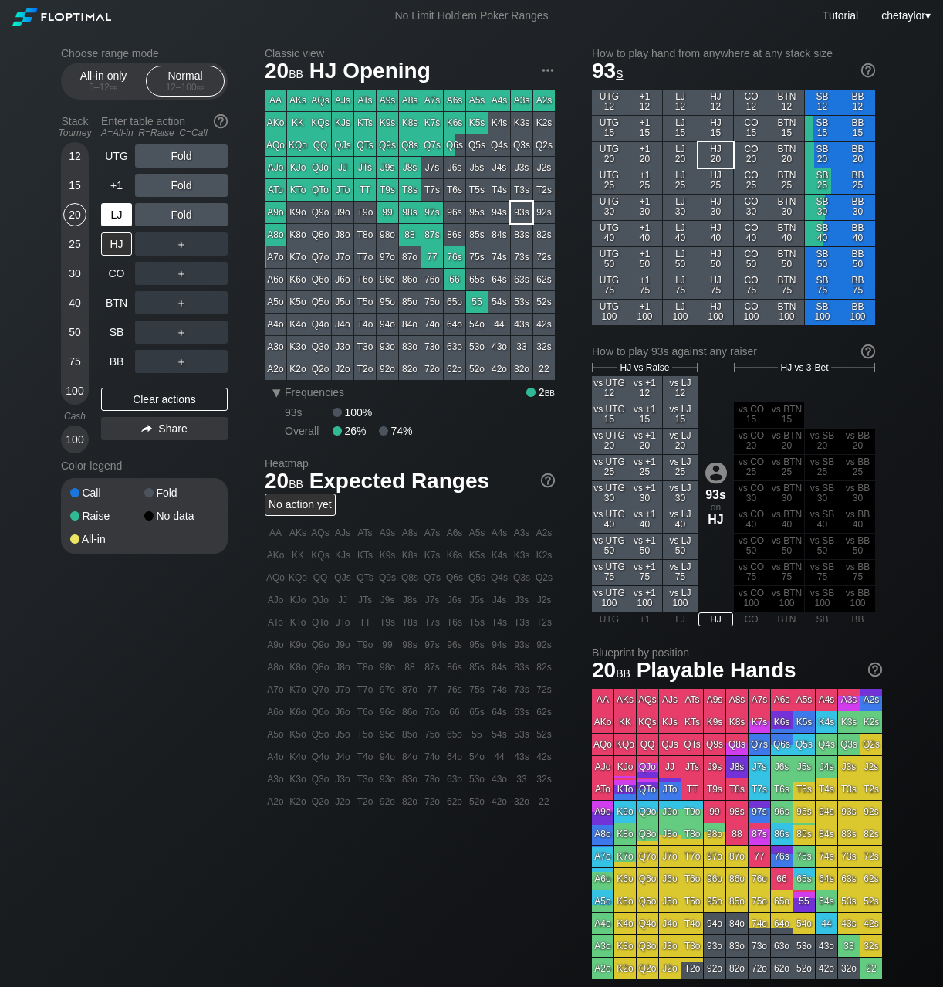
click at [124, 212] on div "LJ" at bounding box center [116, 214] width 31 height 23
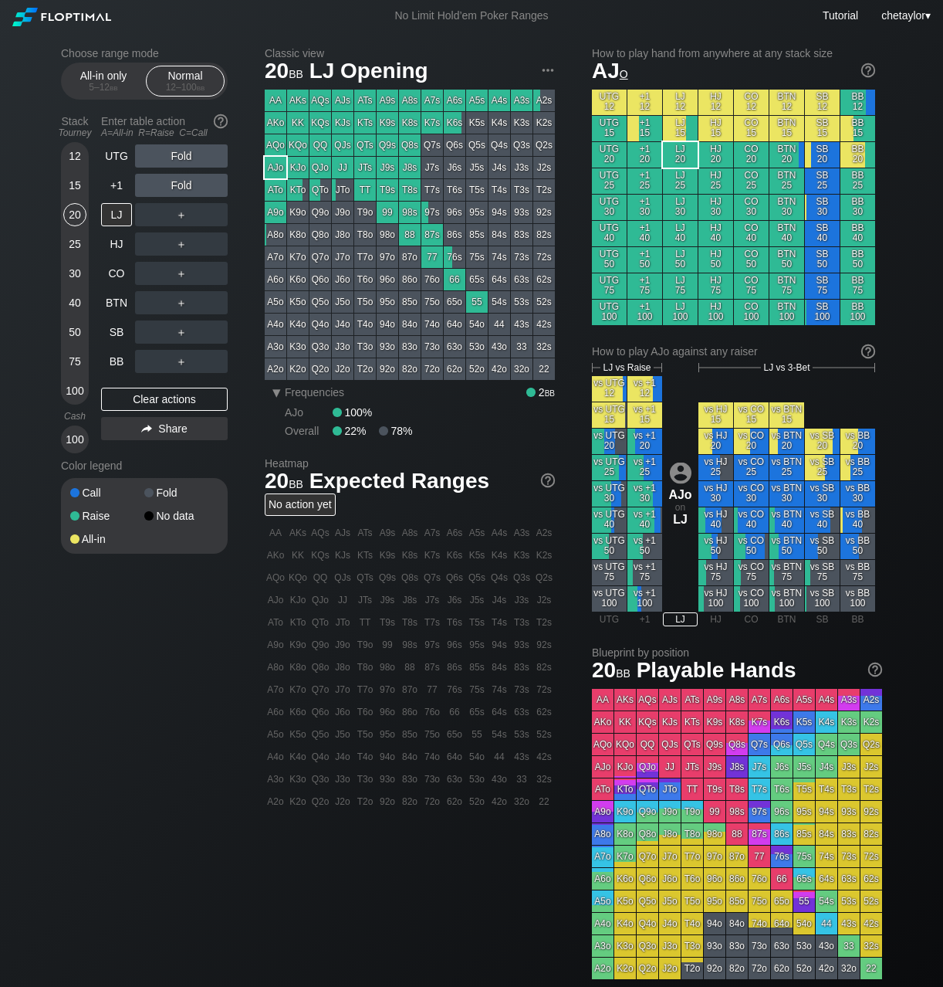
click at [271, 168] on div "AJo" at bounding box center [276, 168] width 22 height 22
click at [182, 212] on div "R ✕" at bounding box center [182, 214] width 30 height 23
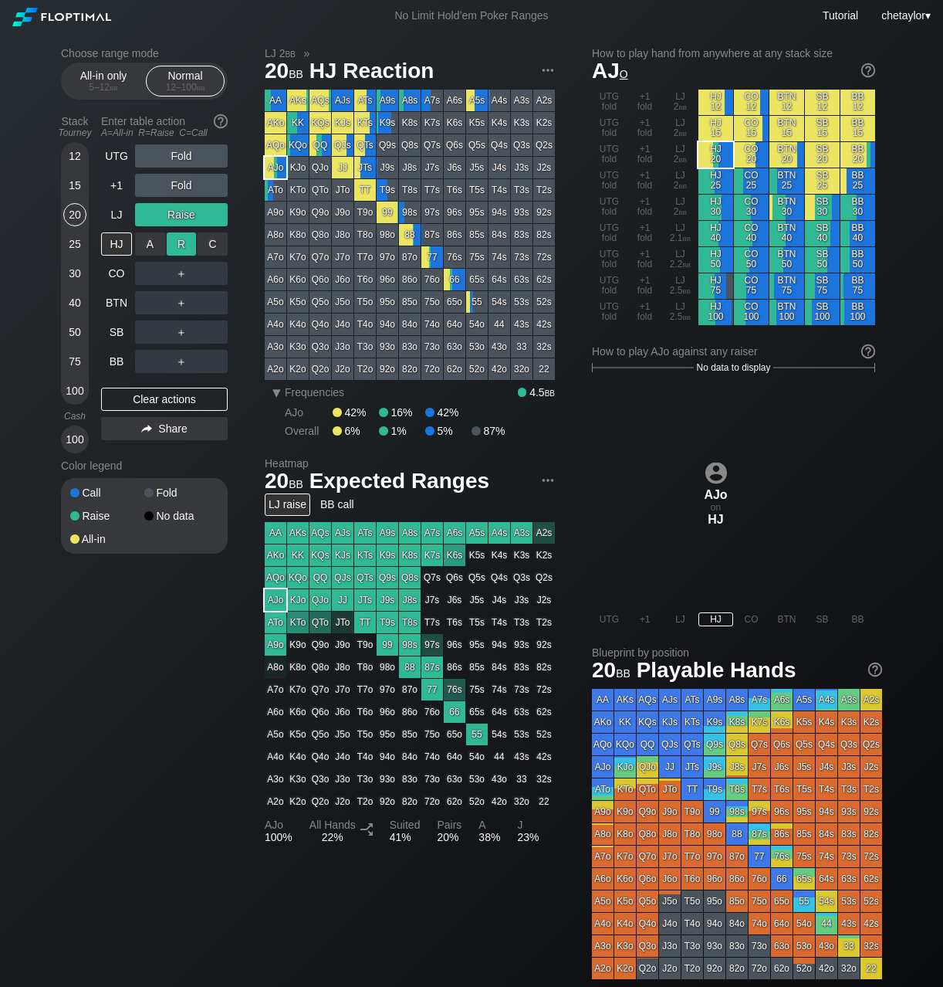
click at [183, 242] on div "R ✕" at bounding box center [182, 243] width 30 height 23
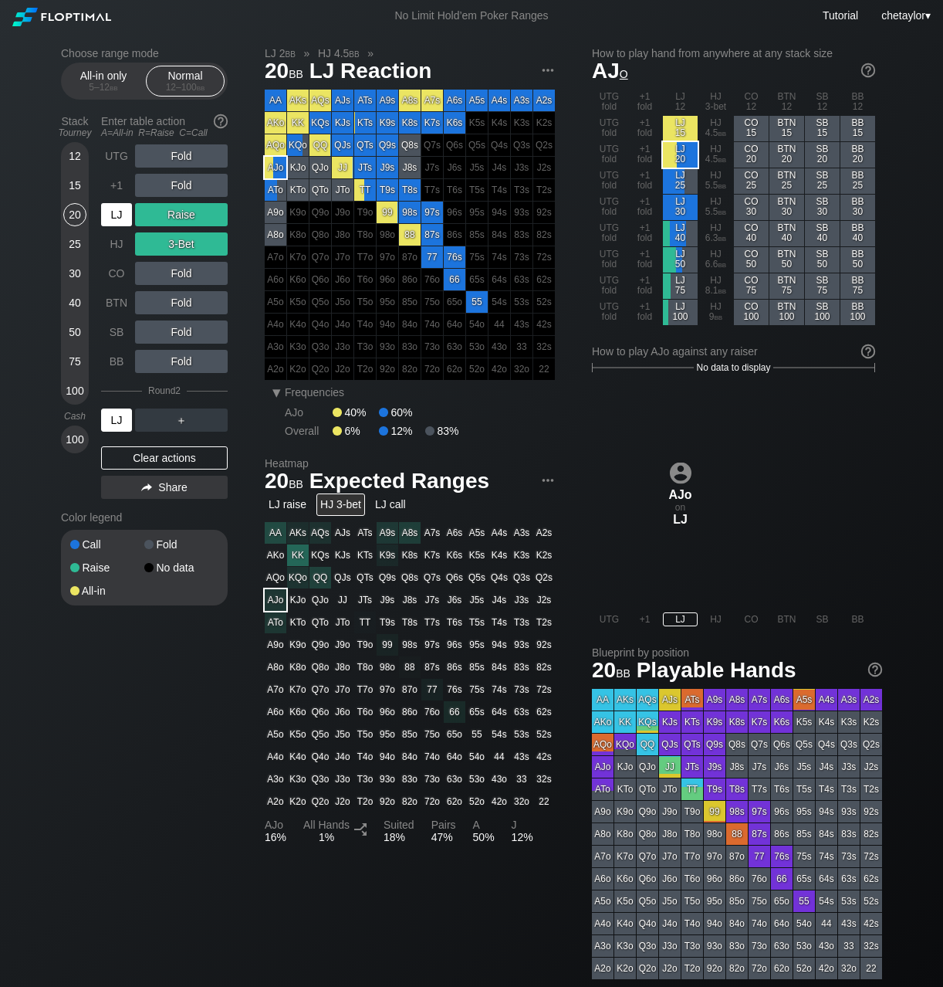
click at [114, 417] on div "LJ" at bounding box center [116, 419] width 31 height 23
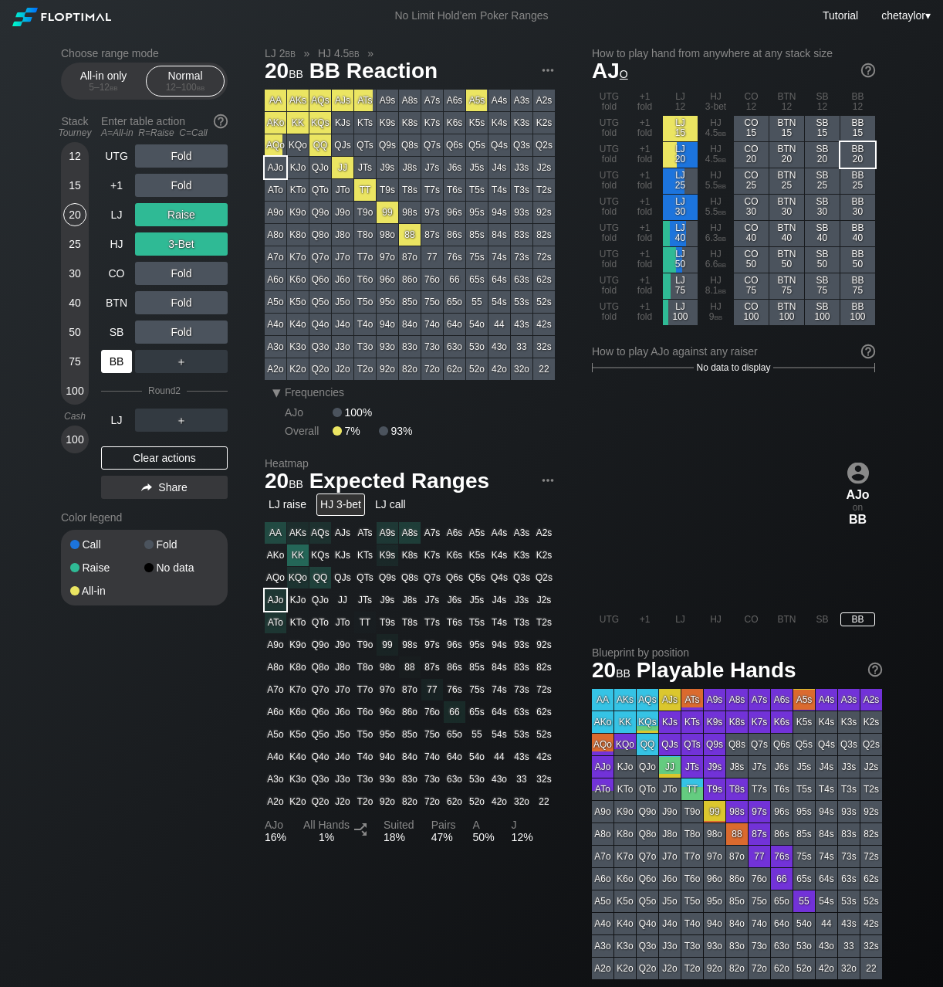
click at [114, 365] on div "BB" at bounding box center [116, 361] width 31 height 23
click at [149, 452] on div "Clear actions" at bounding box center [164, 457] width 127 height 23
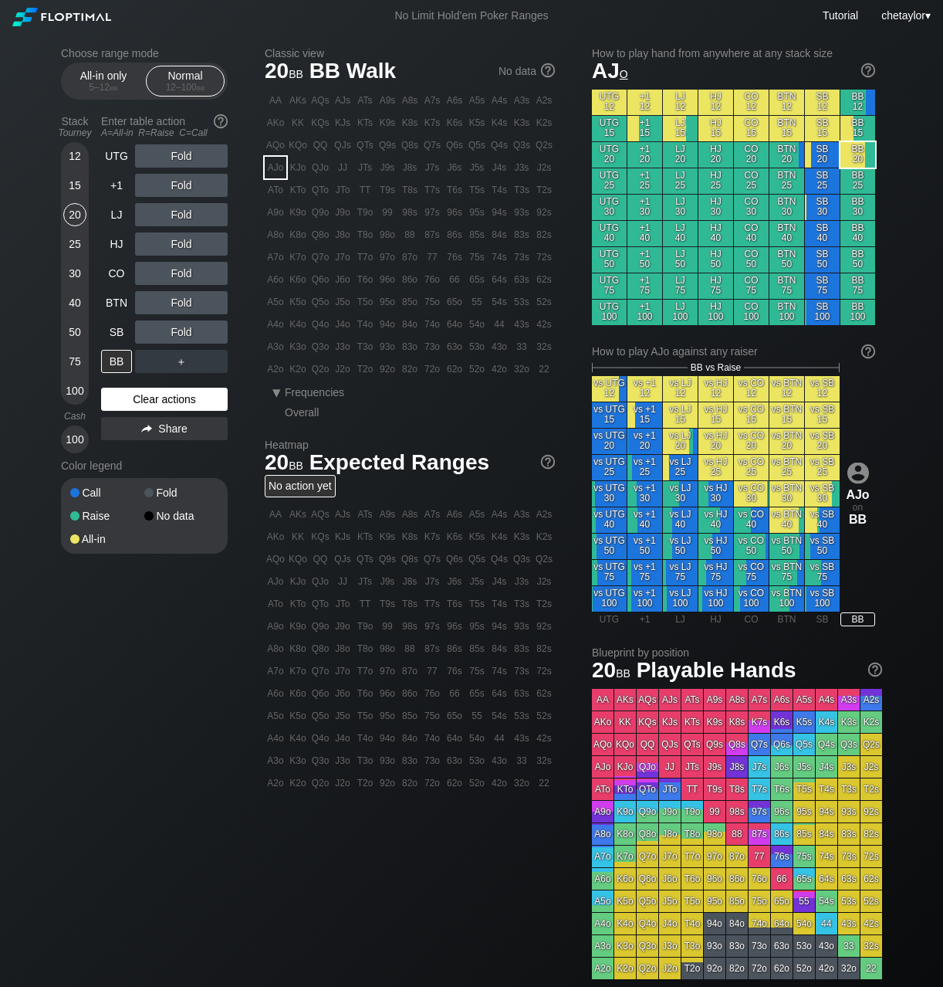
click at [149, 452] on div "UTG Fold +1 Fold LJ Fold HJ Fold CO Fold BTN Fold SB Fold BB ＋ Clear actions Sh…" at bounding box center [164, 298] width 127 height 309
click at [144, 396] on div "Clear actions" at bounding box center [164, 399] width 127 height 23
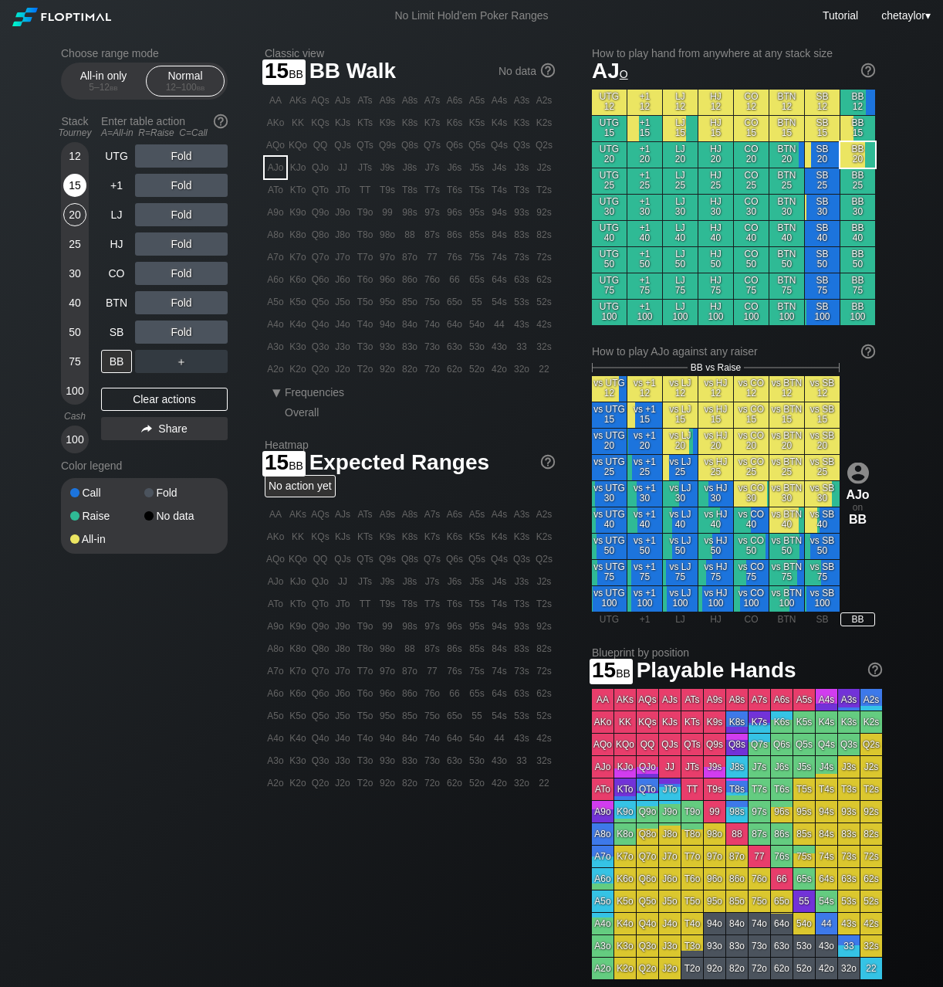
click at [73, 181] on div "15" at bounding box center [74, 185] width 23 height 23
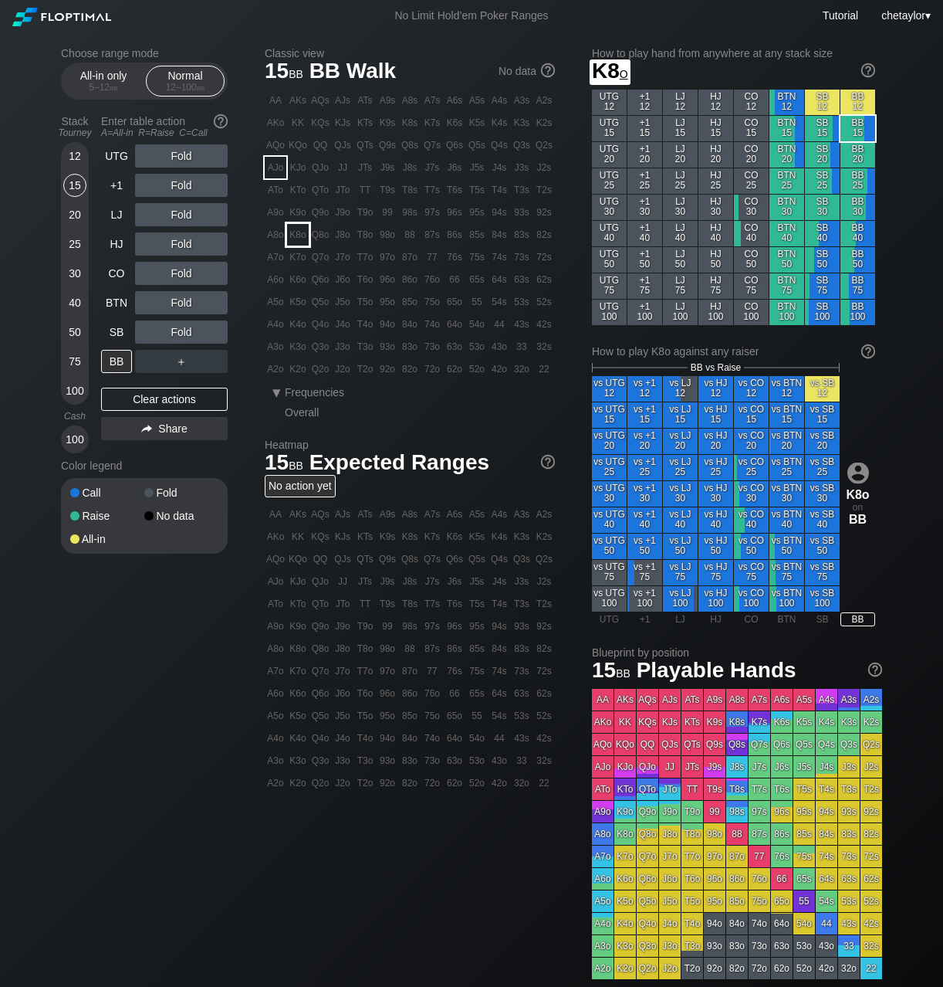
click at [304, 234] on div "K8o" at bounding box center [298, 235] width 22 height 22
click at [190, 270] on div "R ✕" at bounding box center [182, 273] width 30 height 23
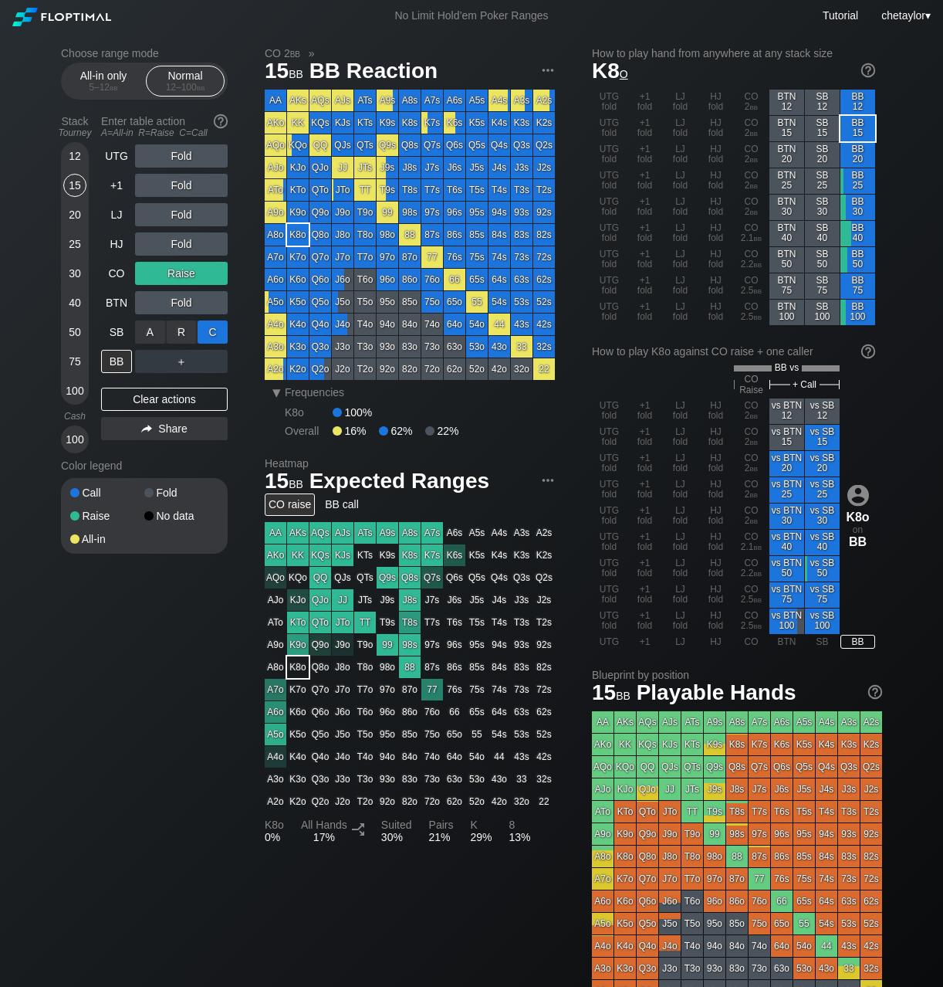
click at [208, 330] on div "C ✕" at bounding box center [213, 331] width 30 height 23
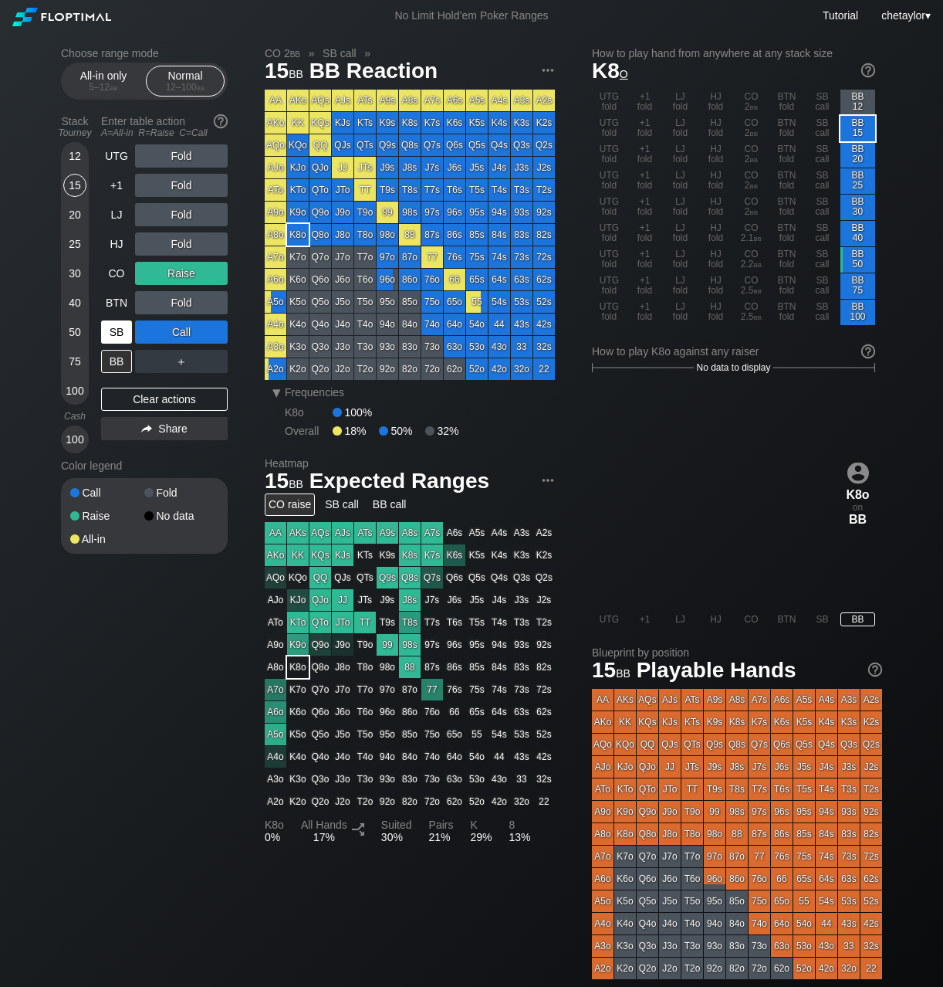
click at [117, 331] on div "SB" at bounding box center [116, 331] width 31 height 23
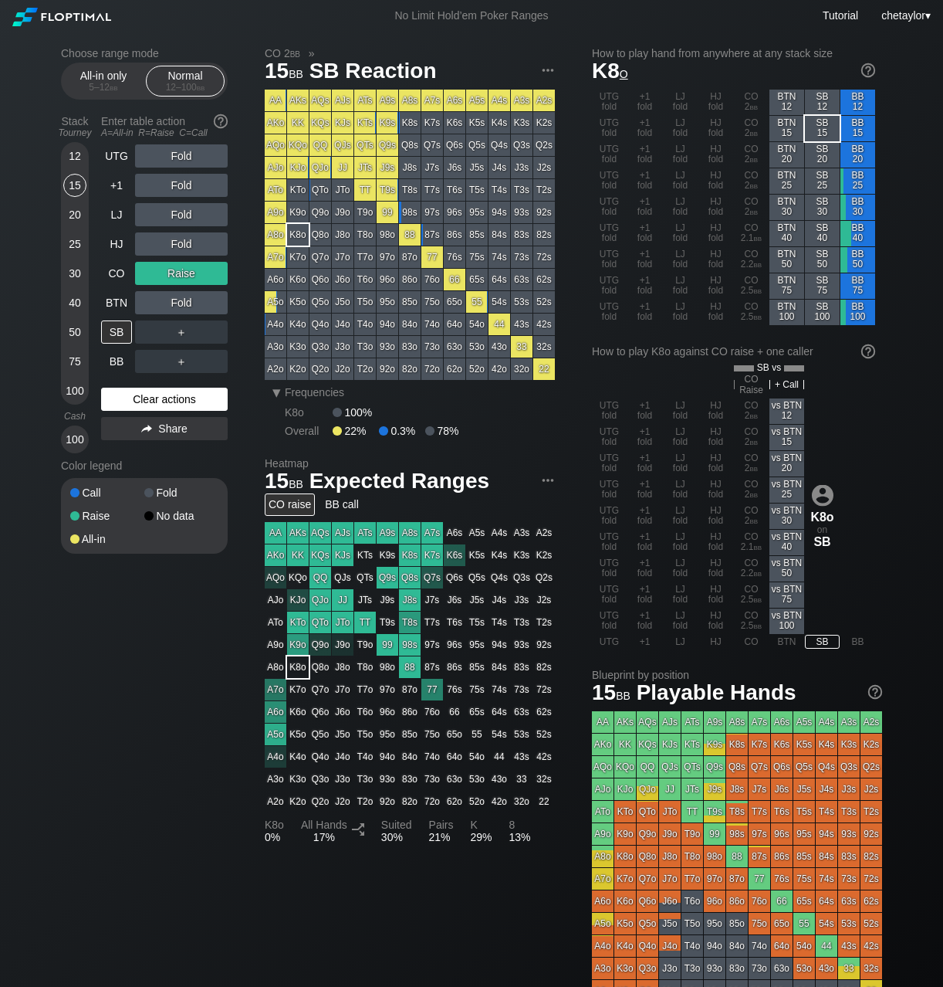
click at [155, 403] on div "Clear actions" at bounding box center [164, 399] width 127 height 23
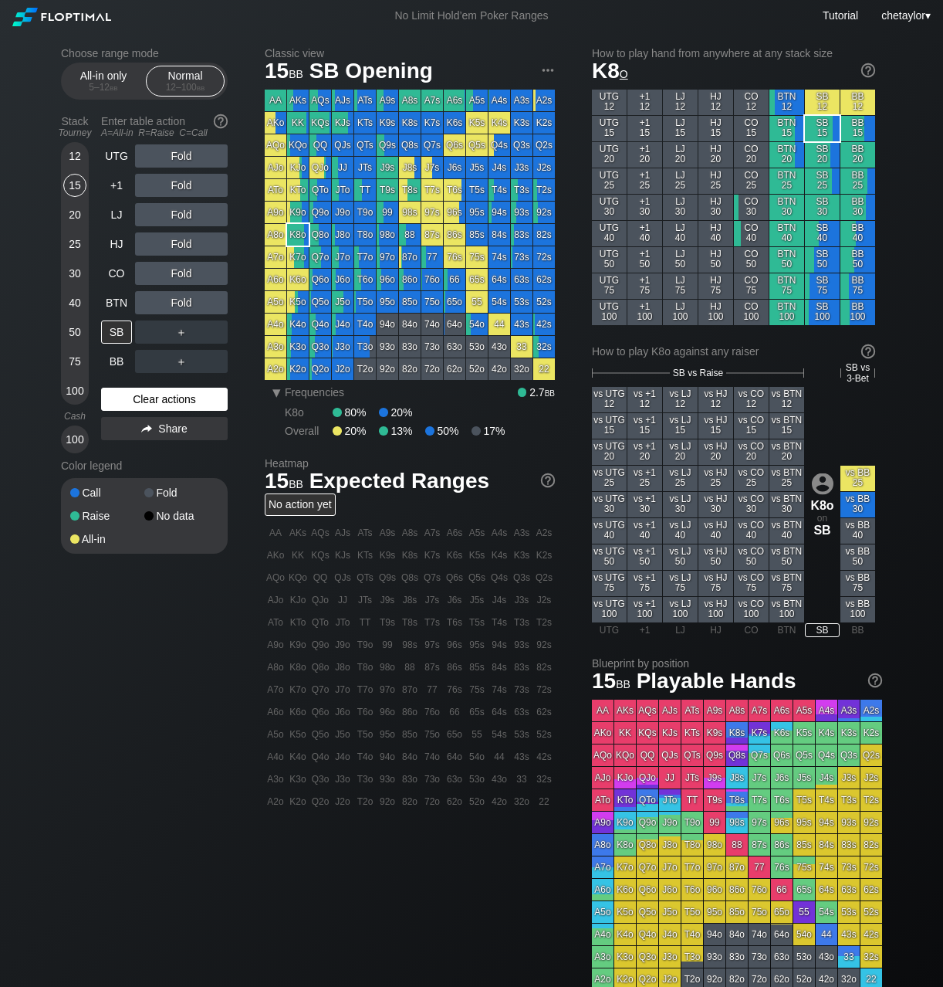
click at [155, 403] on div "Clear actions" at bounding box center [164, 399] width 127 height 23
click at [162, 396] on div "Clear actions" at bounding box center [164, 399] width 127 height 23
click at [96, 88] on div "5 – 12 bb" at bounding box center [103, 87] width 65 height 11
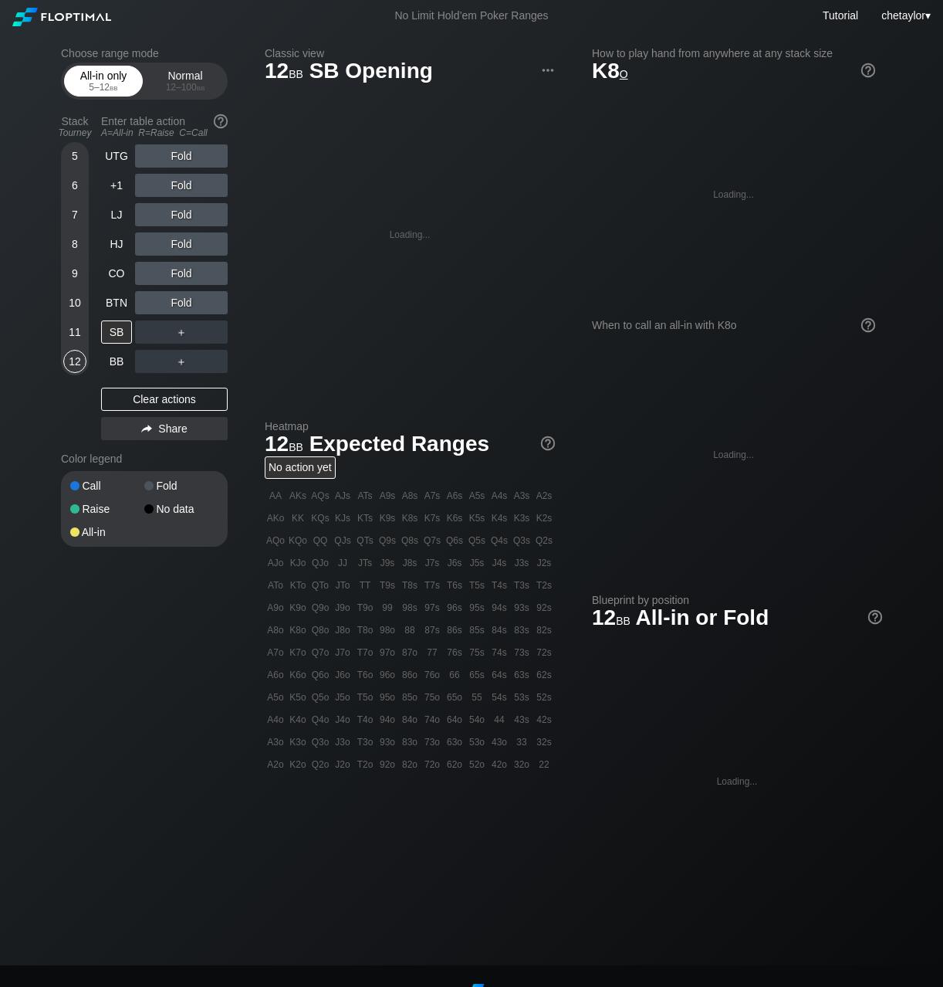
click at [96, 88] on div "5 – 12 bb" at bounding box center [103, 87] width 65 height 11
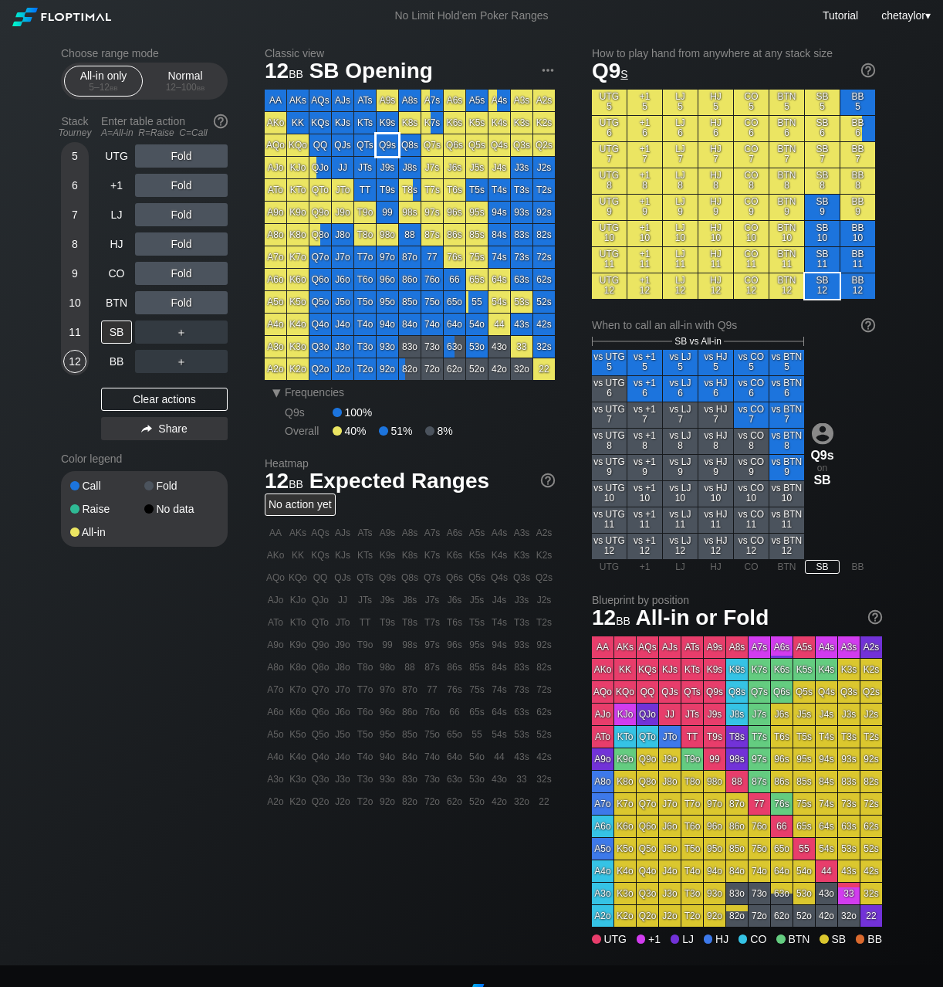
click at [385, 147] on div "Q9s" at bounding box center [388, 145] width 22 height 22
click at [187, 84] on div "12 – 100 bb" at bounding box center [185, 87] width 65 height 11
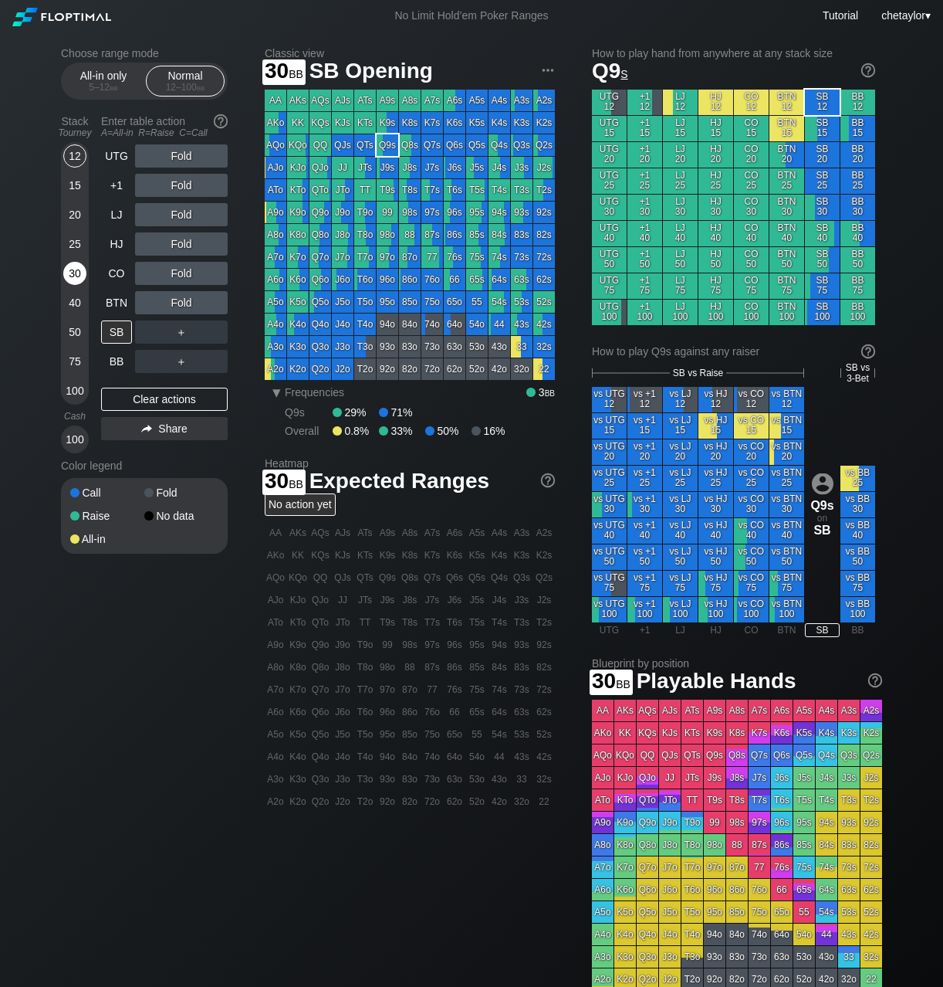
click at [72, 274] on div "30" at bounding box center [74, 273] width 23 height 23
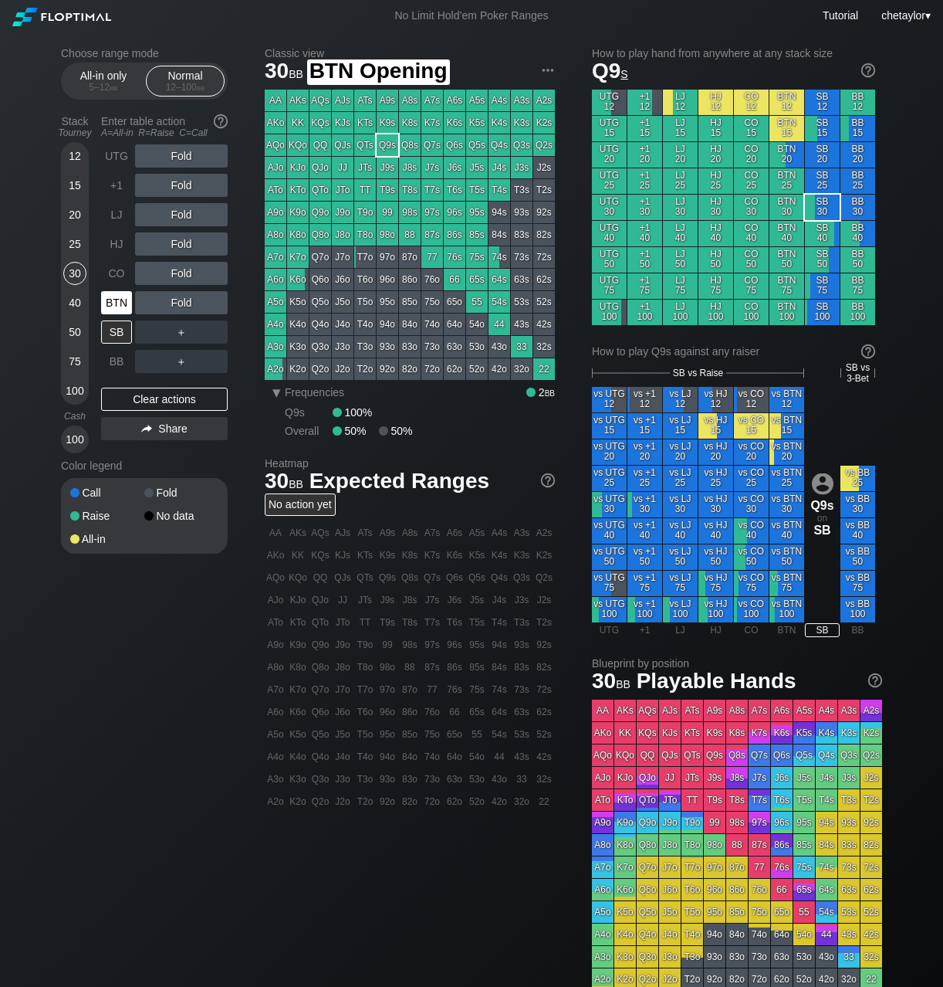
click at [121, 304] on div "BTN" at bounding box center [116, 302] width 31 height 23
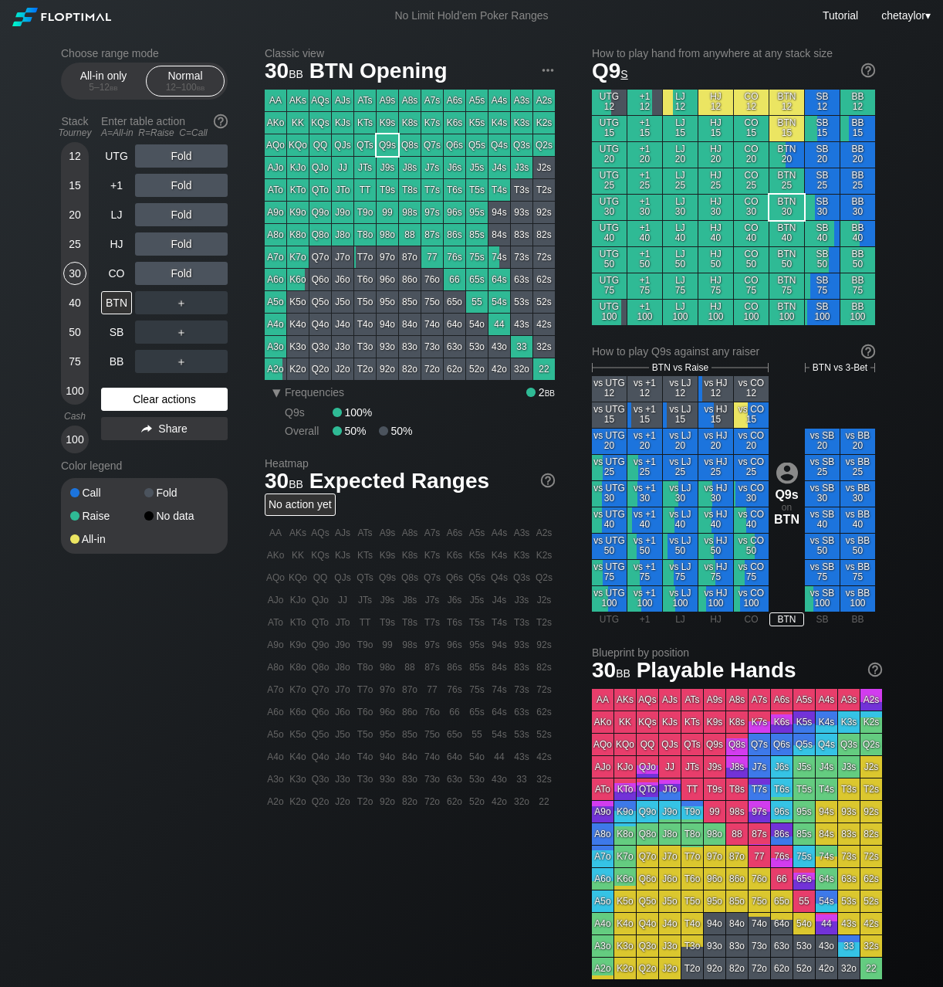
click at [133, 393] on div "Clear actions" at bounding box center [164, 399] width 127 height 23
click at [401, 146] on div "Q8s" at bounding box center [410, 145] width 22 height 22
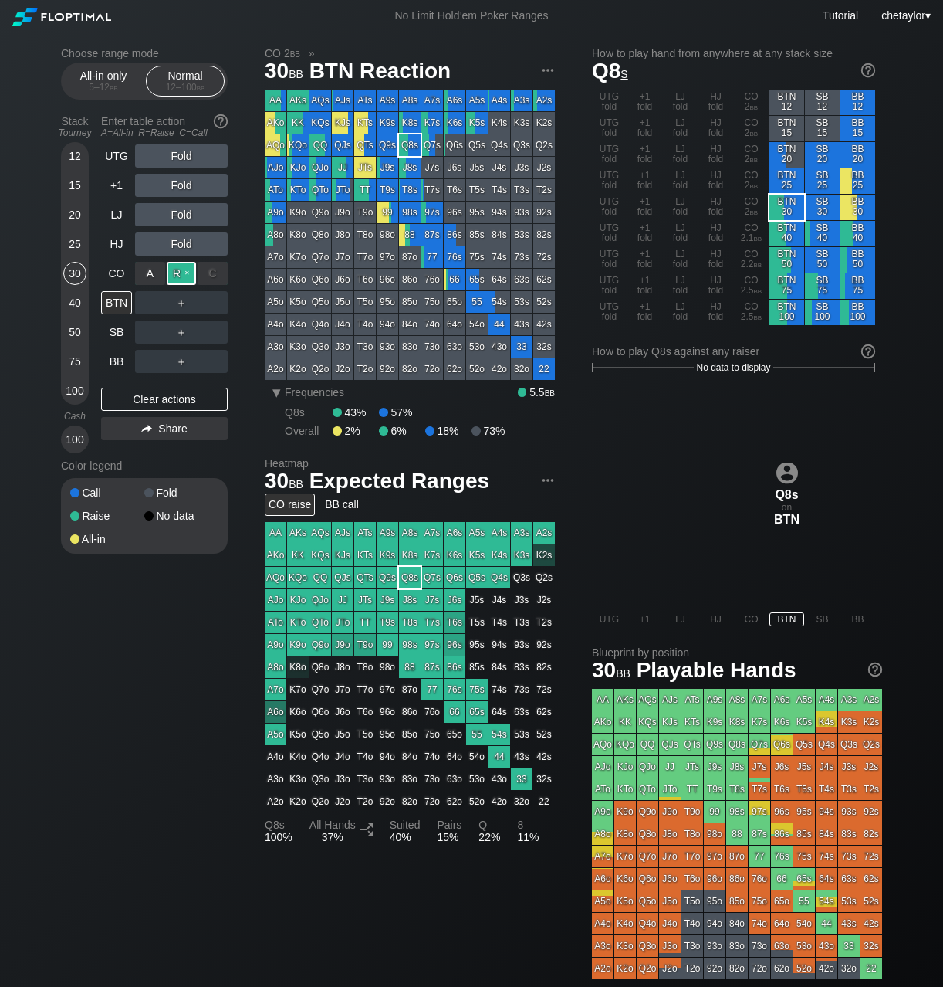
click at [186, 273] on div "R ✕" at bounding box center [182, 273] width 30 height 23
click at [118, 266] on div "CO" at bounding box center [116, 273] width 31 height 23
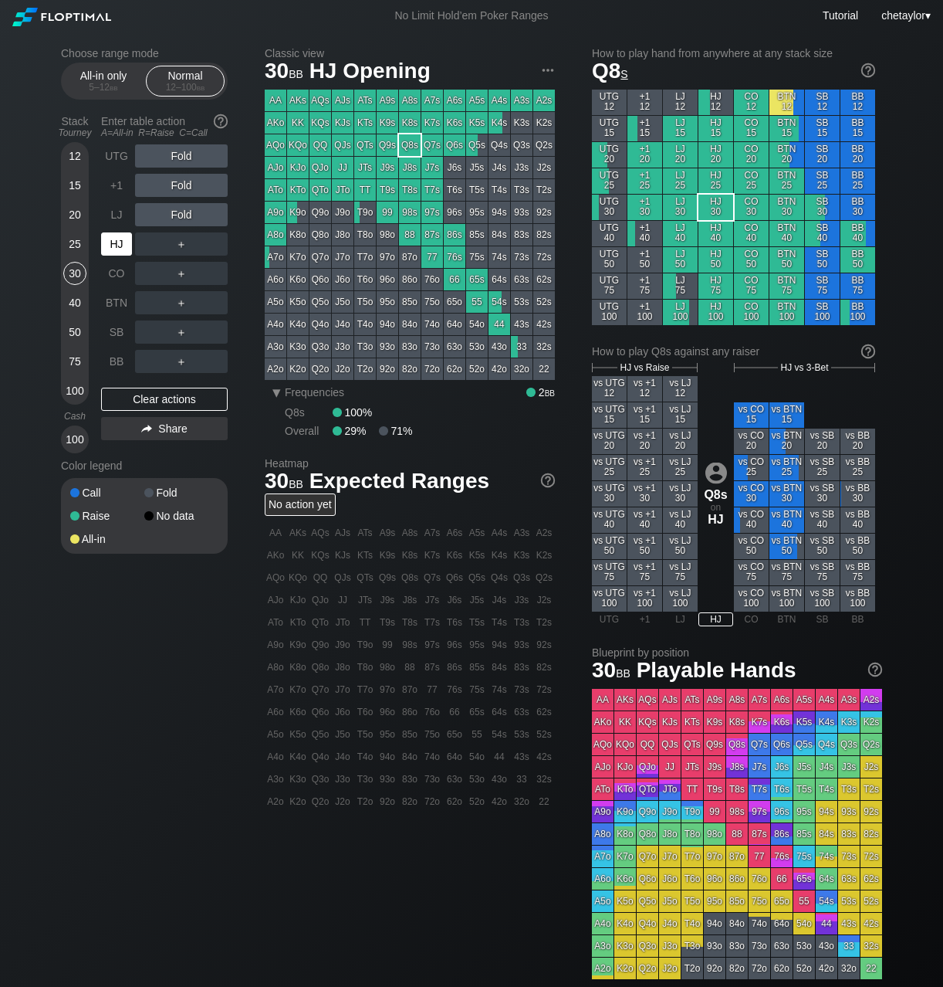
click at [118, 242] on div "HJ" at bounding box center [116, 243] width 31 height 23
click at [118, 219] on div "LJ" at bounding box center [116, 214] width 31 height 23
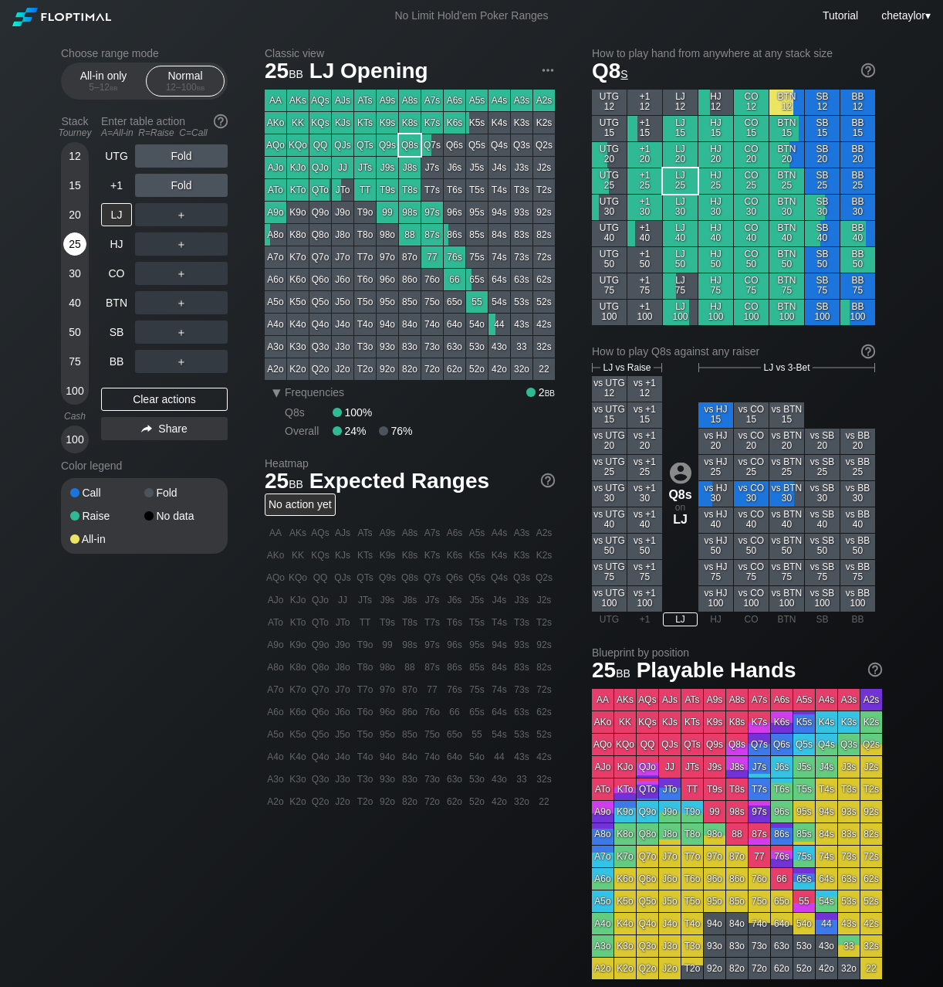
click at [74, 242] on div "25" at bounding box center [74, 243] width 23 height 23
click at [112, 359] on div "BB" at bounding box center [116, 361] width 31 height 23
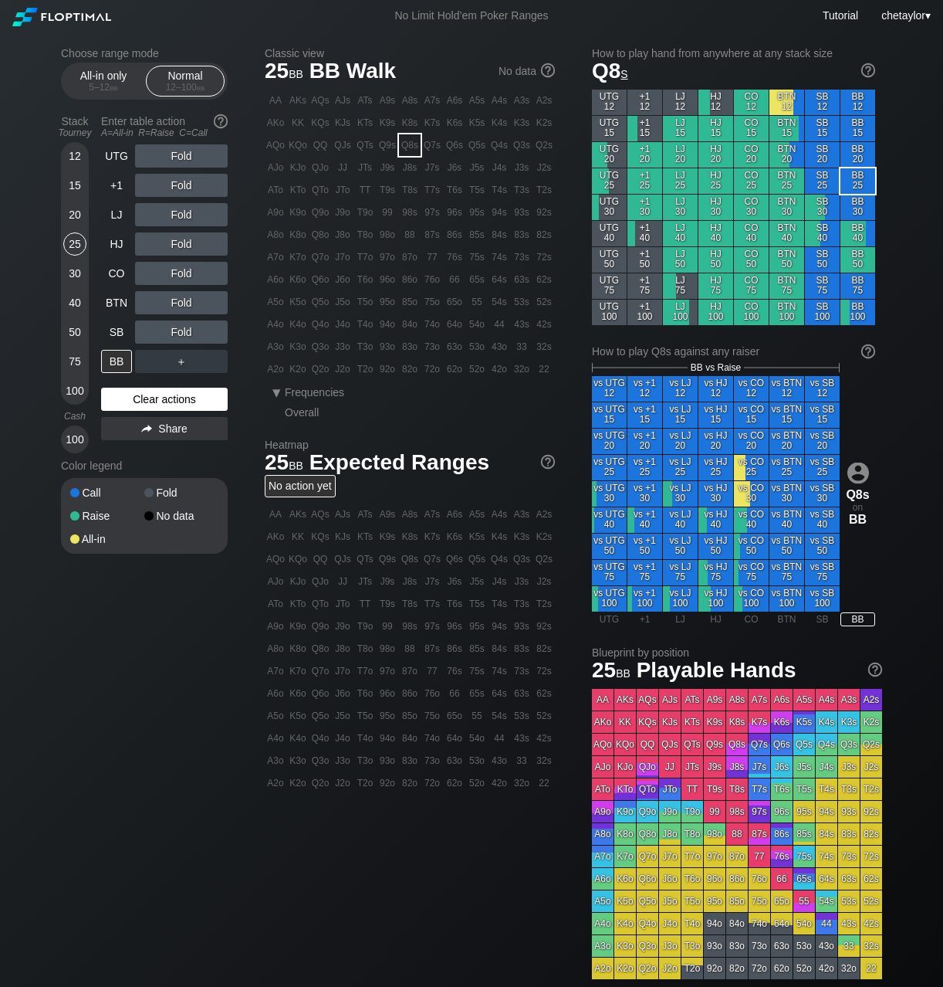
click at [125, 391] on div "Clear actions" at bounding box center [164, 399] width 127 height 23
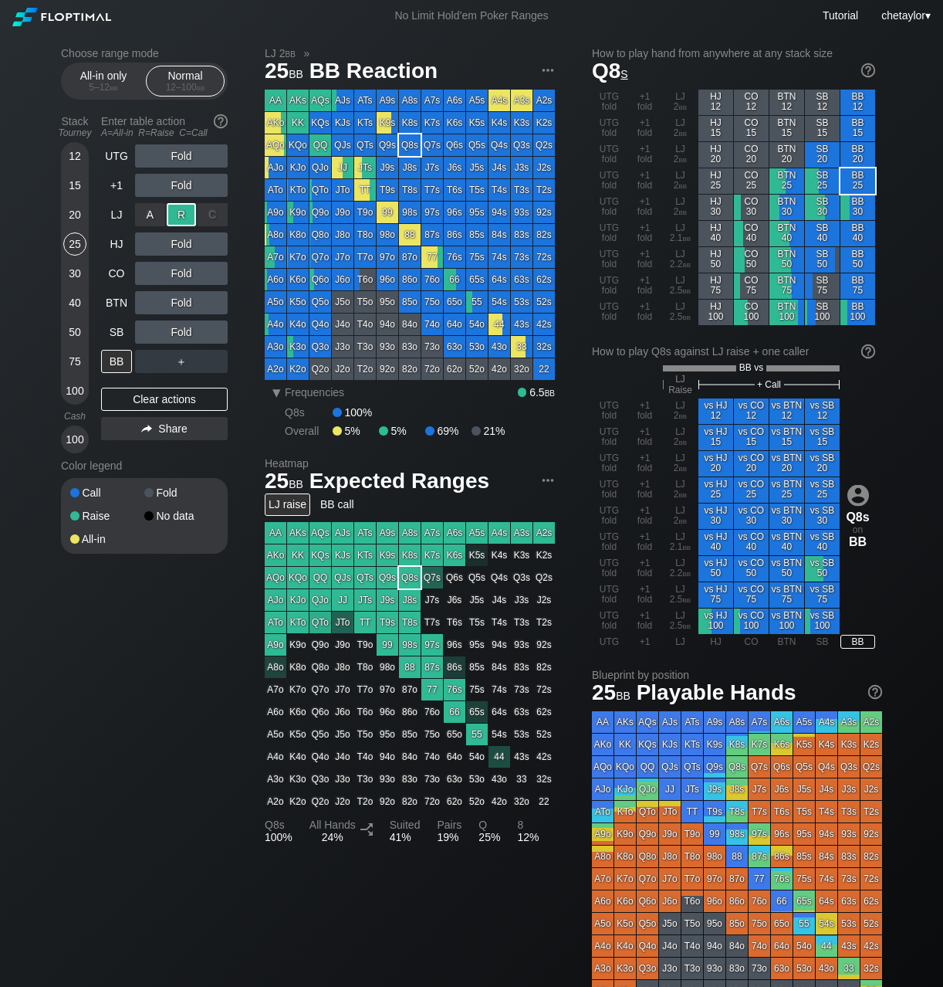
click at [174, 212] on div "R ✕" at bounding box center [182, 214] width 30 height 23
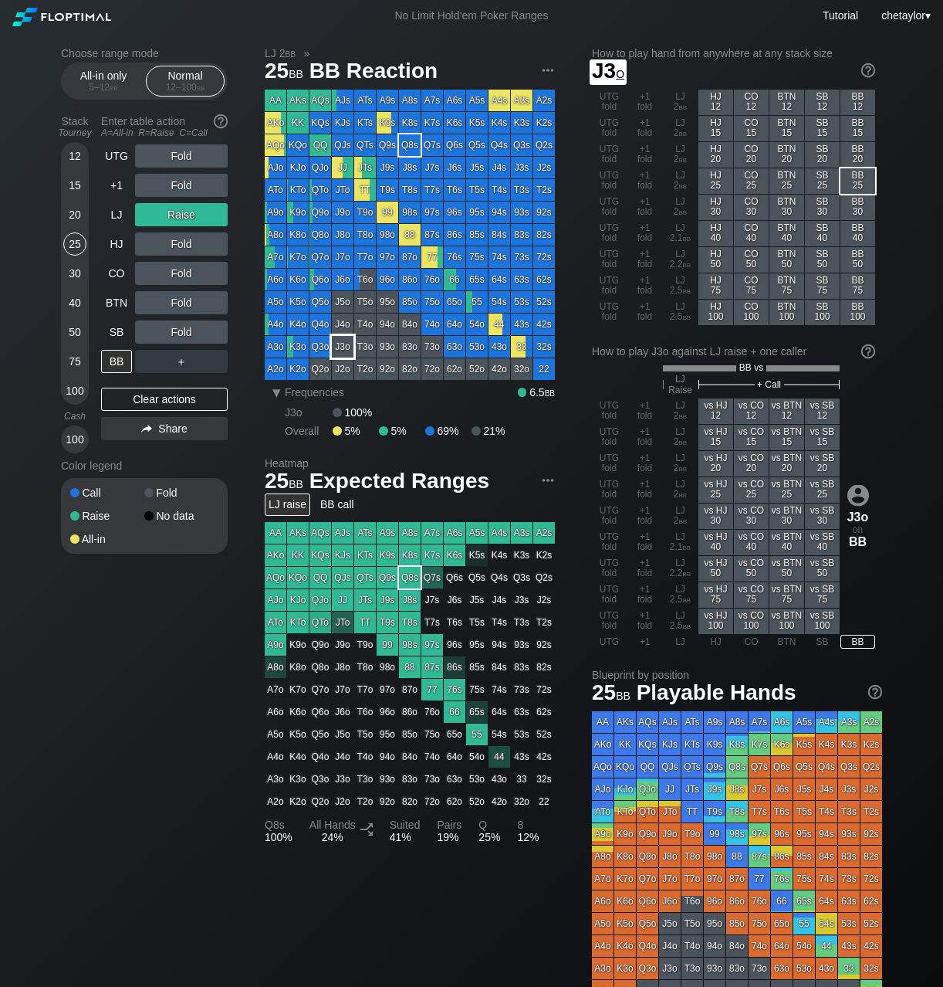
click at [347, 344] on div "J3o" at bounding box center [343, 347] width 22 height 22
click at [107, 330] on div "SB" at bounding box center [116, 331] width 31 height 23
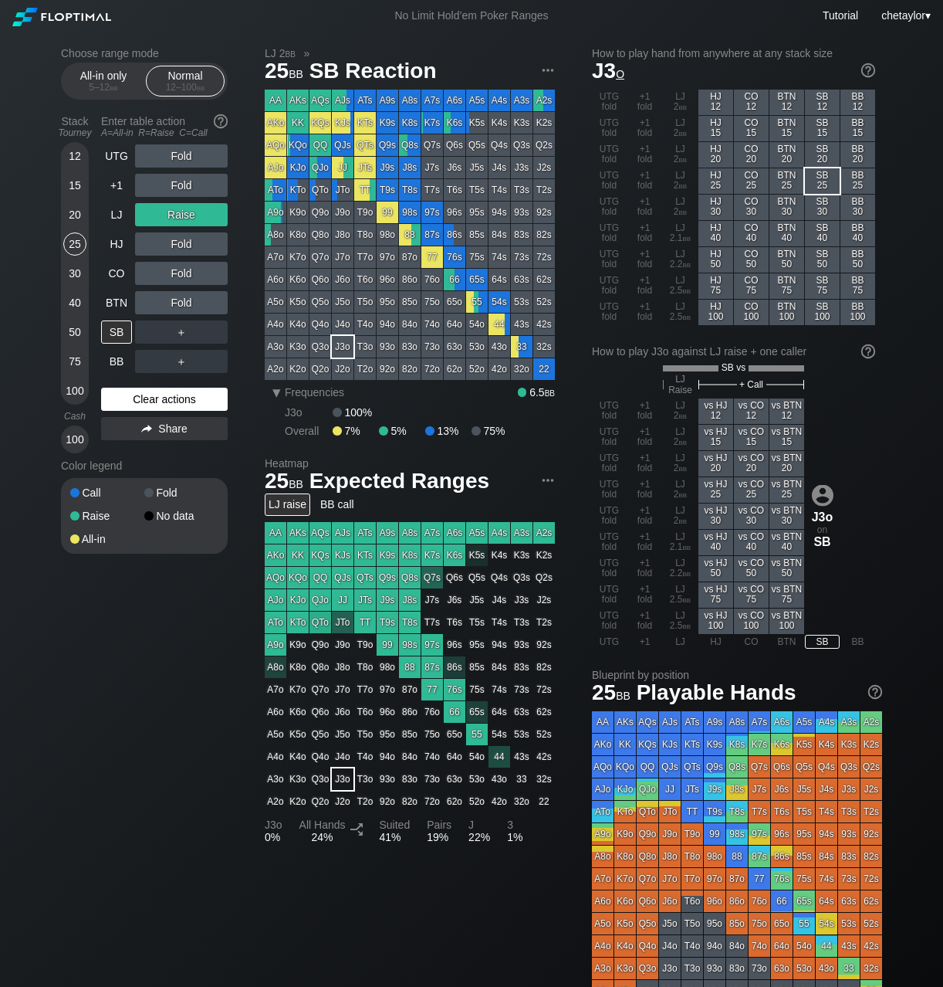
click at [129, 398] on div "Clear actions" at bounding box center [164, 399] width 127 height 23
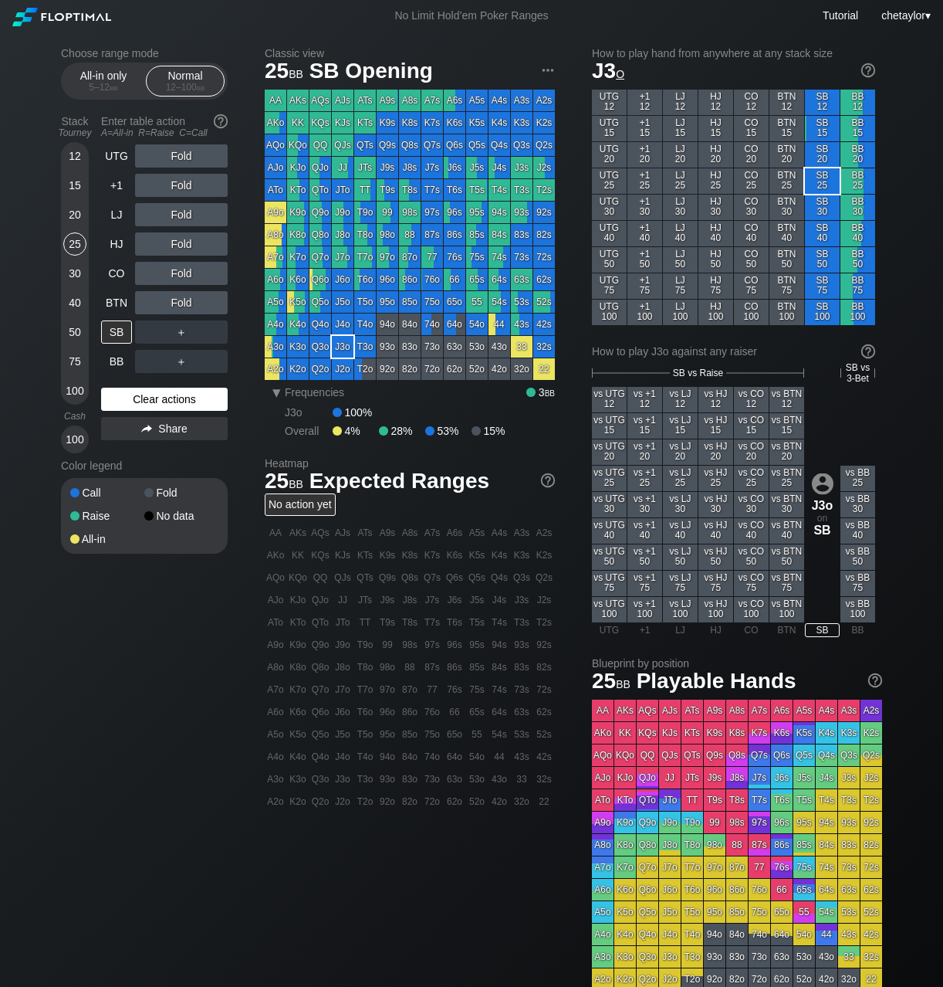
click at [129, 398] on div "Clear actions" at bounding box center [164, 399] width 127 height 23
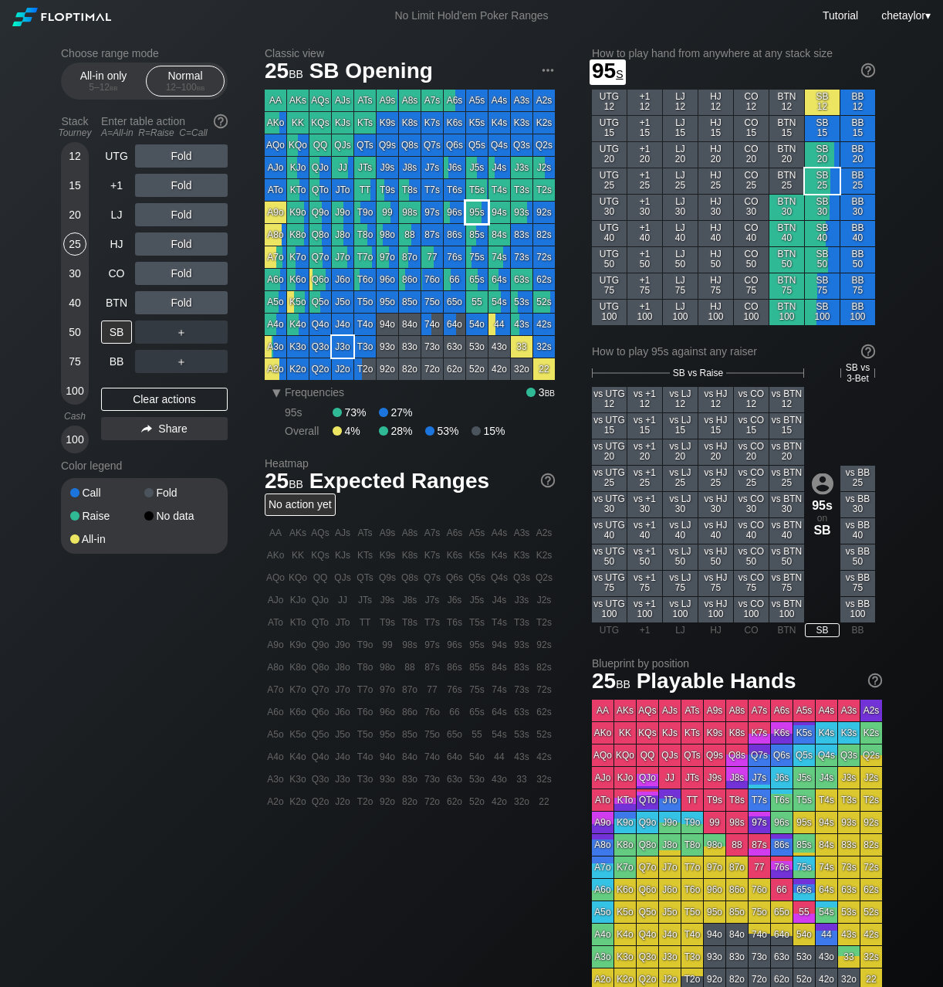
click at [478, 213] on div "95s" at bounding box center [477, 212] width 22 height 22
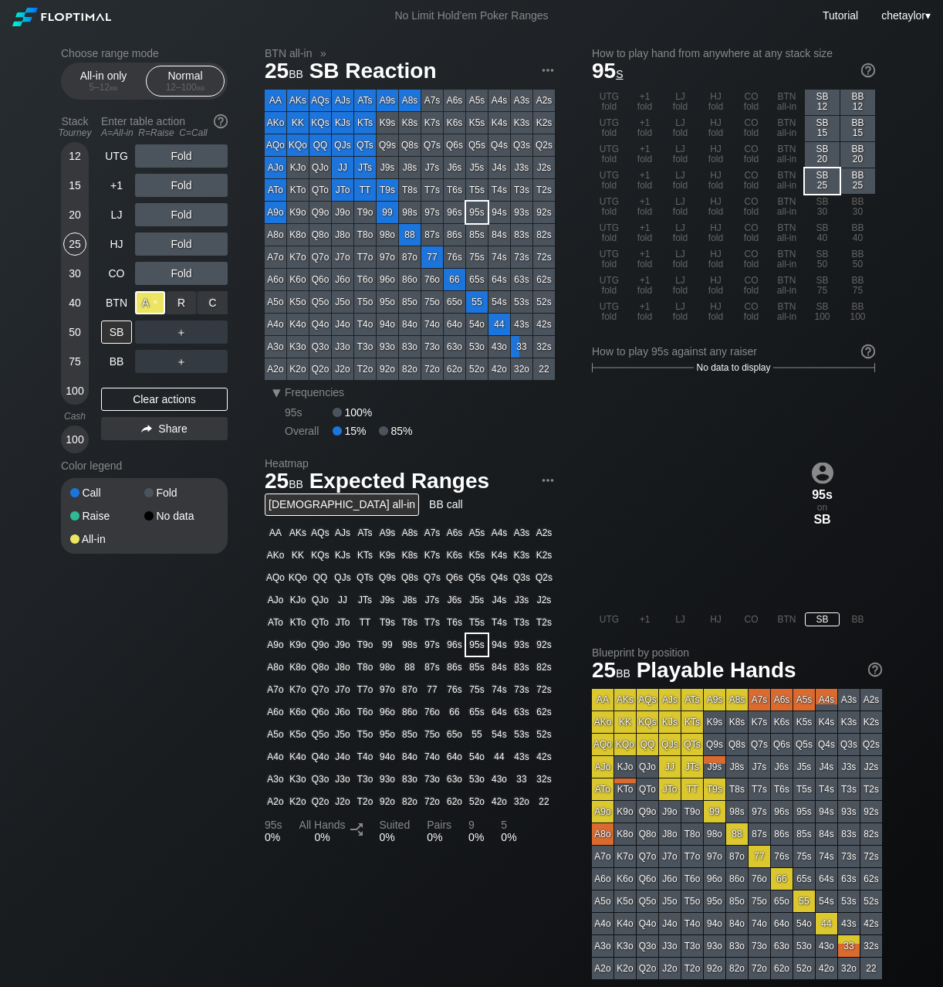
click at [152, 305] on div "A ✕" at bounding box center [150, 302] width 30 height 23
click at [123, 311] on div "BTN" at bounding box center [116, 302] width 31 height 23
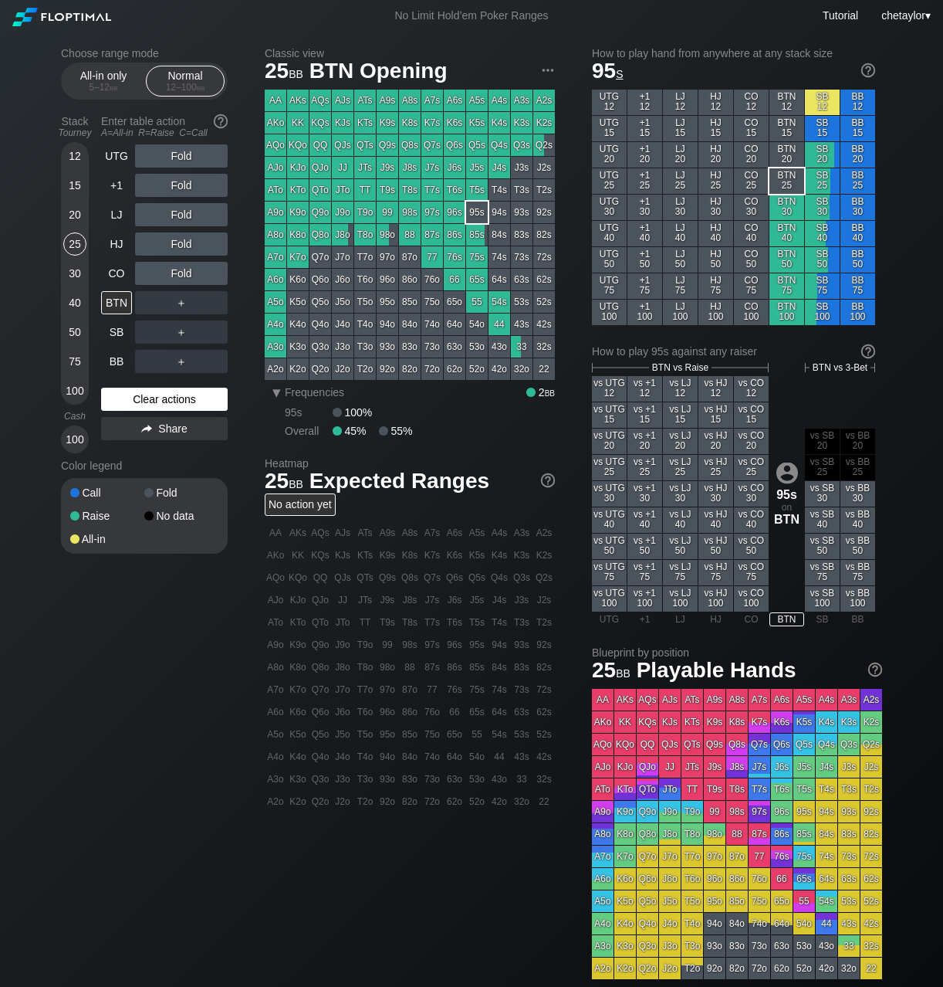
click at [151, 398] on div "Clear actions" at bounding box center [164, 399] width 127 height 23
click at [117, 276] on div "CO" at bounding box center [116, 273] width 31 height 23
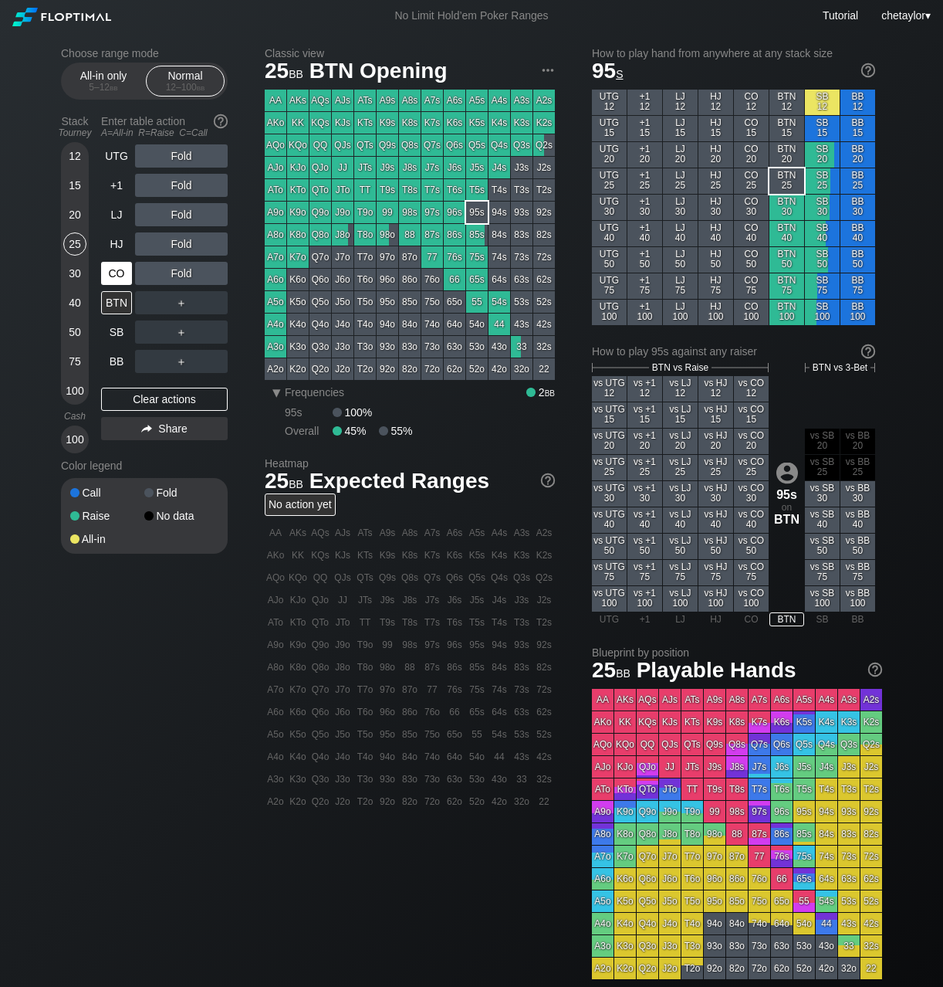
click at [117, 276] on div "CO" at bounding box center [116, 273] width 31 height 23
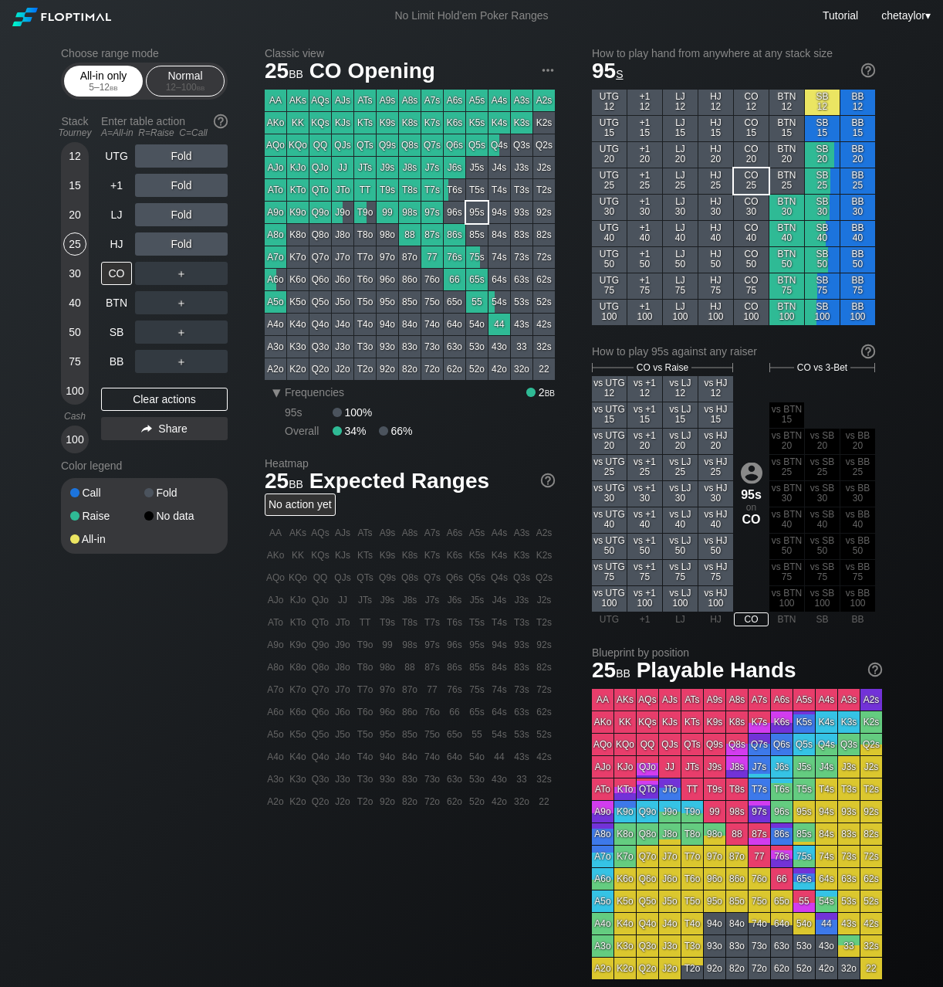
click at [107, 77] on div "All-in only 5 – 12 bb" at bounding box center [103, 80] width 71 height 29
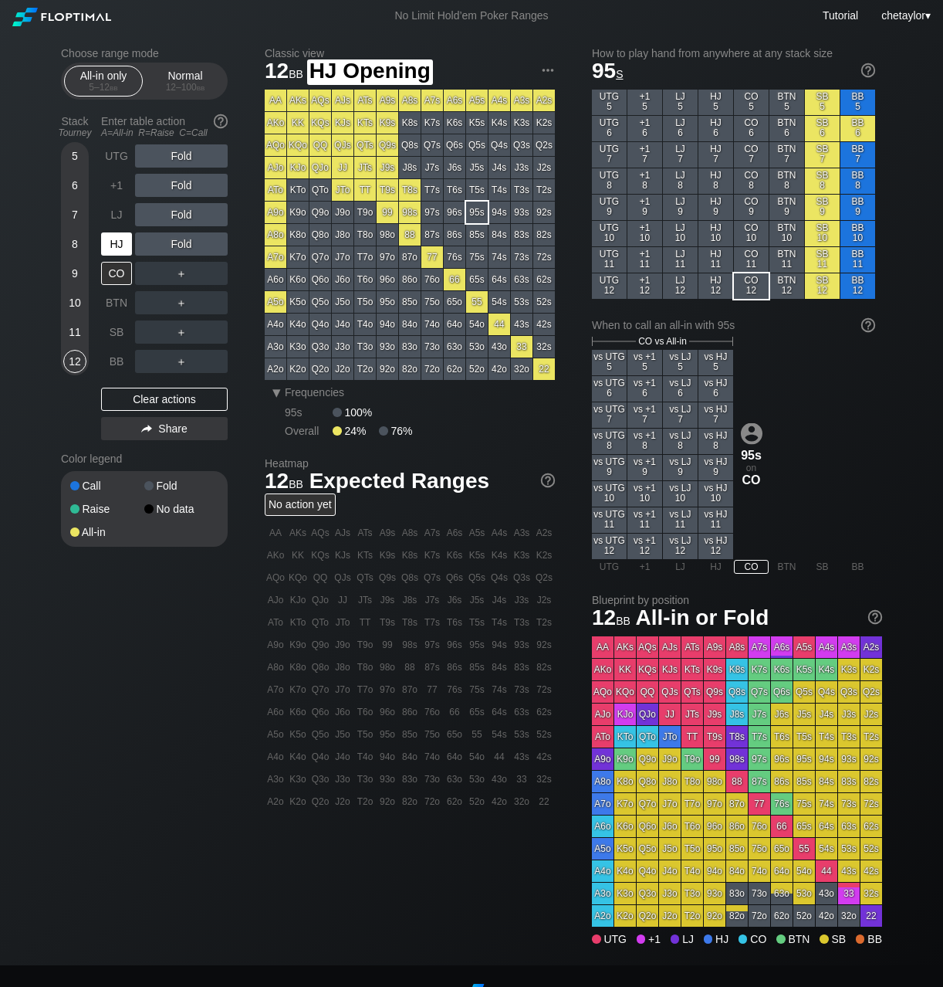
click at [116, 238] on div "HJ" at bounding box center [116, 243] width 31 height 23
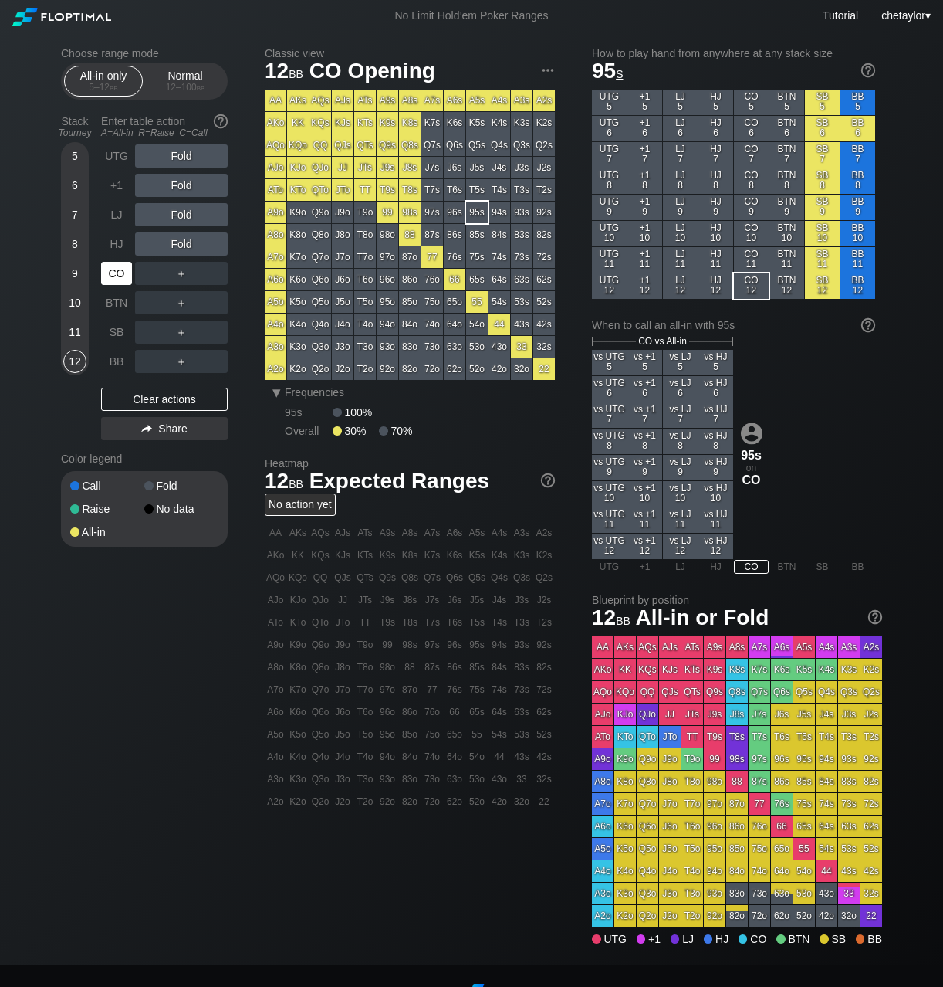
click at [117, 269] on div "CO" at bounding box center [116, 273] width 31 height 23
click at [189, 71] on div "Normal 12 – 100 bb" at bounding box center [185, 80] width 71 height 29
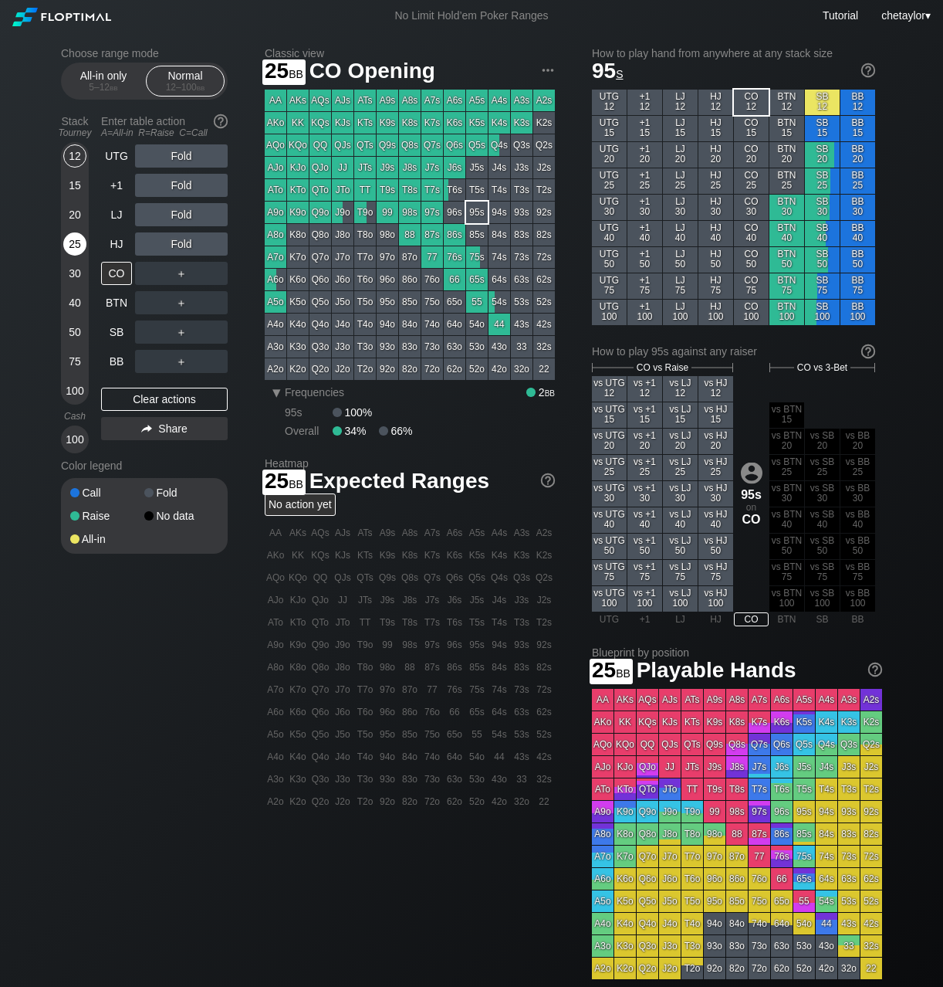
click at [73, 242] on div "25" at bounding box center [74, 243] width 23 height 23
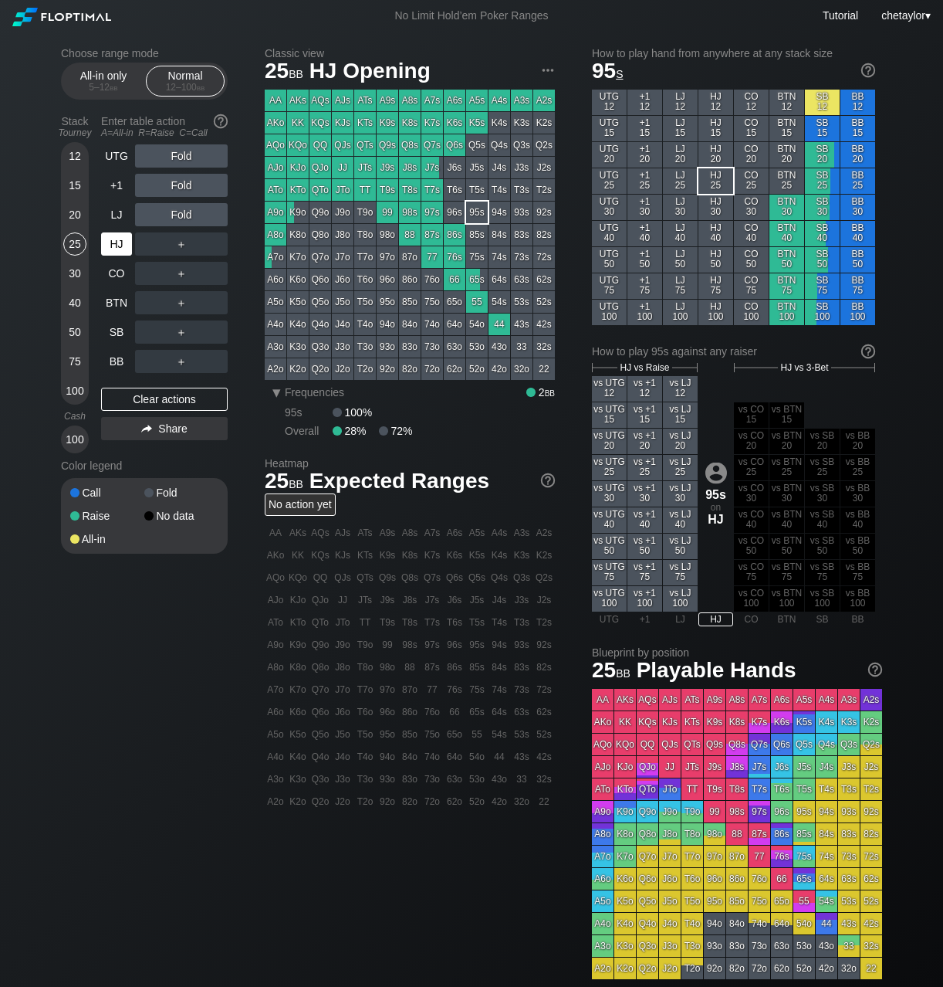
click at [115, 238] on div "HJ" at bounding box center [116, 243] width 31 height 23
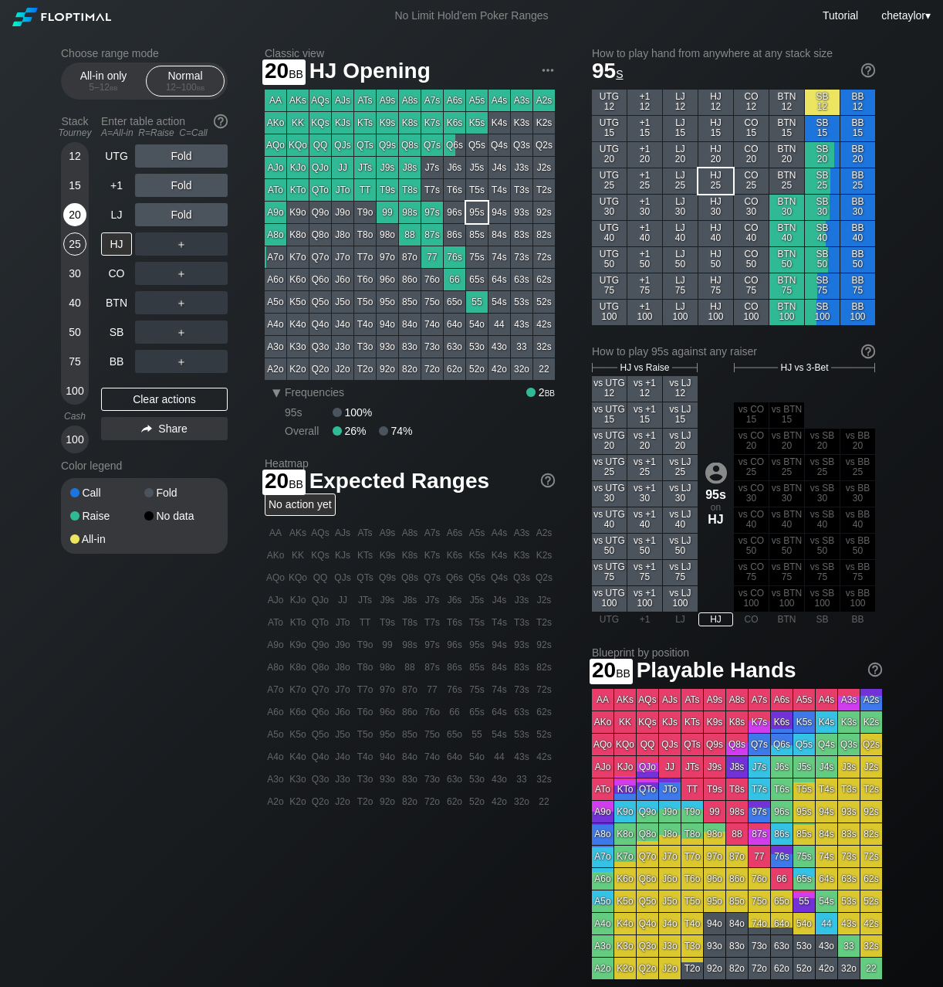
click at [76, 216] on div "20" at bounding box center [74, 214] width 23 height 23
click at [117, 209] on div "LJ" at bounding box center [116, 214] width 31 height 23
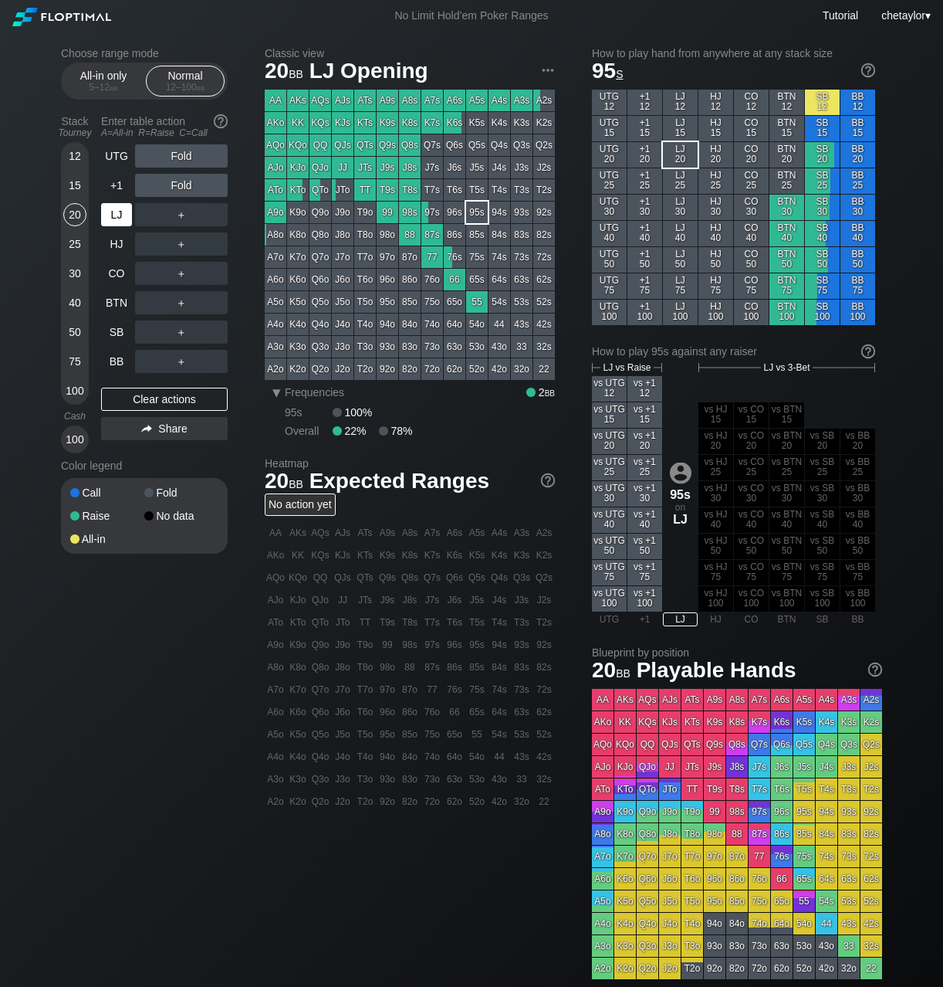
click at [117, 209] on div "LJ" at bounding box center [116, 214] width 31 height 23
click at [112, 364] on div "BB" at bounding box center [116, 361] width 31 height 23
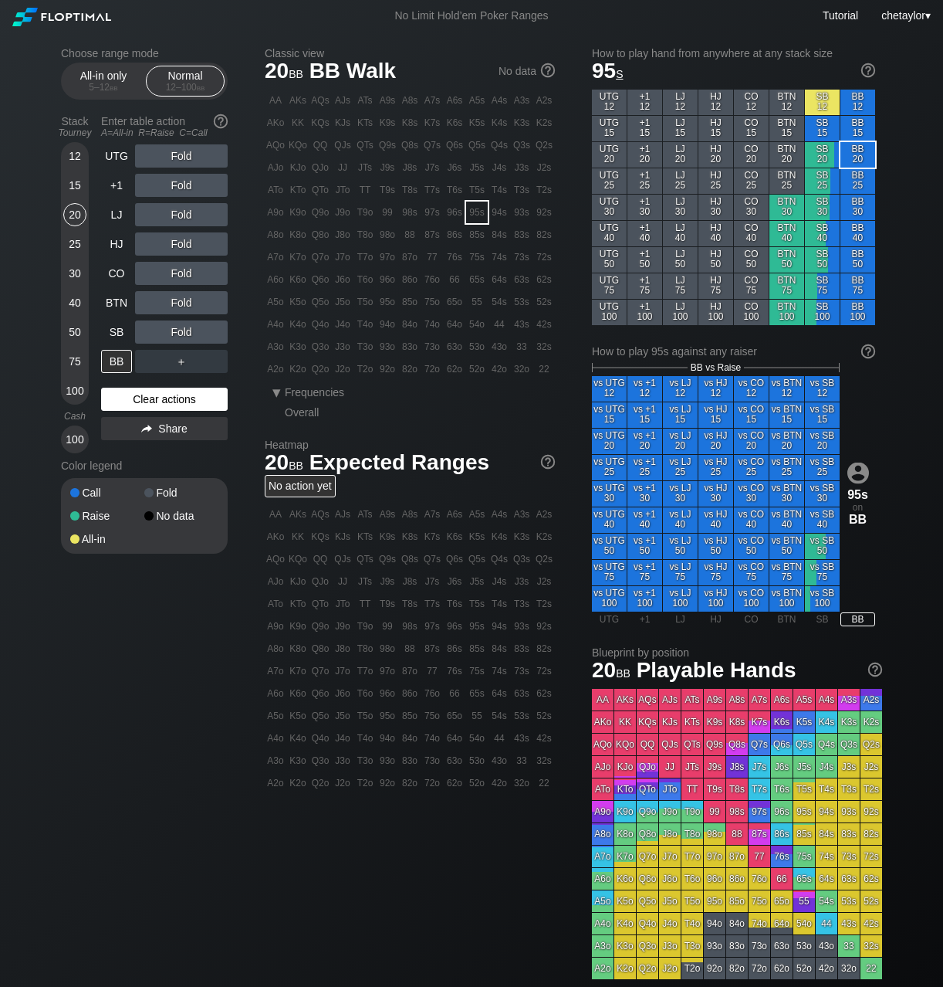
click at [127, 401] on div "Clear actions" at bounding box center [164, 399] width 127 height 23
click at [429, 372] on div "72o" at bounding box center [432, 369] width 22 height 22
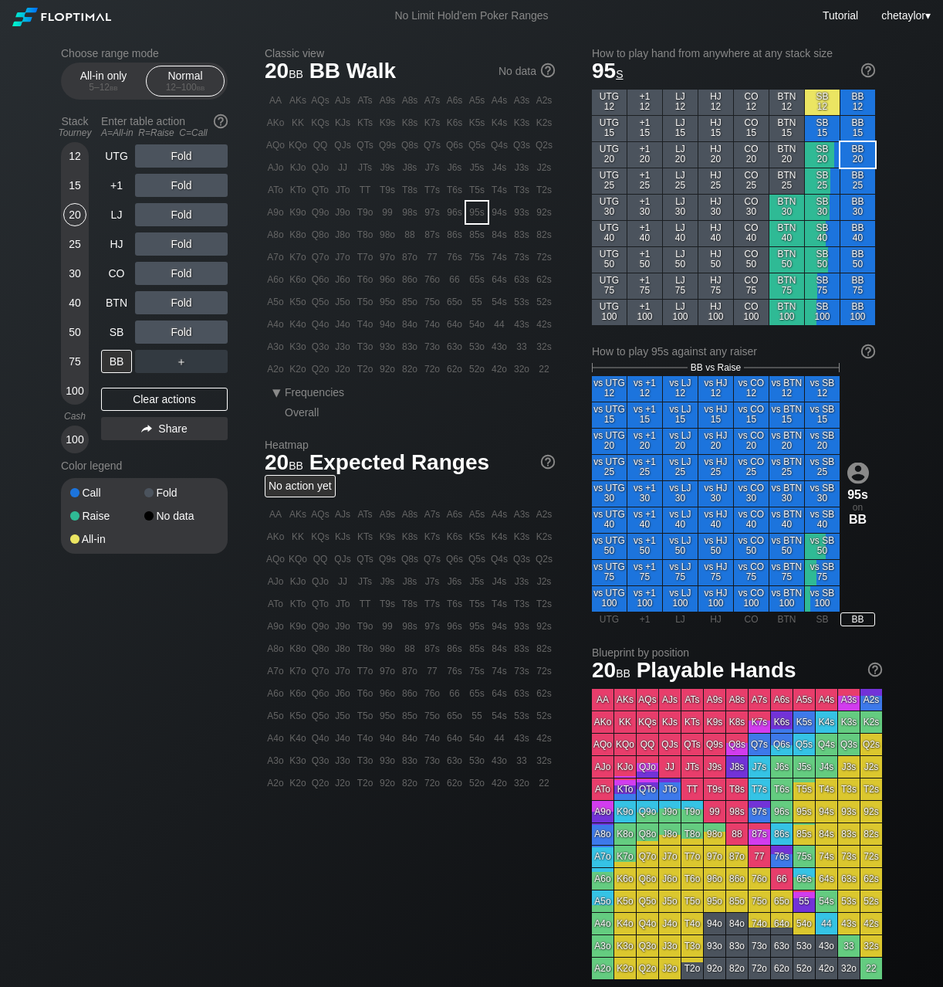
click at [429, 372] on div "72o" at bounding box center [432, 369] width 22 height 22
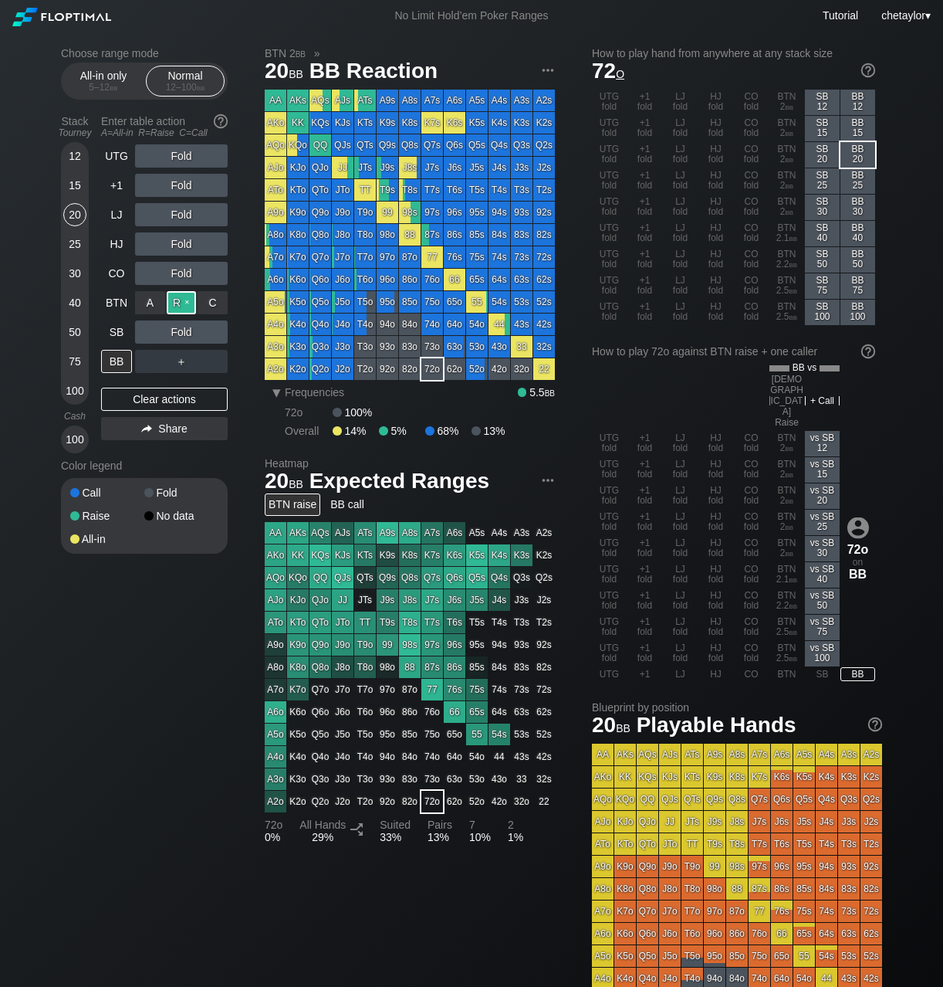
click at [184, 302] on div "R ✕" at bounding box center [182, 302] width 30 height 23
click at [187, 299] on div "R ✕" at bounding box center [182, 302] width 30 height 23
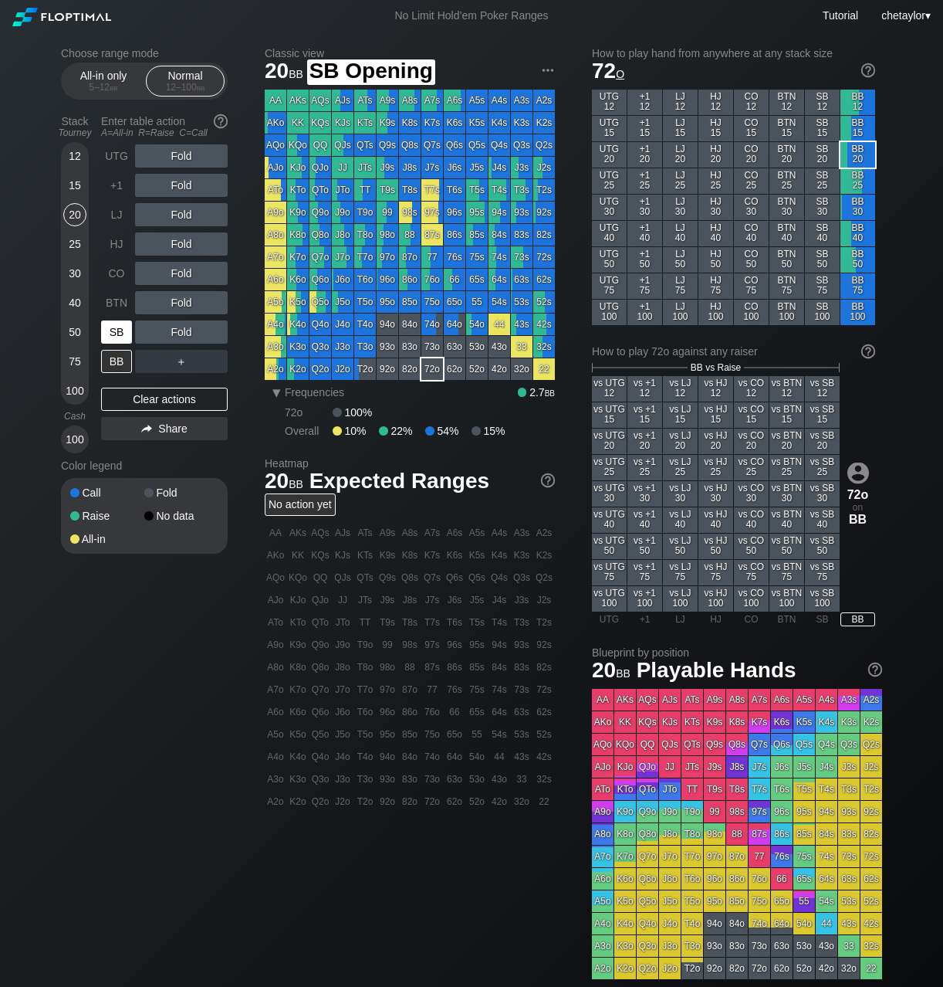
click at [124, 331] on div "SB" at bounding box center [116, 331] width 31 height 23
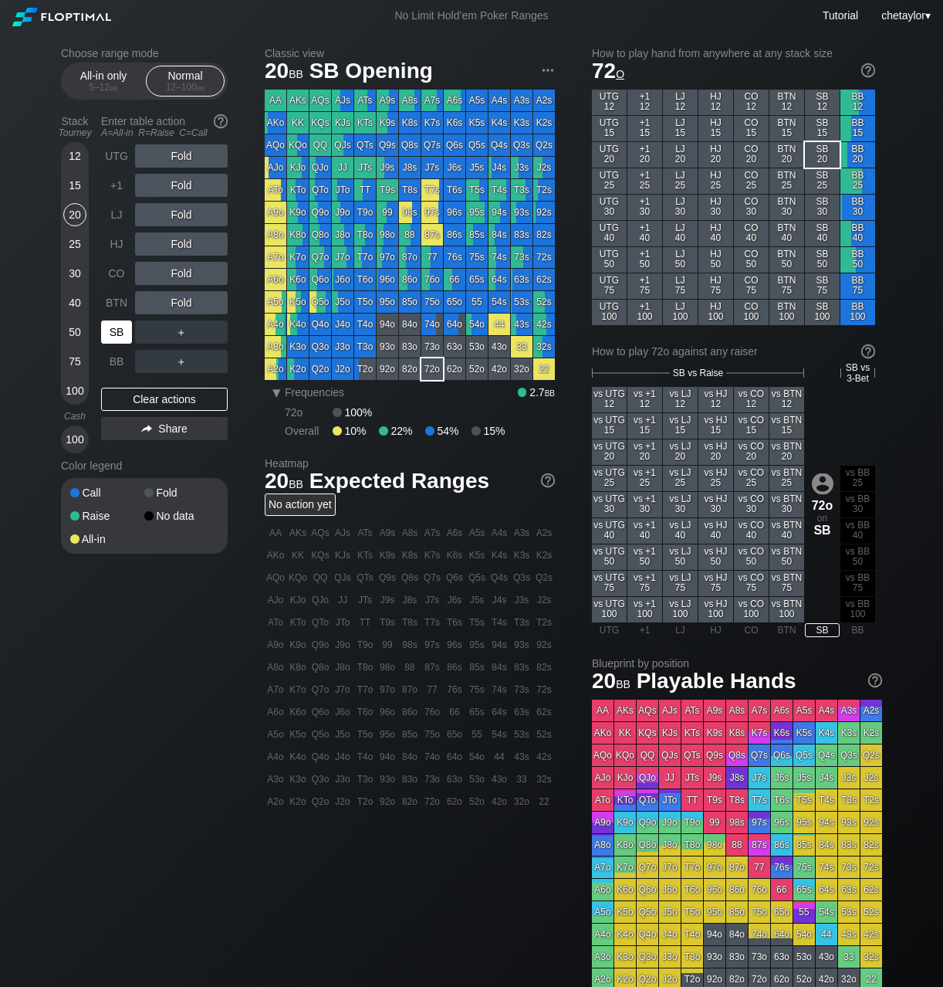
click at [124, 331] on div "SB" at bounding box center [116, 331] width 31 height 23
click at [146, 400] on div "Clear actions" at bounding box center [164, 399] width 127 height 23
click at [114, 305] on div "BTN" at bounding box center [116, 302] width 31 height 23
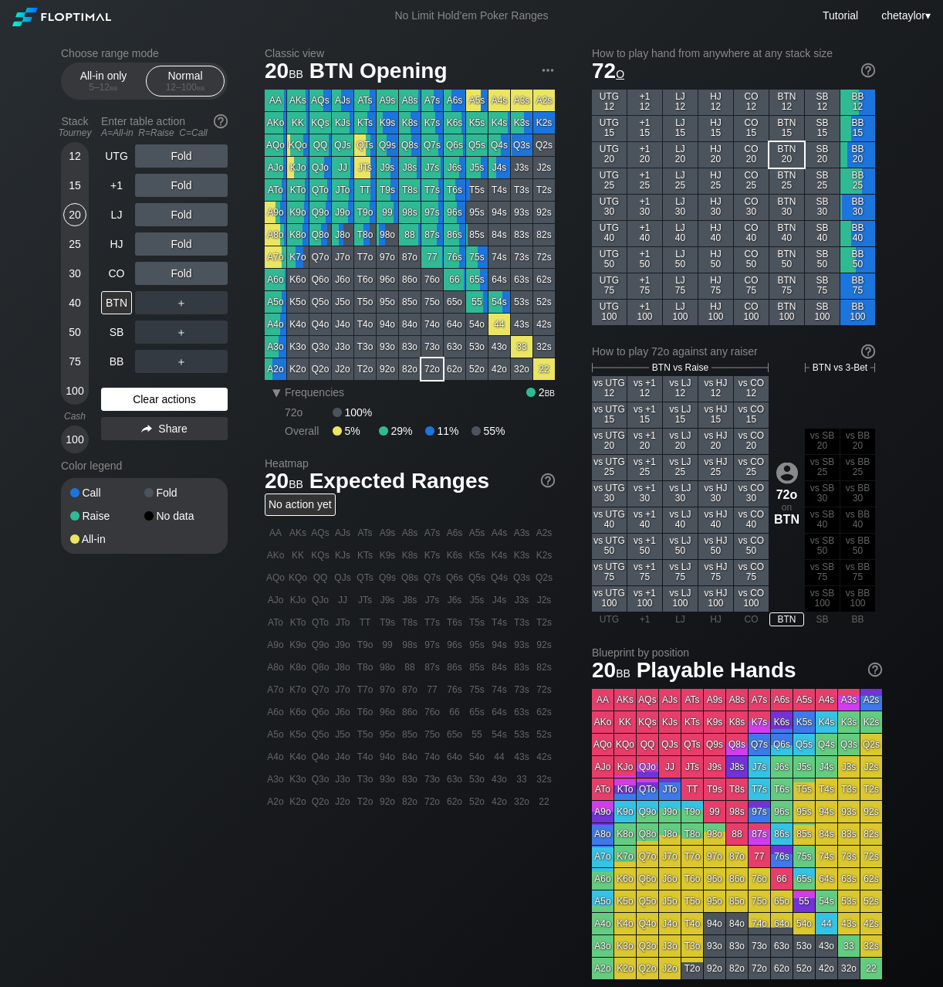
click at [170, 398] on div "Clear actions" at bounding box center [164, 399] width 127 height 23
click at [497, 323] on div "44" at bounding box center [500, 324] width 22 height 22
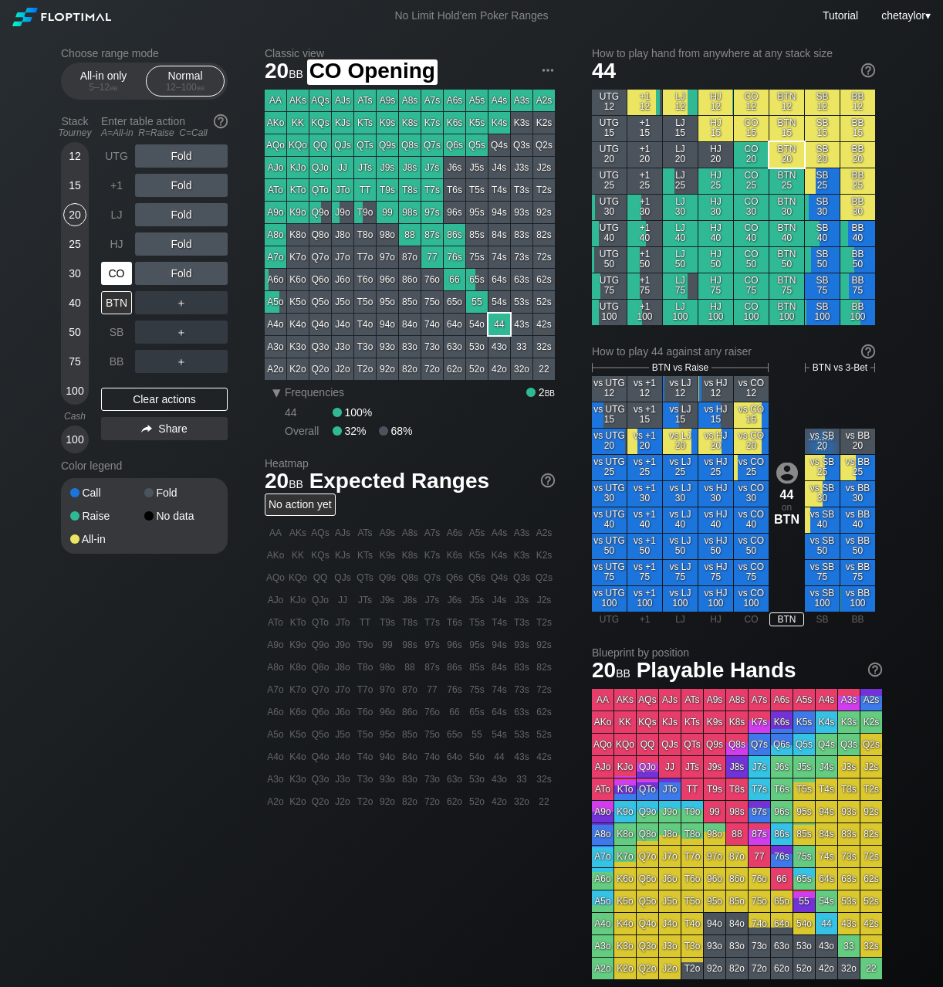
click at [127, 275] on div "CO" at bounding box center [116, 273] width 31 height 23
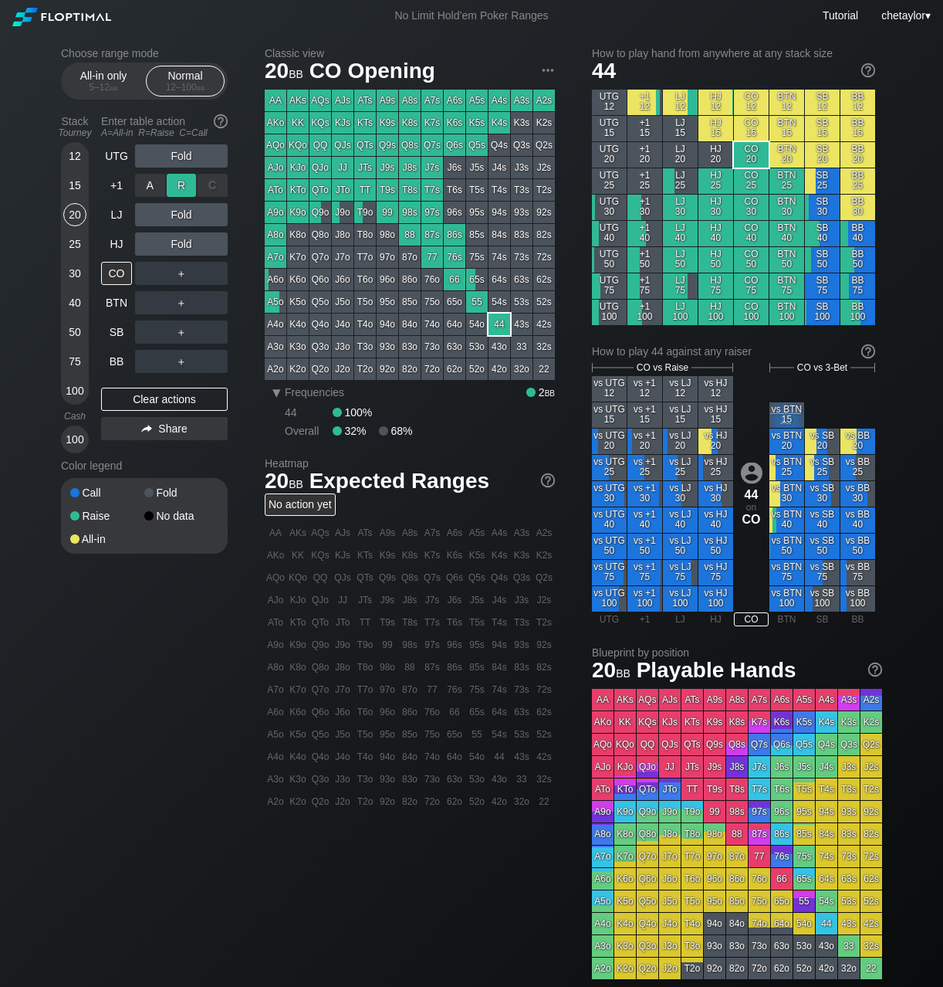
click at [178, 181] on div "R ✕" at bounding box center [182, 185] width 30 height 23
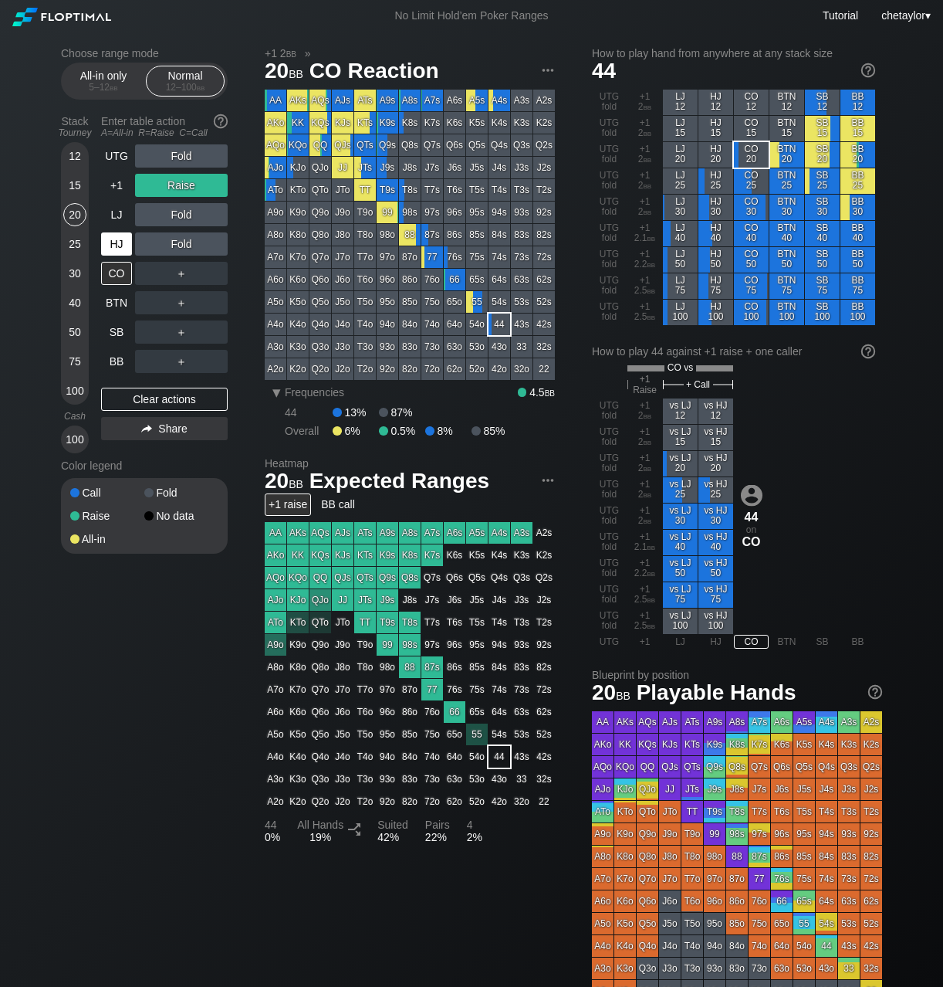
click at [117, 249] on div "HJ" at bounding box center [116, 243] width 31 height 23
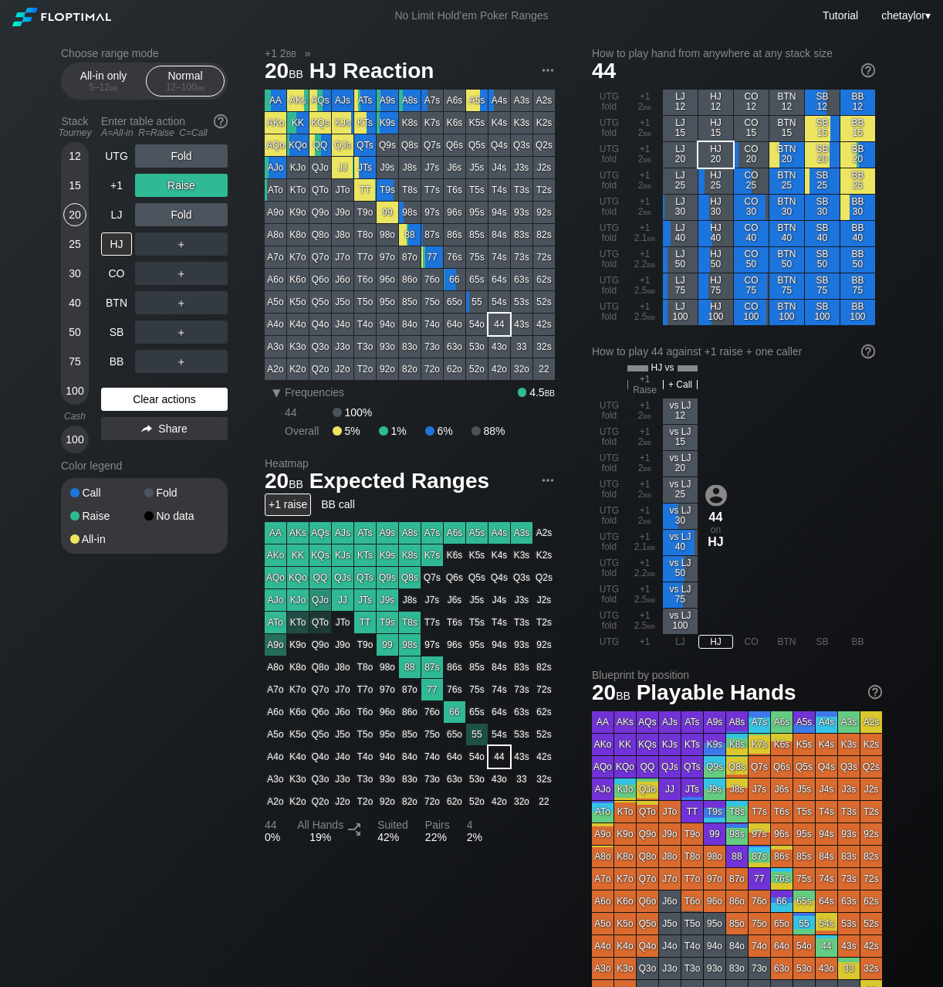
click at [137, 402] on div "Clear actions" at bounding box center [164, 399] width 127 height 23
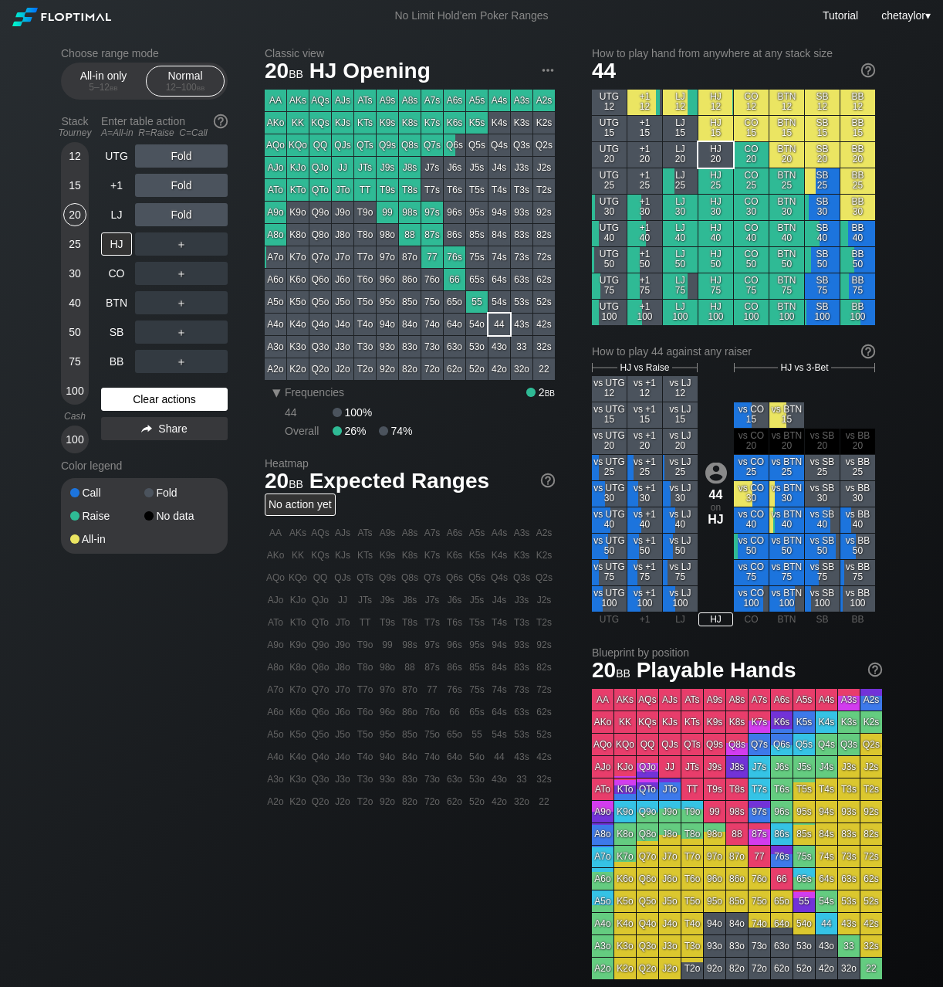
click at [137, 402] on div "Clear actions" at bounding box center [164, 399] width 127 height 23
click at [273, 161] on div "AJo" at bounding box center [276, 168] width 22 height 22
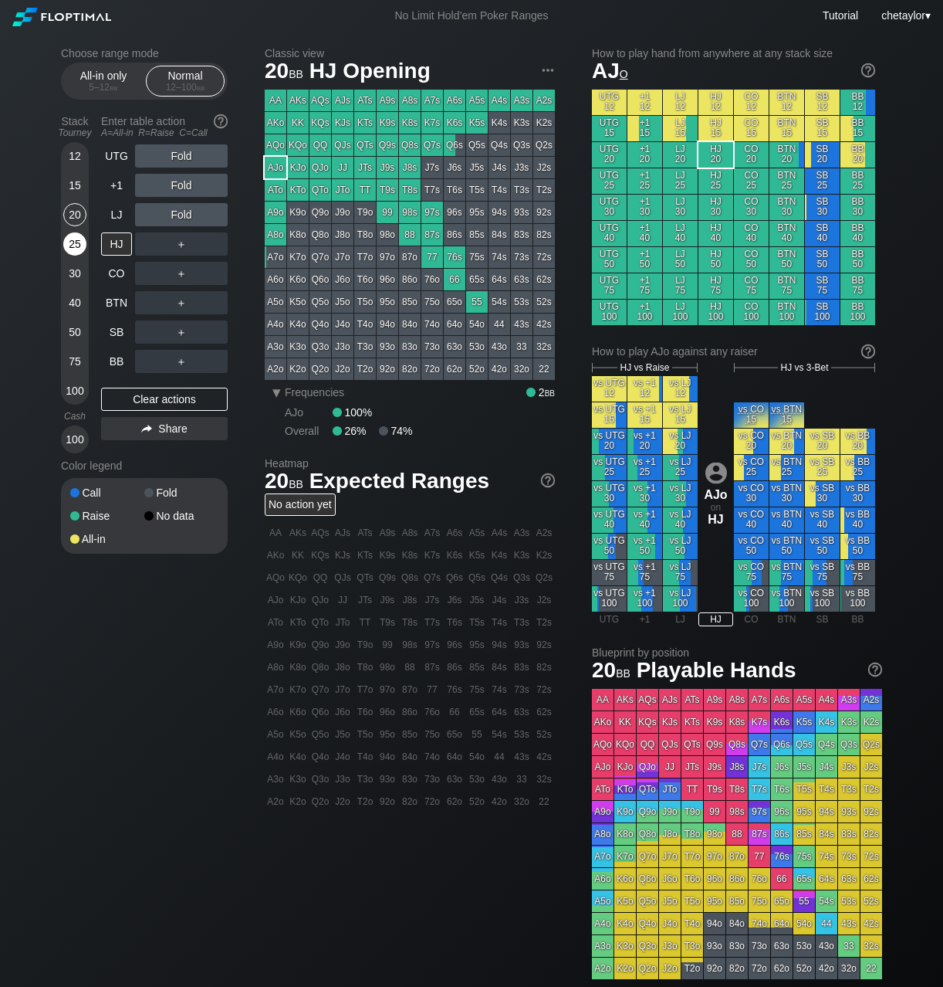
click at [77, 241] on div "25" at bounding box center [74, 243] width 23 height 23
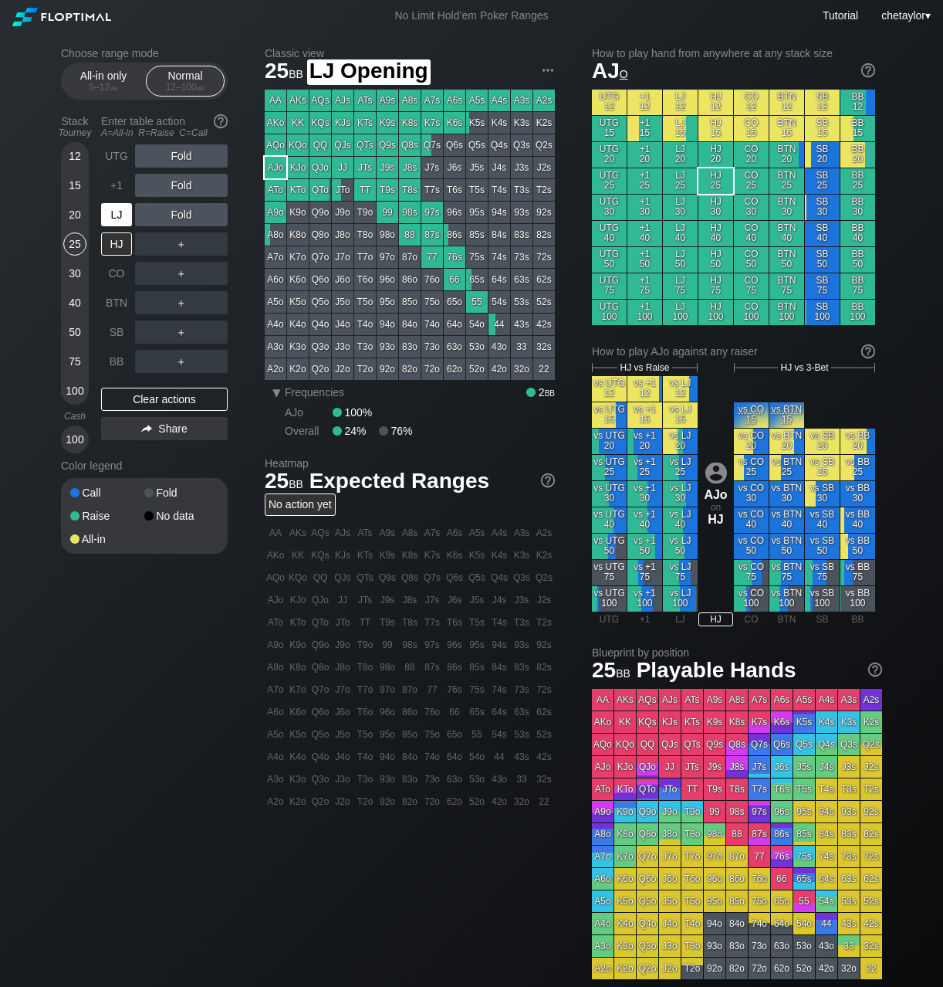
click at [117, 217] on div "LJ" at bounding box center [116, 214] width 31 height 23
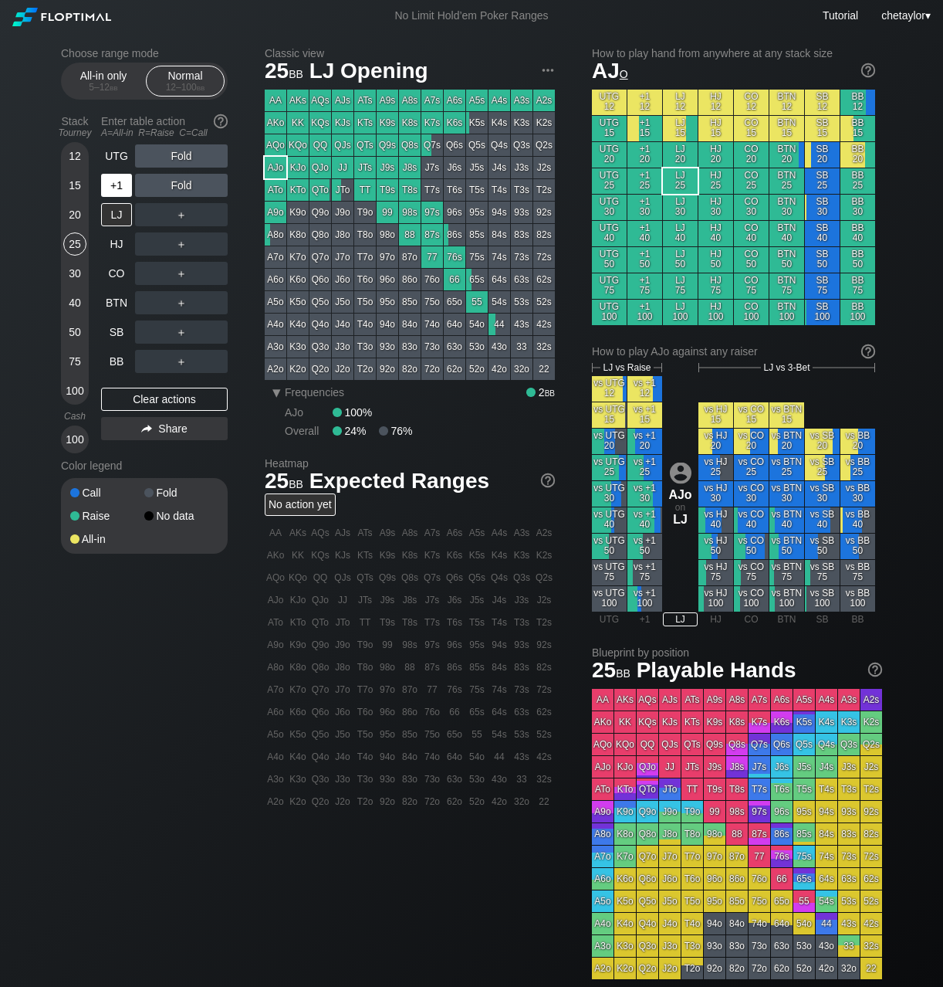
click at [117, 189] on div "+1" at bounding box center [116, 185] width 31 height 23
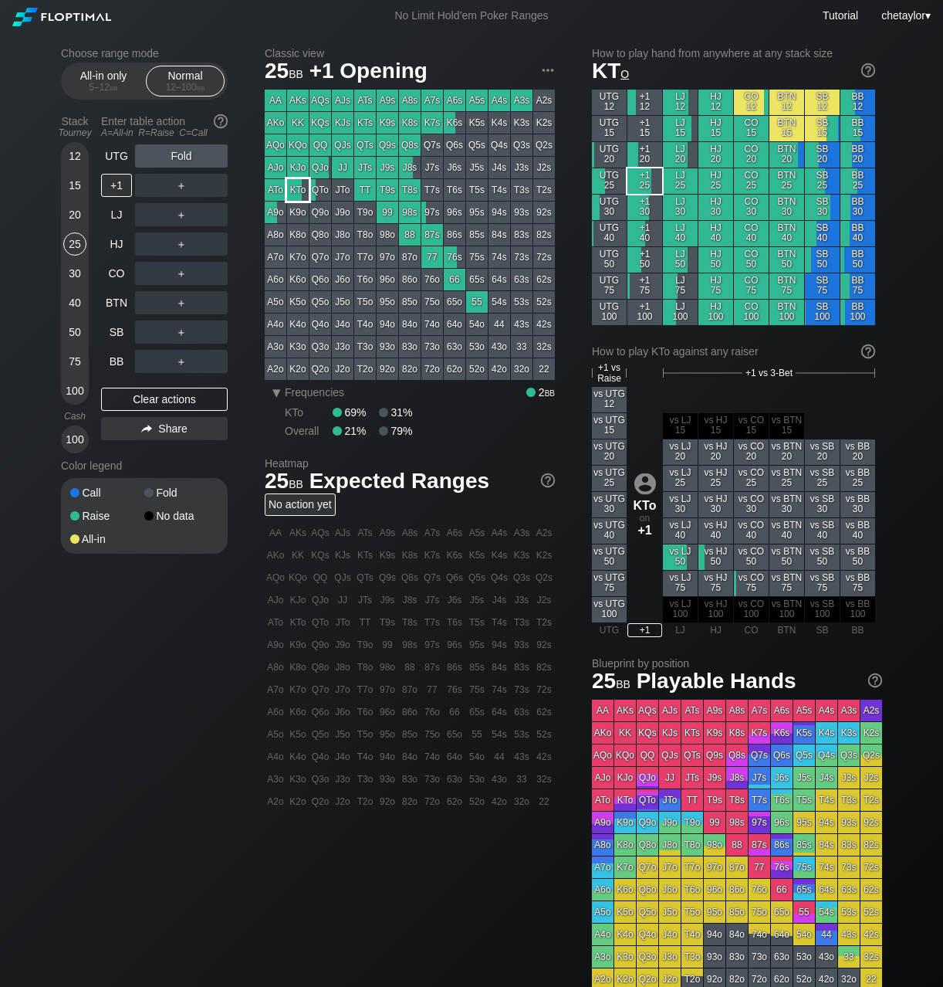
click at [298, 189] on div "KTo" at bounding box center [298, 190] width 22 height 22
click at [118, 154] on div "UTG" at bounding box center [116, 155] width 31 height 23
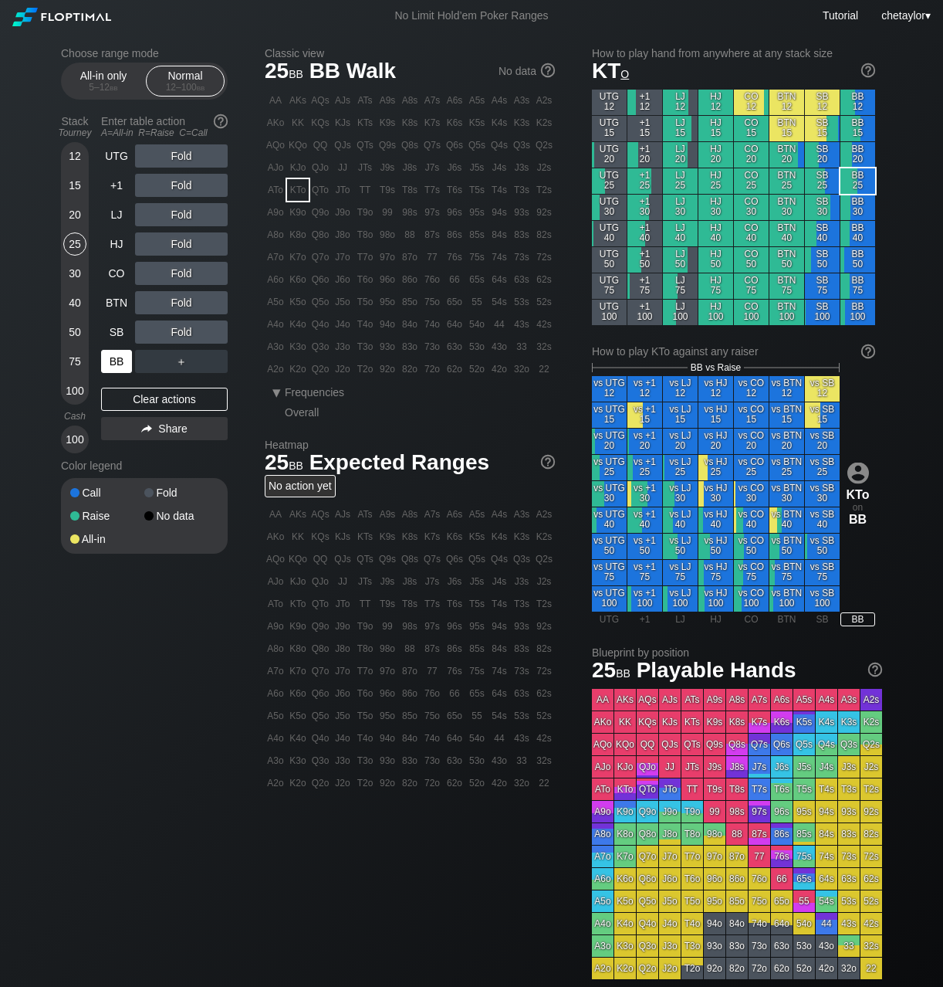
click at [116, 366] on div "BB" at bounding box center [116, 361] width 31 height 23
click at [128, 401] on div "Clear actions" at bounding box center [164, 399] width 127 height 23
click at [387, 367] on div "92o" at bounding box center [388, 369] width 22 height 22
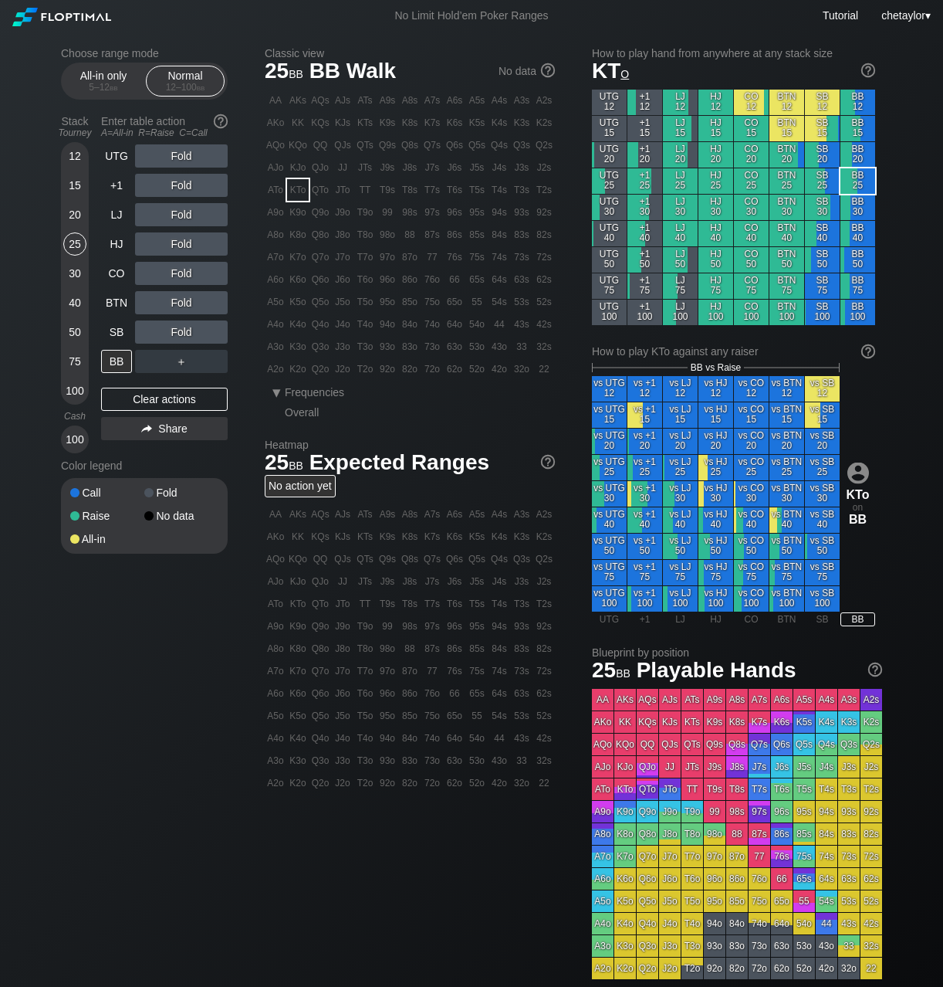
click at [387, 367] on div "92o" at bounding box center [388, 369] width 22 height 22
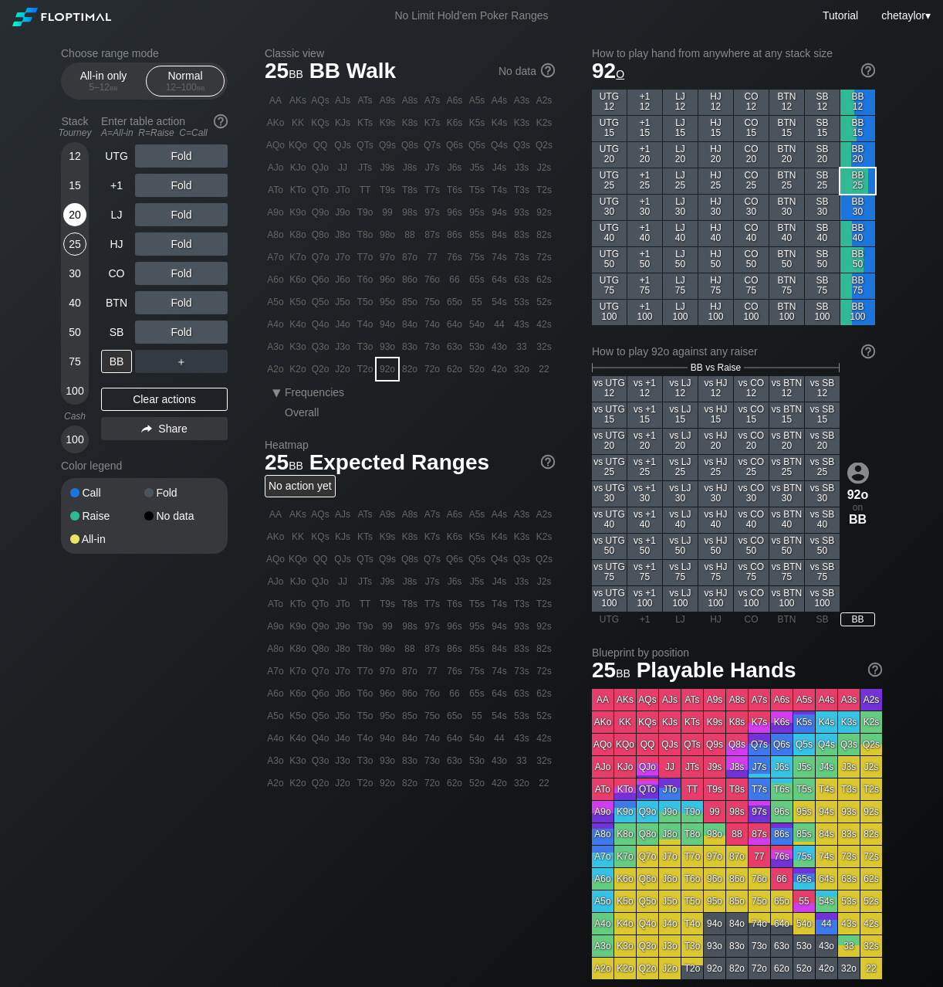
click at [71, 215] on div "20" at bounding box center [74, 214] width 23 height 23
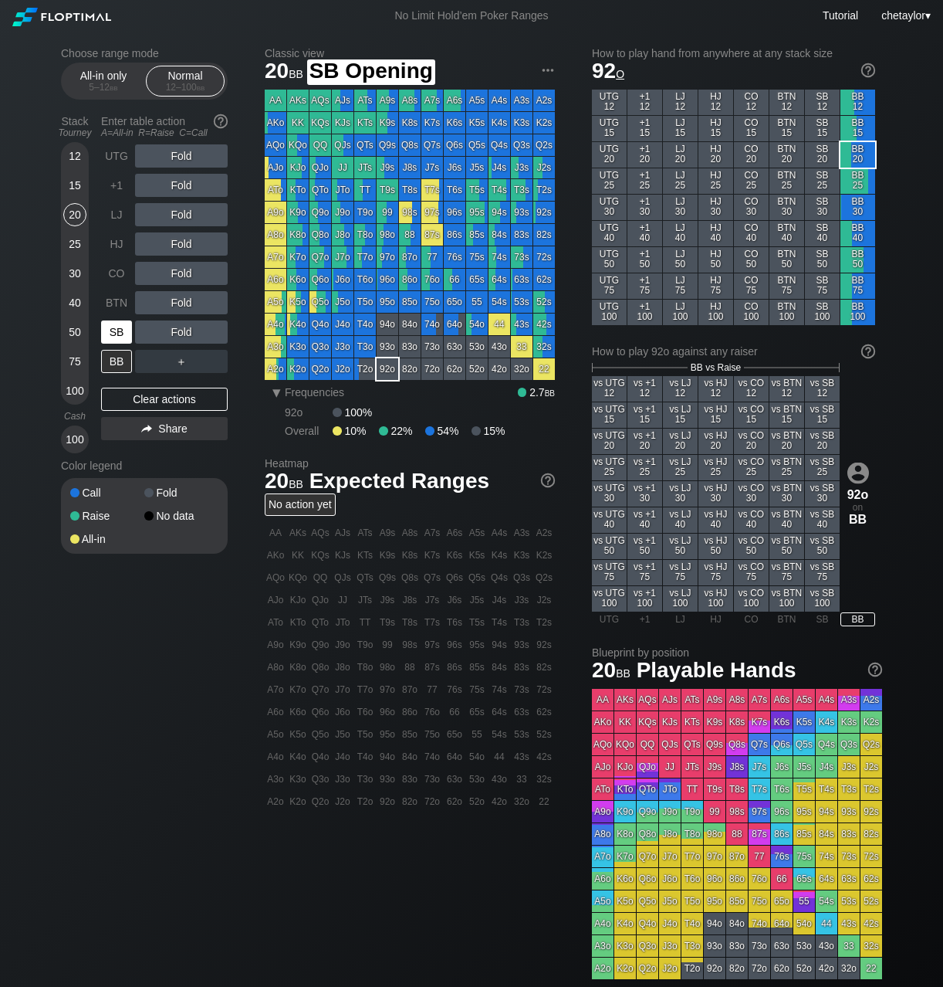
click at [116, 323] on div "SB" at bounding box center [116, 331] width 31 height 23
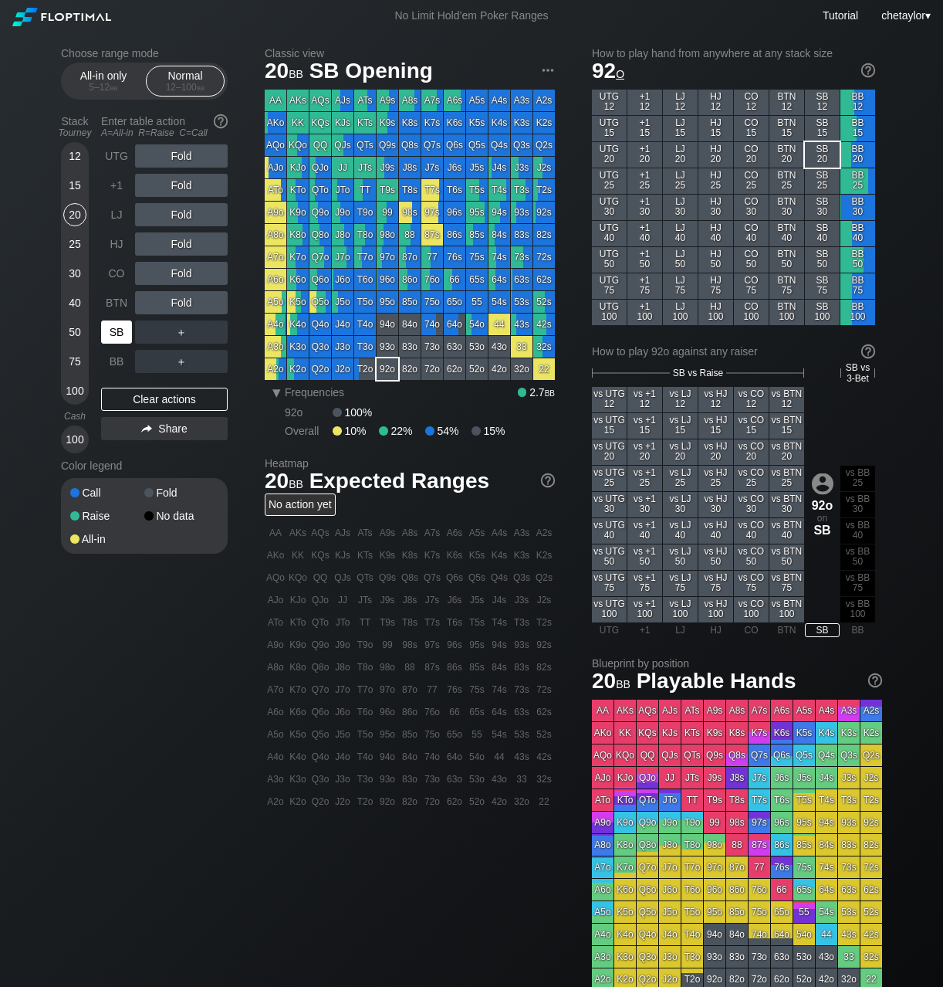
click at [116, 323] on div "SB" at bounding box center [116, 331] width 31 height 23
click at [151, 398] on div "Clear actions" at bounding box center [164, 399] width 127 height 23
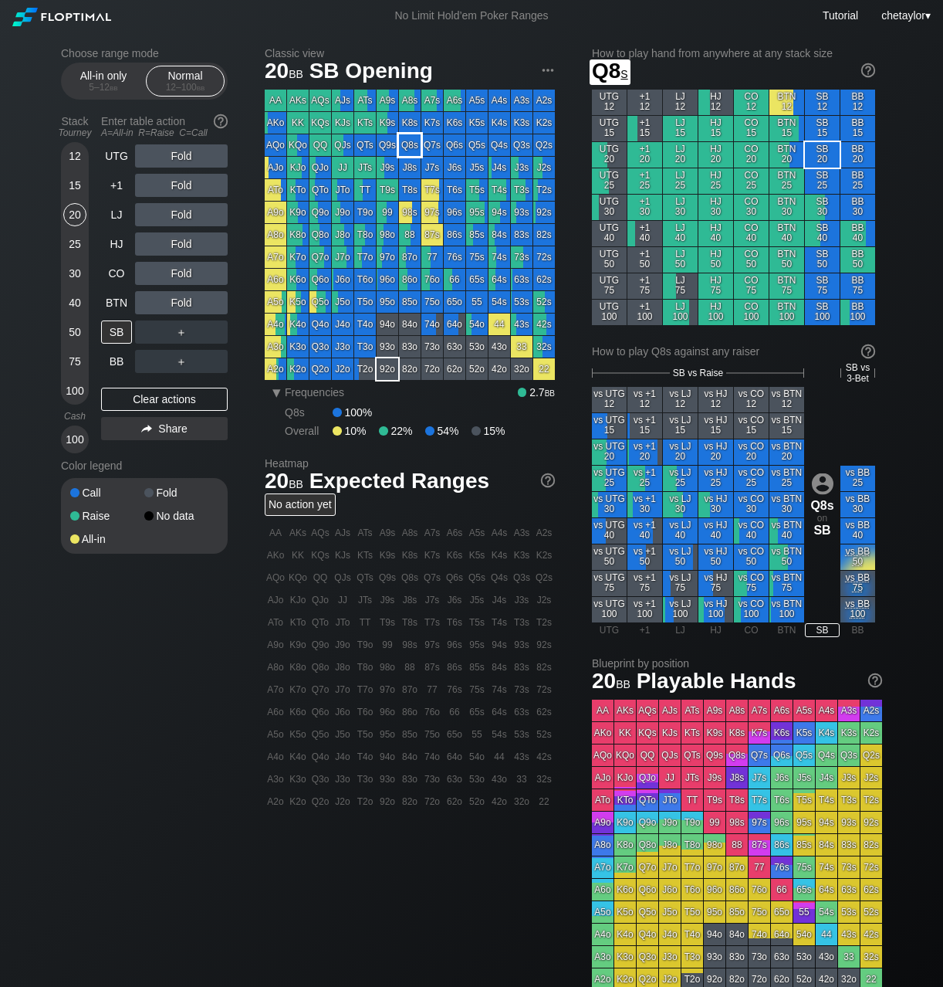
click at [408, 144] on div "Q8s" at bounding box center [410, 145] width 22 height 22
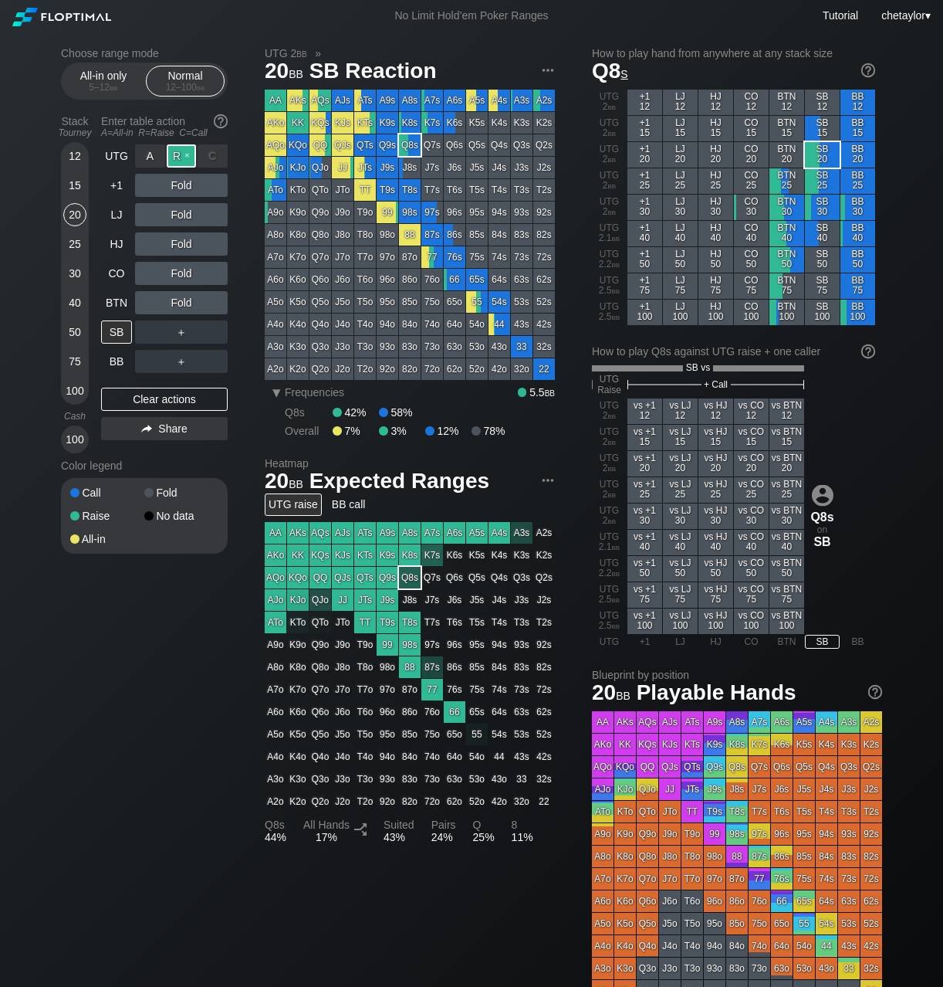
click at [184, 154] on div "R ✕" at bounding box center [182, 155] width 30 height 23
click at [75, 179] on div "15" at bounding box center [74, 185] width 23 height 23
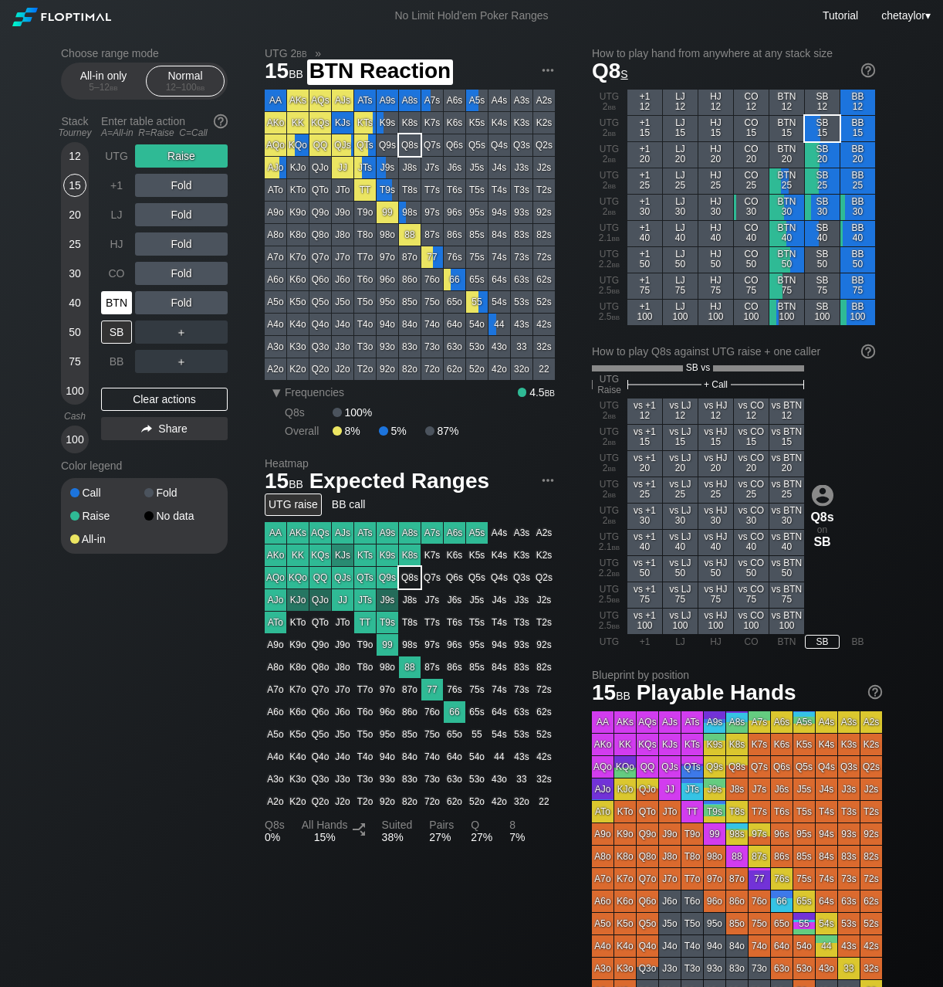
click at [110, 300] on div "BTN" at bounding box center [116, 302] width 31 height 23
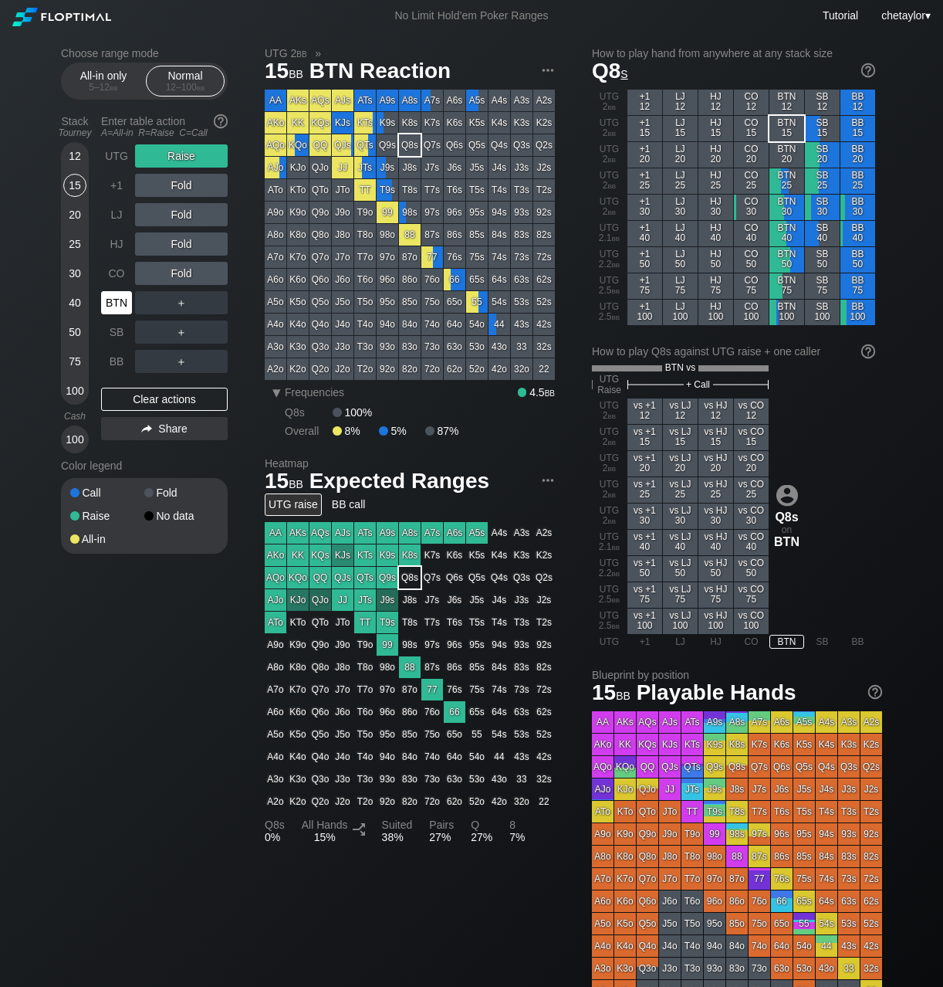
click at [110, 300] on div "BTN" at bounding box center [116, 302] width 31 height 23
click at [134, 401] on div "Clear actions" at bounding box center [164, 399] width 127 height 23
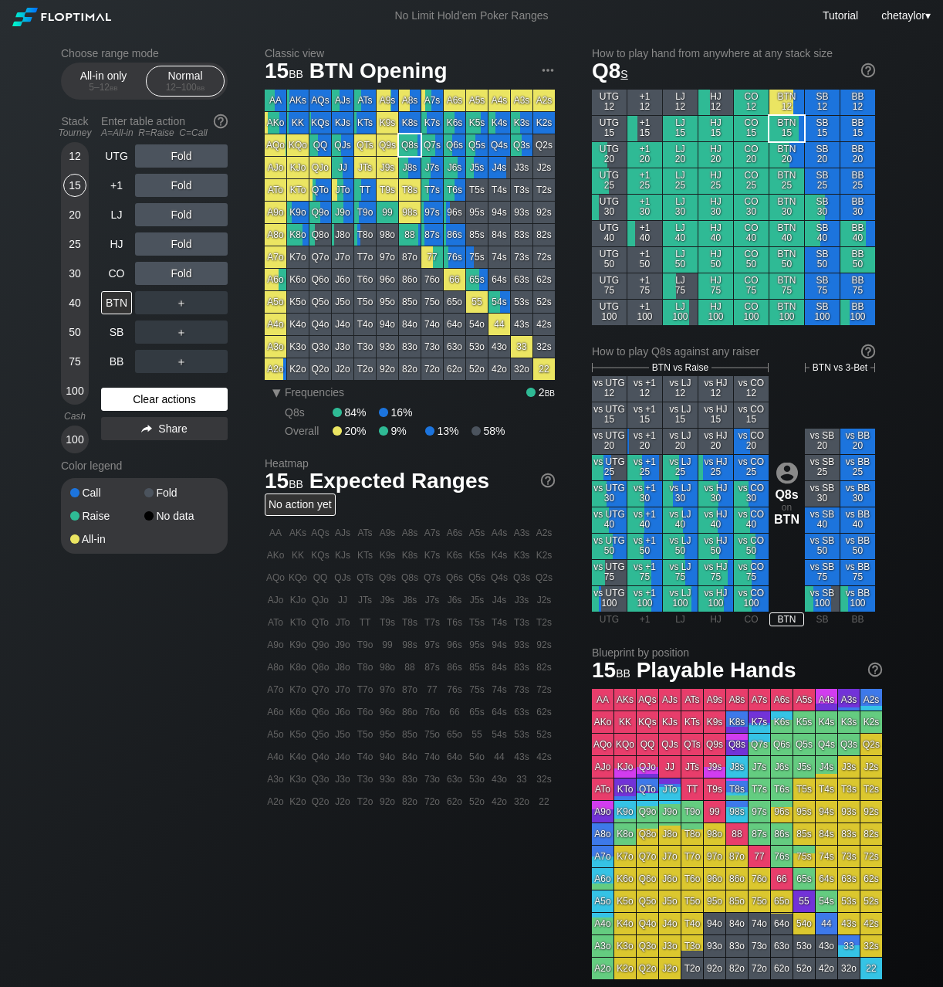
click at [134, 401] on div "Clear actions" at bounding box center [164, 399] width 127 height 23
click at [387, 171] on div "J9s" at bounding box center [388, 168] width 22 height 22
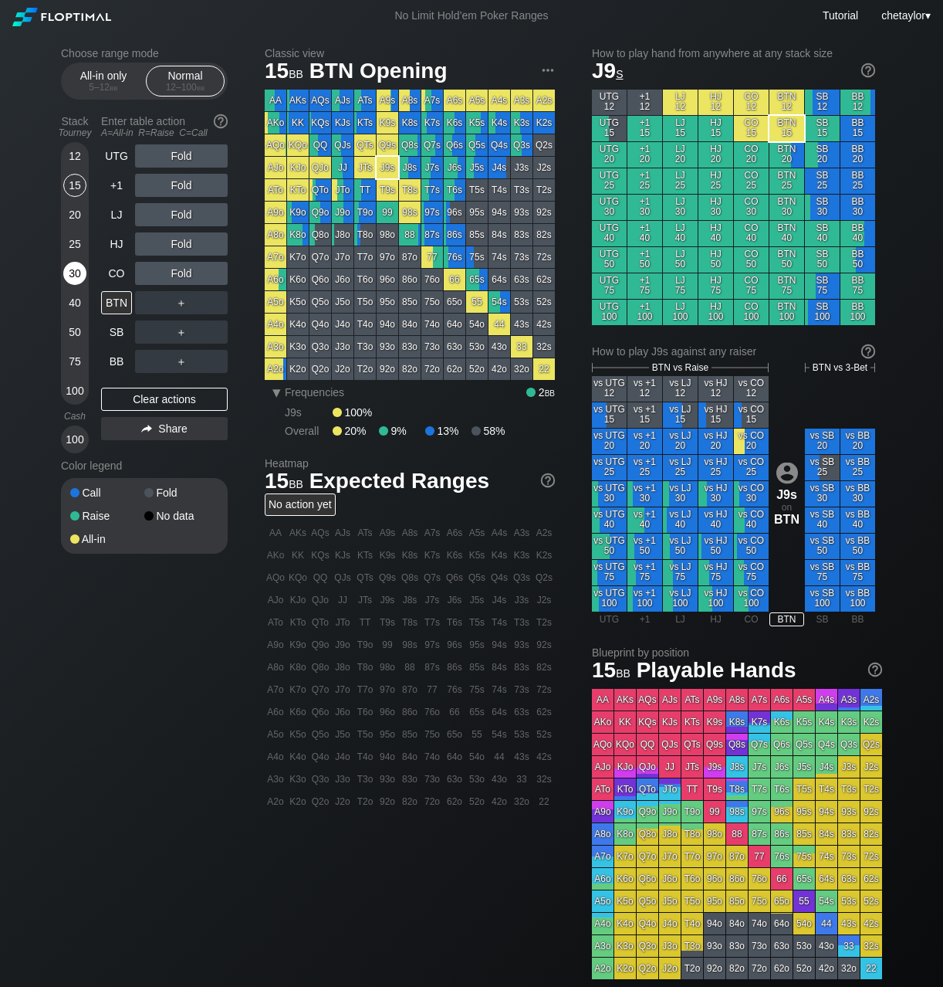
click at [69, 272] on div "30" at bounding box center [74, 273] width 23 height 23
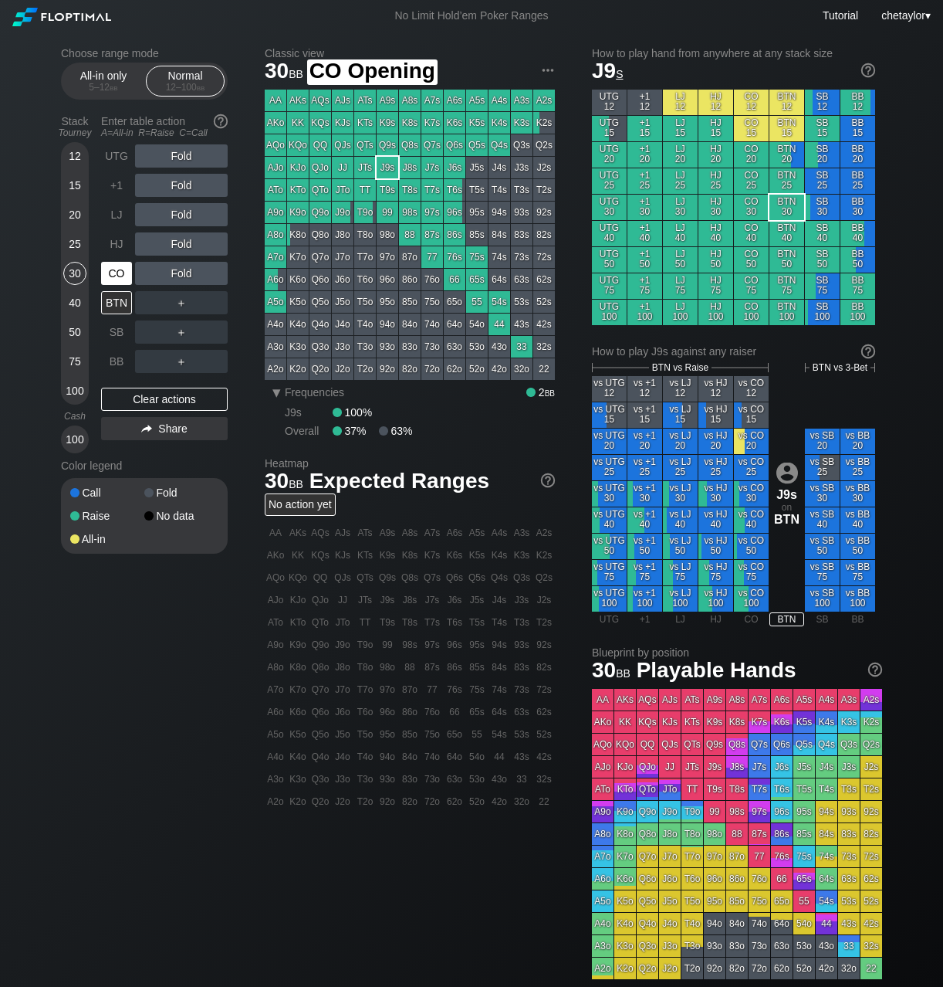
click at [107, 276] on div "CO" at bounding box center [116, 273] width 31 height 23
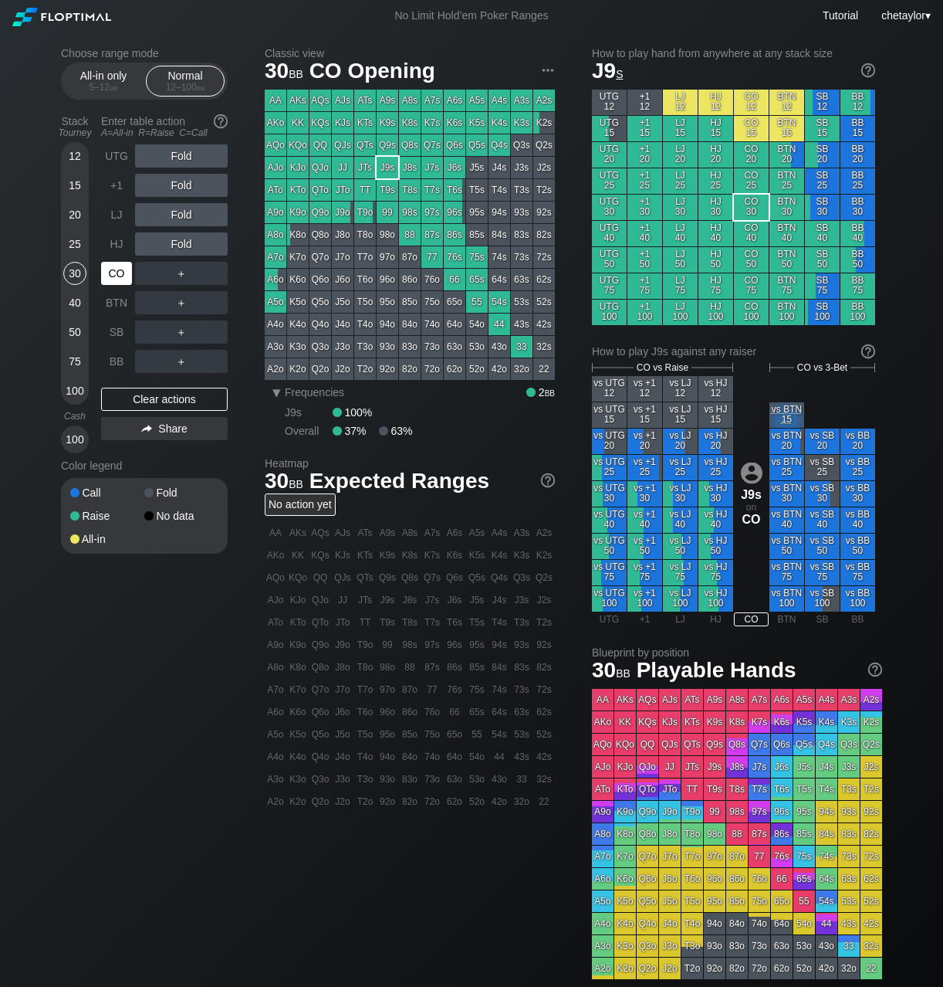
click at [107, 276] on div "CO" at bounding box center [116, 273] width 31 height 23
click at [114, 406] on div "Clear actions" at bounding box center [164, 399] width 127 height 23
click at [125, 403] on div "Clear actions" at bounding box center [164, 399] width 127 height 23
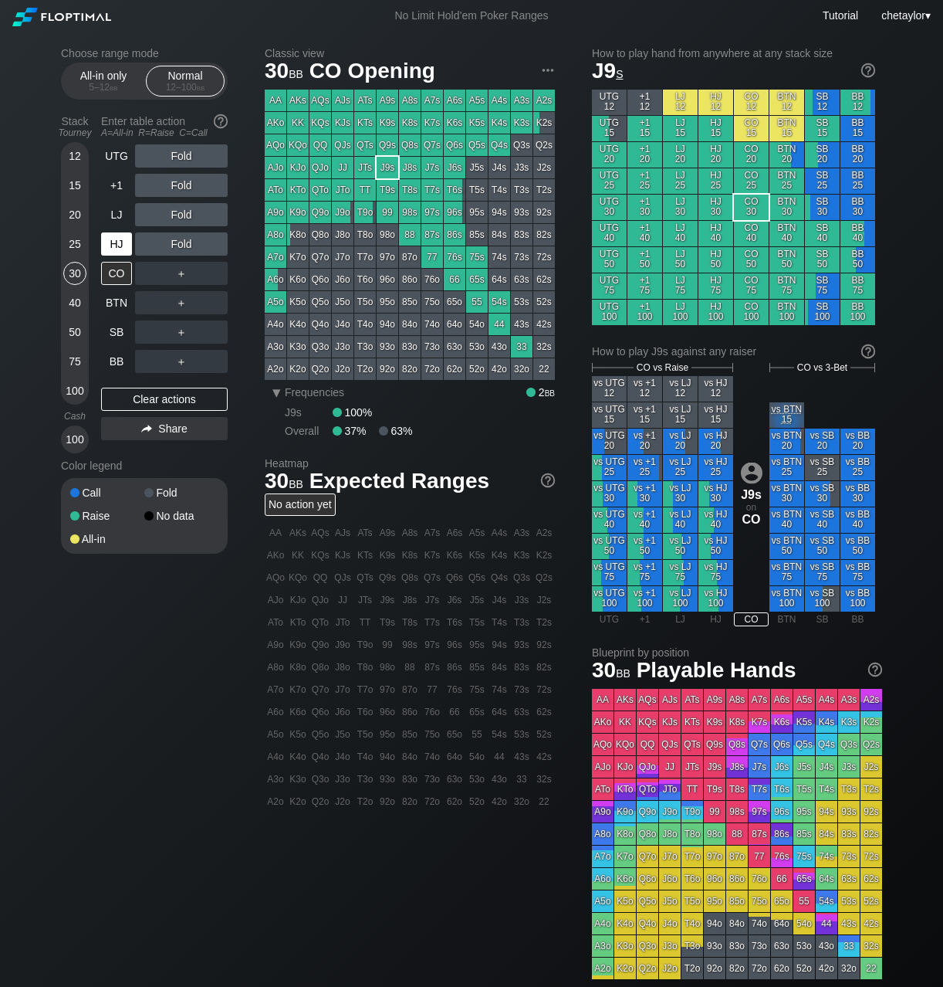
click at [116, 242] on div "HJ" at bounding box center [116, 243] width 31 height 23
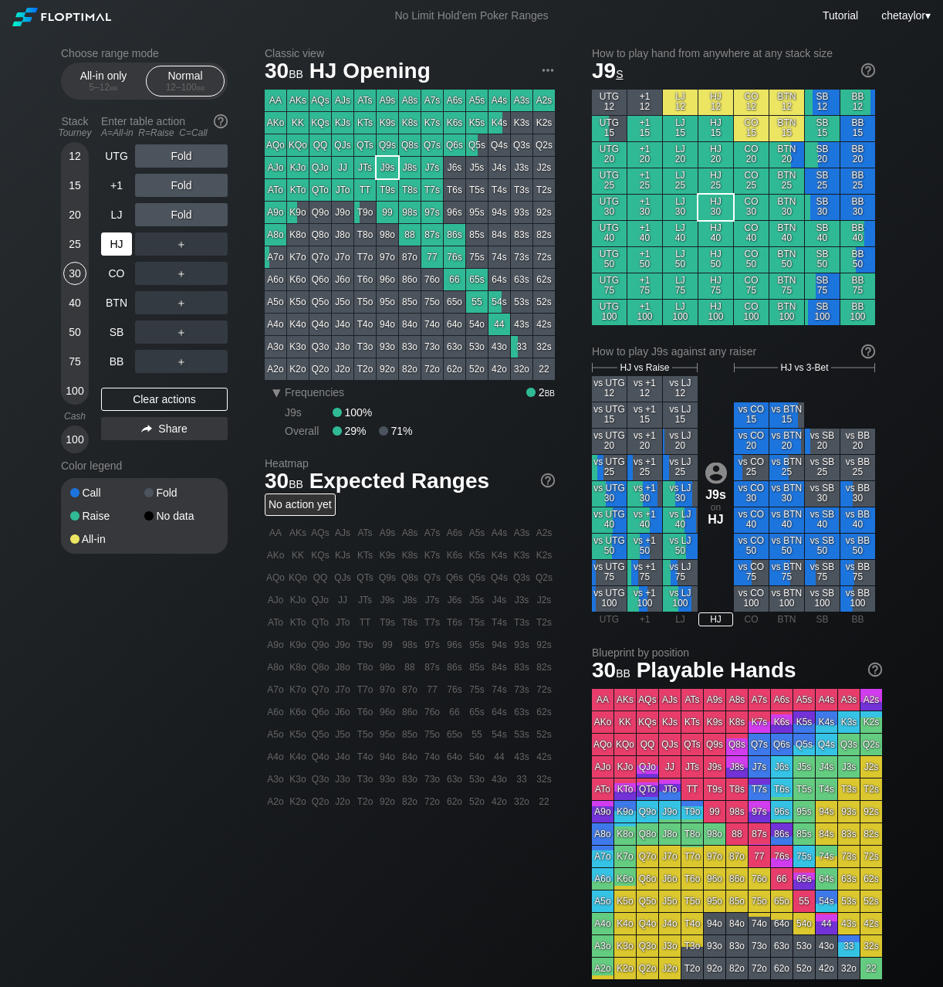
click at [116, 242] on div "HJ" at bounding box center [116, 243] width 31 height 23
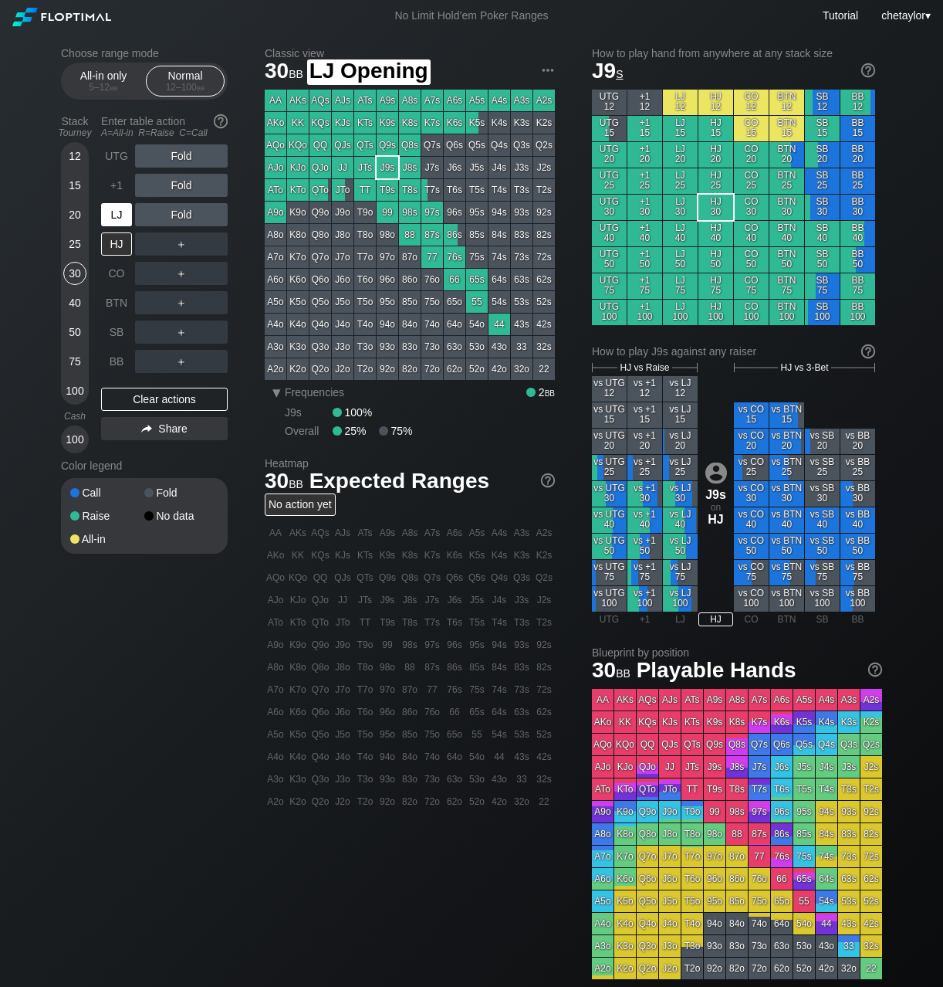
click at [116, 212] on div "LJ" at bounding box center [116, 214] width 31 height 23
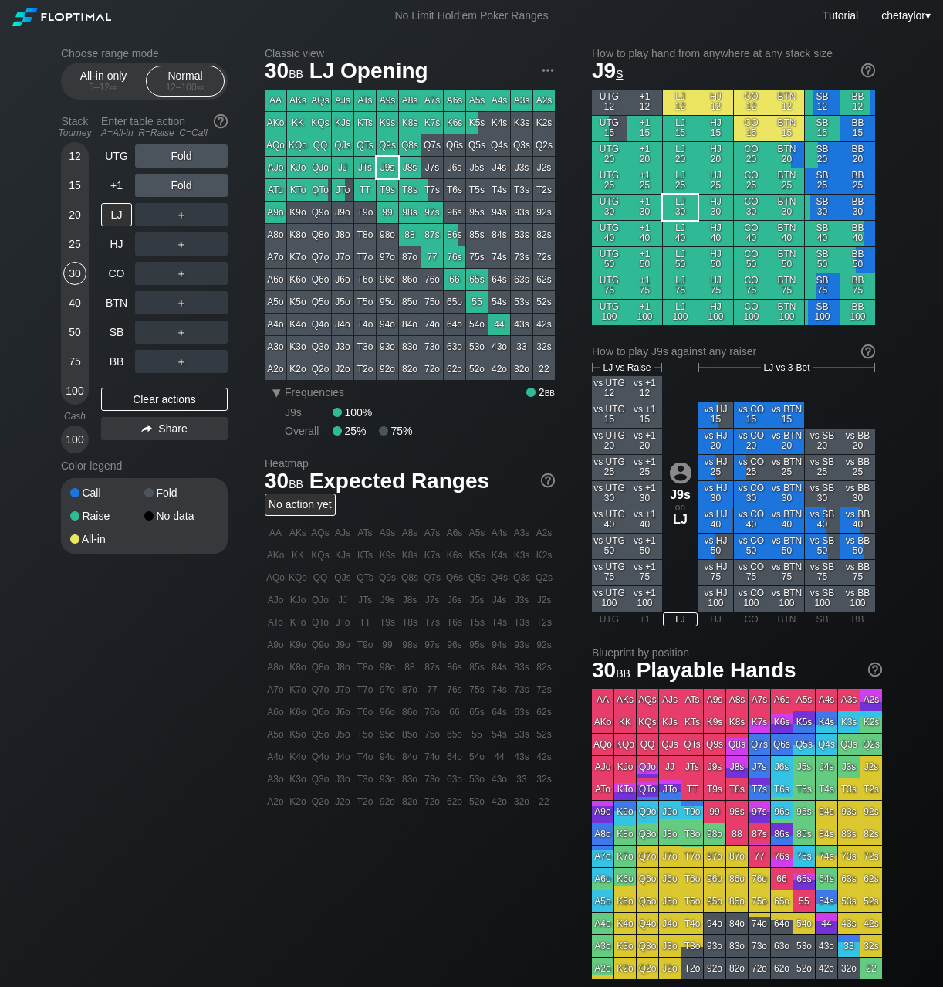
click at [425, 123] on div "K7s" at bounding box center [432, 123] width 22 height 22
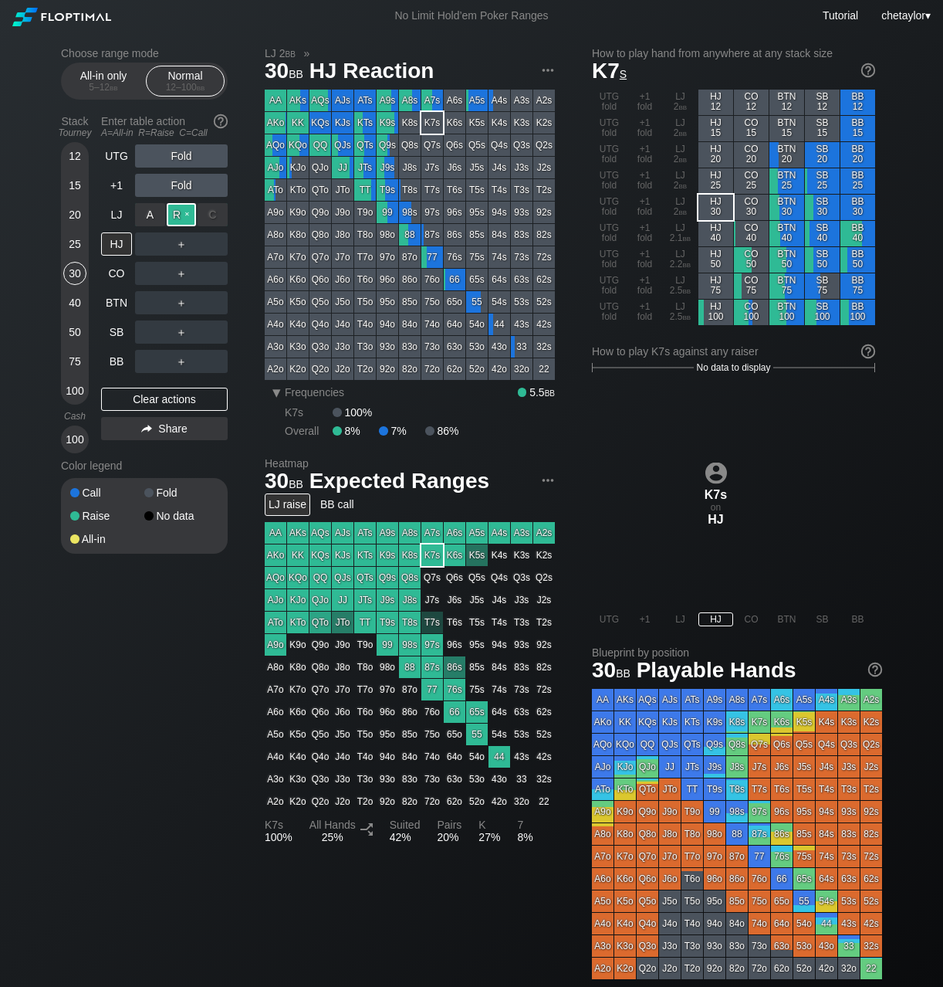
click at [184, 215] on div "R ✕" at bounding box center [182, 214] width 30 height 23
click at [148, 364] on div "A ✕" at bounding box center [150, 361] width 30 height 23
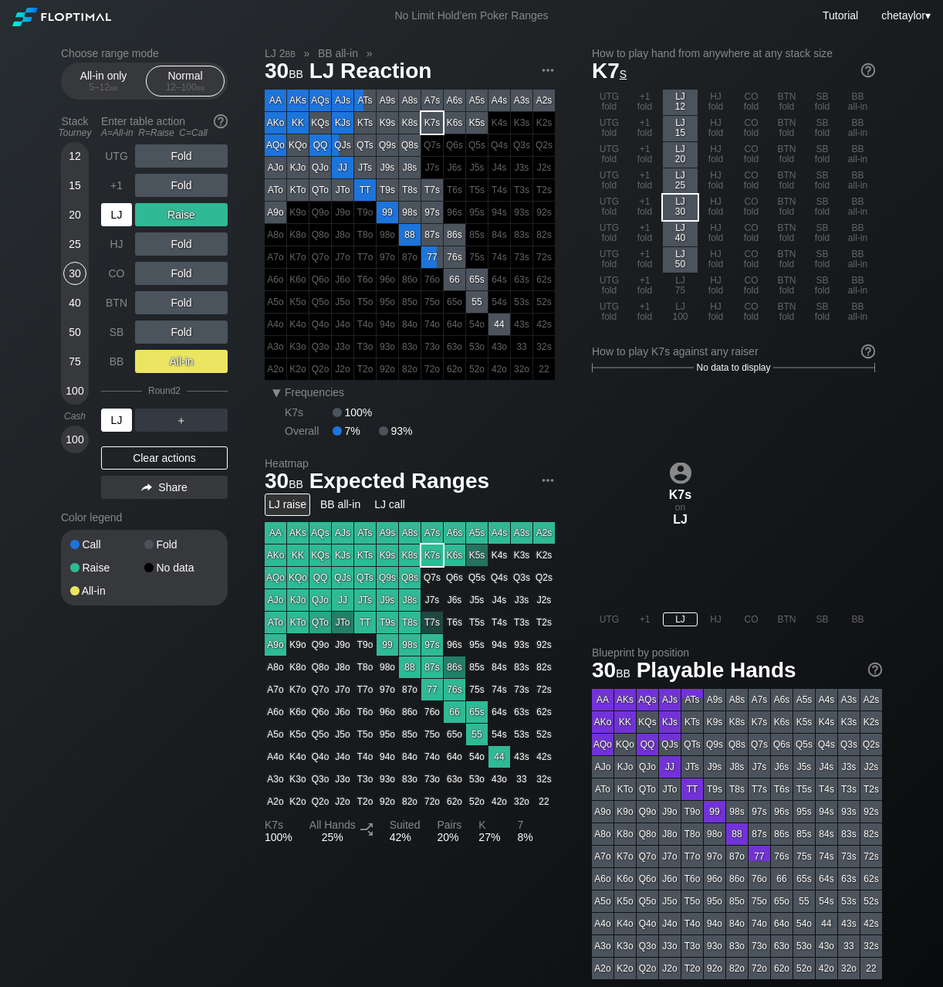
click at [109, 421] on div "LJ" at bounding box center [116, 419] width 31 height 23
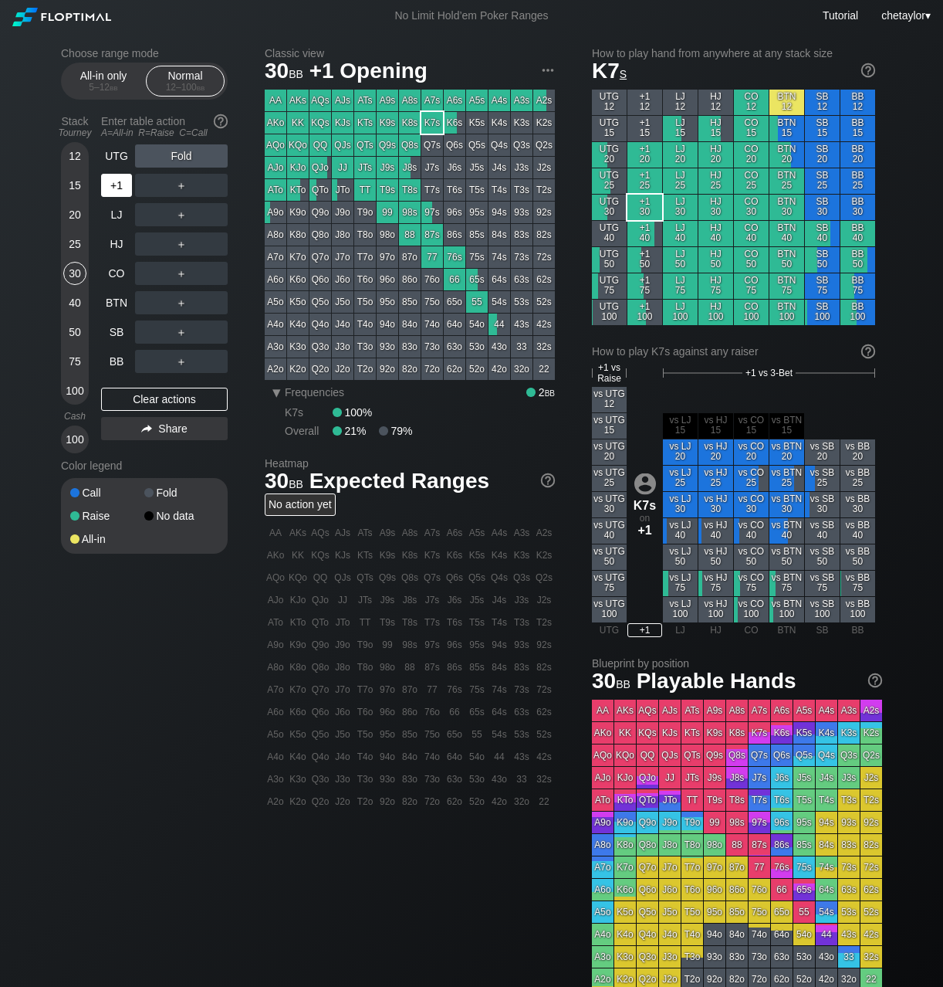
click at [111, 195] on div "+1" at bounding box center [116, 185] width 31 height 23
click at [117, 360] on div "BB" at bounding box center [116, 361] width 31 height 23
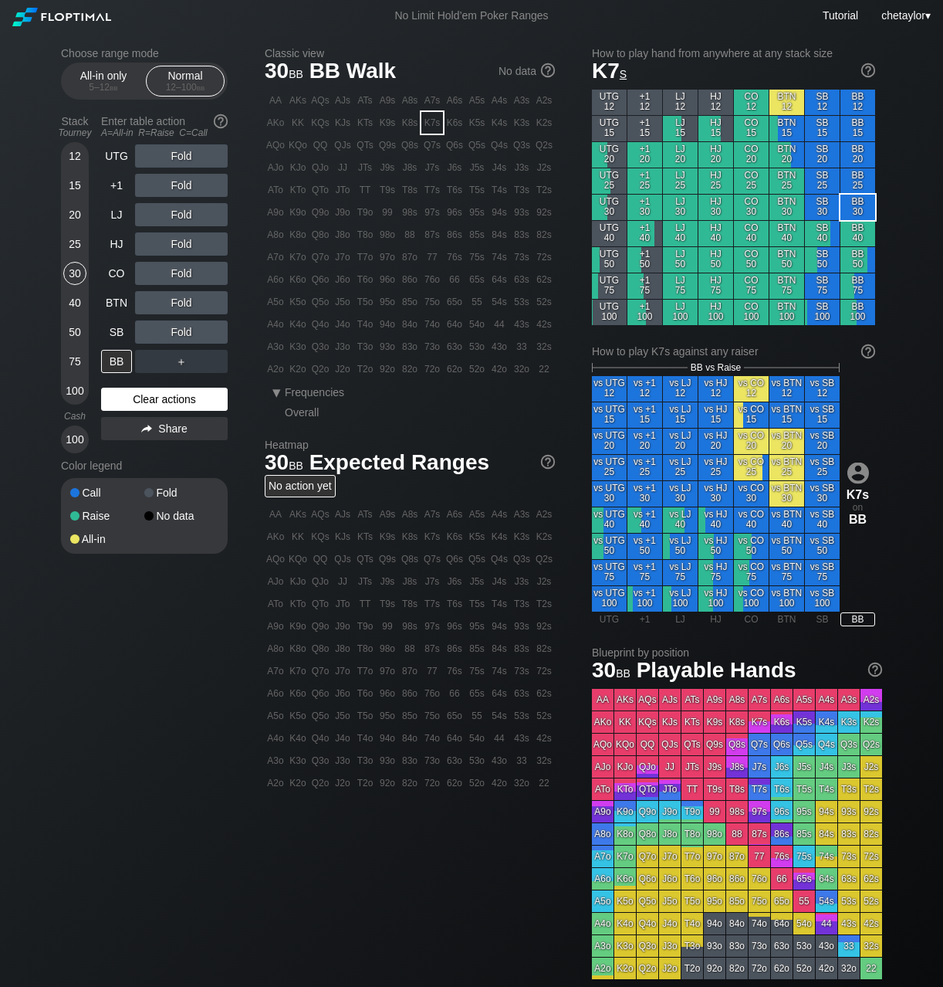
click at [145, 394] on div "Clear actions" at bounding box center [164, 399] width 127 height 23
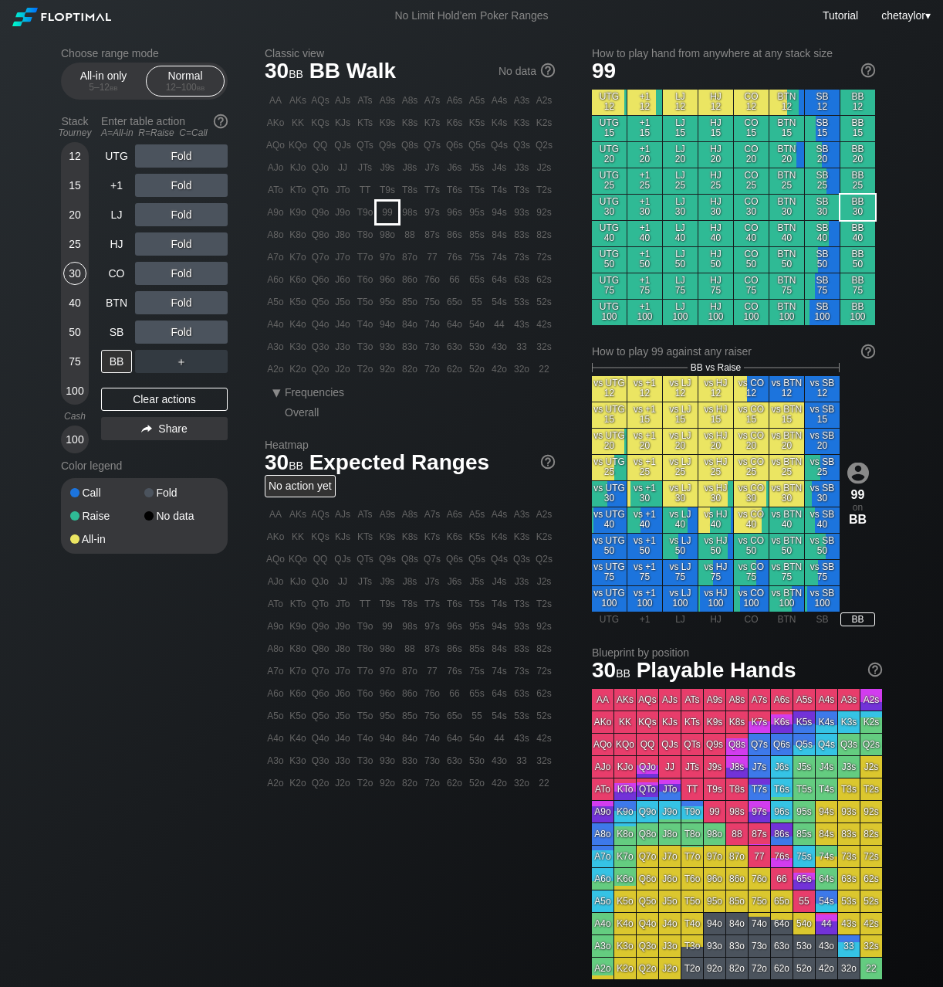
click at [387, 210] on div "99" at bounding box center [388, 212] width 22 height 22
click at [188, 274] on div "R ✕" at bounding box center [182, 273] width 30 height 23
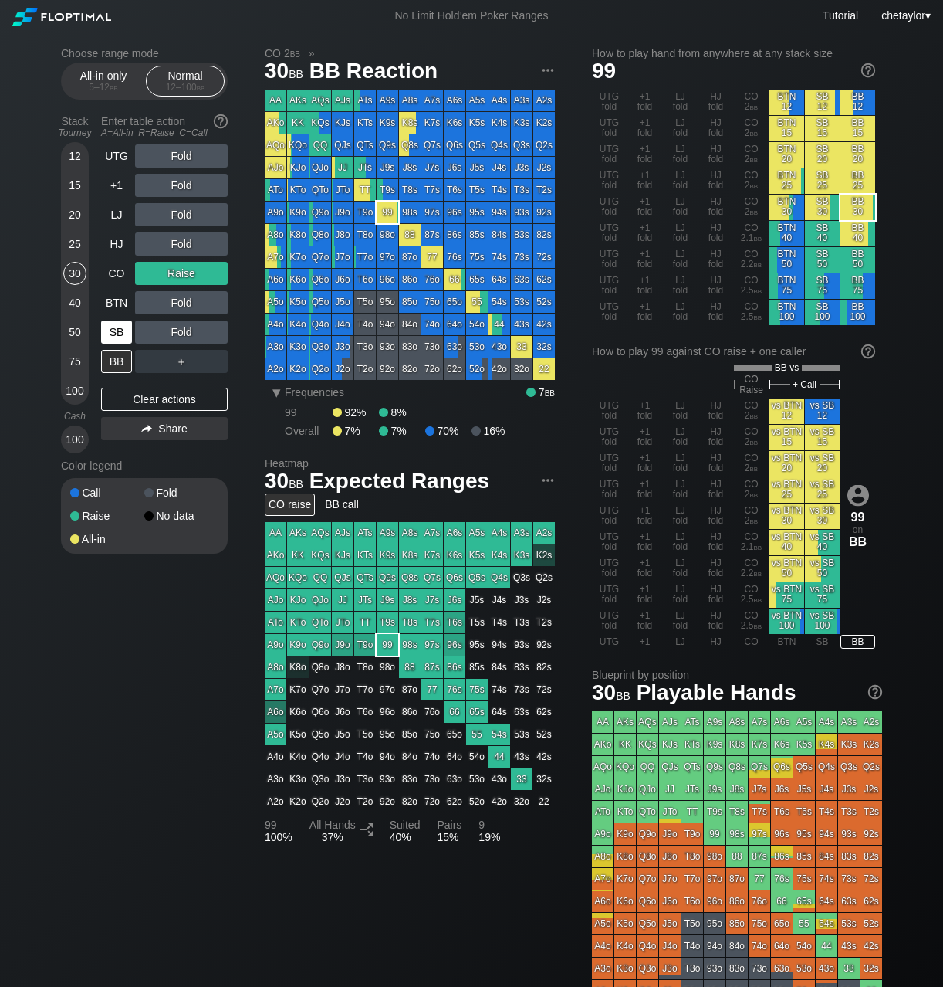
click at [116, 330] on div "SB" at bounding box center [116, 331] width 31 height 23
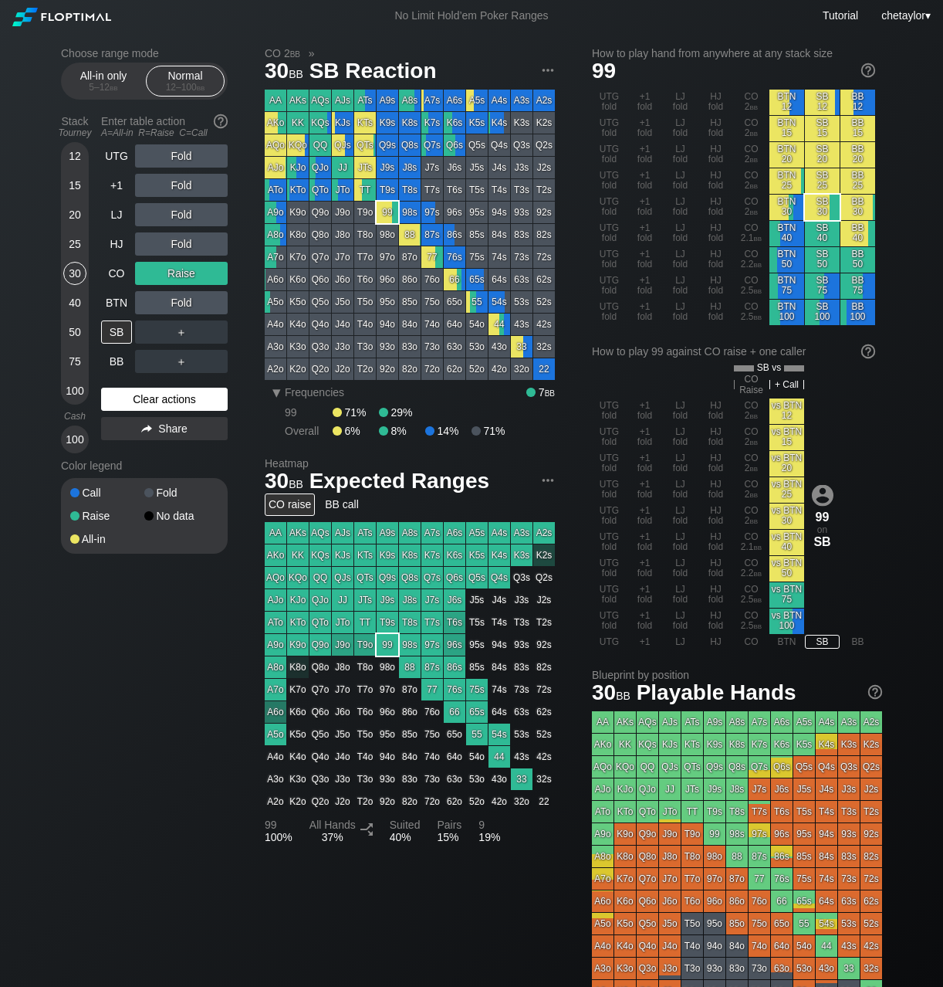
click at [143, 395] on div "Clear actions" at bounding box center [164, 399] width 127 height 23
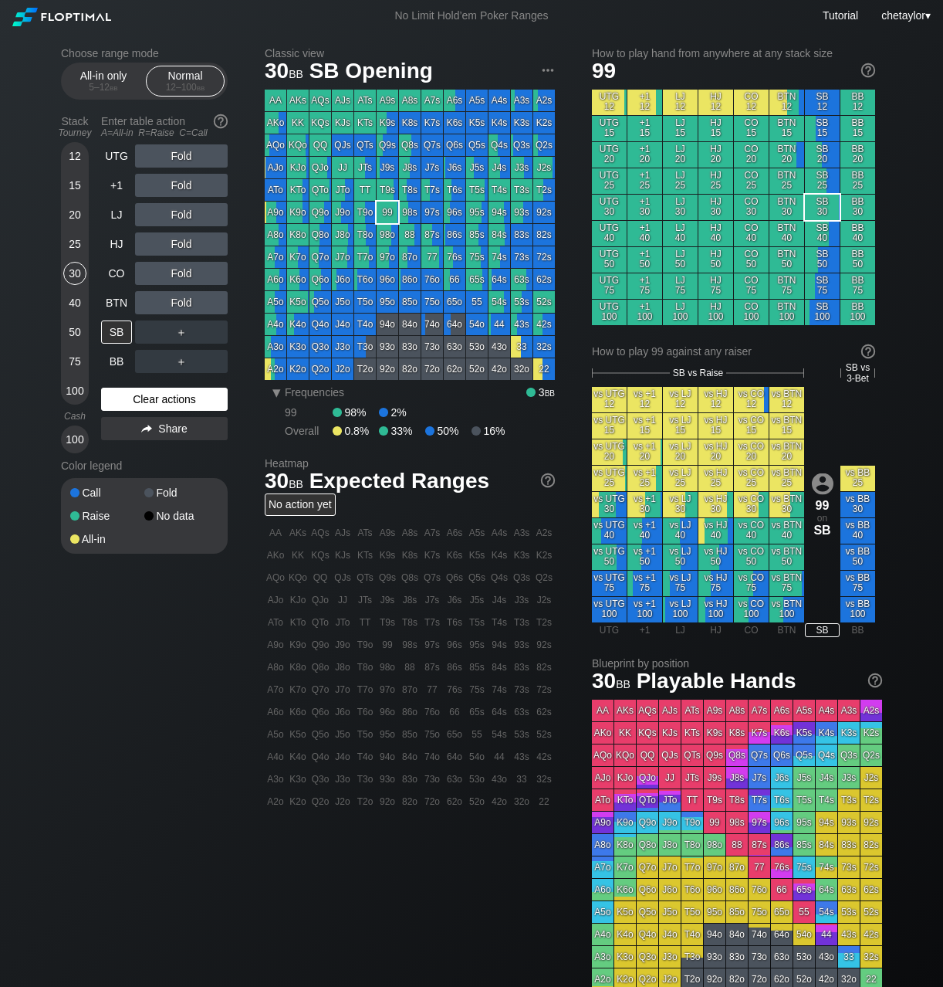
click at [143, 395] on div "Clear actions" at bounding box center [164, 399] width 127 height 23
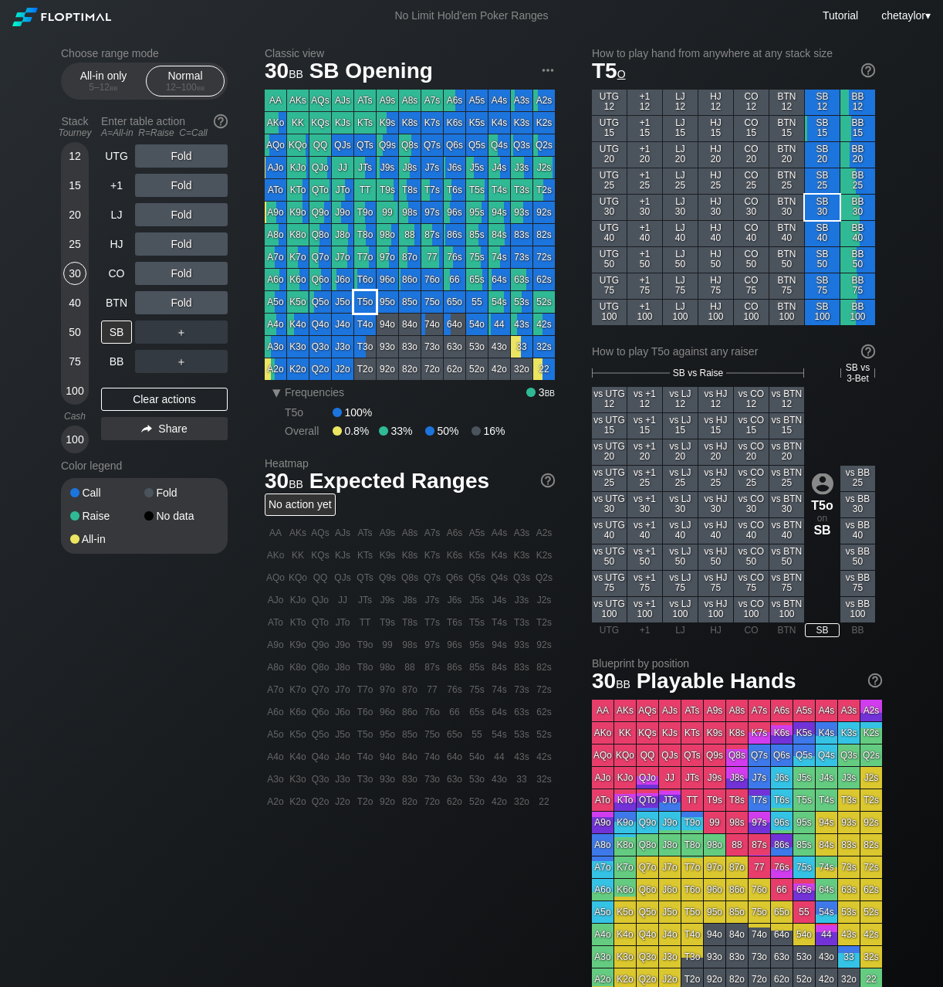
click at [373, 303] on div "T5o" at bounding box center [365, 302] width 22 height 22
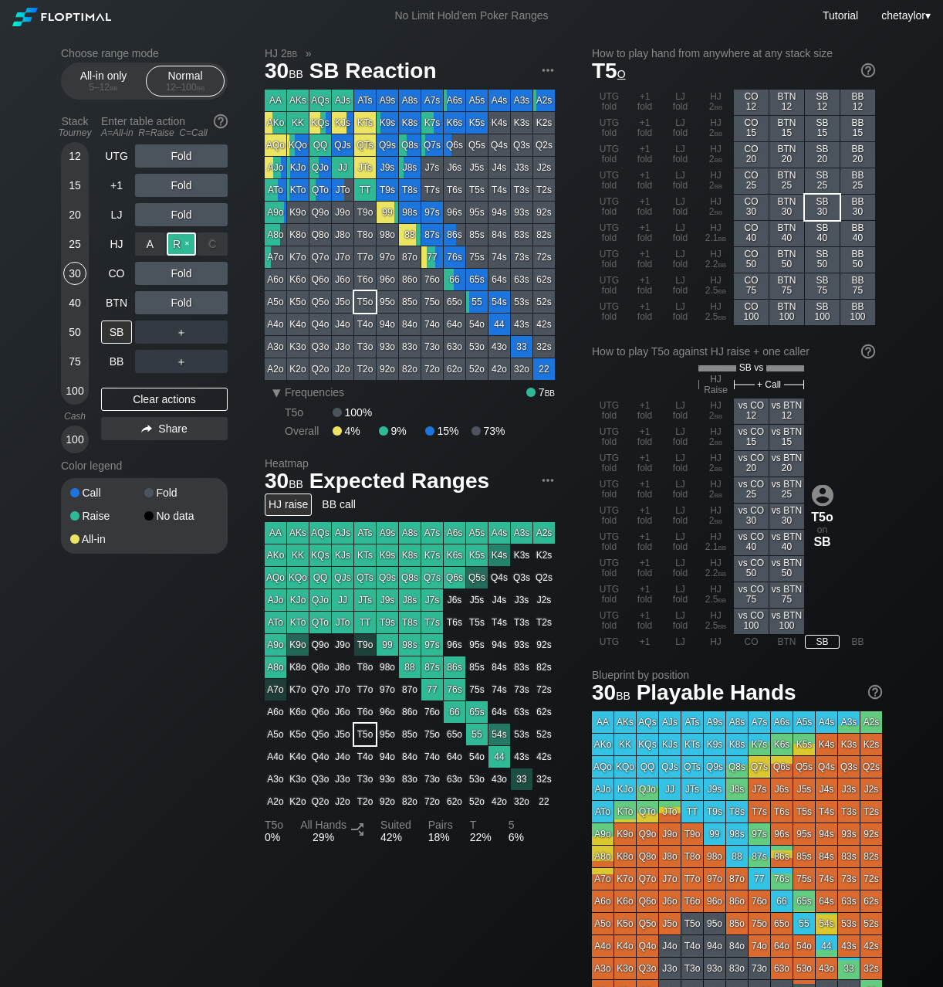
click at [179, 244] on div "R ✕" at bounding box center [182, 243] width 30 height 23
click at [110, 305] on div "BTN" at bounding box center [116, 302] width 31 height 23
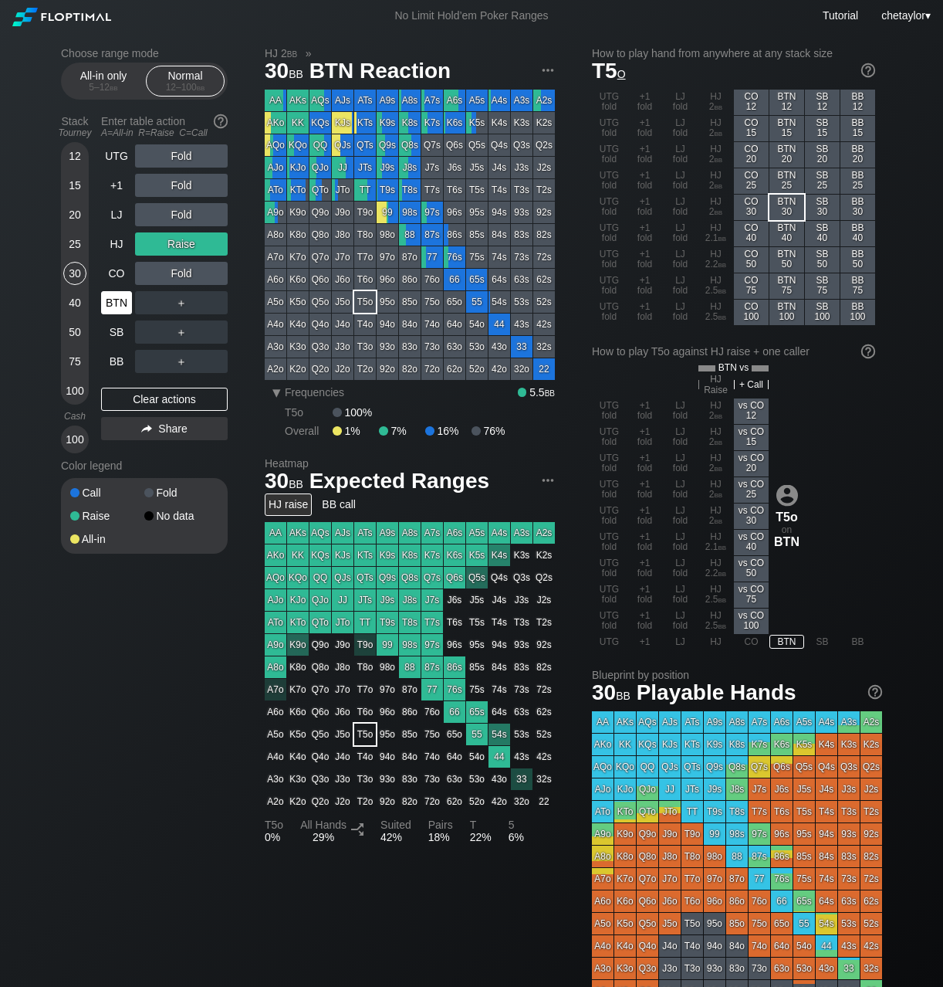
click at [110, 305] on div "BTN" at bounding box center [116, 302] width 31 height 23
click at [138, 398] on div "Clear actions" at bounding box center [164, 399] width 127 height 23
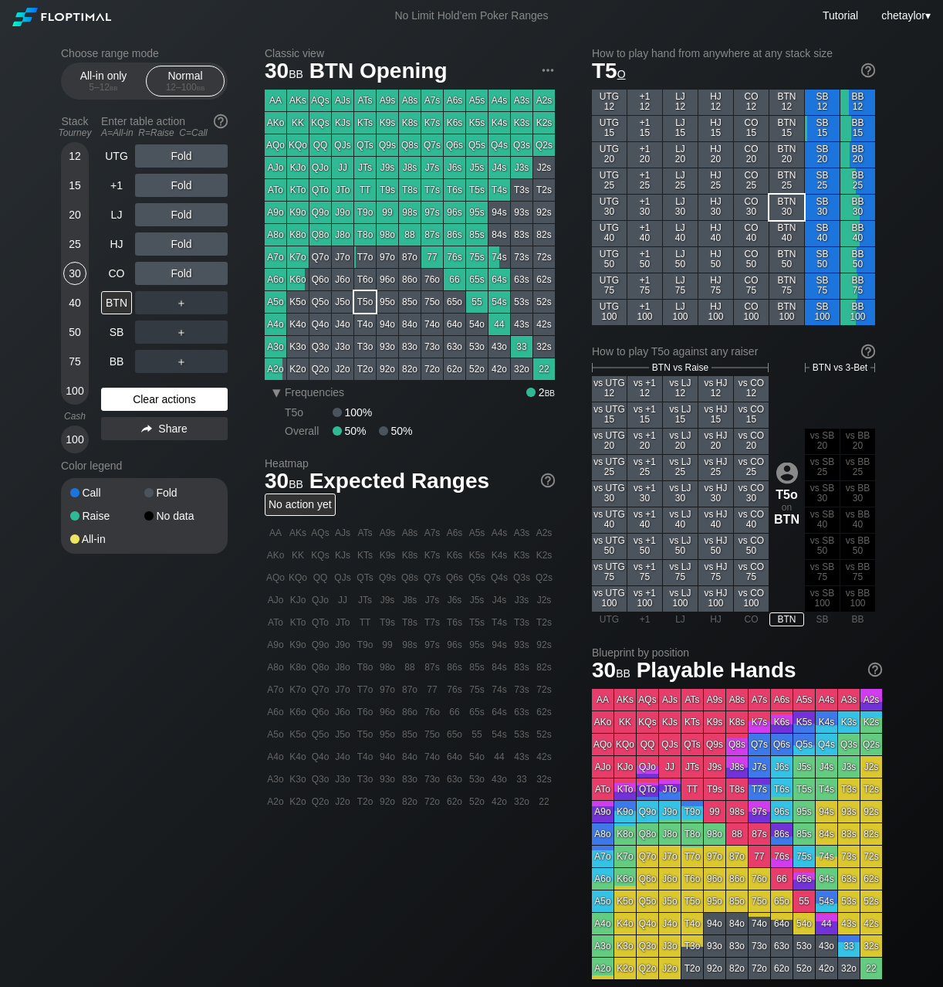
click at [138, 398] on div "Clear actions" at bounding box center [164, 399] width 127 height 23
click at [72, 243] on div "25" at bounding box center [74, 243] width 23 height 23
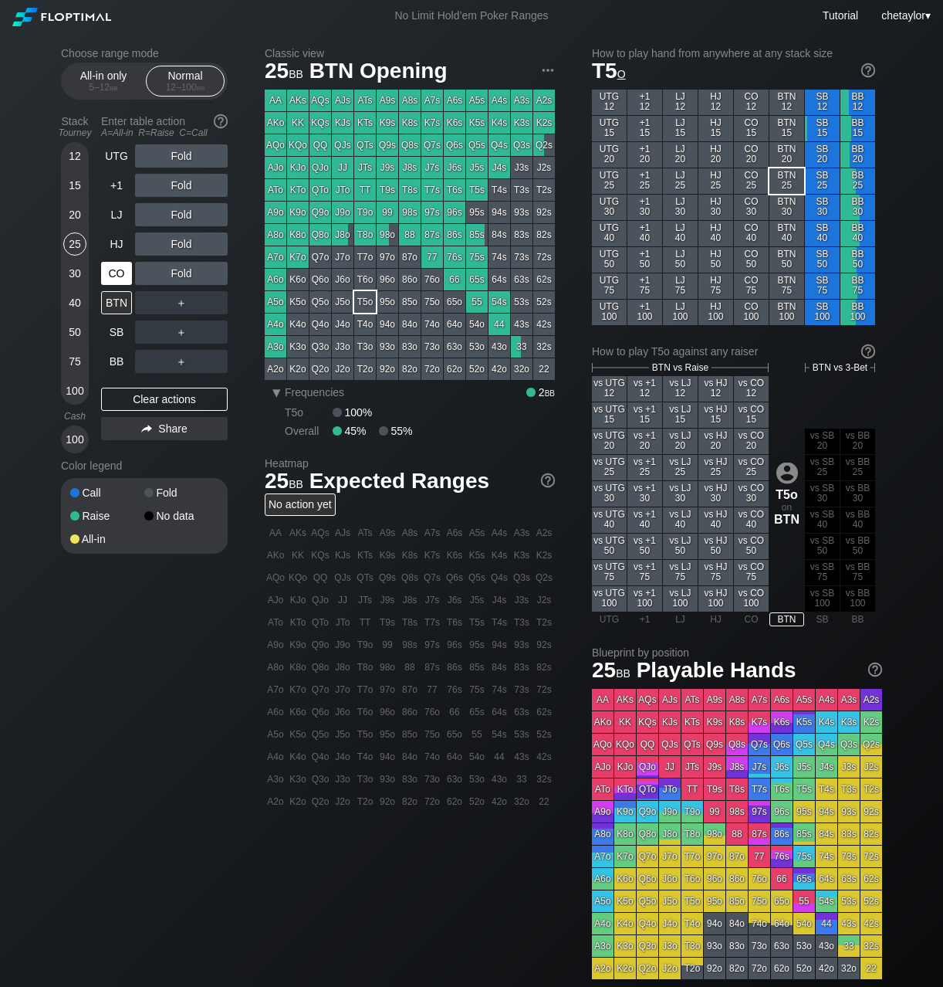
click at [117, 269] on div "CO" at bounding box center [116, 273] width 31 height 23
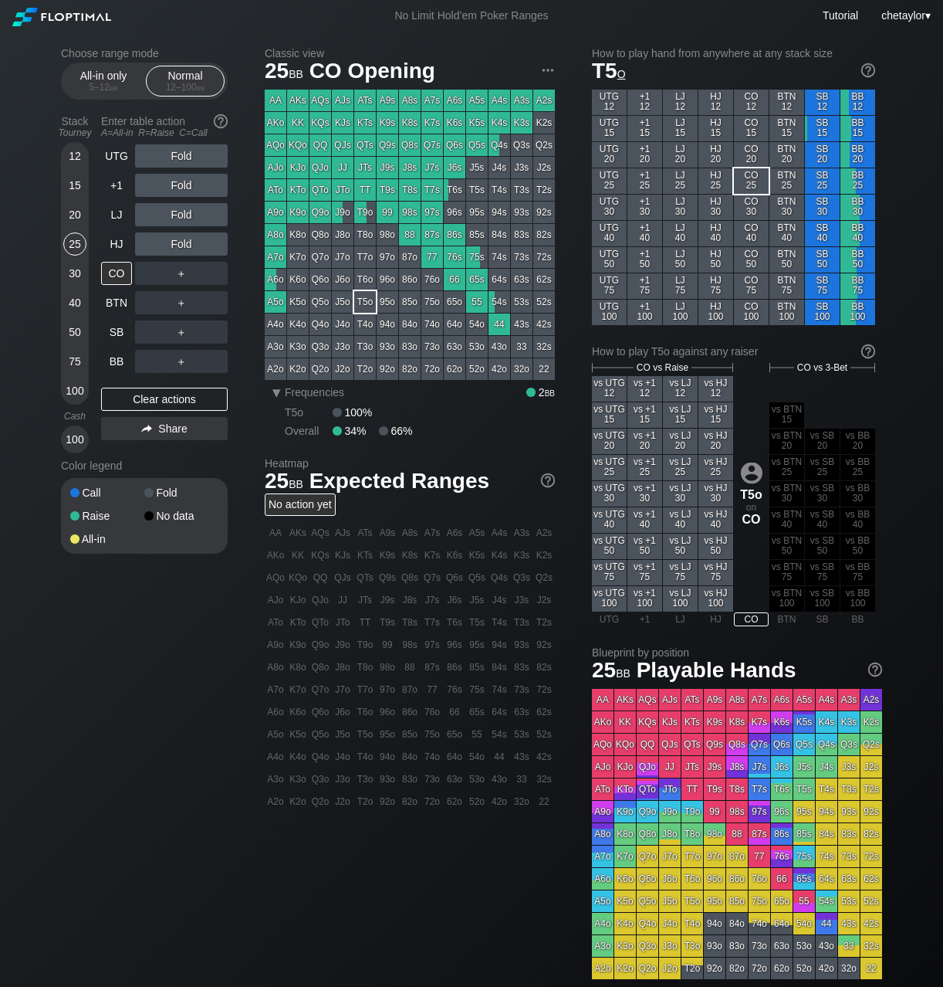
click at [516, 121] on div "K3s" at bounding box center [522, 123] width 22 height 22
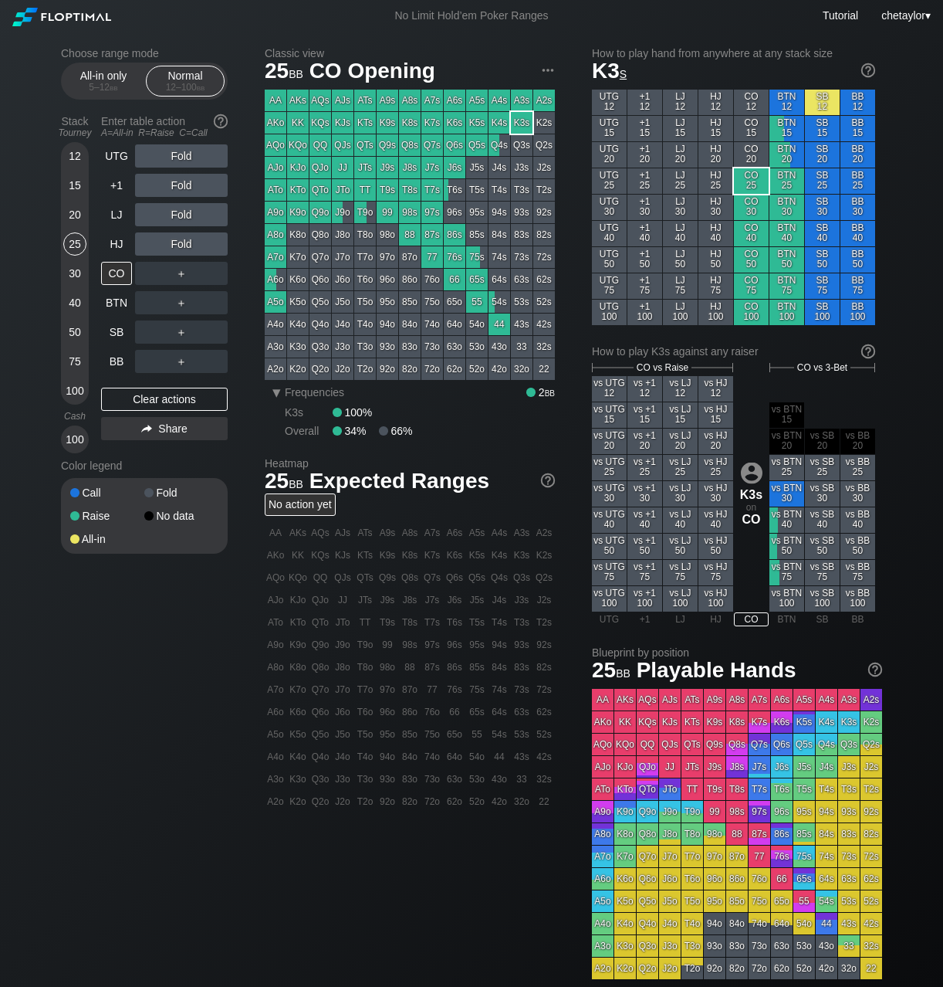
click at [516, 121] on div "K3s" at bounding box center [522, 123] width 22 height 22
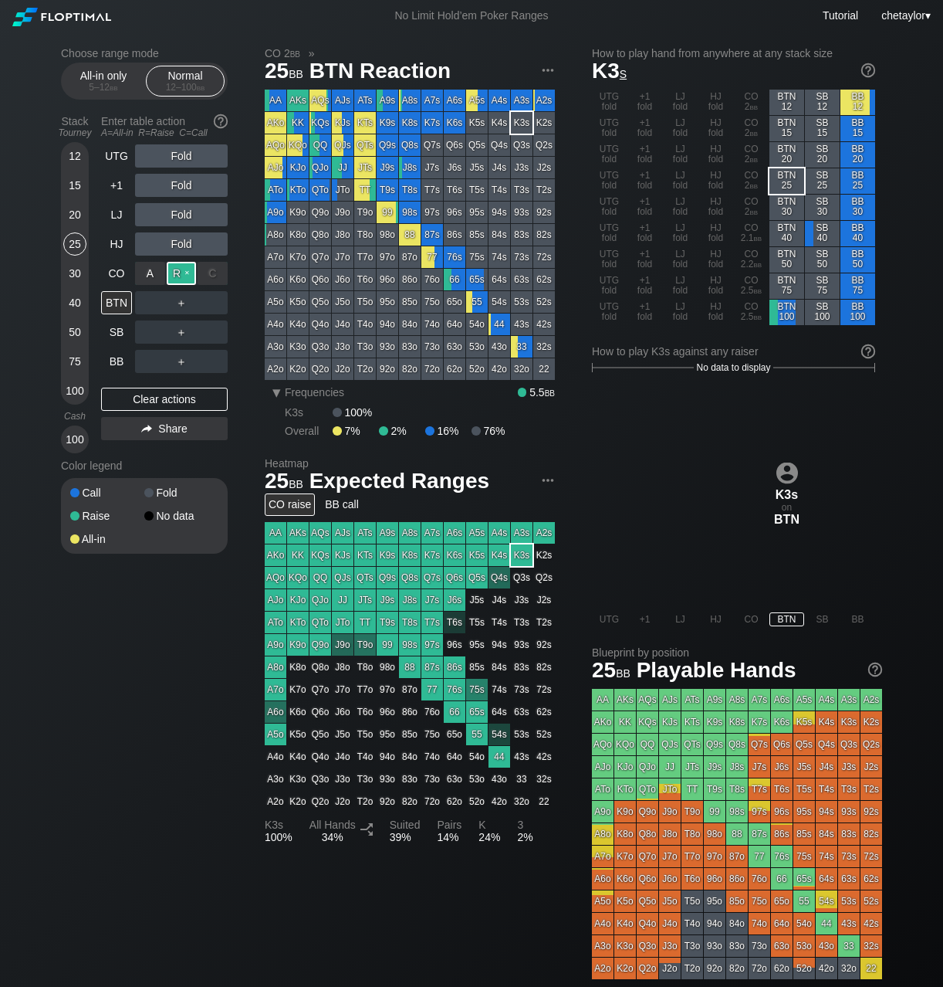
click at [178, 272] on div "R ✕" at bounding box center [182, 273] width 30 height 23
click at [149, 361] on div "A ✕" at bounding box center [150, 361] width 30 height 23
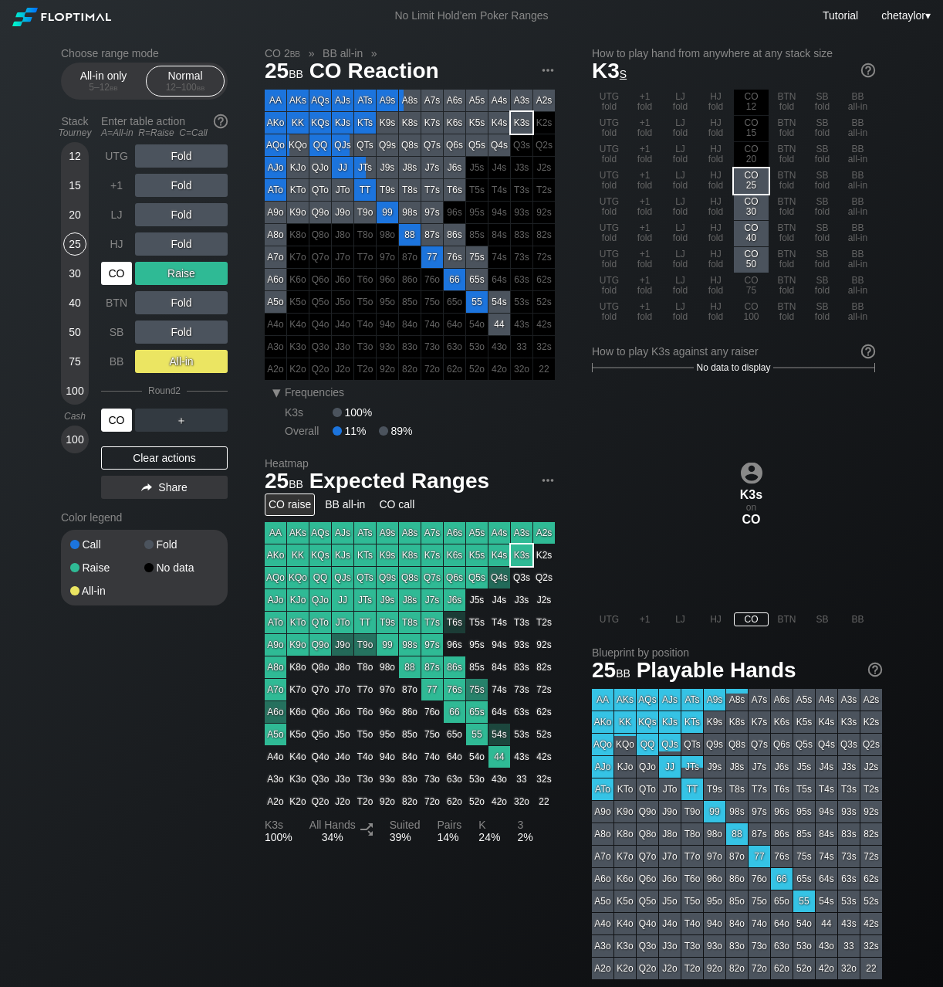
click at [117, 421] on div "CO" at bounding box center [116, 419] width 31 height 23
click at [121, 246] on div "HJ" at bounding box center [116, 243] width 31 height 23
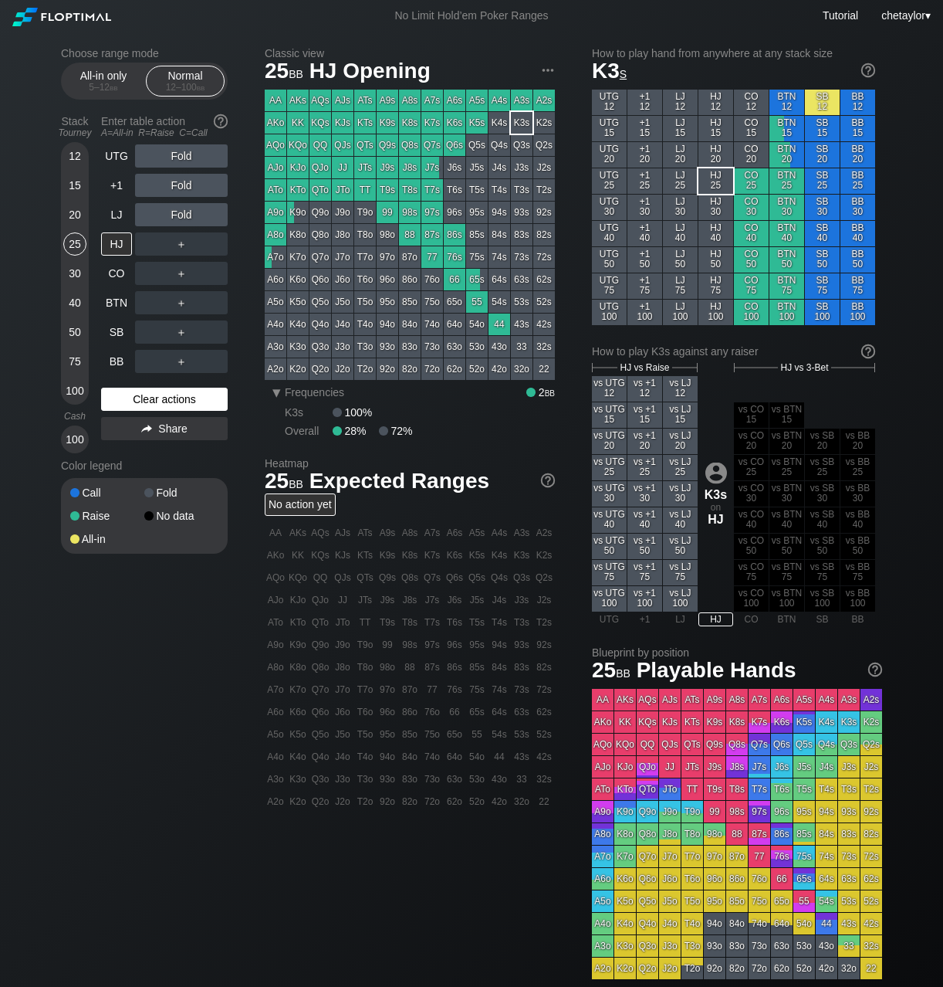
click at [145, 398] on div "Clear actions" at bounding box center [164, 399] width 127 height 23
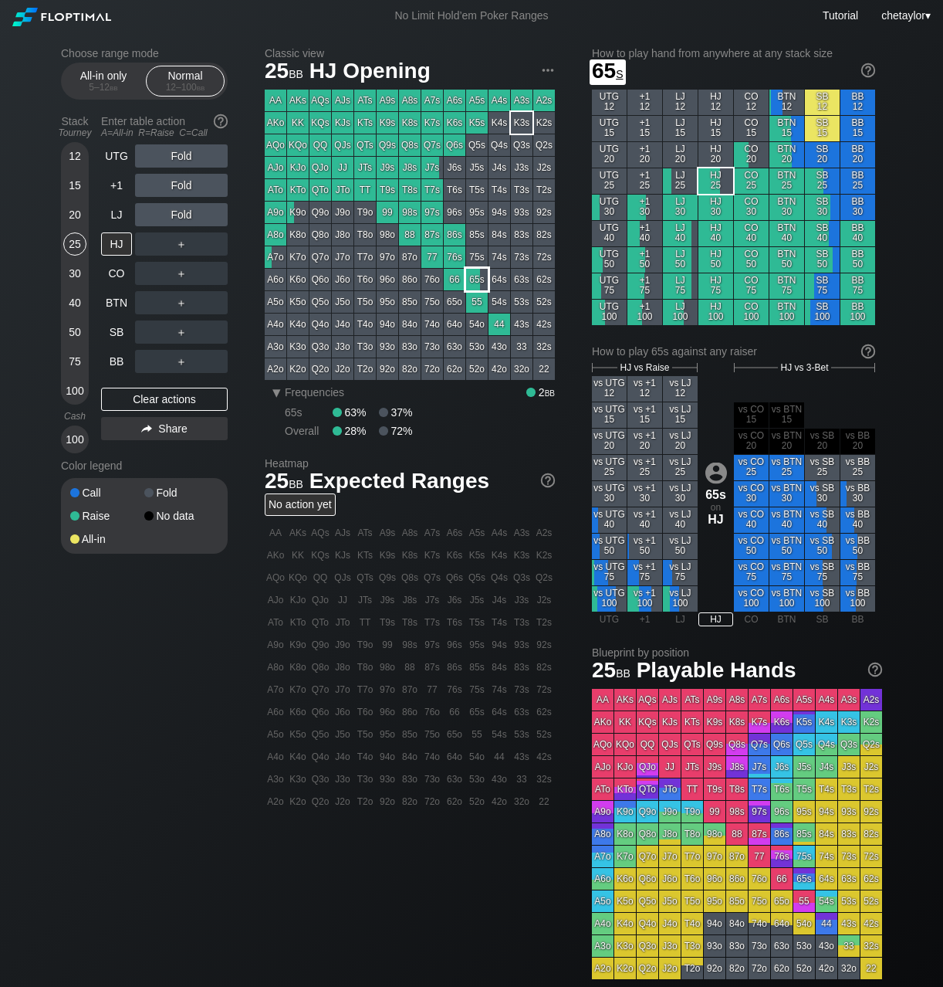
click at [478, 279] on div "65s" at bounding box center [477, 280] width 22 height 22
click at [70, 273] on div "30" at bounding box center [74, 273] width 23 height 23
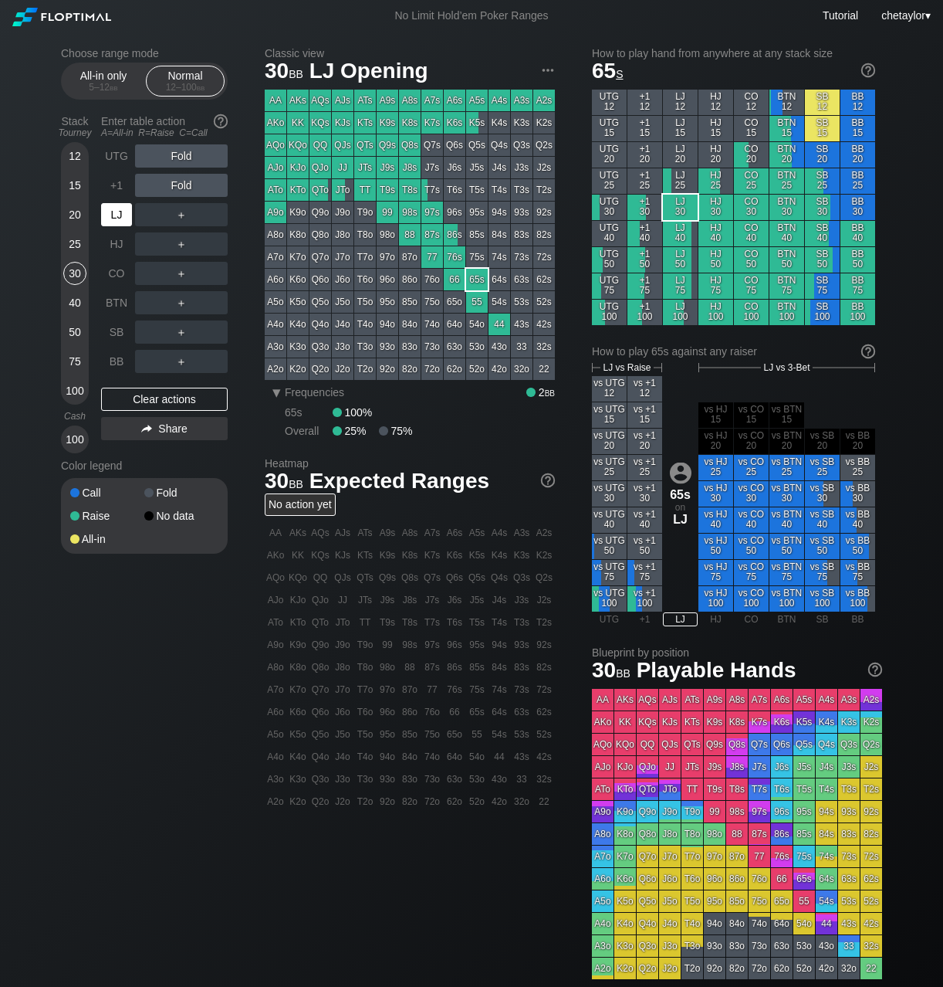
click at [111, 217] on div "LJ" at bounding box center [116, 214] width 31 height 23
click at [120, 360] on div "BB" at bounding box center [116, 361] width 31 height 23
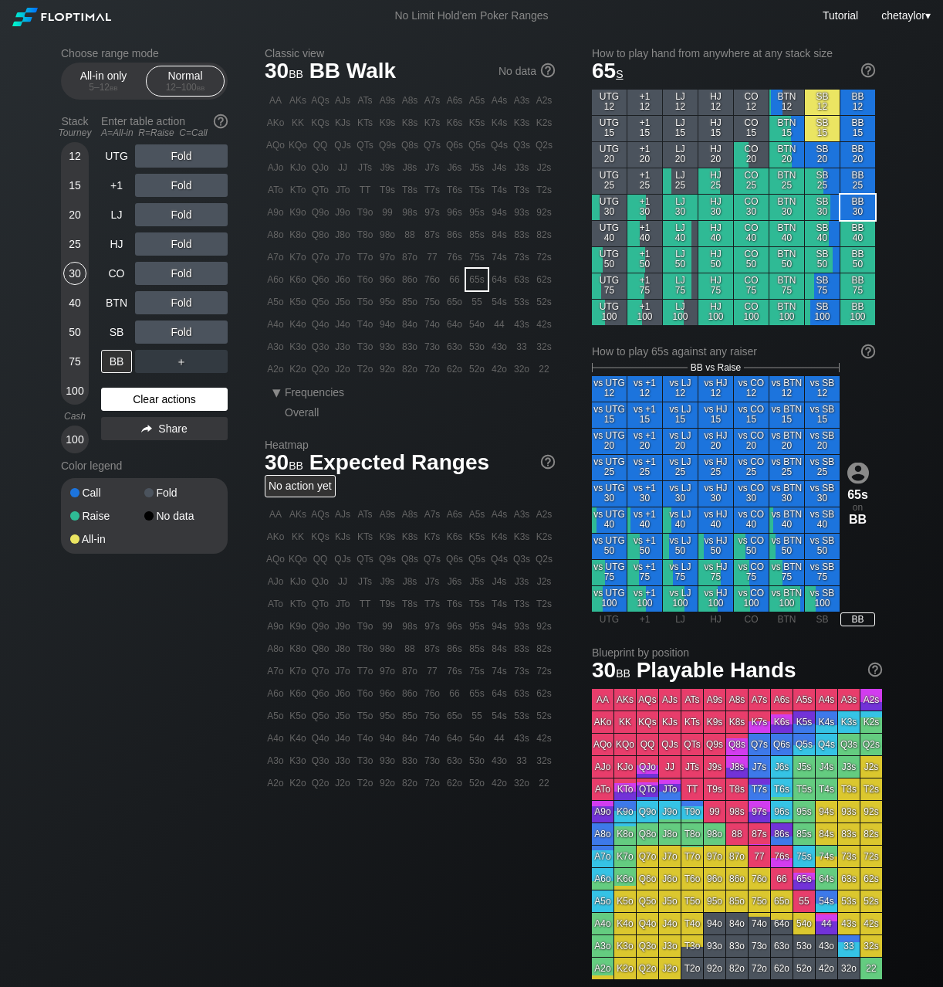
click at [149, 403] on div "Clear actions" at bounding box center [164, 399] width 127 height 23
click at [114, 329] on div "SB" at bounding box center [116, 331] width 31 height 23
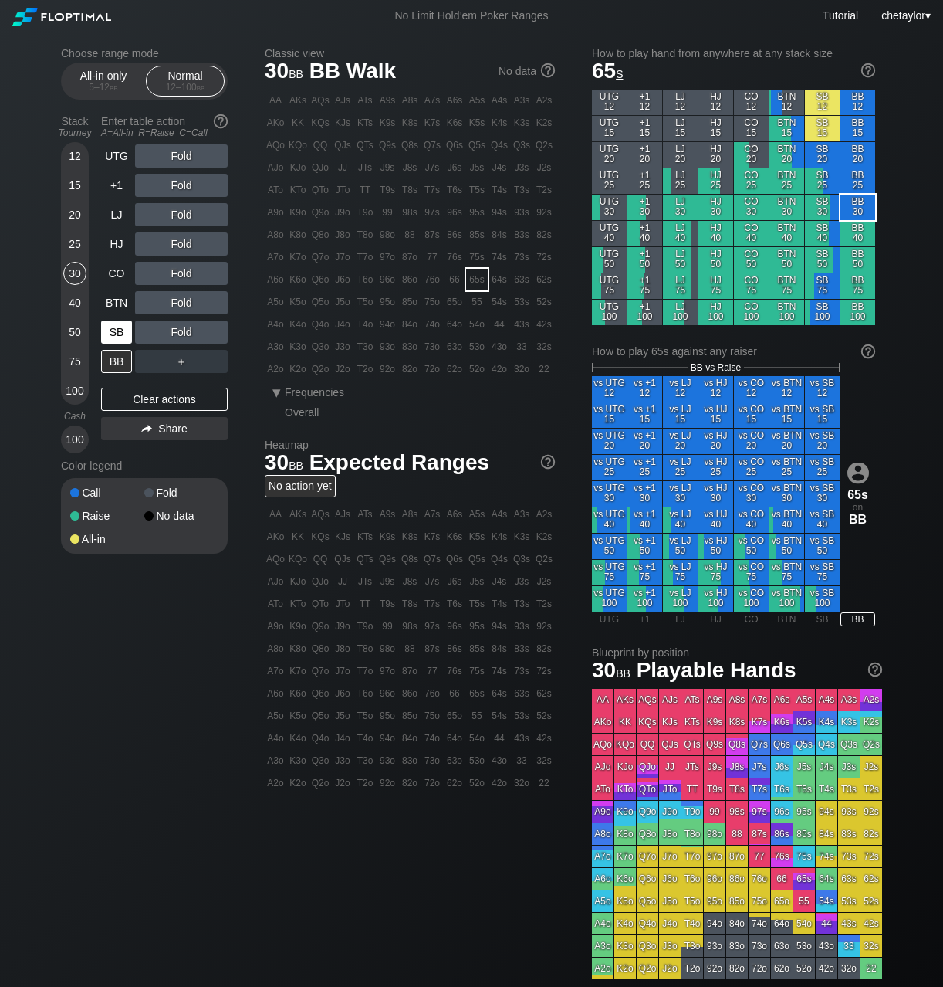
click at [114, 329] on div "SB" at bounding box center [116, 331] width 31 height 23
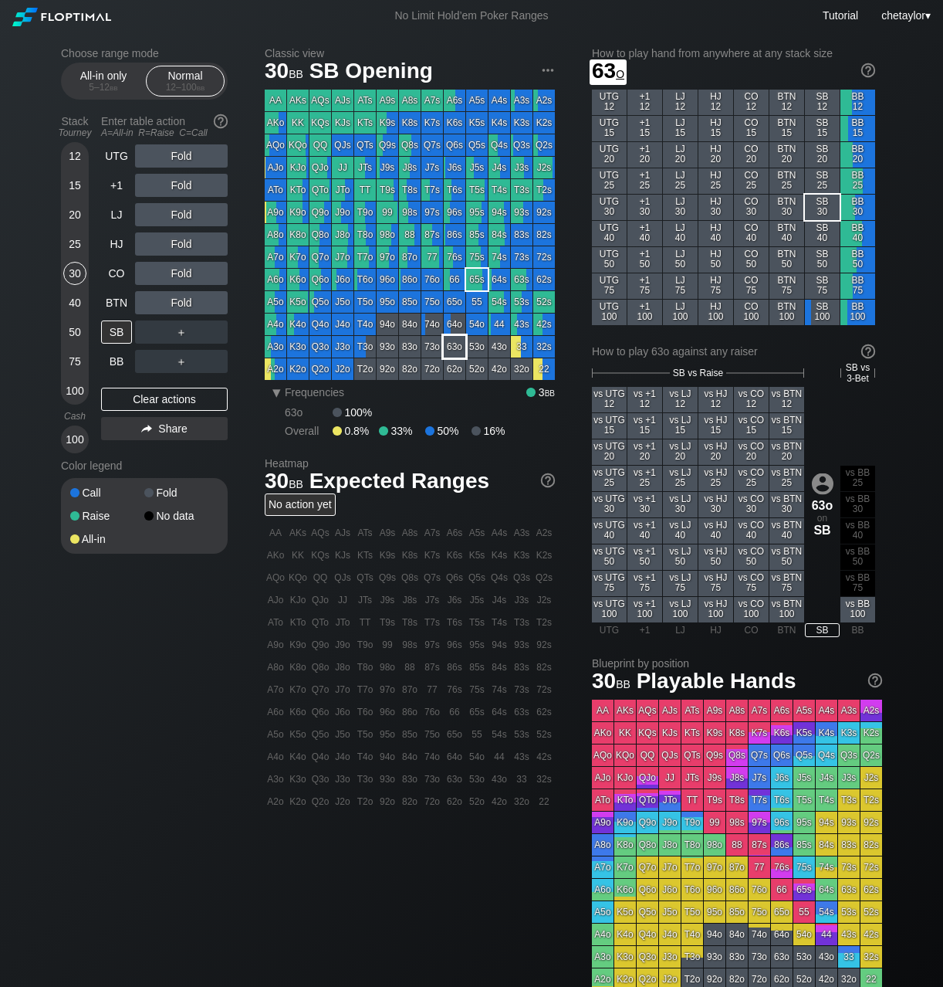
click at [455, 349] on div "63o" at bounding box center [455, 347] width 22 height 22
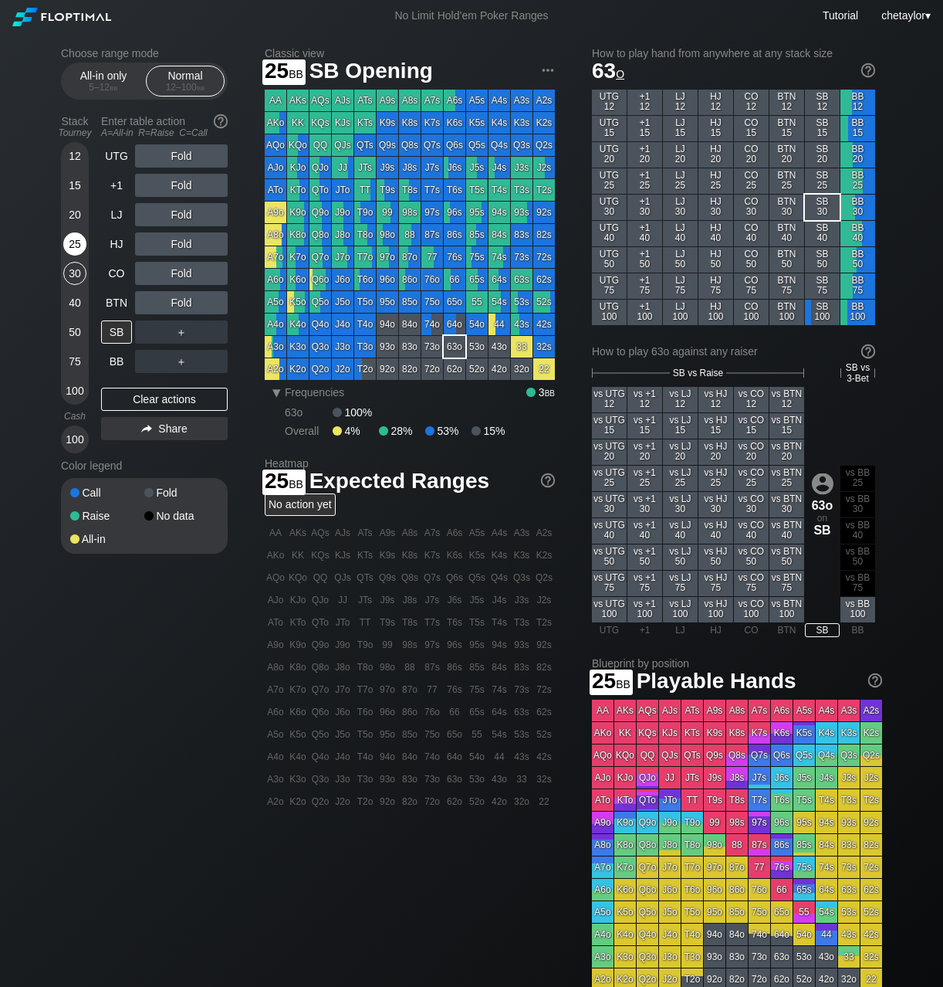
click at [78, 249] on div "25" at bounding box center [74, 243] width 23 height 23
click at [121, 300] on div "BTN" at bounding box center [116, 302] width 31 height 23
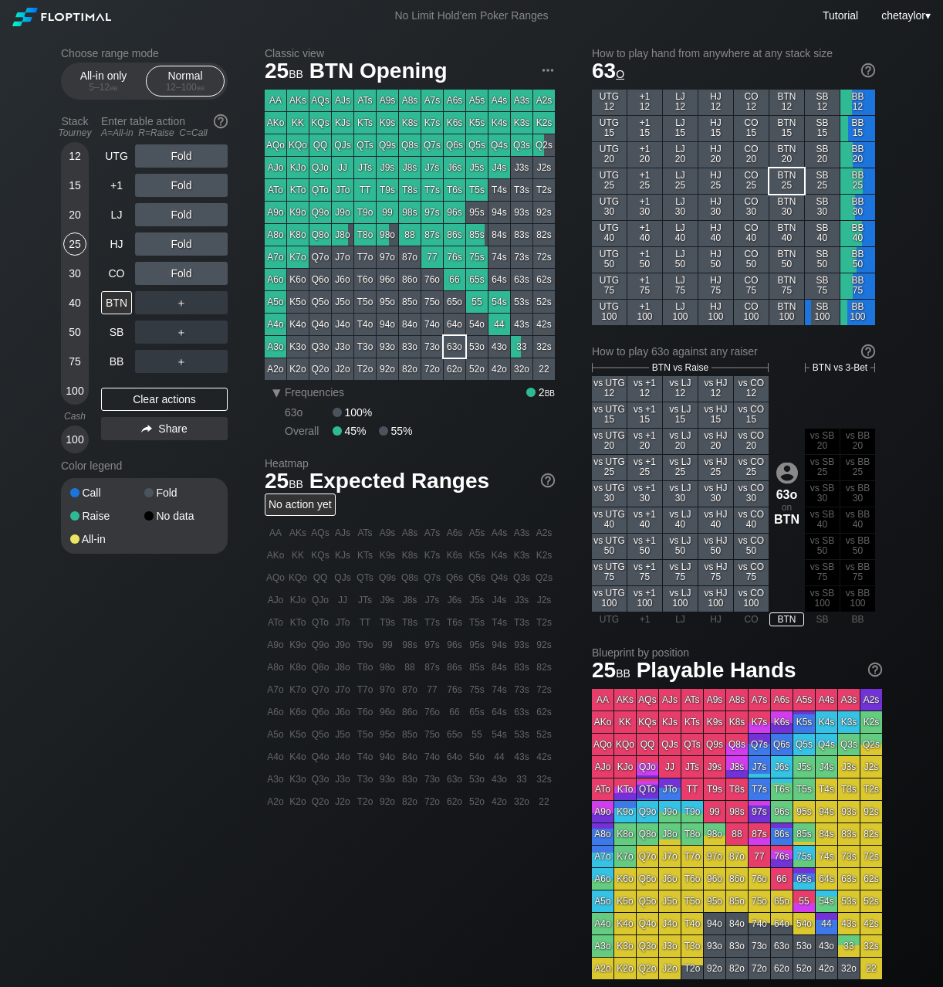
click at [344, 212] on div "J9o" at bounding box center [343, 212] width 22 height 22
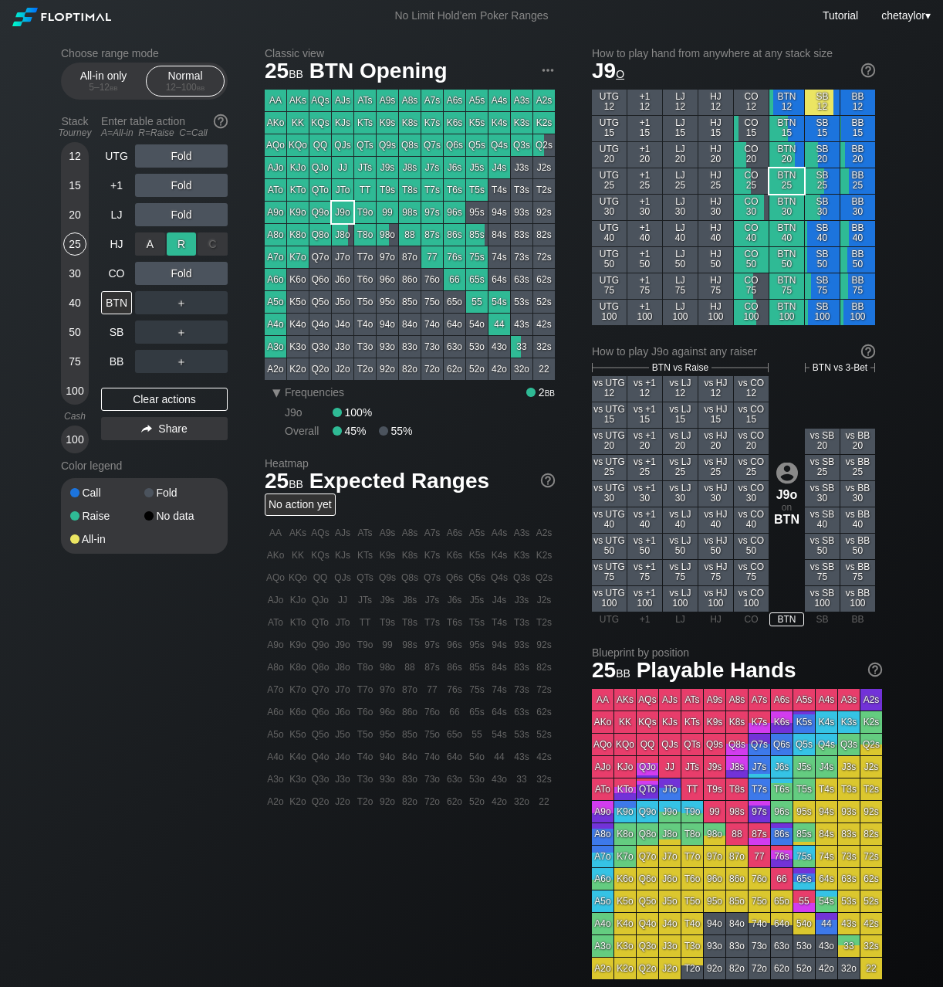
click at [184, 239] on div "R ✕" at bounding box center [182, 243] width 30 height 23
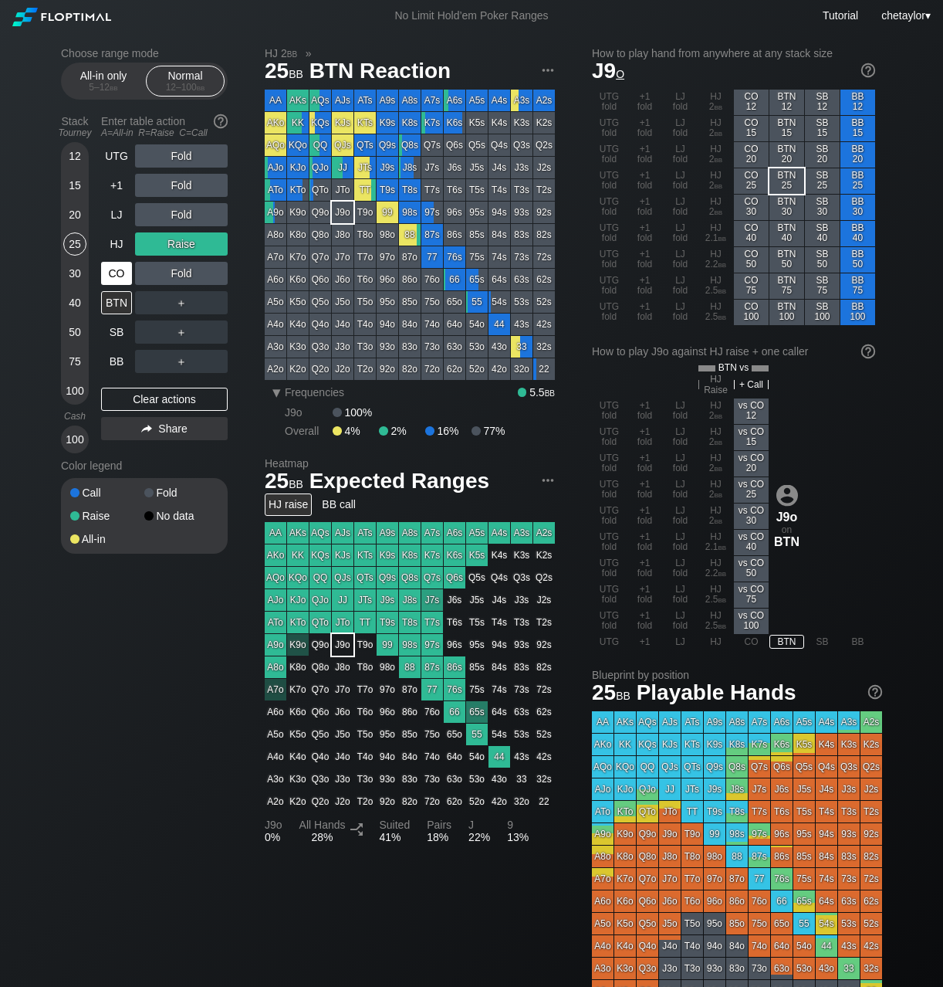
click at [108, 278] on div "CO" at bounding box center [116, 273] width 31 height 23
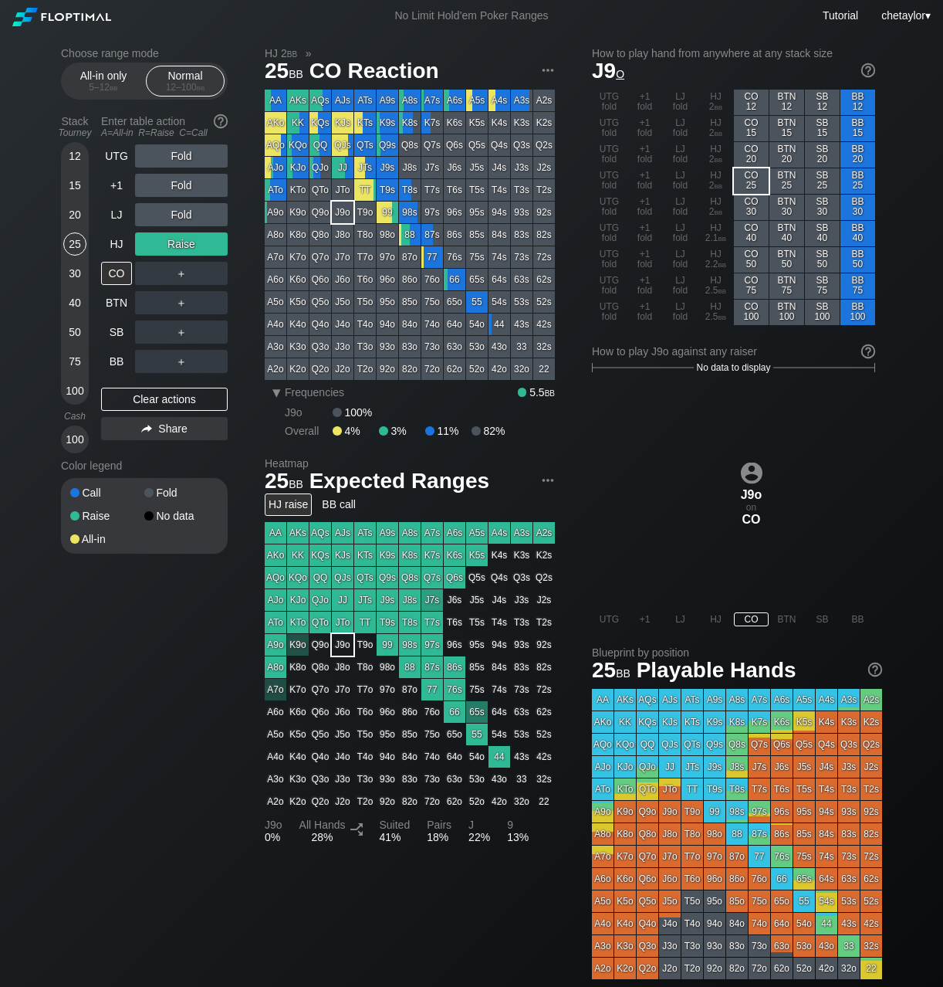
click at [130, 412] on div "UTG Fold +1 Fold LJ Fold HJ Raise CO ＋ BTN ＋ SB ＋ BB ＋ Clear actions Share" at bounding box center [164, 298] width 127 height 309
click at [144, 404] on div "Clear actions" at bounding box center [164, 399] width 127 height 23
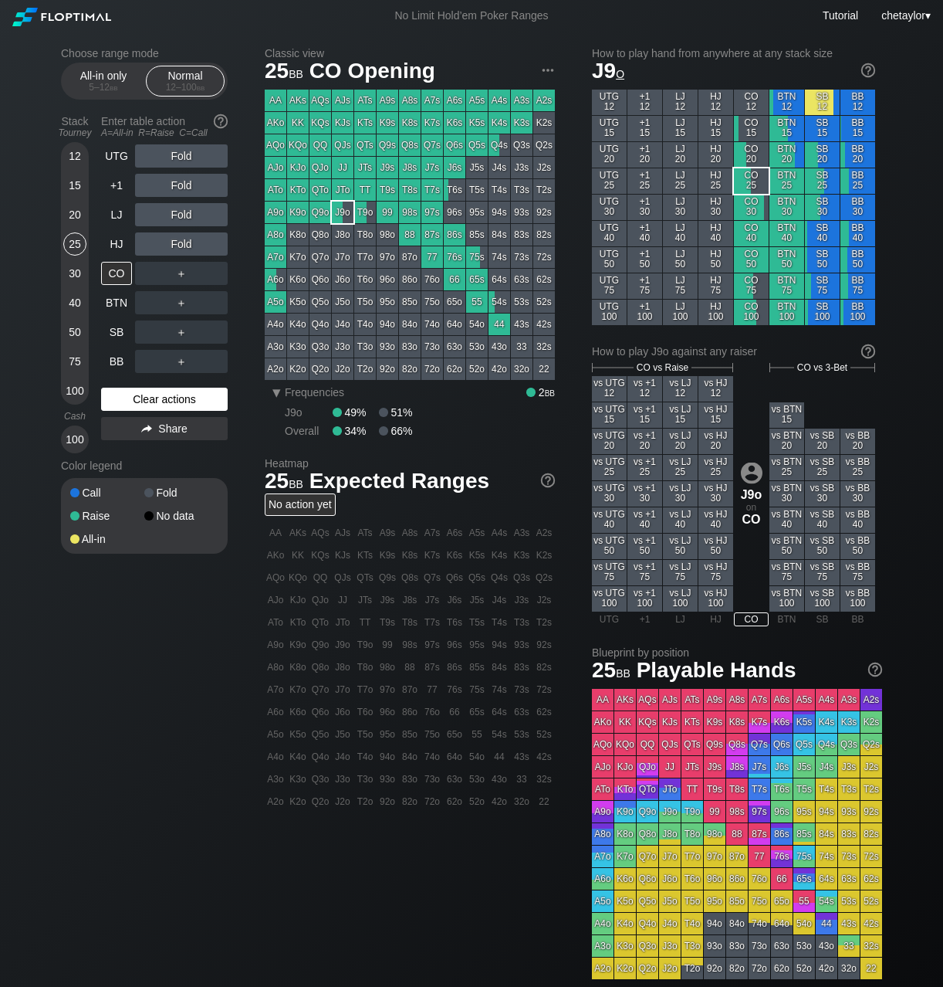
click at [151, 401] on div "Clear actions" at bounding box center [164, 399] width 127 height 23
click at [114, 245] on div "HJ" at bounding box center [116, 243] width 31 height 23
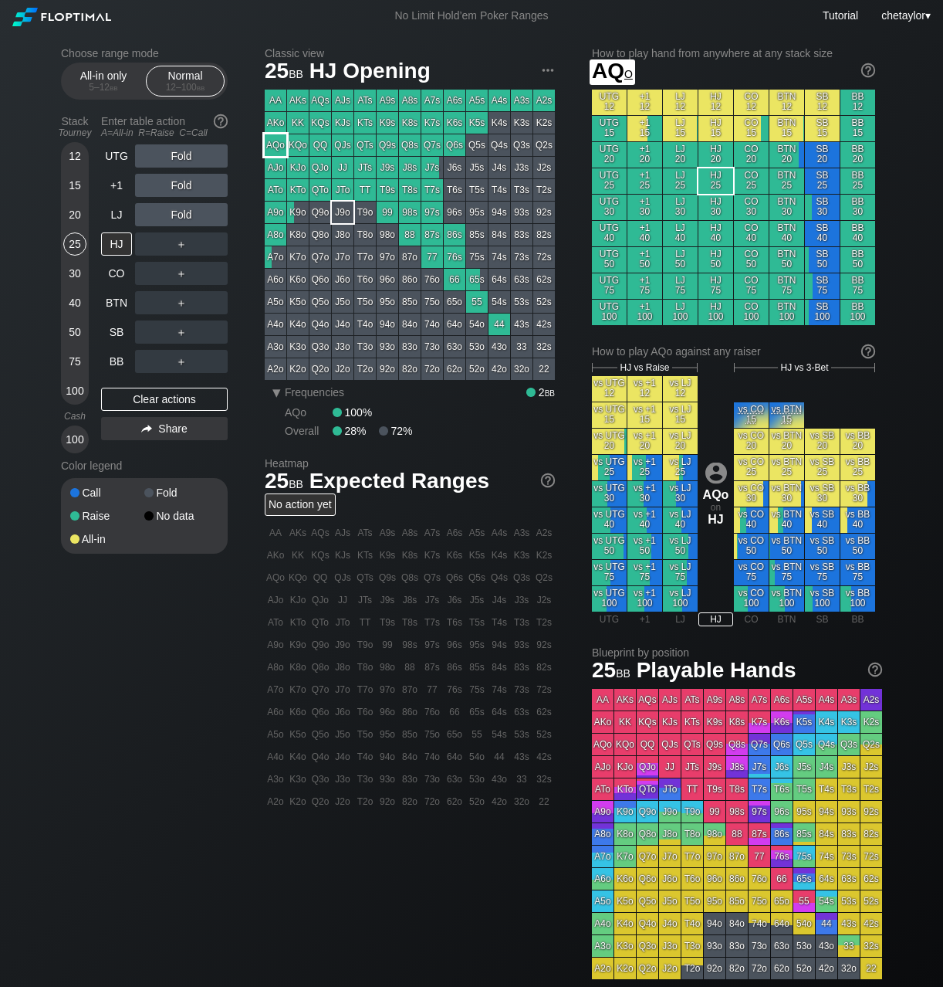
click at [277, 143] on div "AQo" at bounding box center [276, 145] width 22 height 22
click at [118, 354] on div "BB" at bounding box center [116, 361] width 31 height 23
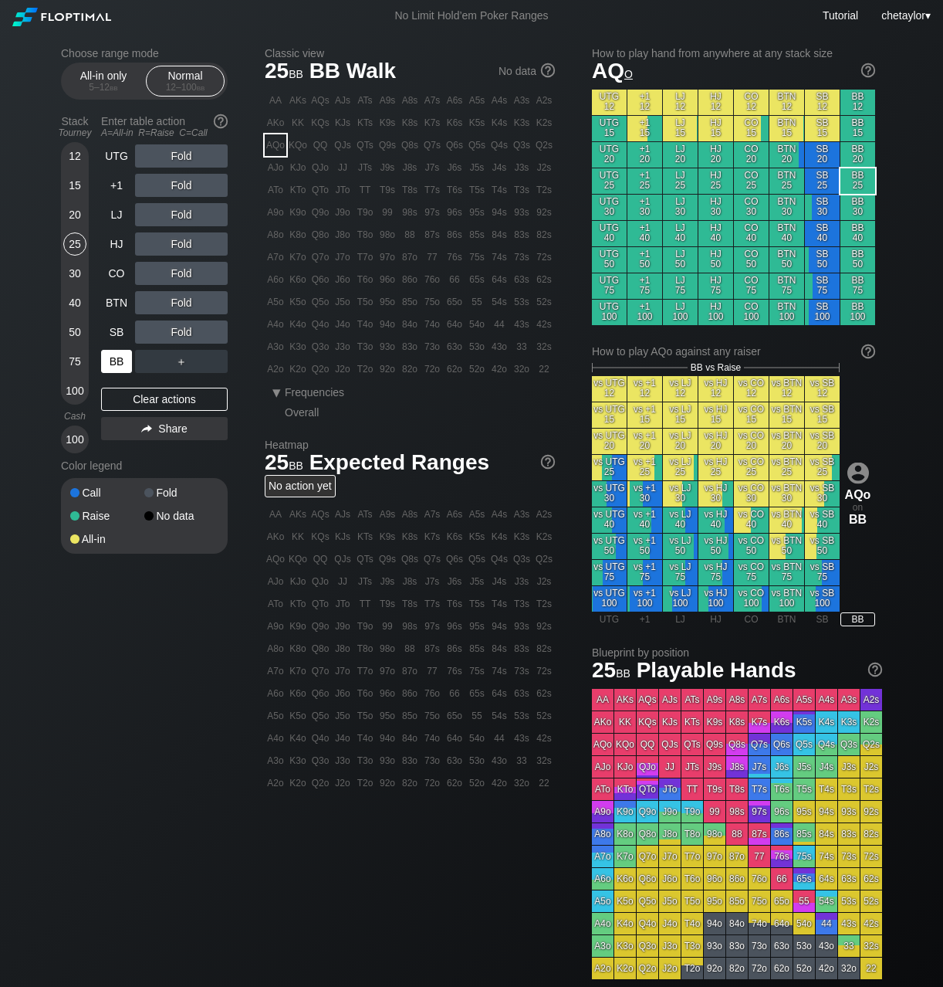
click at [118, 354] on div "BB" at bounding box center [116, 361] width 31 height 23
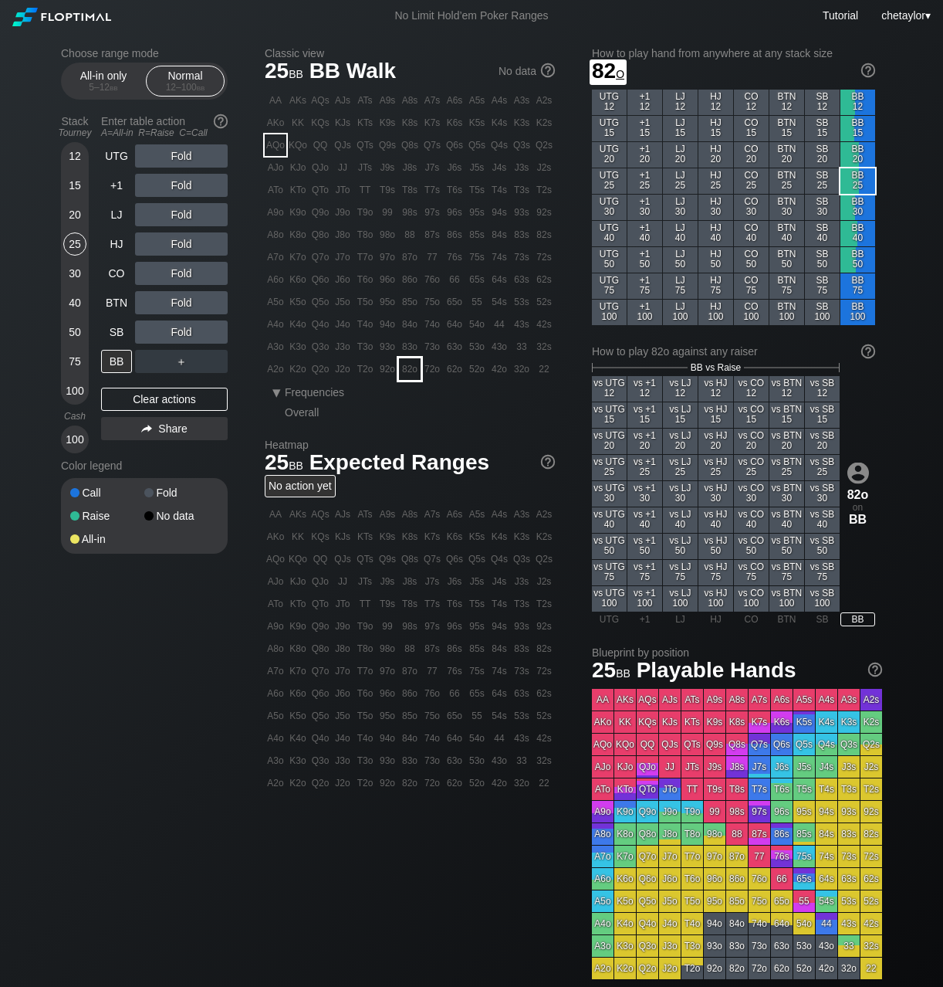
click at [411, 371] on div "82o" at bounding box center [410, 369] width 22 height 22
click at [165, 403] on div "Clear actions" at bounding box center [164, 399] width 127 height 23
click at [215, 333] on div "C ✕" at bounding box center [213, 331] width 30 height 23
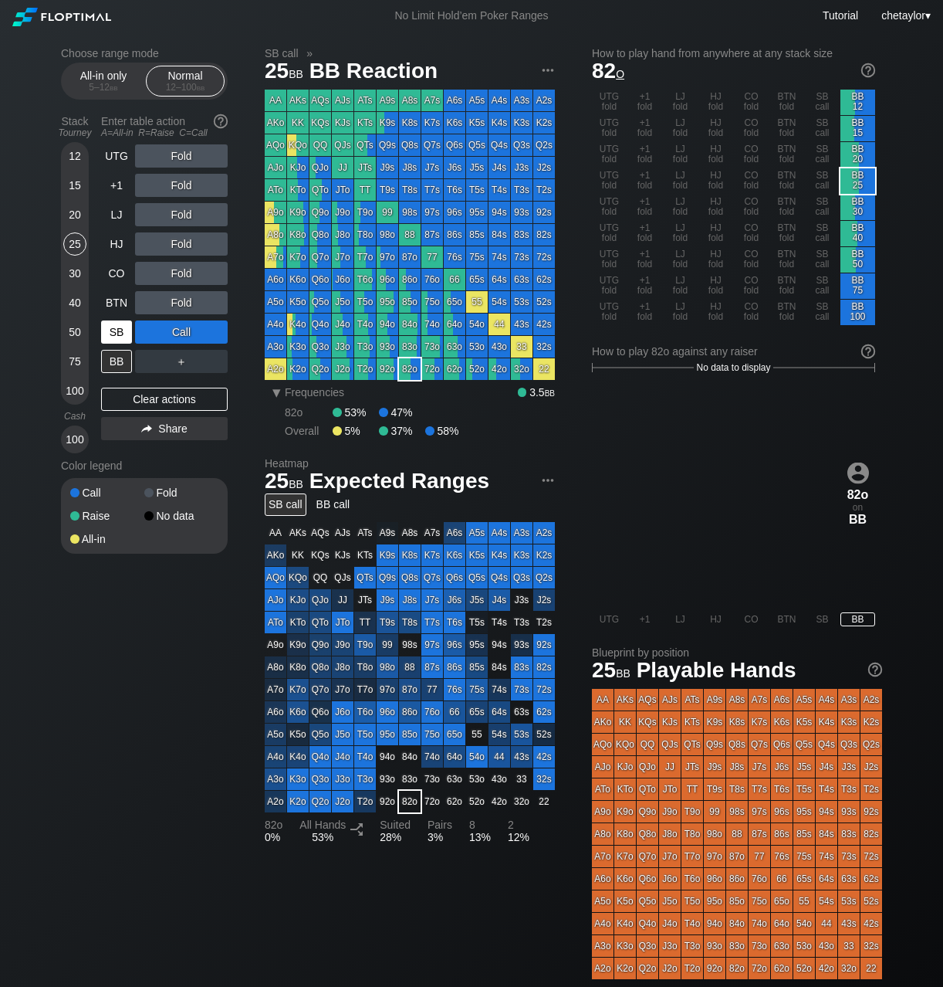
click at [117, 331] on div "SB" at bounding box center [116, 331] width 31 height 23
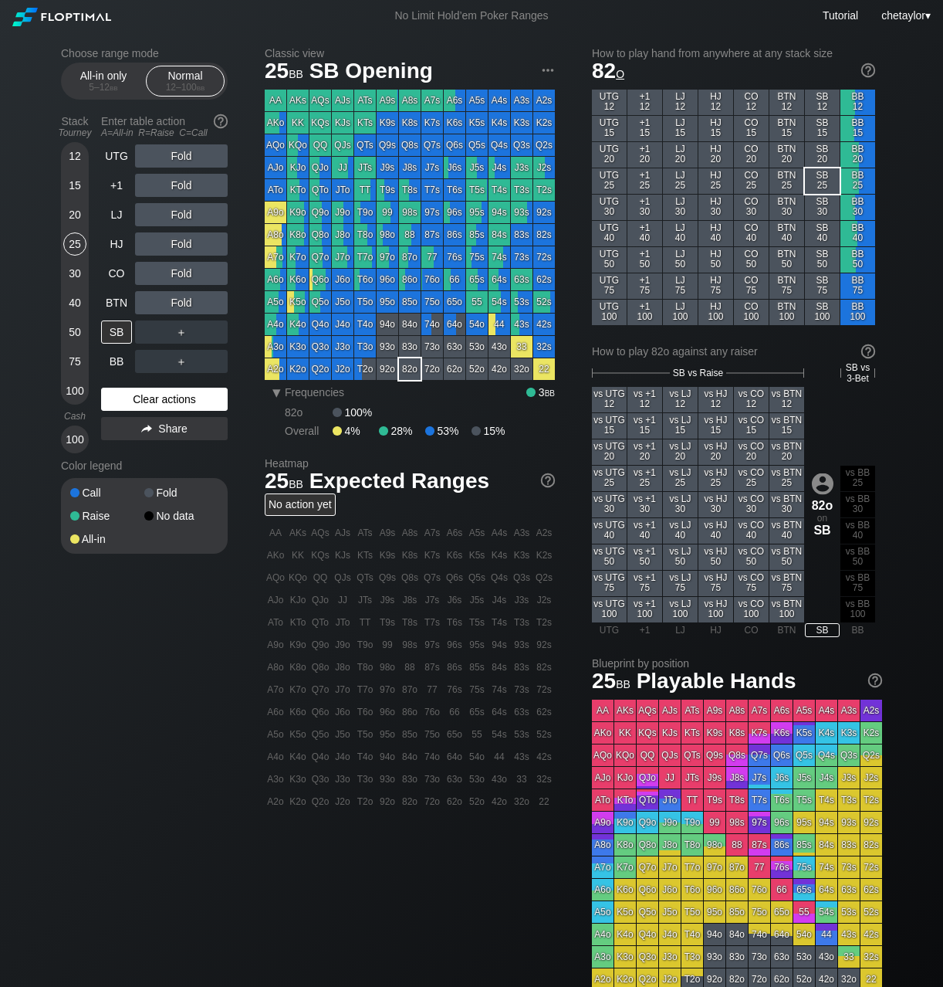
click at [145, 400] on div "Clear actions" at bounding box center [164, 399] width 127 height 23
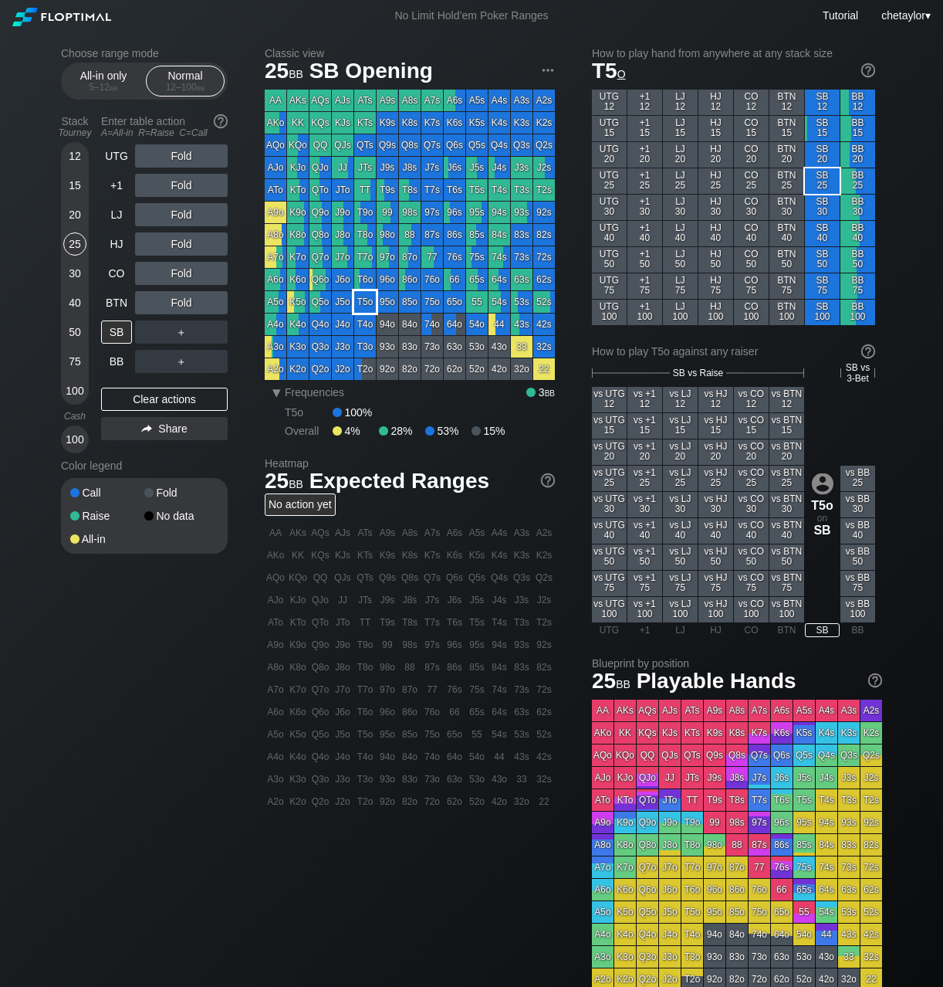
click at [367, 304] on div "T5o" at bounding box center [365, 302] width 22 height 22
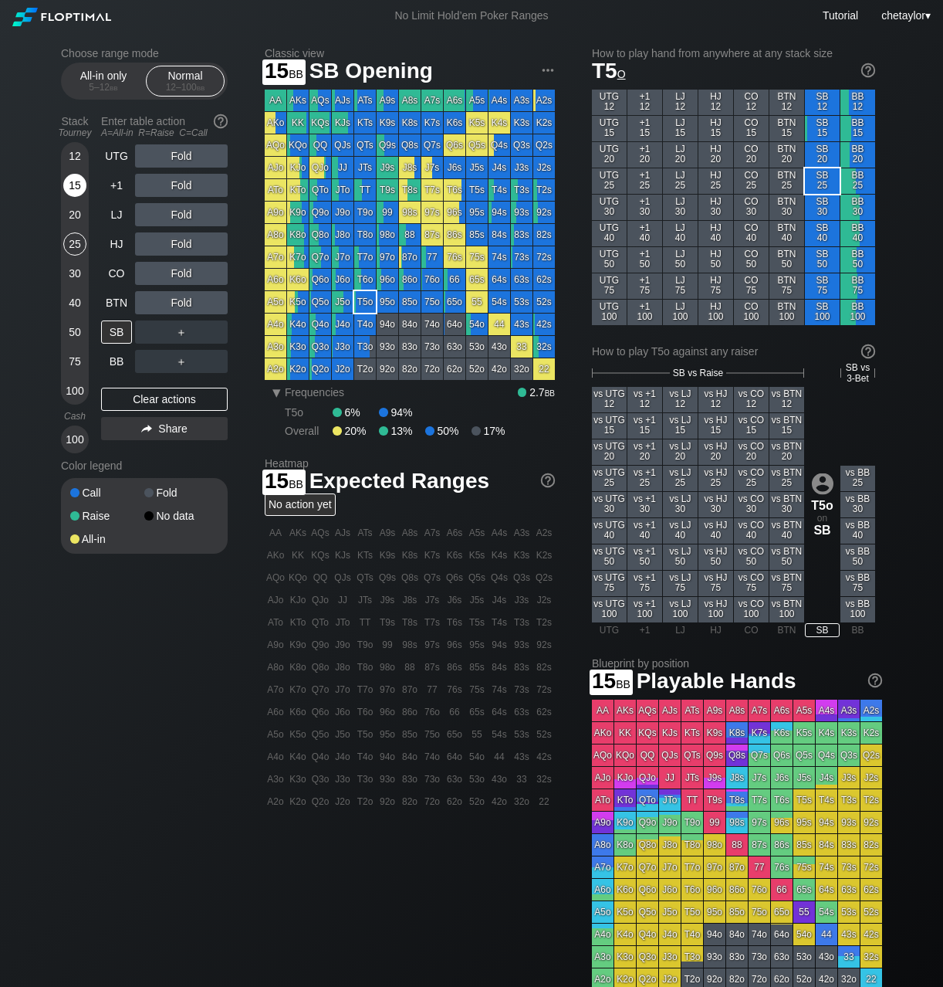
click at [79, 184] on div "15" at bounding box center [74, 185] width 23 height 23
click at [215, 333] on div "C ✕" at bounding box center [213, 331] width 30 height 23
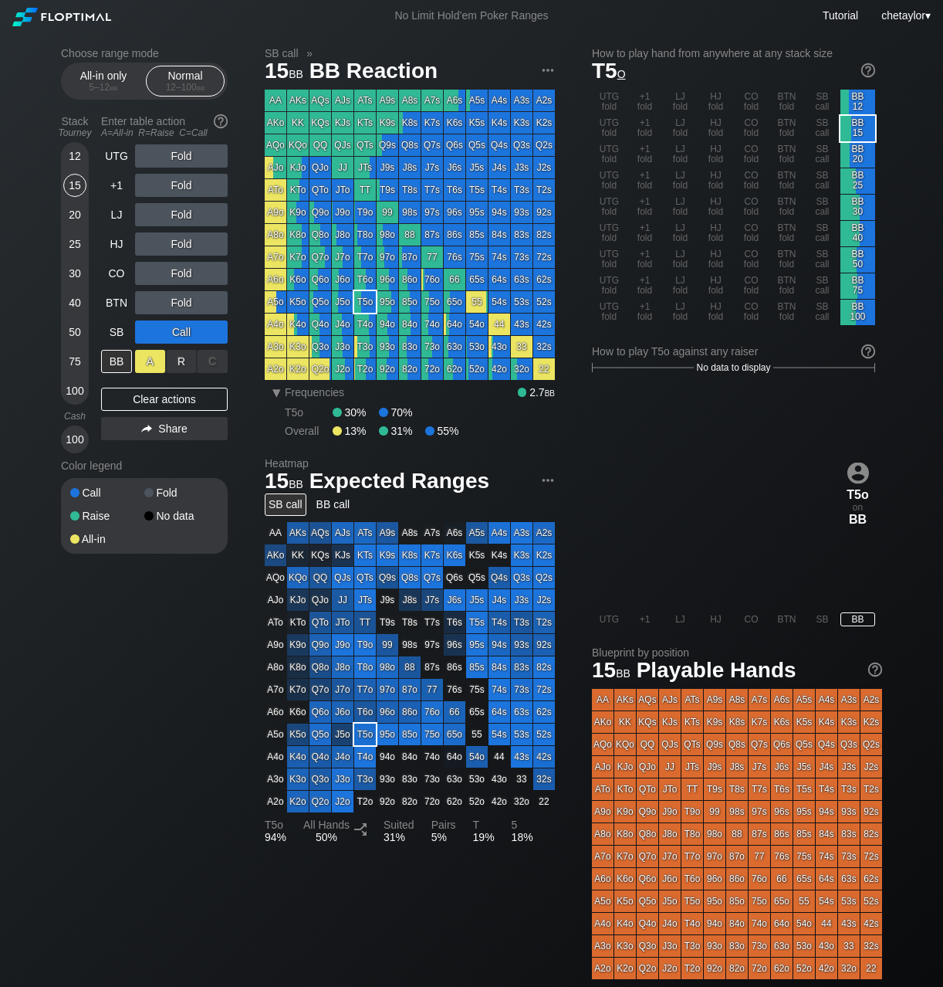
click at [146, 357] on div "A ✕" at bounding box center [150, 361] width 30 height 23
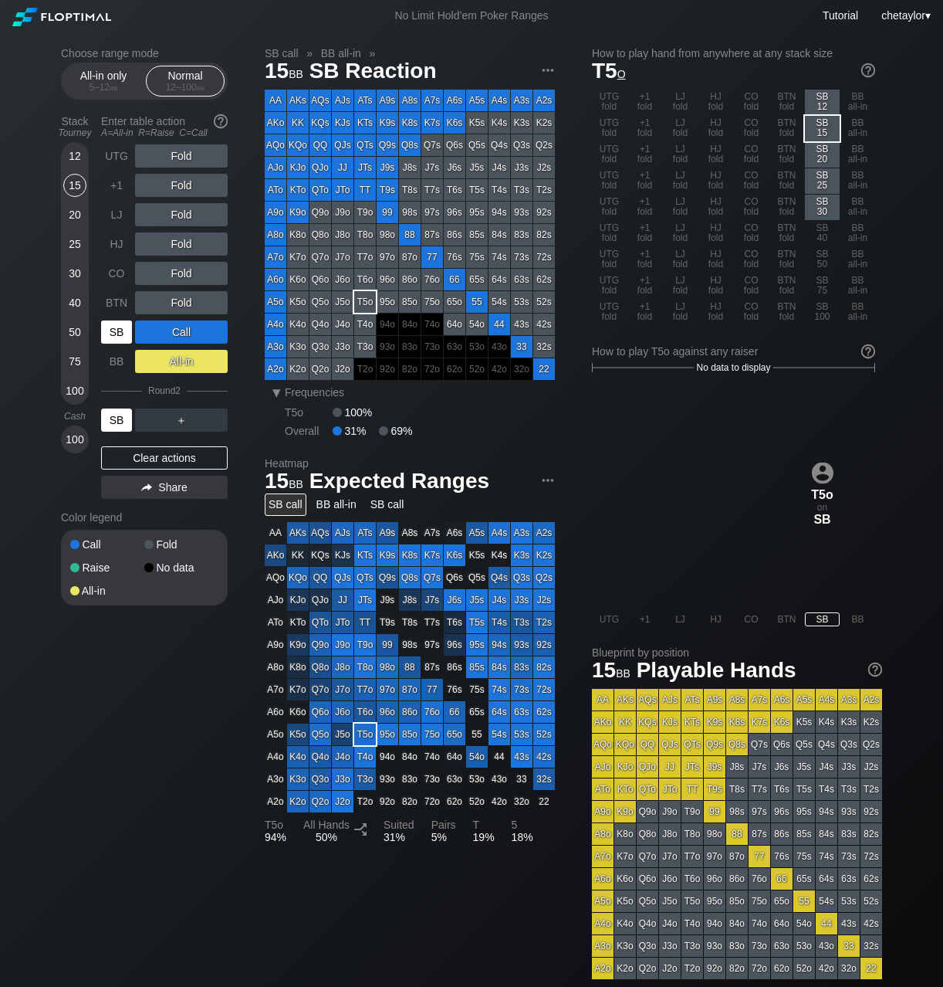
click at [113, 423] on div "SB" at bounding box center [116, 419] width 31 height 23
click at [114, 307] on div "BTN" at bounding box center [116, 302] width 31 height 23
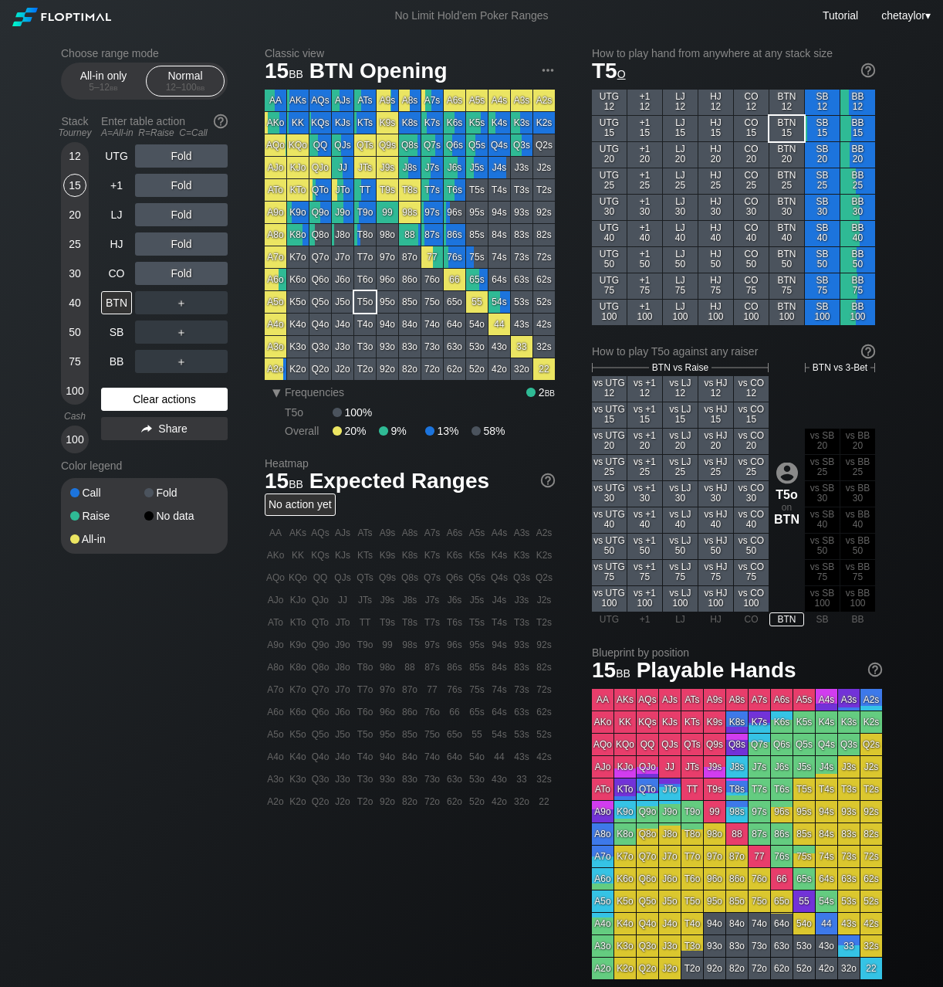
click at [132, 401] on div "Clear actions" at bounding box center [164, 399] width 127 height 23
click at [107, 76] on div "All-in only 5 – 12 bb" at bounding box center [103, 80] width 71 height 29
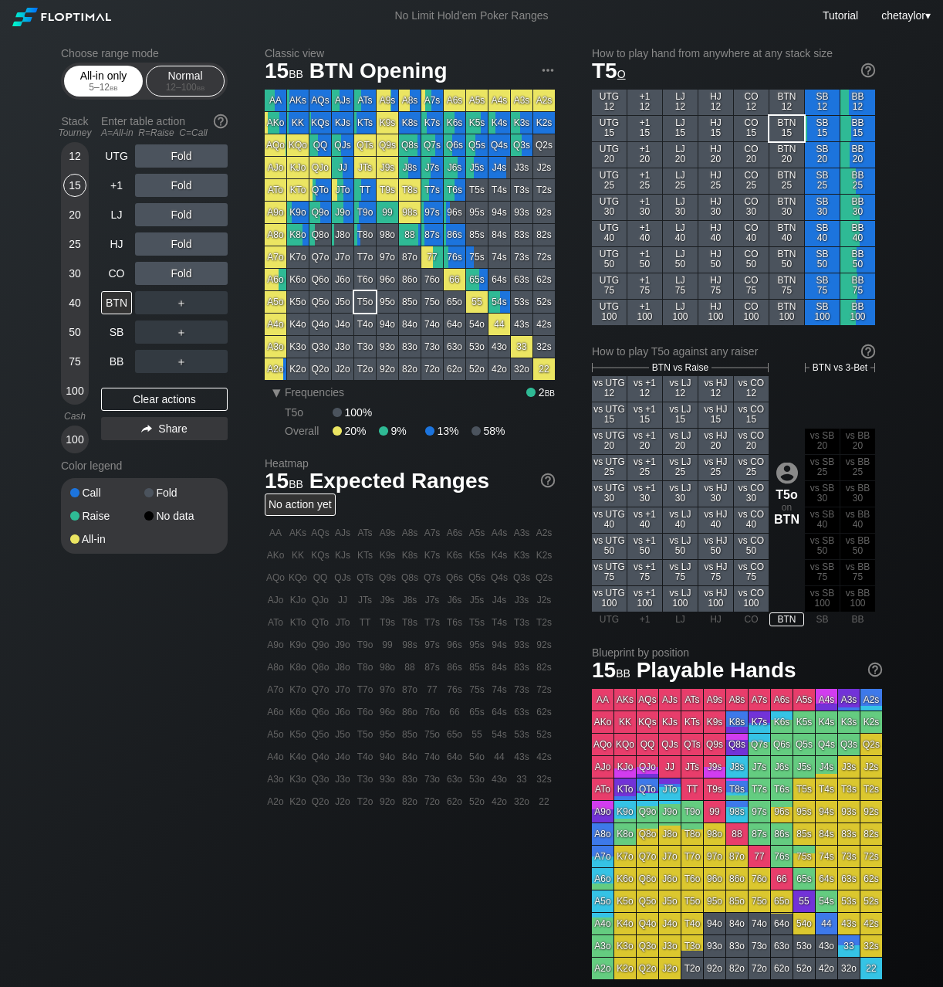
click at [107, 76] on div "All-in only 5 – 12 bb" at bounding box center [103, 80] width 71 height 29
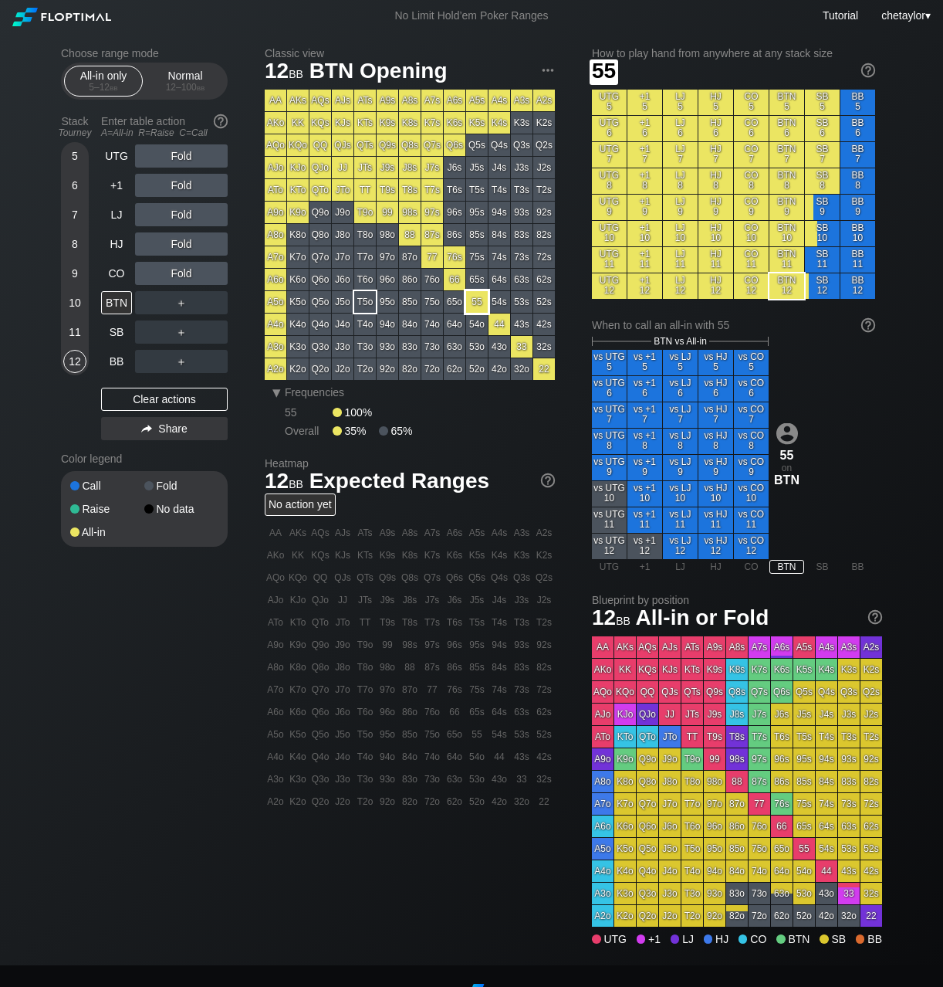
click at [469, 300] on div "55" at bounding box center [477, 302] width 22 height 22
click at [159, 242] on div "A ✕" at bounding box center [150, 243] width 30 height 23
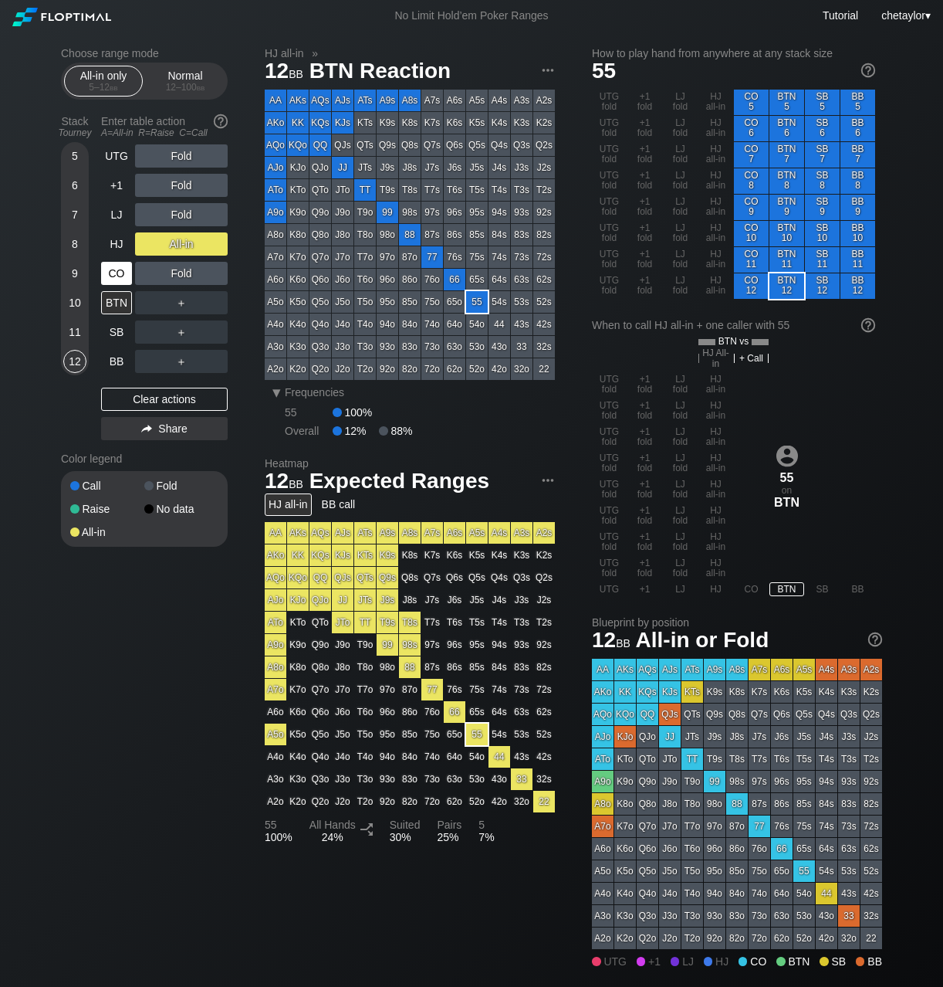
click at [111, 266] on div "CO" at bounding box center [116, 273] width 31 height 23
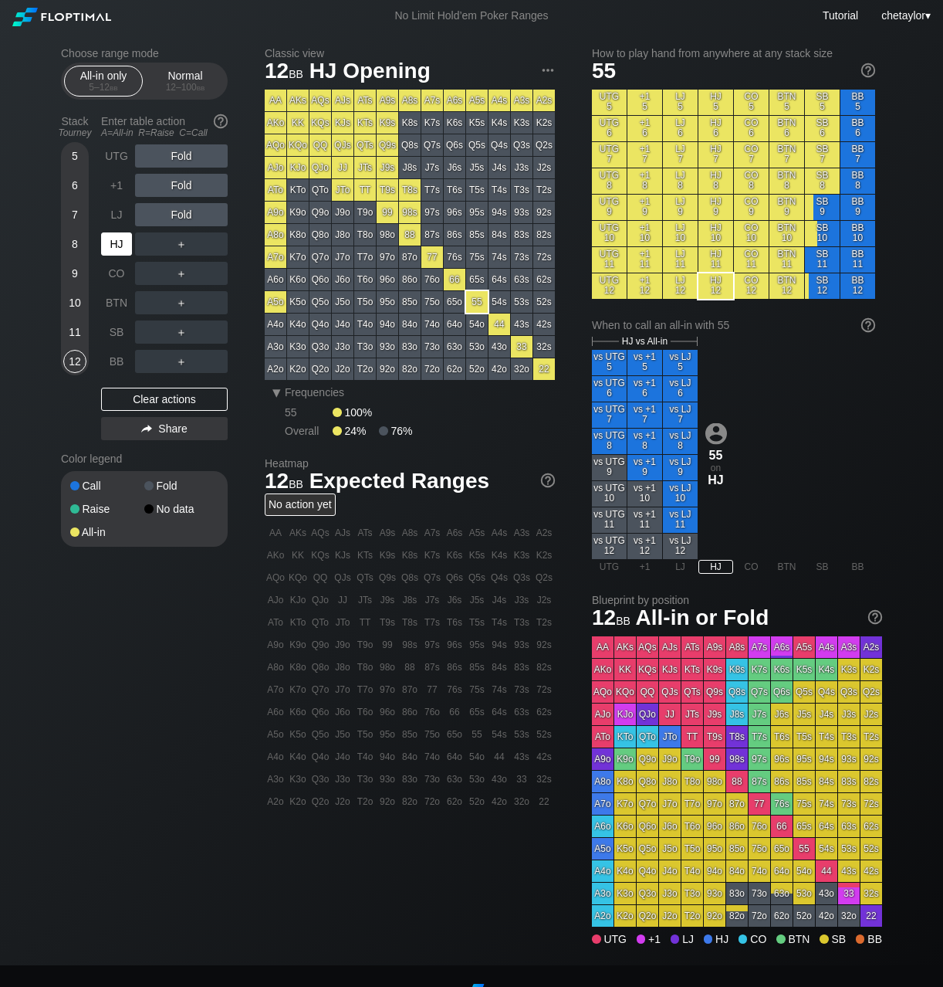
click at [117, 236] on div "HJ" at bounding box center [116, 243] width 31 height 23
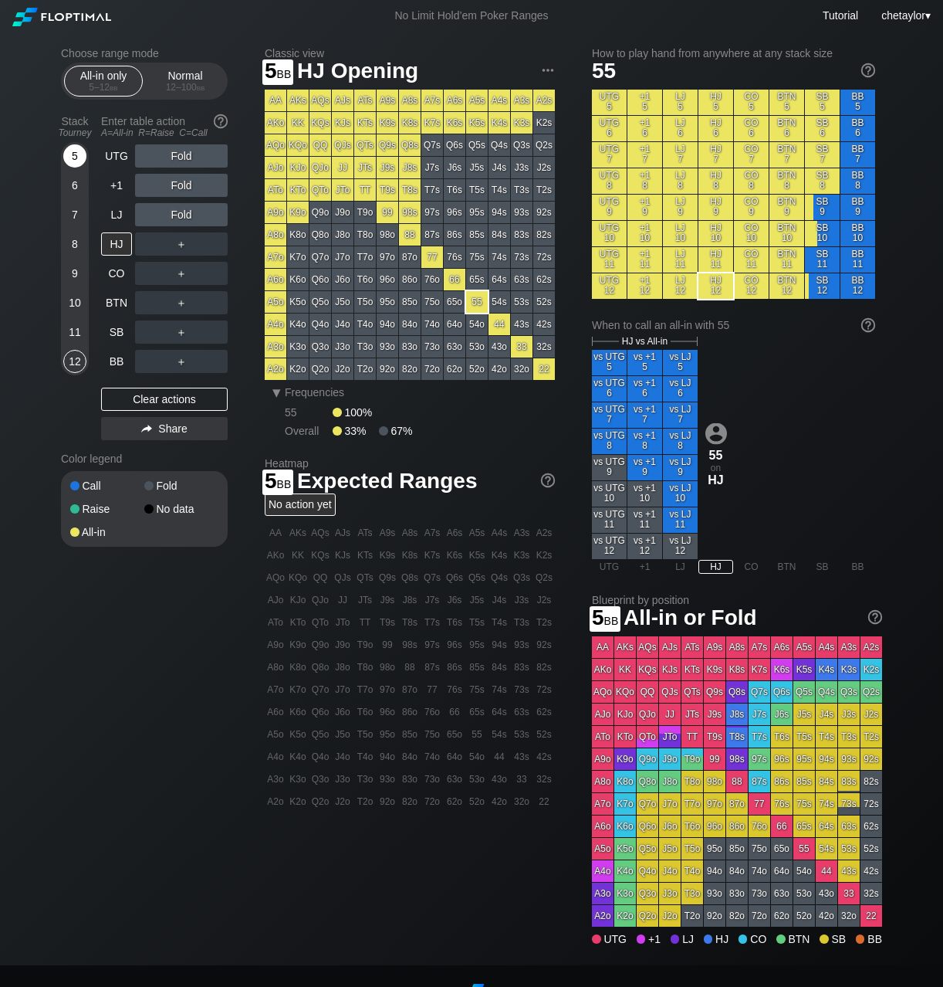
click at [79, 152] on div "5" at bounding box center [74, 155] width 23 height 23
click at [76, 250] on div "8" at bounding box center [74, 243] width 23 height 23
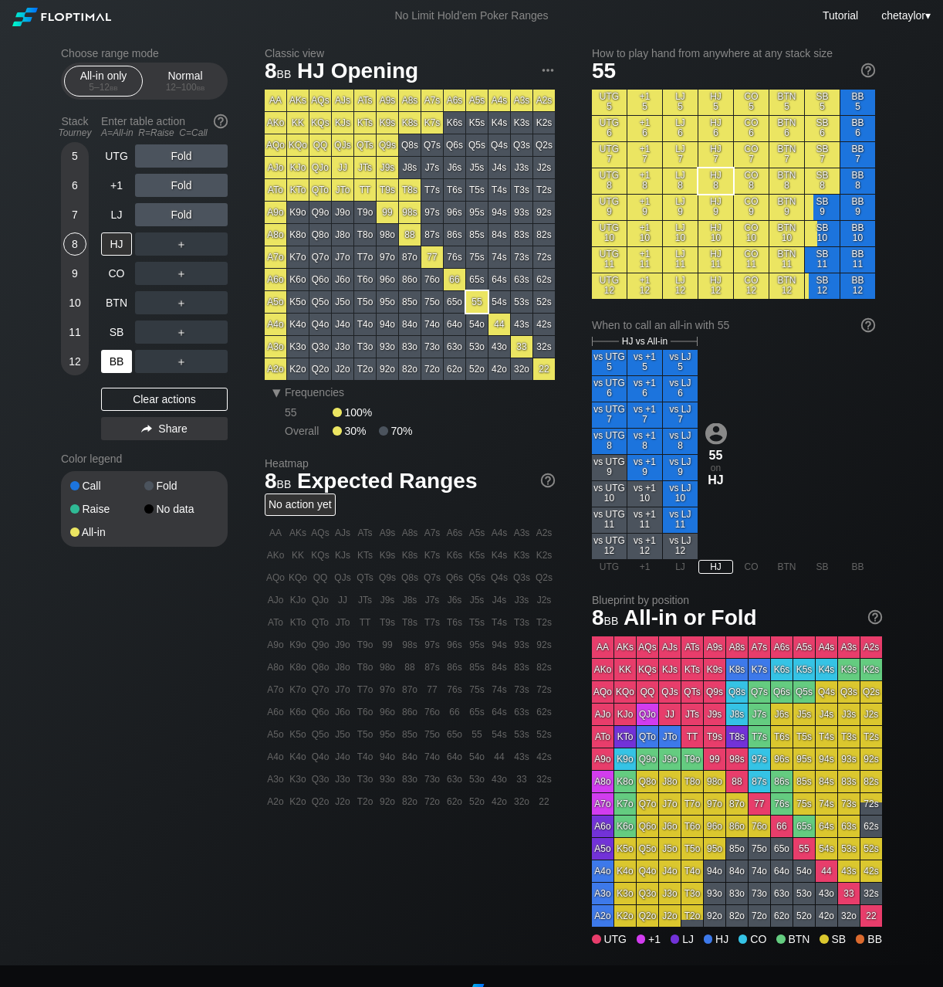
click at [114, 365] on div "BB" at bounding box center [116, 361] width 31 height 23
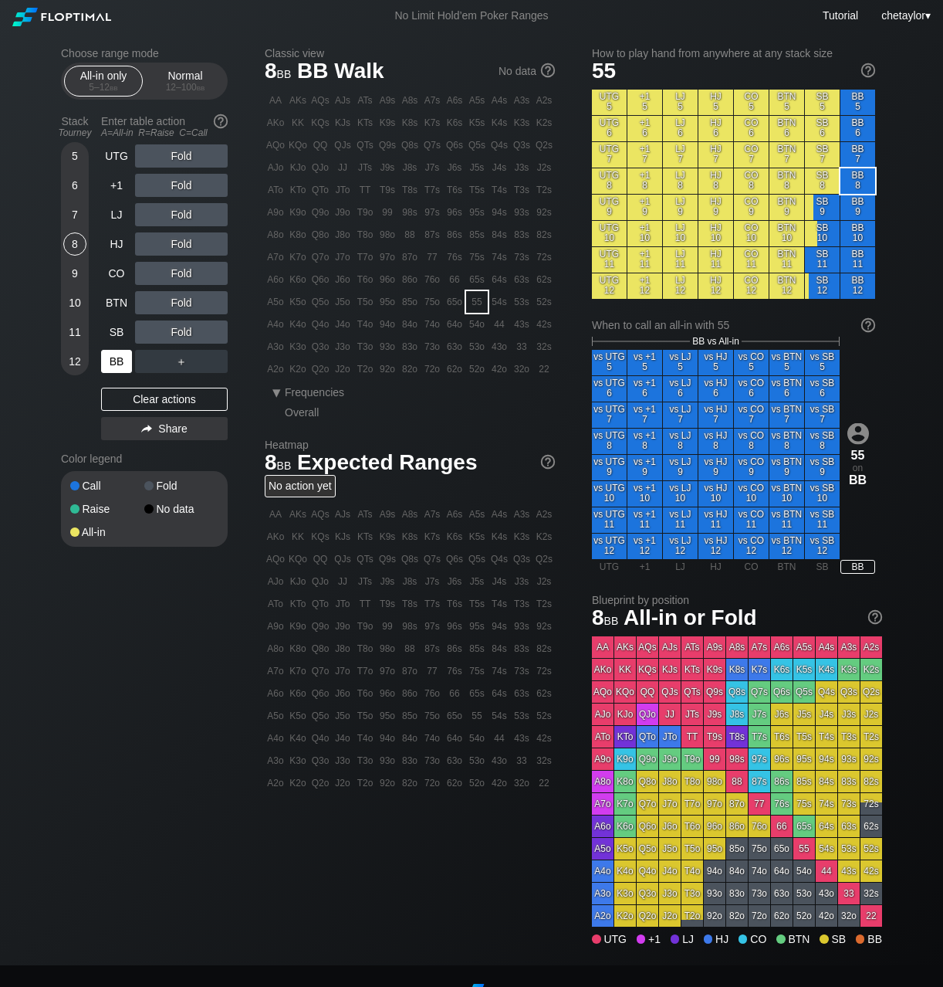
click at [114, 365] on div "BB" at bounding box center [116, 361] width 31 height 23
click at [130, 404] on div "Clear actions" at bounding box center [164, 399] width 127 height 23
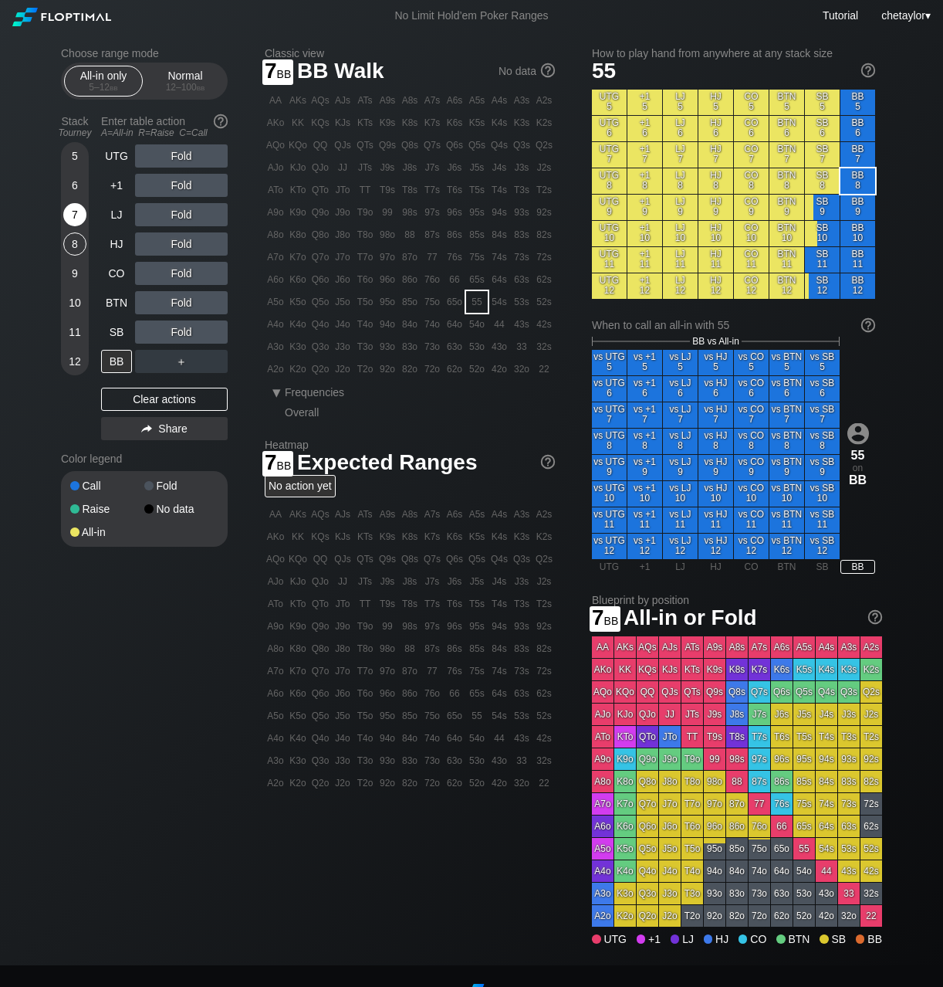
click at [74, 212] on div "7" at bounding box center [74, 214] width 23 height 23
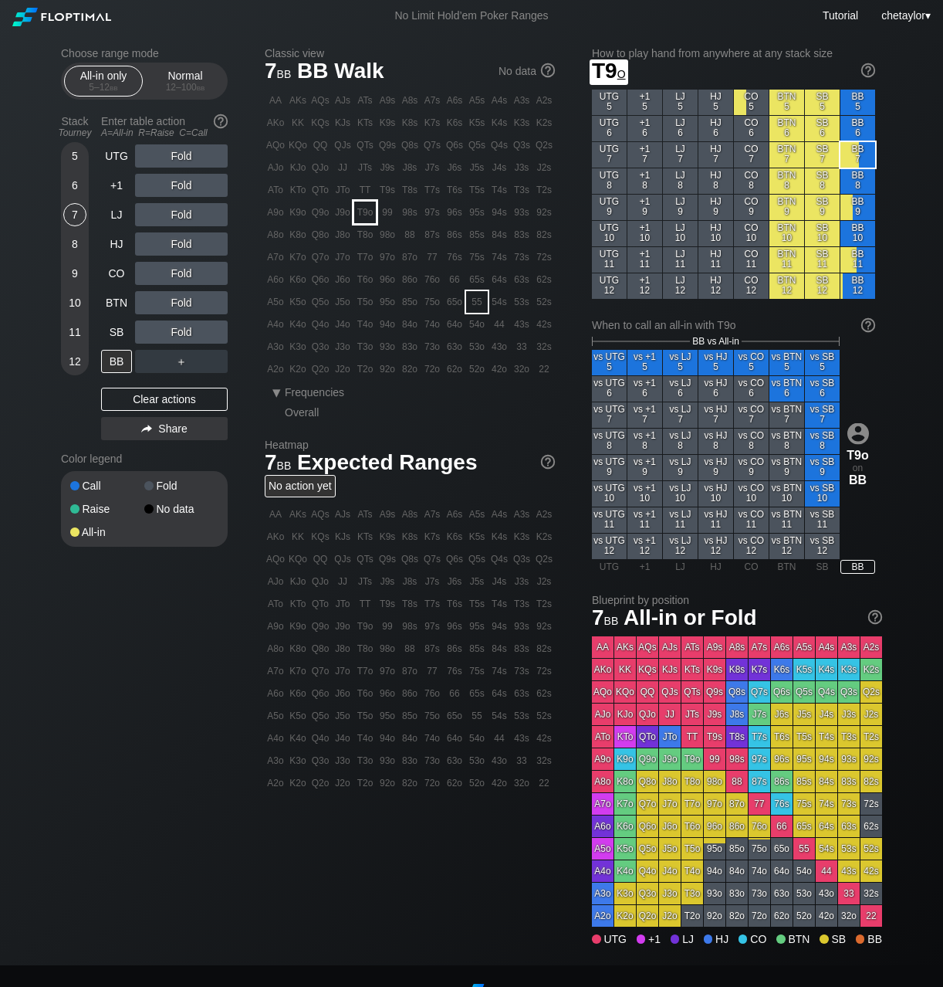
click at [373, 211] on div "T9o" at bounding box center [365, 212] width 22 height 22
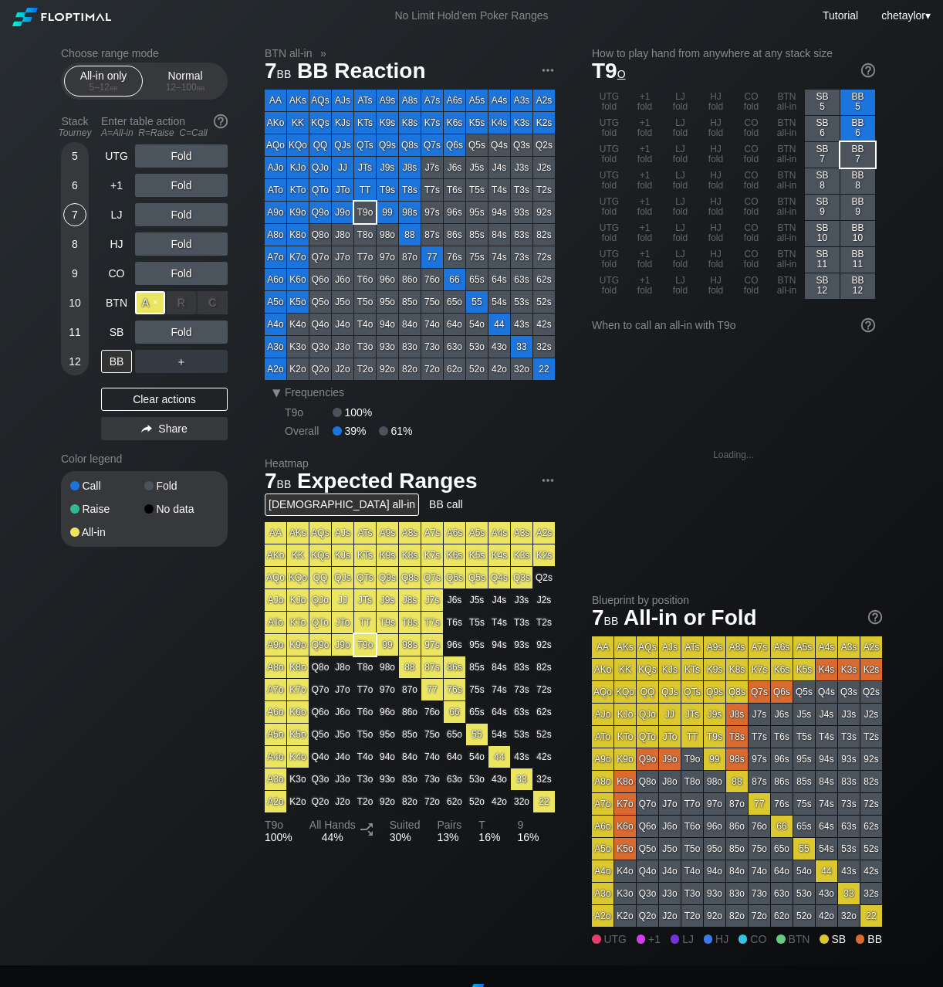
click at [156, 302] on div "A ✕" at bounding box center [150, 302] width 30 height 23
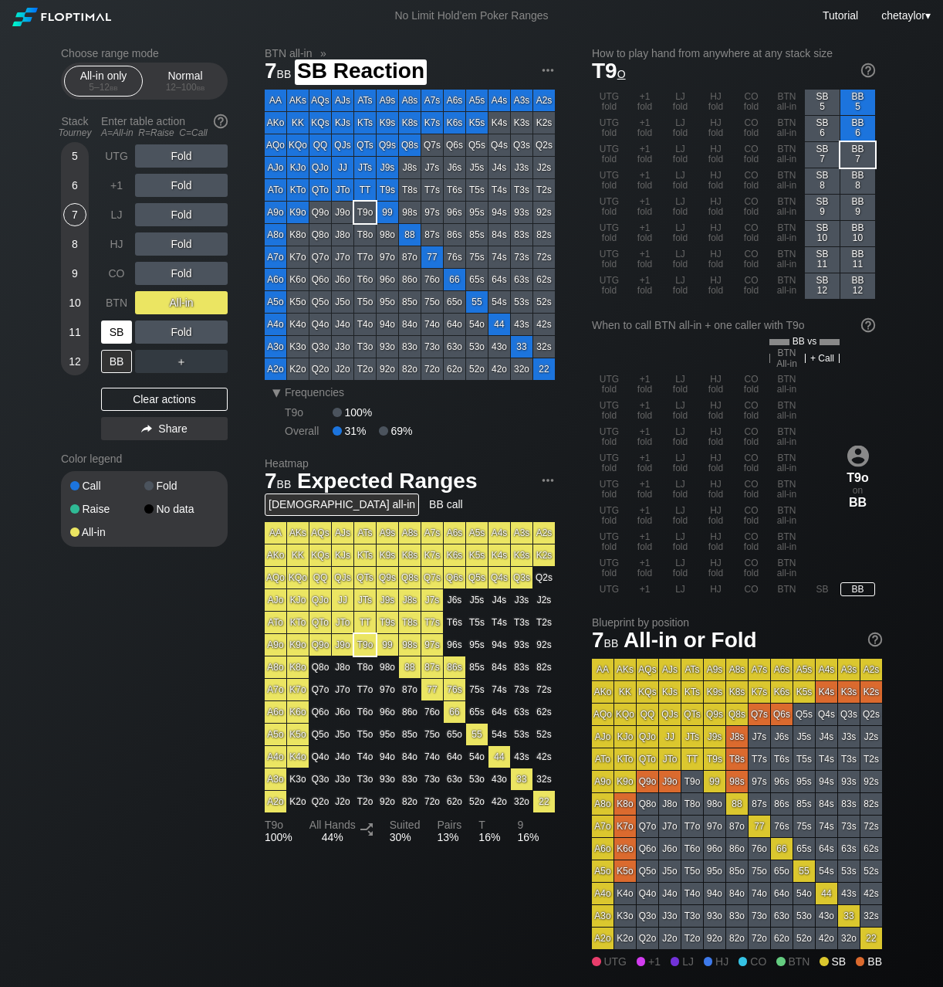
click at [117, 330] on div "SB" at bounding box center [116, 331] width 31 height 23
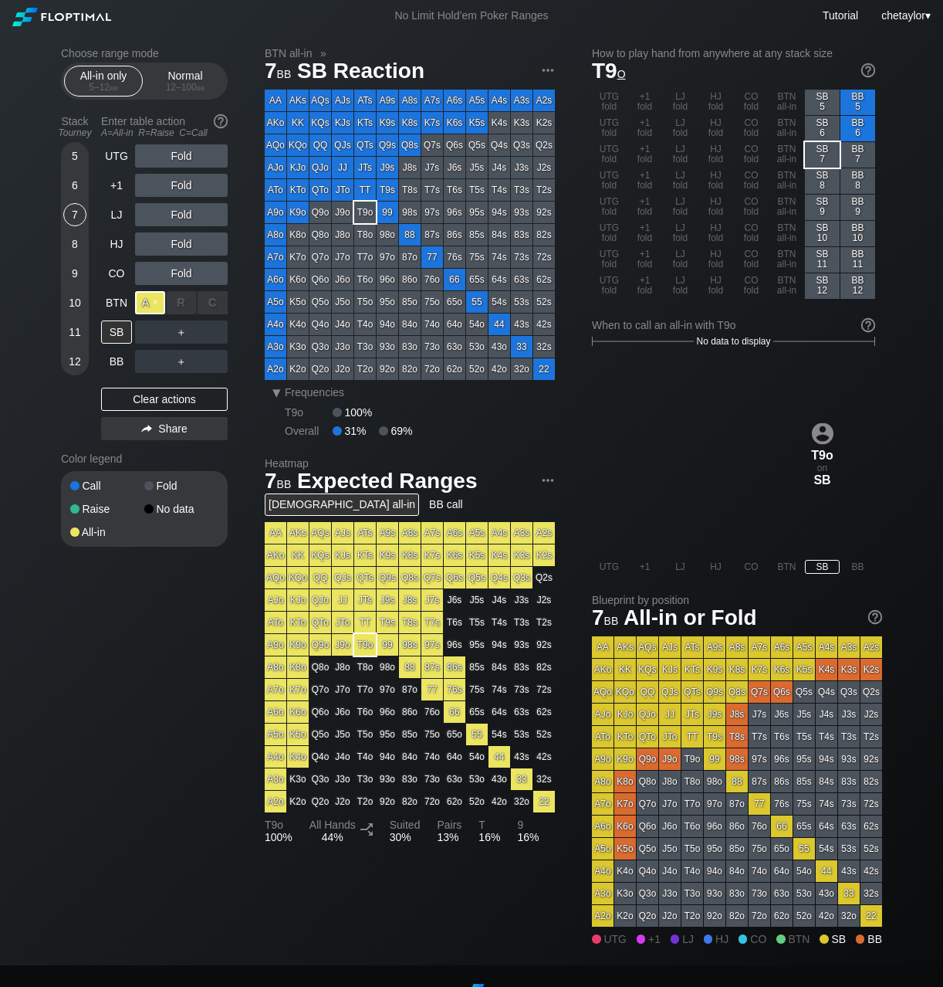
click at [154, 306] on div "A ✕" at bounding box center [150, 302] width 30 height 23
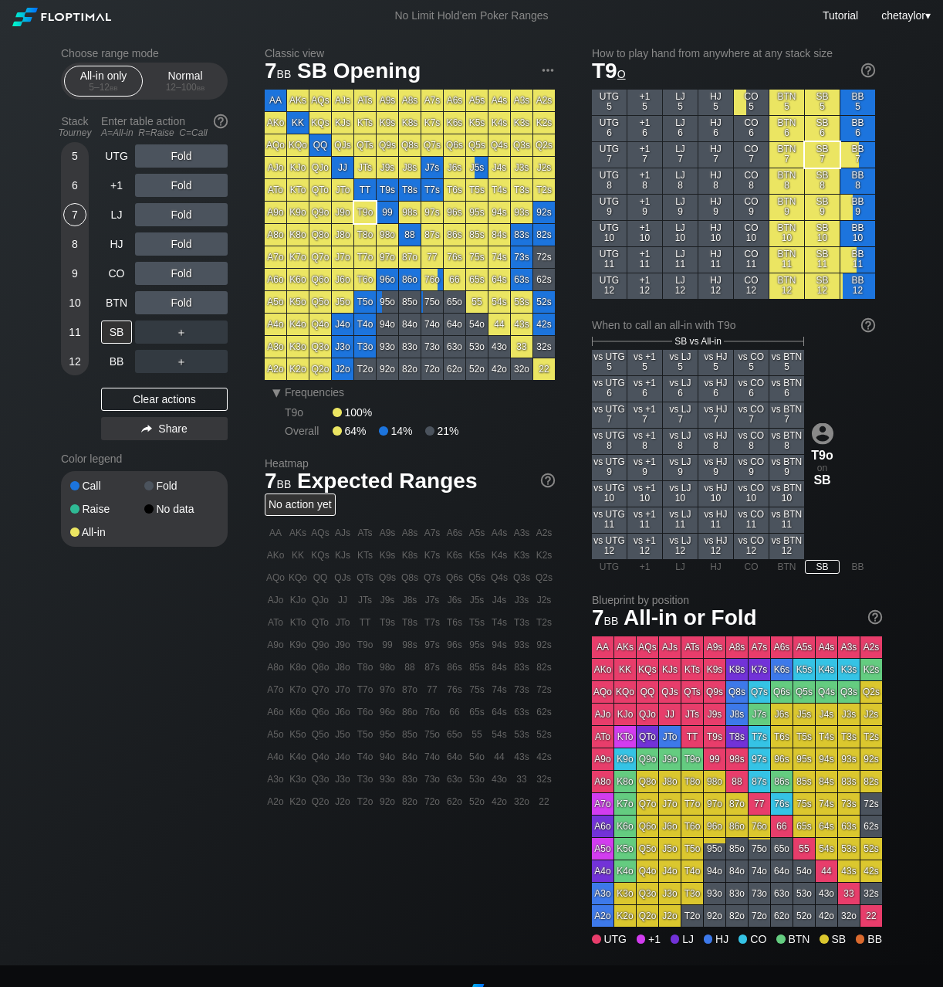
click at [74, 181] on div "6" at bounding box center [74, 185] width 23 height 23
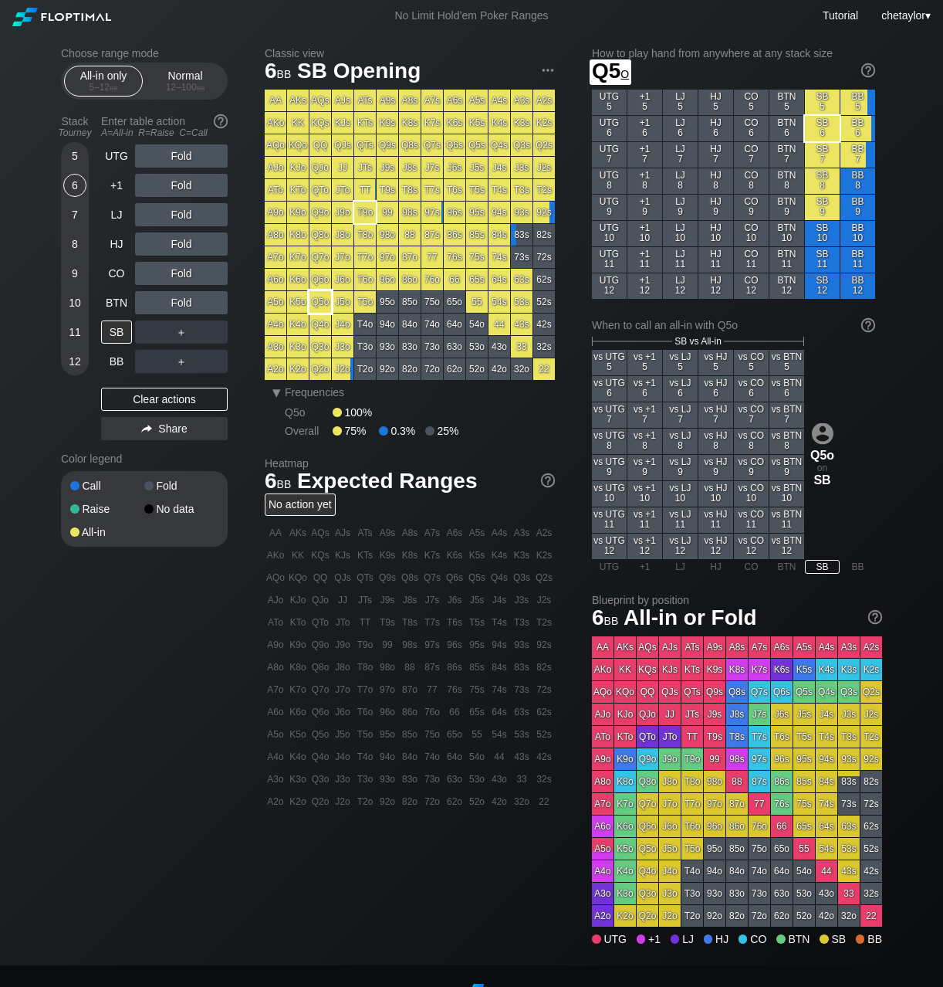
click at [320, 301] on div "Q5o" at bounding box center [321, 302] width 22 height 22
click at [156, 245] on div "A ✕" at bounding box center [150, 243] width 30 height 23
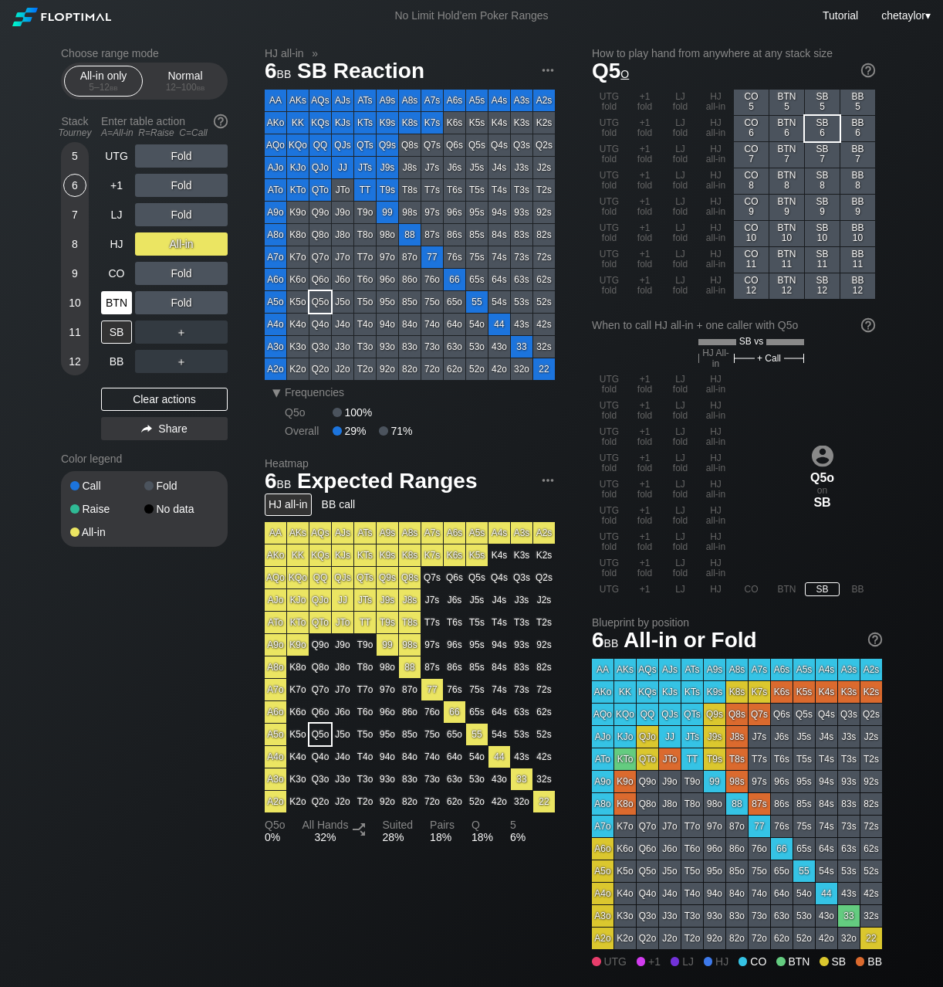
click at [116, 308] on div "BTN" at bounding box center [116, 302] width 31 height 23
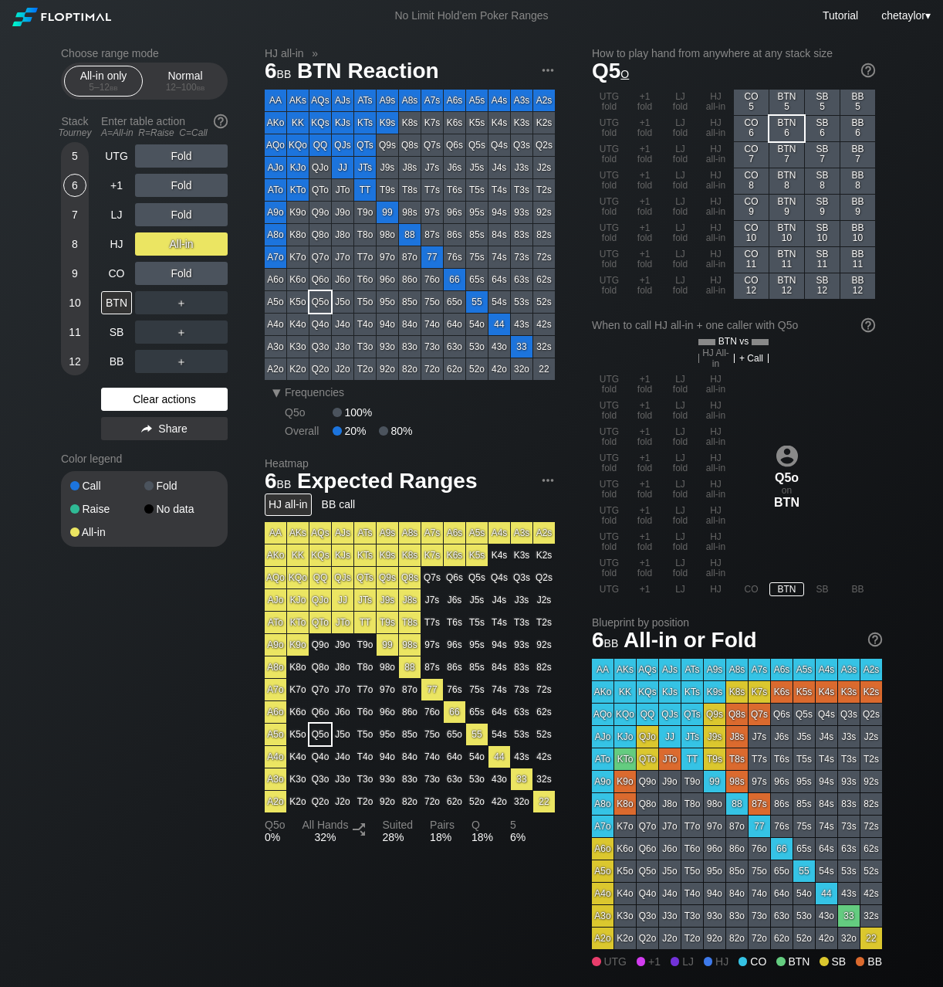
click at [157, 394] on div "Clear actions" at bounding box center [164, 399] width 127 height 23
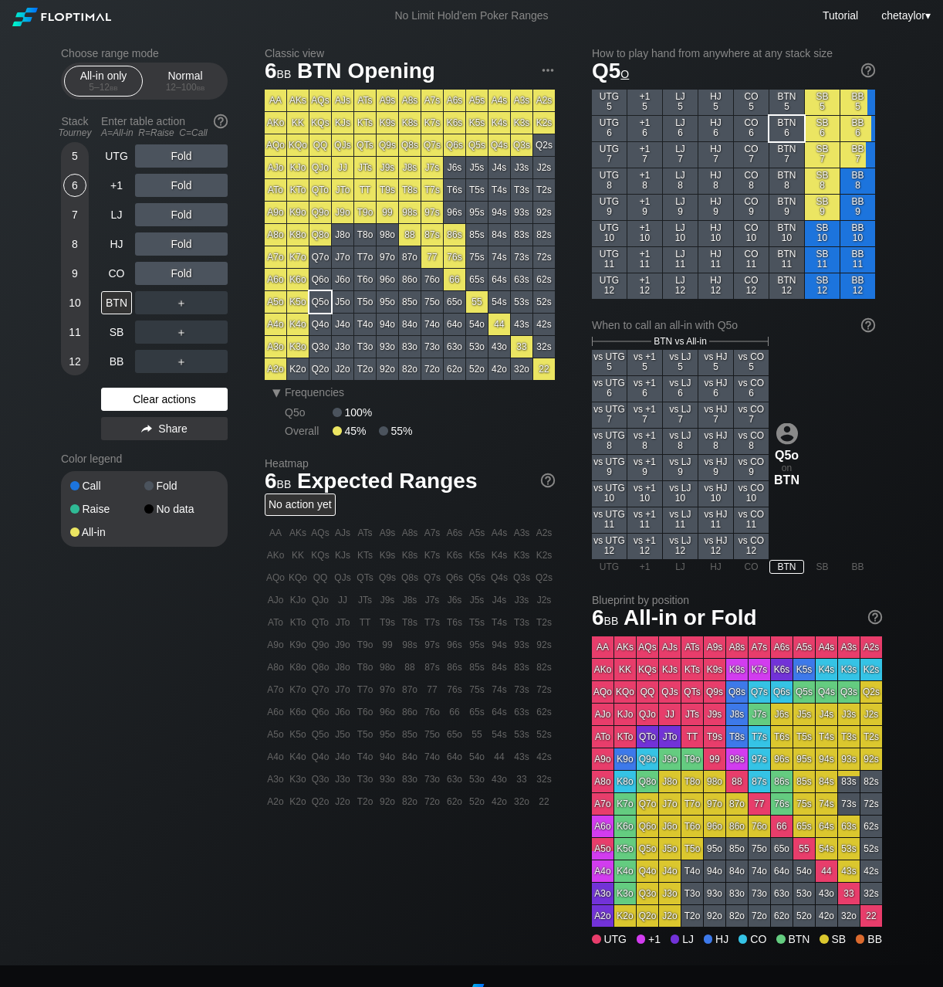
click at [157, 394] on div "Clear actions" at bounding box center [164, 399] width 127 height 23
